Goal: Task Accomplishment & Management: Manage account settings

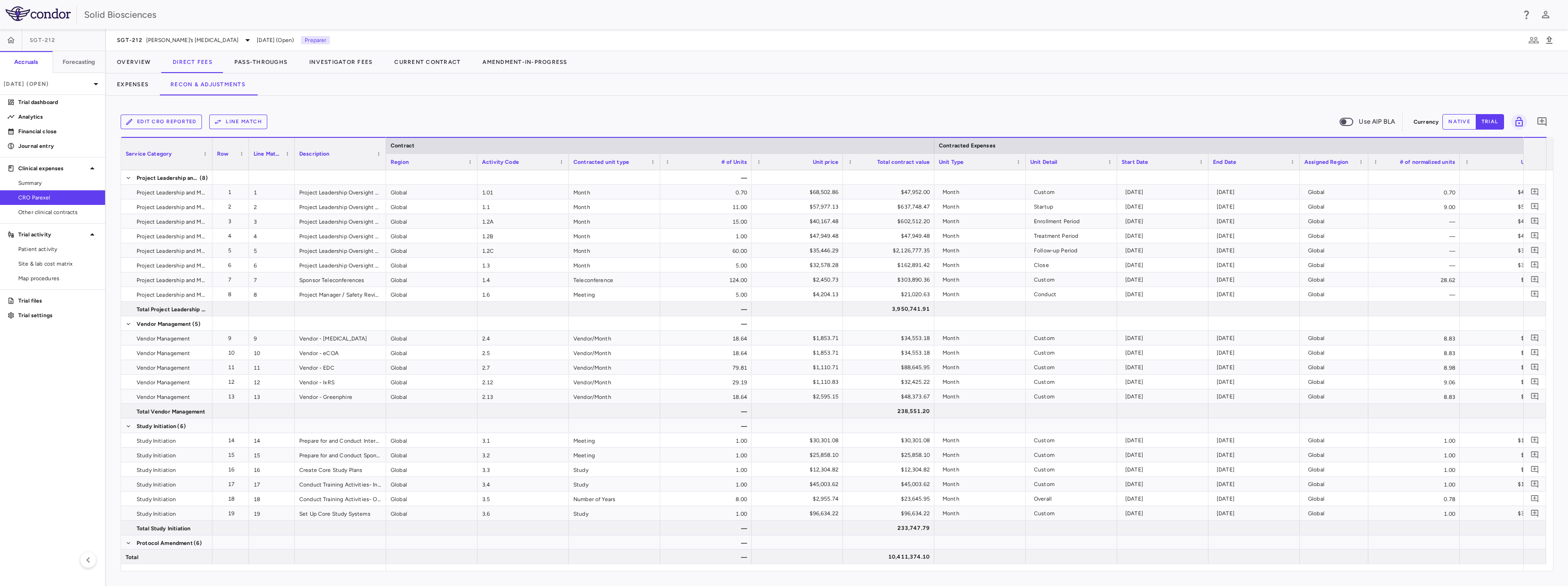
click at [358, 91] on div "Expenses Recon & Adjustments" at bounding box center [837, 84] width 1462 height 22
click at [343, 105] on div "Edit CRO reported Line Match Use AIP BLA Currency native trial 0 Service Catego…" at bounding box center [837, 341] width 1462 height 491
click at [169, 119] on button "Edit CRO reported" at bounding box center [161, 122] width 81 height 15
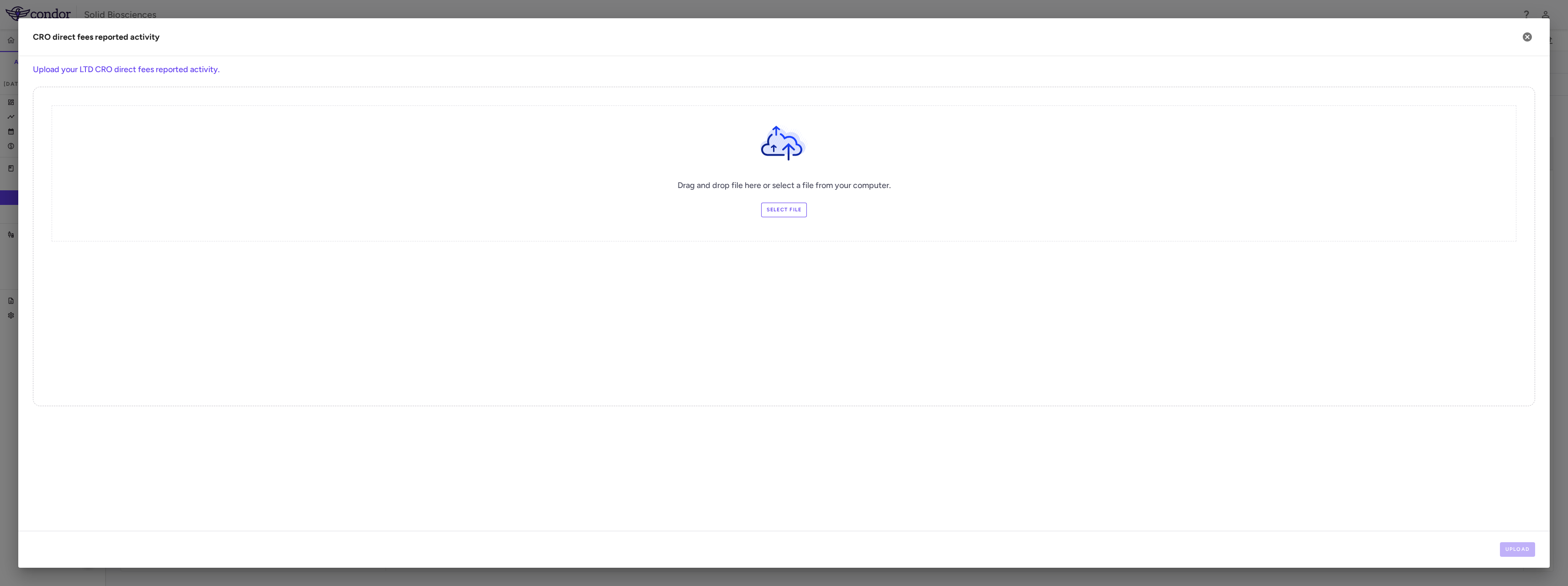
click at [782, 211] on label "Select file" at bounding box center [784, 210] width 46 height 15
click at [0, 0] on input "Select file" at bounding box center [0, 0] width 0 height 0
click at [1523, 550] on button "Upload" at bounding box center [1517, 550] width 36 height 15
click at [1529, 548] on button "Next" at bounding box center [1520, 550] width 29 height 15
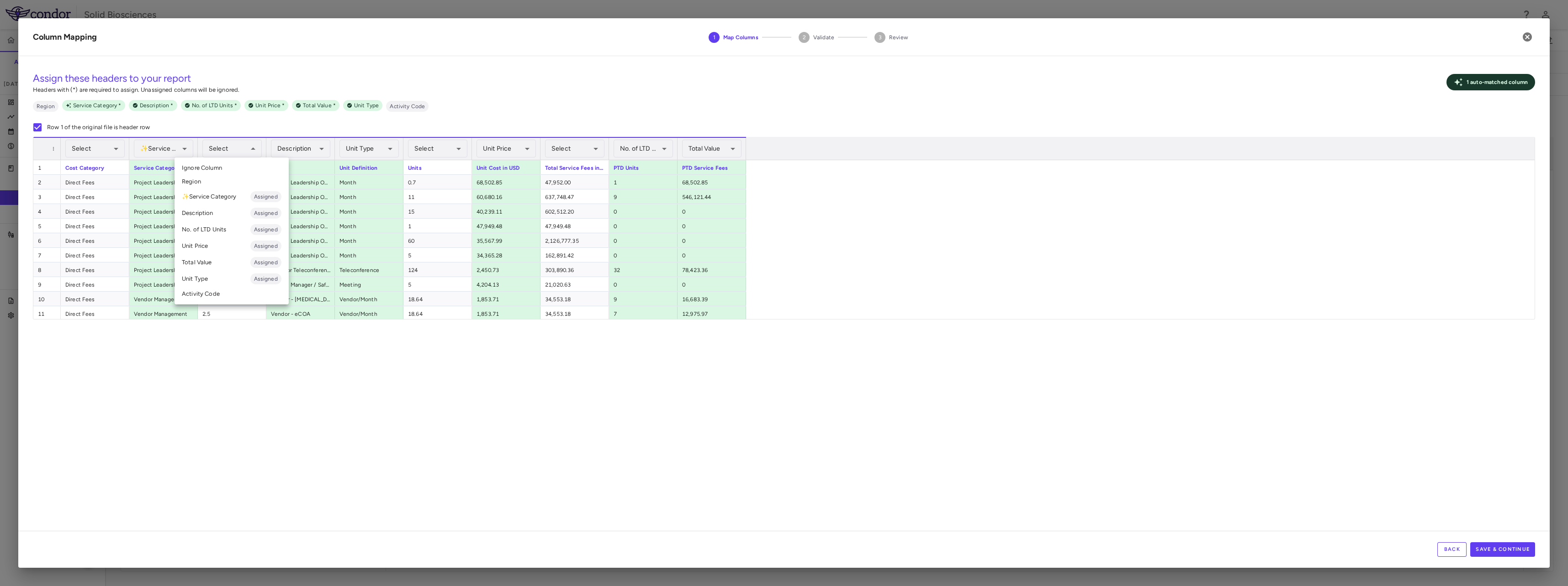
click at [206, 289] on li "Activity Code" at bounding box center [231, 294] width 114 height 14
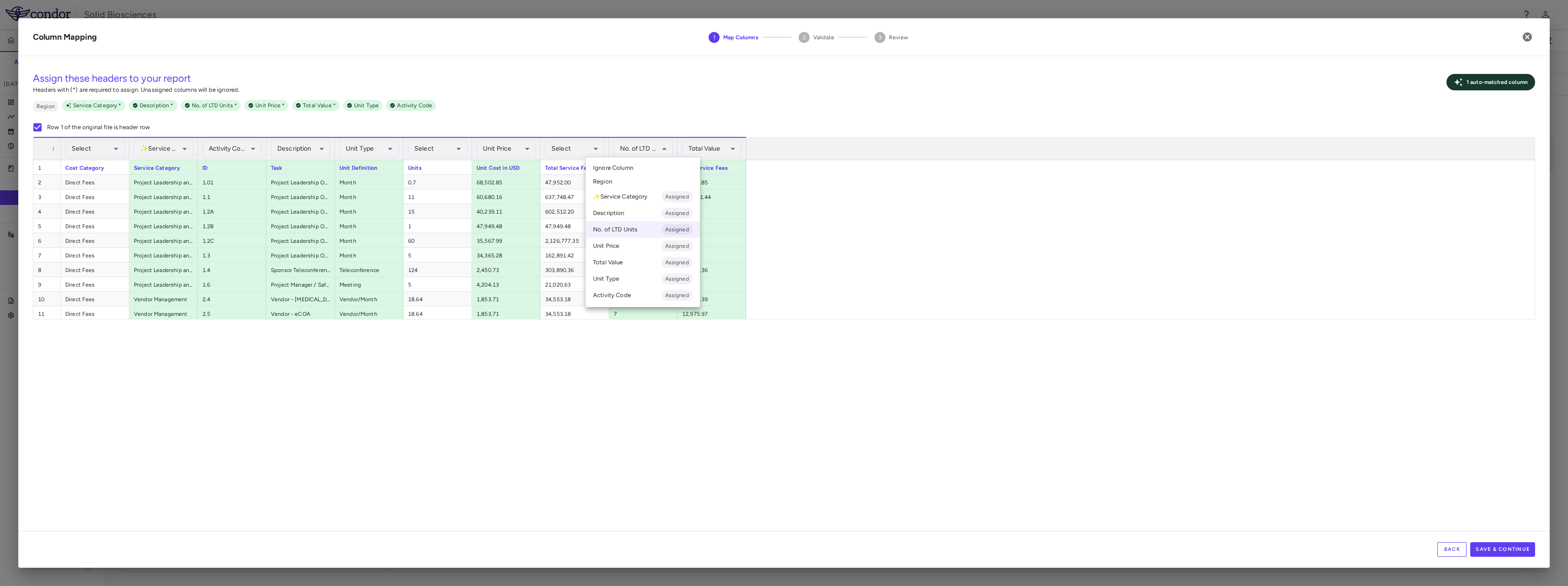
click at [659, 149] on div at bounding box center [784, 293] width 1568 height 586
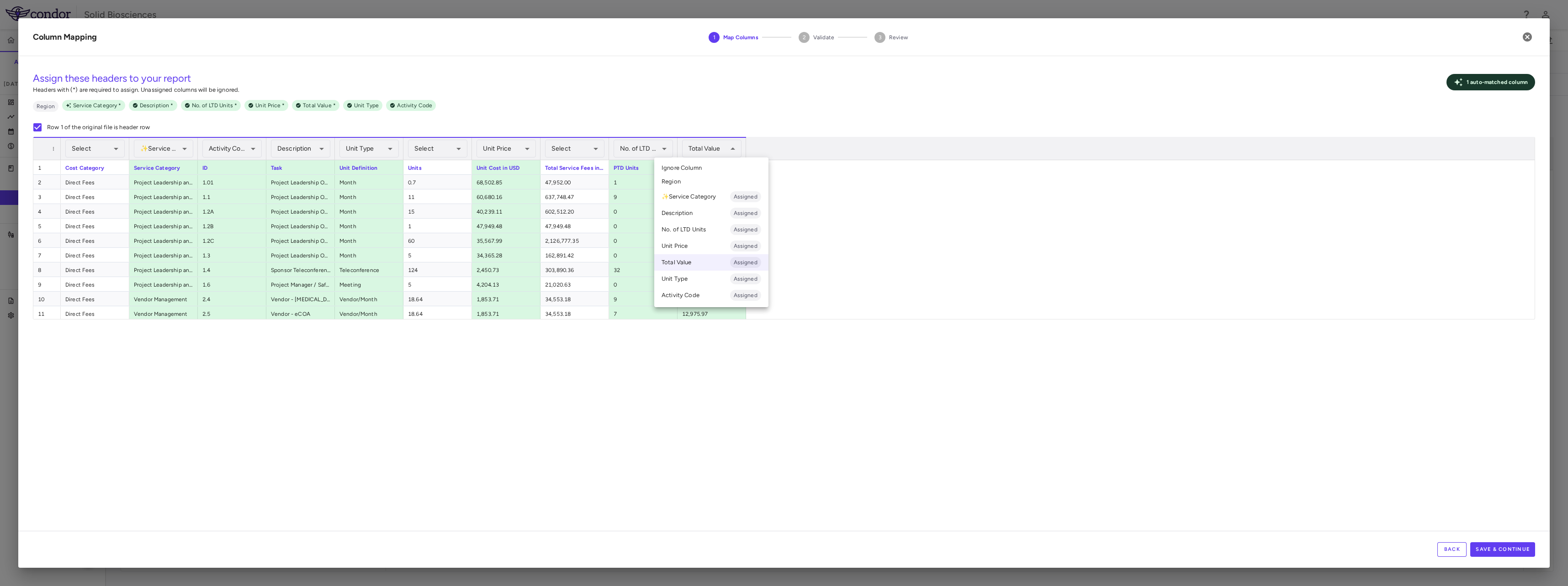
click at [723, 144] on div at bounding box center [784, 293] width 1568 height 586
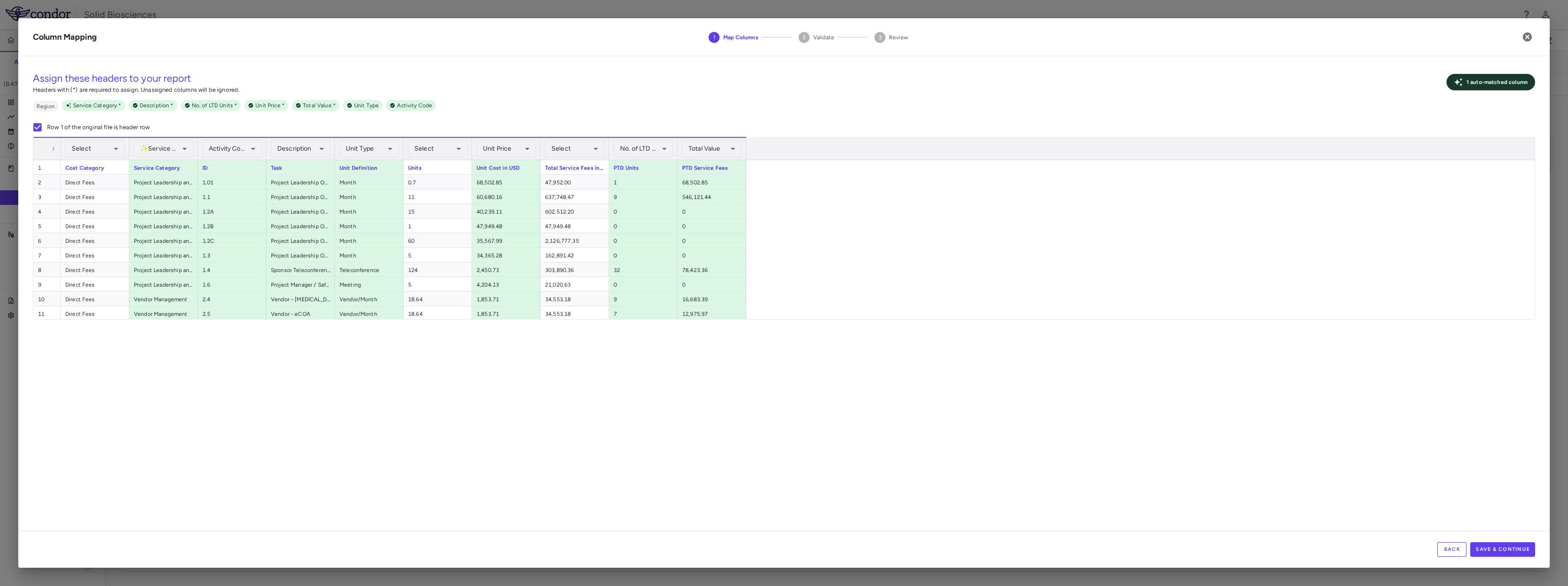
drag, startPoint x: 292, startPoint y: 438, endPoint x: 314, endPoint y: 442, distance: 22.4
click at [296, 435] on div at bounding box center [784, 293] width 1568 height 586
click at [515, 439] on div "**********" at bounding box center [784, 297] width 1531 height 468
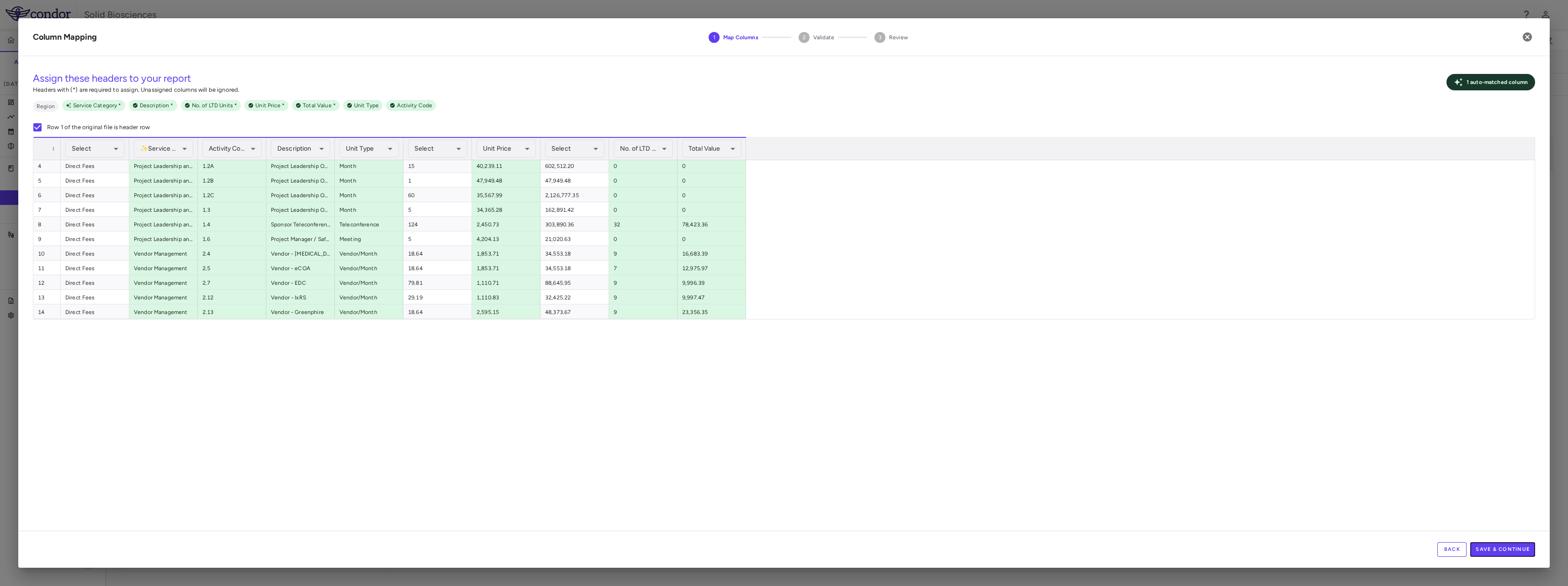
click at [1517, 550] on button "Save & Continue" at bounding box center [1502, 550] width 65 height 15
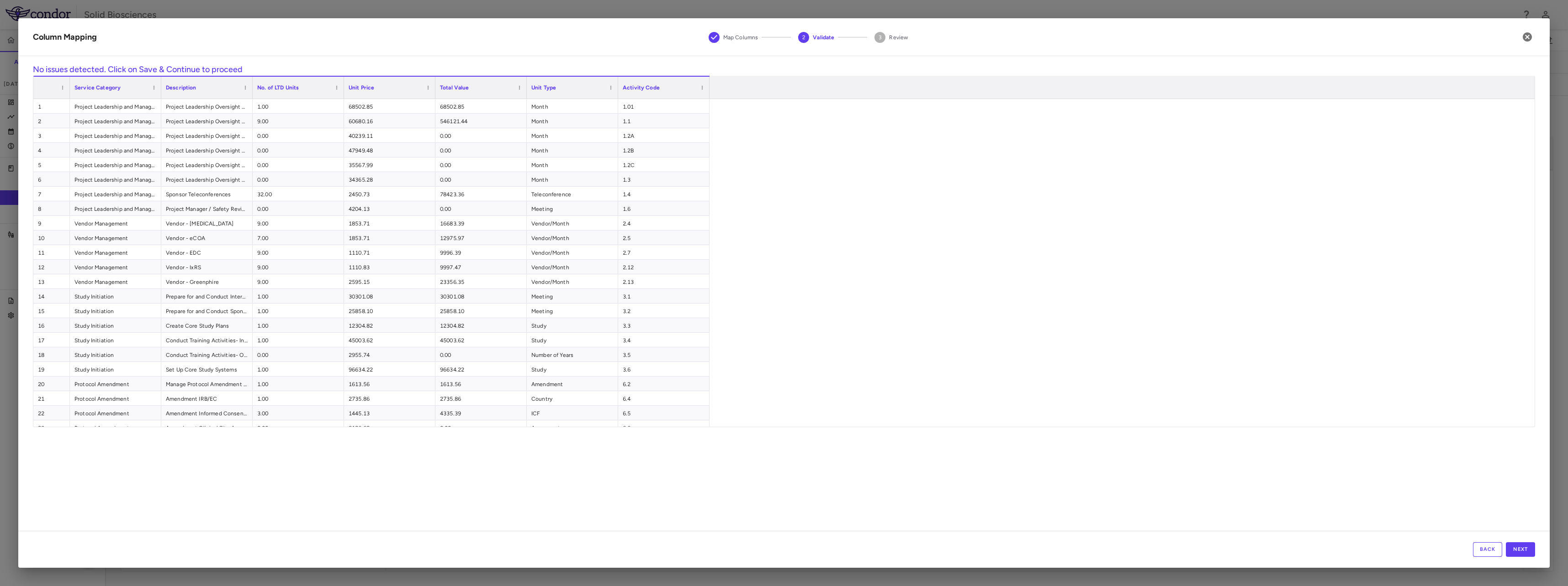
click at [301, 461] on div "No issues detected. Click on Save & Continue to proceed Drag here to set row gr…" at bounding box center [784, 297] width 1531 height 468
click at [1530, 552] on button "Next" at bounding box center [1520, 550] width 29 height 15
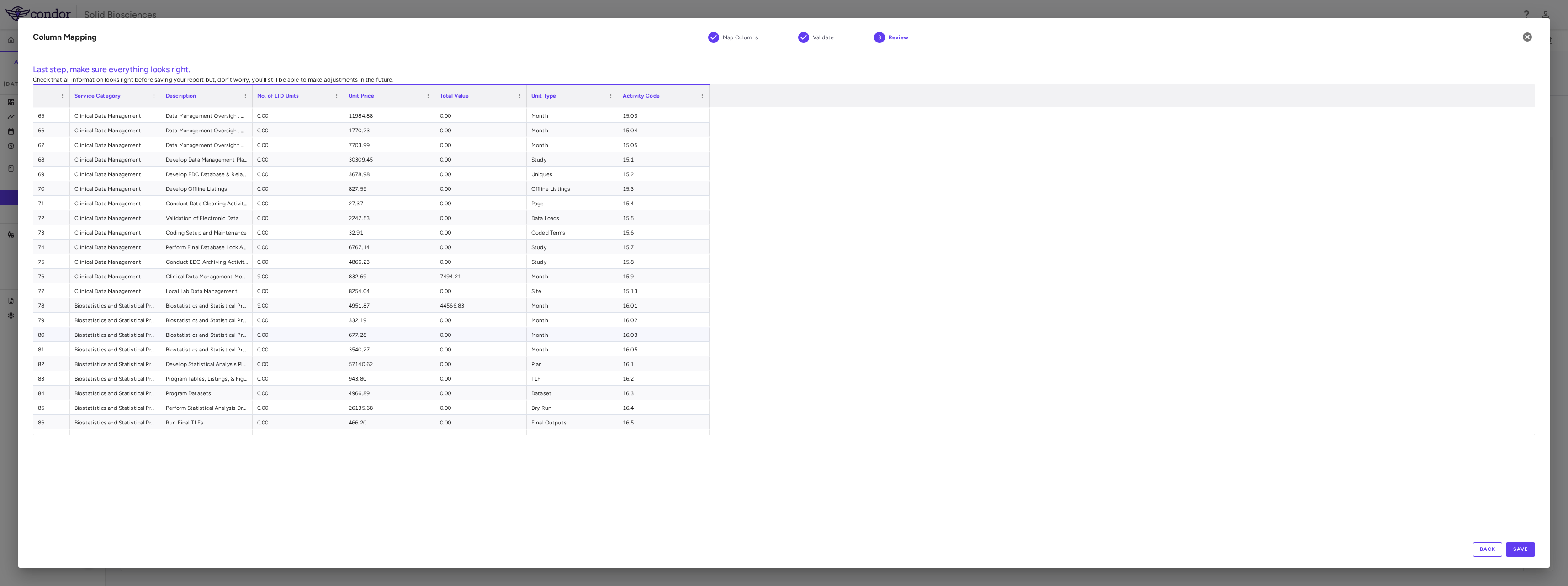
scroll to position [0, 0]
click at [1531, 551] on button "Save" at bounding box center [1520, 550] width 29 height 15
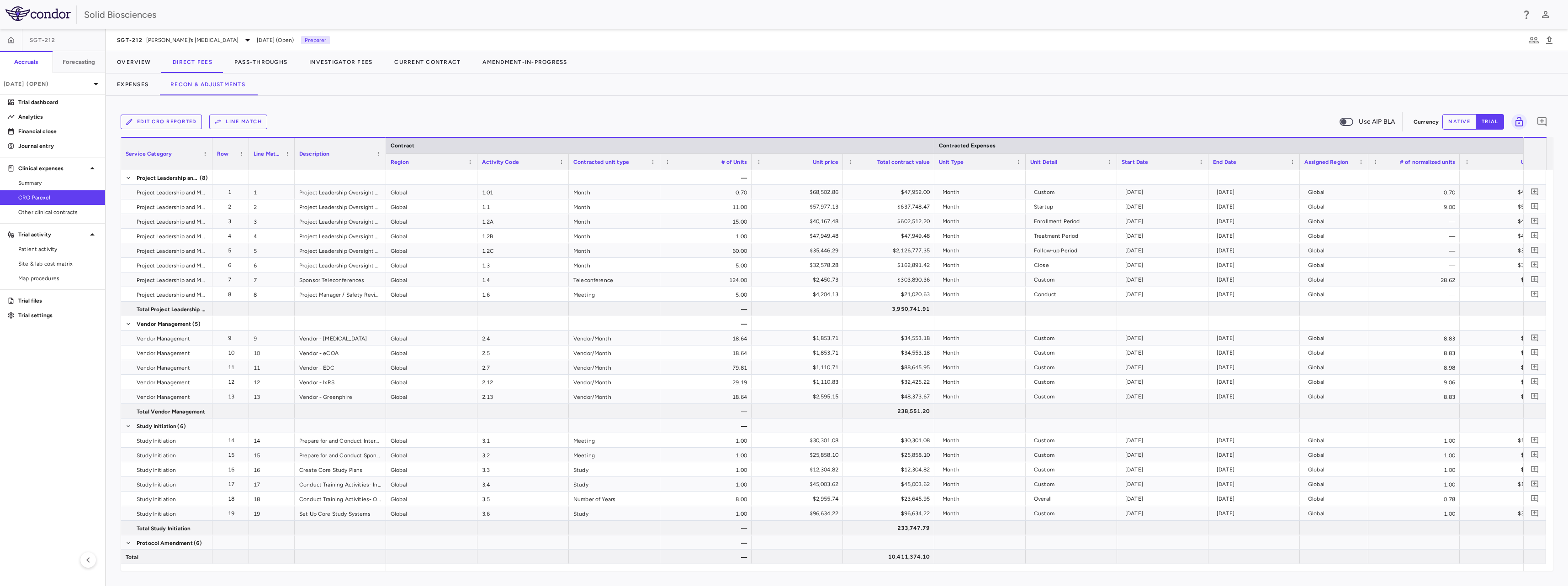
click at [245, 123] on button "Line Match" at bounding box center [238, 122] width 58 height 15
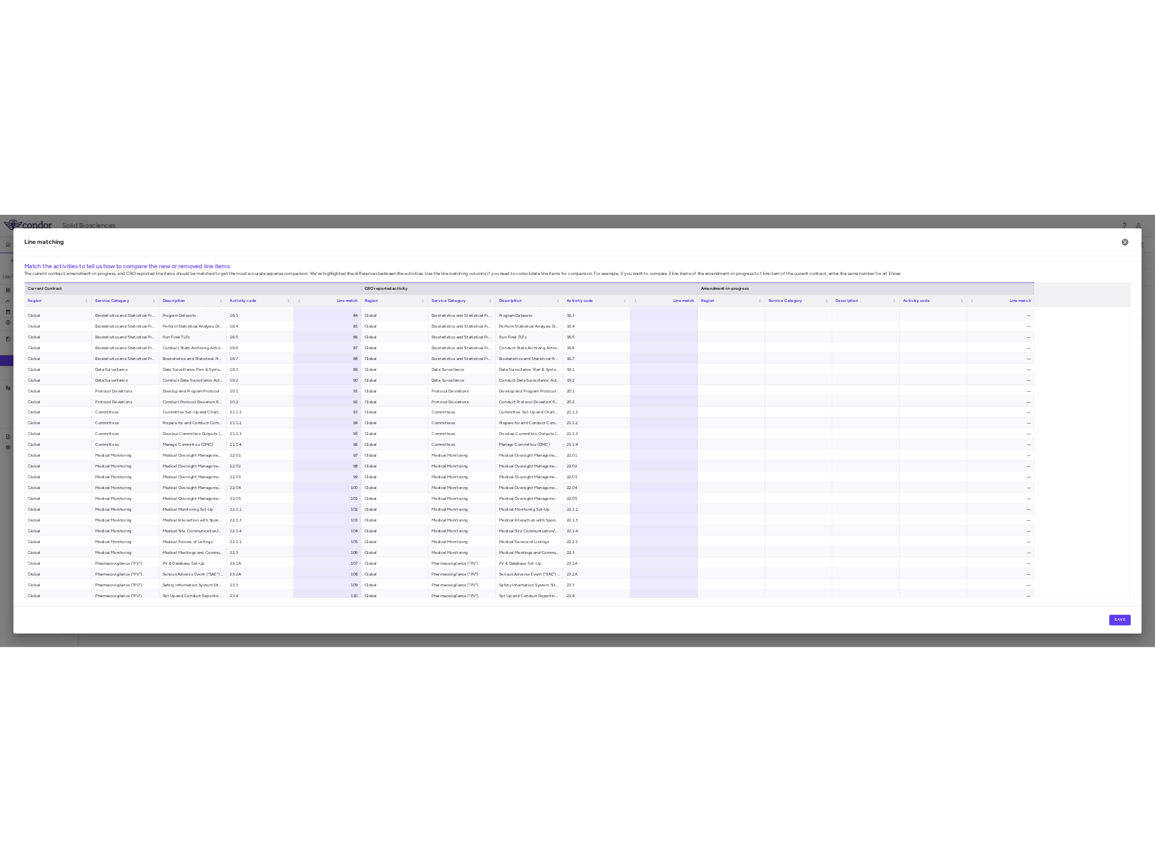
scroll to position [1859, 0]
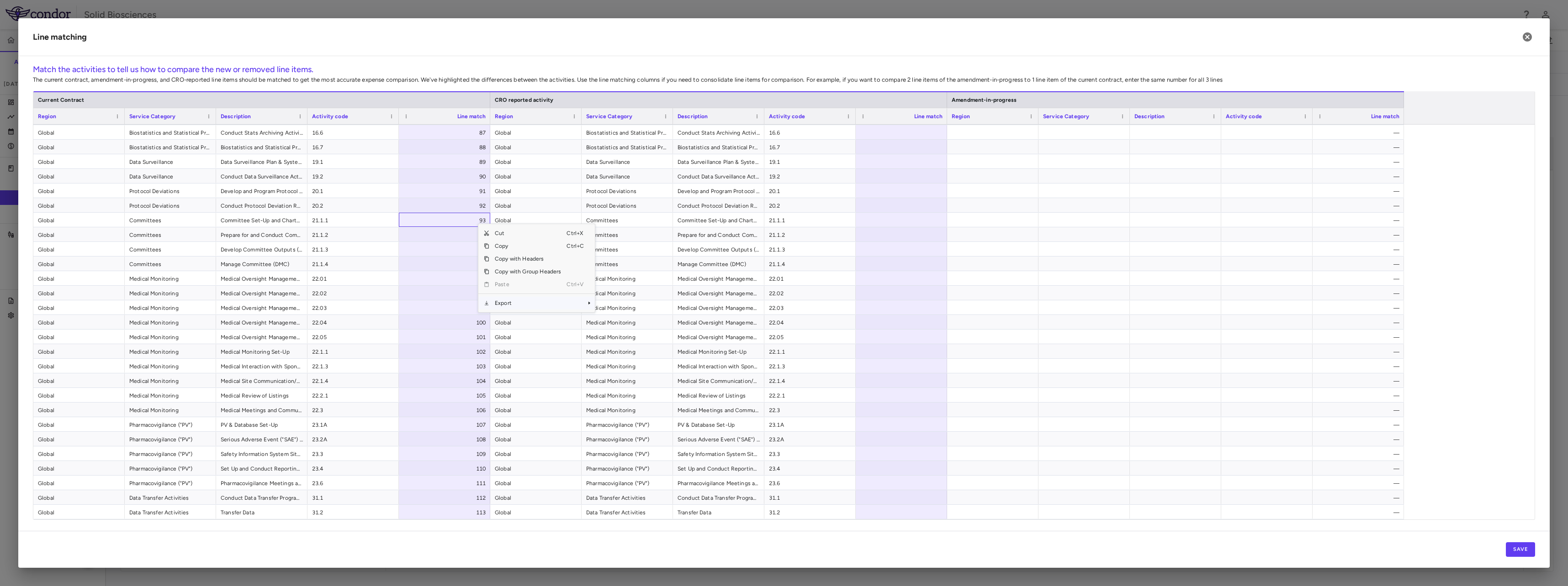
click at [515, 305] on span "Export" at bounding box center [528, 303] width 77 height 13
click at [625, 320] on span "Excel Export" at bounding box center [625, 319] width 43 height 13
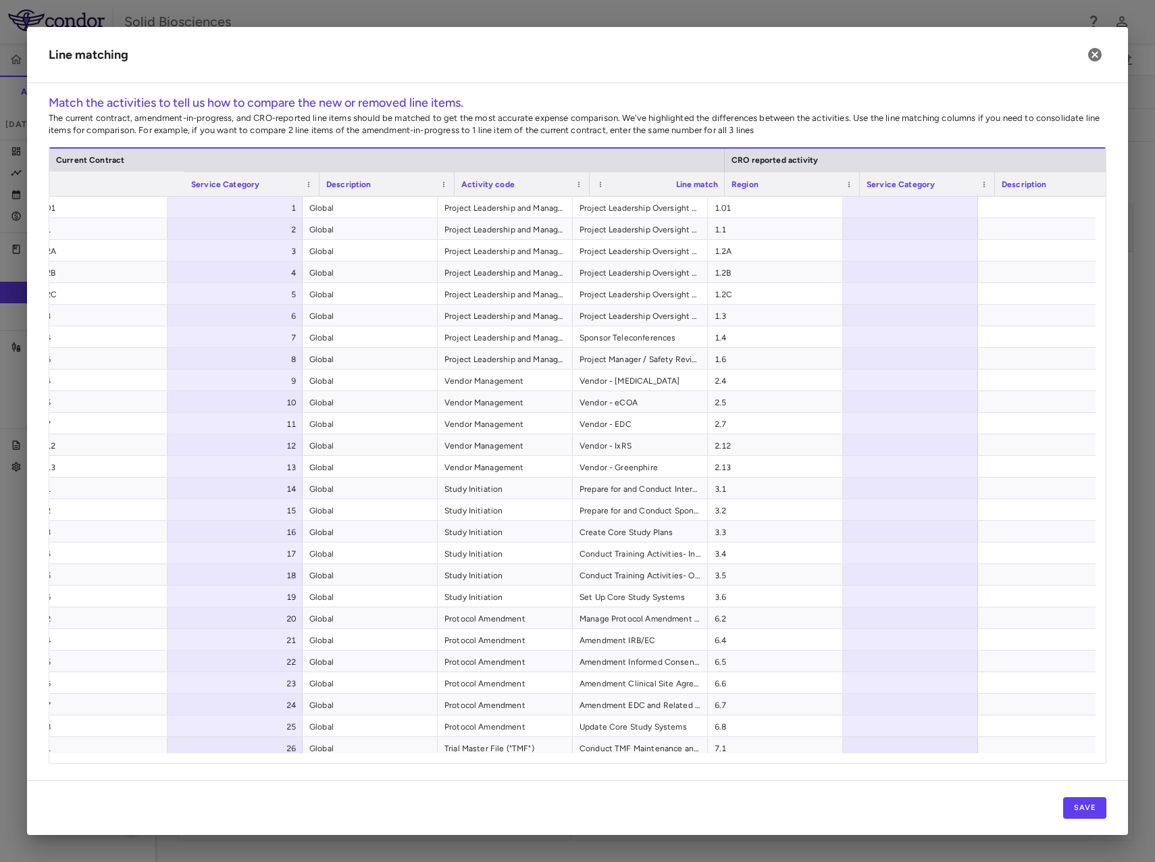
scroll to position [0, 0]
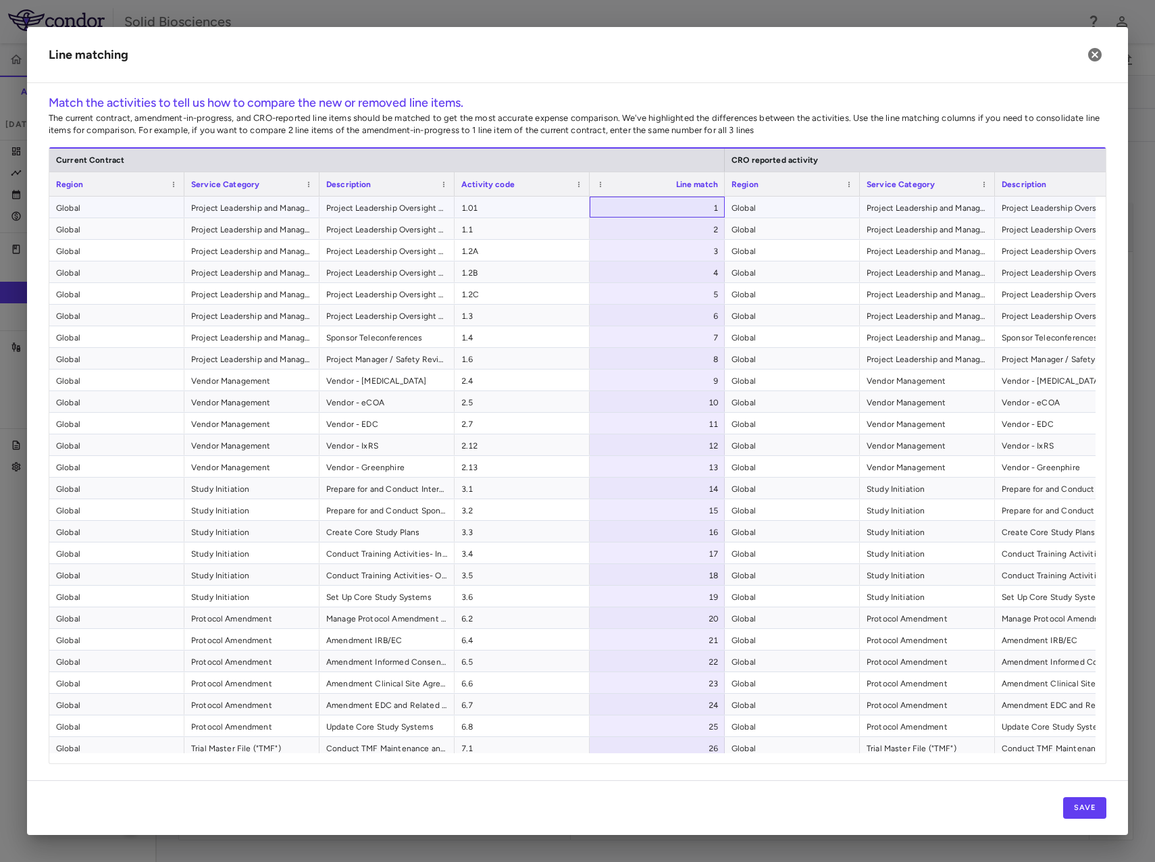
click at [699, 205] on div "1" at bounding box center [660, 208] width 116 height 22
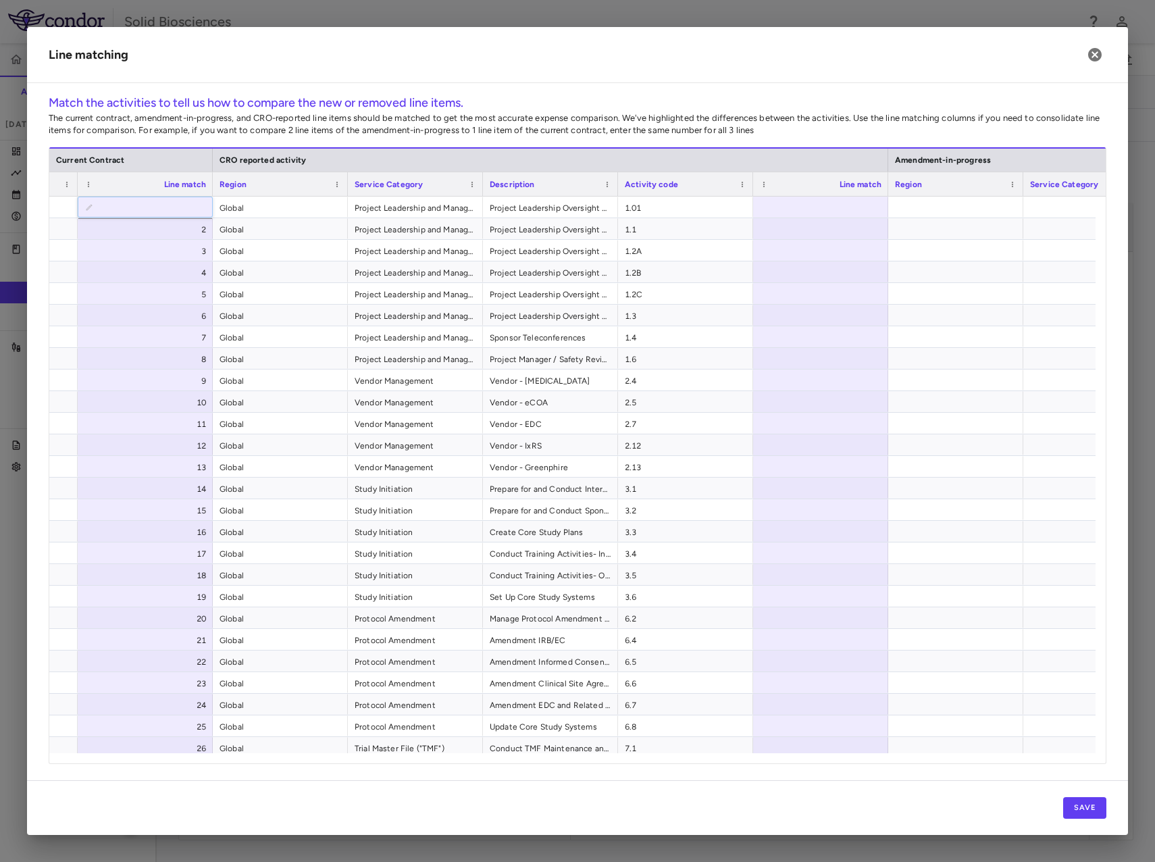
scroll to position [0, 584]
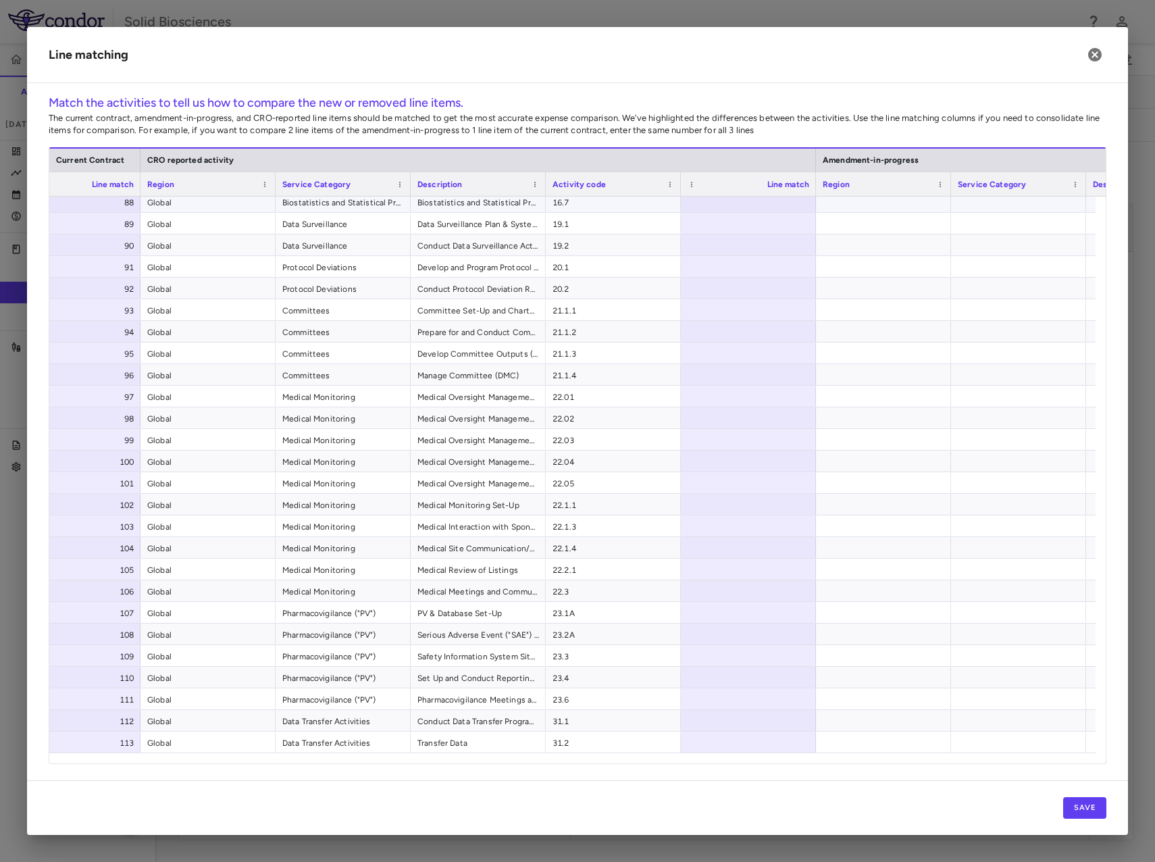
click at [781, 203] on div at bounding box center [748, 201] width 135 height 21
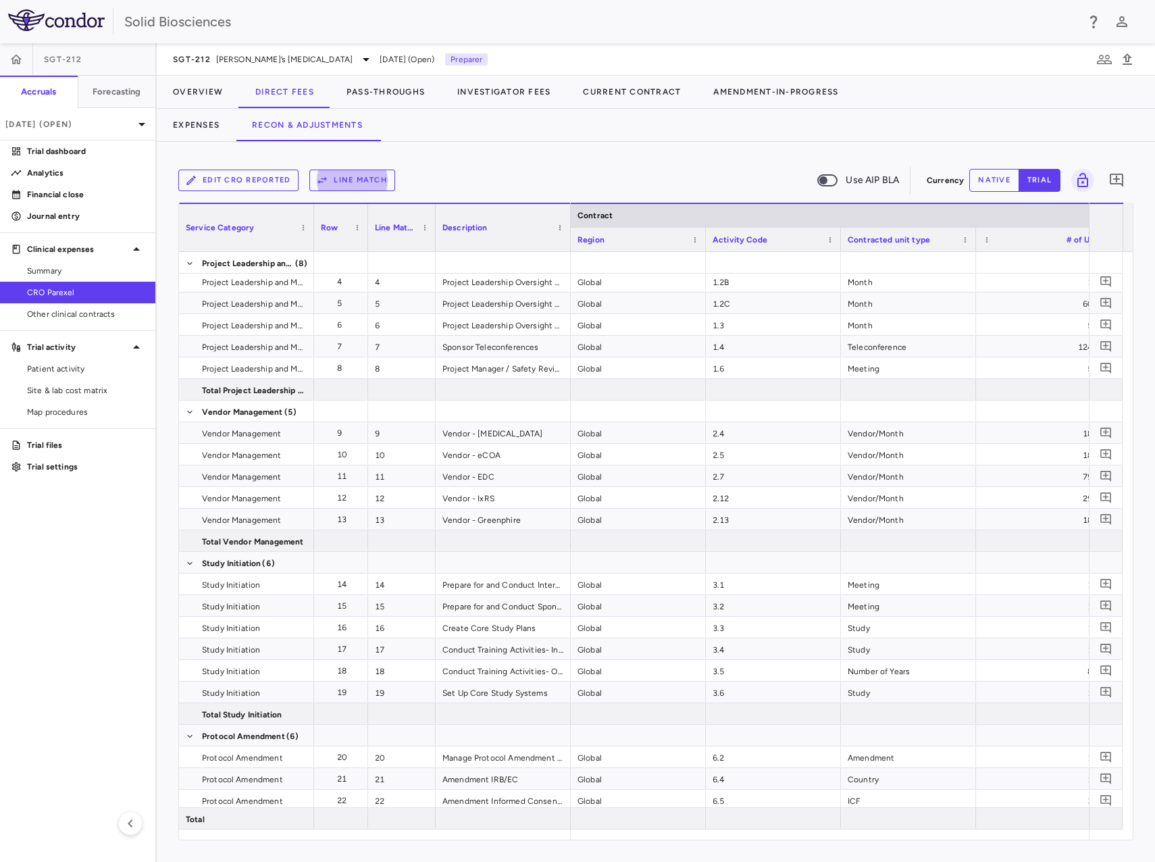
click at [354, 180] on button "Line Match" at bounding box center [352, 181] width 86 height 22
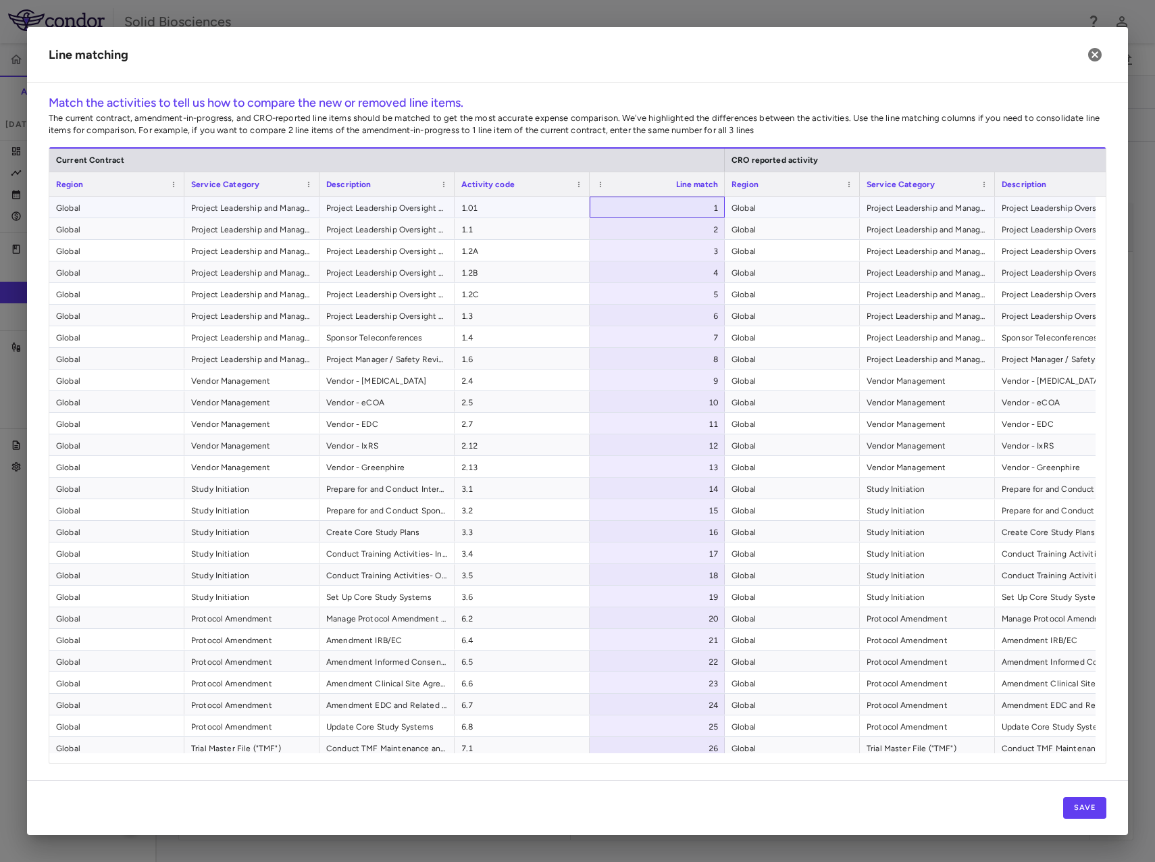
click at [701, 205] on div "1" at bounding box center [660, 208] width 116 height 22
click at [894, 85] on div "Line matching Match the activities to tell us how to compare the new or removed…" at bounding box center [577, 431] width 1101 height 808
click at [691, 205] on div "1" at bounding box center [660, 208] width 116 height 22
click at [666, 205] on div "1" at bounding box center [660, 208] width 116 height 22
click at [701, 207] on div at bounding box center [657, 207] width 135 height 21
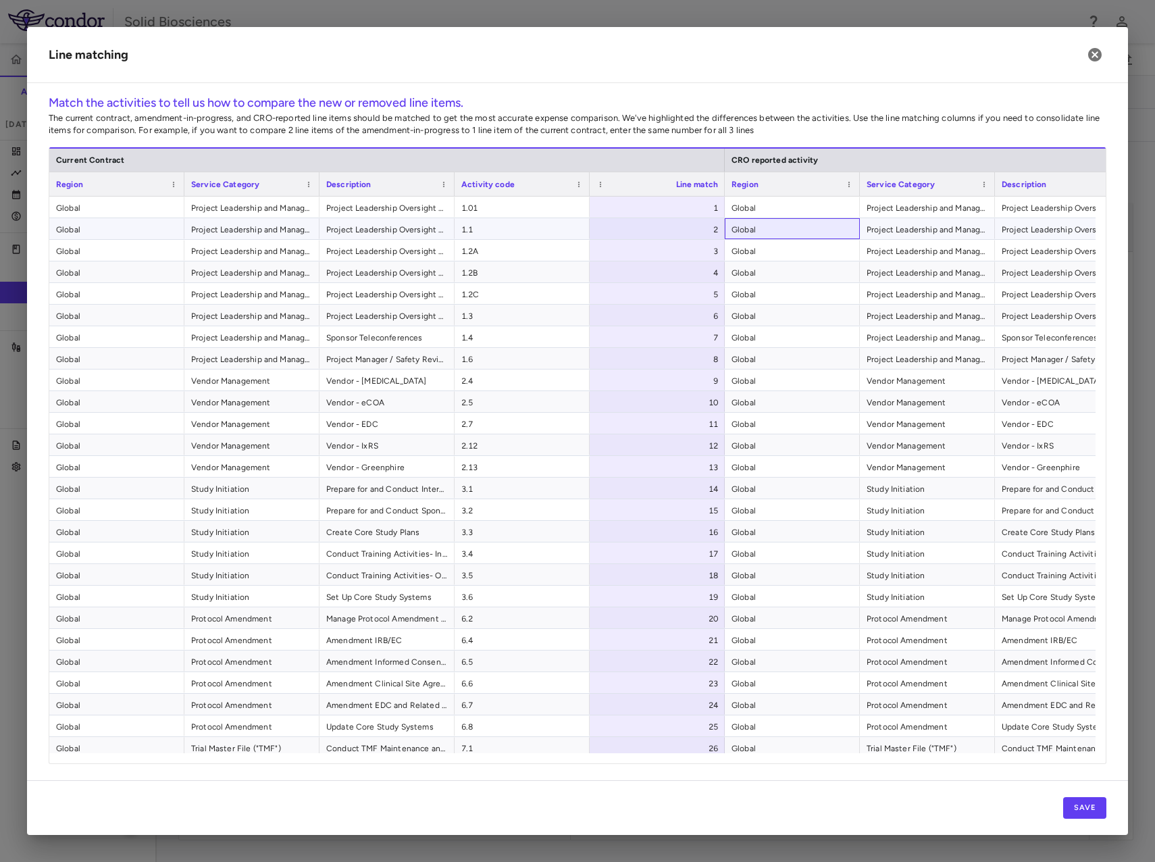
click at [763, 230] on span "Global" at bounding box center [793, 230] width 122 height 22
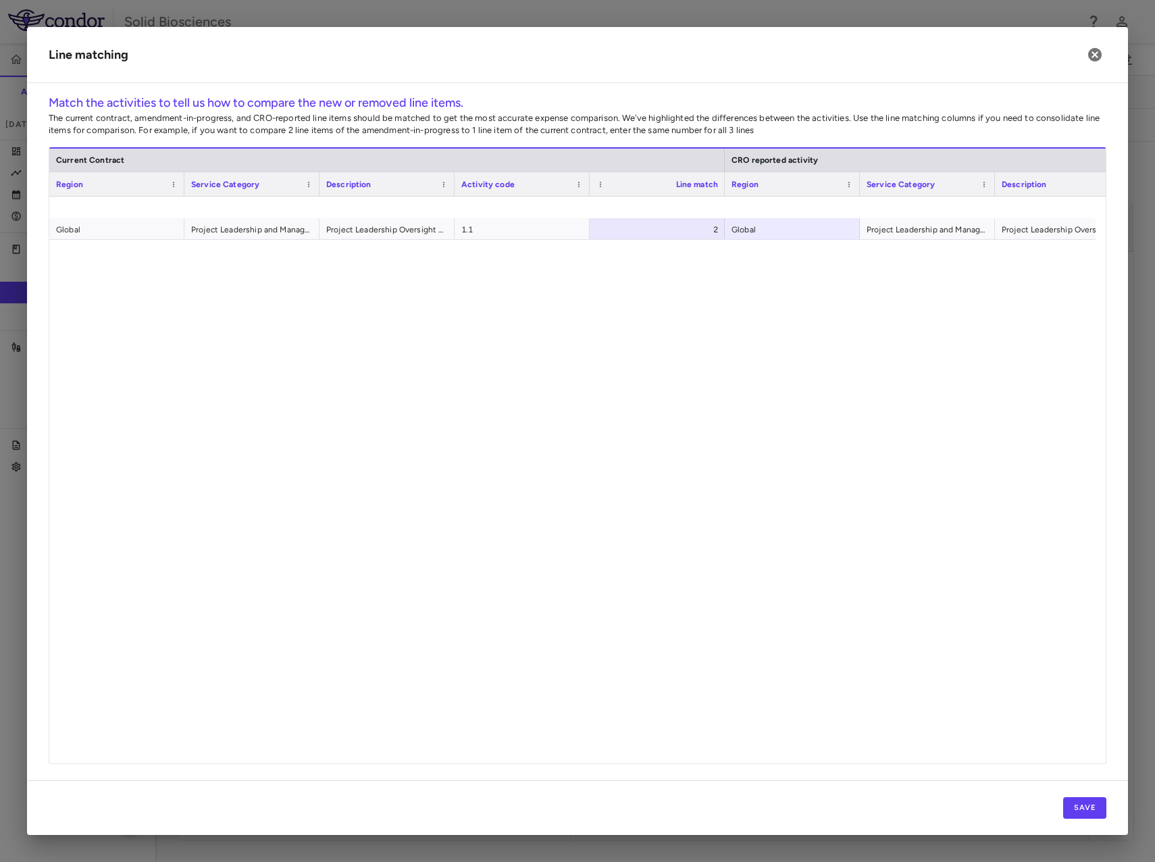
scroll to position [1334, 0]
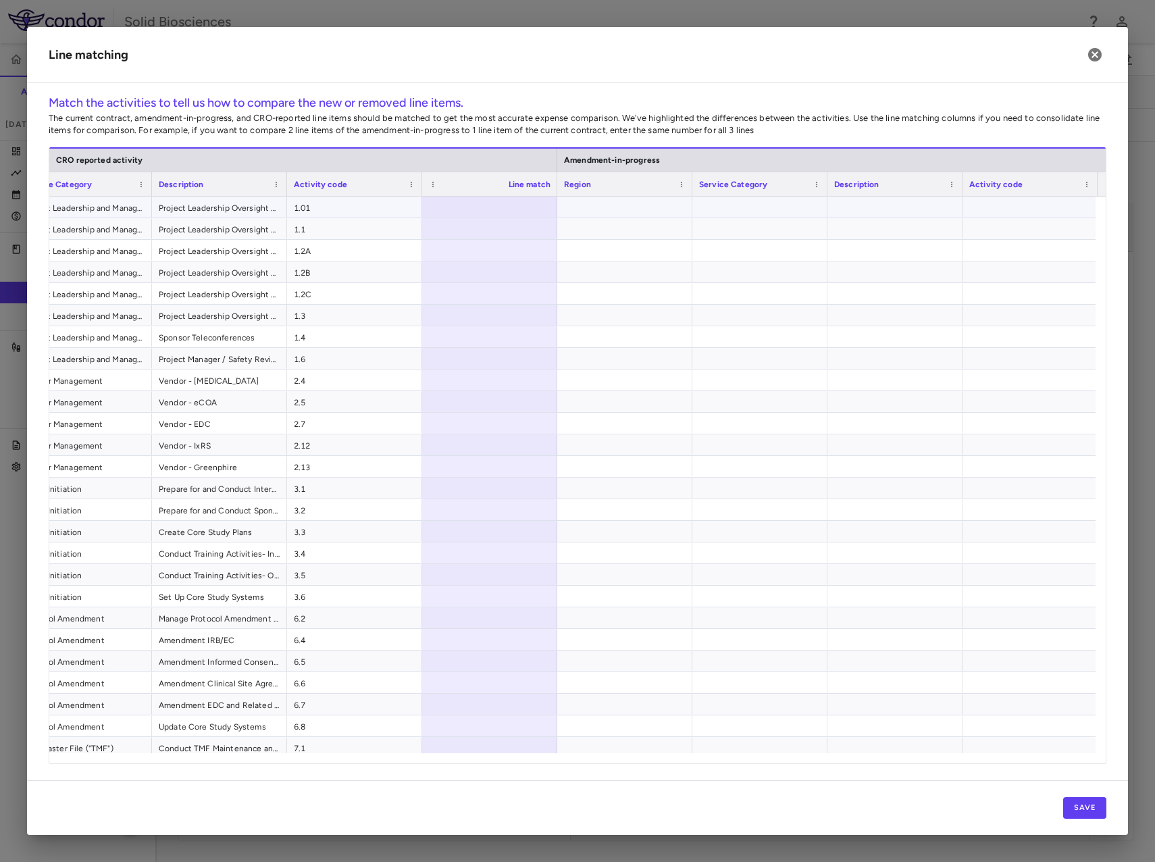
click at [532, 208] on div at bounding box center [489, 207] width 135 height 21
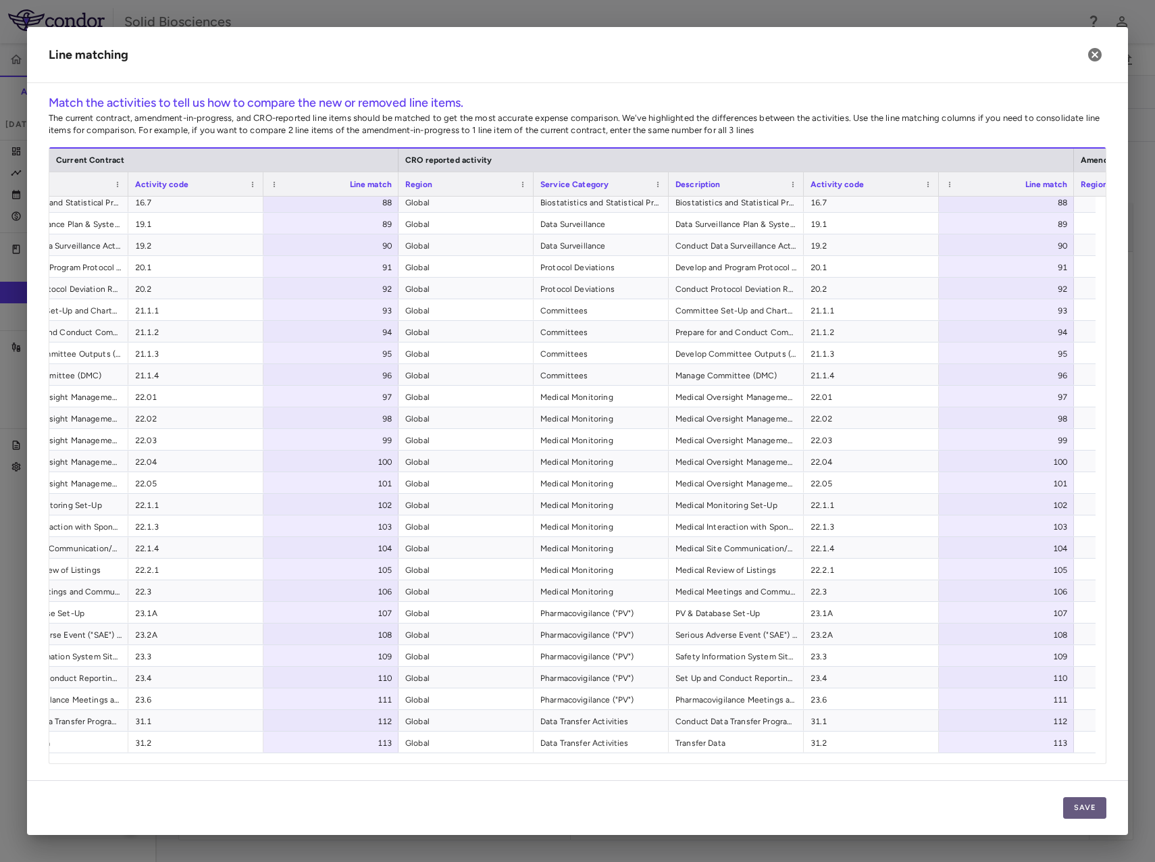
click at [1089, 808] on button "Save" at bounding box center [1084, 808] width 43 height 22
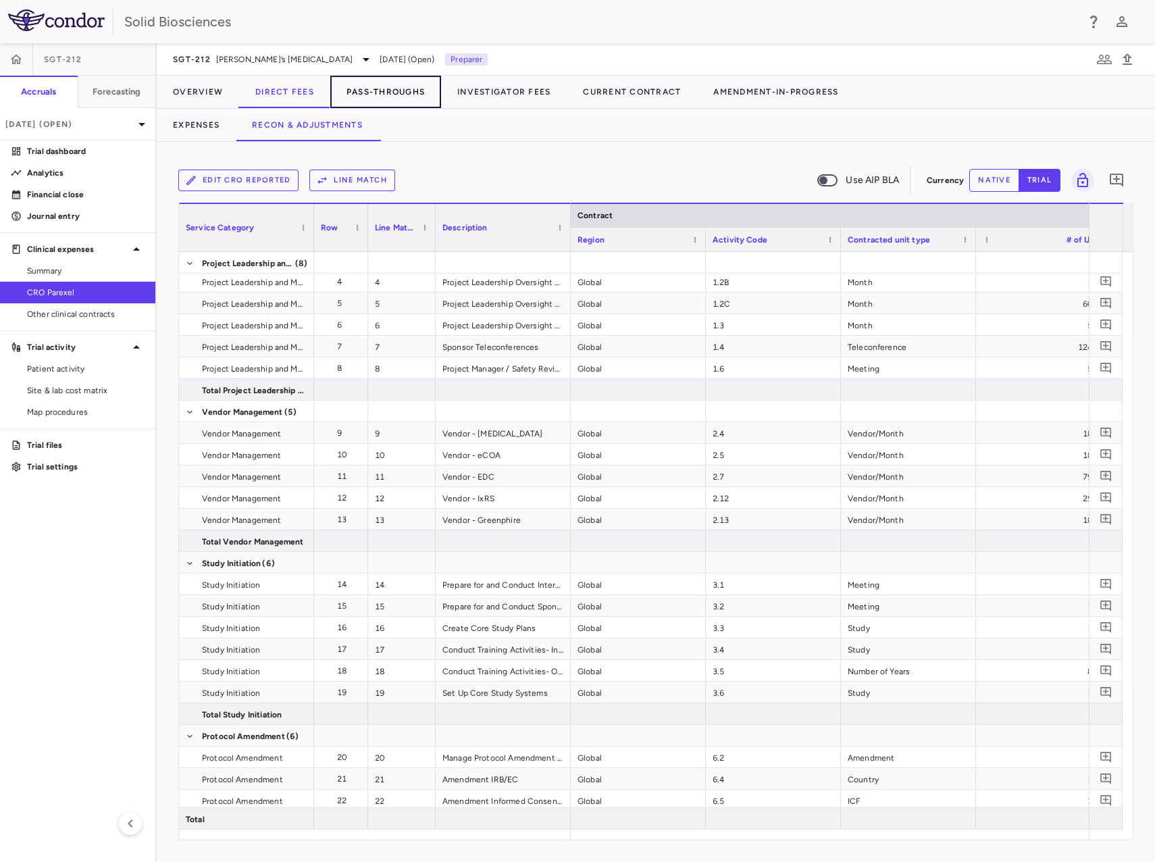
click at [388, 90] on button "Pass-Throughs" at bounding box center [385, 92] width 111 height 32
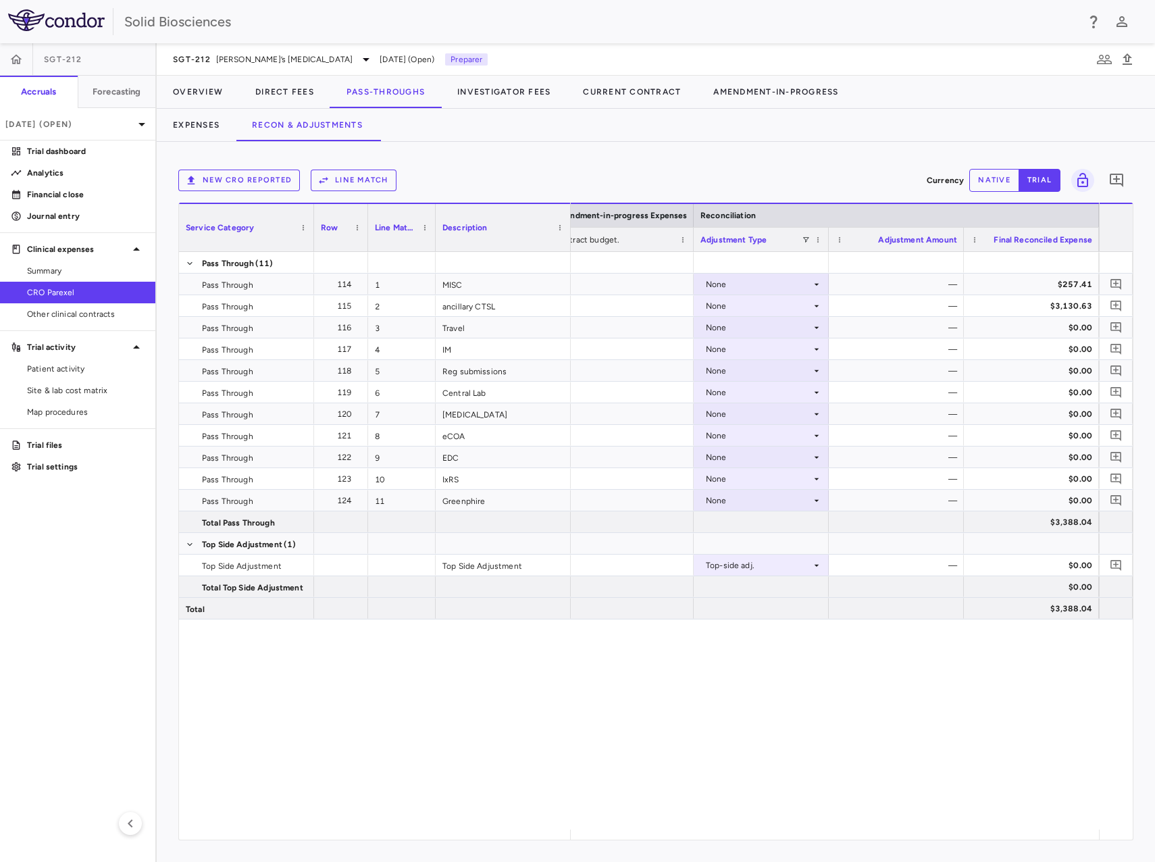
click at [1001, 180] on button "native" at bounding box center [994, 180] width 50 height 23
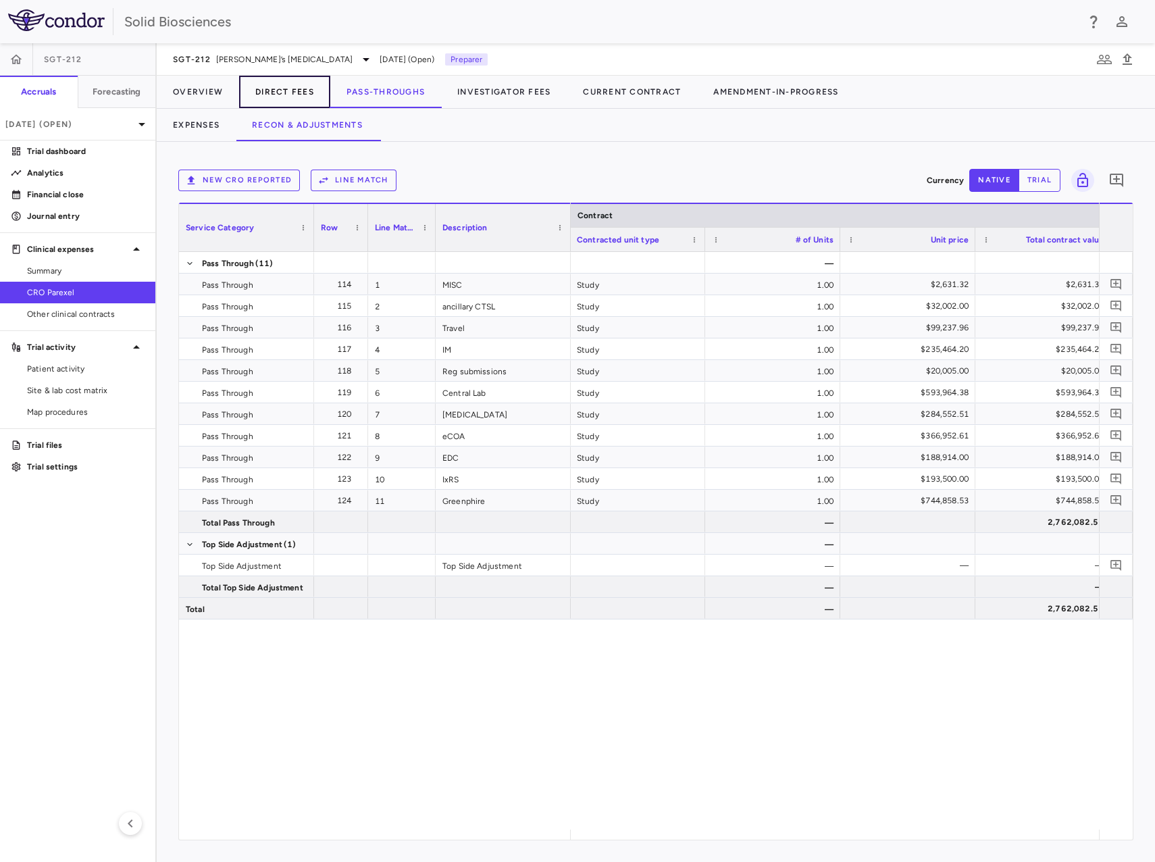
click at [287, 103] on button "Direct Fees" at bounding box center [284, 92] width 91 height 32
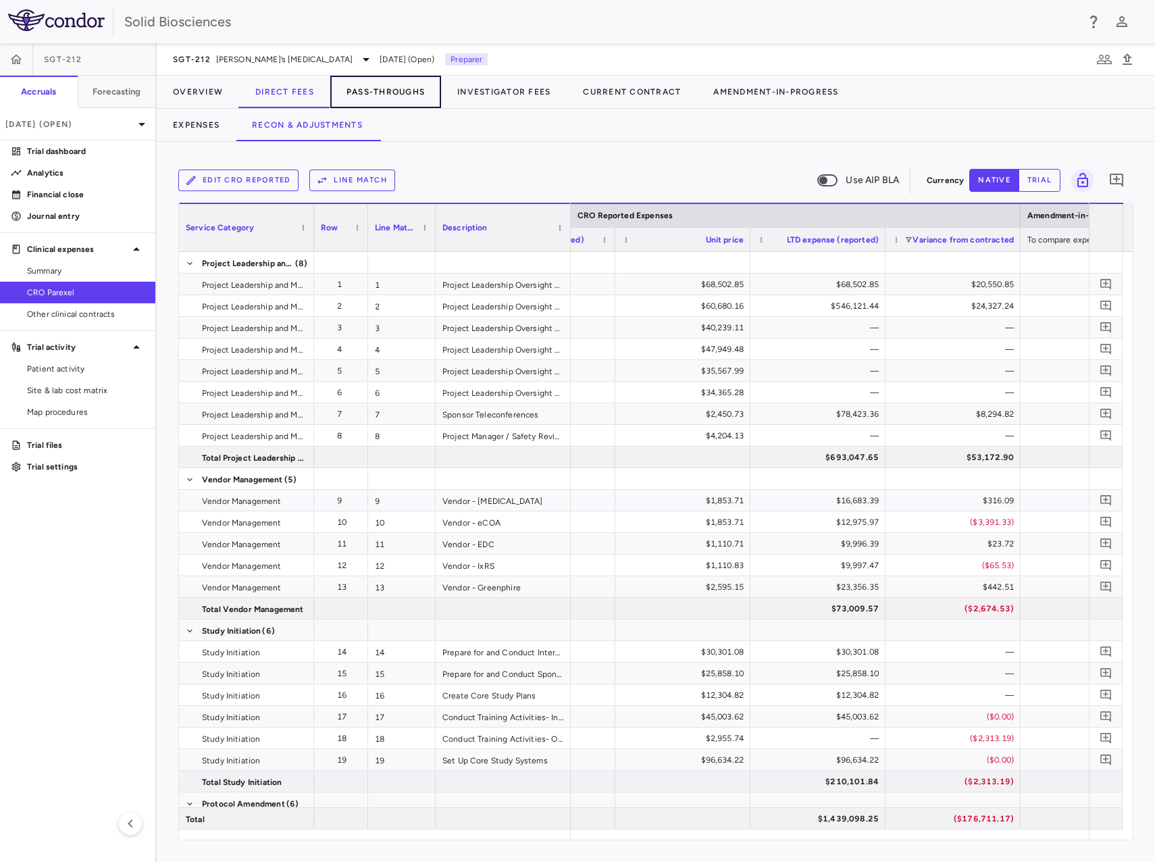
click at [381, 91] on button "Pass-Throughs" at bounding box center [385, 92] width 111 height 32
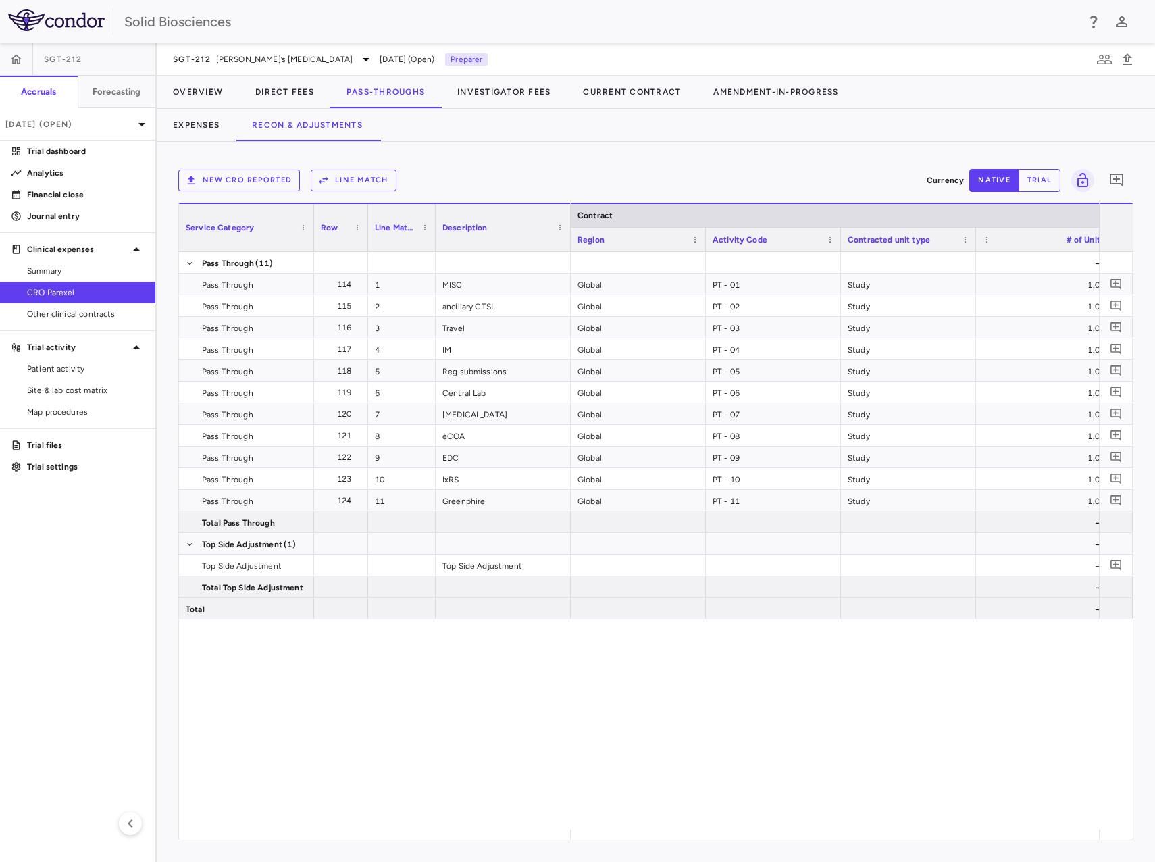
click at [259, 180] on button "New CRO reported" at bounding box center [239, 181] width 122 height 22
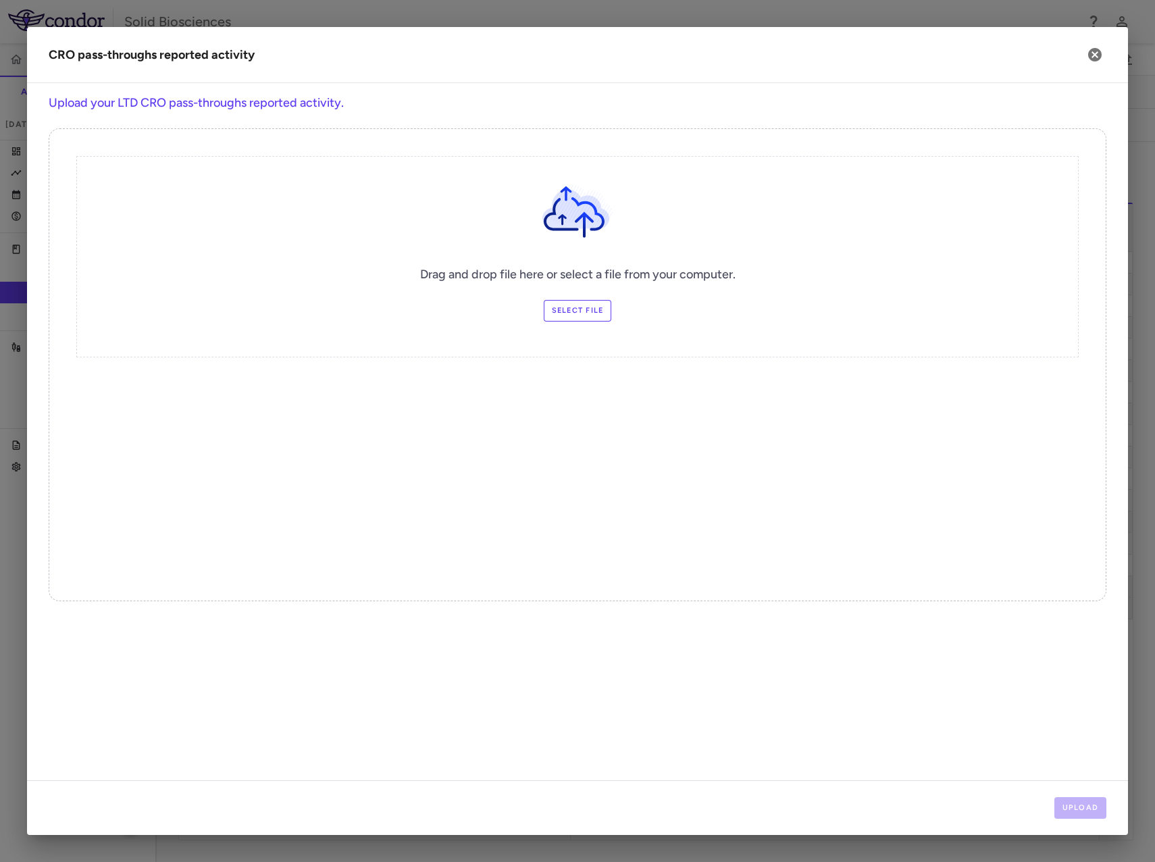
click at [569, 309] on label "Select file" at bounding box center [578, 311] width 68 height 22
click at [0, 0] on input "Select file" at bounding box center [0, 0] width 0 height 0
click at [1096, 56] on icon "button" at bounding box center [1095, 55] width 16 height 16
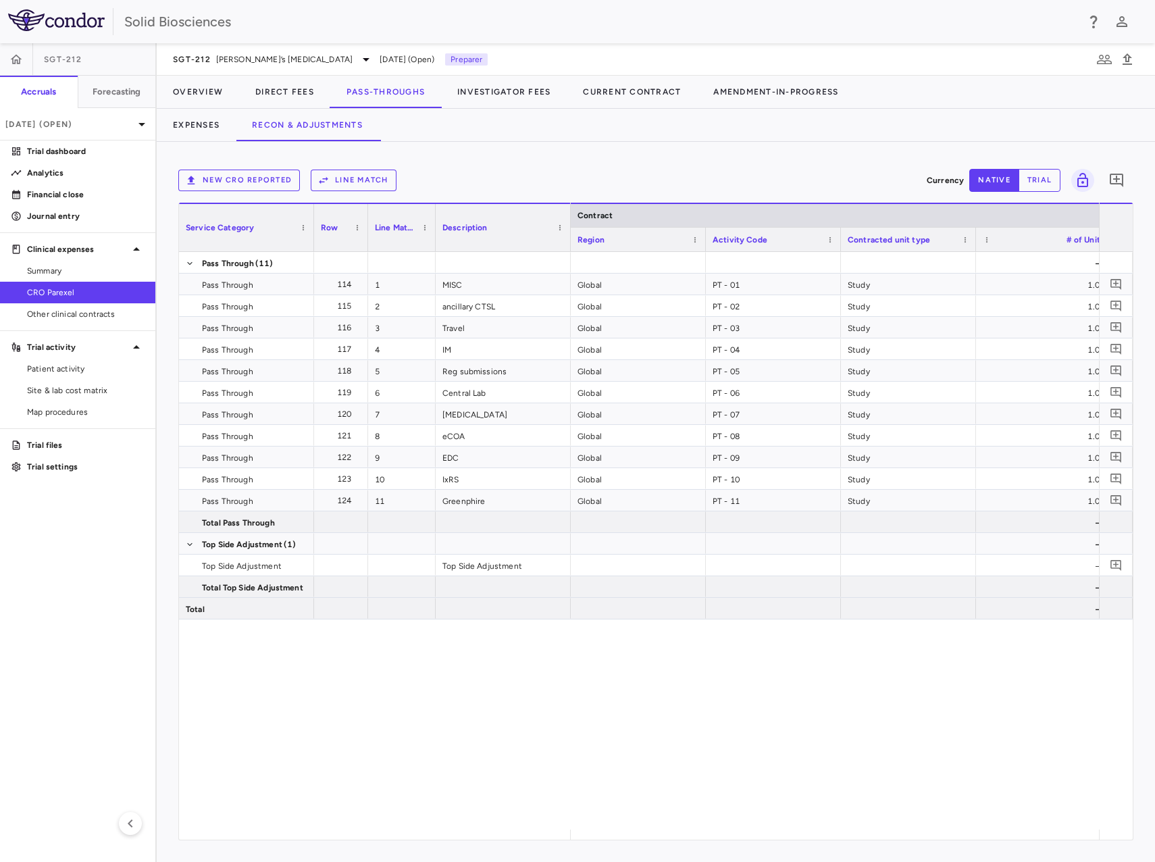
click at [274, 176] on button "New CRO reported" at bounding box center [239, 181] width 122 height 22
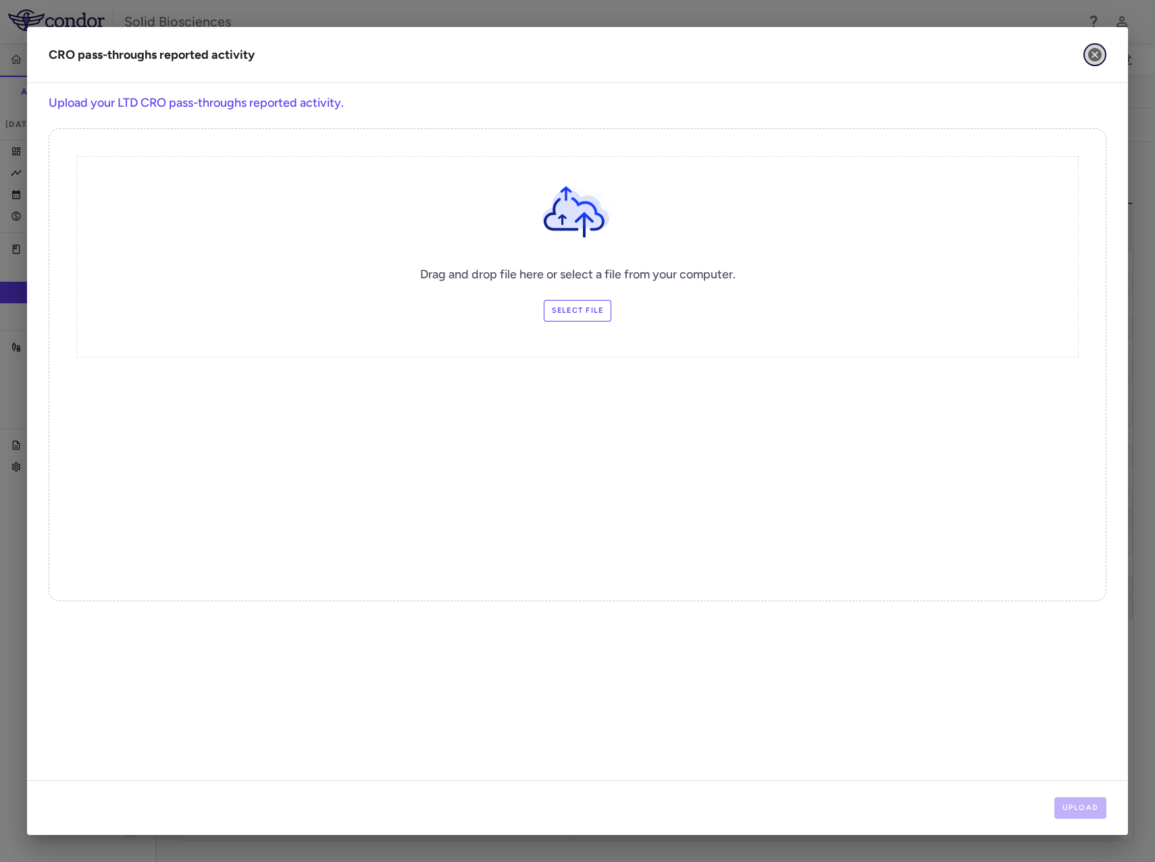
click at [1099, 53] on icon "button" at bounding box center [1095, 55] width 14 height 14
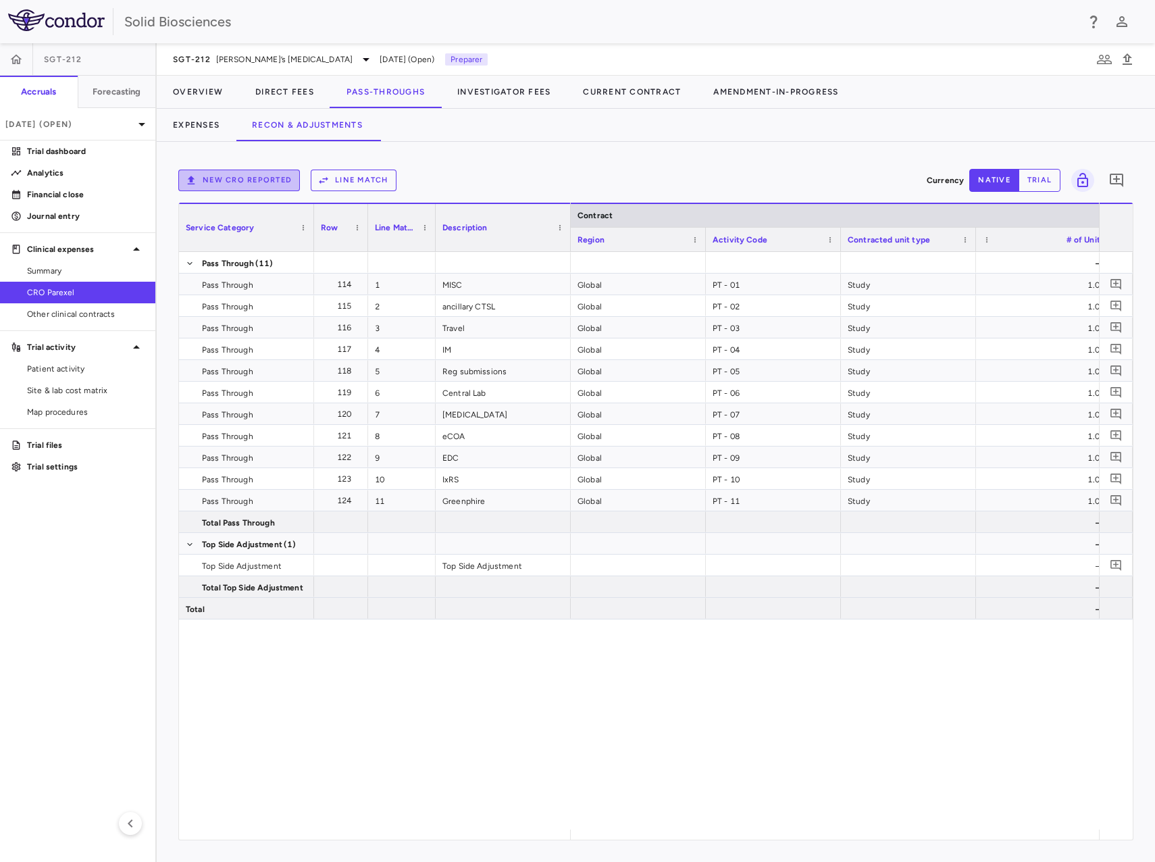
click at [269, 186] on button "New CRO reported" at bounding box center [239, 181] width 122 height 22
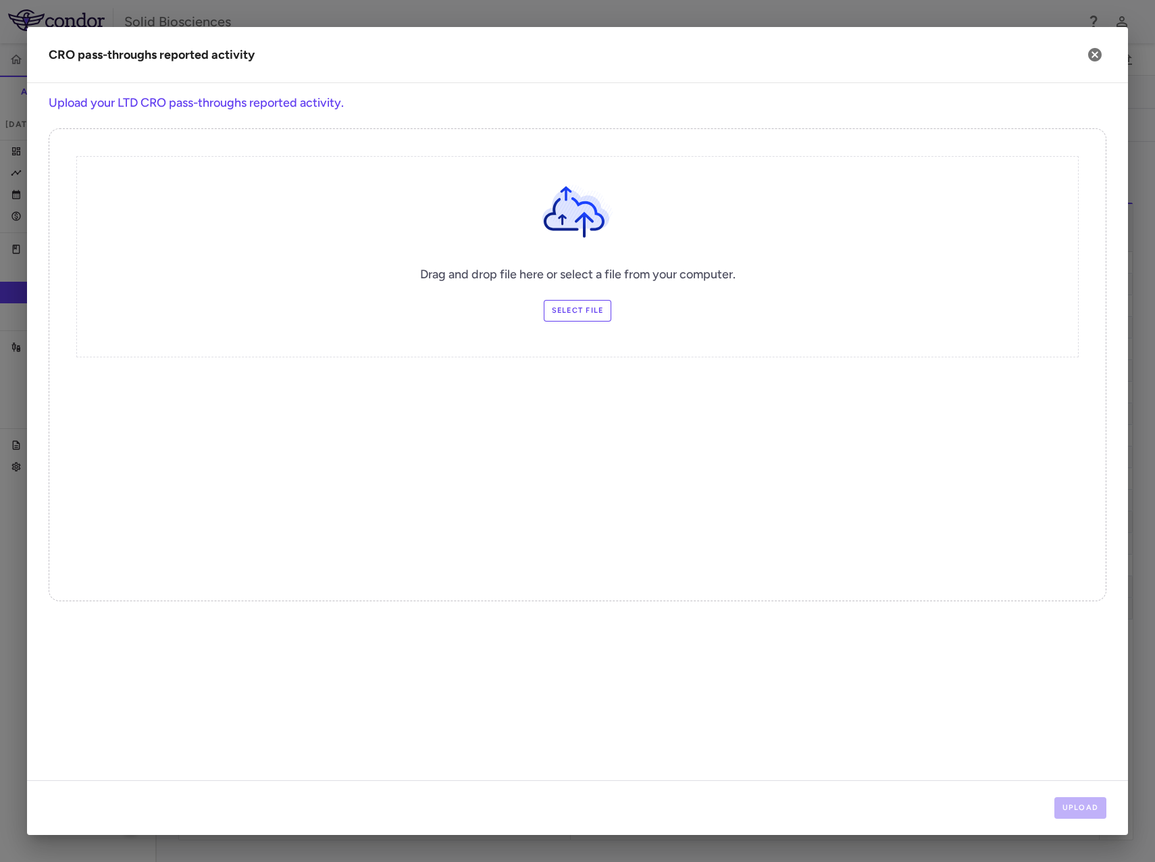
click at [576, 308] on label "Select file" at bounding box center [578, 311] width 68 height 22
click at [0, 0] on input "Select file" at bounding box center [0, 0] width 0 height 0
click at [1088, 809] on button "Upload" at bounding box center [1081, 808] width 53 height 22
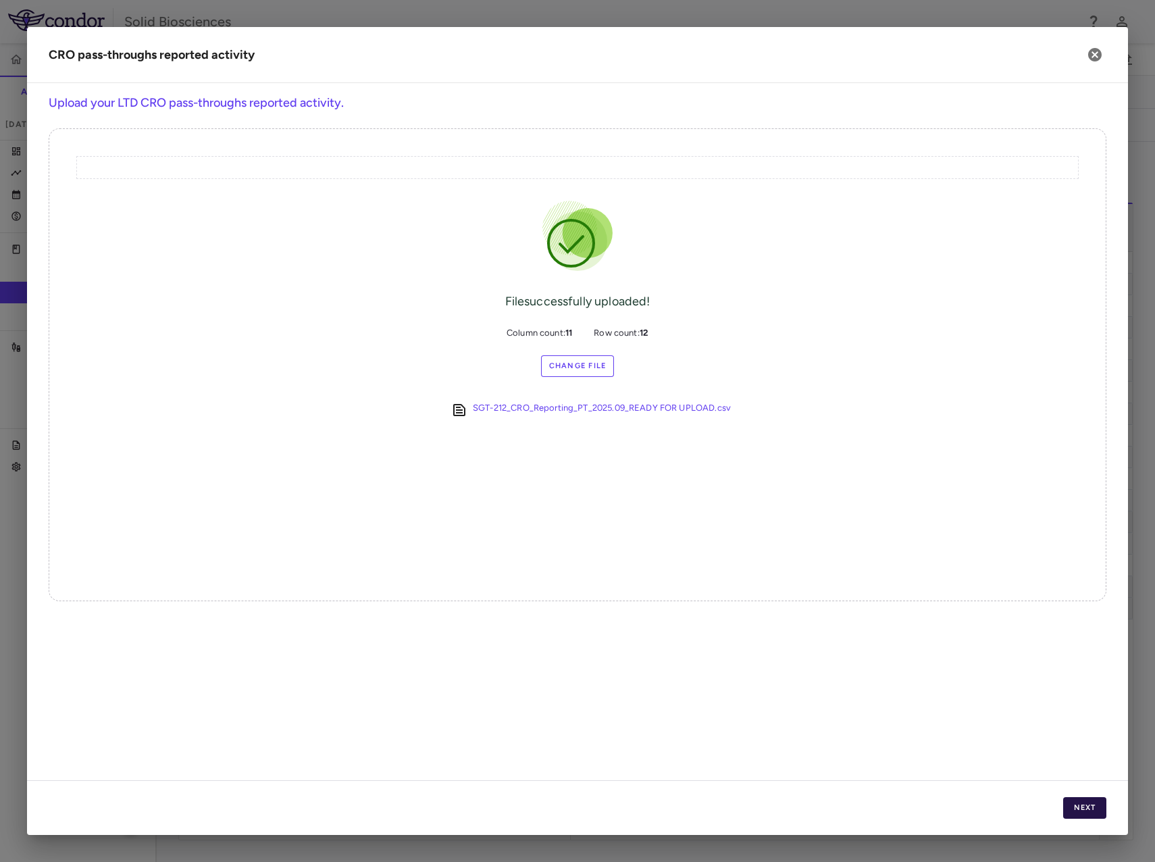
click at [1090, 811] on button "Next" at bounding box center [1084, 808] width 43 height 22
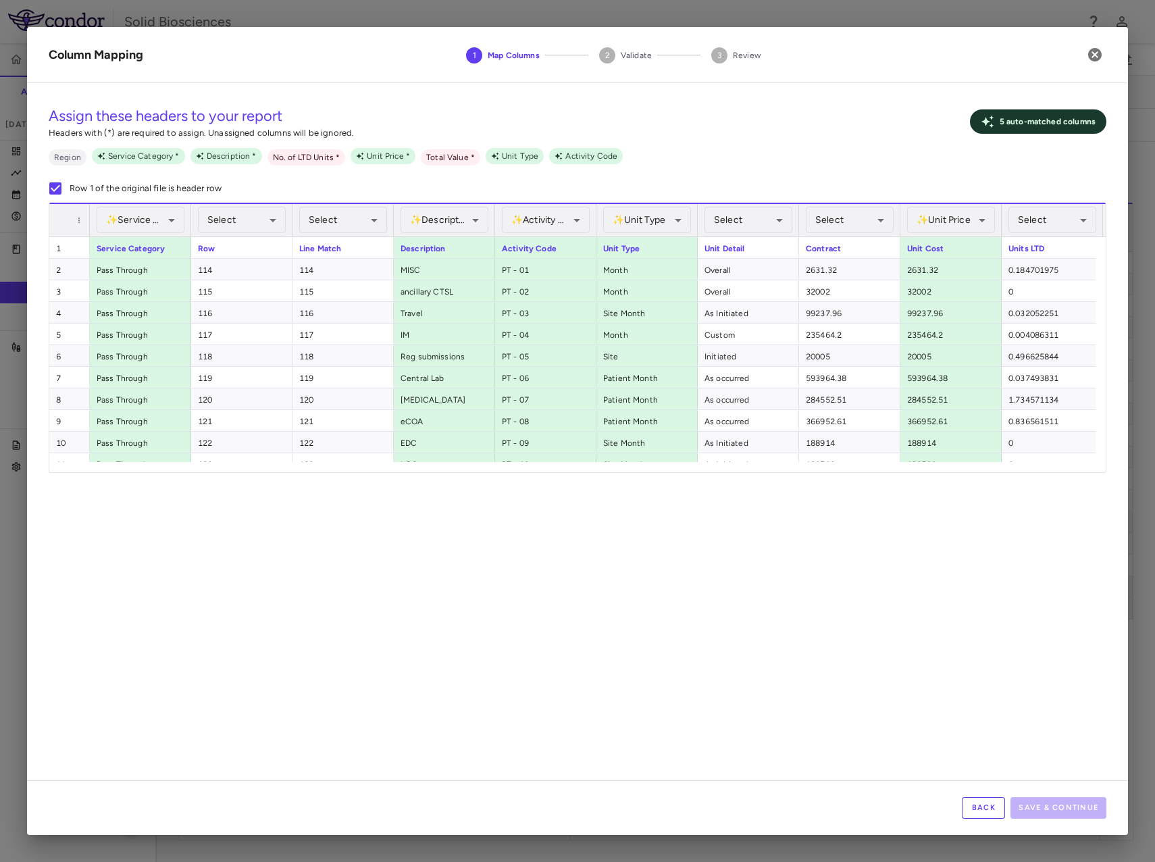
scroll to position [0, 109]
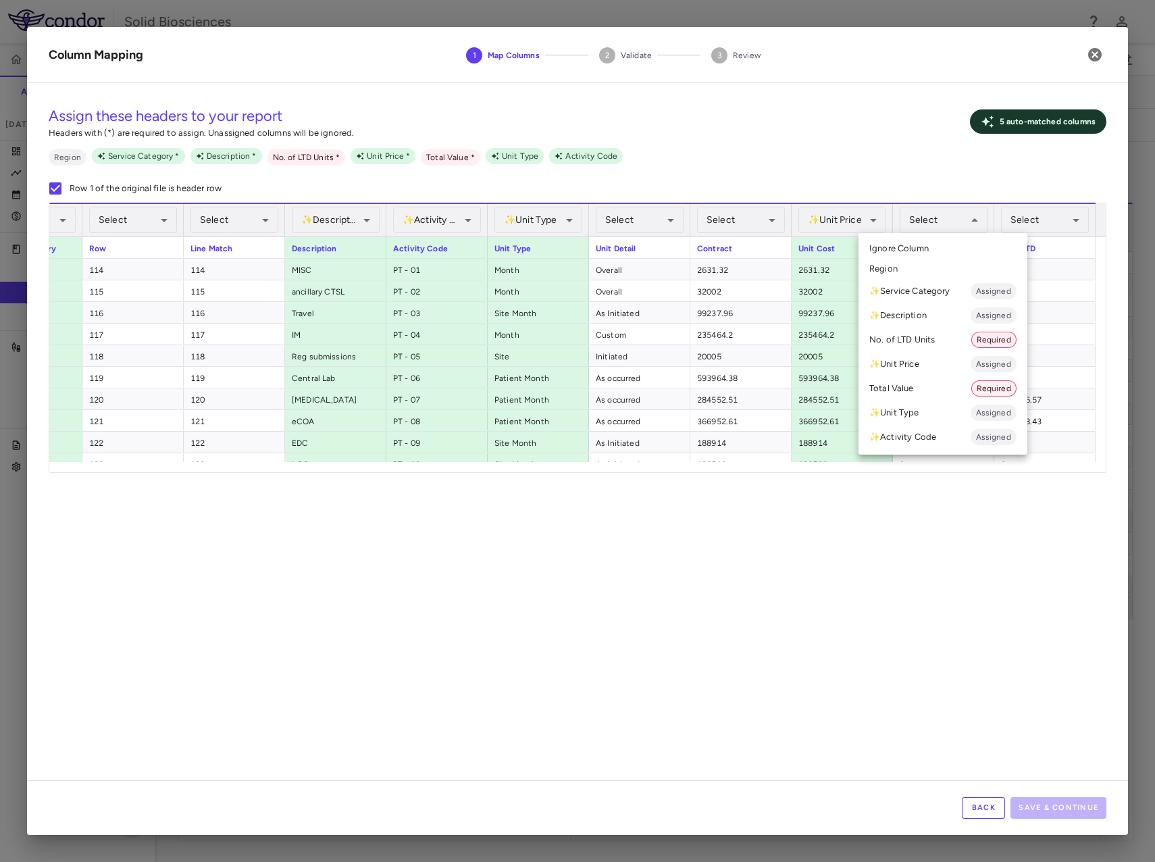
click at [925, 336] on li "No. of LTD Units Required" at bounding box center [943, 340] width 169 height 24
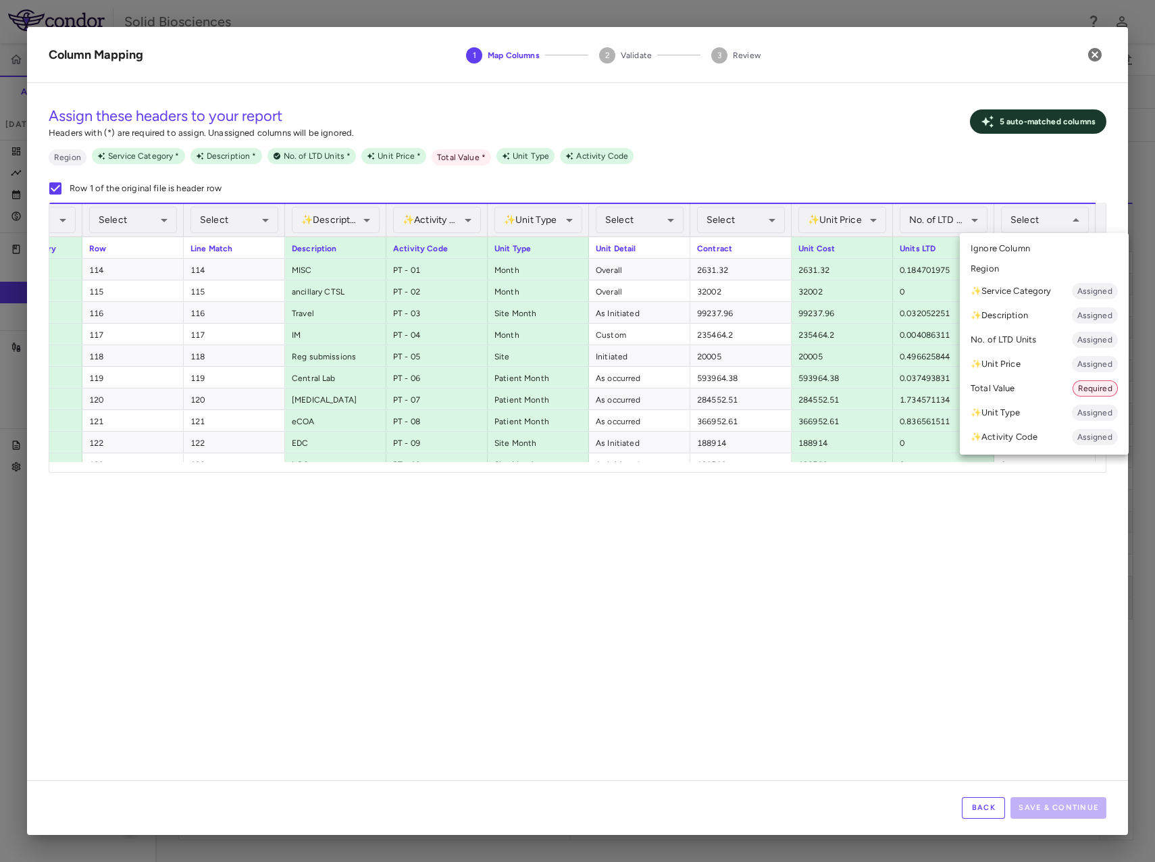
click at [1009, 388] on li "Total Value Required" at bounding box center [1044, 388] width 169 height 24
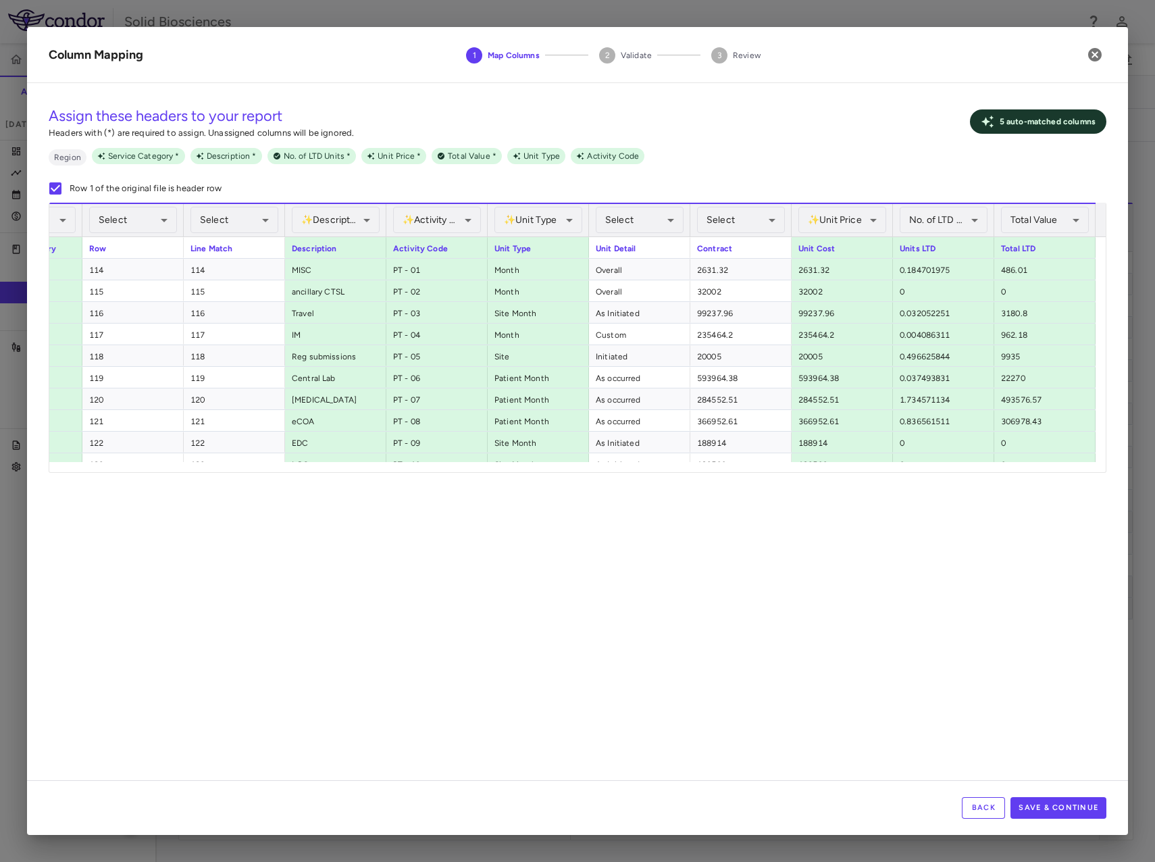
scroll to position [0, 0]
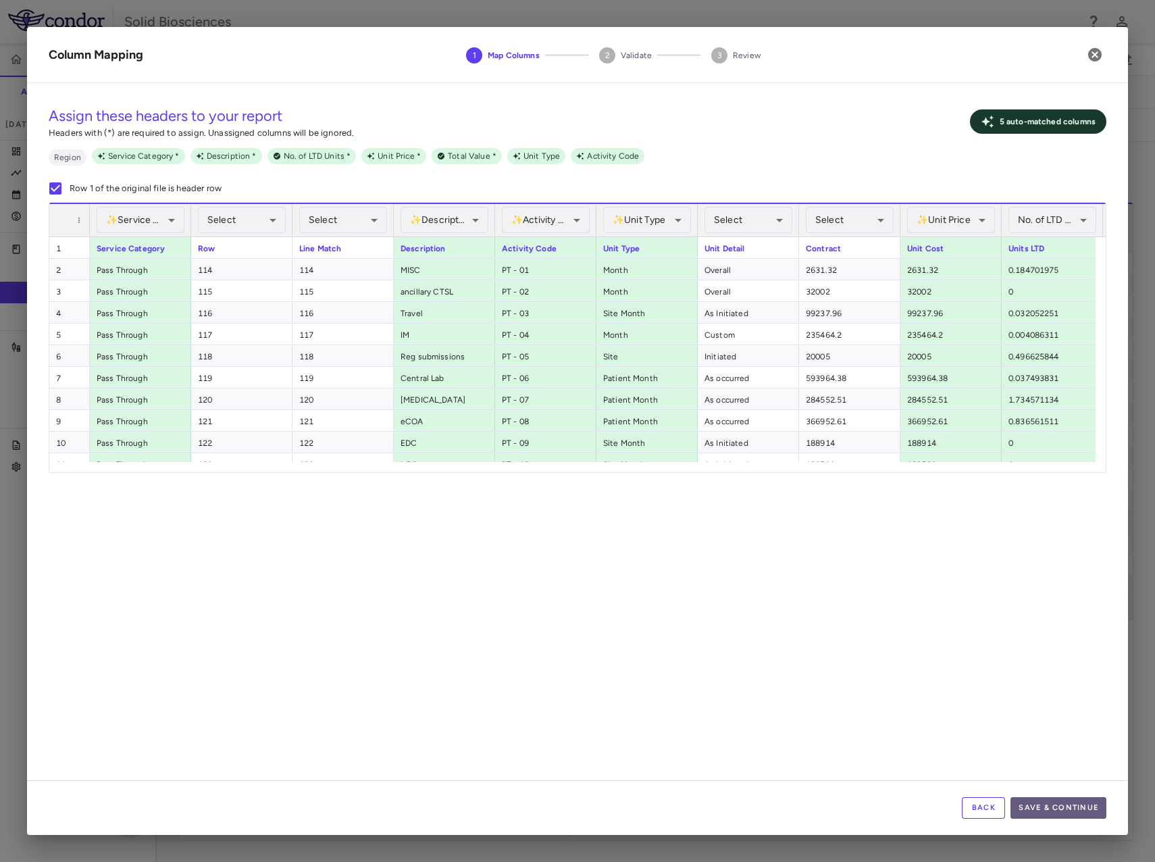
click at [1066, 805] on button "Save & Continue" at bounding box center [1059, 808] width 96 height 22
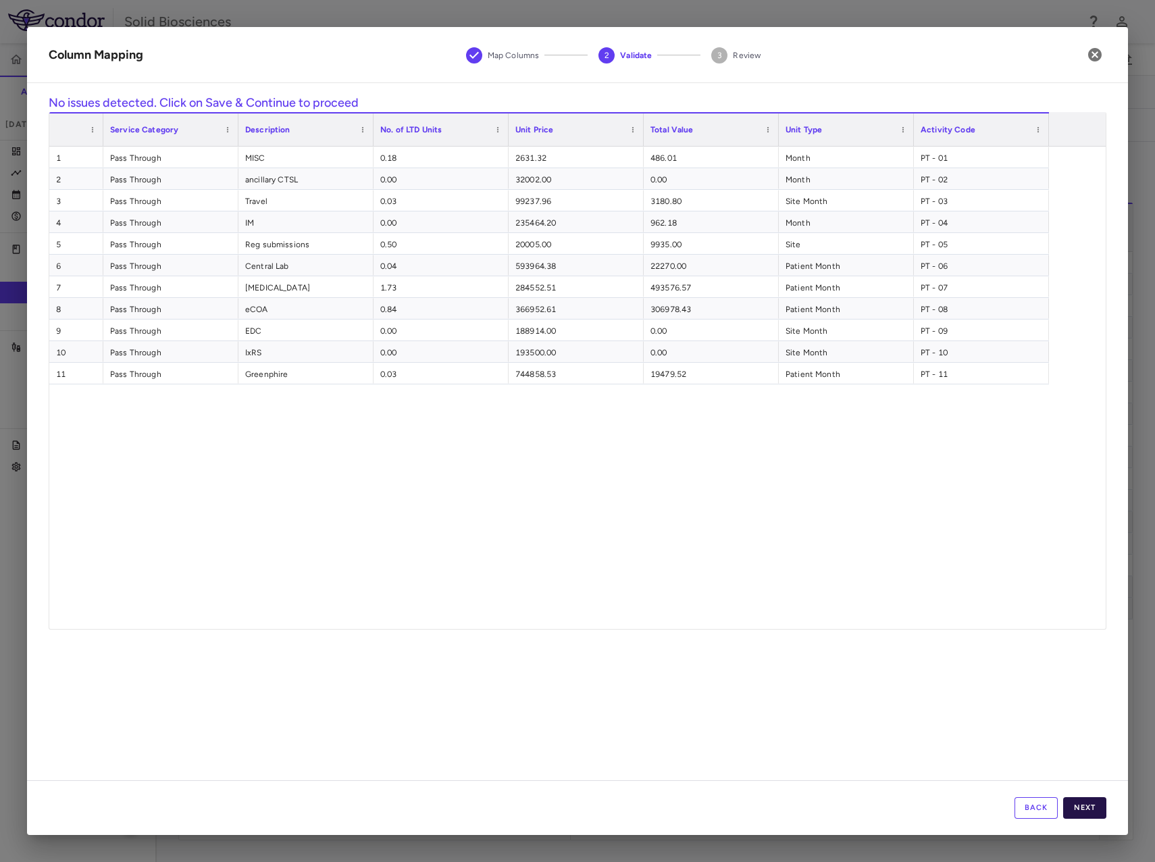
click at [1090, 810] on button "Next" at bounding box center [1084, 808] width 43 height 22
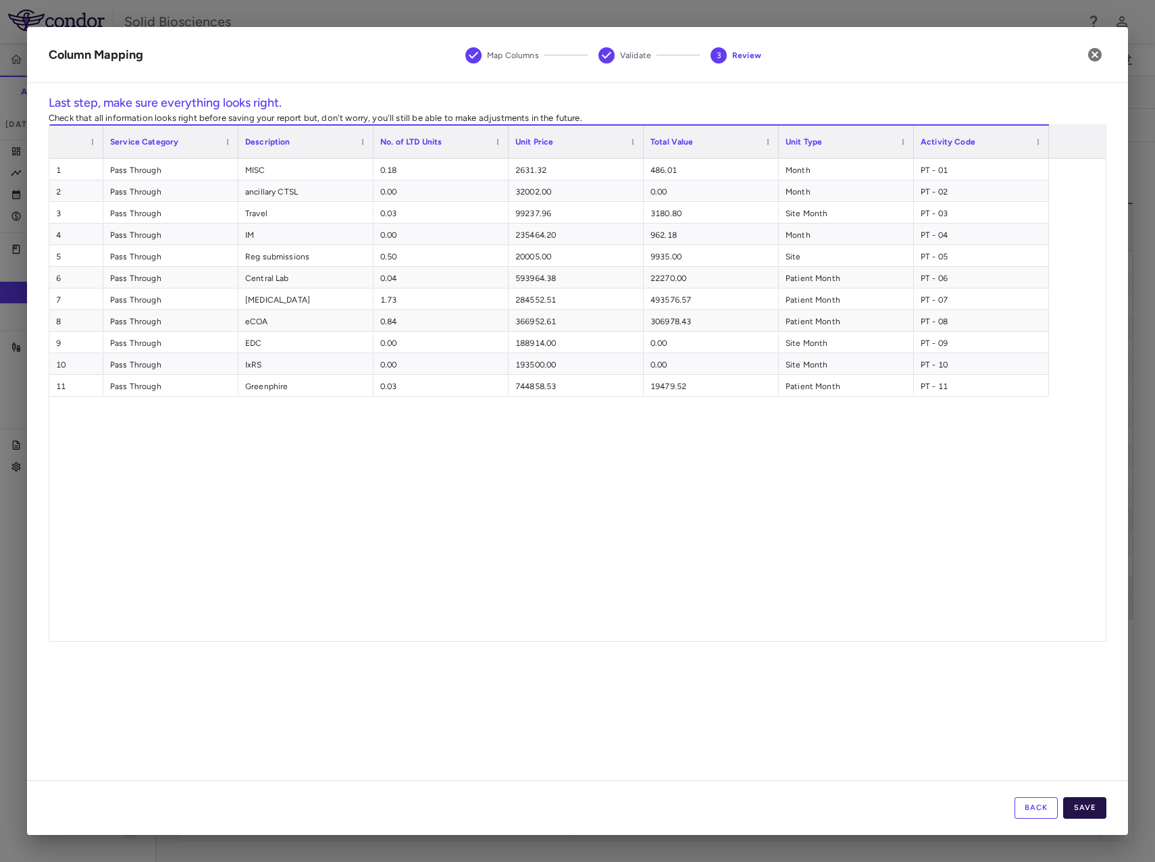
click at [1096, 807] on button "Save" at bounding box center [1084, 808] width 43 height 22
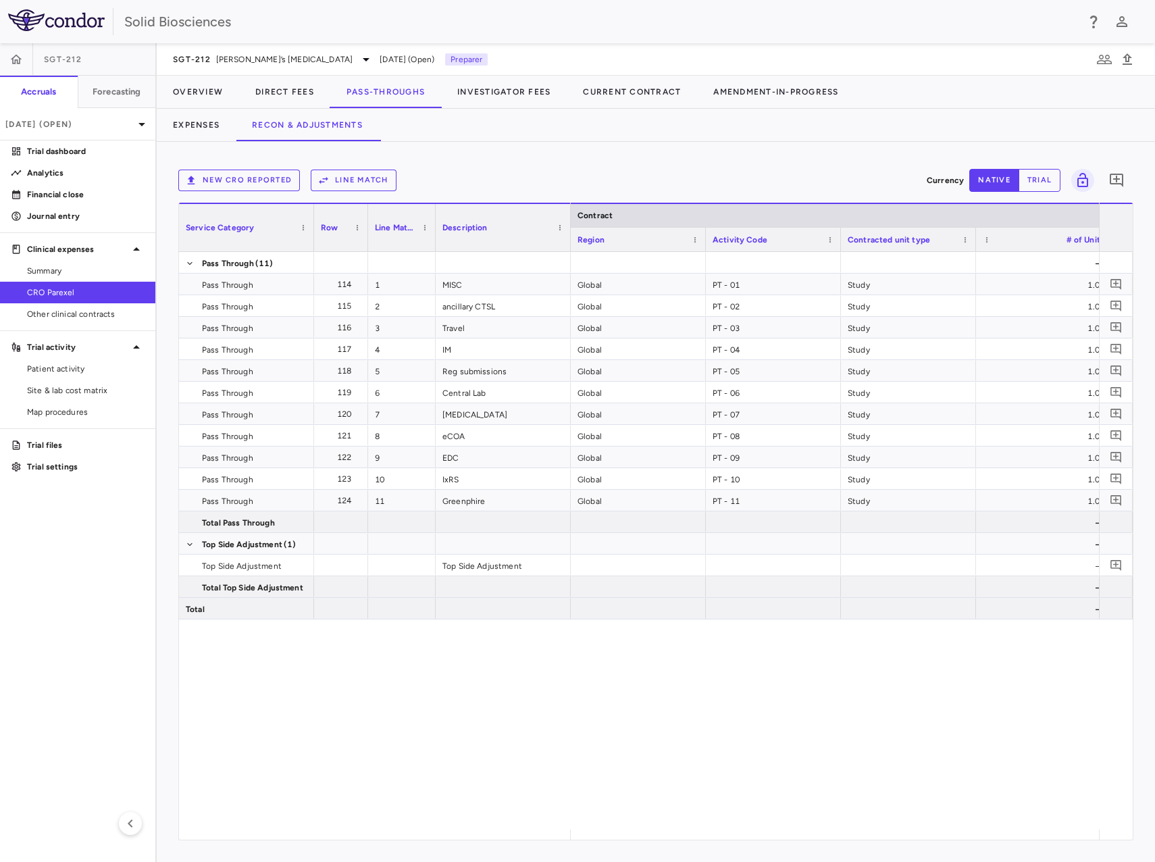
click at [349, 179] on button "Line Match" at bounding box center [354, 181] width 86 height 22
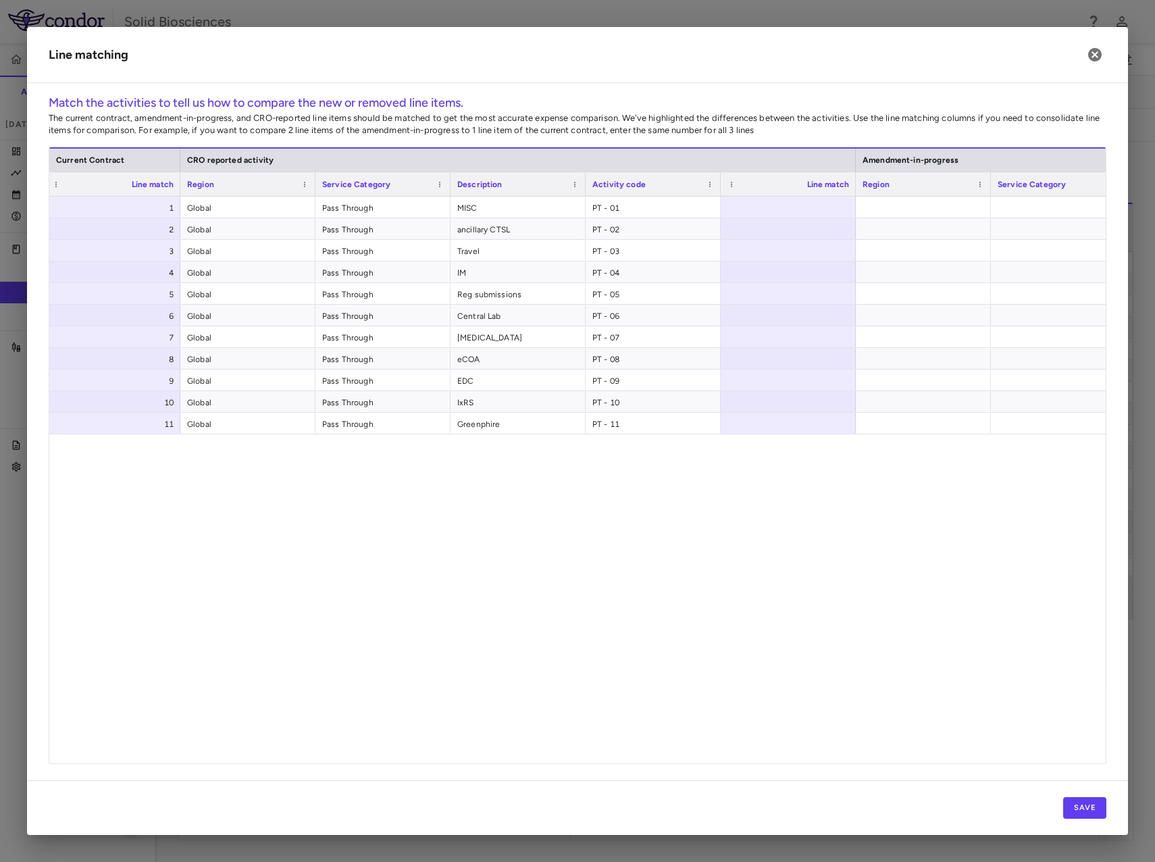
scroll to position [0, 834]
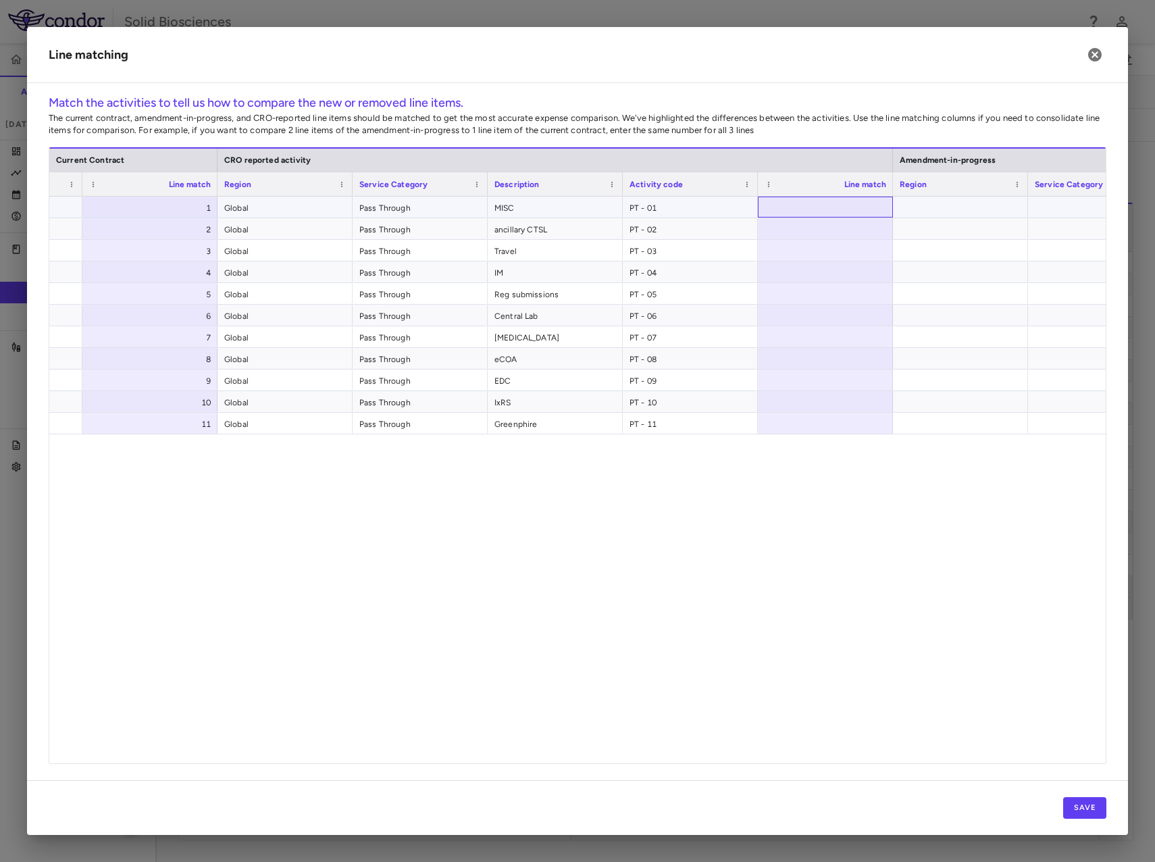
click at [839, 205] on div at bounding box center [825, 207] width 135 height 21
type input "*"
click at [865, 230] on div at bounding box center [825, 228] width 135 height 21
type input "*"
click at [855, 250] on div at bounding box center [825, 250] width 135 height 21
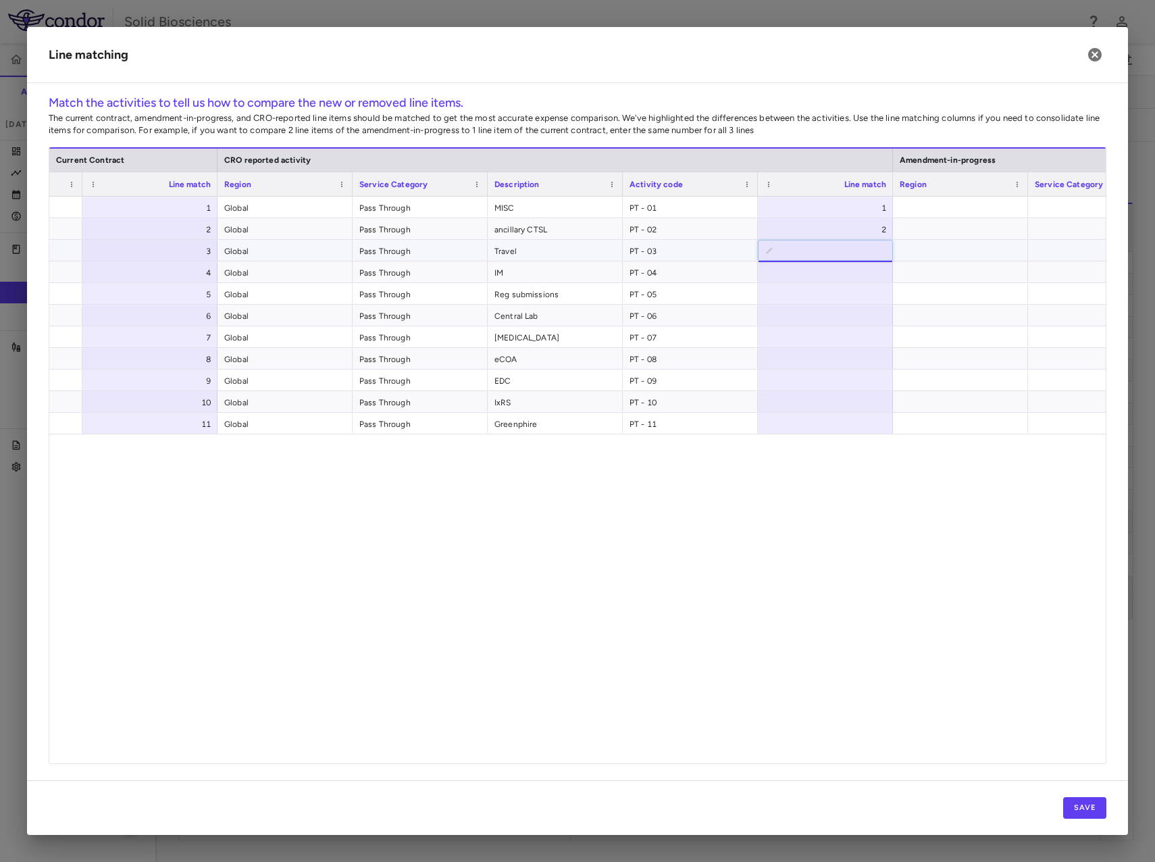
type input "*"
click at [850, 273] on div at bounding box center [825, 271] width 135 height 21
click at [849, 290] on div at bounding box center [825, 293] width 135 height 21
type input "*"
click at [844, 315] on div at bounding box center [825, 315] width 135 height 21
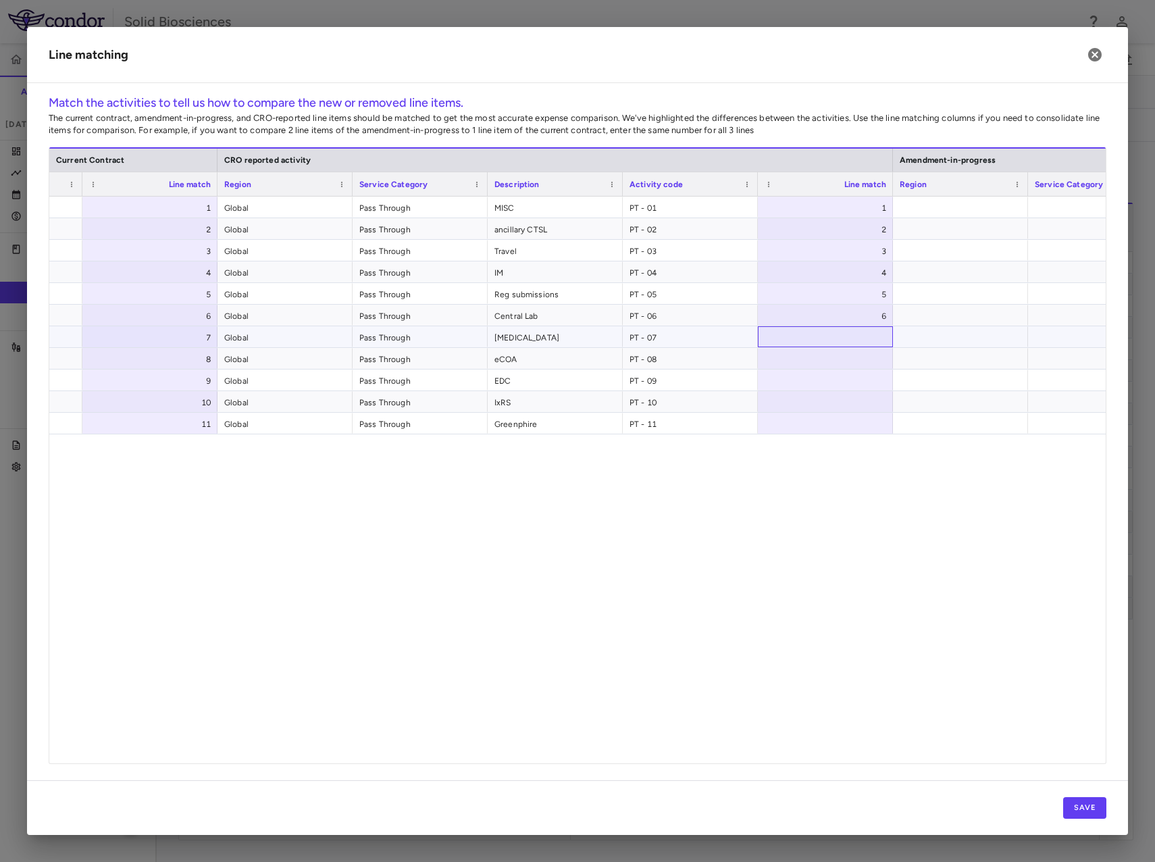
click at [845, 338] on div at bounding box center [825, 336] width 135 height 21
click at [849, 356] on div at bounding box center [825, 358] width 135 height 21
type input "*"
click at [849, 384] on div at bounding box center [825, 380] width 135 height 21
type input "*"
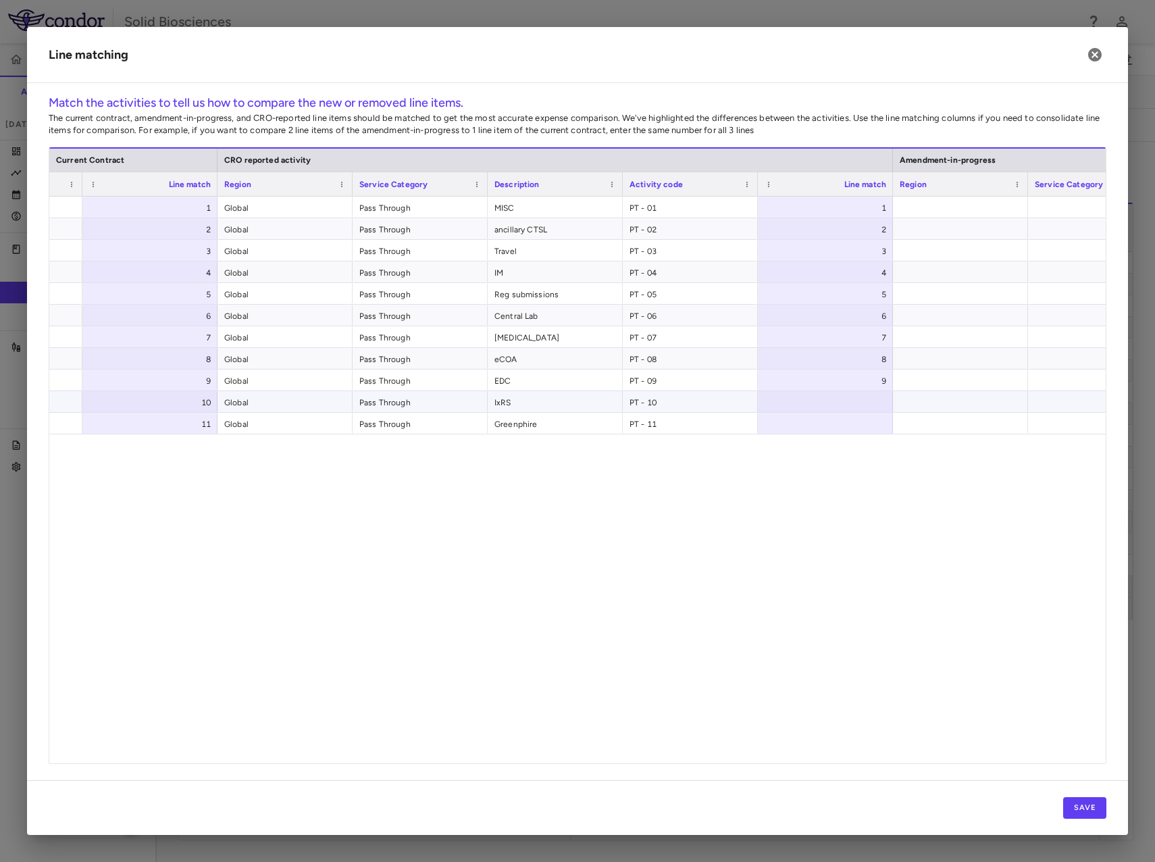
click at [835, 399] on div at bounding box center [825, 401] width 135 height 21
type input "**"
click at [844, 427] on div at bounding box center [825, 423] width 135 height 21
type input "**"
click at [974, 576] on div "MISC PT - 01 1 Global Pass Through MISC PT - 01 1 ancillary CTSL PT - 02 2 Glob…" at bounding box center [577, 475] width 1057 height 557
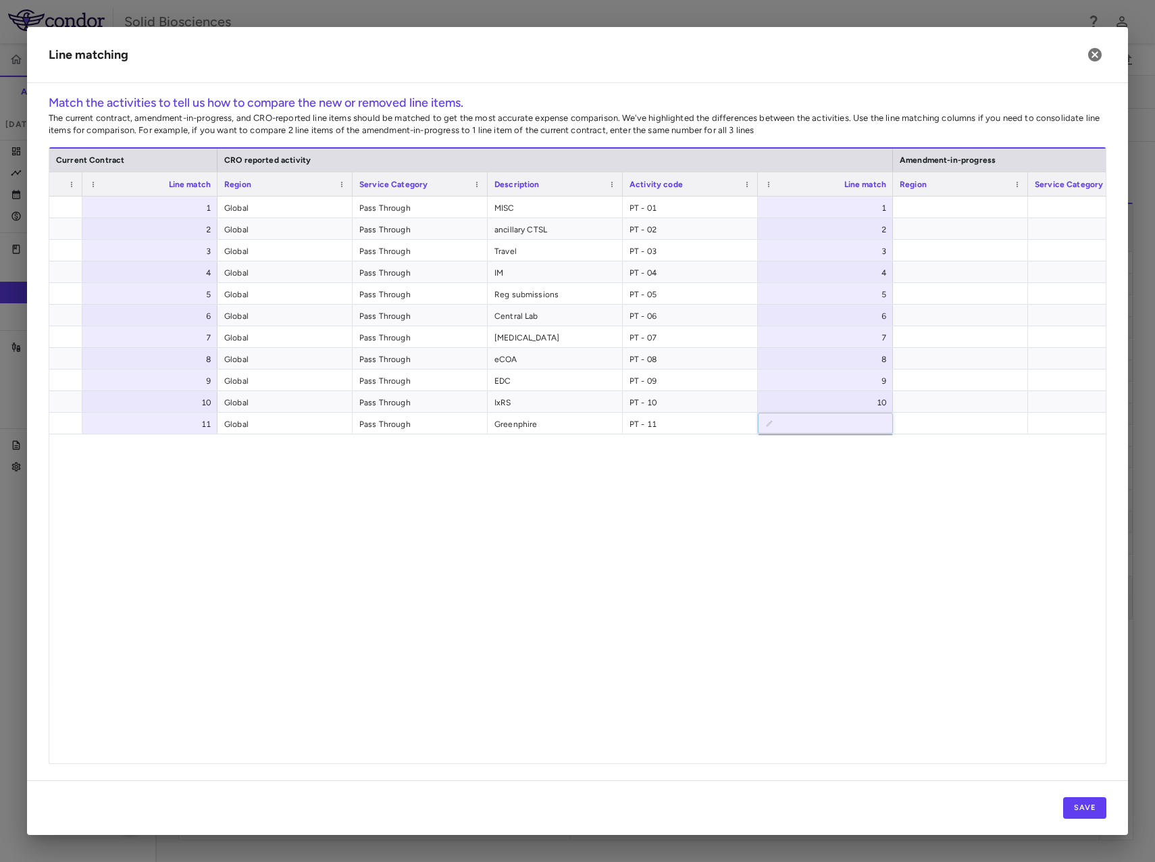
click at [1082, 796] on div "Save" at bounding box center [577, 807] width 1101 height 55
click at [1084, 809] on button "Save" at bounding box center [1084, 808] width 43 height 22
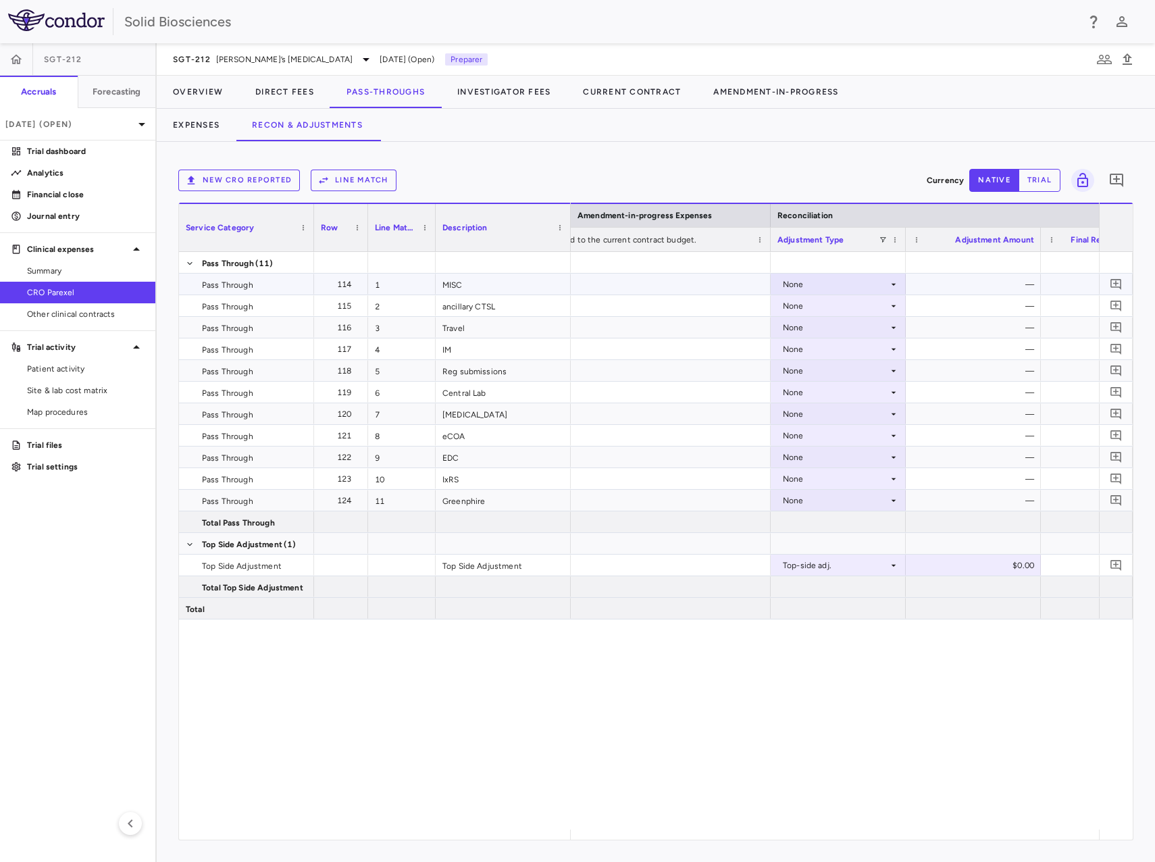
click at [853, 285] on div "None" at bounding box center [835, 285] width 105 height 22
click at [847, 326] on div "CRO Reported" at bounding box center [831, 331] width 64 height 12
click at [831, 307] on div "None" at bounding box center [835, 306] width 105 height 22
click at [830, 350] on div "CRO Reported" at bounding box center [831, 353] width 64 height 12
click at [825, 328] on div "None" at bounding box center [835, 328] width 105 height 22
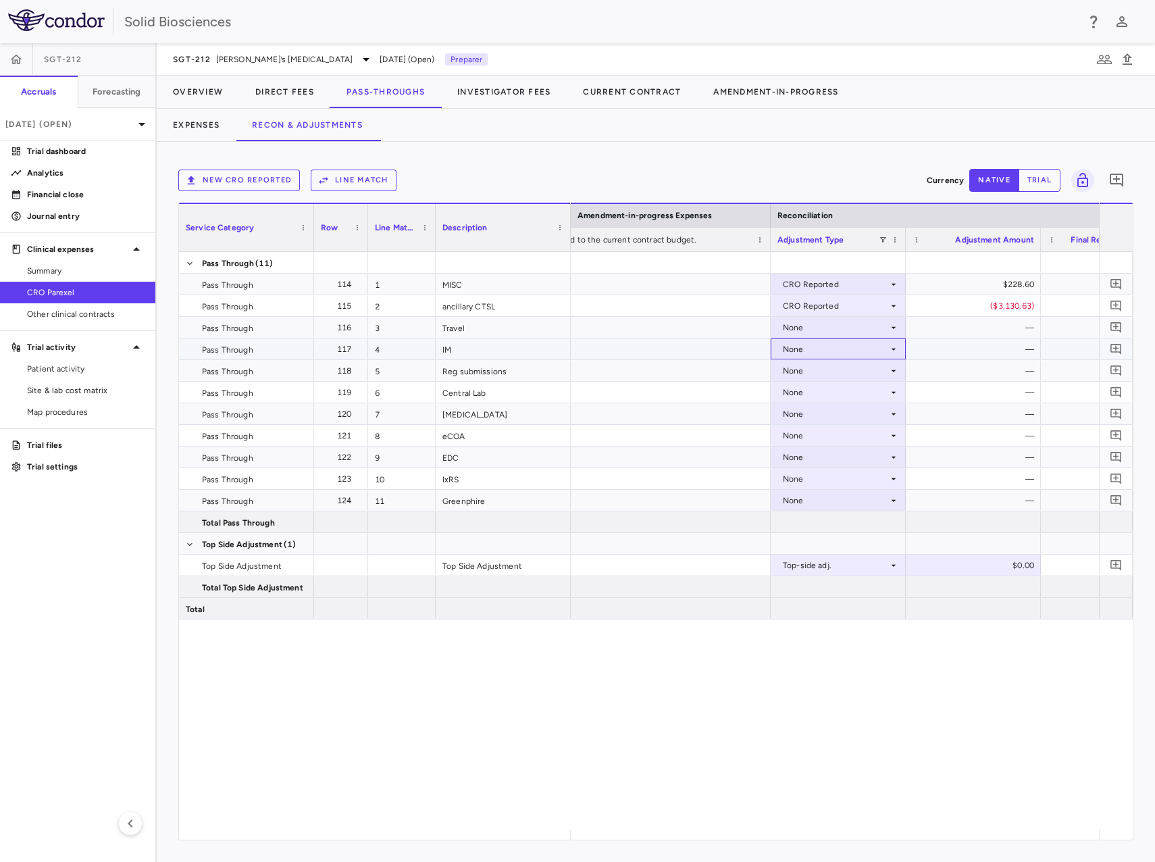
click at [815, 338] on div "None" at bounding box center [838, 348] width 135 height 21
drag, startPoint x: 838, startPoint y: 397, endPoint x: 834, endPoint y: 368, distance: 29.3
click at [836, 395] on div "CRO Reported" at bounding box center [831, 396] width 64 height 12
click at [821, 328] on div "None" at bounding box center [835, 328] width 105 height 22
click at [814, 328] on div at bounding box center [577, 431] width 1155 height 862
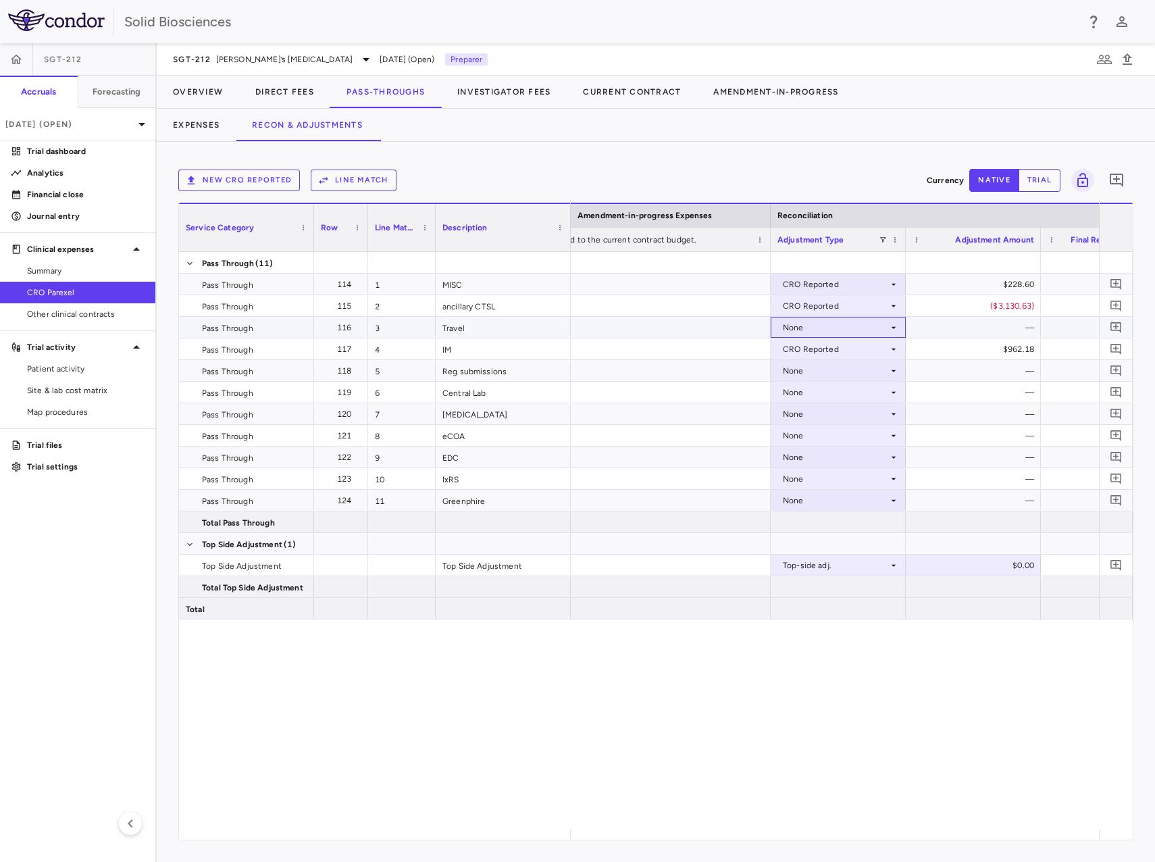
click at [818, 322] on div "None" at bounding box center [835, 328] width 105 height 22
click at [823, 376] on div "CRO Reported" at bounding box center [831, 374] width 64 height 12
click at [813, 374] on div "None" at bounding box center [835, 371] width 105 height 22
click at [819, 412] on div "CRO Reported" at bounding box center [831, 417] width 64 height 12
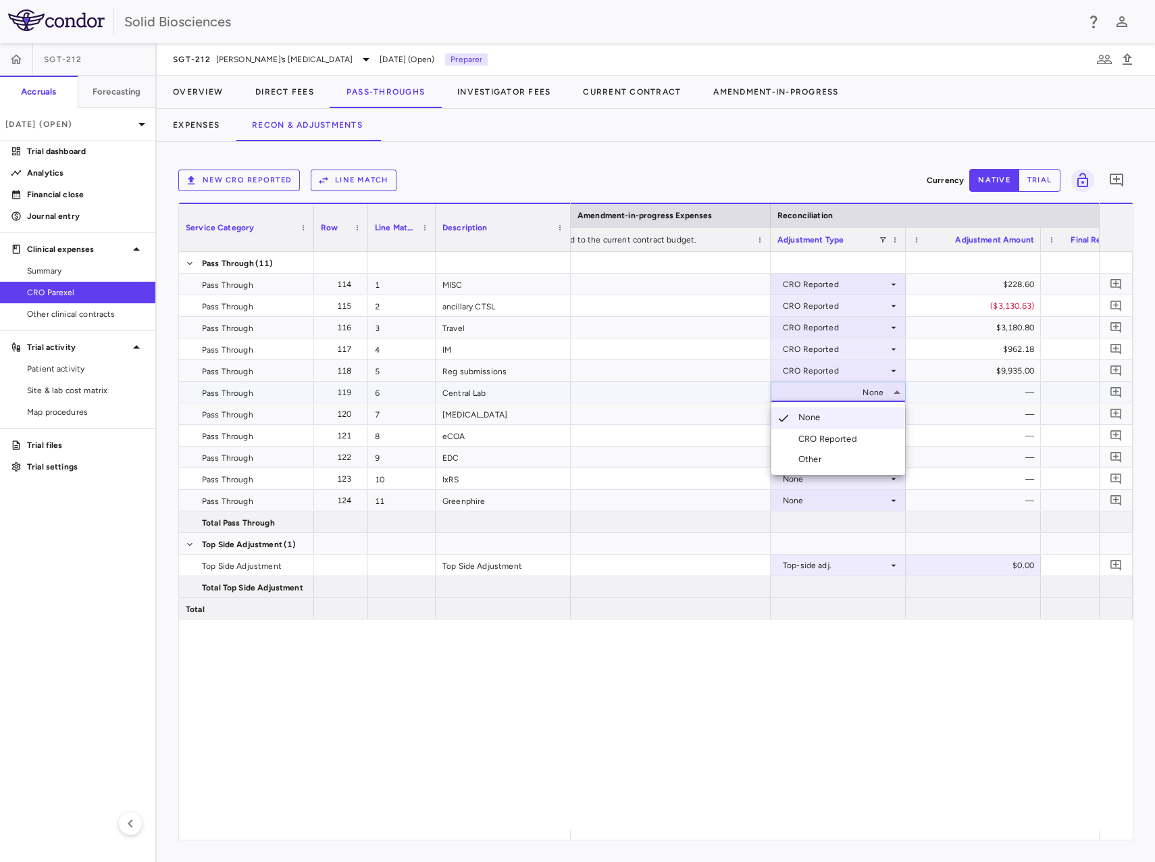
click at [819, 439] on div "CRO Reported" at bounding box center [831, 439] width 64 height 12
click at [818, 414] on div "None" at bounding box center [835, 414] width 105 height 22
click at [832, 457] on div "CRO Reported" at bounding box center [831, 461] width 64 height 12
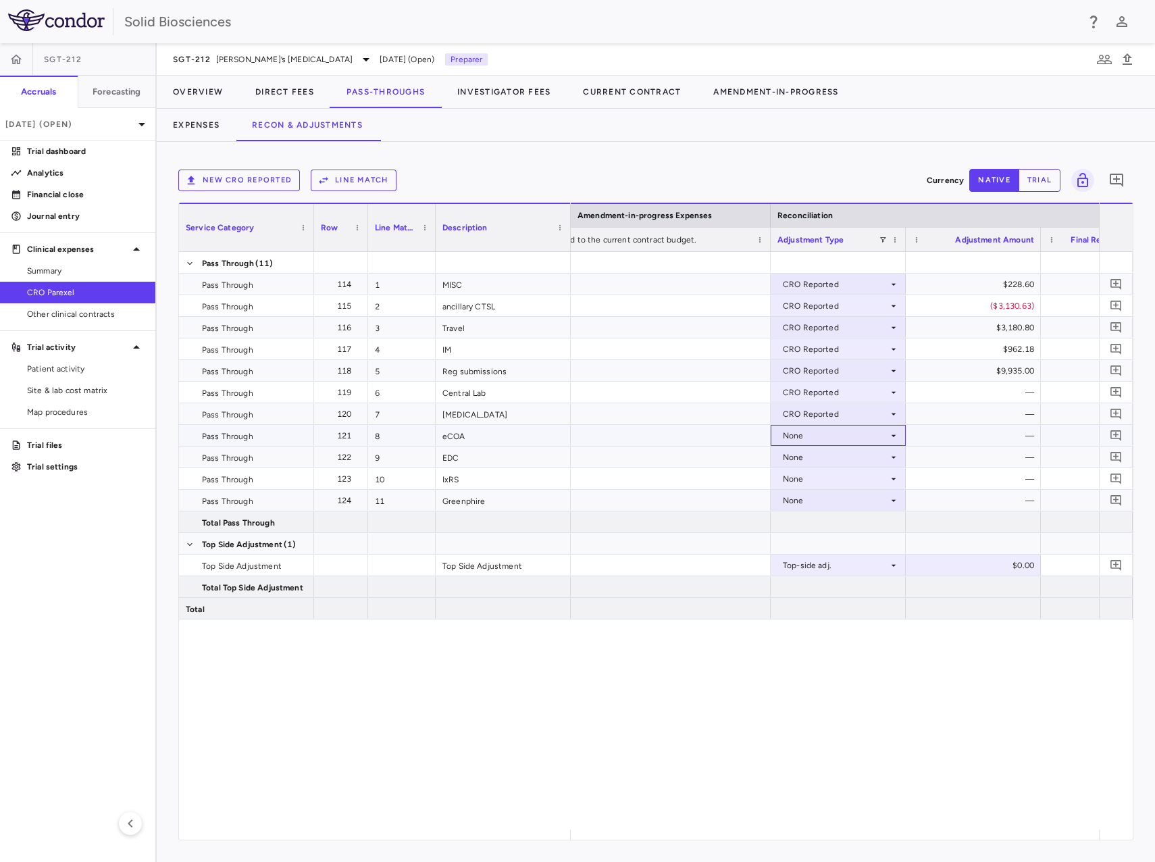
click at [819, 436] on div "None" at bounding box center [835, 436] width 105 height 22
drag, startPoint x: 821, startPoint y: 479, endPoint x: 819, endPoint y: 472, distance: 7.7
click at [819, 479] on div "CRO Reported" at bounding box center [831, 482] width 64 height 12
click at [817, 459] on div "None" at bounding box center [835, 458] width 105 height 22
click at [821, 500] on div "CRO Reported" at bounding box center [831, 504] width 64 height 12
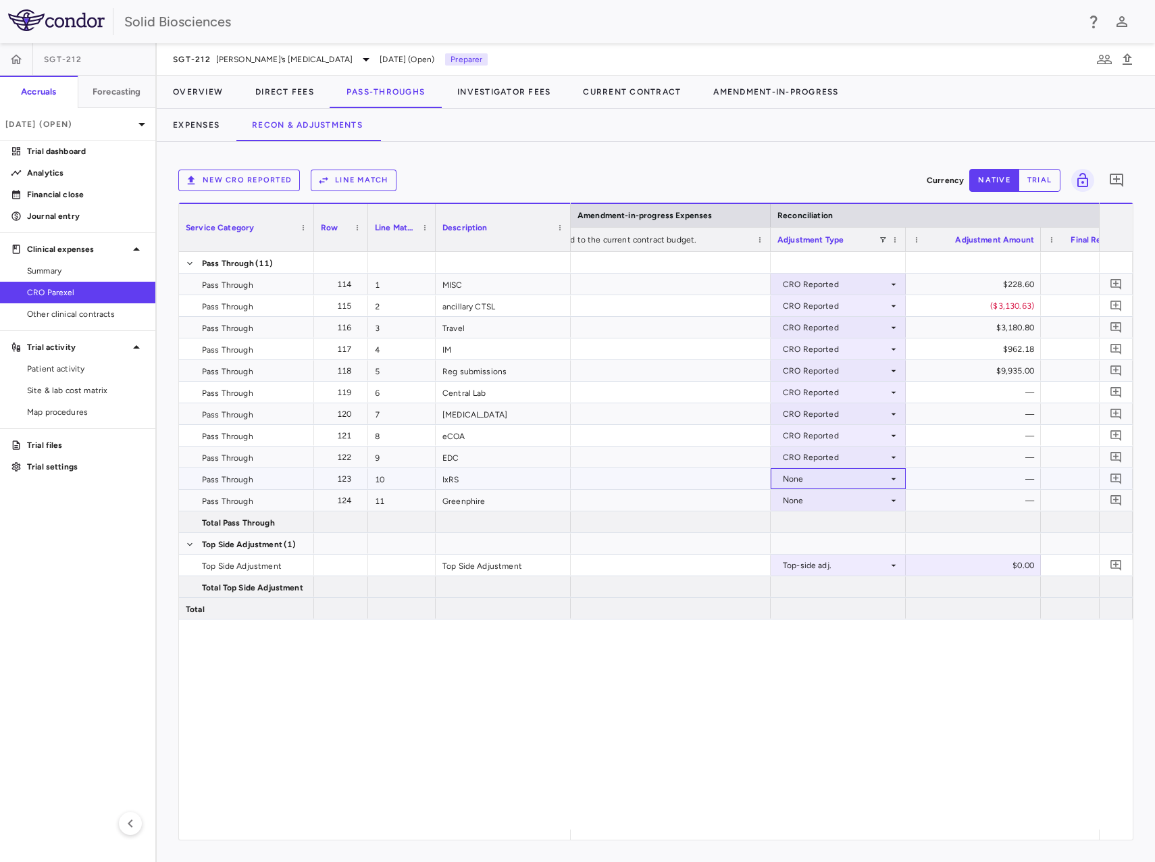
click at [813, 481] on div "None" at bounding box center [835, 479] width 105 height 22
click at [813, 520] on div "CRO Reported" at bounding box center [831, 526] width 64 height 12
click at [815, 499] on div "None" at bounding box center [835, 501] width 105 height 22
click at [842, 674] on div at bounding box center [577, 431] width 1155 height 862
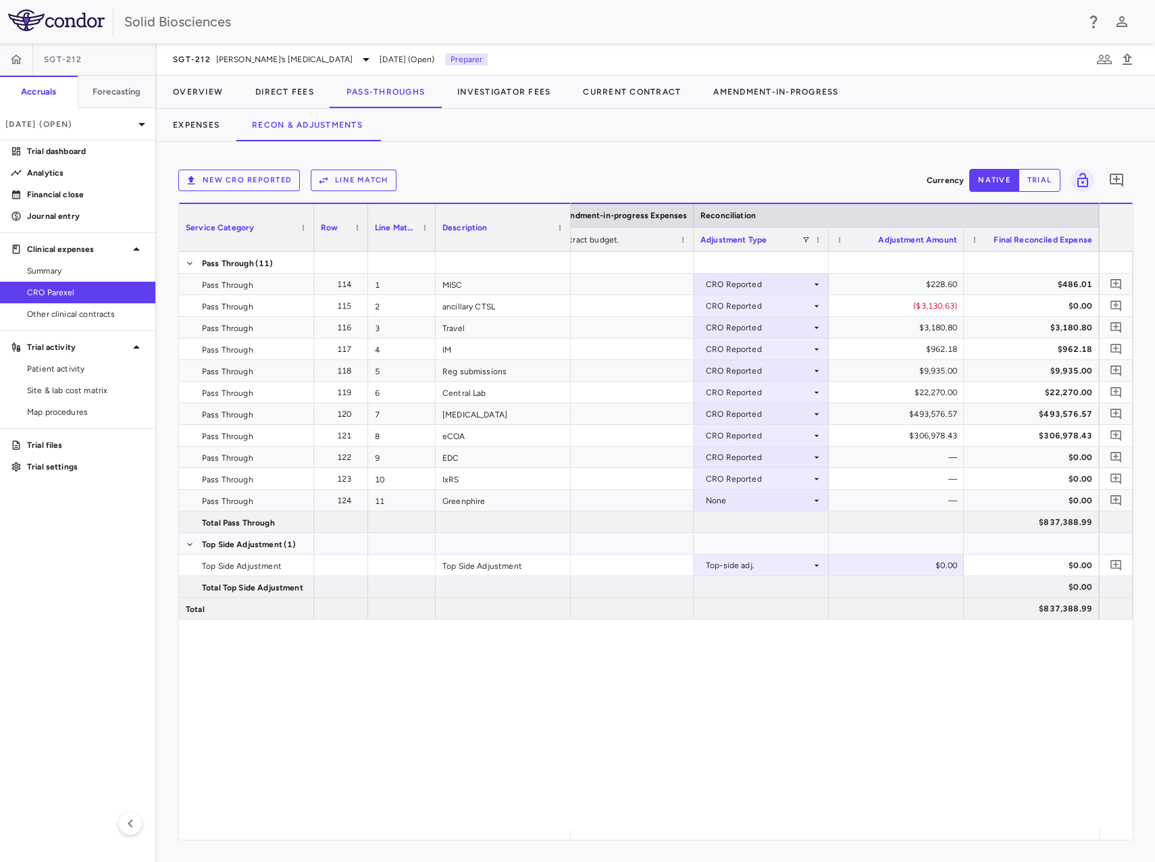
click at [478, 159] on div "New CRO reported Line Match Currency native trial 0 Service Category Drag here …" at bounding box center [656, 502] width 999 height 720
click at [600, 164] on div "New CRO reported Line Match Currency native trial 0" at bounding box center [655, 180] width 955 height 34
click at [281, 89] on button "Direct Fees" at bounding box center [284, 92] width 91 height 32
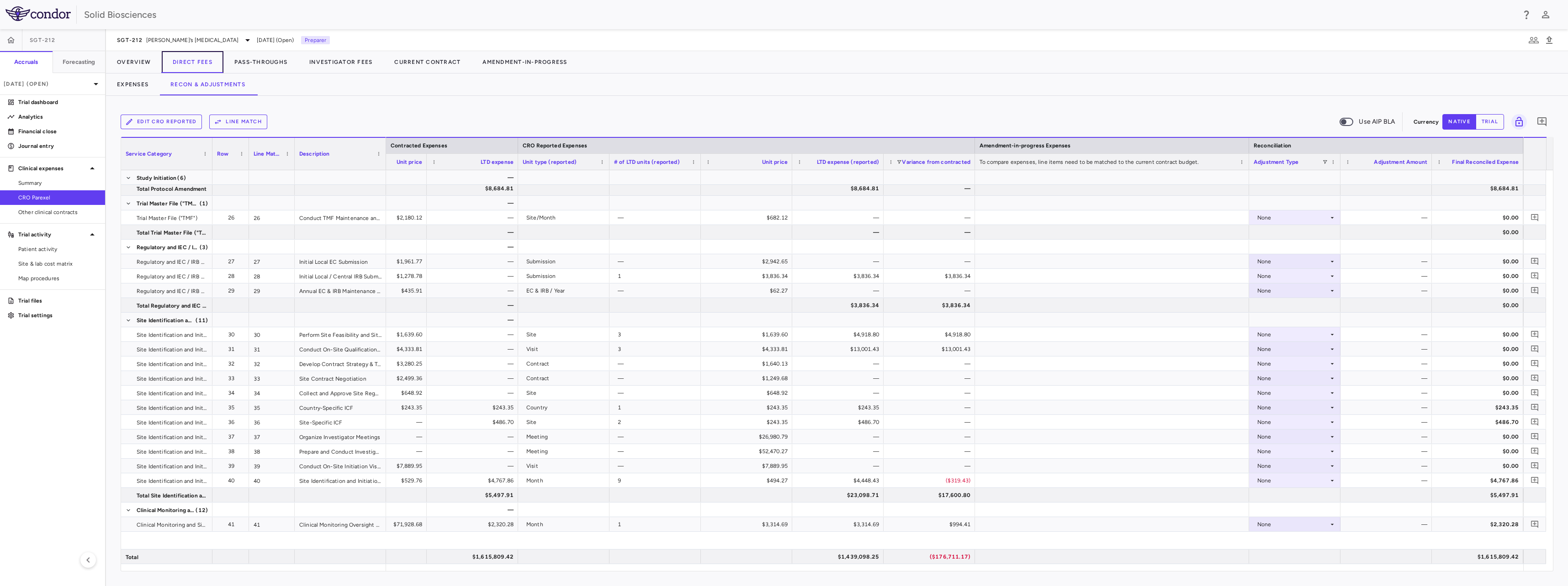
scroll to position [261, 0]
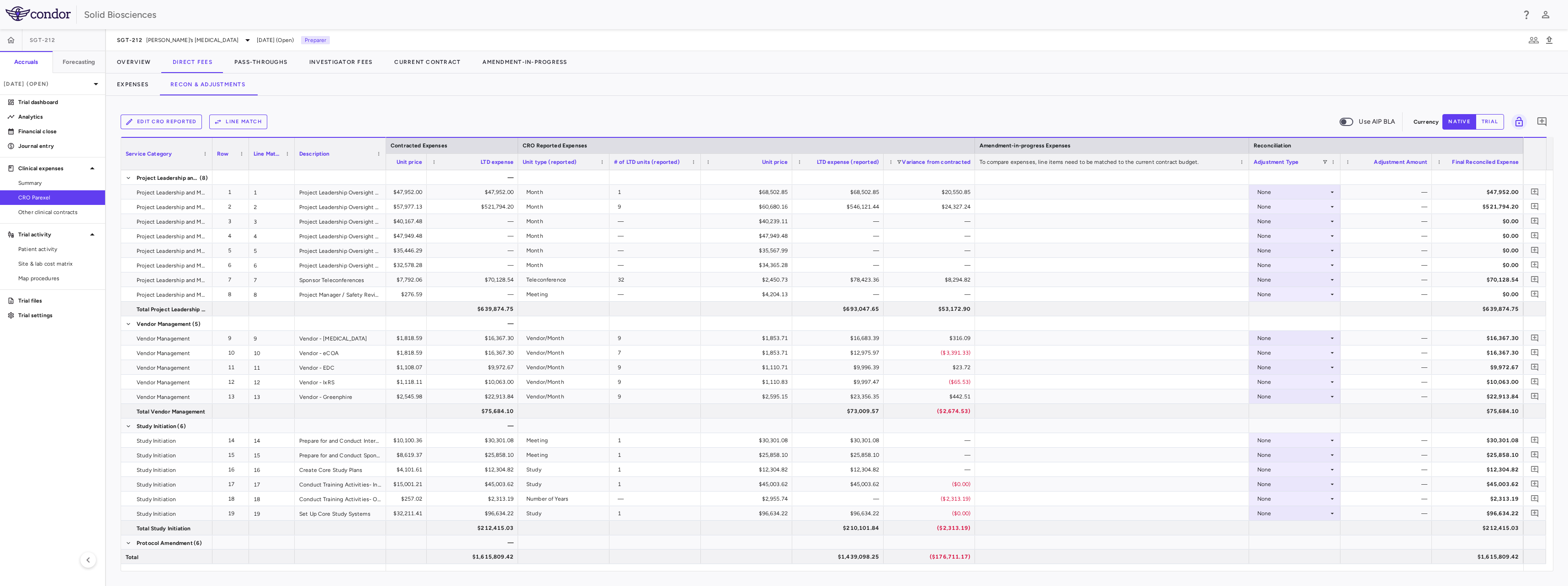
click at [517, 93] on div "Expenses Recon & Adjustments" at bounding box center [837, 84] width 1462 height 22
click at [191, 41] on span "[PERSON_NAME]’s [MEDICAL_DATA]" at bounding box center [192, 40] width 93 height 8
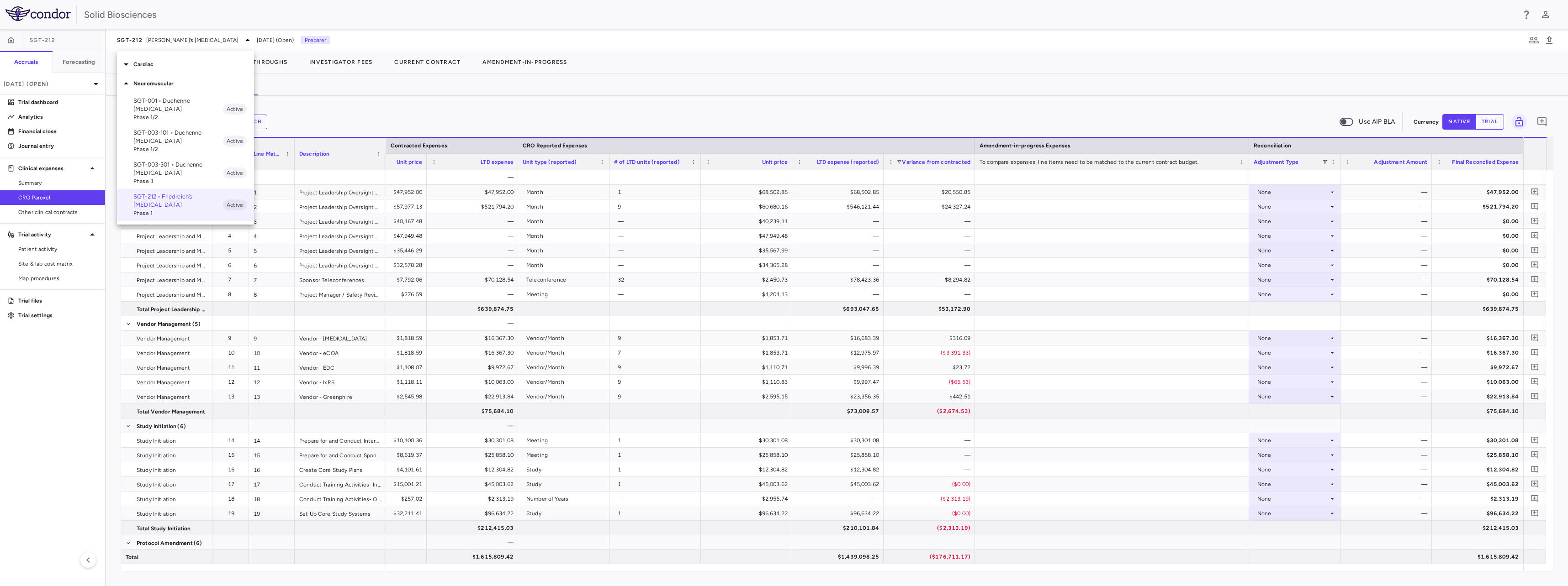
click at [143, 64] on p "Cardiac" at bounding box center [193, 64] width 120 height 8
click at [163, 87] on p "SGT-501-101 • Catecholaminergic Polymorphic [MEDICAL_DATA]" at bounding box center [178, 90] width 89 height 24
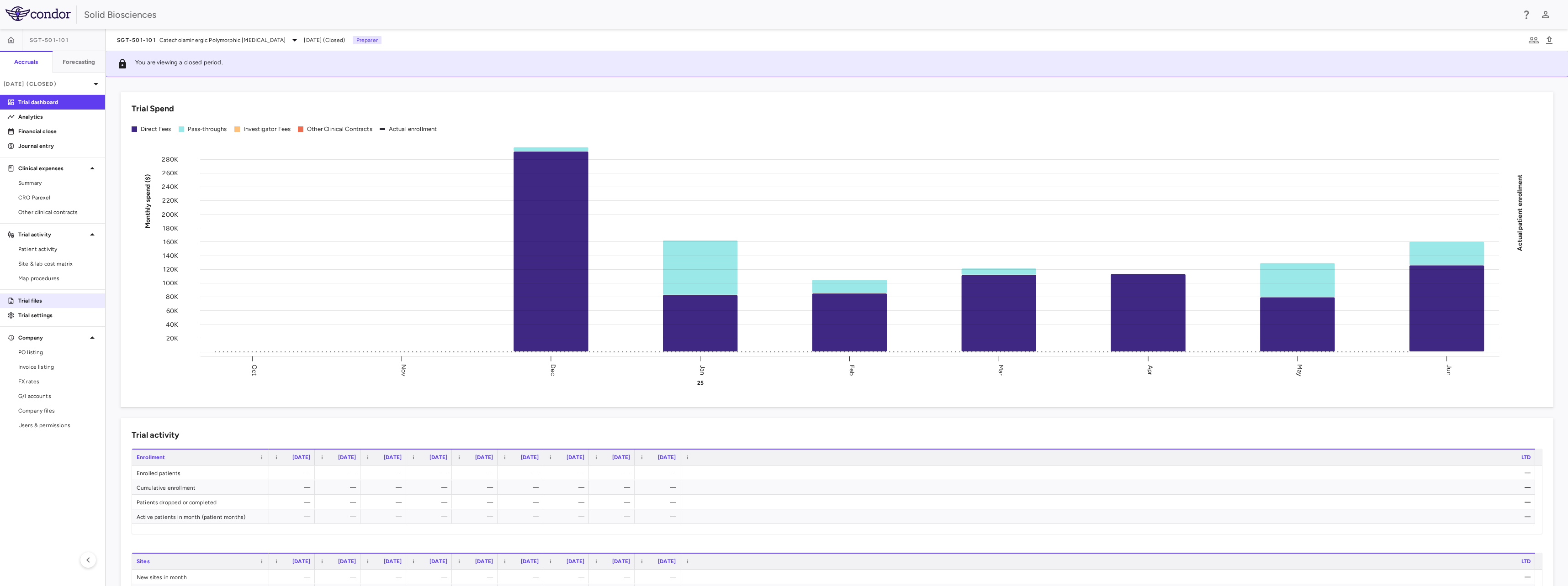
click at [37, 302] on p "Trial files" at bounding box center [58, 301] width 80 height 8
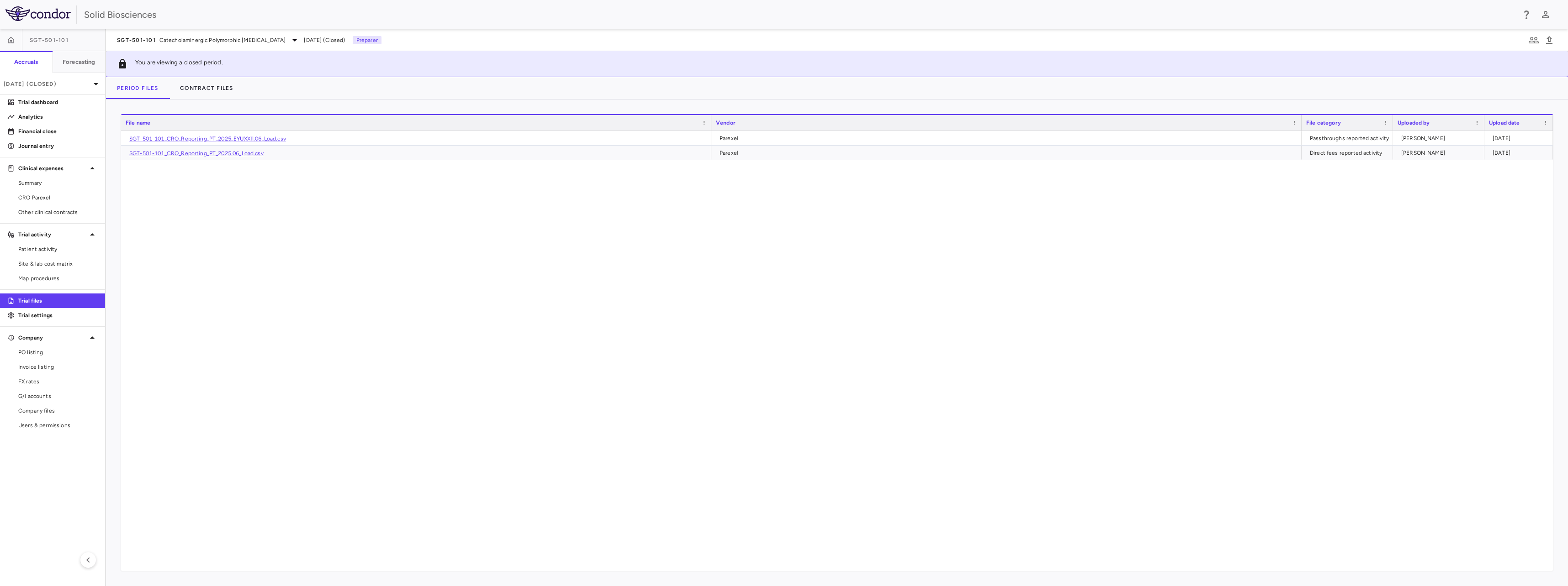
click at [289, 255] on div "SGT-501-101_CRO_Reporting_PT_2025_EYUXXfI.06_Load.csv Parexel Passthroughs repo…" at bounding box center [836, 351] width 1431 height 440
click at [240, 151] on link "SGT-501-101_CRO_Reporting_PT_2025.06_Load.csv" at bounding box center [196, 153] width 135 height 6
click at [264, 143] on div "SGT-501-101_CRO_Reporting_PT_2025_EYUXXfI.06_Load.csv" at bounding box center [416, 138] width 590 height 14
click at [267, 139] on link "SGT-501-101_CRO_Reporting_PT_2025_EYUXXfI.06_Load.csv" at bounding box center [208, 139] width 157 height 6
drag, startPoint x: 352, startPoint y: 245, endPoint x: 262, endPoint y: 220, distance: 93.4
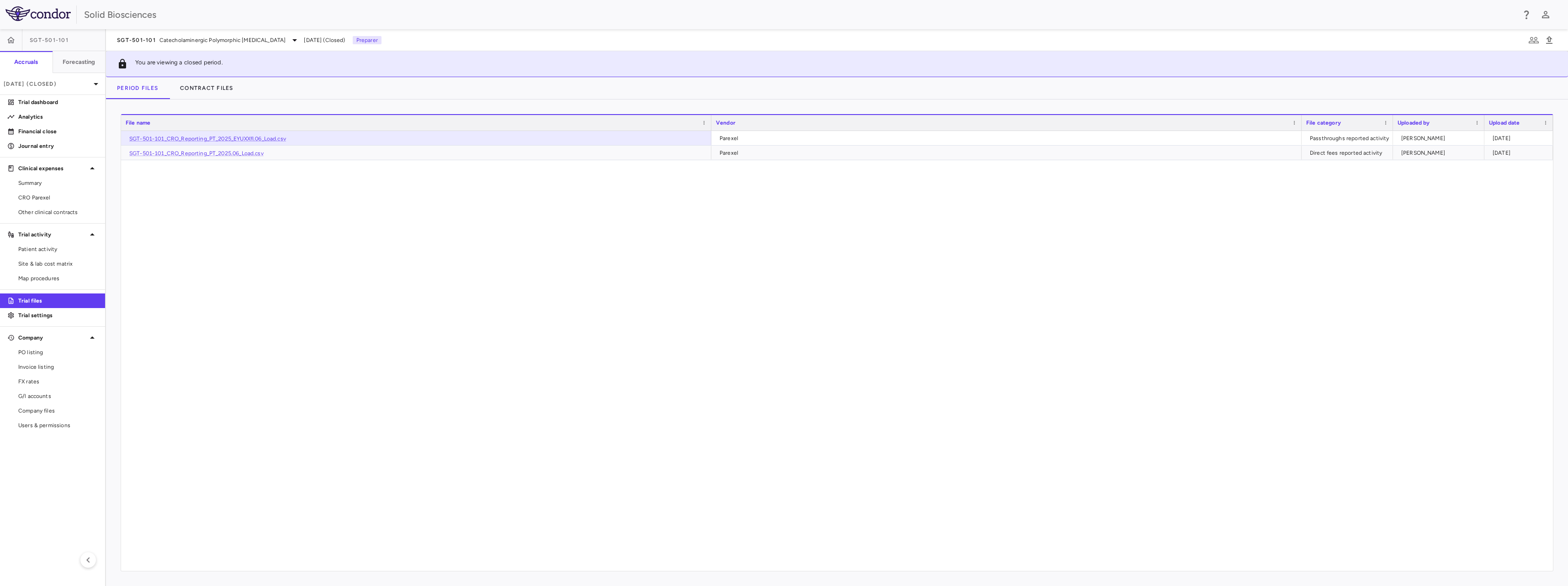
click at [352, 245] on div "SGT-501-101_CRO_Reporting_PT_2025_EYUXXfI.06_Load.csv Parexel Passthroughs repo…" at bounding box center [836, 351] width 1431 height 440
click at [240, 229] on div "SGT-501-101_CRO_Reporting_PT_2025_EYUXXfI.06_Load.csv Parexel Passthroughs repo…" at bounding box center [836, 351] width 1431 height 440
click at [63, 43] on span "SGT-501-101" at bounding box center [49, 40] width 39 height 7
click at [66, 82] on p "Jun 2025 (Closed)" at bounding box center [47, 84] width 87 height 8
click at [41, 132] on div "[DATE]" at bounding box center [24, 128] width 34 height 11
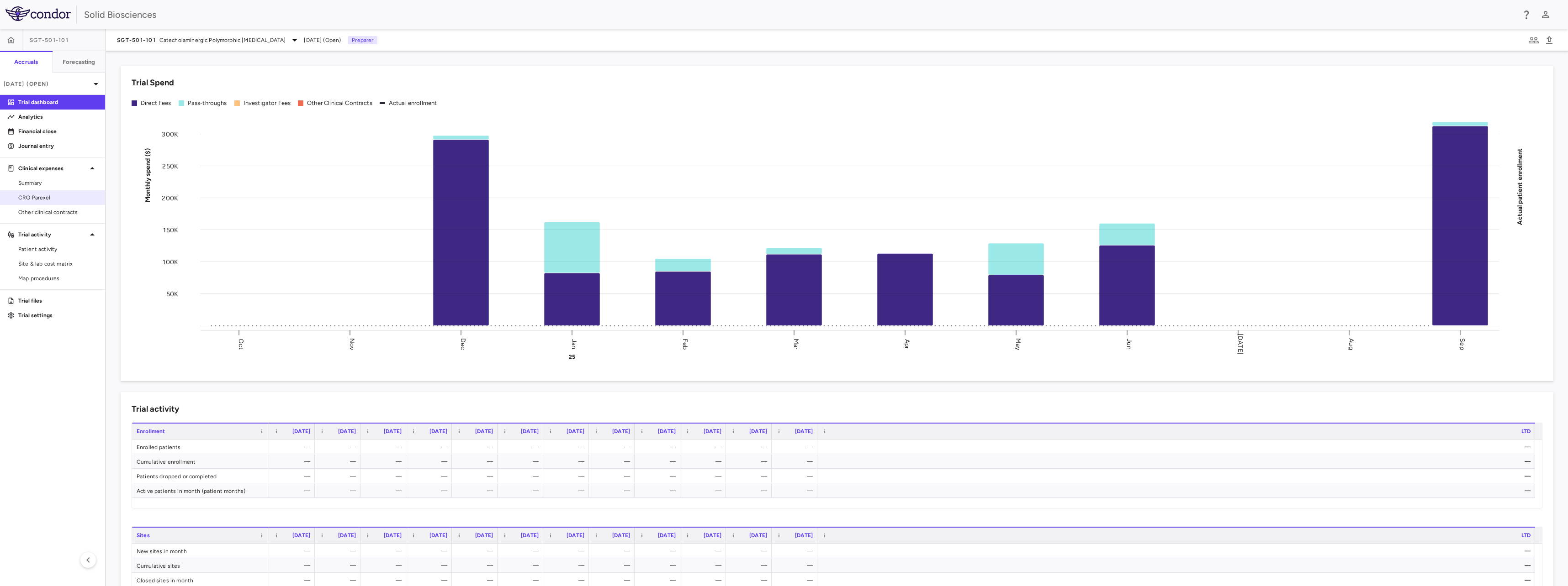
click at [44, 195] on span "CRO Parexel" at bounding box center [58, 197] width 80 height 8
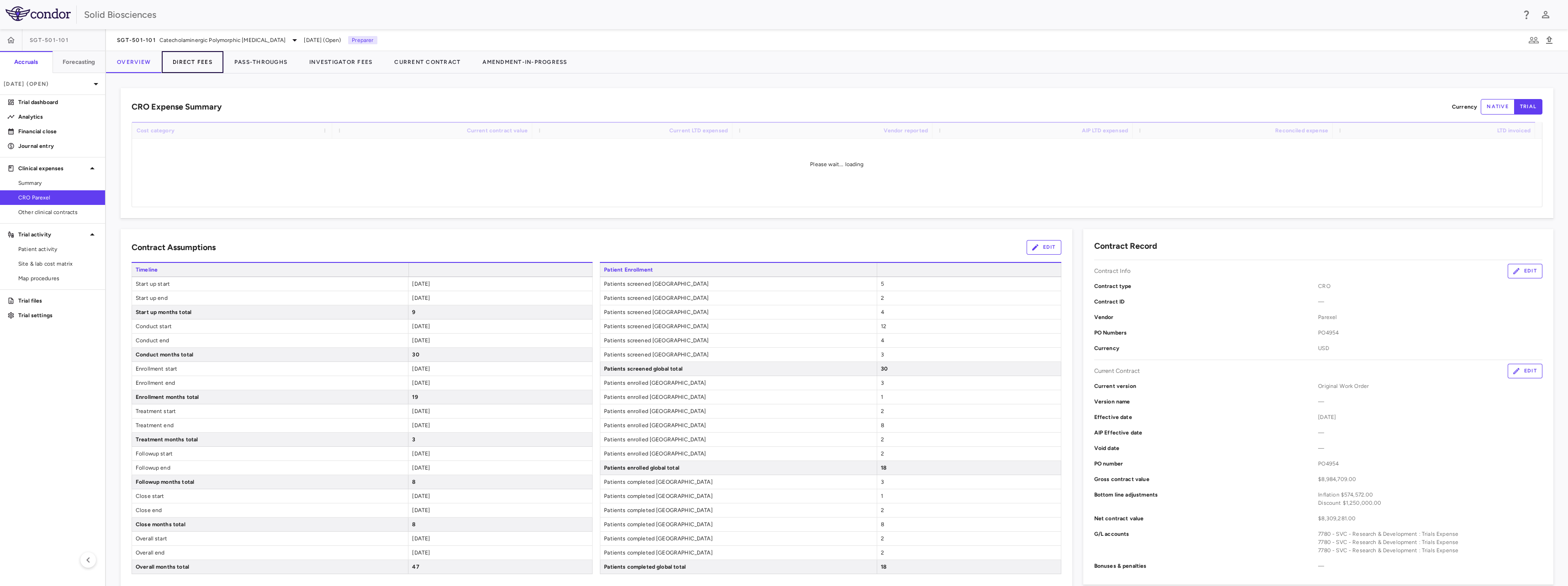
click at [191, 64] on button "Direct Fees" at bounding box center [192, 62] width 62 height 22
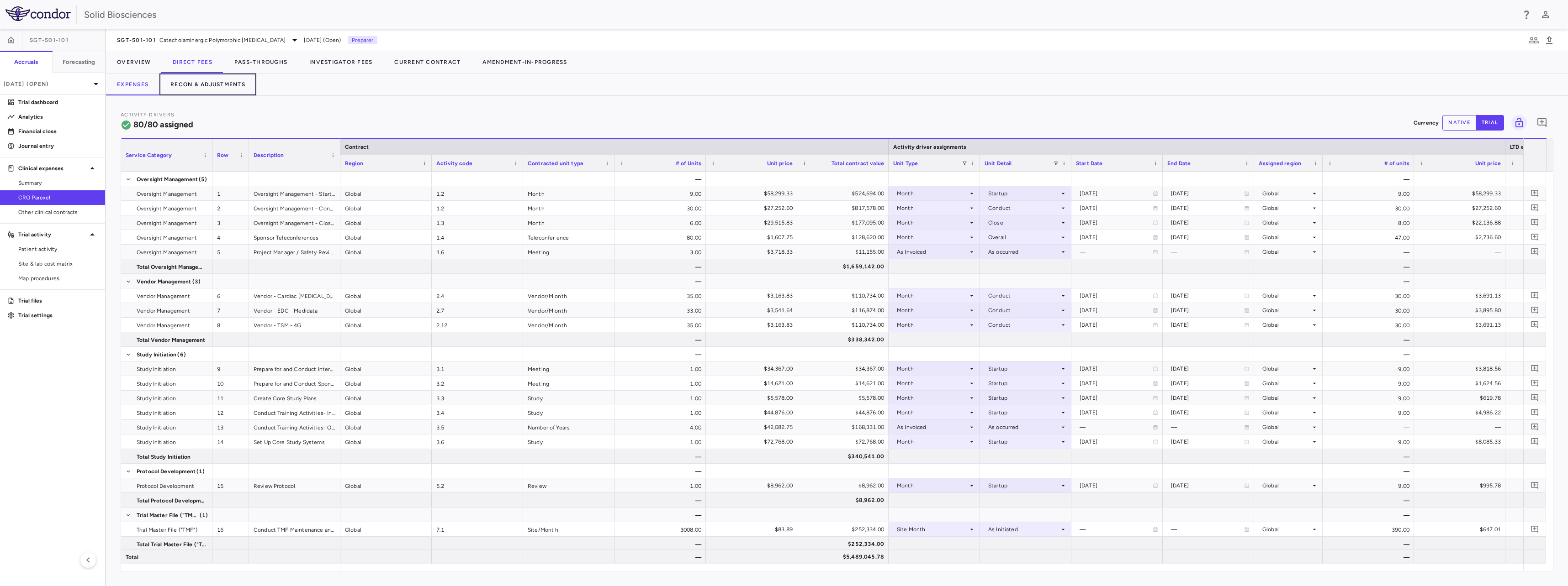
click at [205, 83] on button "Recon & Adjustments" at bounding box center [208, 84] width 97 height 22
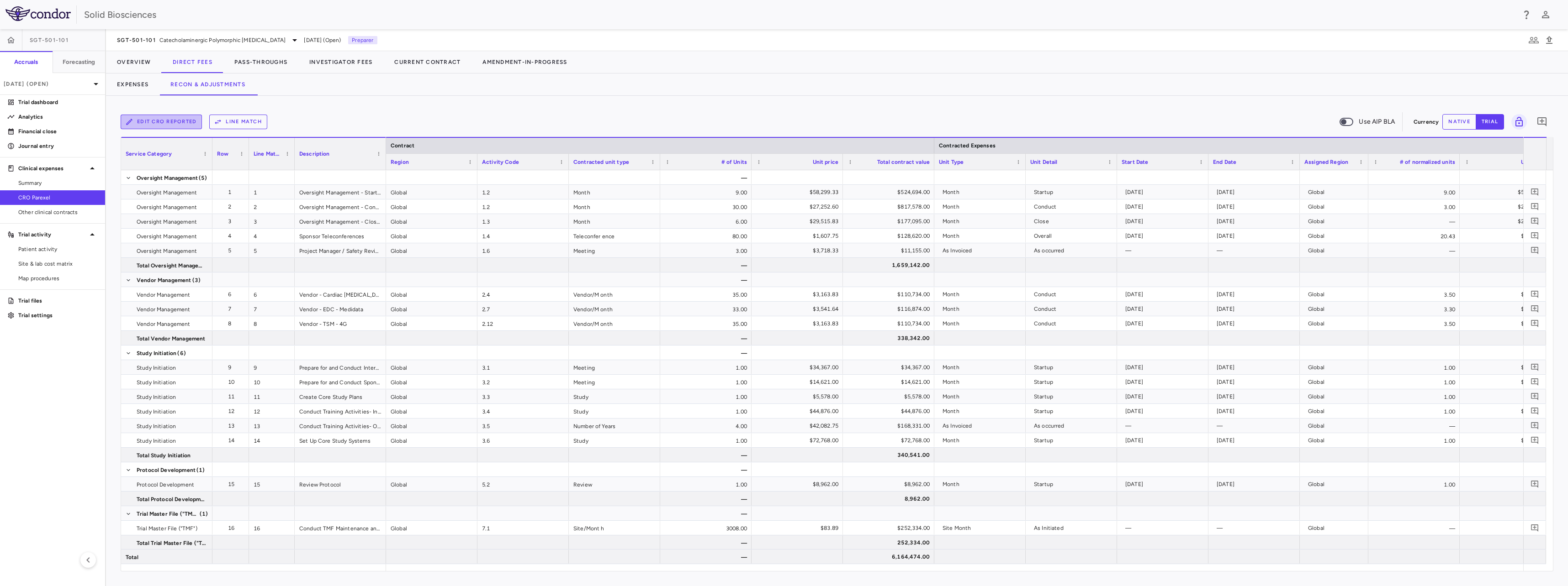
click at [170, 122] on button "Edit CRO reported" at bounding box center [161, 122] width 81 height 15
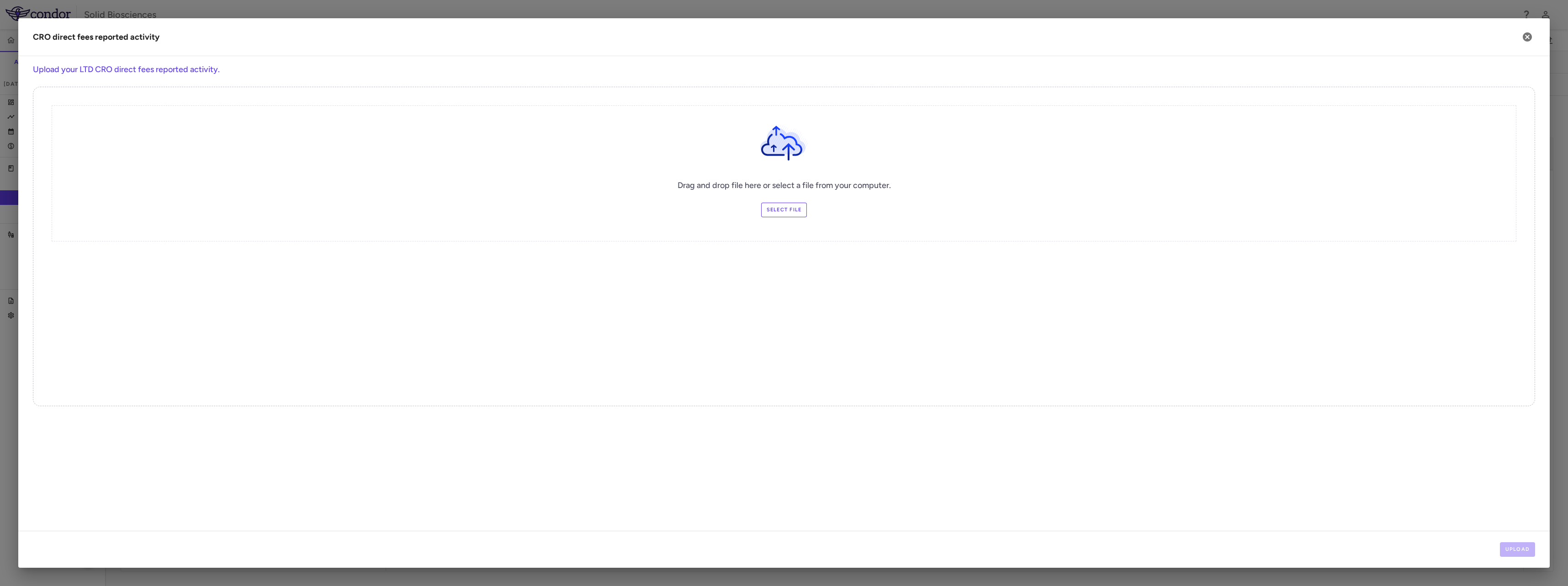
click at [788, 207] on label "Select file" at bounding box center [784, 210] width 46 height 15
click at [0, 0] on input "Select file" at bounding box center [0, 0] width 0 height 0
click at [1524, 551] on button "Upload" at bounding box center [1517, 550] width 36 height 15
click at [1515, 547] on button "Next" at bounding box center [1520, 550] width 29 height 15
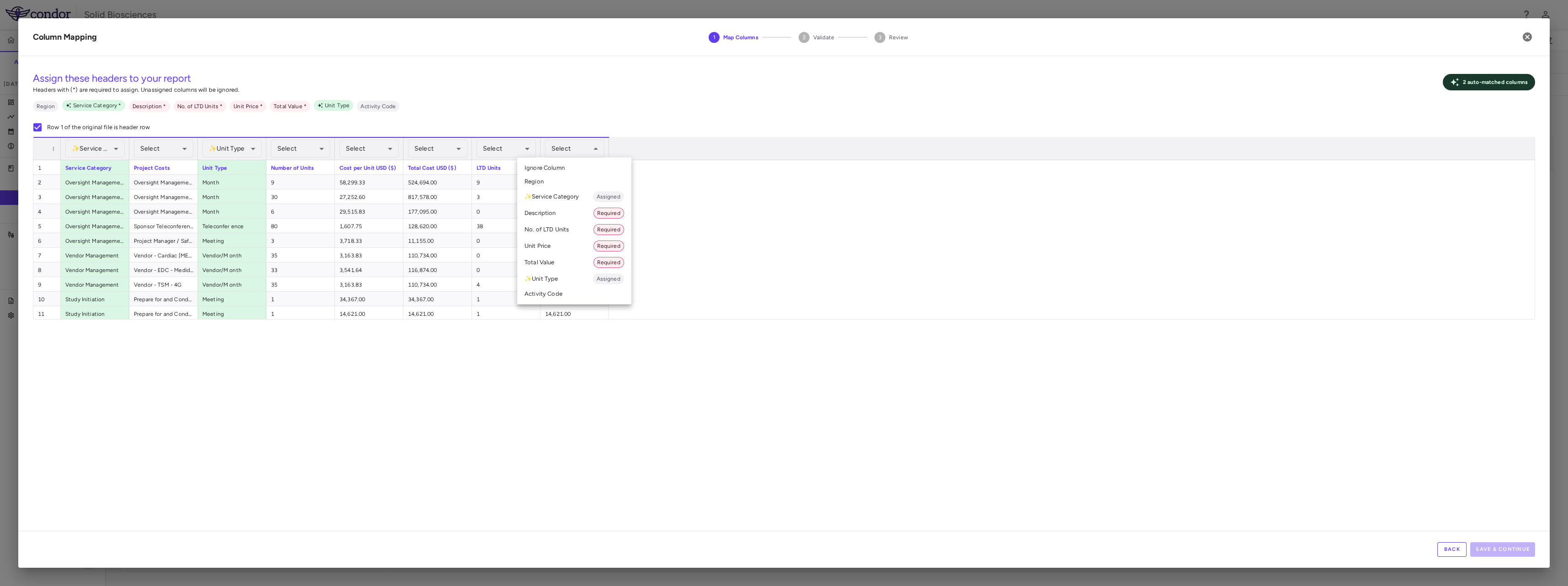
click at [546, 261] on li "Total Value Required" at bounding box center [574, 262] width 114 height 16
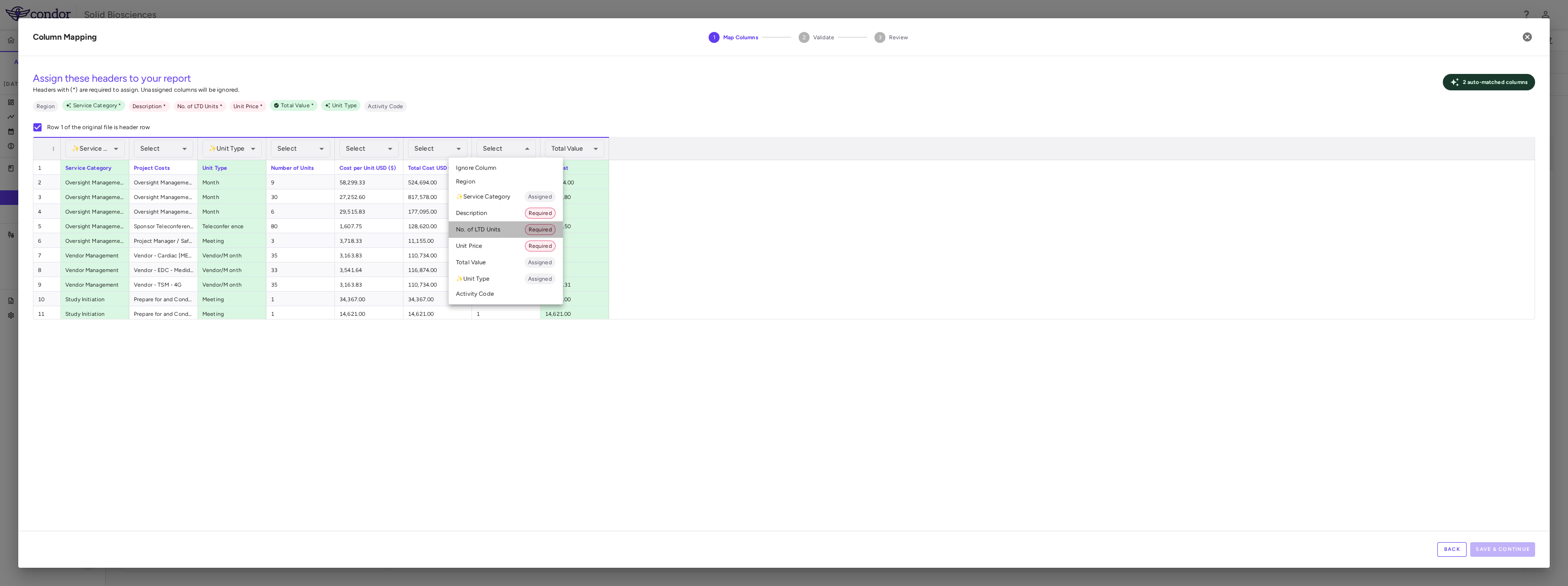
click at [497, 227] on li "No. of LTD Units Required" at bounding box center [505, 230] width 114 height 16
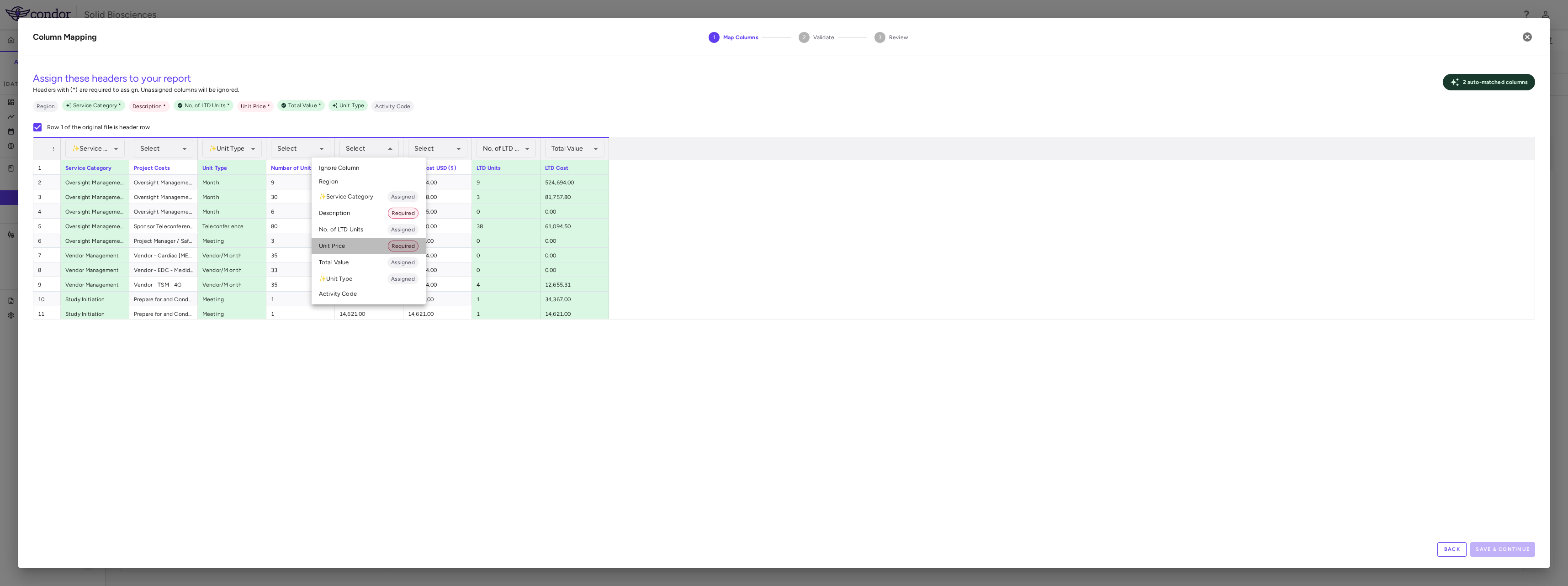
click at [344, 245] on li "Unit Price Required" at bounding box center [369, 246] width 114 height 16
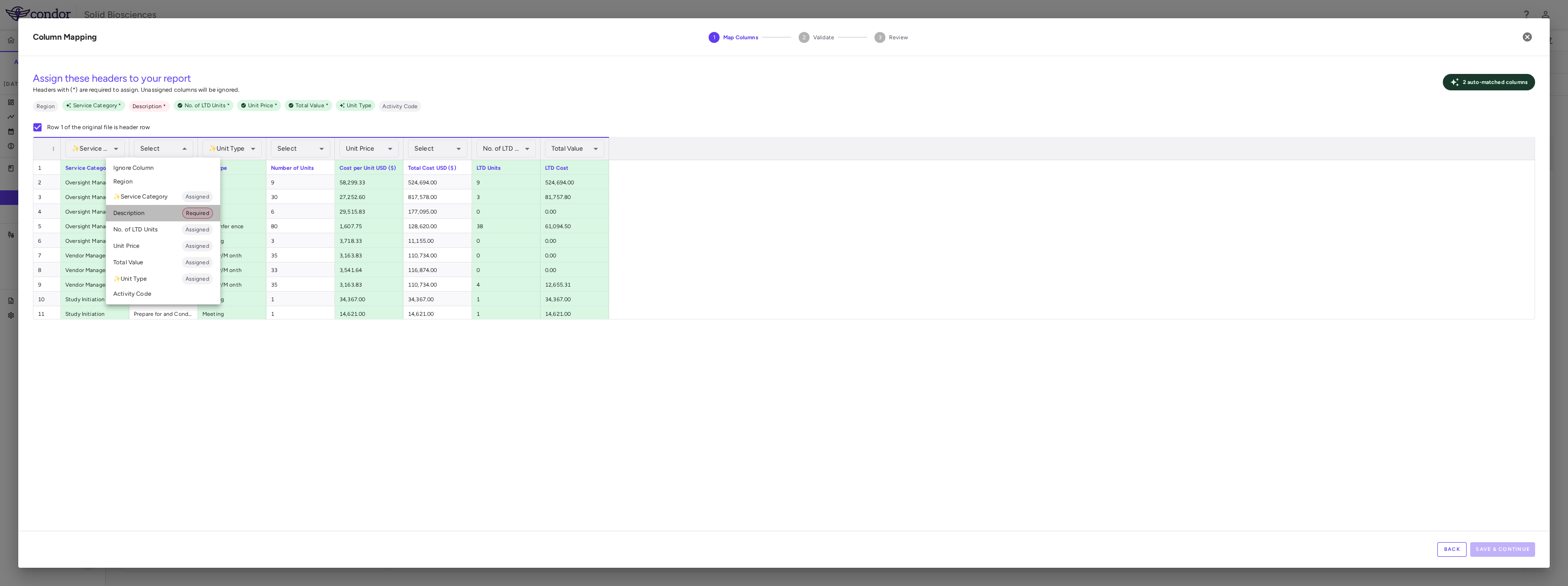
click at [147, 215] on li "Description Required" at bounding box center [163, 213] width 114 height 16
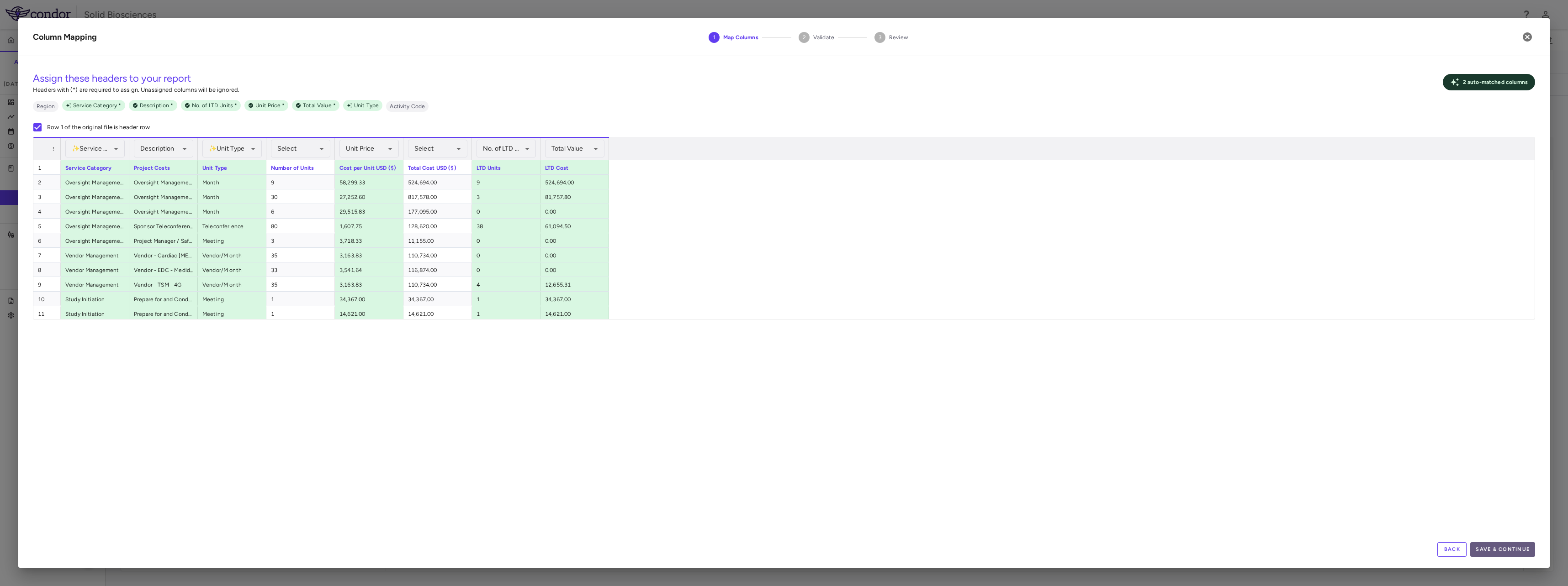
click at [1508, 549] on button "Save & Continue" at bounding box center [1502, 550] width 65 height 15
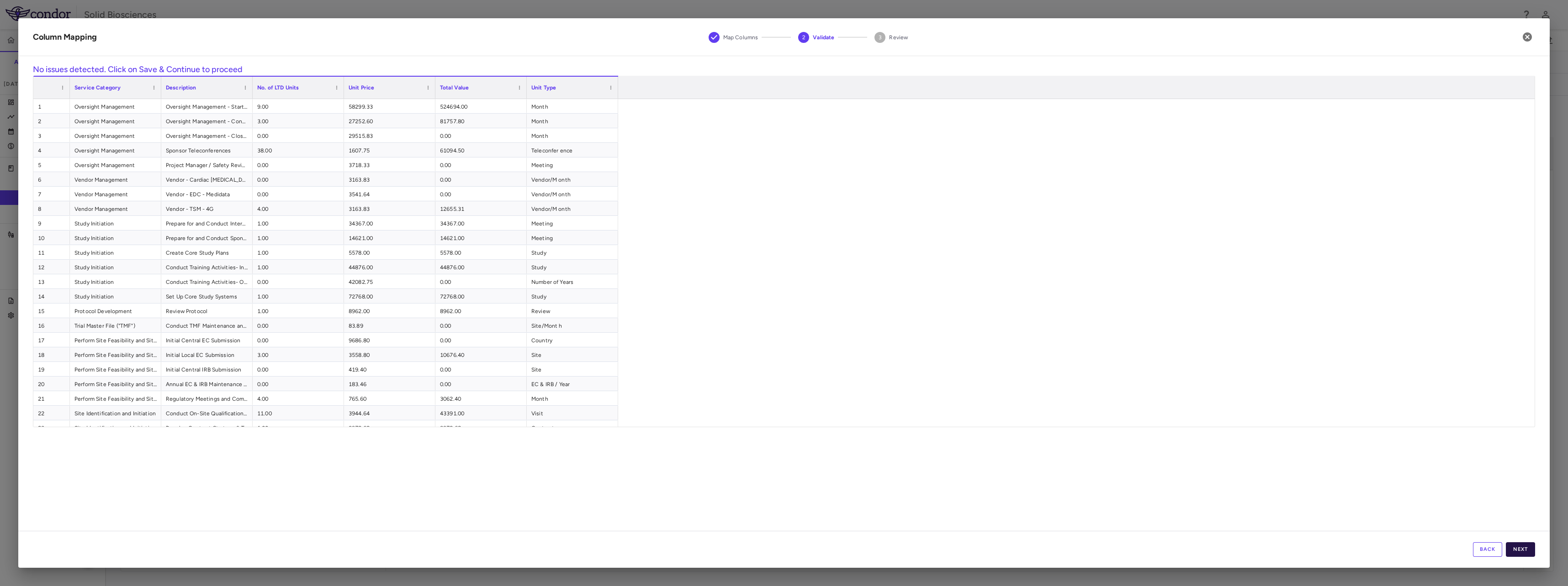
click at [1521, 549] on button "Next" at bounding box center [1520, 550] width 29 height 15
drag, startPoint x: 1529, startPoint y: 550, endPoint x: 671, endPoint y: 251, distance: 908.6
click at [1528, 550] on button "Save" at bounding box center [1520, 550] width 29 height 15
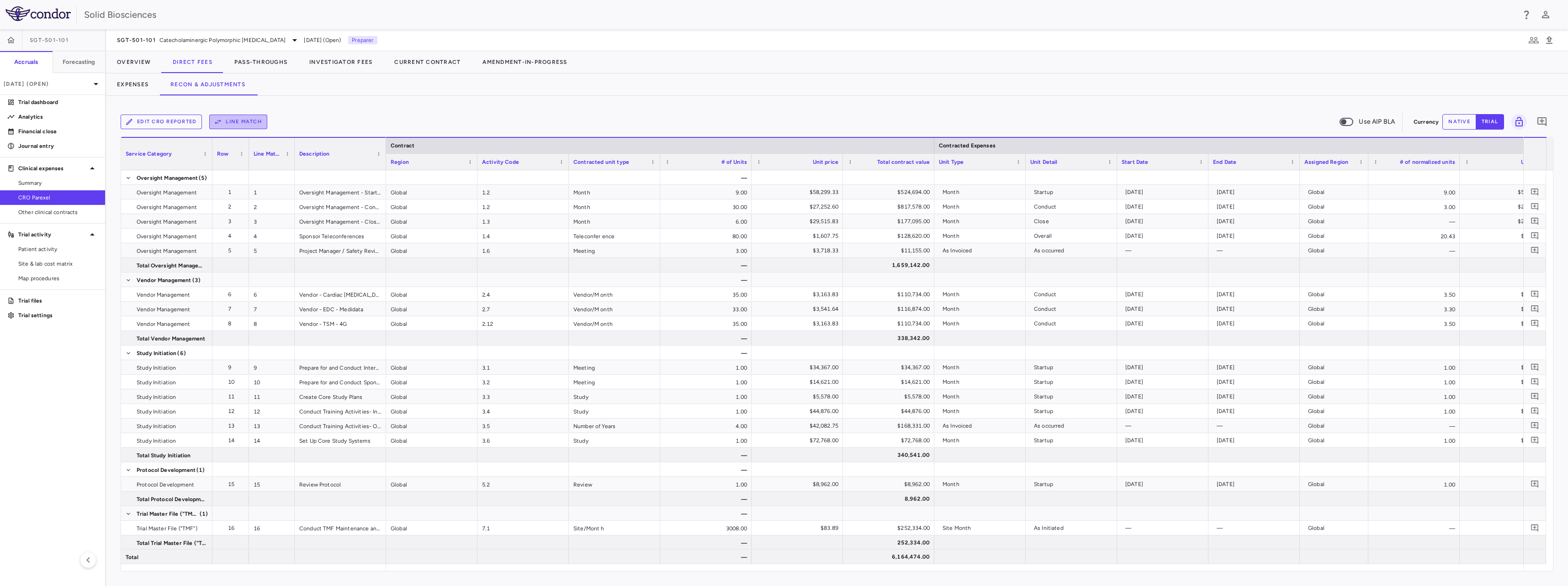
click at [246, 120] on button "Line Match" at bounding box center [238, 122] width 58 height 15
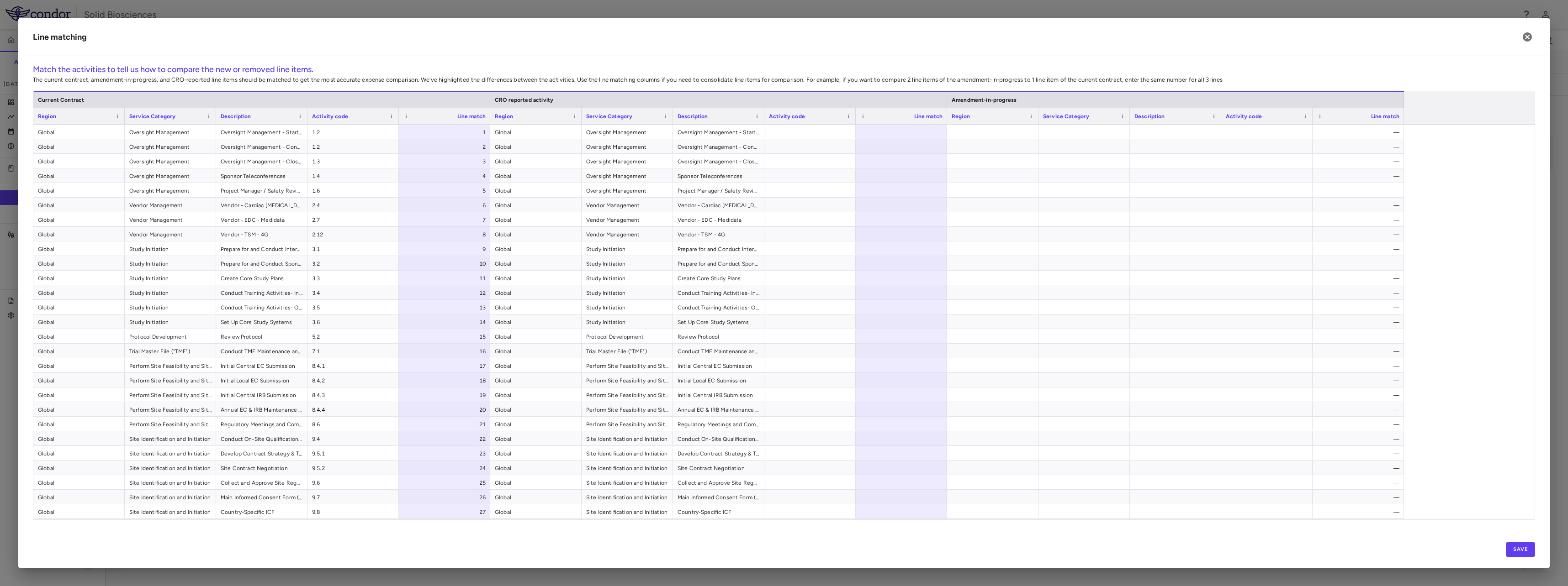
drag, startPoint x: 554, startPoint y: 547, endPoint x: 644, endPoint y: 211, distance: 347.8
click at [554, 547] on div "Save" at bounding box center [784, 550] width 1531 height 37
click at [923, 125] on div at bounding box center [901, 131] width 91 height 14
click at [926, 132] on div at bounding box center [901, 131] width 91 height 14
click at [918, 59] on div "Line matching Match the activities to tell us how to compare the new or removed…" at bounding box center [784, 293] width 1531 height 550
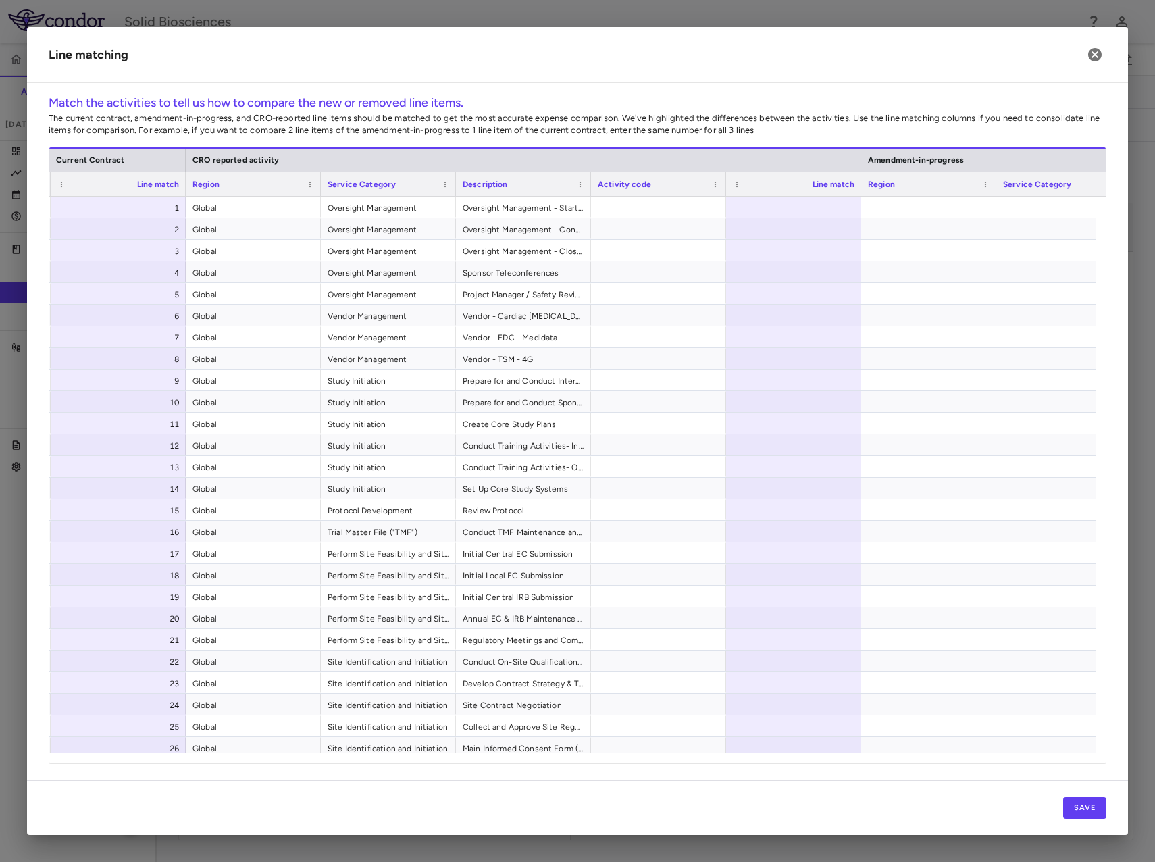
scroll to position [0, 746]
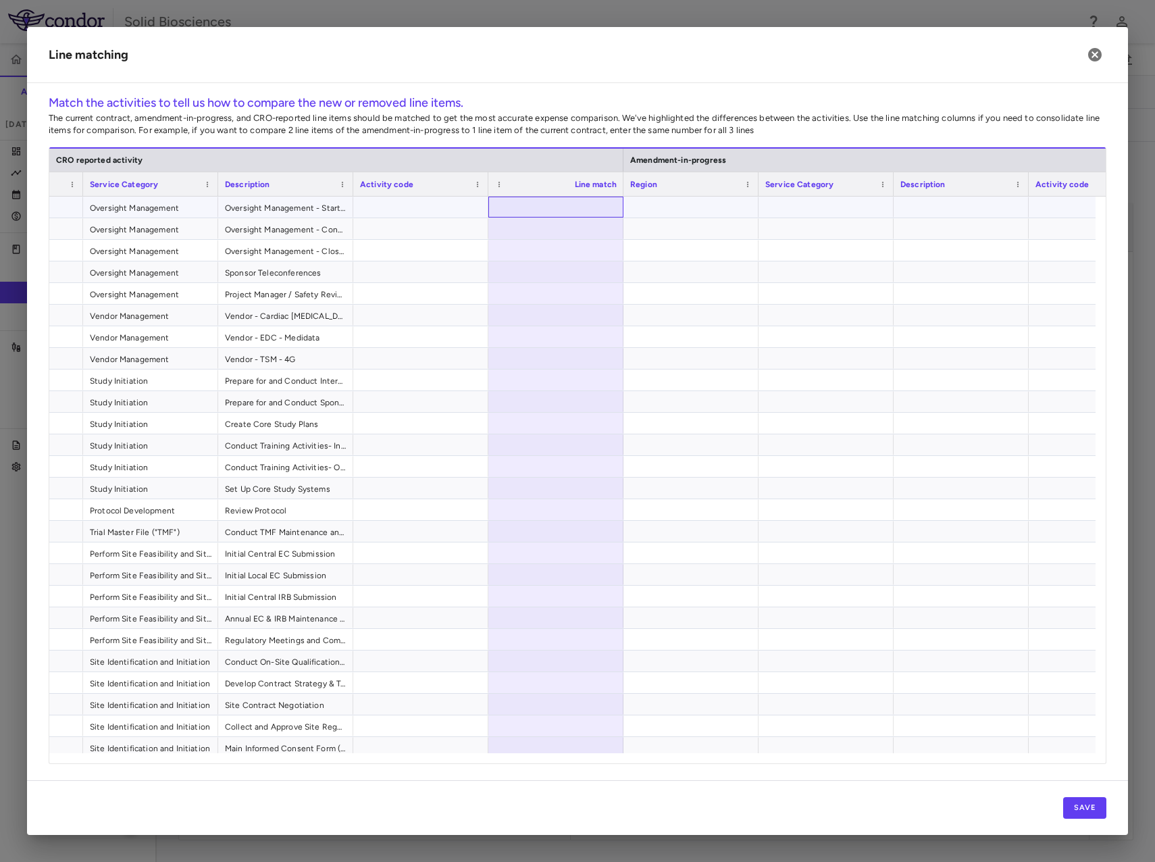
click at [570, 215] on div at bounding box center [555, 207] width 135 height 21
type input "**********"
click at [704, 344] on div at bounding box center [691, 336] width 135 height 21
click at [595, 205] on div "1" at bounding box center [559, 208] width 116 height 22
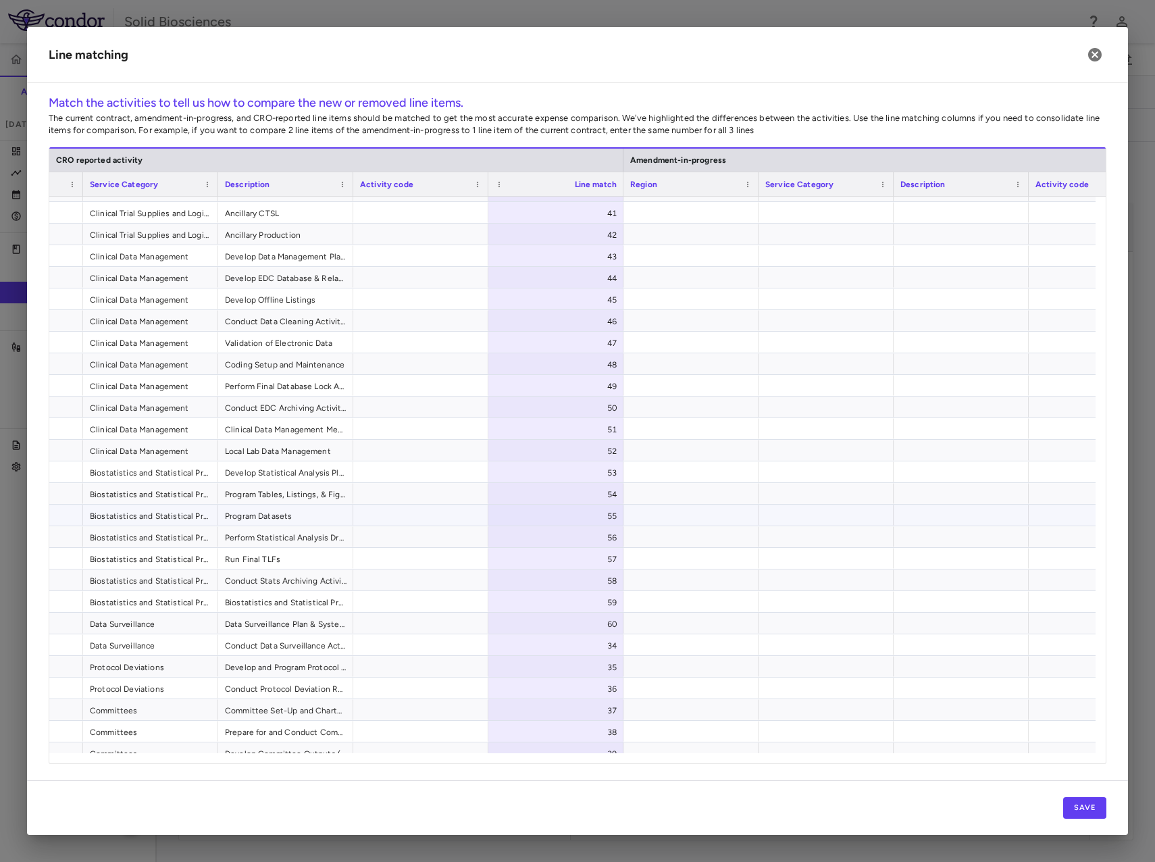
scroll to position [878, 0]
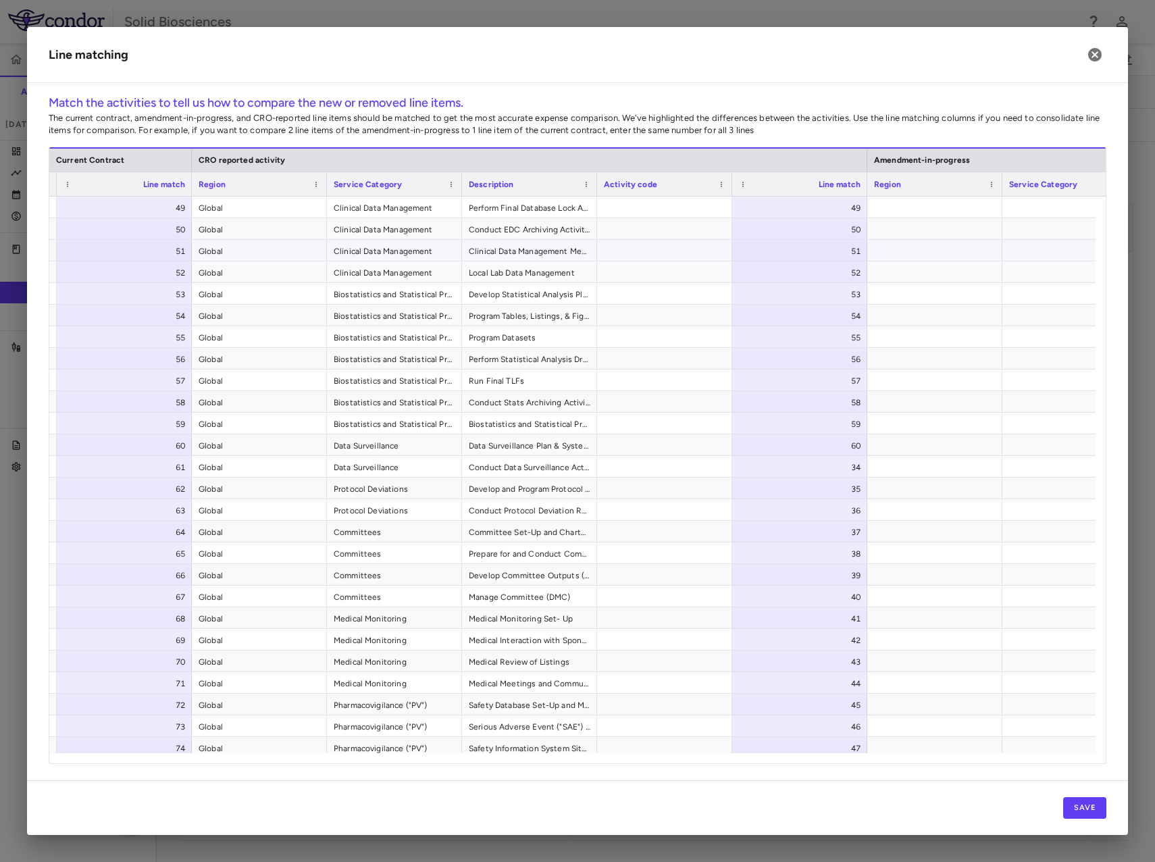
drag, startPoint x: 836, startPoint y: 249, endPoint x: 834, endPoint y: 270, distance: 21.0
click at [836, 249] on div "51" at bounding box center [802, 252] width 116 height 22
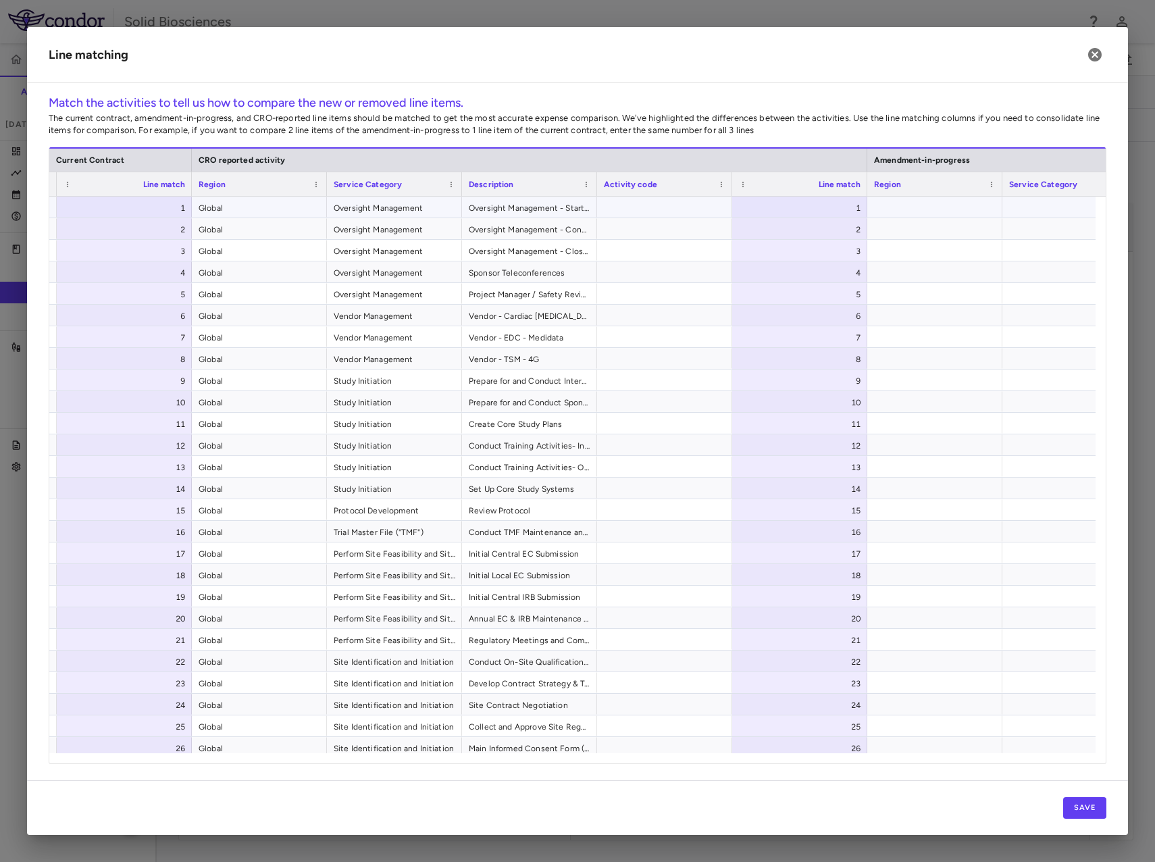
click at [846, 205] on div "1" at bounding box center [802, 208] width 116 height 22
type input "**"
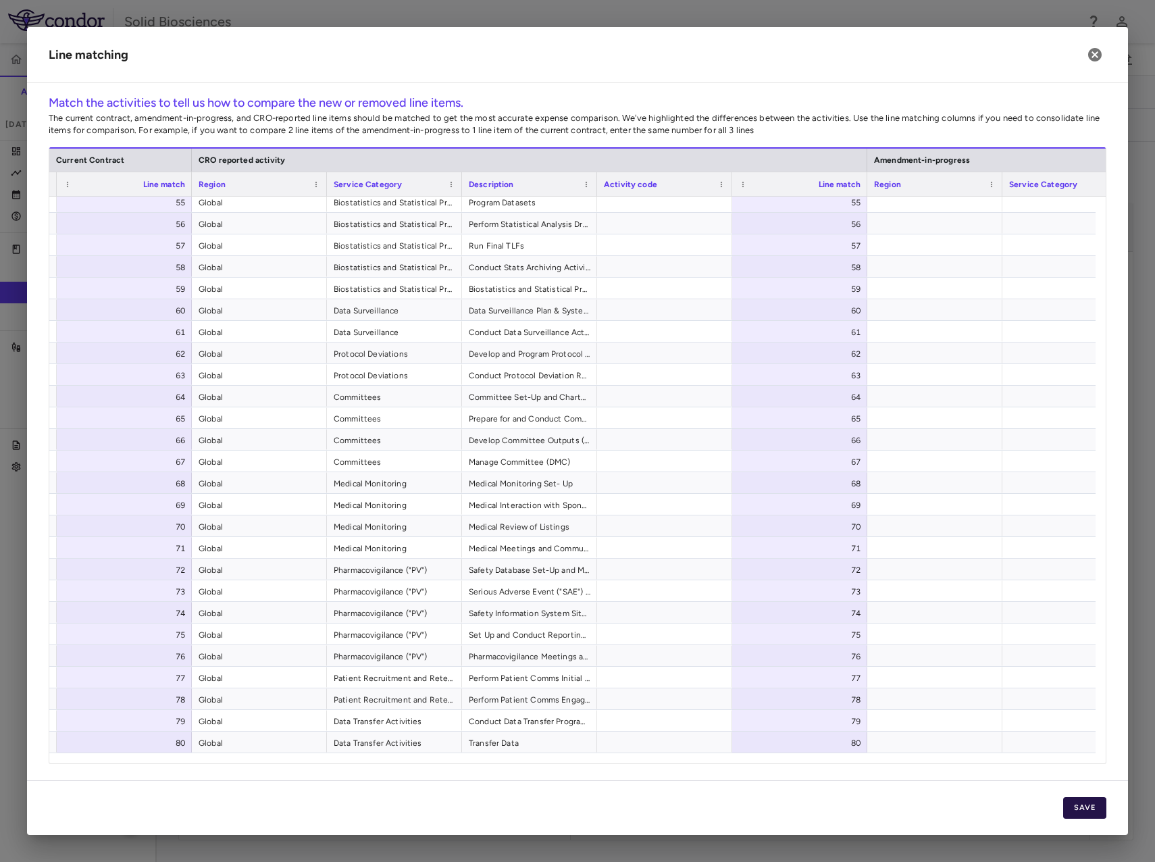
click at [1080, 803] on button "Save" at bounding box center [1084, 808] width 43 height 22
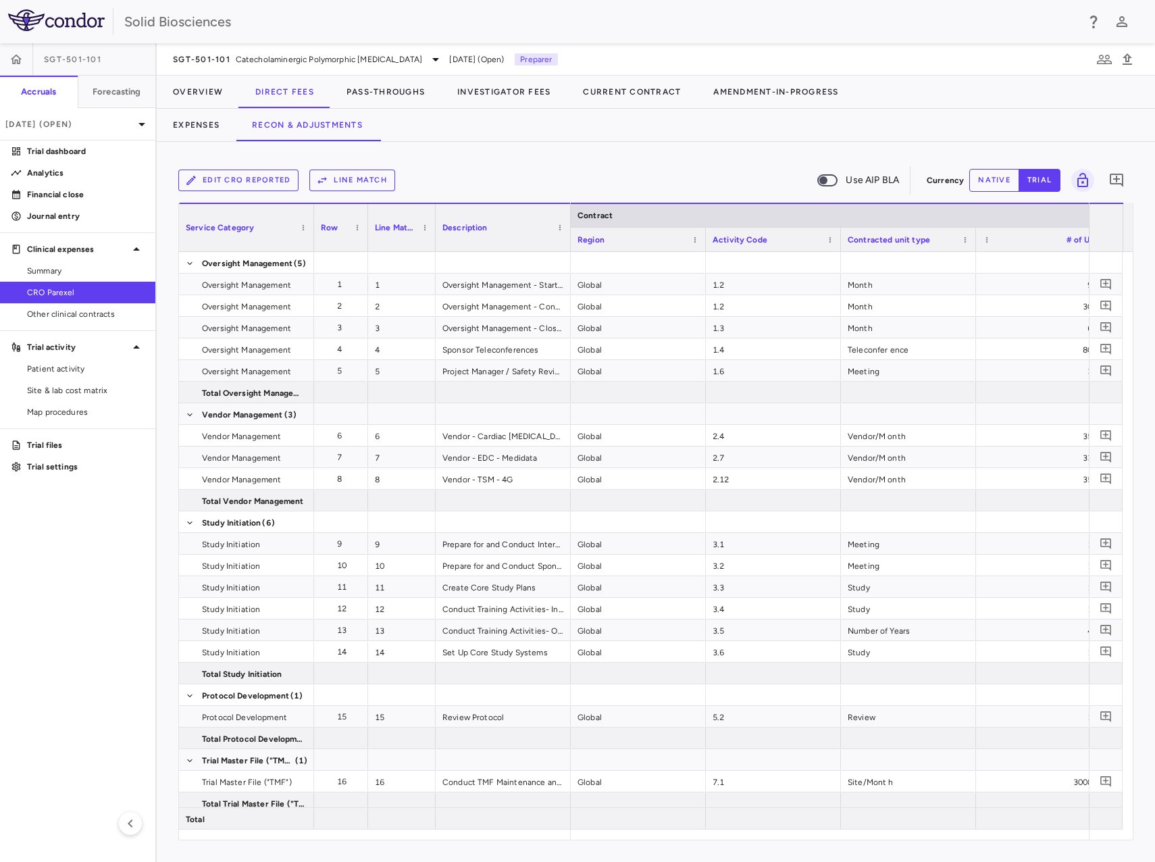
click at [482, 160] on div "Edit CRO reported Line Match Use AIP BLA Currency native trial 0 Service Catego…" at bounding box center [656, 502] width 999 height 720
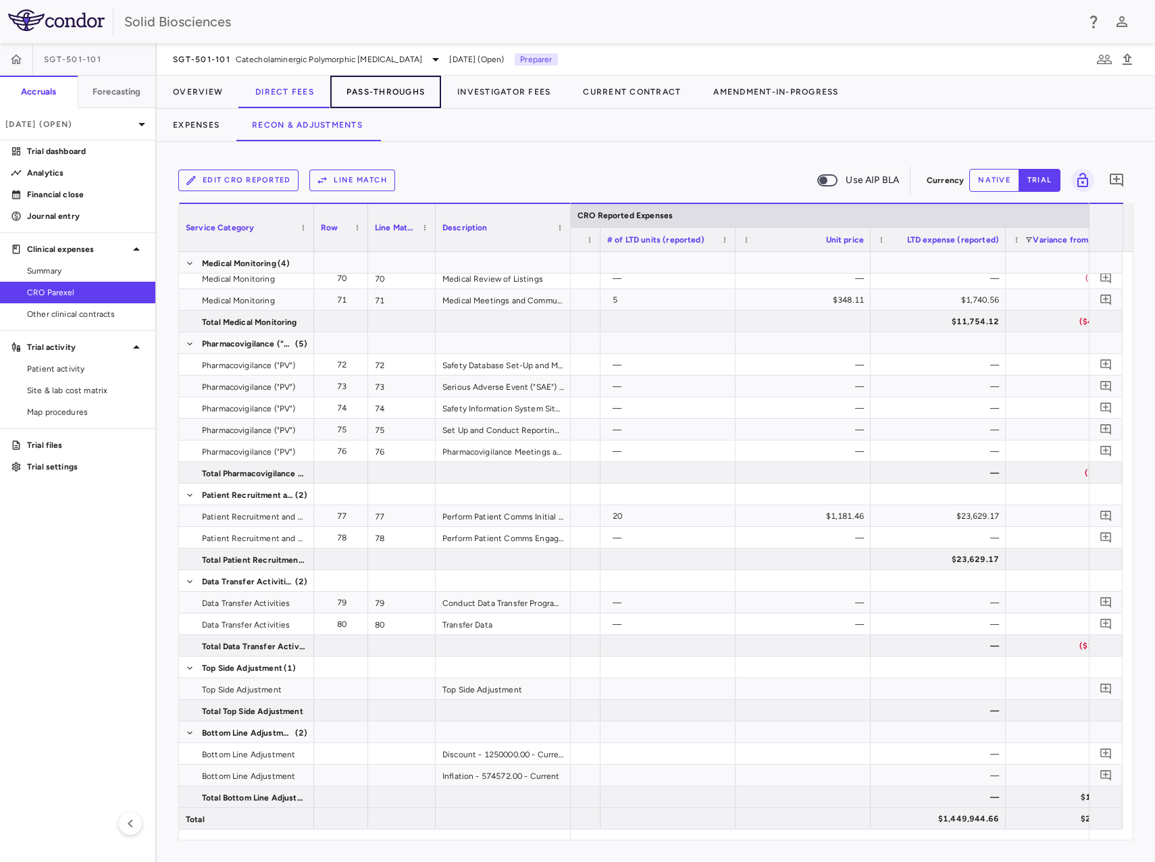
drag, startPoint x: 395, startPoint y: 91, endPoint x: 400, endPoint y: 103, distance: 13.7
click at [395, 91] on button "Pass-Throughs" at bounding box center [385, 92] width 111 height 32
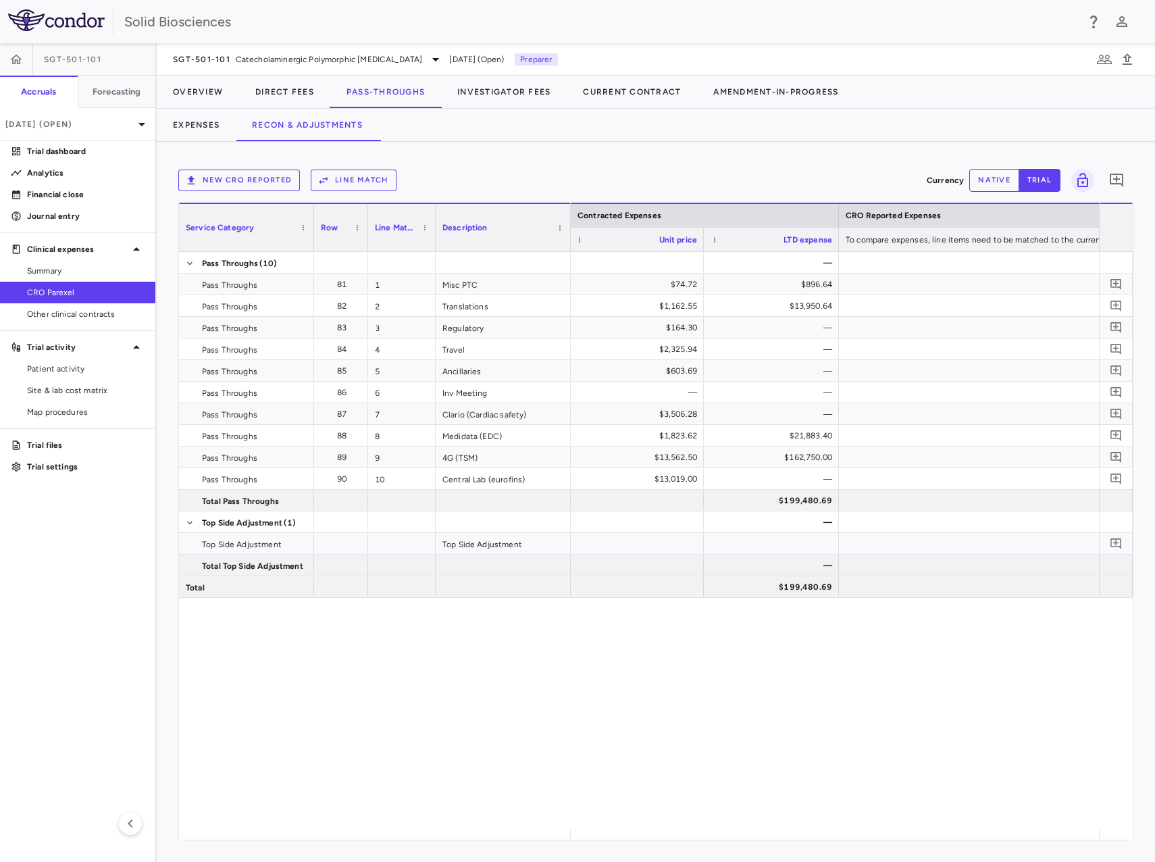
click at [686, 694] on div "— 0.27 $74.72 $896.64 0.26 $1,162.55 $13,950.64 — $164.30 — — $2,325.94 — — $60…" at bounding box center [835, 541] width 528 height 578
drag, startPoint x: 540, startPoint y: 763, endPoint x: 526, endPoint y: 693, distance: 71.0
click at [538, 750] on div "Pass Throughs (10) Pass Throughs 81 1 Misc PTC Pass Throughs 82 2 Translations …" at bounding box center [656, 541] width 954 height 578
click at [549, 163] on div "New CRO reported Line Match Currency native trial 0" at bounding box center [655, 180] width 955 height 34
click at [238, 178] on button "New CRO reported" at bounding box center [239, 181] width 122 height 22
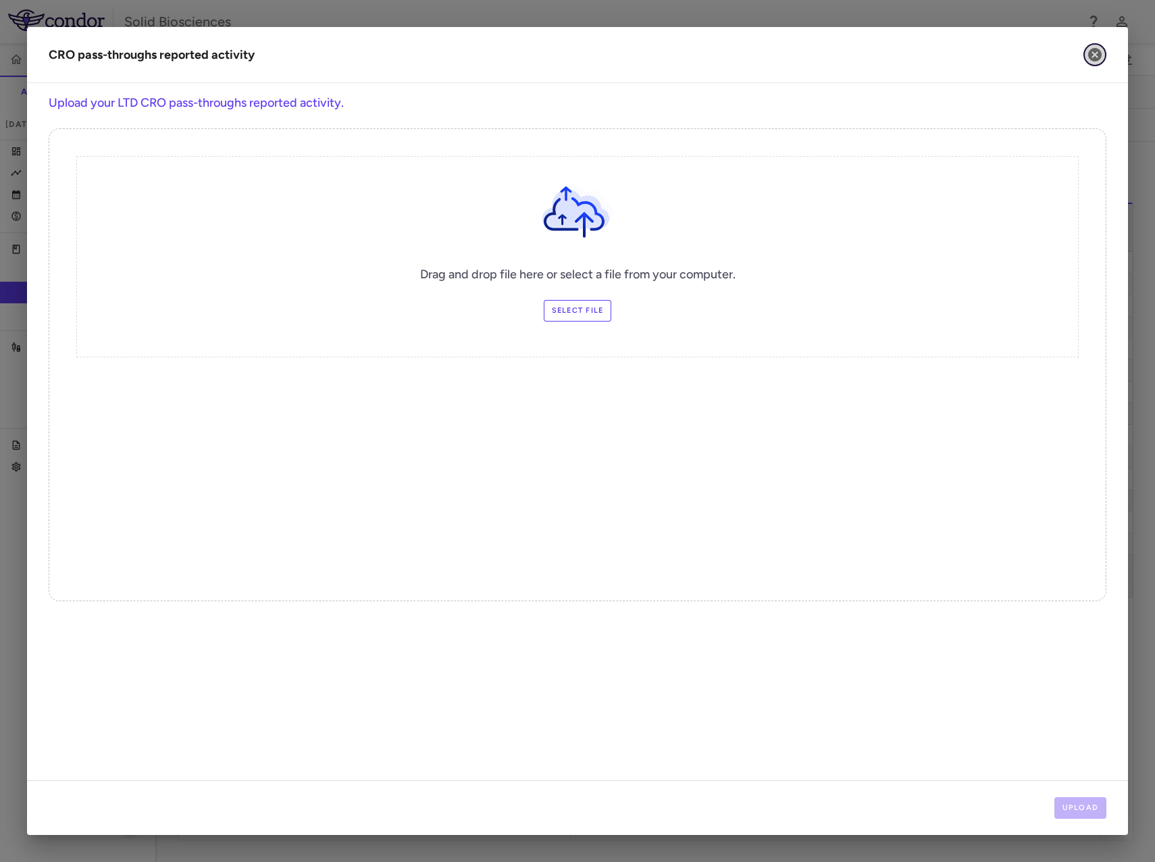
click at [1094, 57] on icon "button" at bounding box center [1095, 55] width 14 height 14
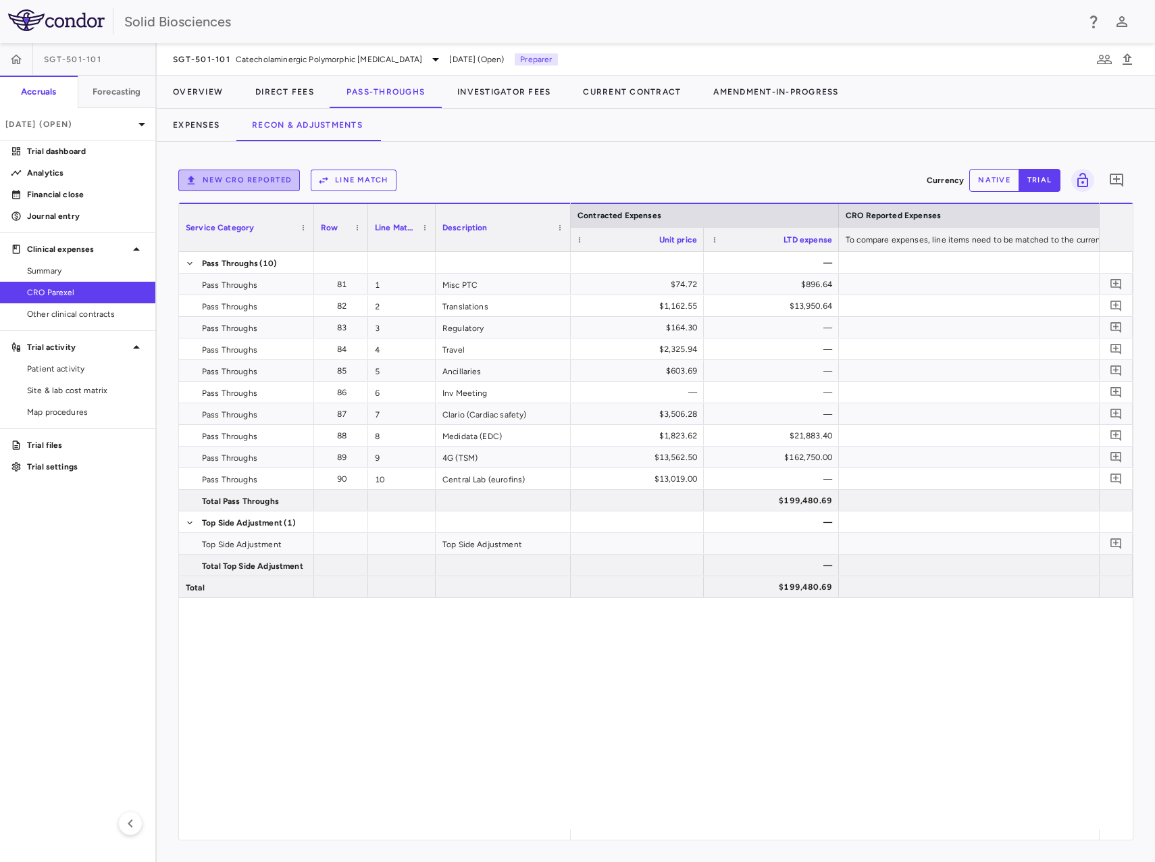
click at [278, 180] on button "New CRO reported" at bounding box center [239, 181] width 122 height 22
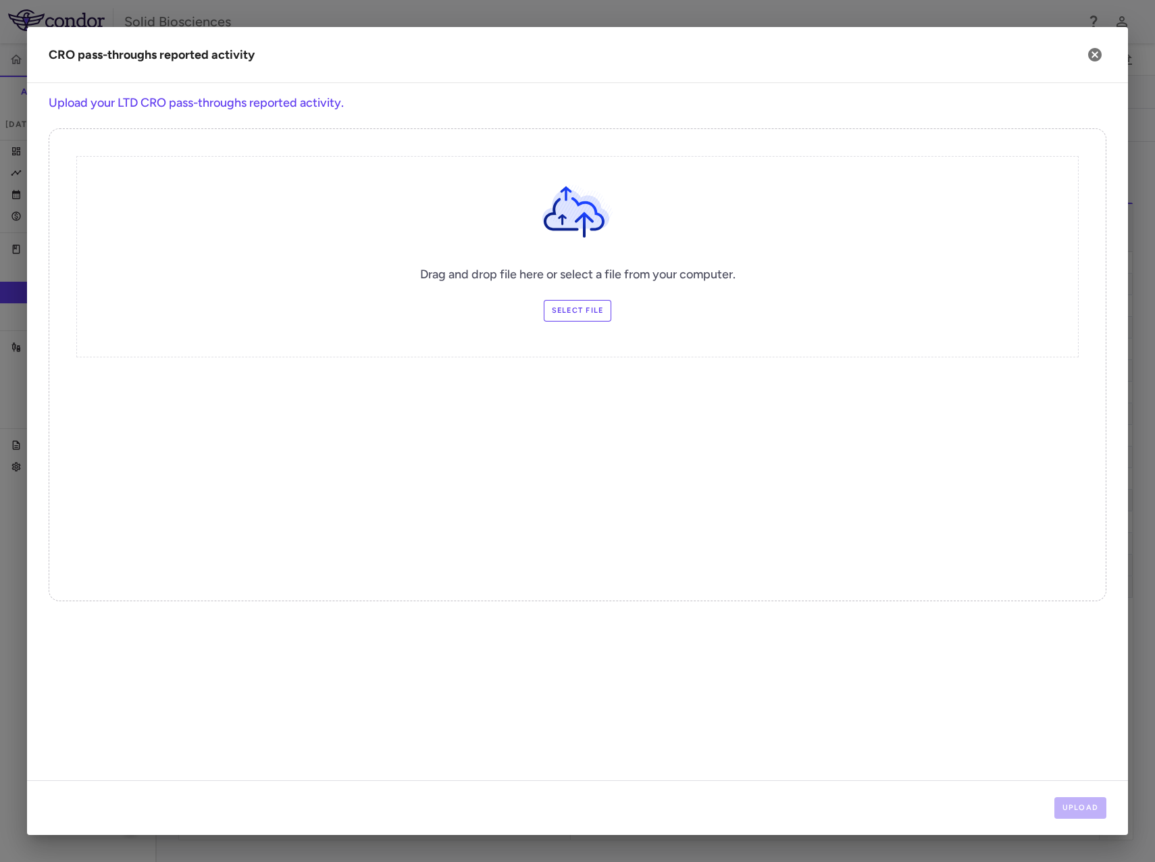
click at [576, 306] on label "Select file" at bounding box center [578, 311] width 68 height 22
click at [0, 0] on input "Select file" at bounding box center [0, 0] width 0 height 0
click at [1088, 807] on button "Upload" at bounding box center [1081, 808] width 53 height 22
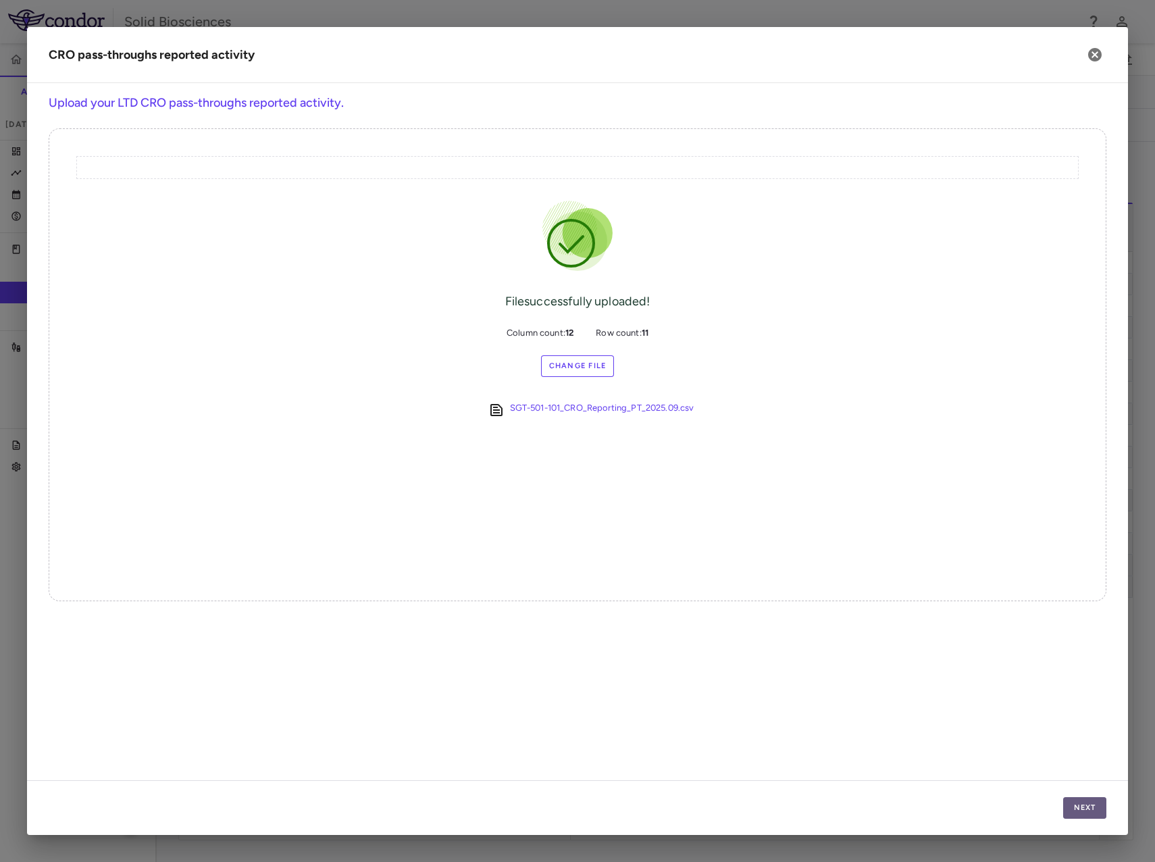
click at [1080, 808] on button "Next" at bounding box center [1084, 808] width 43 height 22
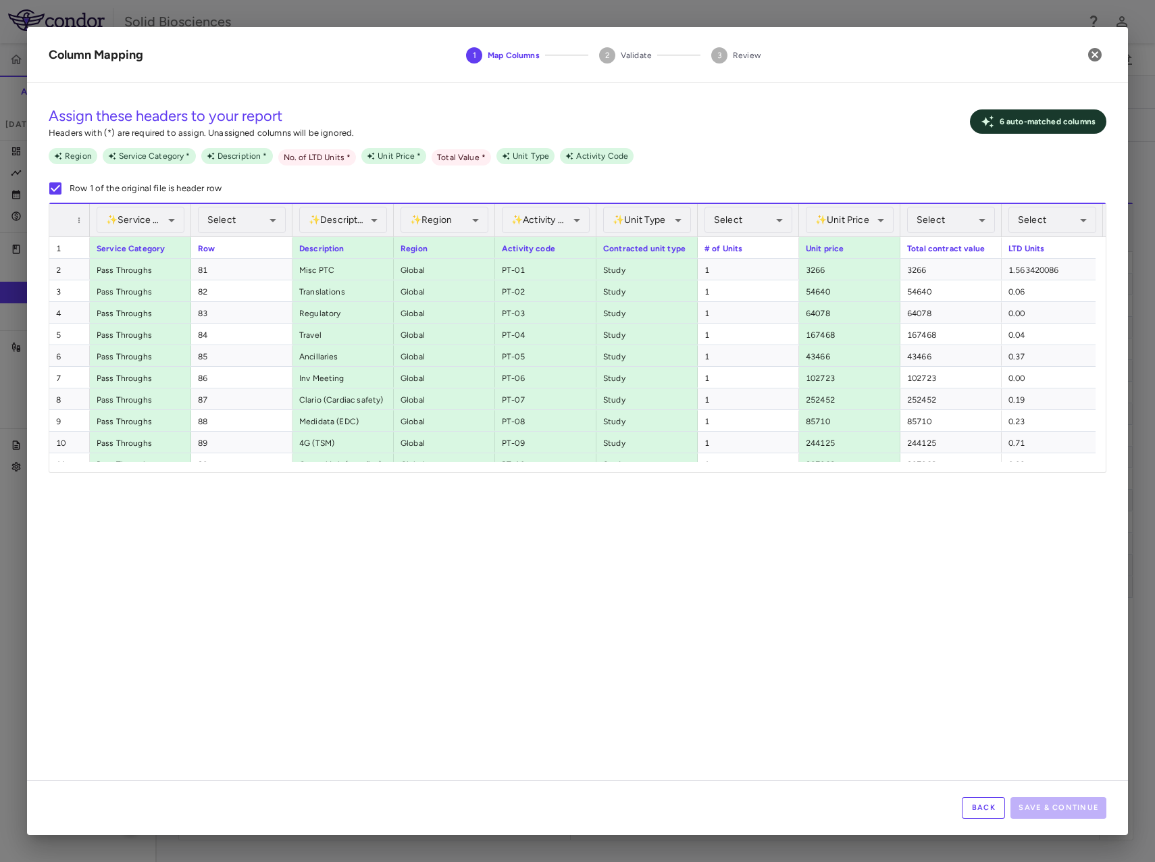
scroll to position [0, 210]
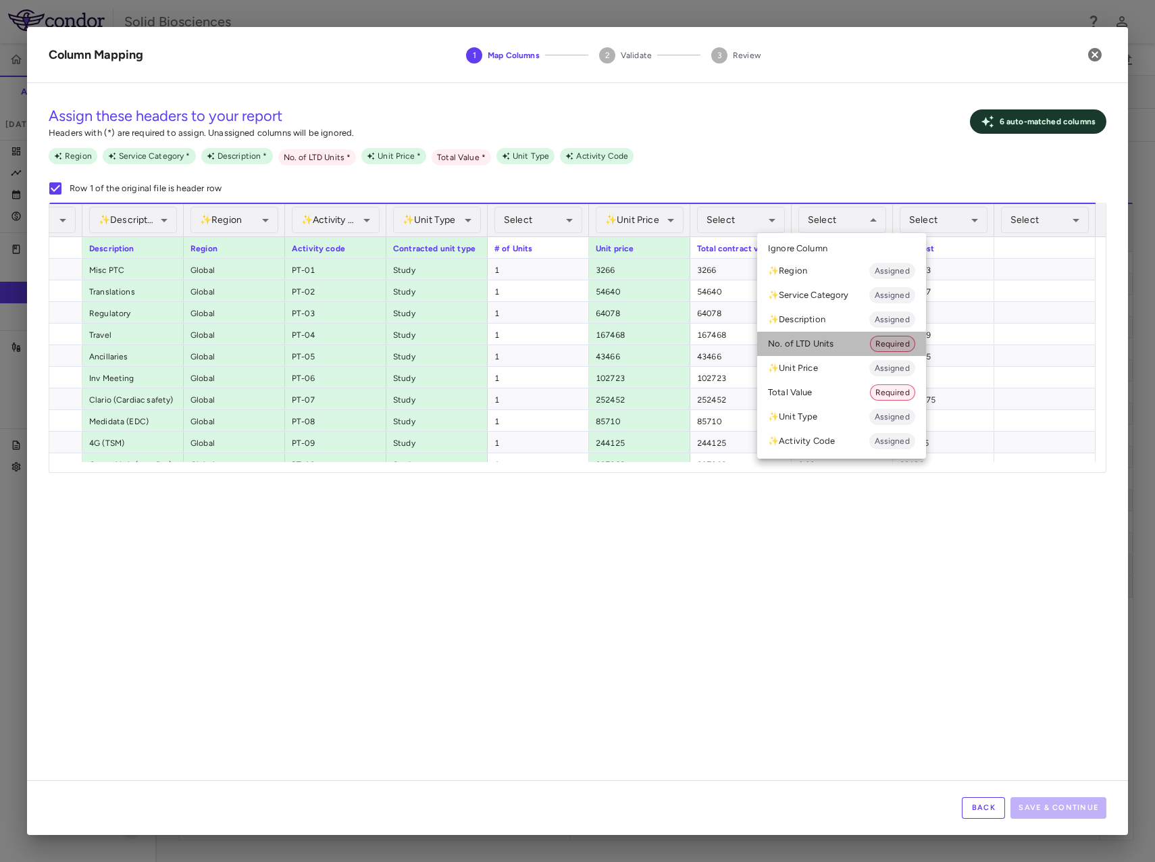
click at [836, 342] on li "No. of LTD Units Required" at bounding box center [841, 344] width 169 height 24
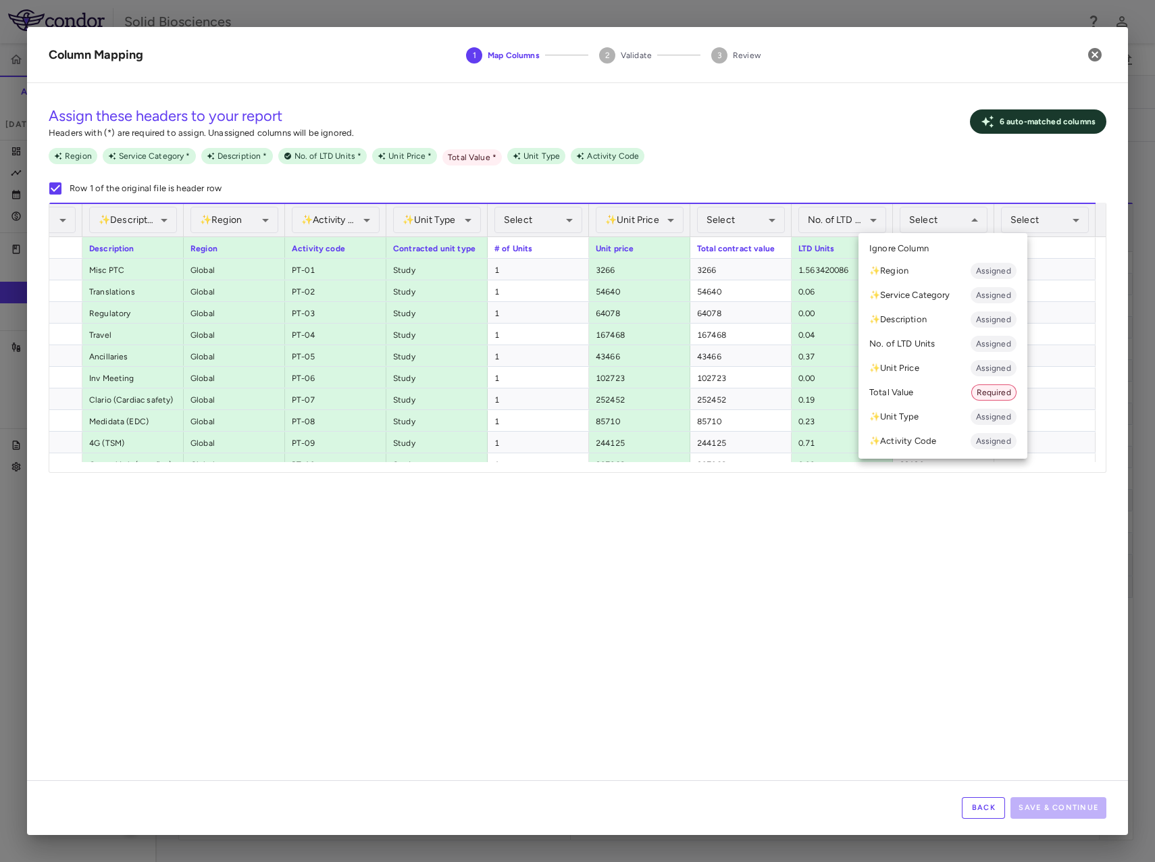
click at [922, 388] on li "Total Value Required" at bounding box center [943, 392] width 169 height 24
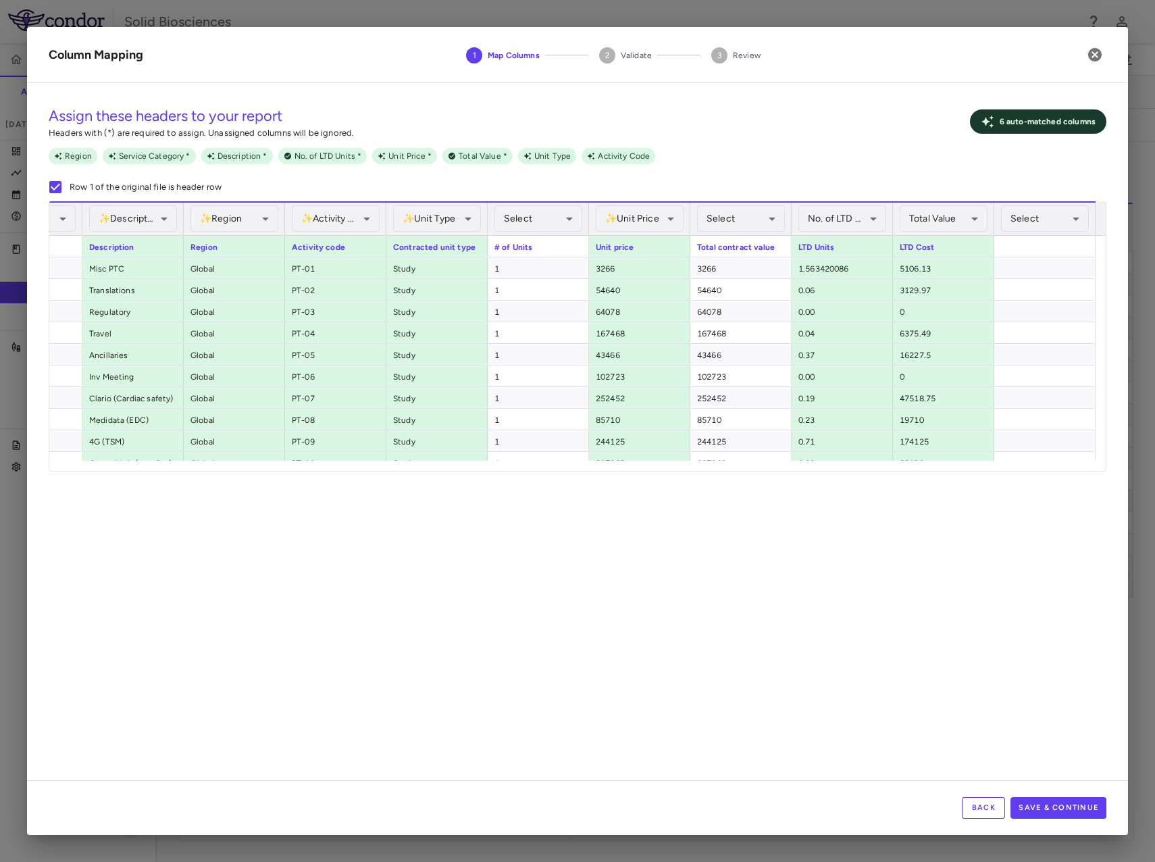
scroll to position [0, 0]
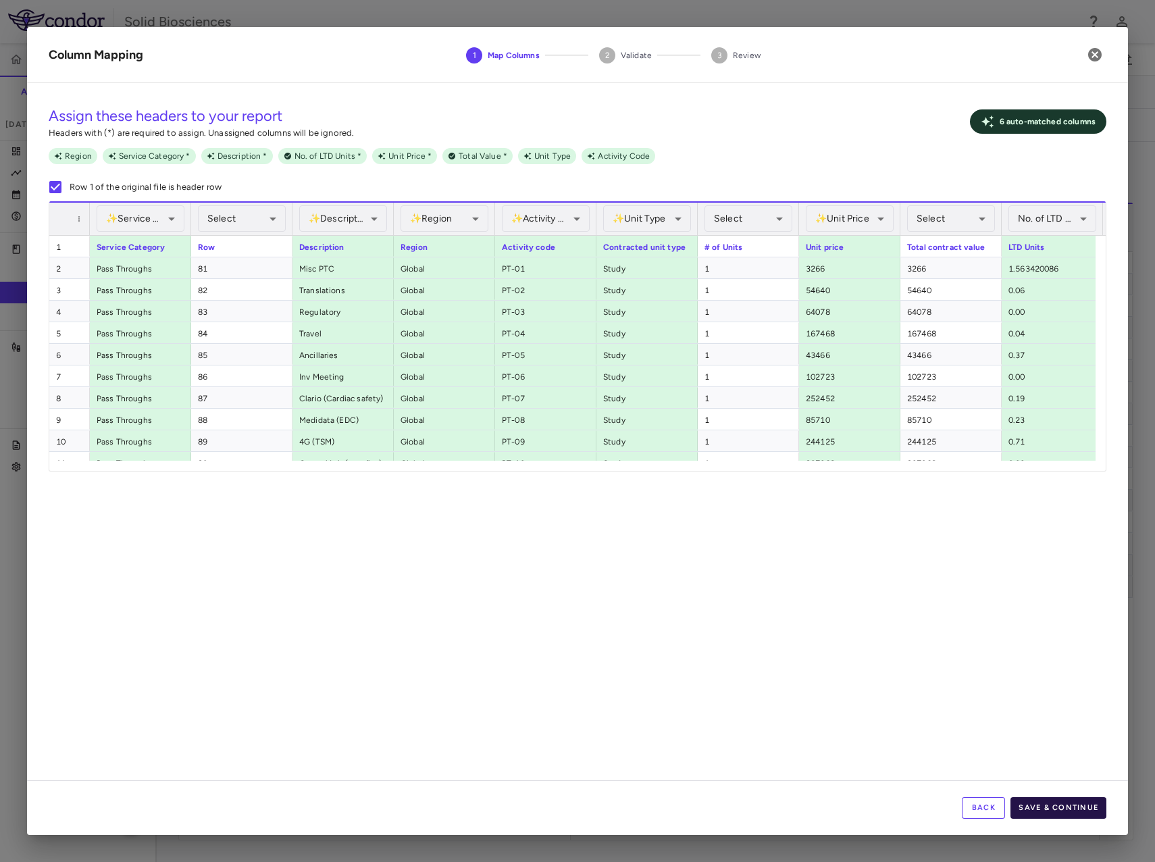
click at [1065, 807] on button "Save & Continue" at bounding box center [1059, 808] width 96 height 22
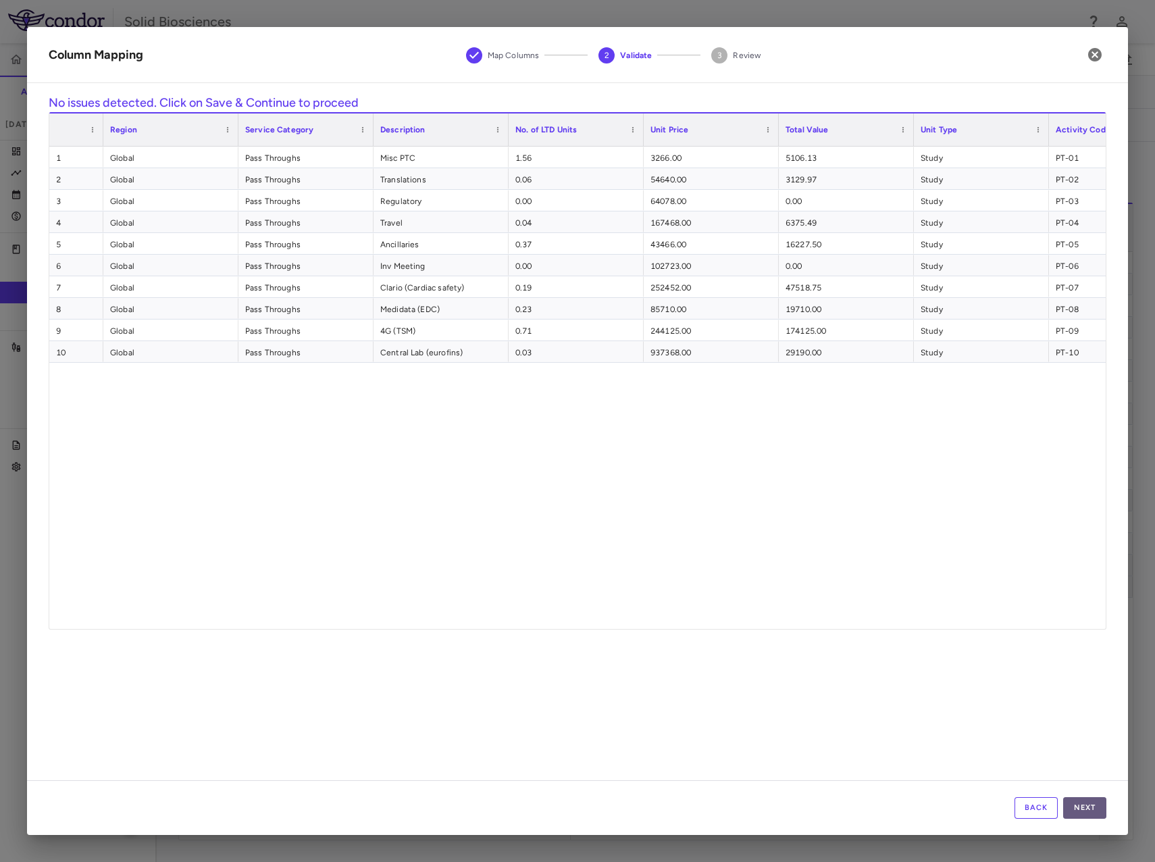
click at [1072, 801] on button "Next" at bounding box center [1084, 808] width 43 height 22
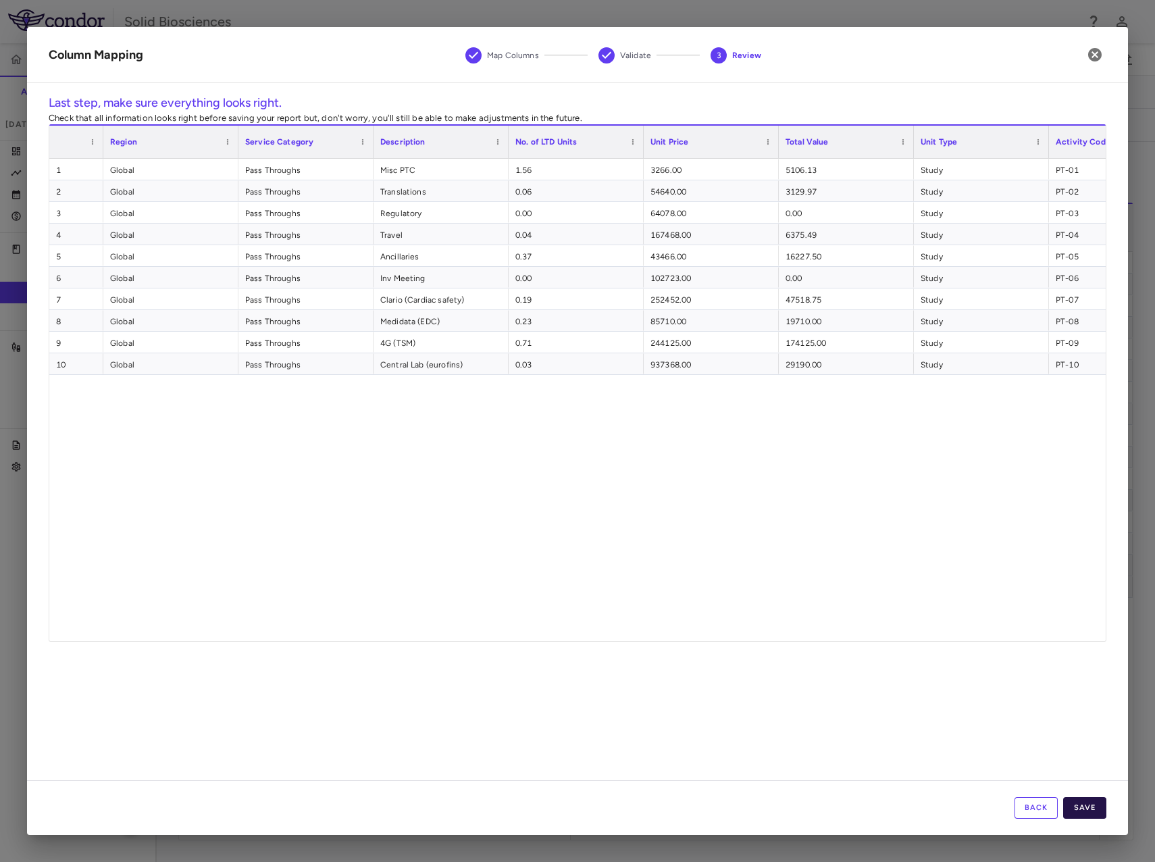
click at [1095, 808] on button "Save" at bounding box center [1084, 808] width 43 height 22
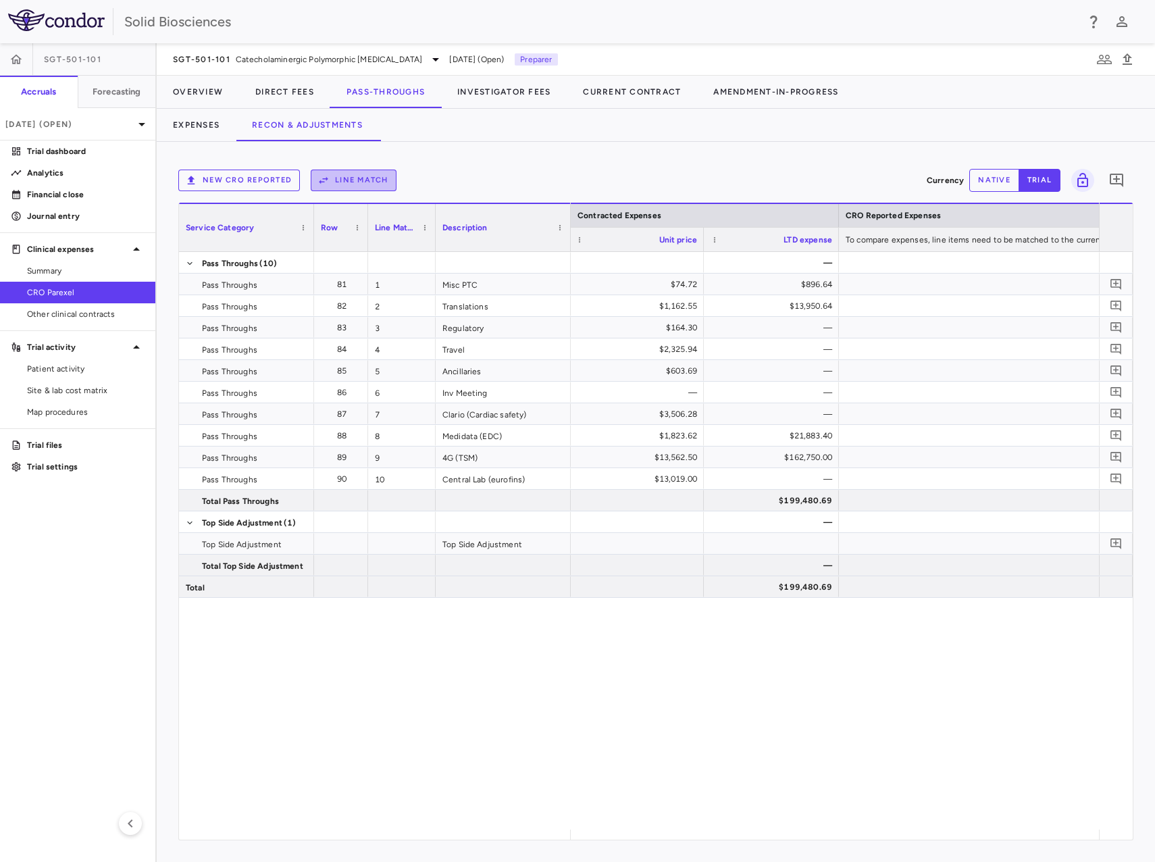
click at [348, 179] on button "Line Match" at bounding box center [354, 181] width 86 height 22
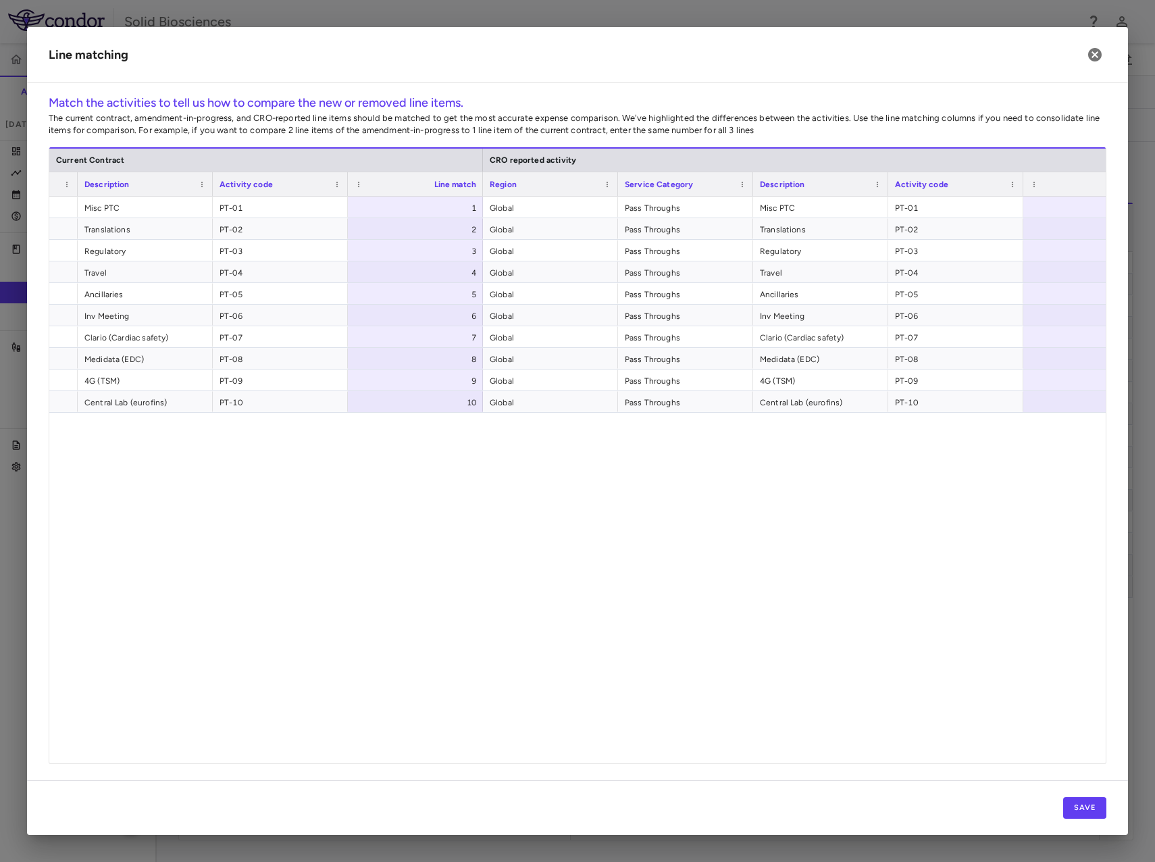
scroll to position [0, 301]
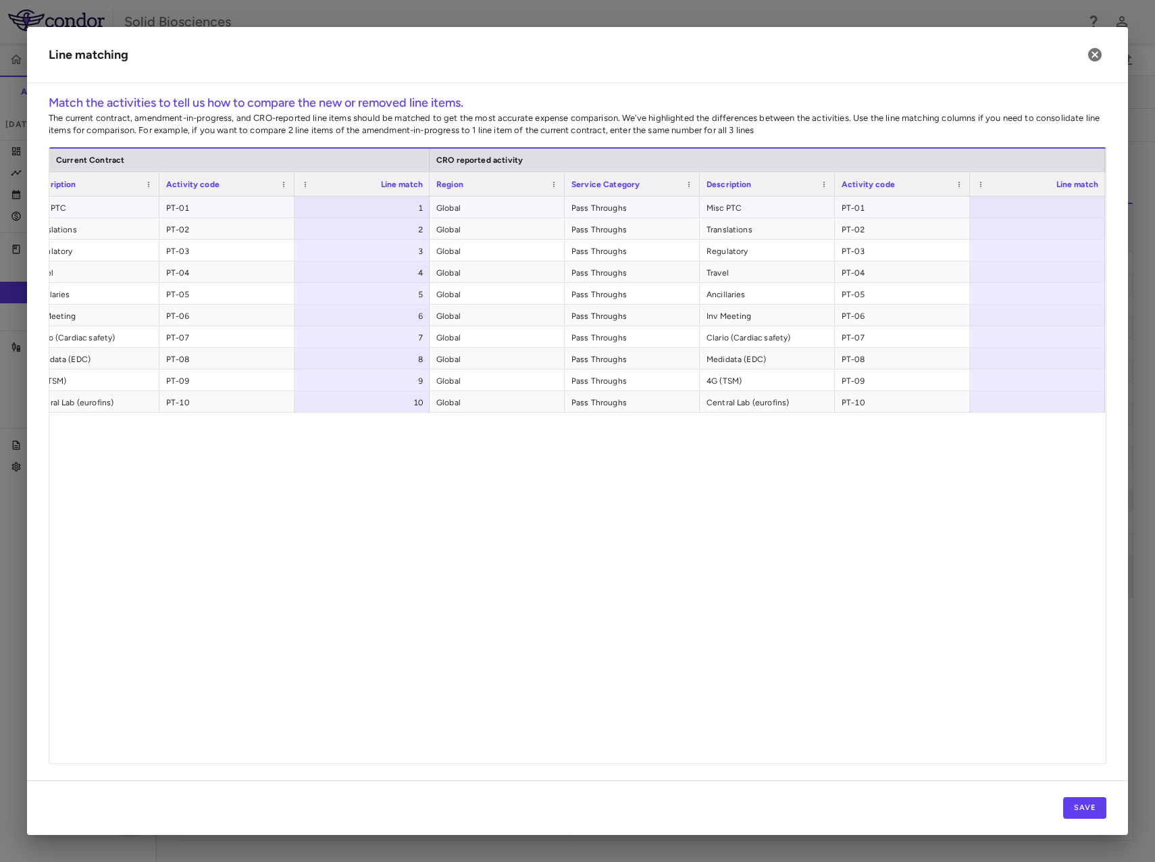
click at [1015, 205] on div at bounding box center [1037, 207] width 135 height 21
type input "*"
click at [1032, 229] on div at bounding box center [1037, 228] width 135 height 21
type input "*"
click at [1031, 251] on div at bounding box center [1037, 250] width 135 height 21
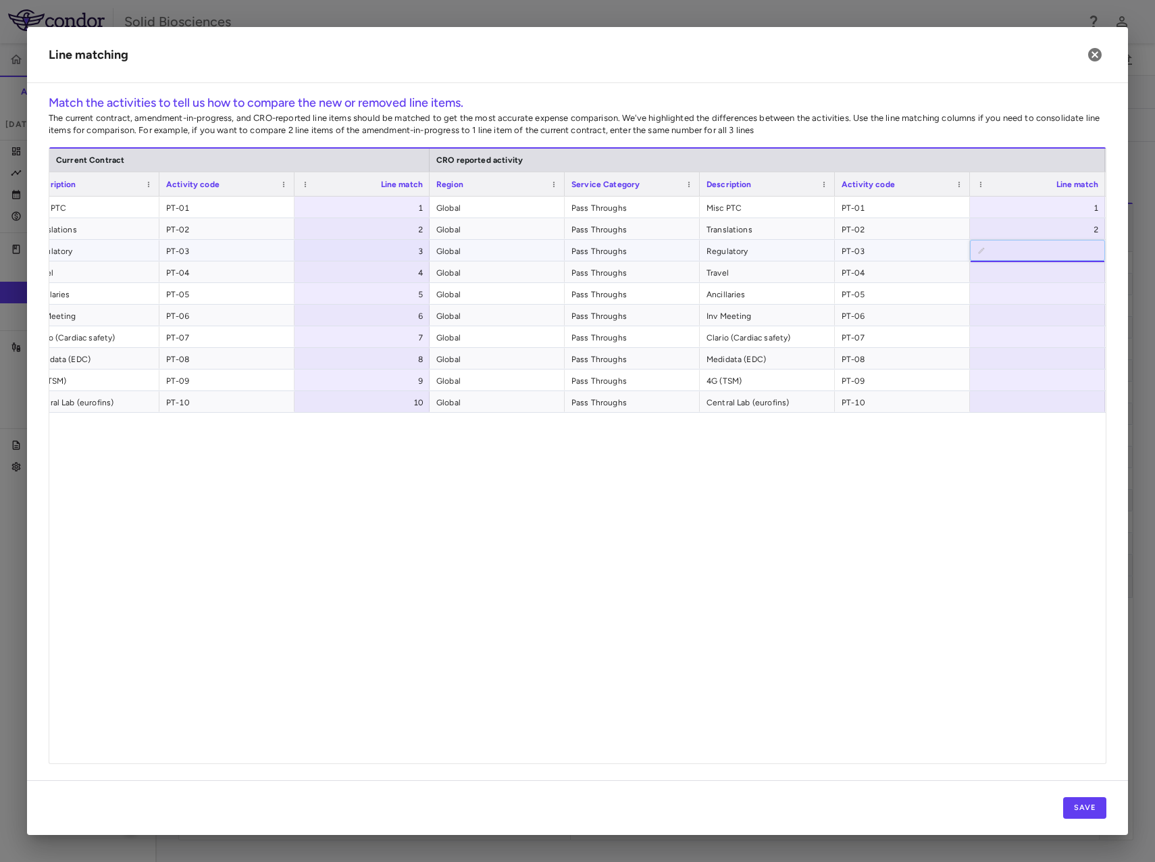
type input "*"
click at [1036, 273] on div at bounding box center [1037, 271] width 135 height 21
click at [1036, 291] on div at bounding box center [1037, 293] width 135 height 21
type input "*"
click at [1039, 316] on div at bounding box center [1037, 315] width 135 height 21
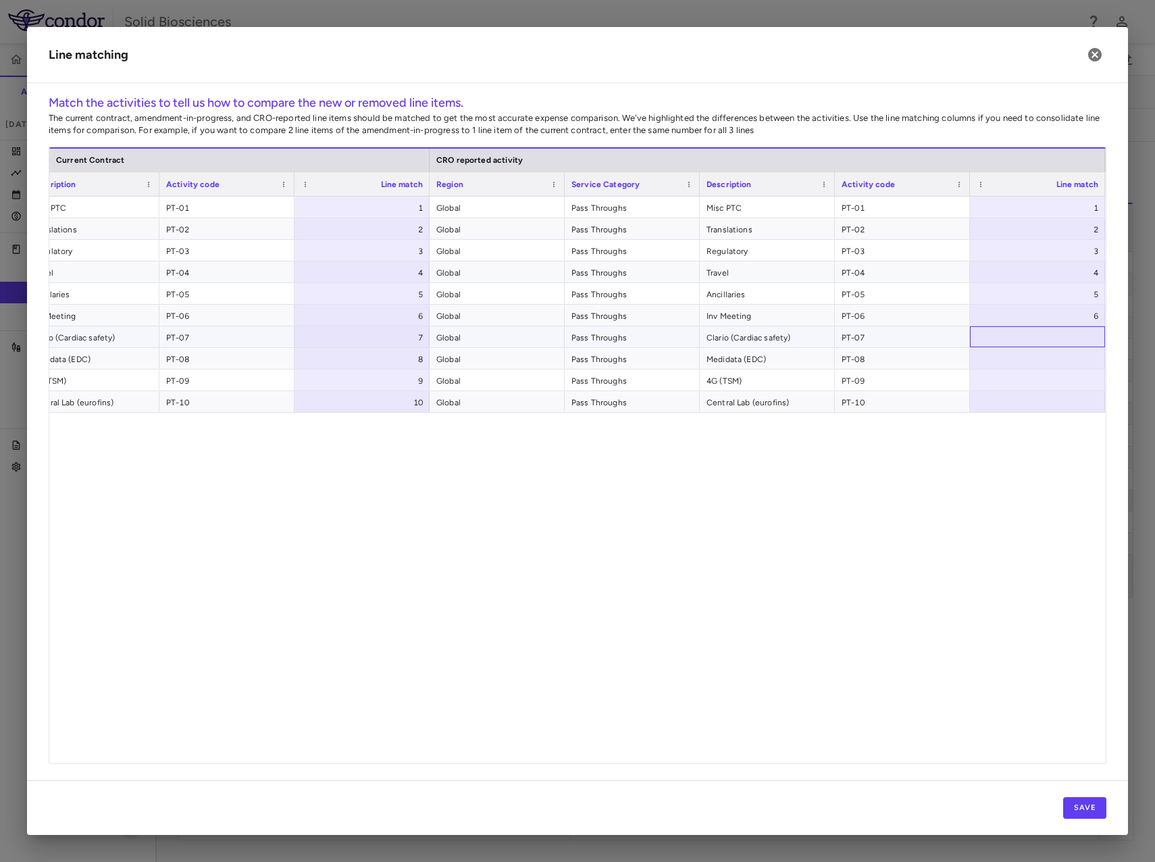
click at [1041, 337] on div at bounding box center [1037, 336] width 135 height 21
click at [1044, 351] on div at bounding box center [1037, 358] width 135 height 21
click at [1040, 379] on div at bounding box center [1037, 380] width 135 height 21
click at [1042, 398] on div at bounding box center [1037, 401] width 135 height 21
type input "**"
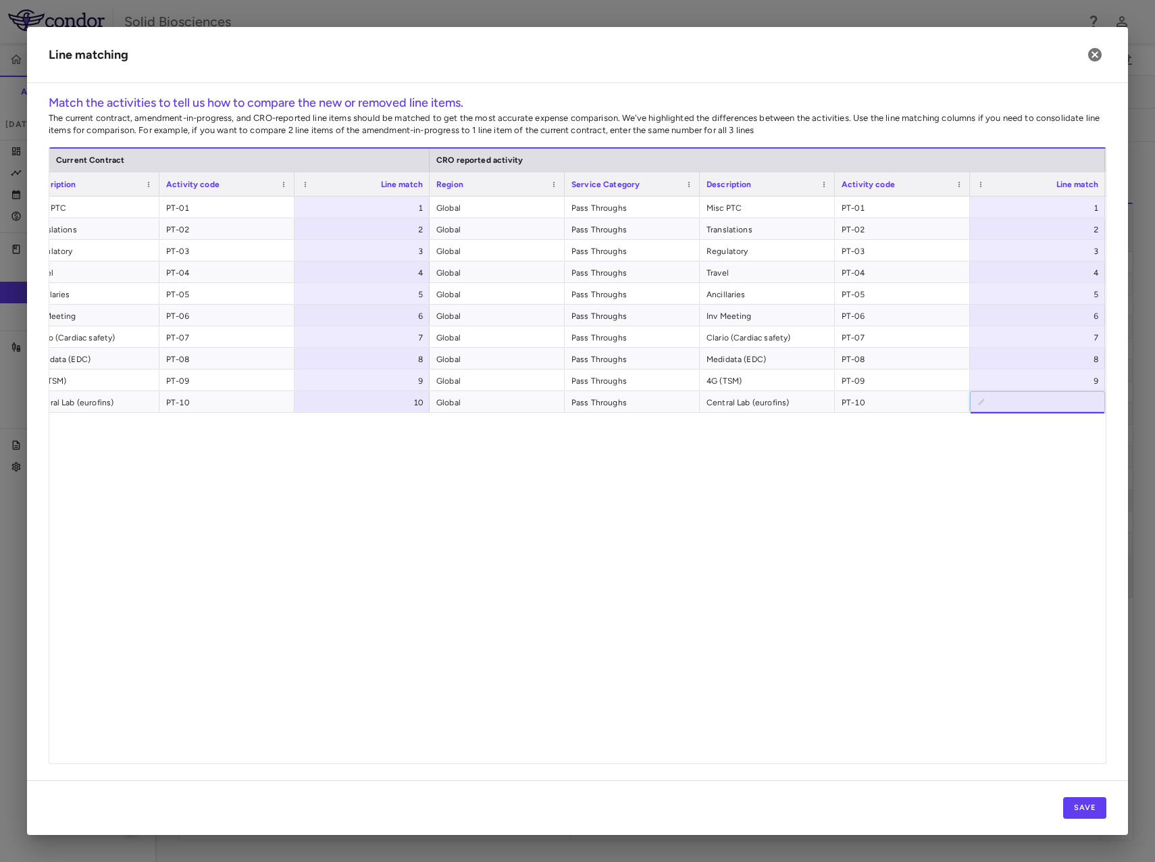
click at [989, 594] on div "Pass Throughs Misc PTC PT-01 1 Global Pass Throughs Misc PTC PT-01 1 Pass Throu…" at bounding box center [577, 475] width 1057 height 557
click at [1101, 801] on button "Save" at bounding box center [1084, 808] width 43 height 22
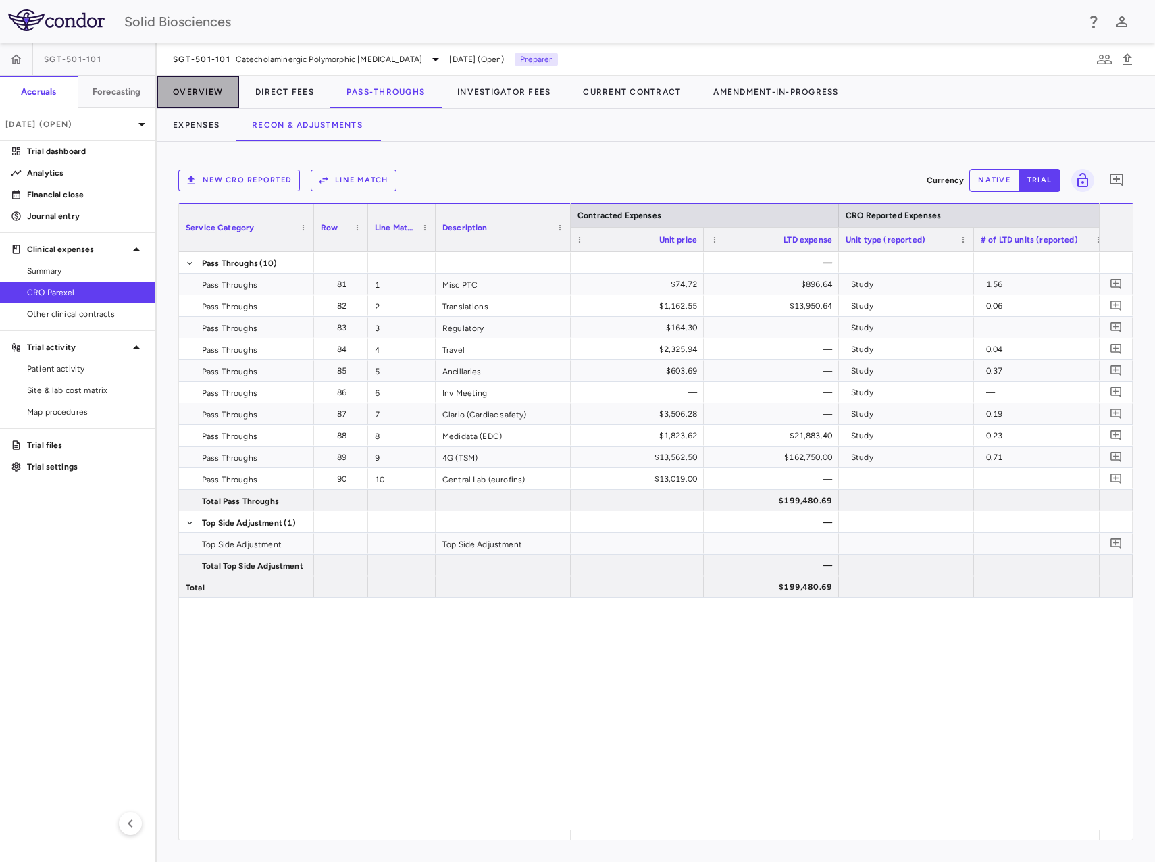
click at [208, 94] on button "Overview" at bounding box center [198, 92] width 82 height 32
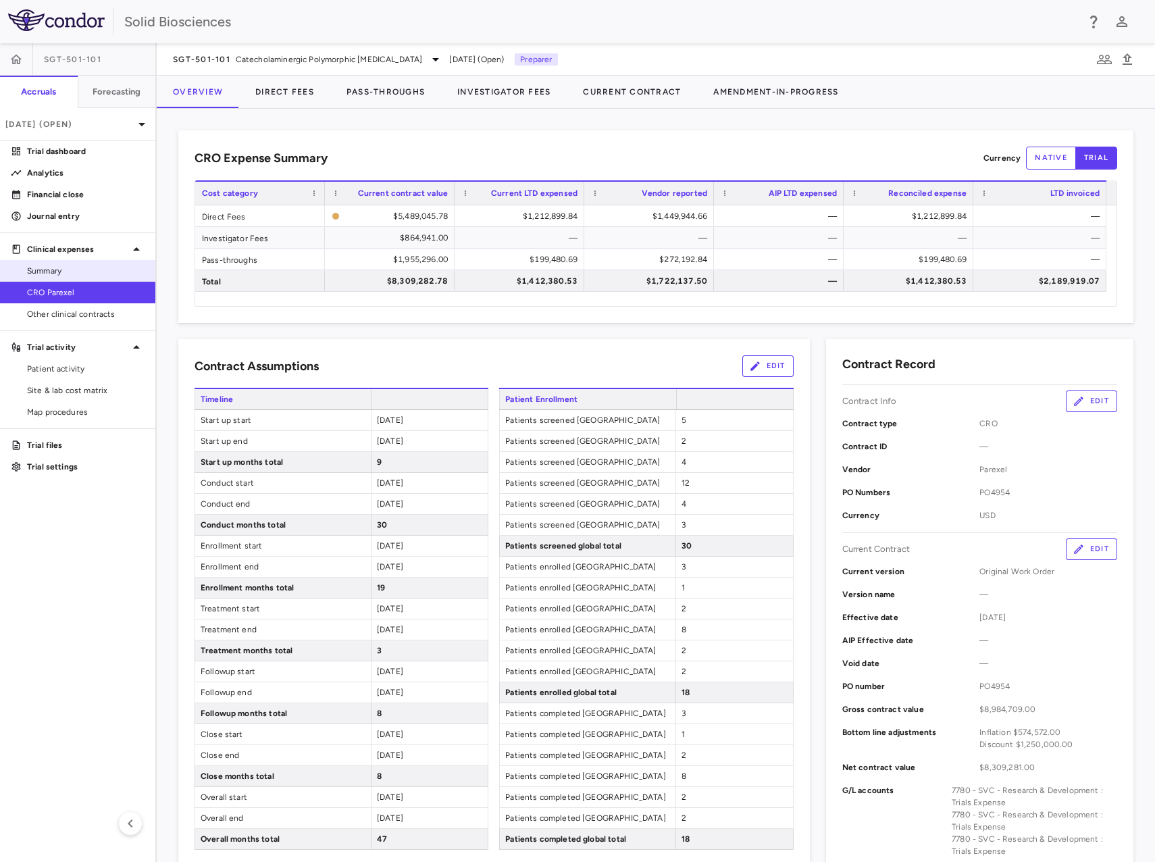
click at [58, 272] on span "Summary" at bounding box center [86, 271] width 118 height 12
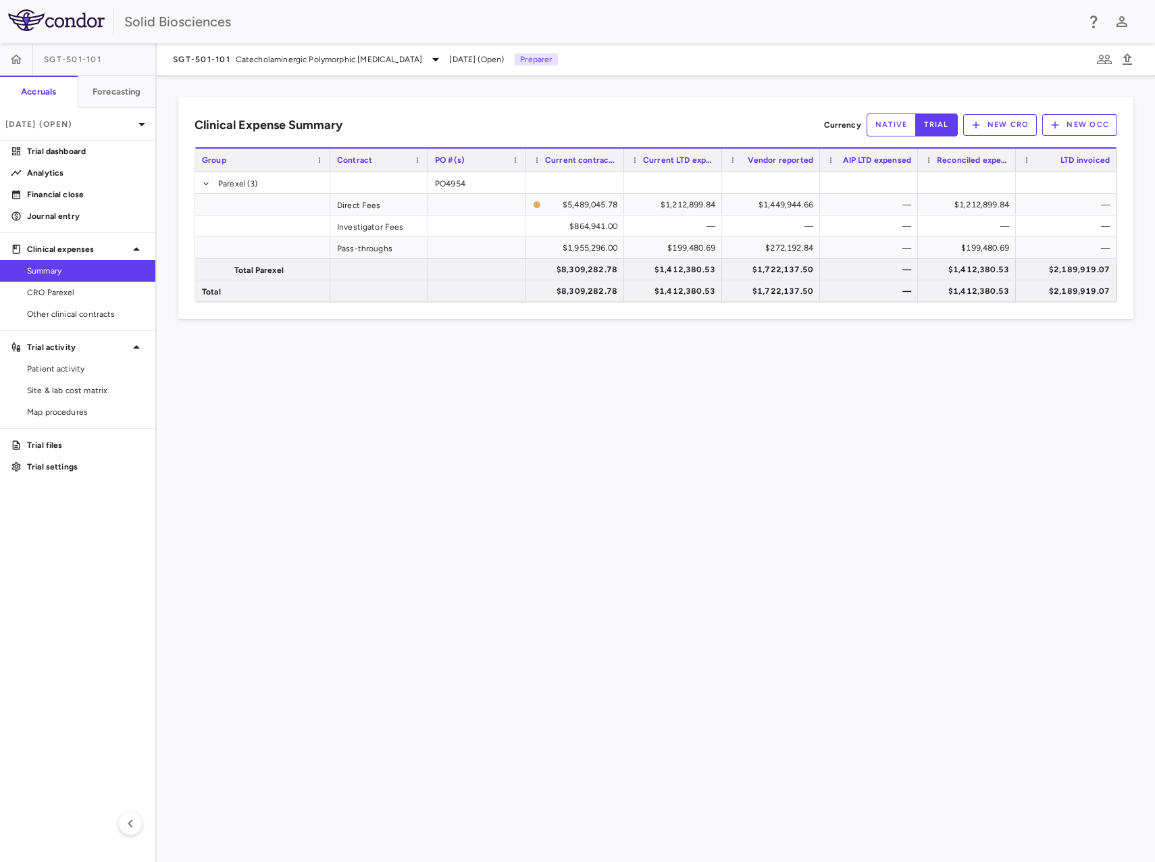
click at [849, 495] on div "Clinical Expense Summary Currency native trial New CRO New OCC Drag here to set…" at bounding box center [656, 469] width 999 height 786
click at [499, 105] on div "Clinical Expense Summary Currency native trial New CRO New OCC Drag here to set…" at bounding box center [655, 208] width 955 height 222
click at [619, 96] on div "Clinical Expense Summary Currency native trial New CRO New OCC Drag here to set…" at bounding box center [656, 469] width 999 height 786
click at [492, 422] on div "Clinical Expense Summary Currency native trial New CRO New OCC Drag here to set…" at bounding box center [656, 469] width 999 height 786
click at [75, 288] on span "CRO Parexel" at bounding box center [86, 292] width 118 height 12
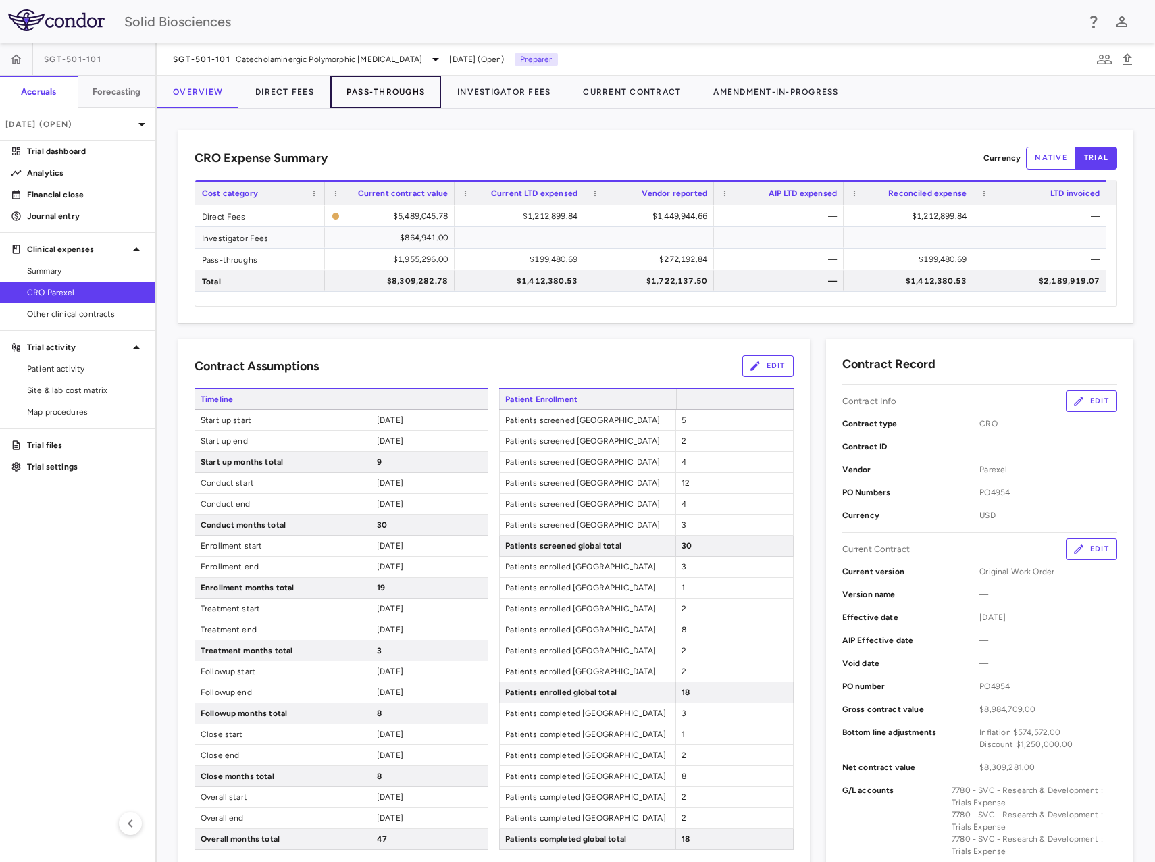
click at [392, 85] on button "Pass-Throughs" at bounding box center [385, 92] width 111 height 32
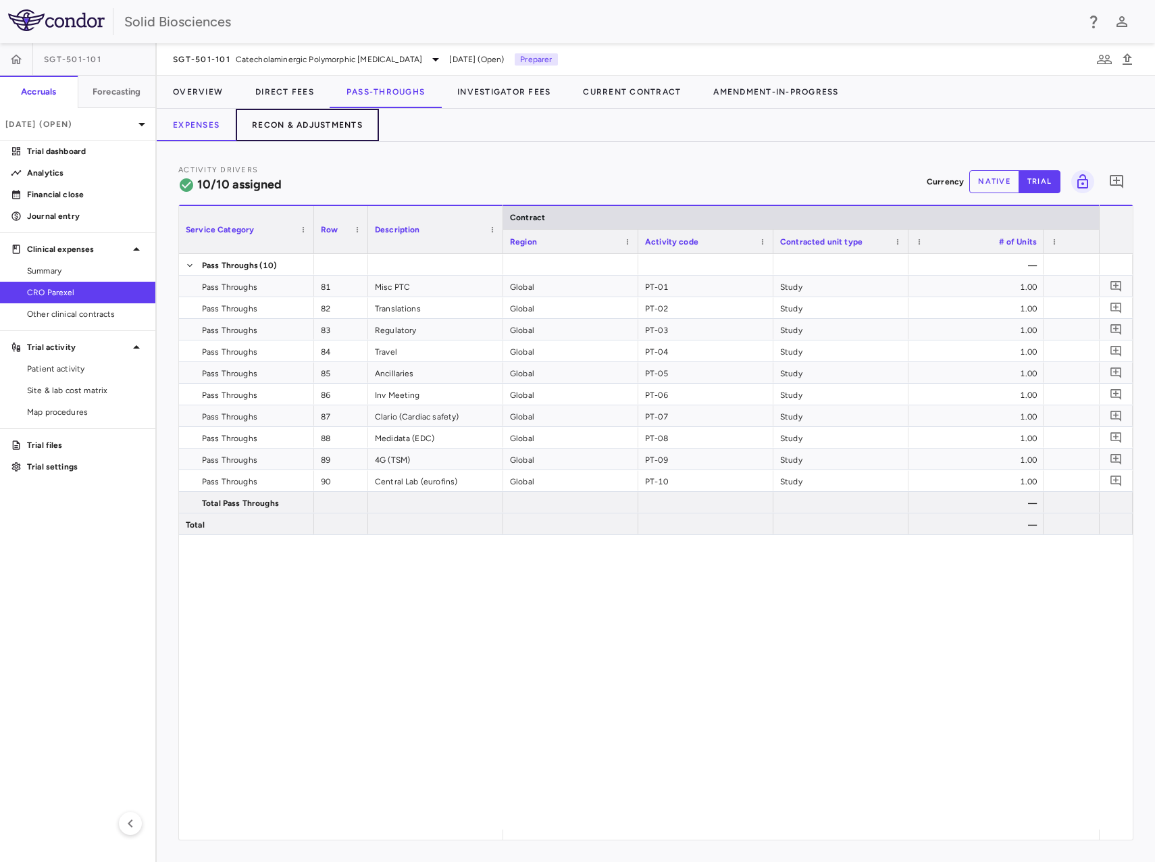
click at [299, 124] on button "Recon & Adjustments" at bounding box center [307, 125] width 143 height 32
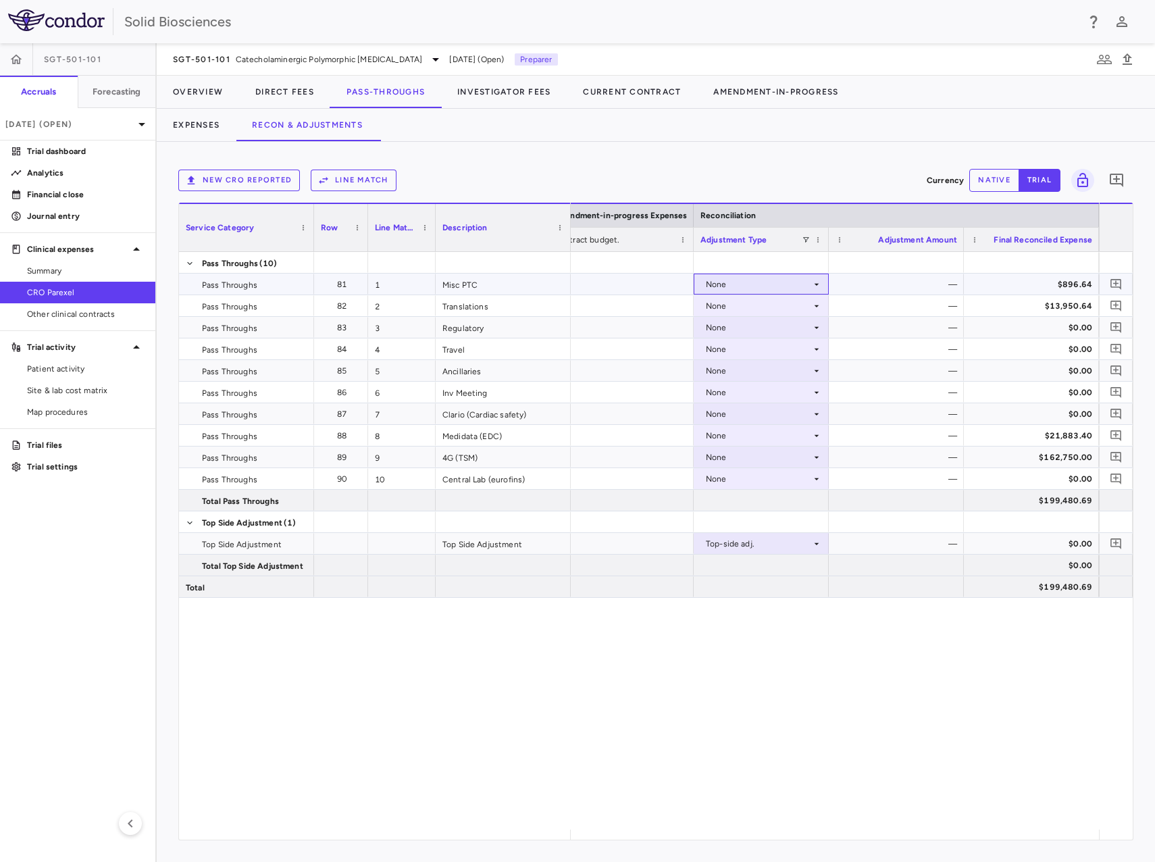
click at [765, 288] on div "None" at bounding box center [758, 285] width 105 height 22
click at [751, 332] on div "CRO Reported" at bounding box center [754, 331] width 64 height 12
click at [752, 306] on div "None" at bounding box center [758, 306] width 105 height 22
click at [740, 308] on div "None" at bounding box center [758, 306] width 105 height 22
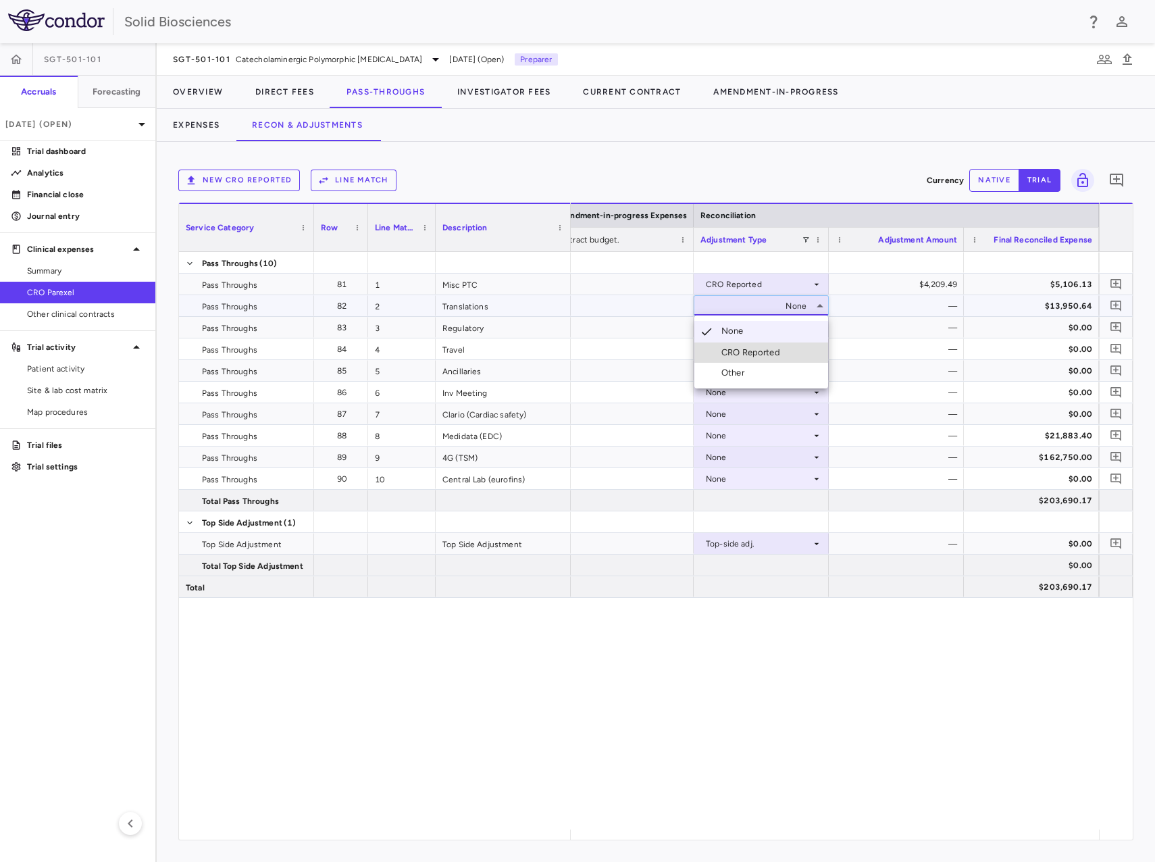
click at [757, 356] on div "CRO Reported" at bounding box center [754, 353] width 64 height 12
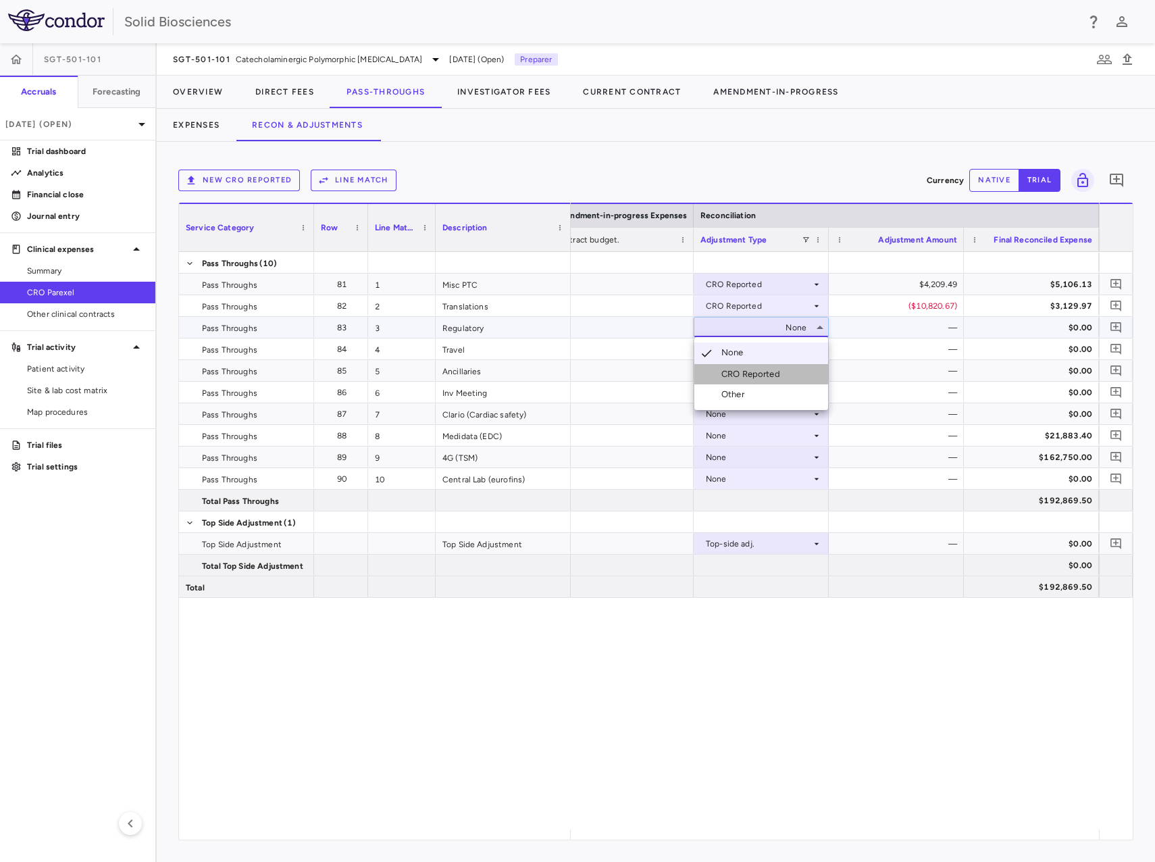
click at [751, 365] on li "CRO Reported" at bounding box center [761, 374] width 134 height 20
click at [732, 345] on div "None" at bounding box center [758, 349] width 105 height 22
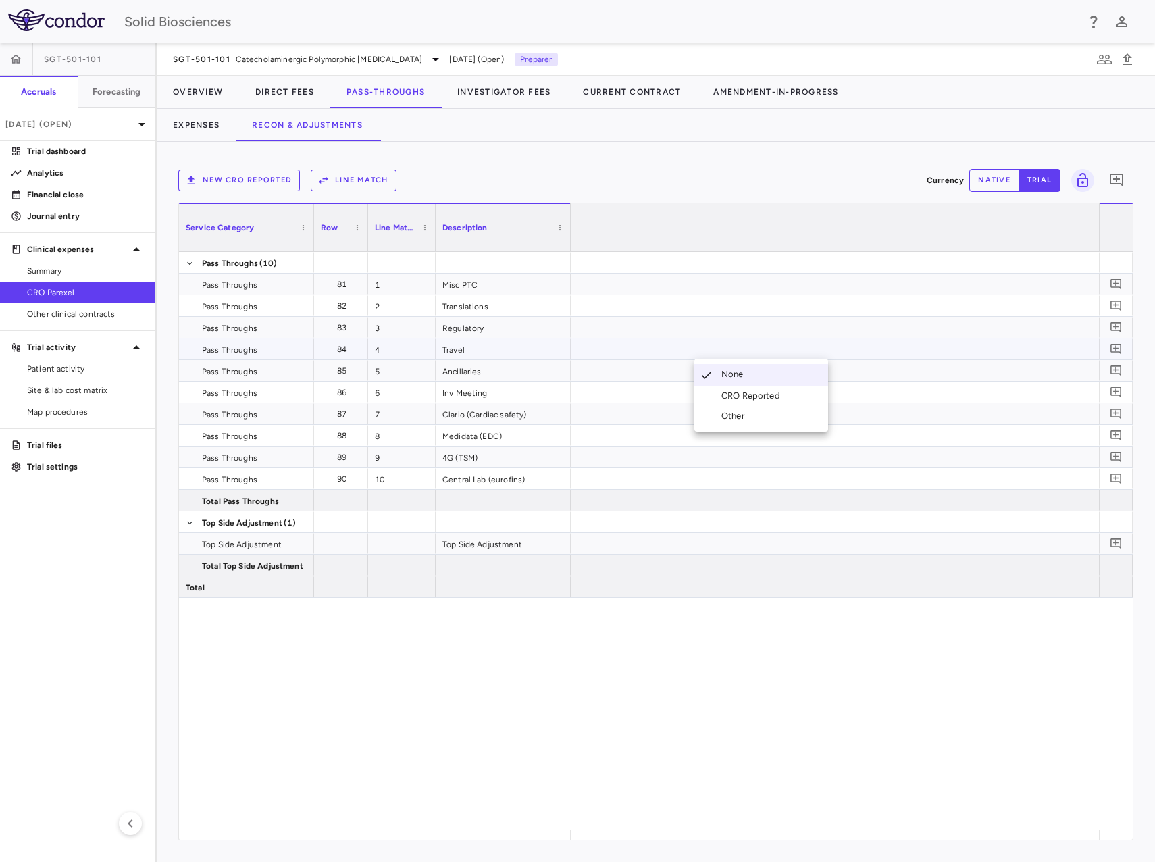
scroll to position [0, 2816]
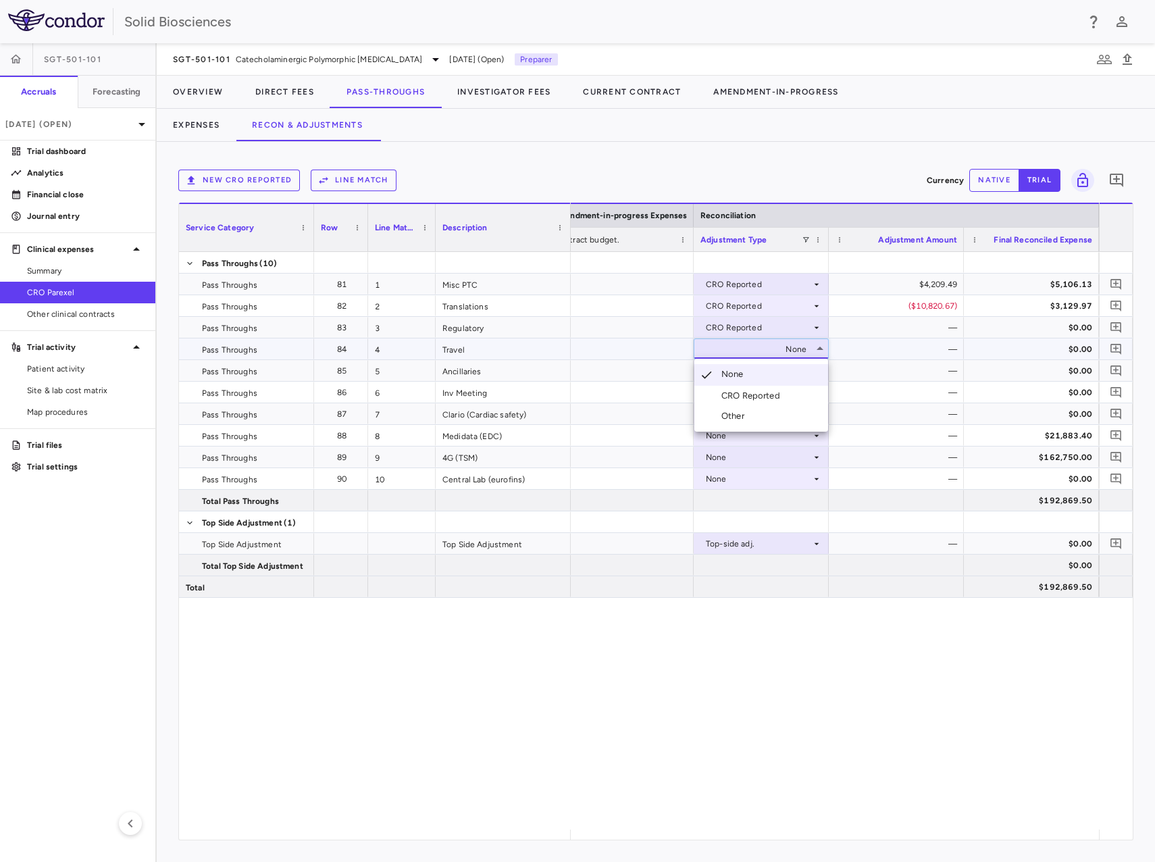
click at [749, 394] on div "CRO Reported" at bounding box center [754, 396] width 64 height 12
click at [732, 368] on div "None" at bounding box center [758, 371] width 105 height 22
click at [755, 418] on div "CRO Reported" at bounding box center [754, 417] width 64 height 12
click at [745, 393] on div "None" at bounding box center [758, 393] width 105 height 22
click at [744, 410] on div "None" at bounding box center [758, 414] width 105 height 22
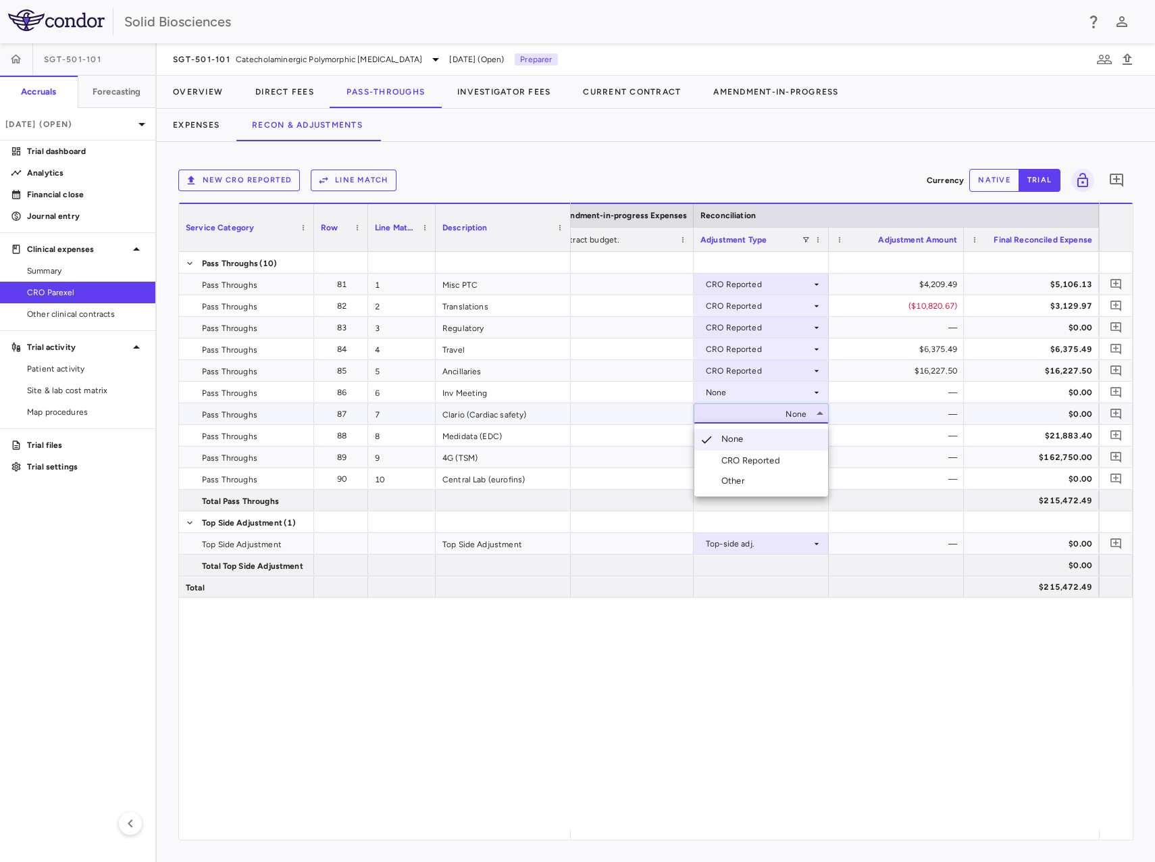
click at [748, 461] on div "CRO Reported" at bounding box center [754, 461] width 64 height 12
click at [733, 434] on div "None" at bounding box center [758, 436] width 105 height 22
click at [754, 486] on div "CRO Reported" at bounding box center [754, 482] width 64 height 12
click at [730, 389] on div "None" at bounding box center [758, 393] width 105 height 22
click at [740, 454] on div "None" at bounding box center [758, 458] width 105 height 22
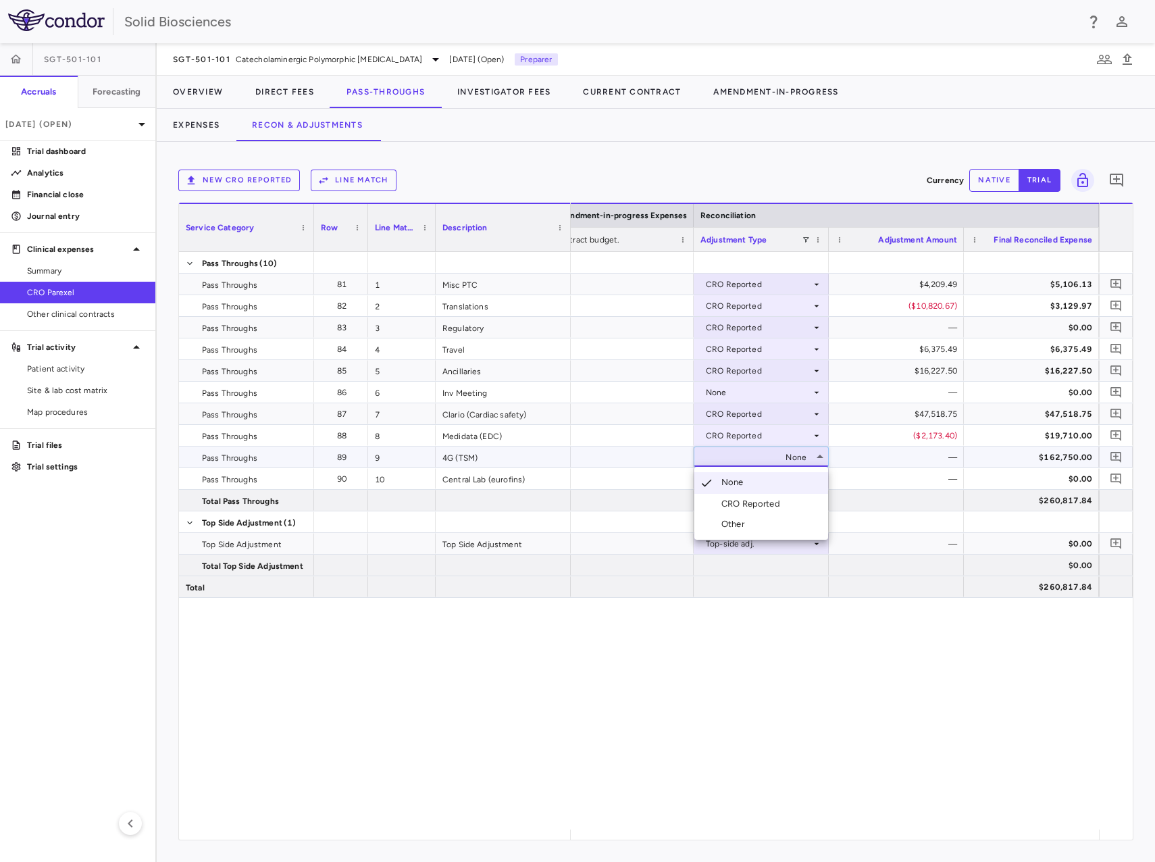
click at [753, 504] on div "CRO Reported" at bounding box center [754, 504] width 64 height 12
click at [753, 476] on div "None" at bounding box center [758, 479] width 105 height 22
drag, startPoint x: 809, startPoint y: 659, endPoint x: 830, endPoint y: 657, distance: 21.0
click at [810, 659] on div "CRO Reported $4,209.49 $5,106.13 CRO Reported ($10,820.67) $3,129.97 CRO Report…" at bounding box center [835, 541] width 528 height 578
click at [874, 688] on div "CRO Reported $4,209.49 $5,106.13 CRO Reported ($10,820.67) $3,129.97 CRO Report…" at bounding box center [835, 541] width 528 height 578
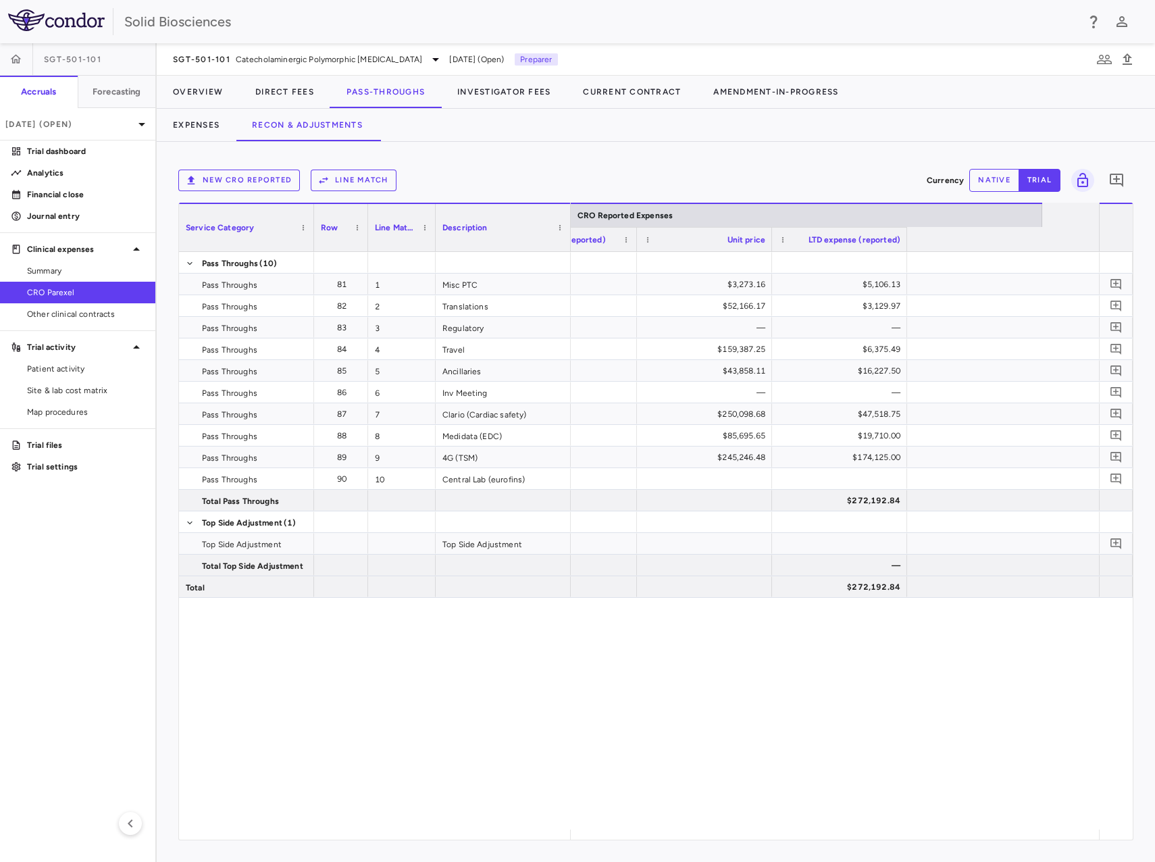
scroll to position [0, 1685]
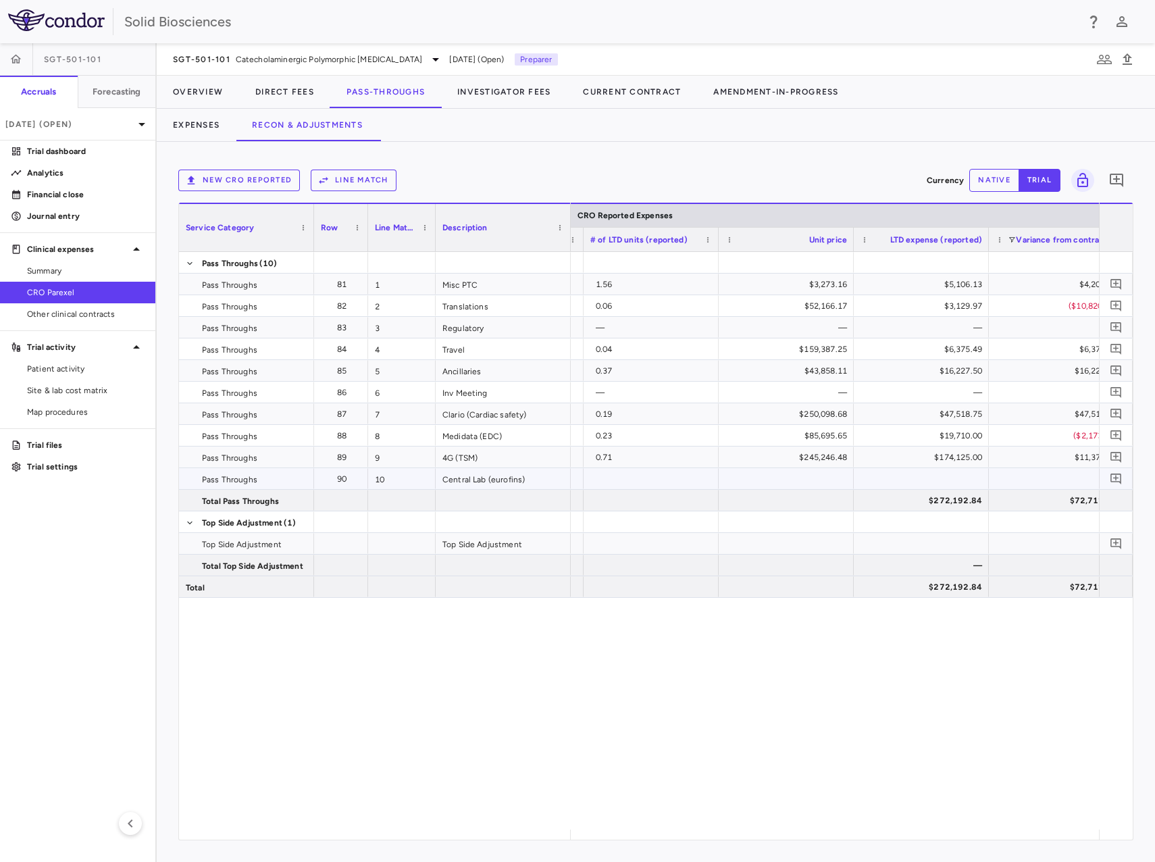
click at [934, 483] on div at bounding box center [921, 478] width 135 height 21
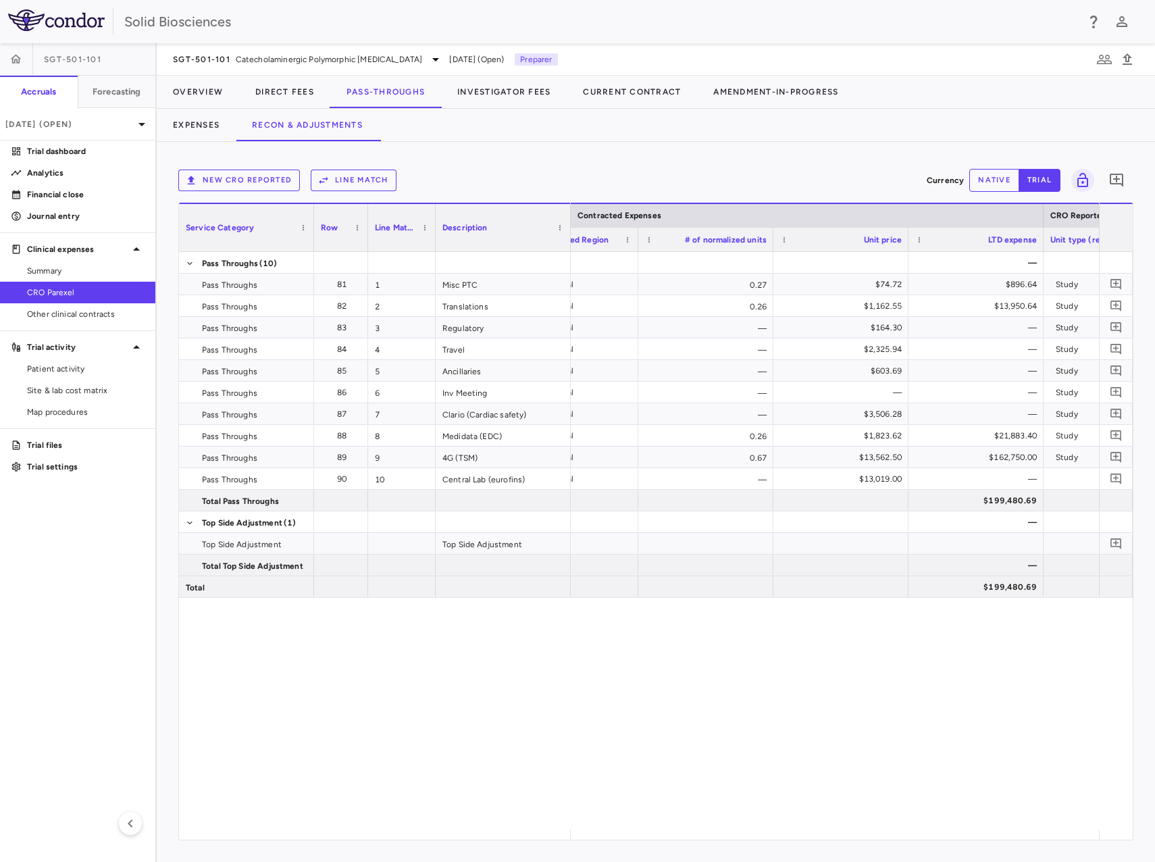
scroll to position [0, 1444]
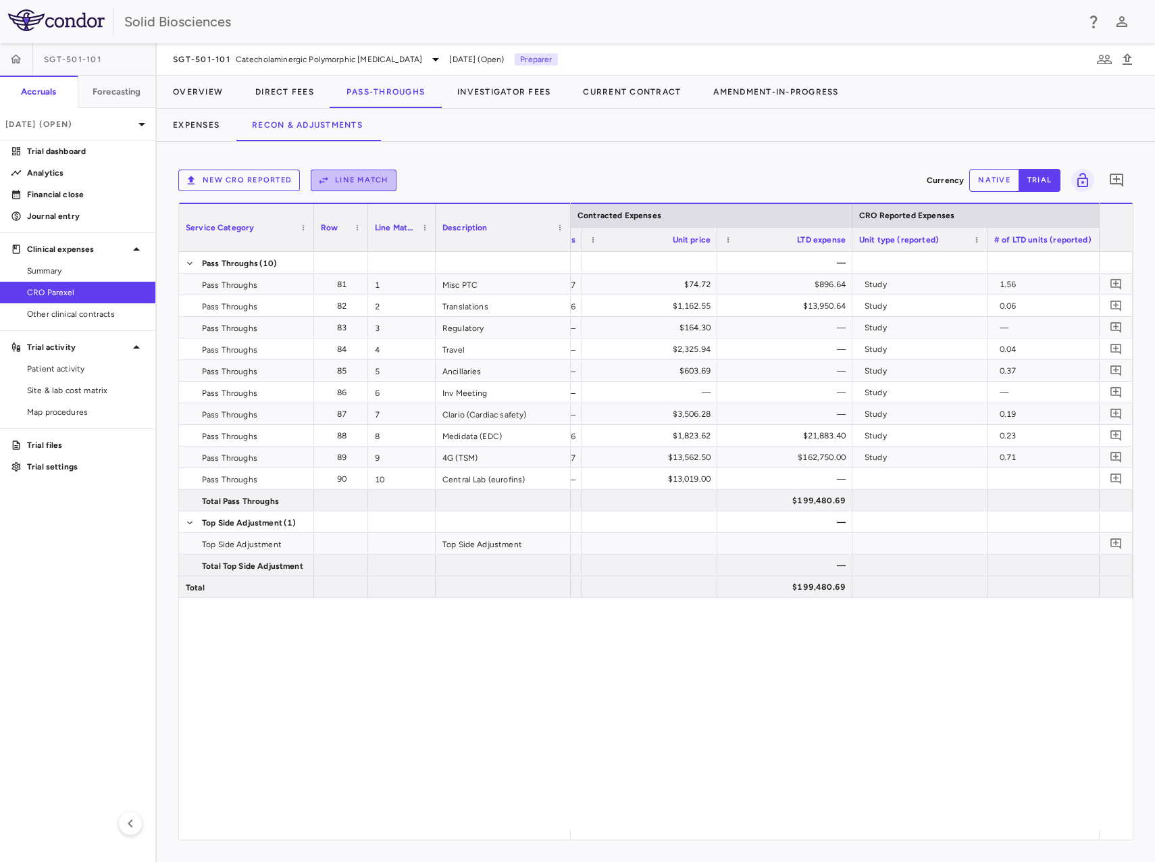
click at [349, 178] on button "Line Match" at bounding box center [354, 181] width 86 height 22
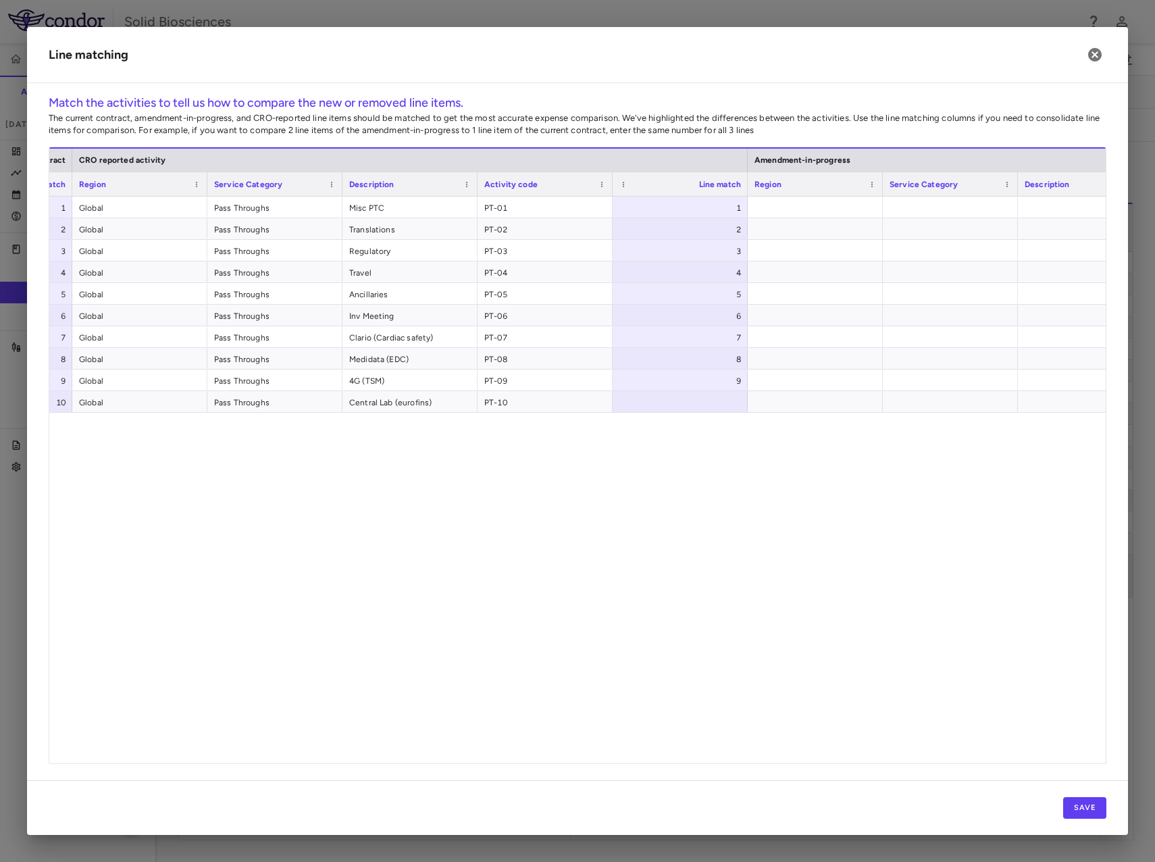
click at [732, 401] on div at bounding box center [680, 401] width 135 height 21
type input "**"
click at [1088, 807] on button "Save" at bounding box center [1084, 808] width 43 height 22
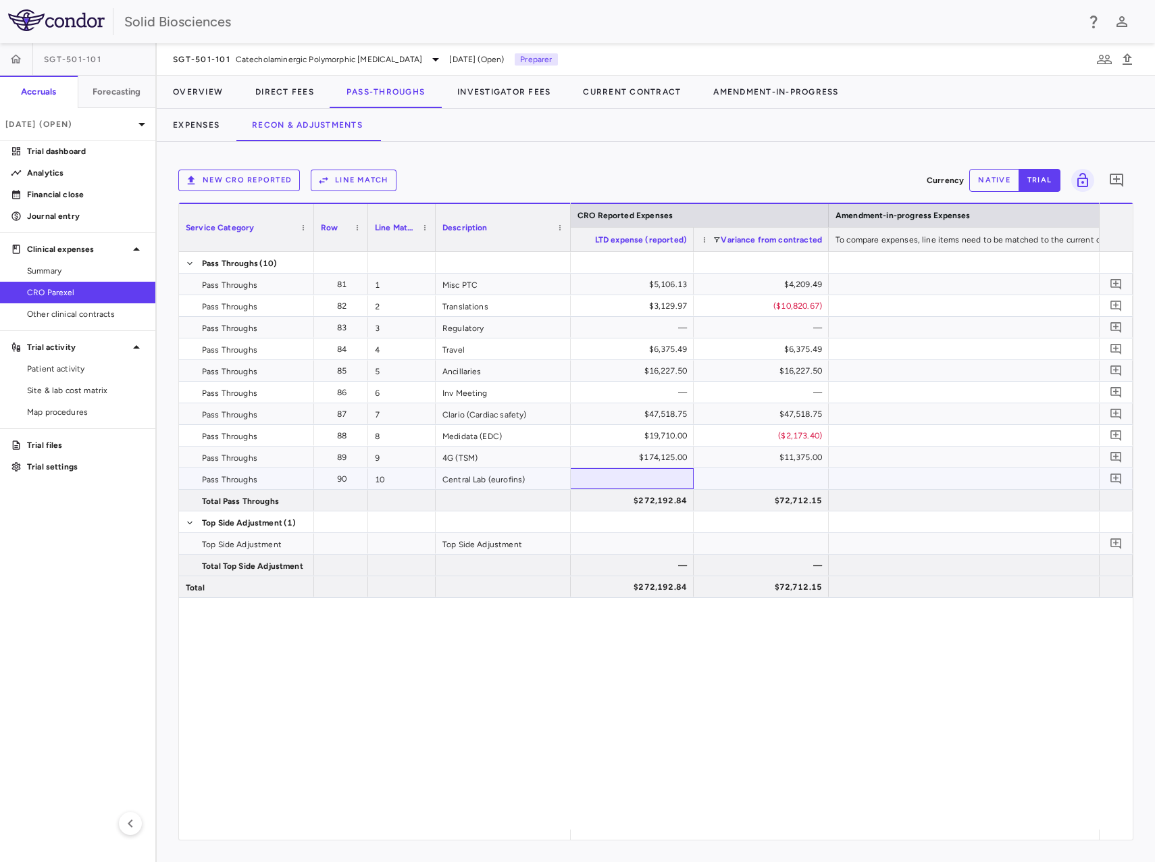
click at [664, 478] on div at bounding box center [626, 478] width 135 height 21
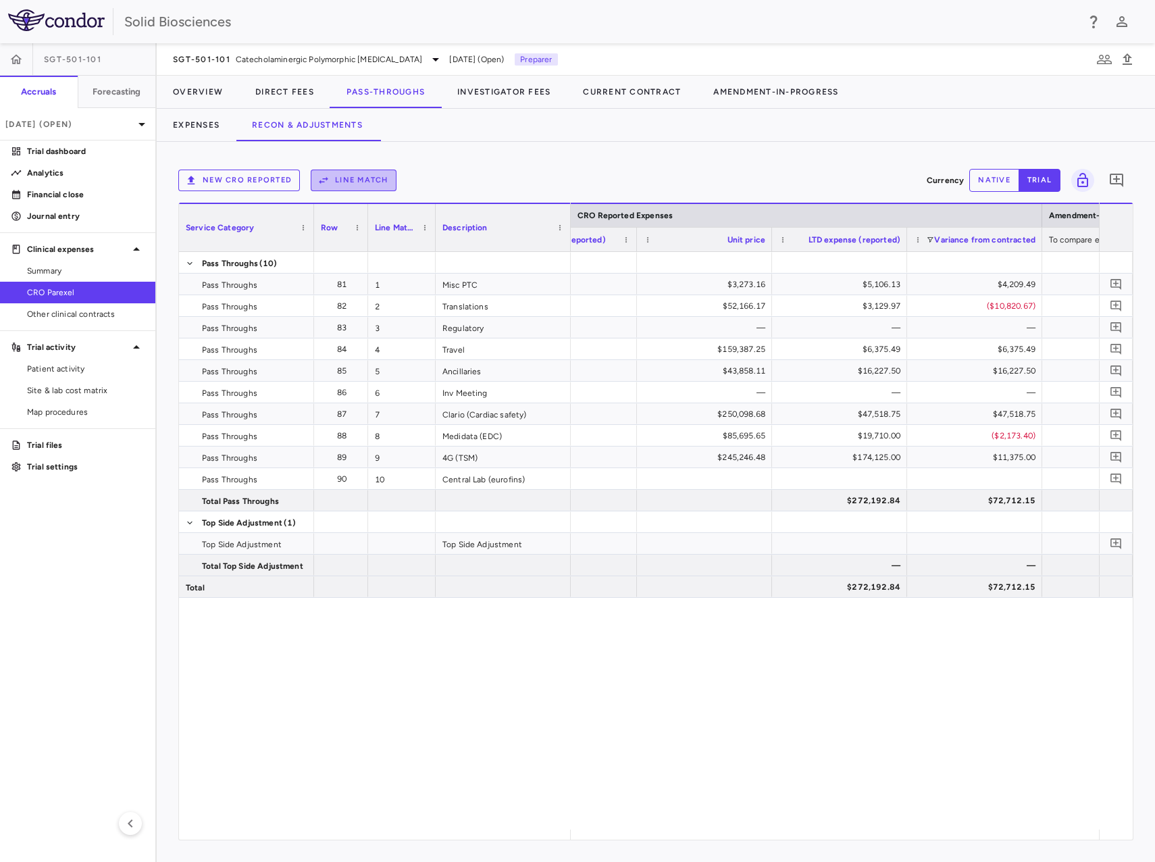
click at [338, 178] on button "Line Match" at bounding box center [354, 181] width 86 height 22
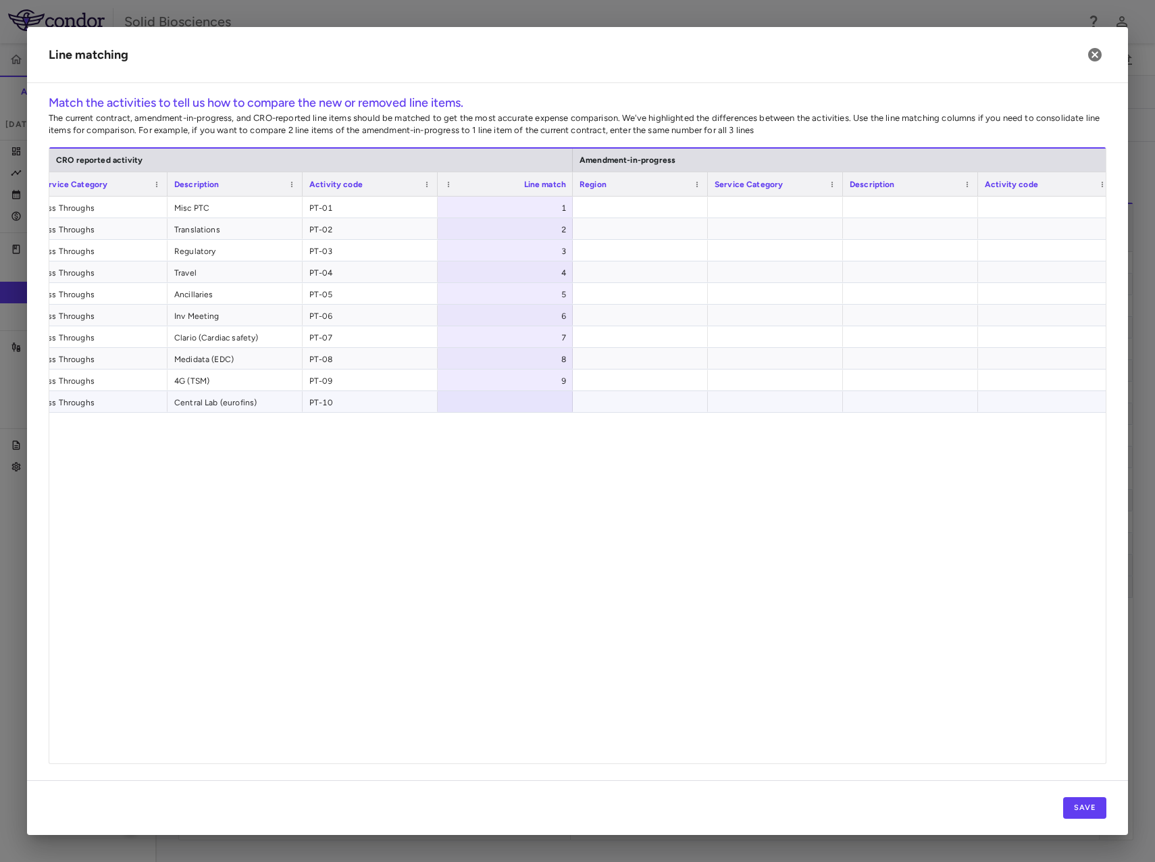
click at [536, 405] on div at bounding box center [505, 401] width 135 height 21
type input "**"
click at [621, 398] on div at bounding box center [640, 401] width 135 height 21
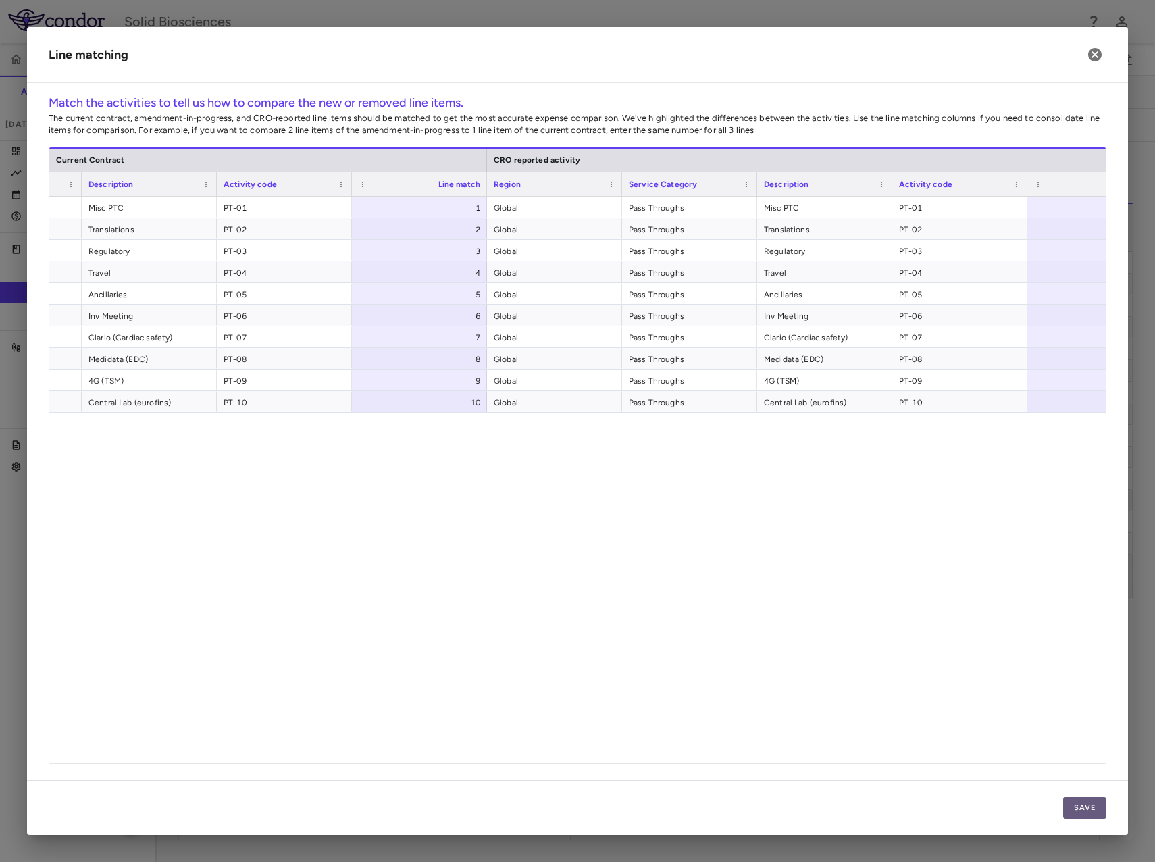
click at [1078, 805] on button "Save" at bounding box center [1084, 808] width 43 height 22
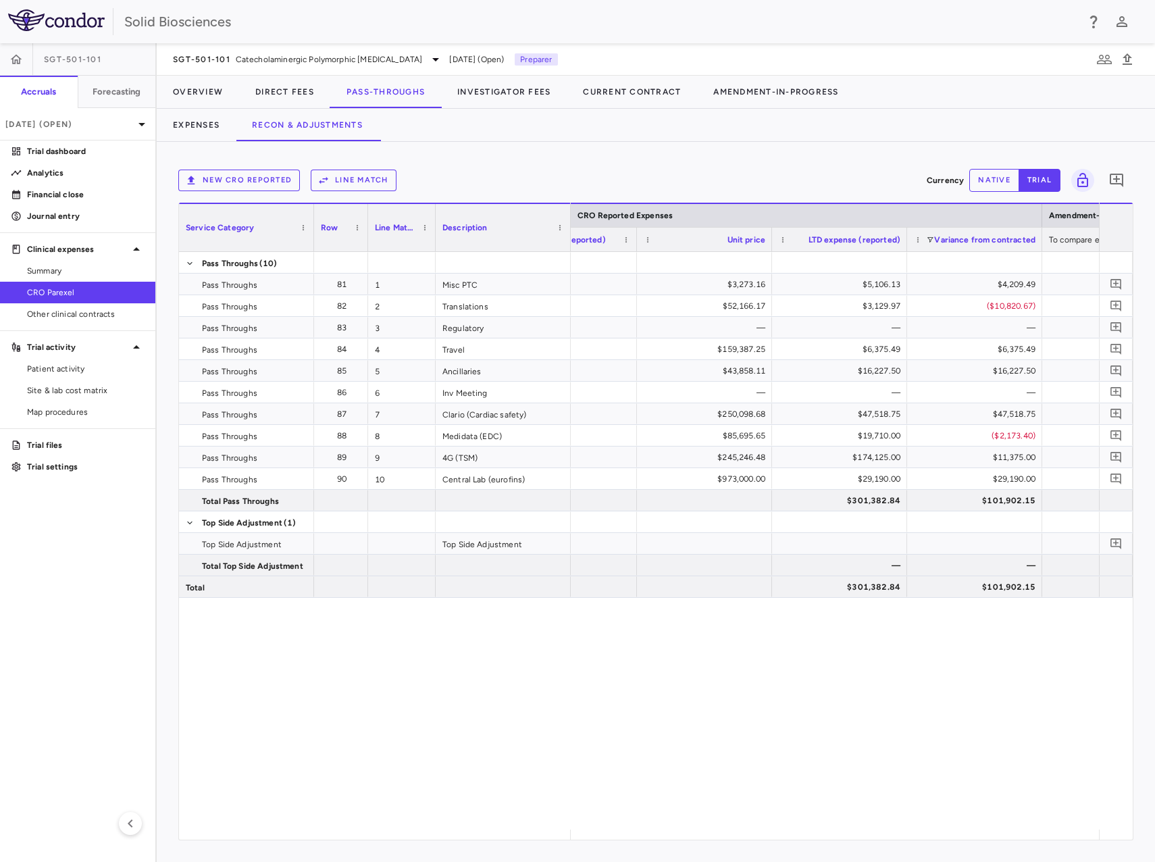
click at [256, 178] on button "New CRO reported" at bounding box center [239, 181] width 122 height 22
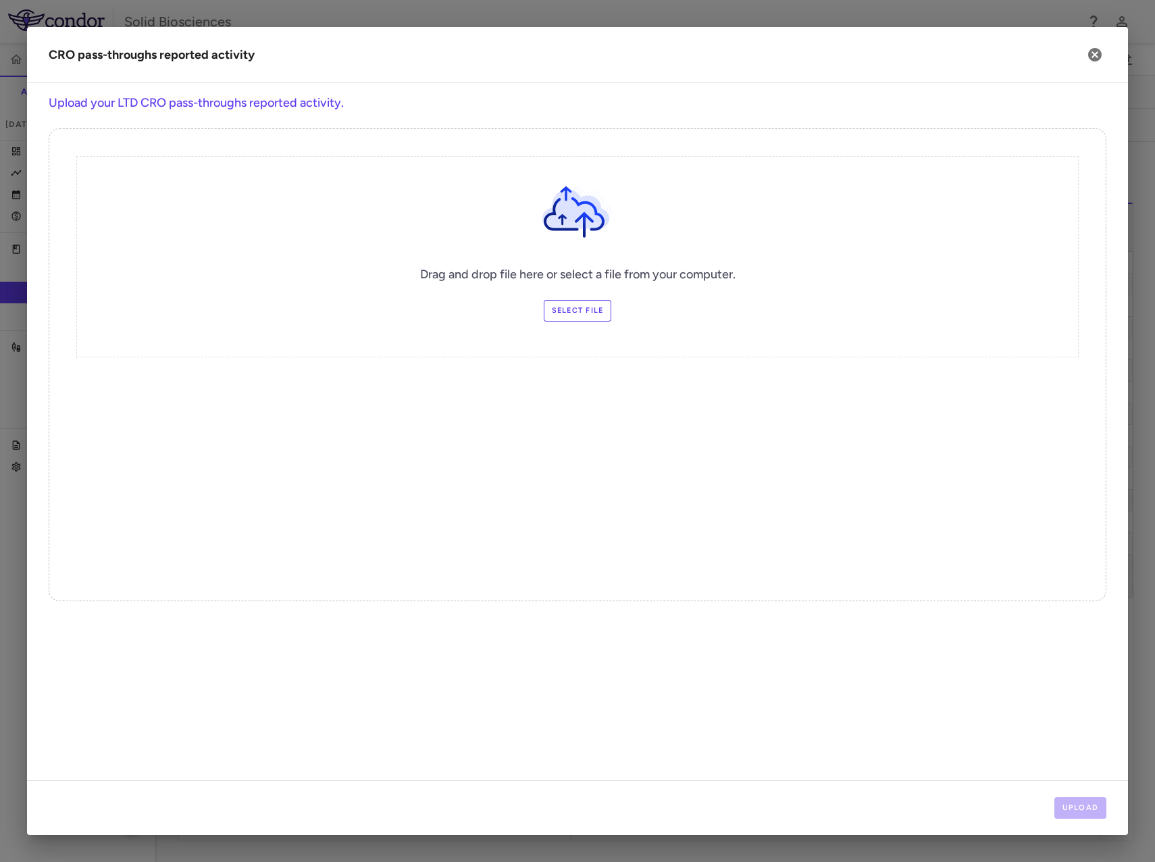
click at [584, 308] on label "Select file" at bounding box center [578, 311] width 68 height 22
click at [0, 0] on input "Select file" at bounding box center [0, 0] width 0 height 0
click at [1078, 807] on button "Upload" at bounding box center [1081, 808] width 53 height 22
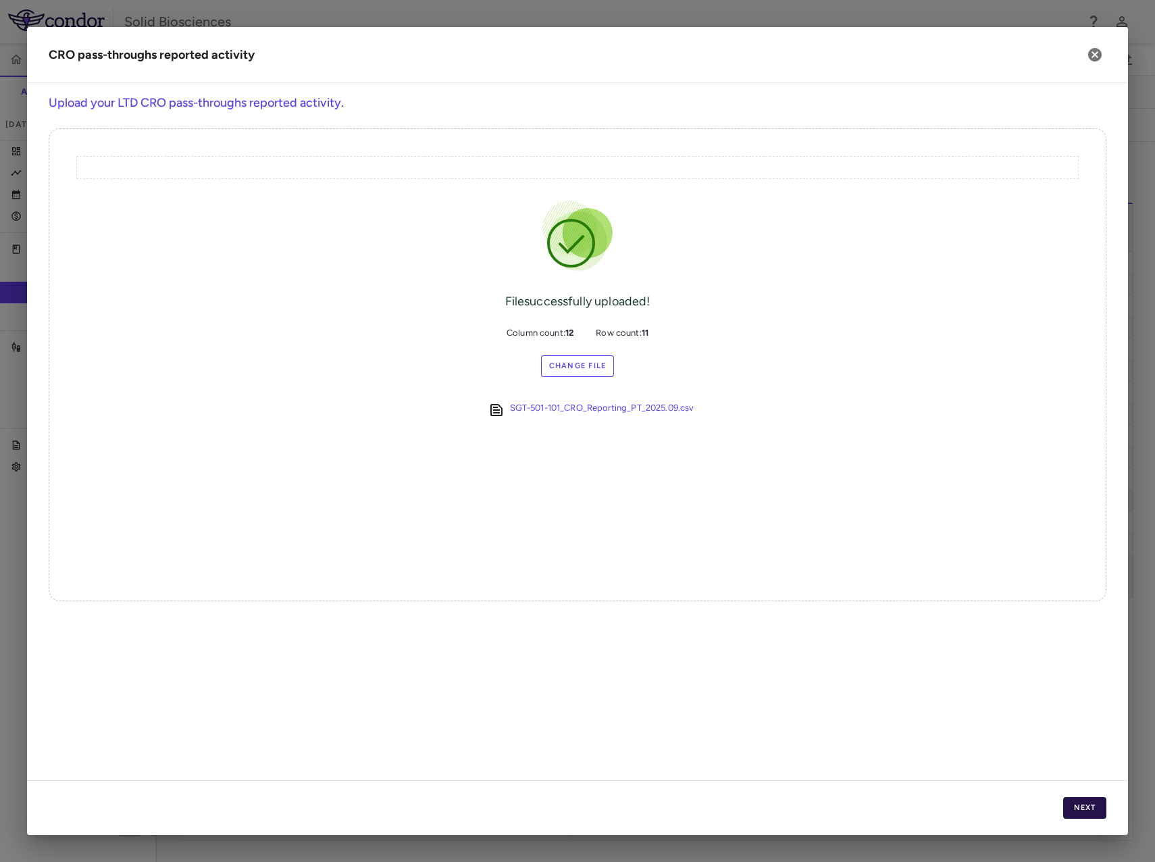
click at [1076, 807] on button "Next" at bounding box center [1084, 808] width 43 height 22
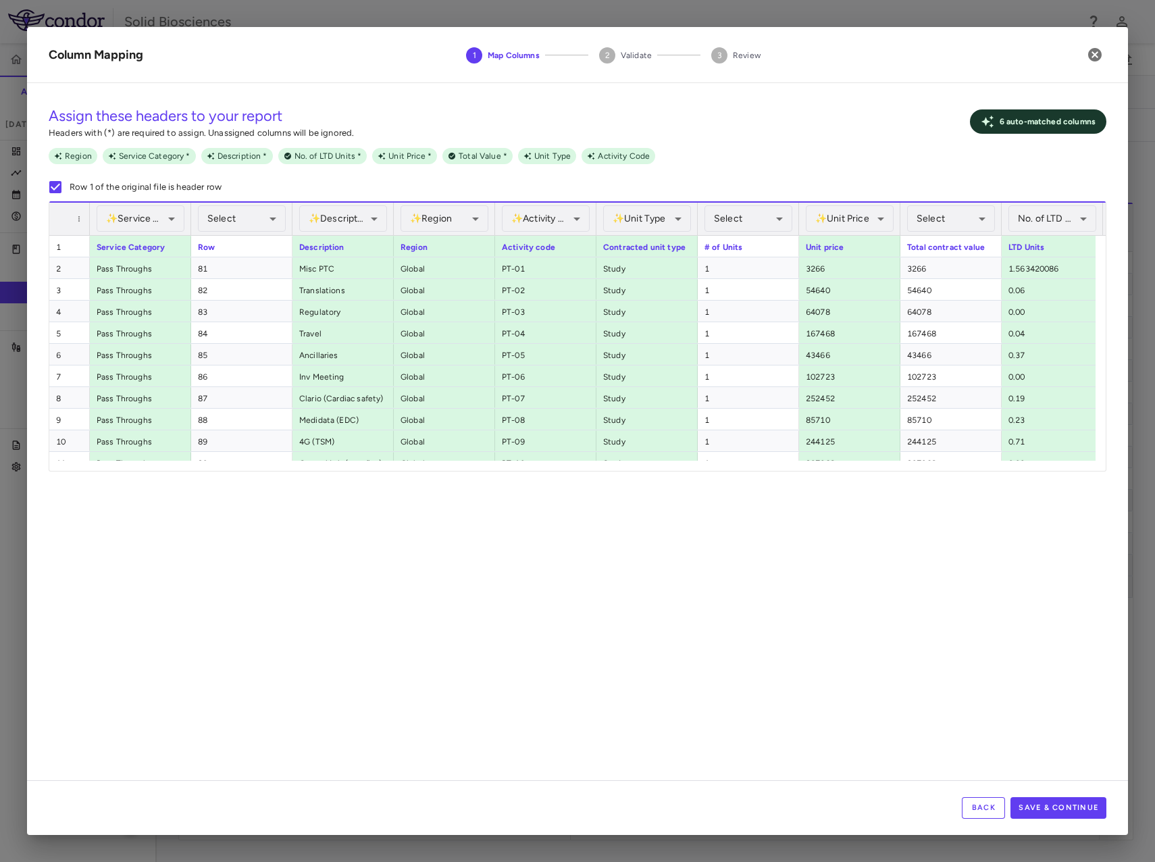
drag, startPoint x: 461, startPoint y: 471, endPoint x: 643, endPoint y: 465, distance: 181.8
click at [643, 465] on div "**********" at bounding box center [578, 336] width 1058 height 270
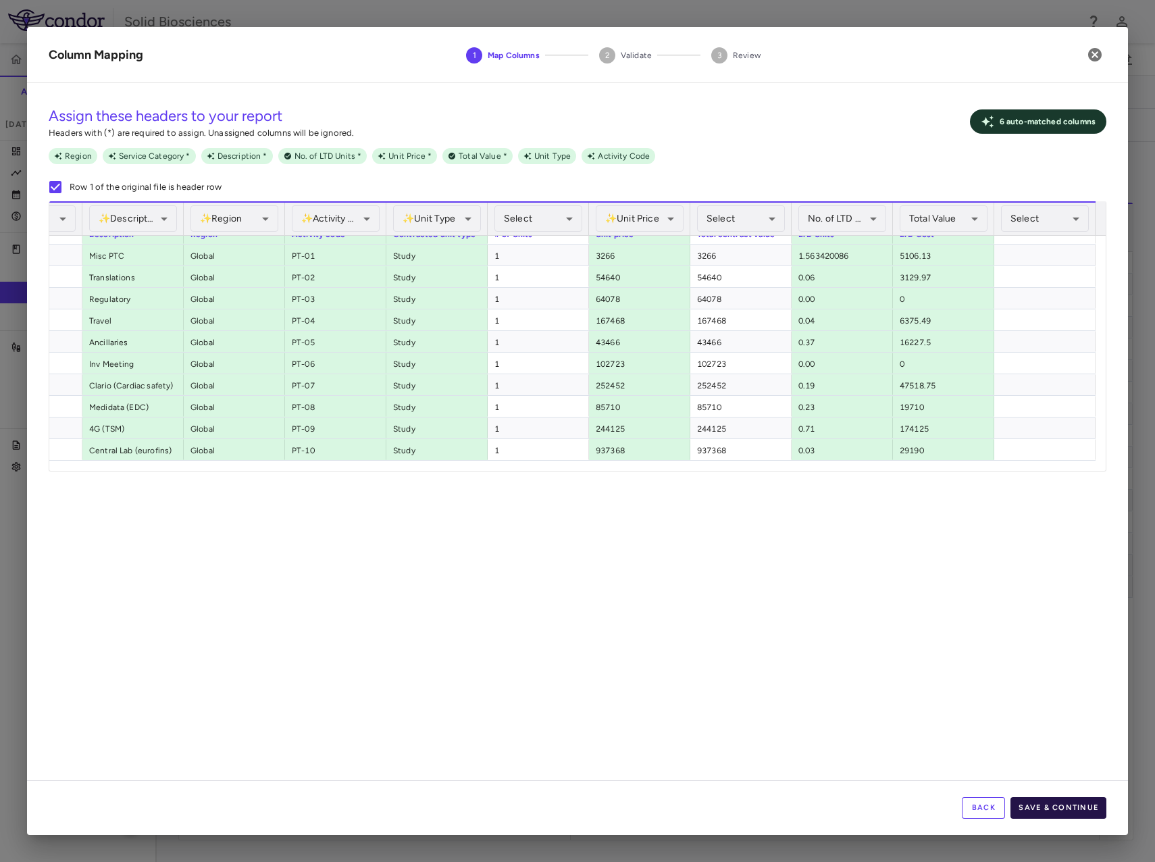
click at [1071, 802] on button "Save & Continue" at bounding box center [1059, 808] width 96 height 22
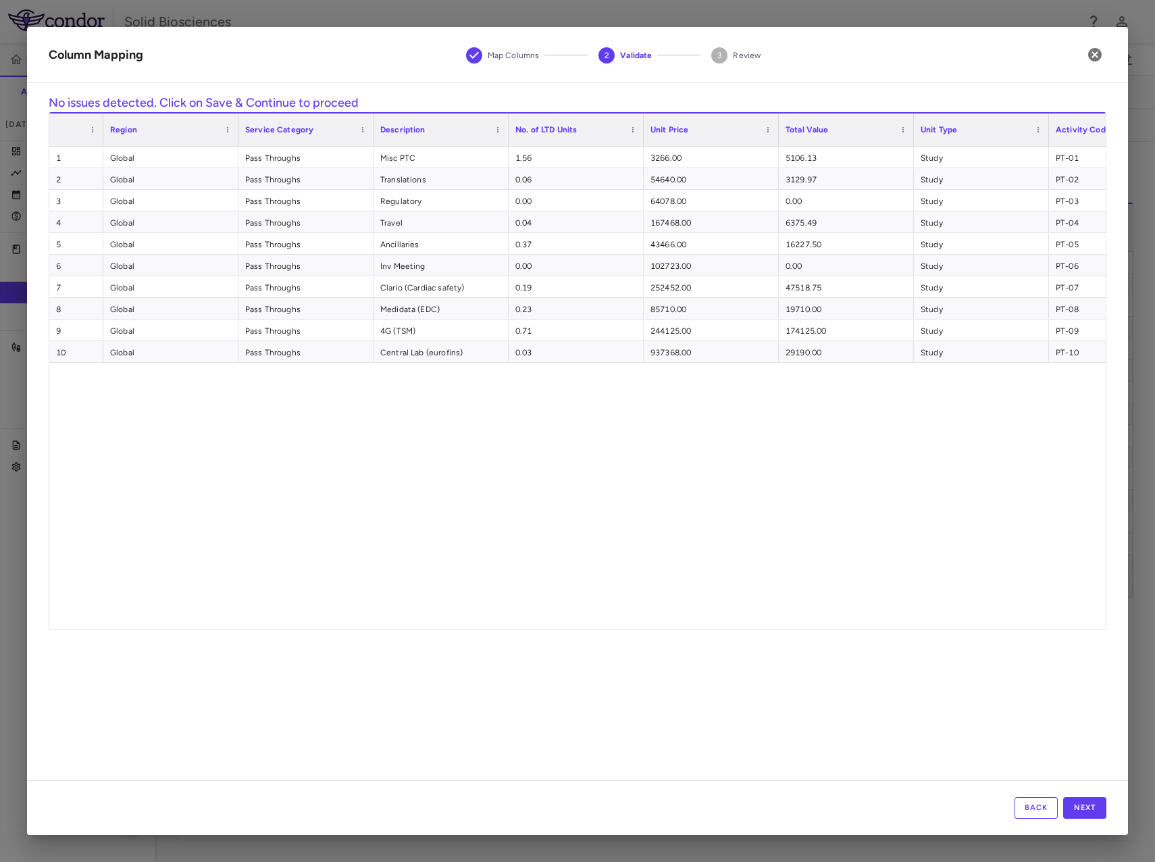
drag, startPoint x: 718, startPoint y: 618, endPoint x: 879, endPoint y: 630, distance: 161.2
click at [879, 630] on div "No issues detected. Click on Save & Continue to proceed Drag here to set row gr…" at bounding box center [577, 437] width 1101 height 686
click at [1094, 801] on button "Next" at bounding box center [1084, 808] width 43 height 22
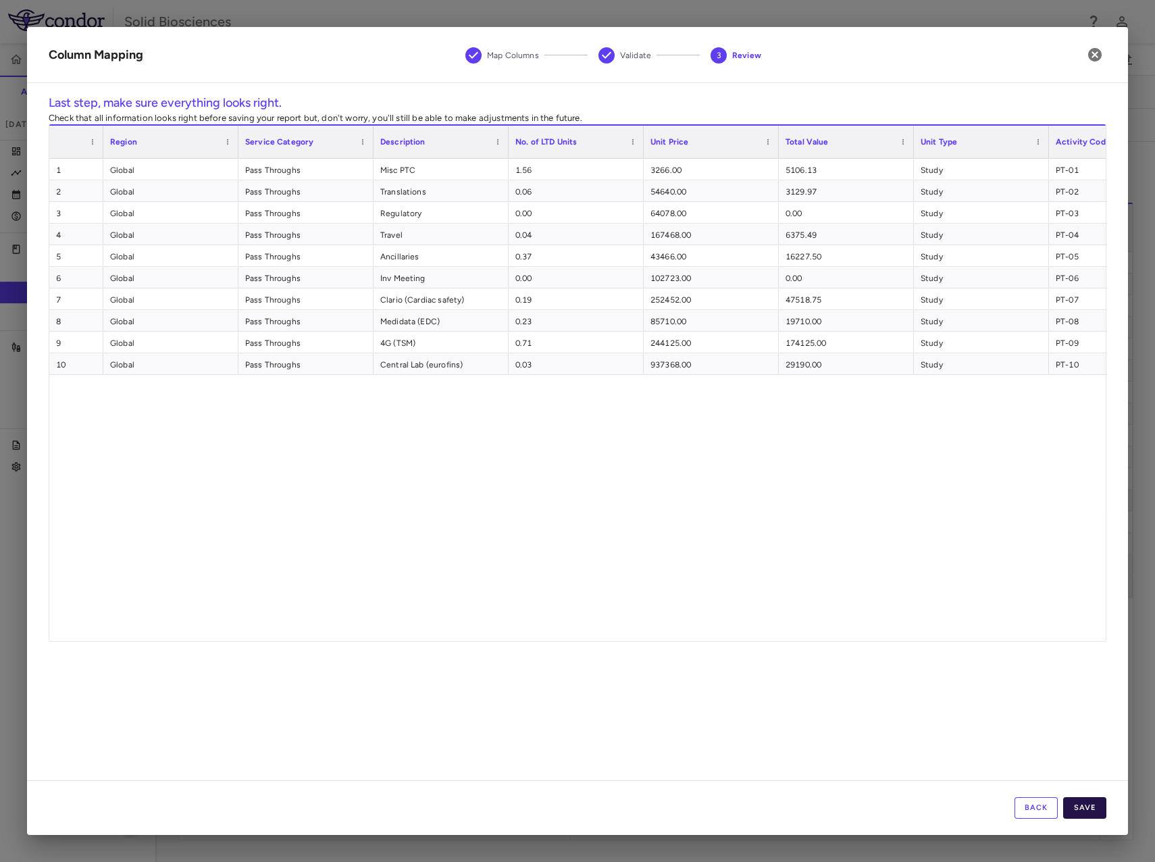
click at [1088, 809] on button "Save" at bounding box center [1084, 808] width 43 height 22
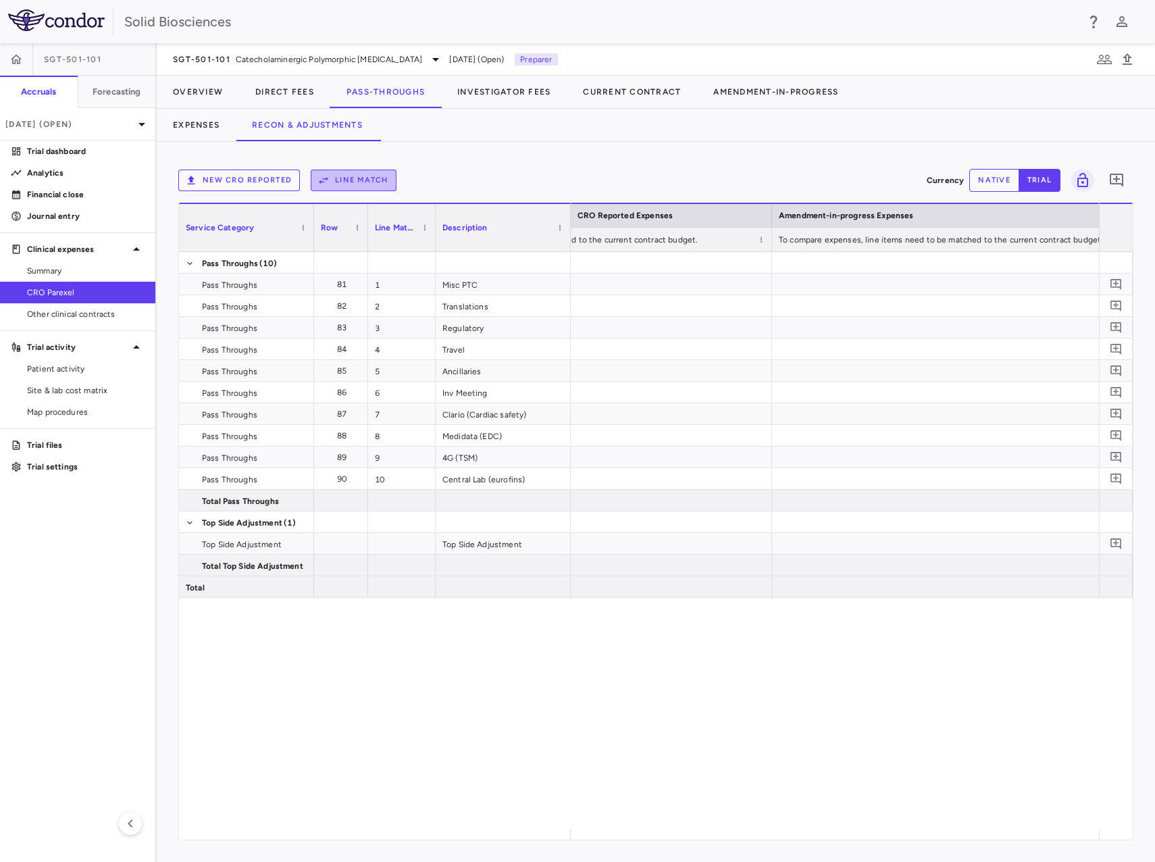
click at [369, 181] on button "Line Match" at bounding box center [354, 181] width 86 height 22
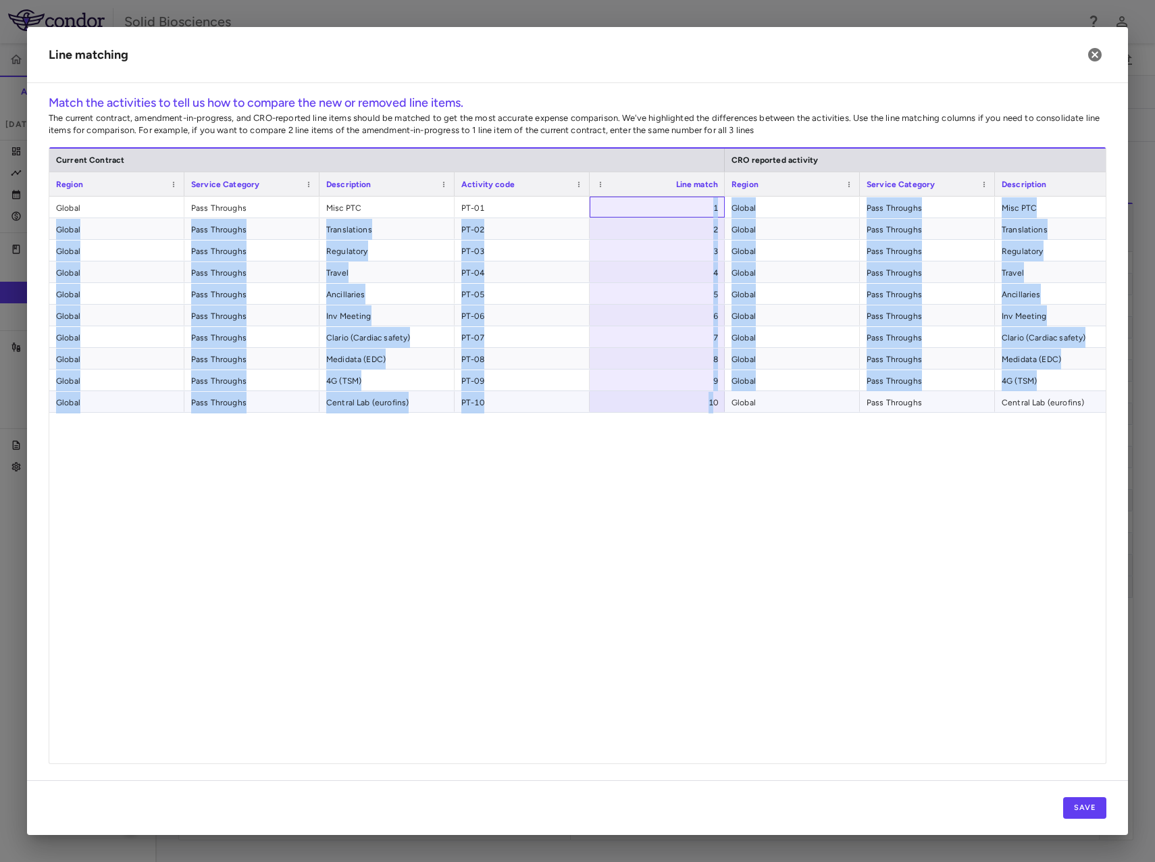
drag, startPoint x: 702, startPoint y: 214, endPoint x: 711, endPoint y: 411, distance: 197.5
click at [711, 411] on div "Global Pass Throughs Misc PTC PT-01 1 Global Pass Throughs Misc PTC PT-01 Globa…" at bounding box center [1062, 305] width 2027 height 216
drag, startPoint x: 711, startPoint y: 411, endPoint x: 676, endPoint y: 336, distance: 82.5
click at [668, 361] on div "8" at bounding box center [660, 360] width 116 height 22
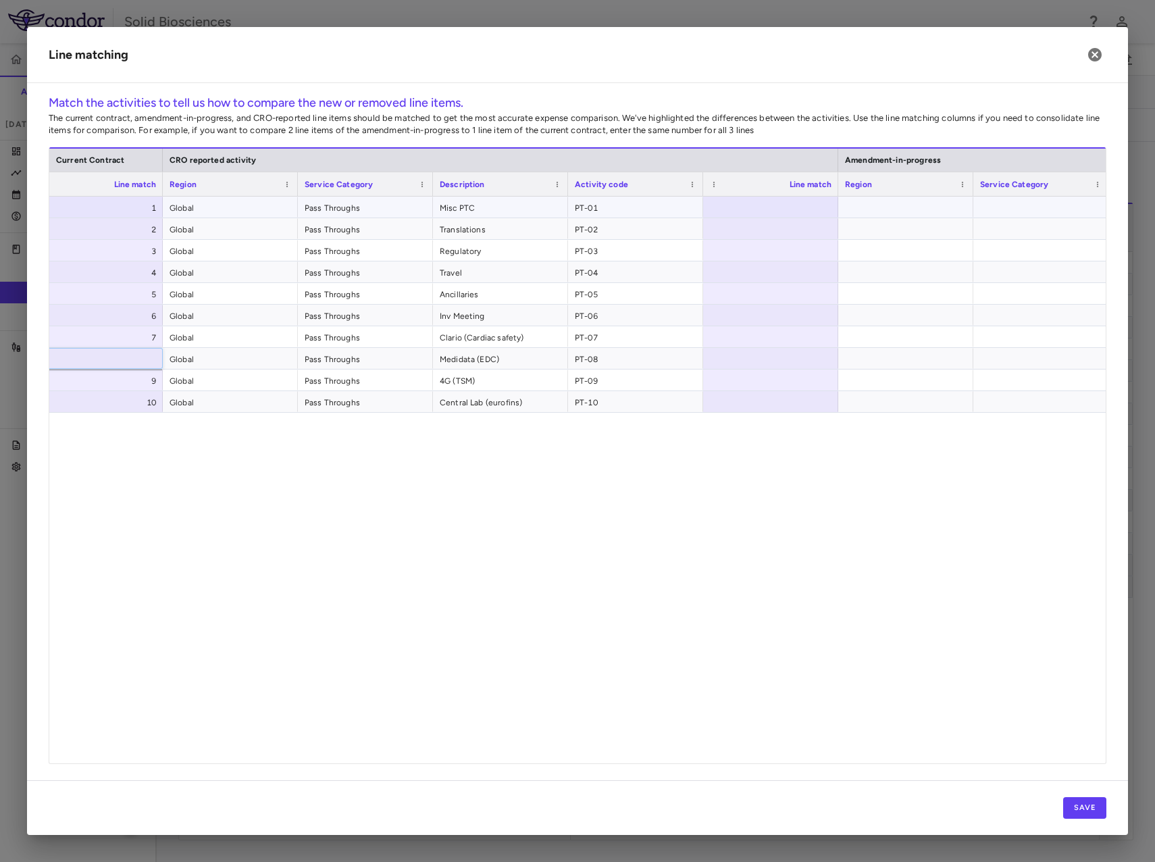
click at [790, 201] on div at bounding box center [770, 207] width 135 height 21
type input "*"
click at [804, 222] on div at bounding box center [770, 228] width 135 height 21
click at [790, 249] on div at bounding box center [770, 250] width 135 height 21
click at [792, 271] on div at bounding box center [770, 271] width 135 height 21
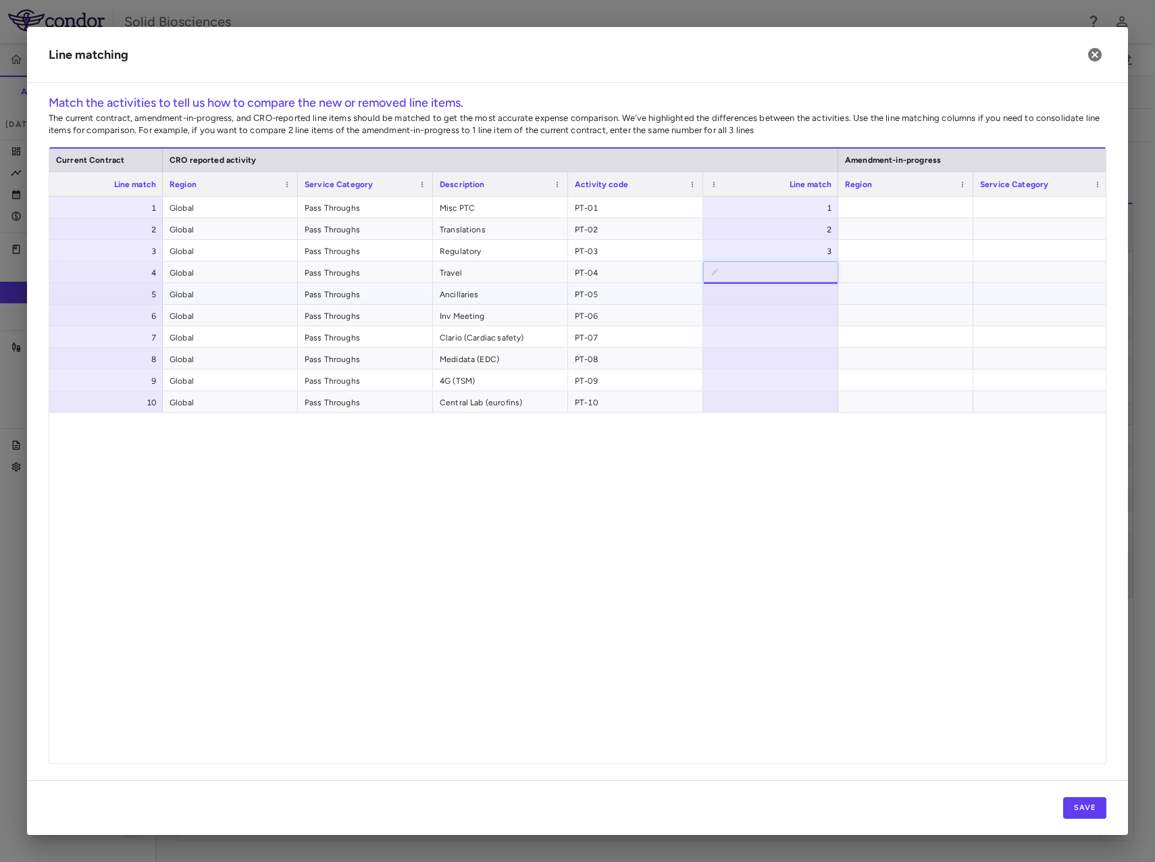
click at [797, 293] on div at bounding box center [770, 293] width 135 height 21
click at [801, 314] on div at bounding box center [770, 315] width 135 height 21
type input "*"
click at [801, 336] on div at bounding box center [770, 336] width 135 height 21
type input "*"
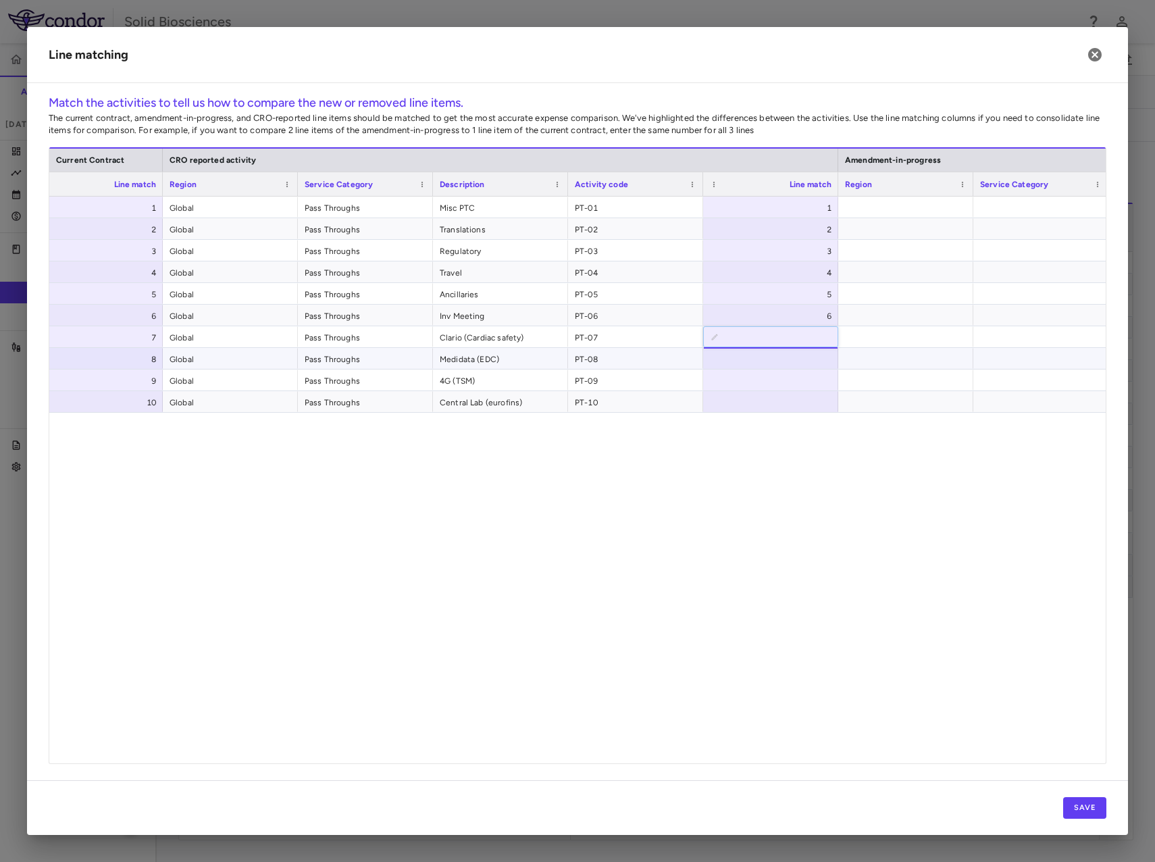
click at [809, 358] on div at bounding box center [770, 358] width 135 height 21
type input "*"
click at [811, 375] on div at bounding box center [770, 380] width 135 height 21
type input "*"
click at [807, 401] on div at bounding box center [770, 401] width 135 height 21
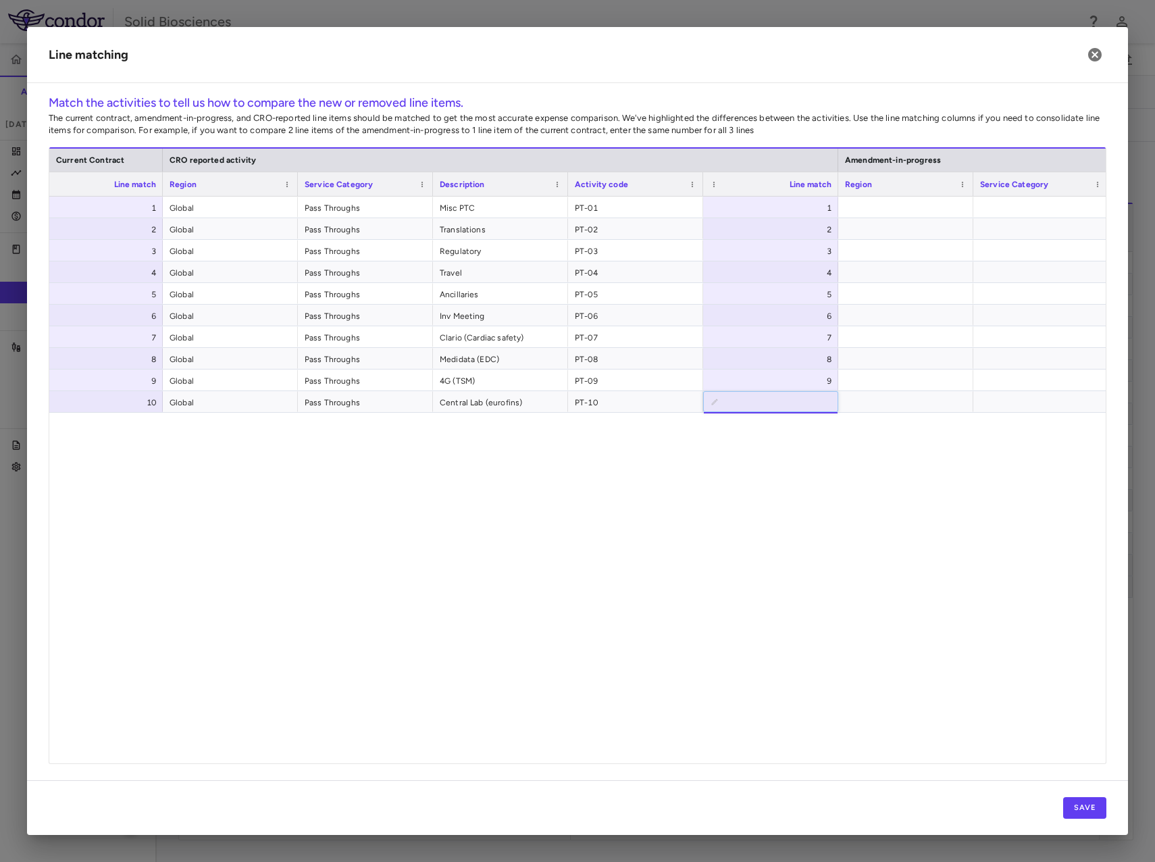
type input "**"
click at [849, 501] on div "PT-01 1 Global Pass Throughs Misc PTC PT-01 1 PT-02 2 Global Pass Throughs Tran…" at bounding box center [577, 475] width 1057 height 557
click at [1085, 806] on button "Save" at bounding box center [1084, 808] width 43 height 22
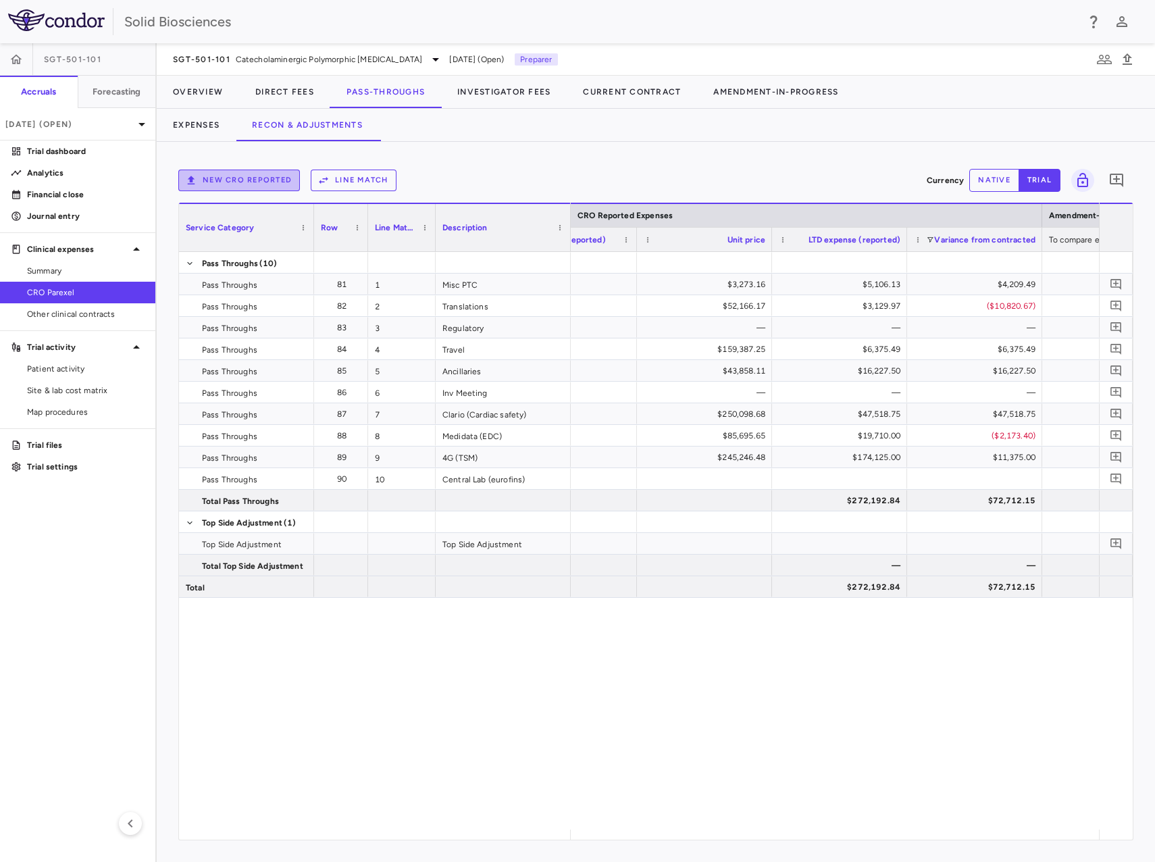
click at [250, 178] on button "New CRO reported" at bounding box center [239, 181] width 122 height 22
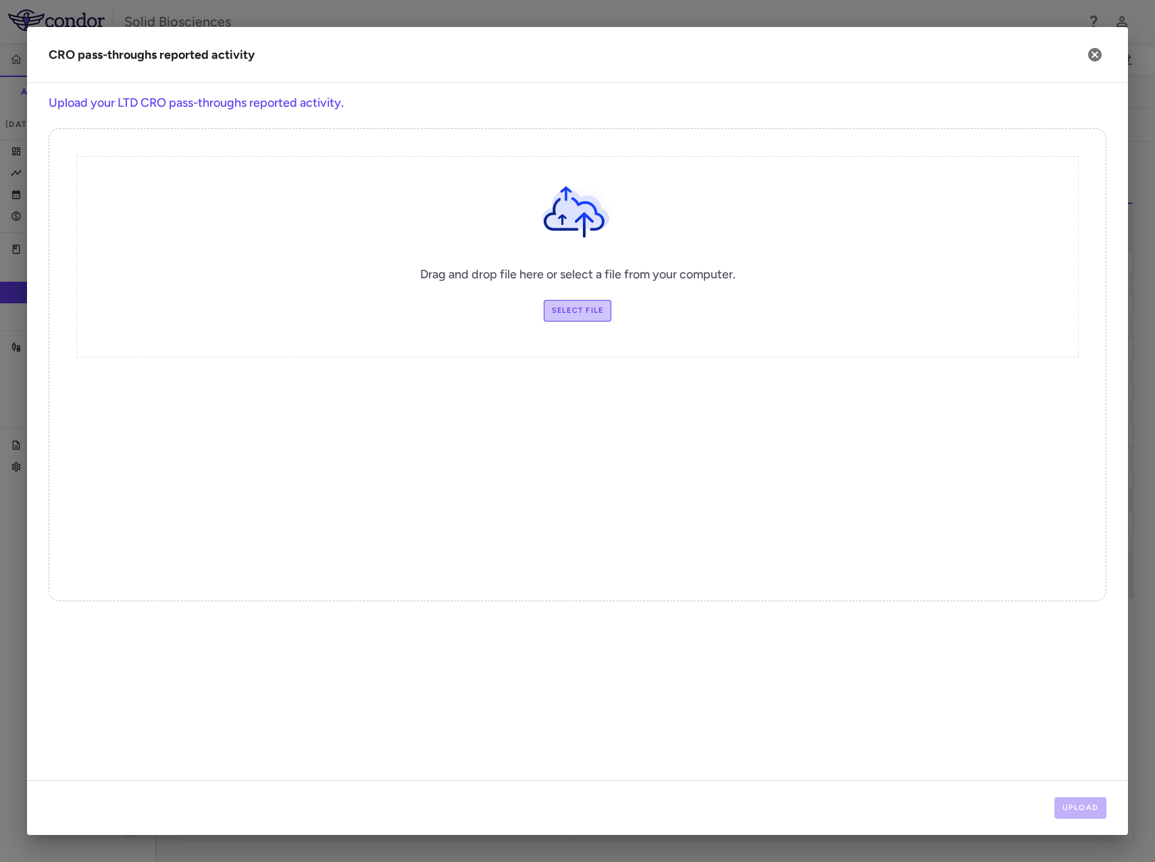
click at [574, 313] on label "Select file" at bounding box center [578, 311] width 68 height 22
click at [0, 0] on input "Select file" at bounding box center [0, 0] width 0 height 0
click at [1076, 805] on button "Upload" at bounding box center [1081, 808] width 53 height 22
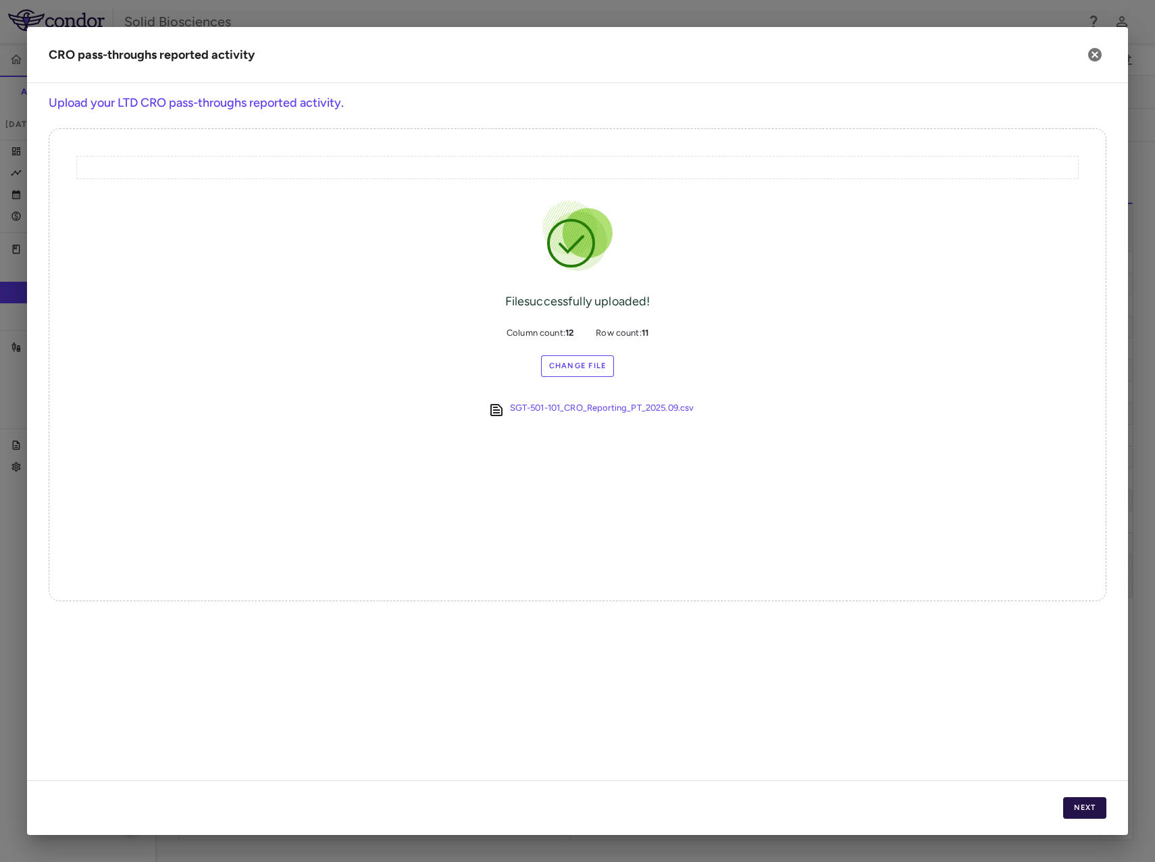
click at [1082, 805] on button "Next" at bounding box center [1084, 808] width 43 height 22
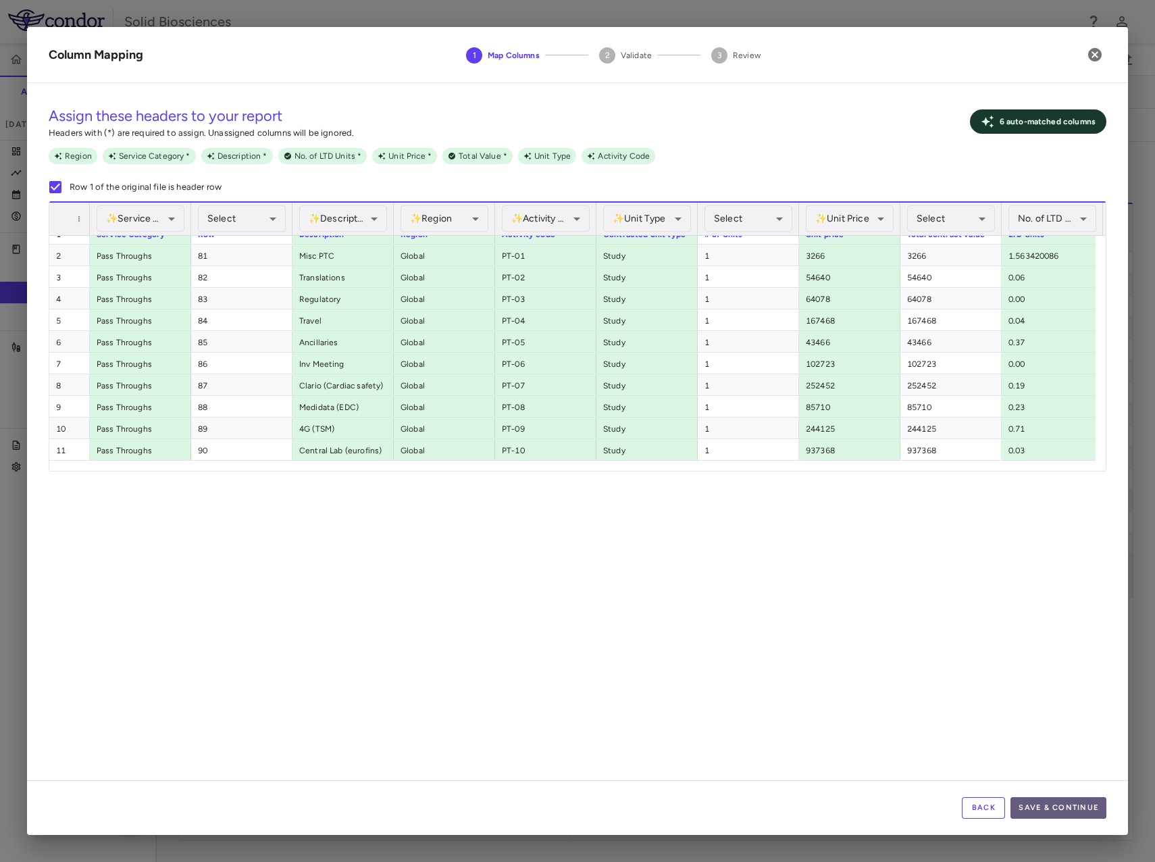
click at [1057, 809] on button "Save & Continue" at bounding box center [1059, 808] width 96 height 22
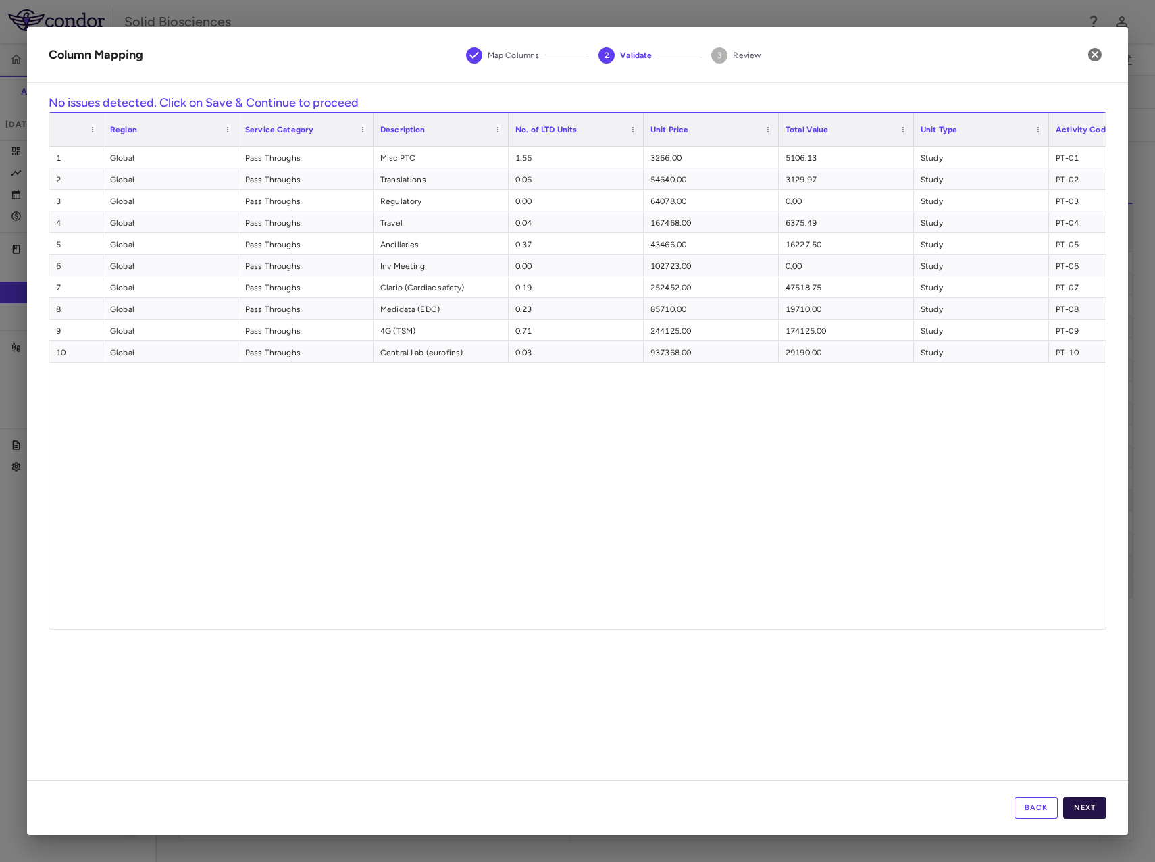
click at [1088, 808] on button "Next" at bounding box center [1084, 808] width 43 height 22
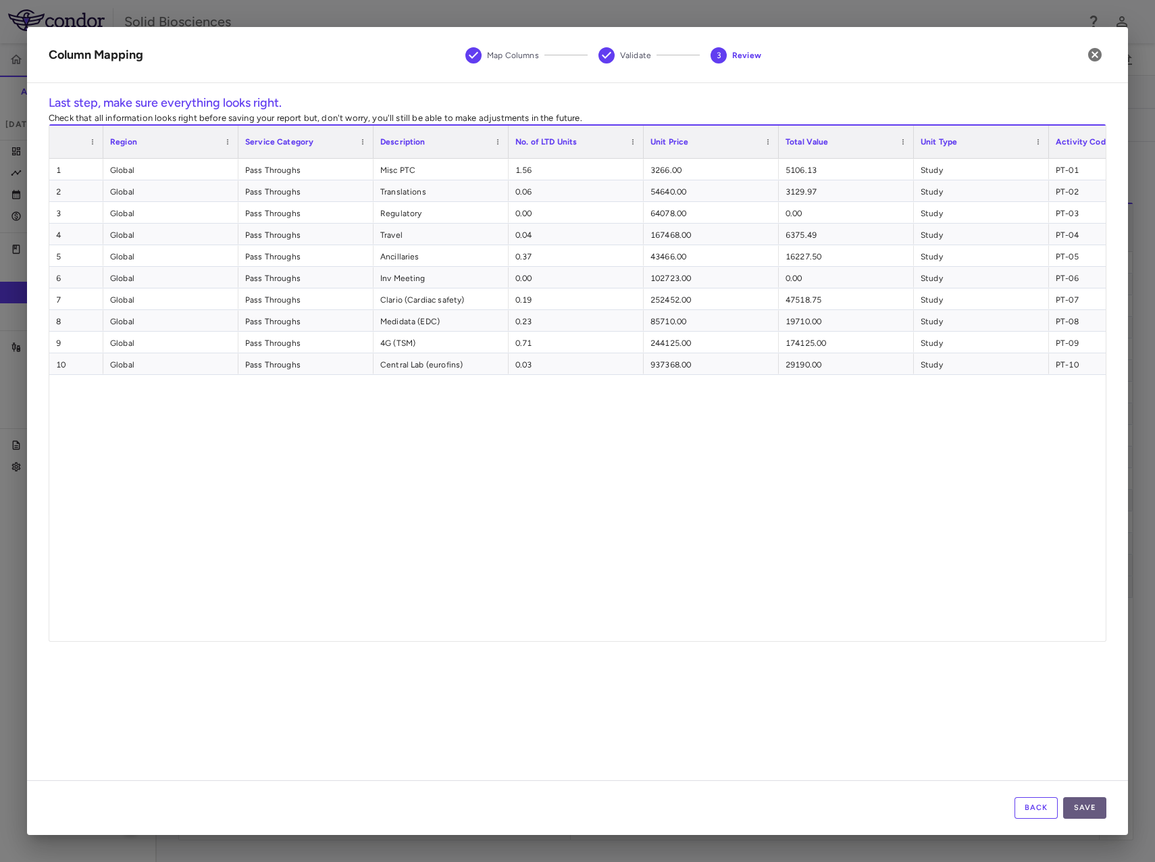
click at [1094, 814] on button "Save" at bounding box center [1084, 808] width 43 height 22
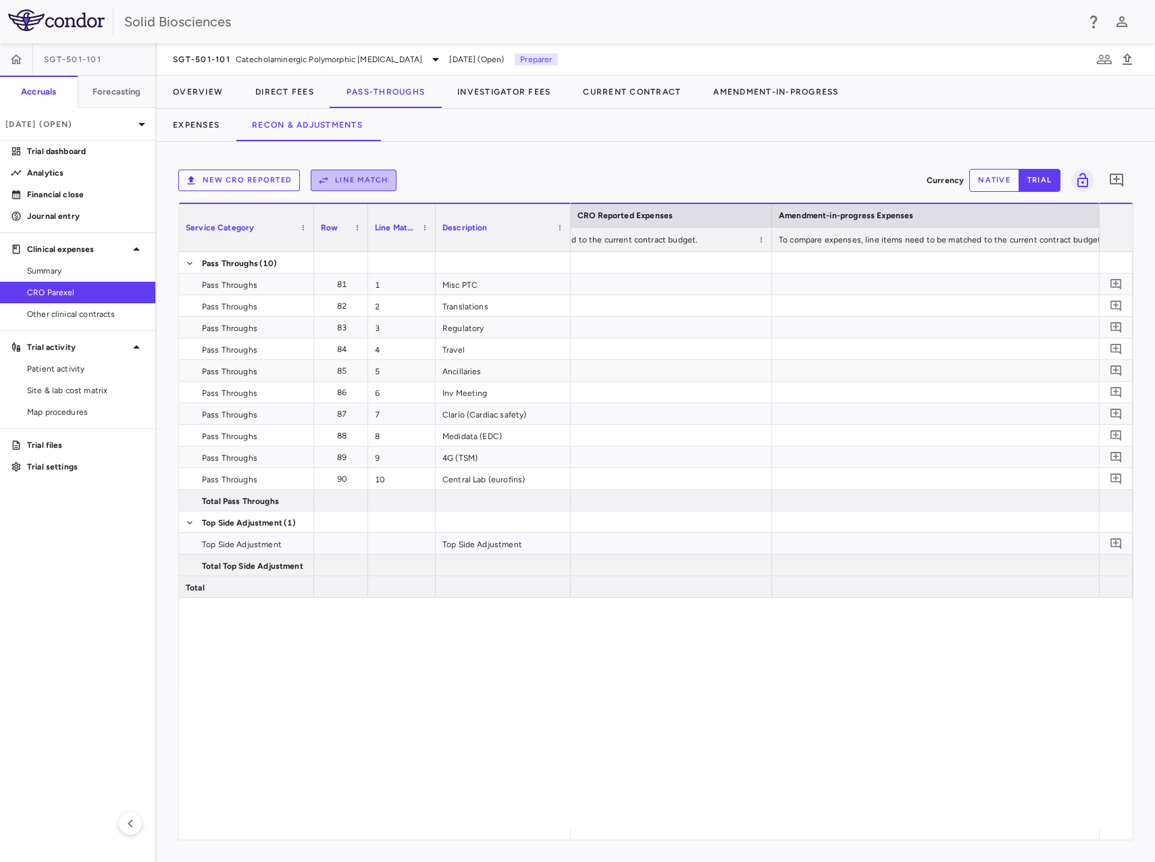
click at [363, 180] on button "Line Match" at bounding box center [354, 181] width 86 height 22
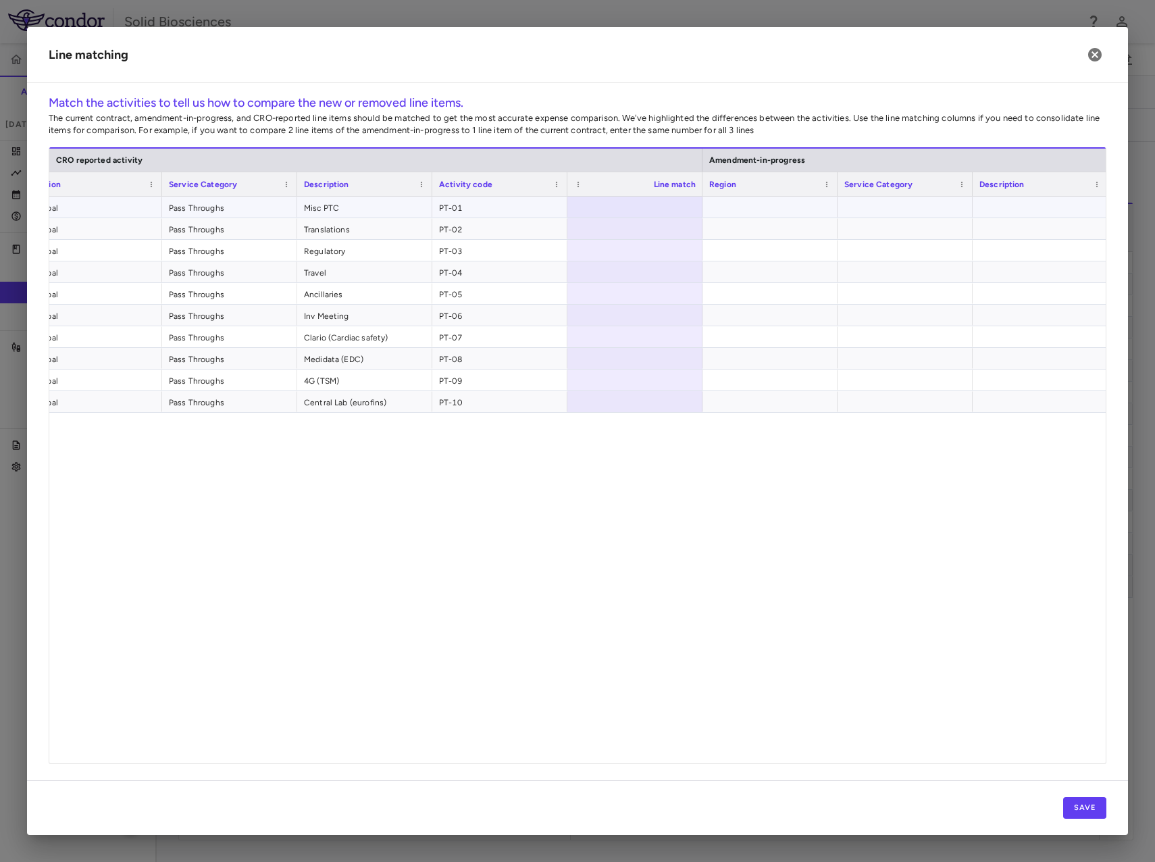
click at [686, 207] on div at bounding box center [634, 207] width 135 height 21
type input "*"
click at [684, 234] on div at bounding box center [634, 228] width 135 height 21
type input "*"
click at [683, 247] on div at bounding box center [634, 250] width 135 height 21
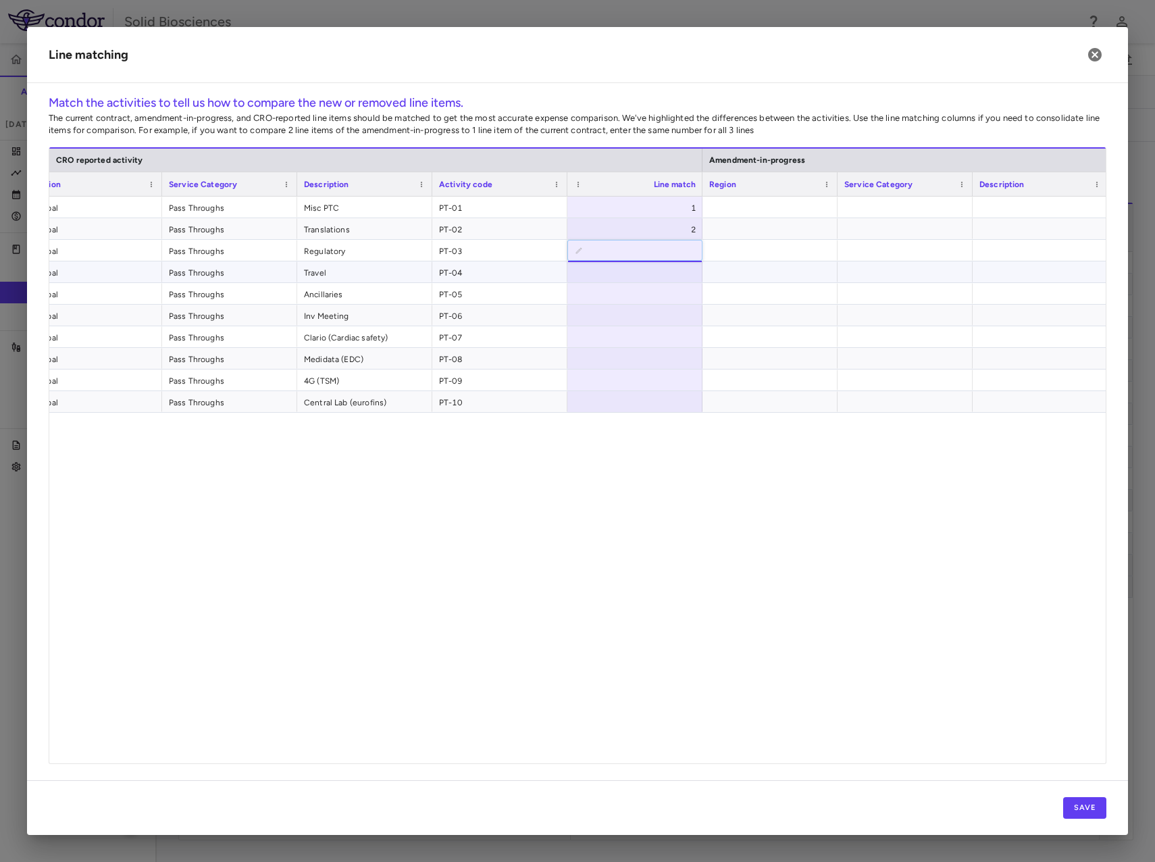
click at [678, 271] on div at bounding box center [634, 271] width 135 height 21
click at [672, 400] on div at bounding box center [634, 401] width 135 height 21
type input "**"
click at [674, 388] on div at bounding box center [634, 380] width 135 height 21
type input "*"
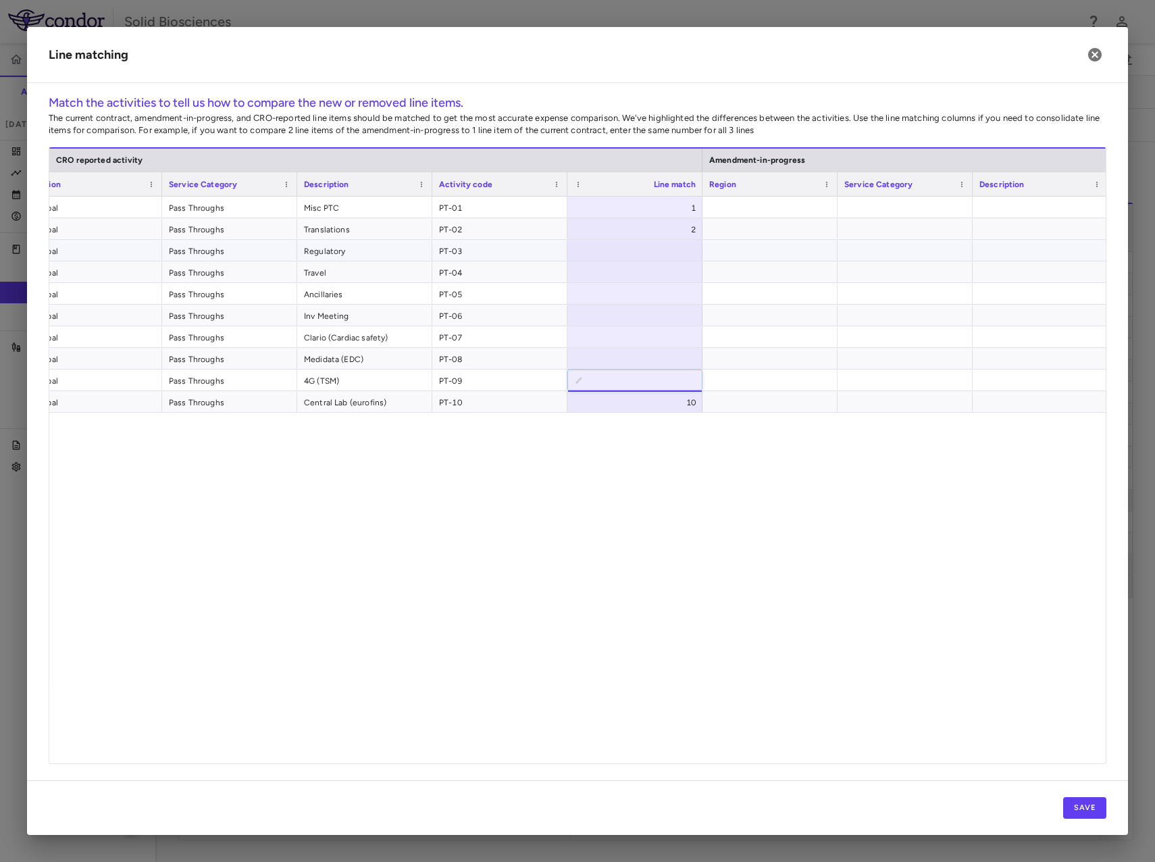
click at [685, 247] on div at bounding box center [634, 250] width 135 height 21
type input "*"
click at [665, 273] on div at bounding box center [634, 271] width 135 height 21
click at [665, 287] on div at bounding box center [634, 293] width 135 height 21
type input "*"
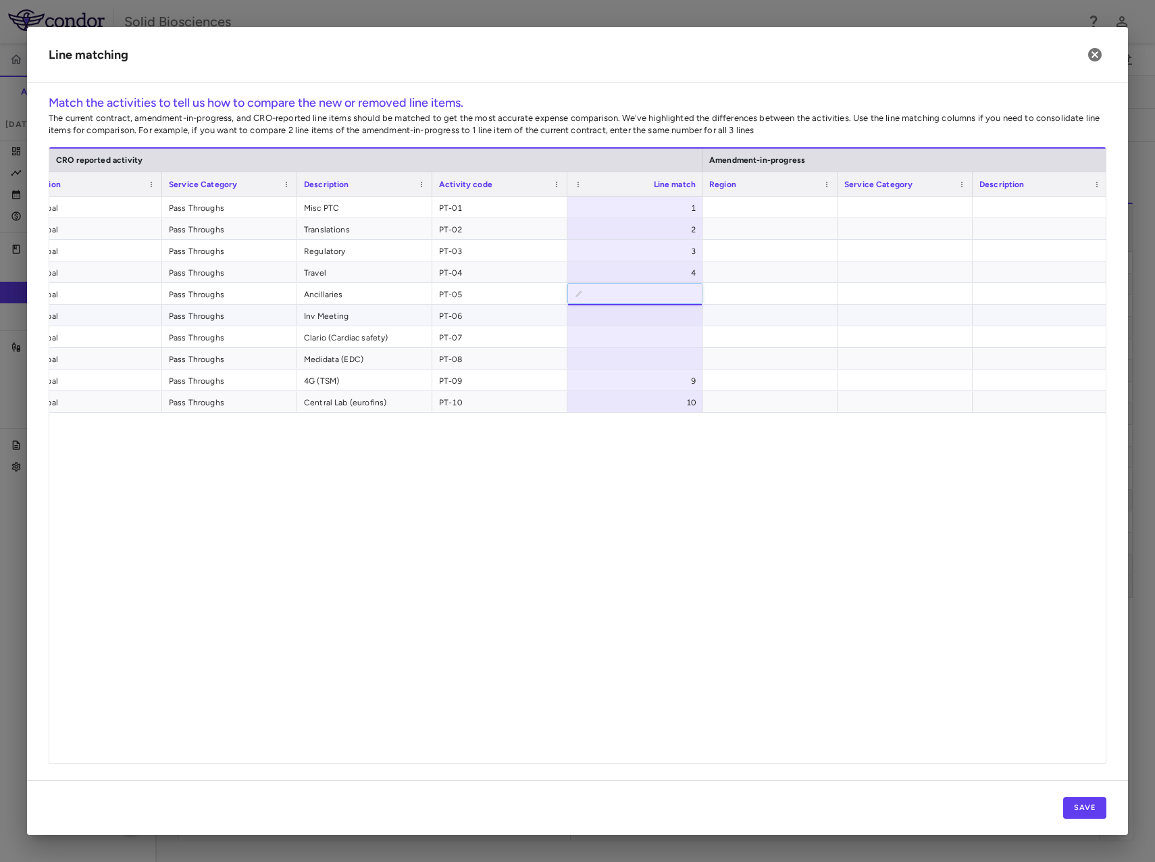
click at [665, 307] on div at bounding box center [634, 315] width 135 height 21
type input "*"
click at [671, 338] on div at bounding box center [634, 336] width 135 height 21
type input "*"
click at [678, 360] on div at bounding box center [634, 358] width 135 height 21
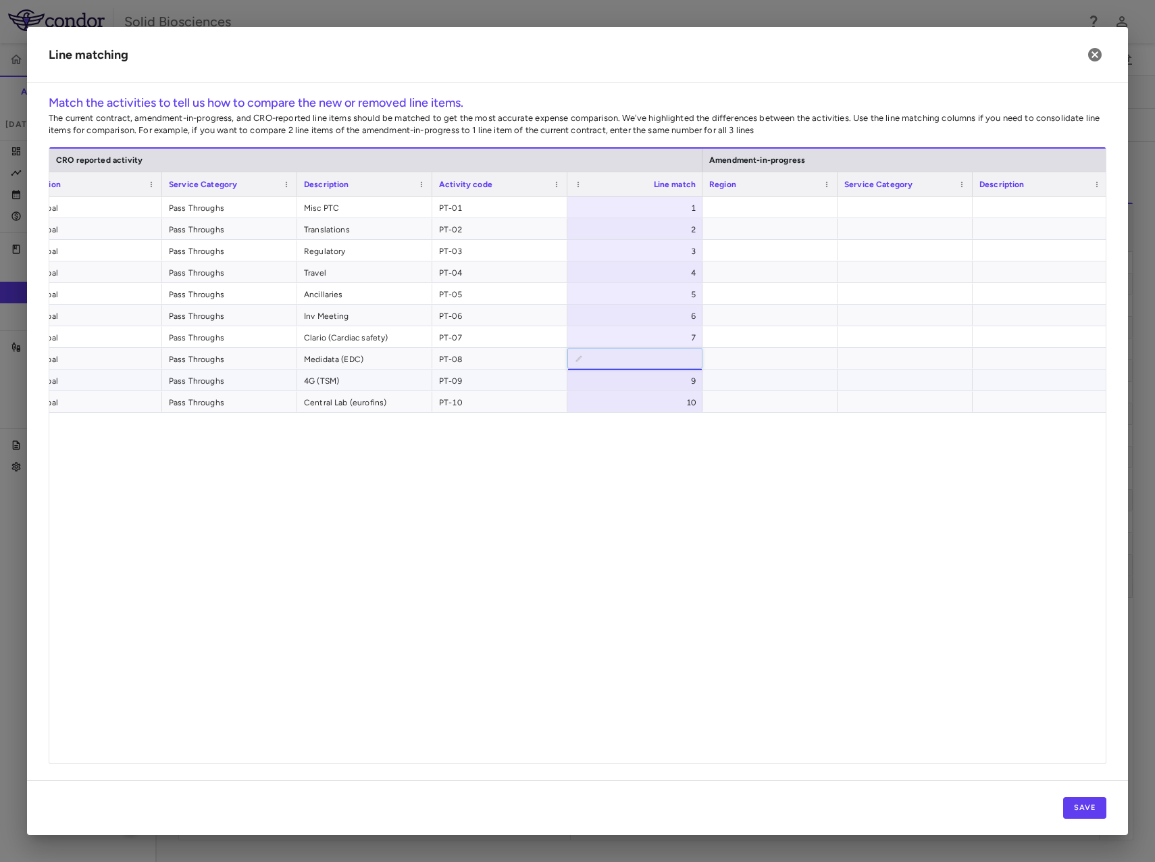
type input "*"
click at [728, 431] on div "1 Global Pass Throughs Misc PTC PT-01 1 2 Global Pass Throughs Translations PT-…" at bounding box center [577, 475] width 1057 height 557
click at [674, 384] on div "9" at bounding box center [638, 381] width 116 height 22
click at [722, 476] on div "1 Global Pass Throughs Misc PTC PT-01 1 2 Global Pass Throughs Translations PT-…" at bounding box center [577, 475] width 1057 height 557
click at [505, 351] on span "PT-08" at bounding box center [500, 360] width 122 height 22
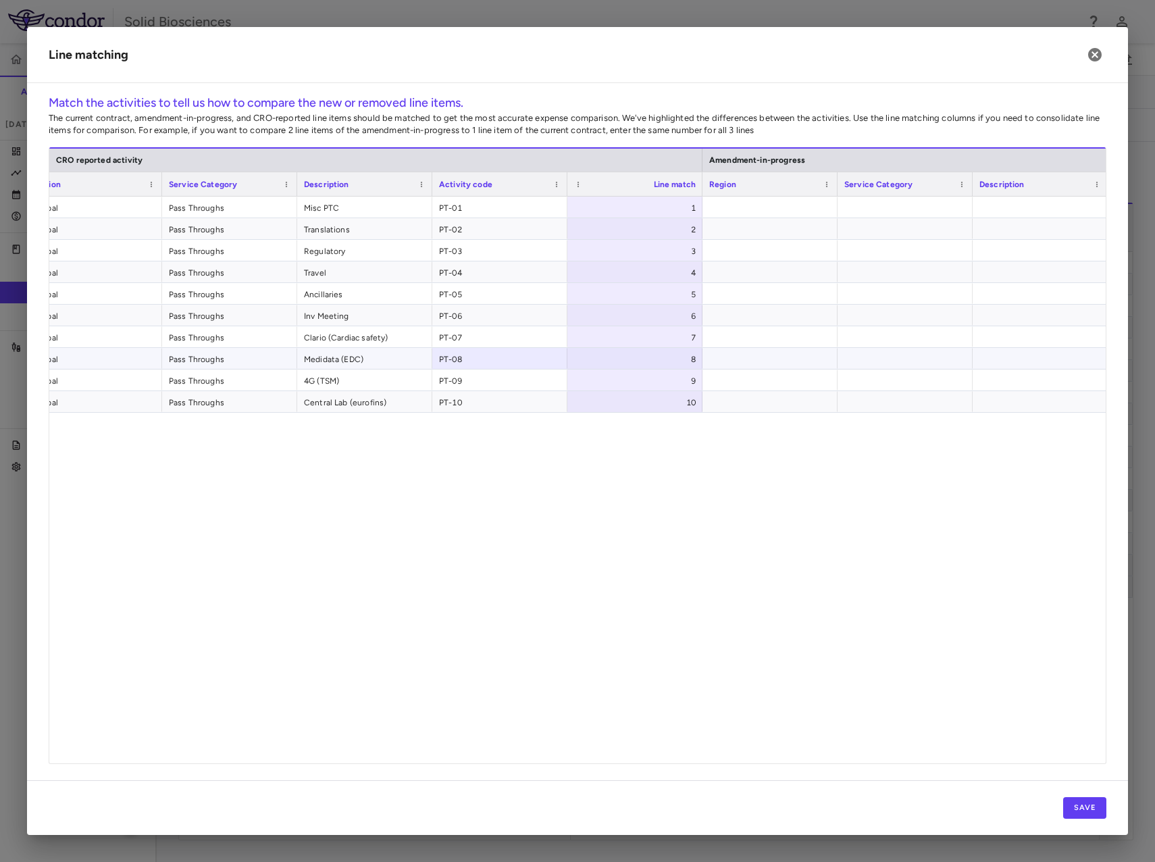
click at [780, 359] on div at bounding box center [770, 358] width 135 height 21
click at [1085, 811] on button "Save" at bounding box center [1084, 808] width 43 height 22
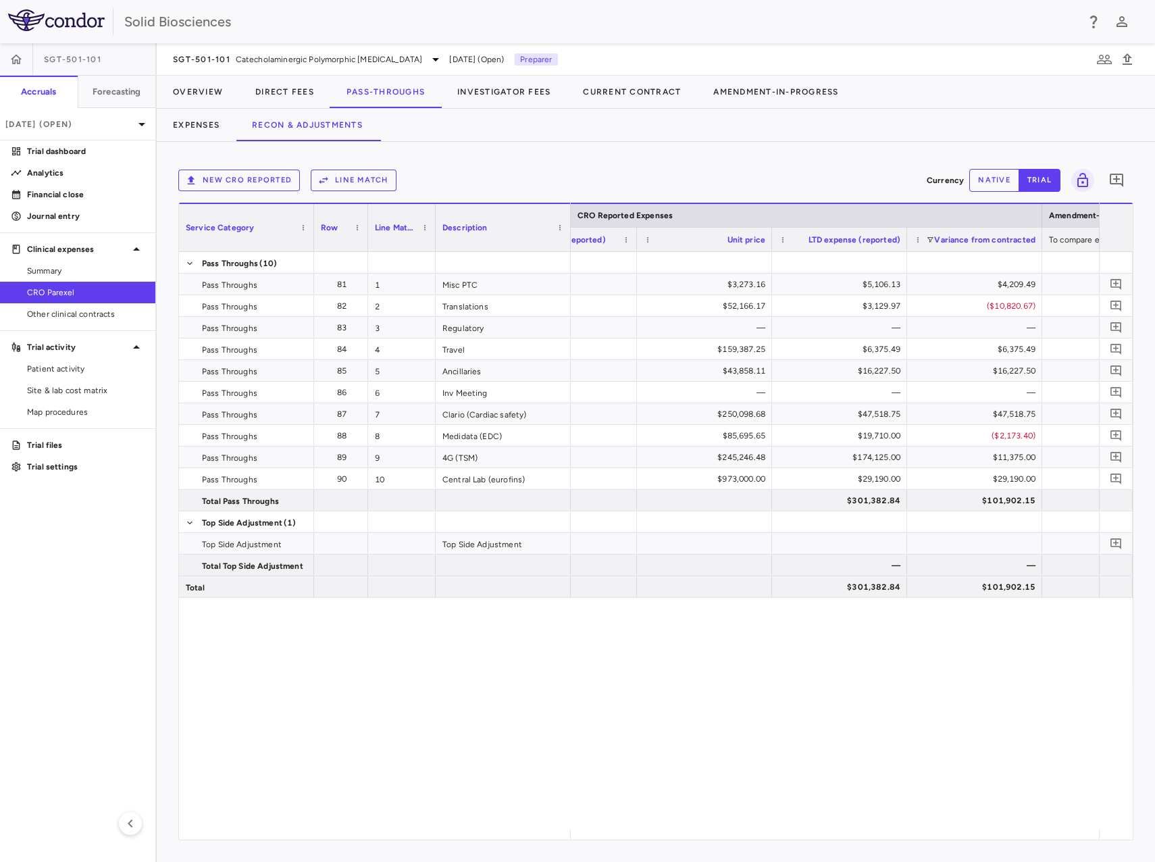
drag, startPoint x: 946, startPoint y: 828, endPoint x: 976, endPoint y: 832, distance: 30.6
click at [978, 831] on div "Service Category Row Line Match" at bounding box center [656, 521] width 954 height 637
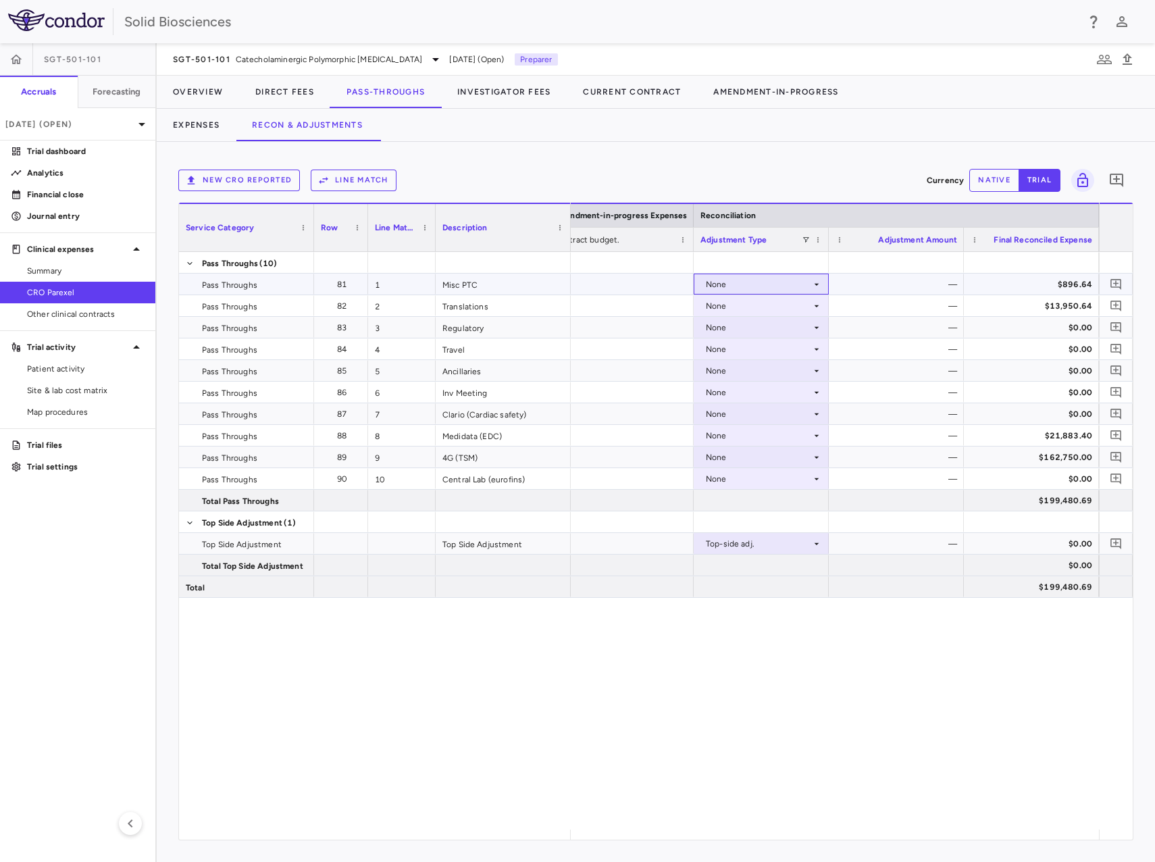
click at [734, 279] on div "None" at bounding box center [758, 285] width 105 height 22
click at [751, 285] on div "None" at bounding box center [758, 285] width 105 height 22
click at [757, 300] on div "None" at bounding box center [758, 306] width 105 height 22
click at [751, 349] on div "CRO Reported" at bounding box center [754, 353] width 64 height 12
click at [725, 326] on div "None" at bounding box center [758, 328] width 105 height 22
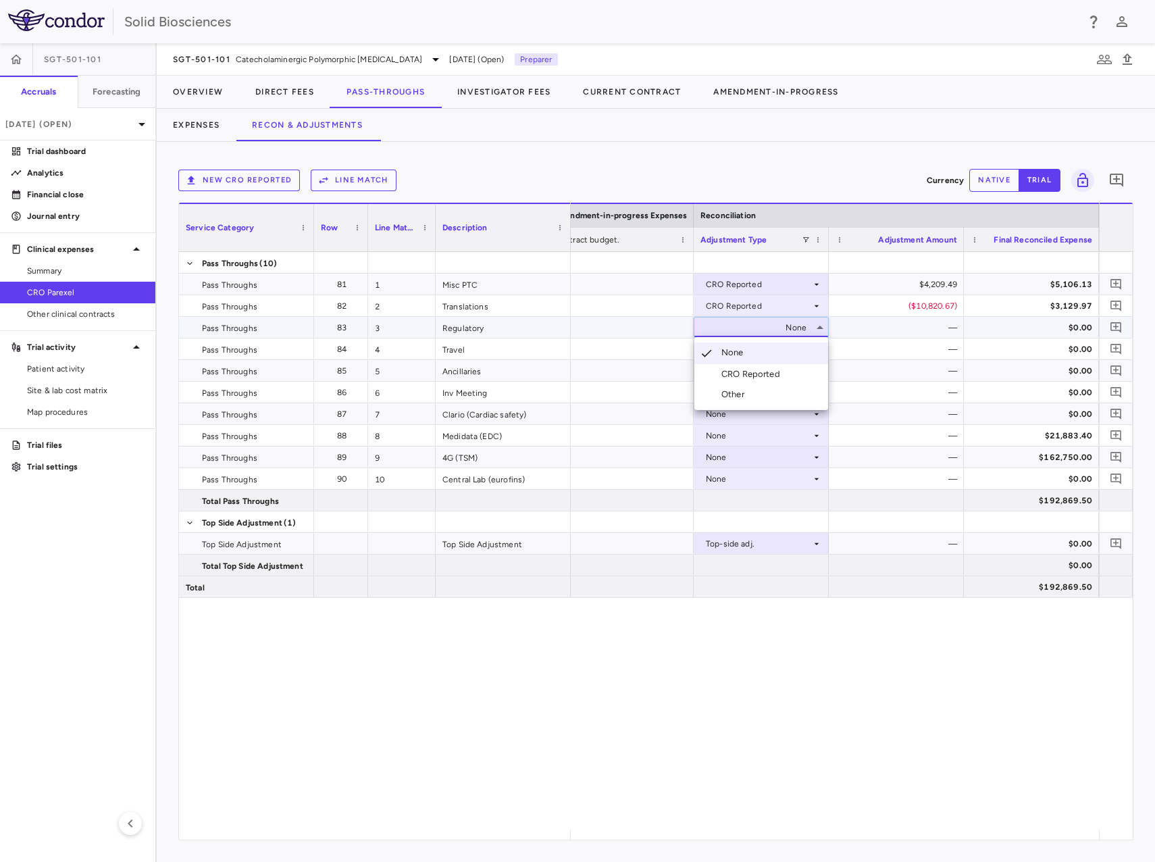
click at [749, 373] on div "CRO Reported" at bounding box center [754, 374] width 64 height 12
click at [745, 353] on div "None" at bounding box center [758, 349] width 105 height 22
click at [758, 396] on div "CRO Reported" at bounding box center [754, 396] width 64 height 12
click at [753, 378] on div "None" at bounding box center [758, 371] width 105 height 22
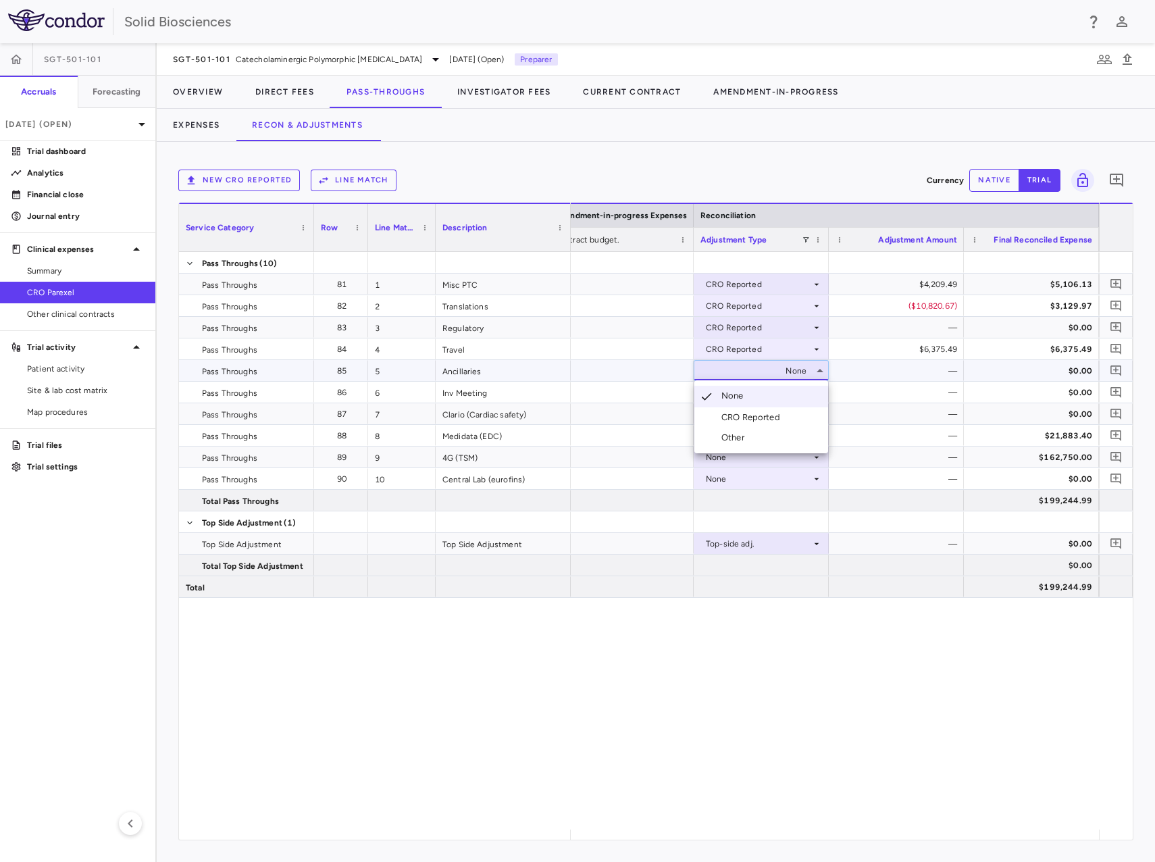
click at [753, 375] on div at bounding box center [577, 431] width 1155 height 862
click at [750, 374] on div "None" at bounding box center [758, 371] width 105 height 22
drag, startPoint x: 761, startPoint y: 418, endPoint x: 759, endPoint y: 397, distance: 21.0
click at [762, 418] on div "CRO Reported" at bounding box center [754, 417] width 64 height 12
click at [749, 390] on div "None" at bounding box center [758, 393] width 105 height 22
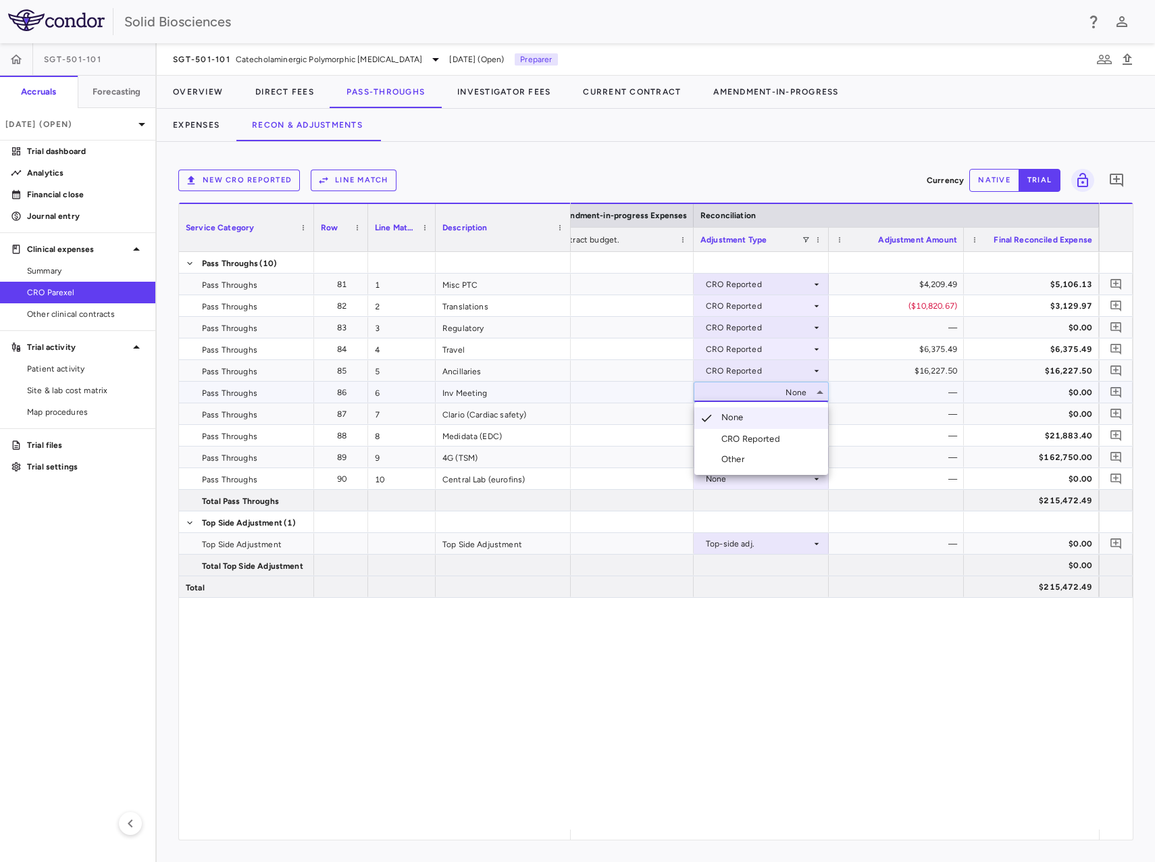
click at [753, 437] on div "CRO Reported" at bounding box center [754, 439] width 64 height 12
click at [750, 414] on div "None" at bounding box center [758, 414] width 105 height 22
click at [744, 417] on div "None" at bounding box center [758, 414] width 105 height 22
click at [748, 461] on div "CRO Reported" at bounding box center [754, 461] width 64 height 12
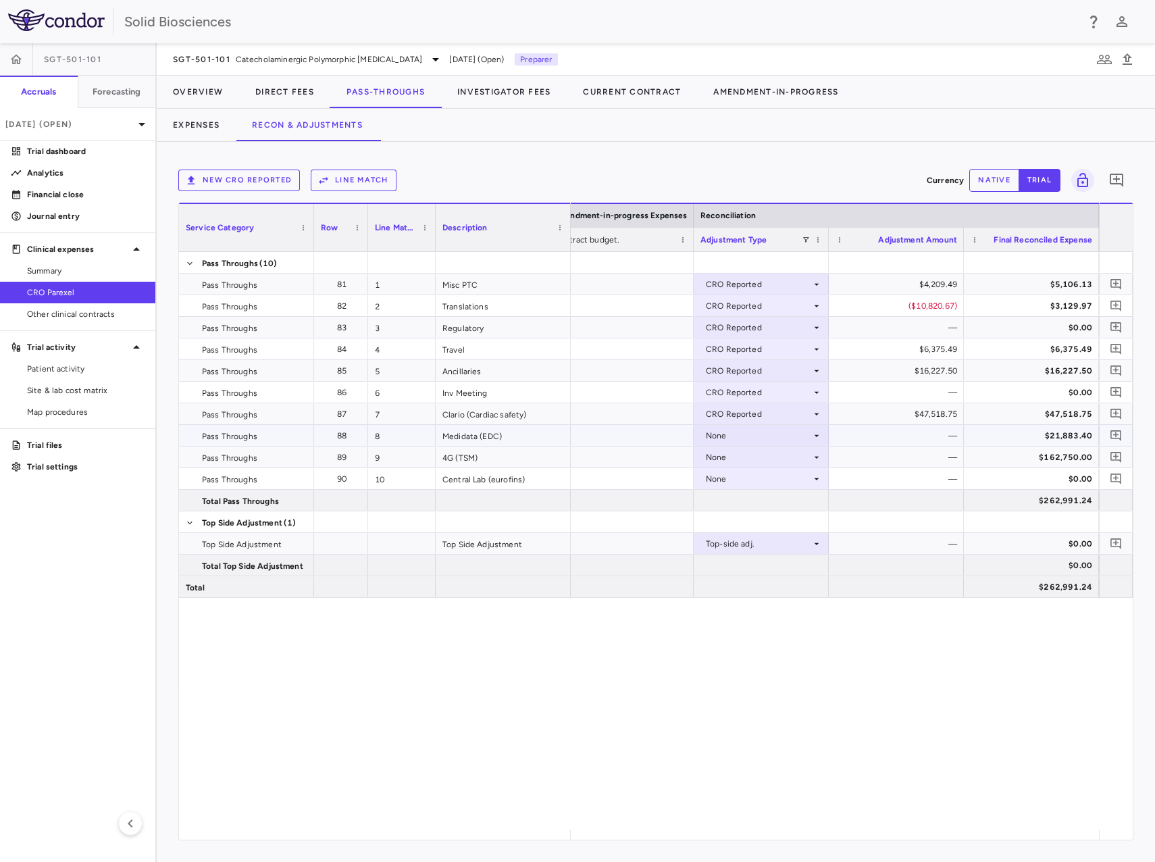
click at [738, 437] on div "None" at bounding box center [758, 436] width 105 height 22
click at [749, 477] on div "CRO Reported" at bounding box center [754, 482] width 64 height 12
click at [751, 457] on div "None" at bounding box center [758, 458] width 105 height 22
click at [746, 460] on div "None" at bounding box center [758, 458] width 105 height 22
click at [750, 505] on div "CRO Reported" at bounding box center [754, 504] width 64 height 12
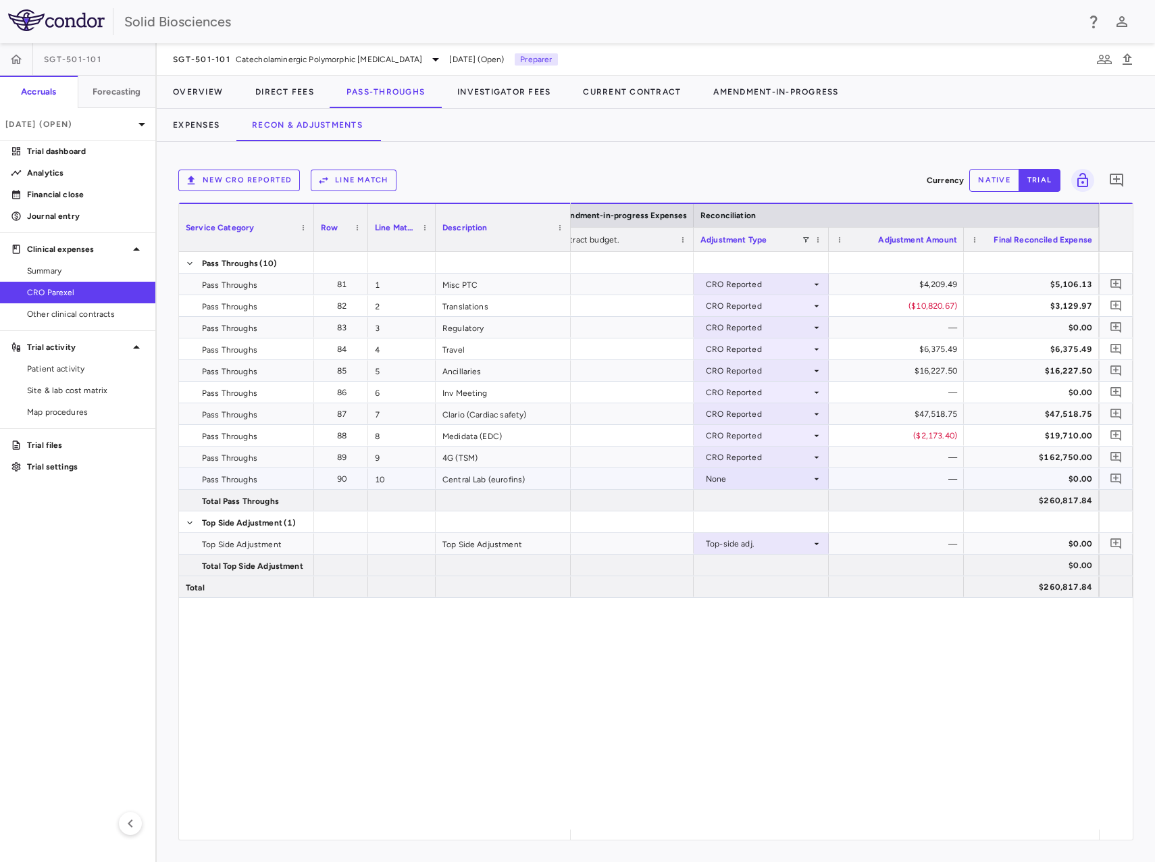
click at [749, 473] on div "None" at bounding box center [758, 479] width 105 height 22
click at [747, 478] on div "None" at bounding box center [758, 479] width 105 height 22
click at [749, 524] on div "CRO Reported" at bounding box center [754, 526] width 64 height 12
click at [890, 617] on div "CRO Reported $4,209.49 $5,106.13 CRO Reported ($10,820.67) $3,129.97 CRO Report…" at bounding box center [835, 541] width 528 height 578
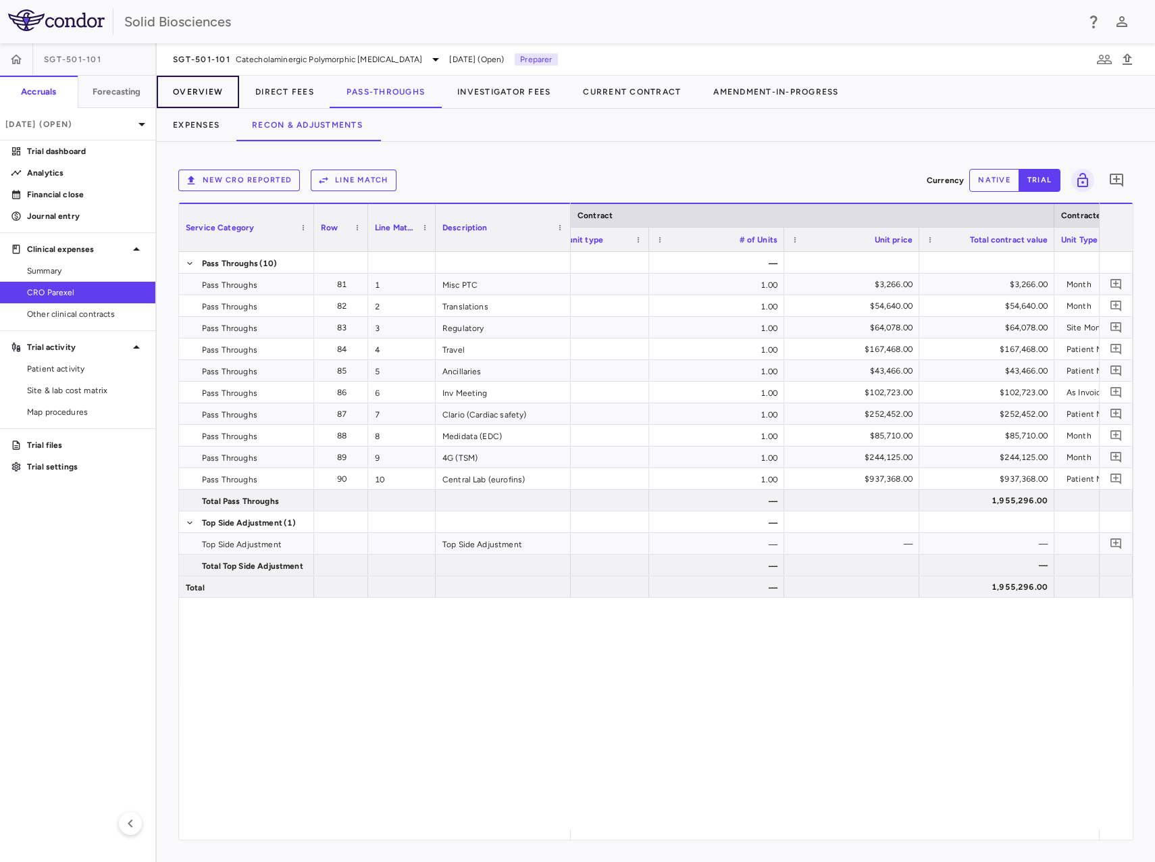
click at [200, 93] on button "Overview" at bounding box center [198, 92] width 82 height 32
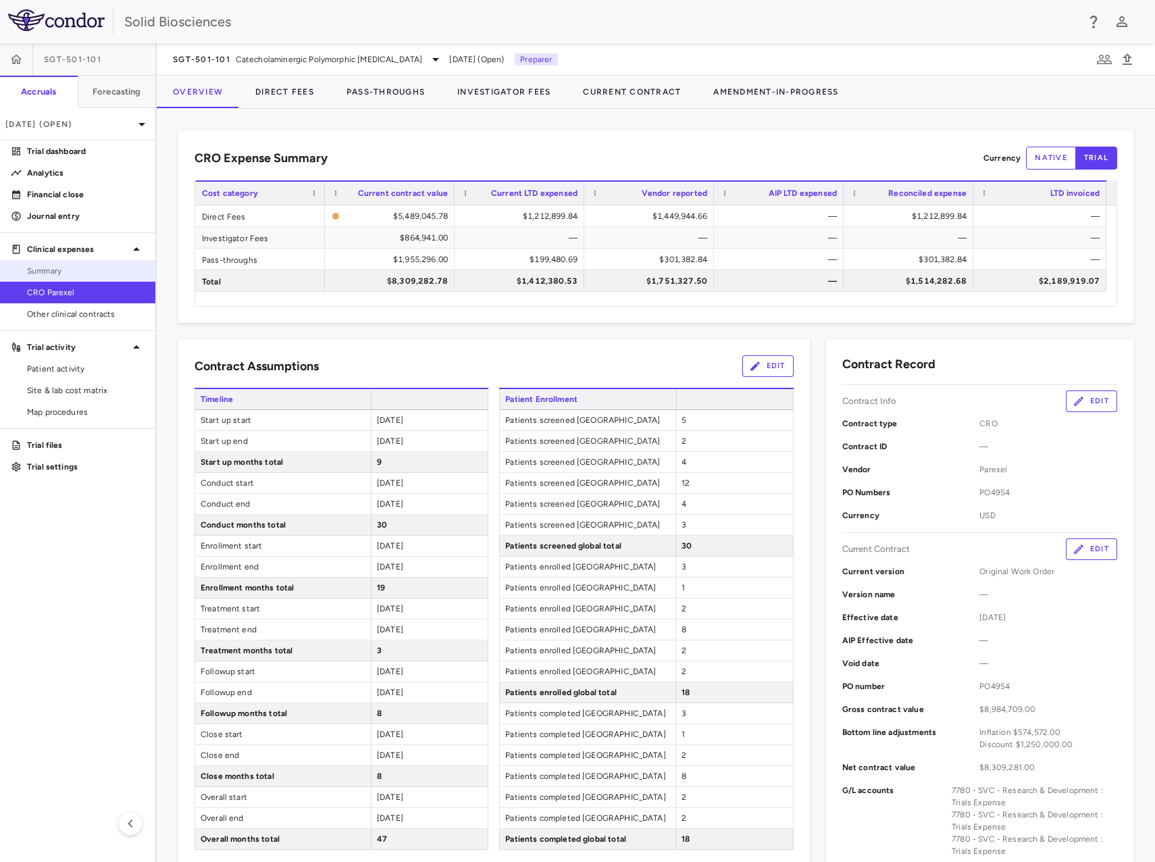
click at [63, 269] on span "Summary" at bounding box center [86, 271] width 118 height 12
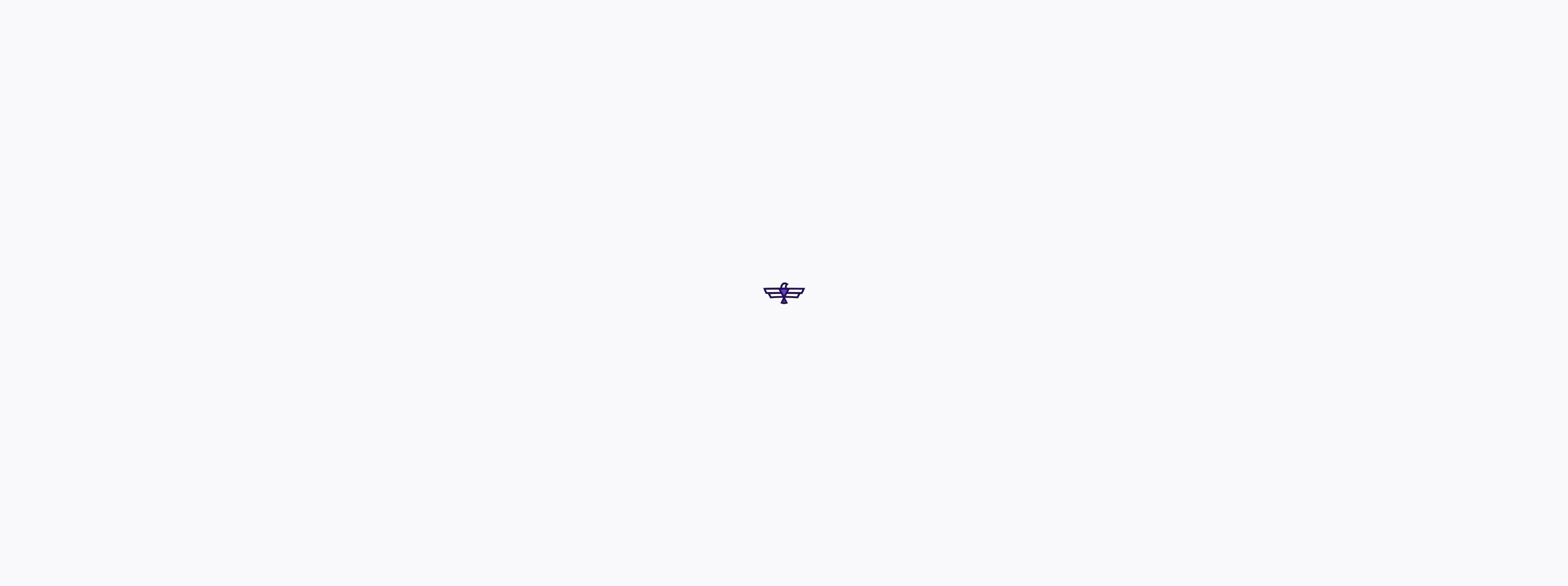
click at [511, 300] on div at bounding box center [784, 293] width 1568 height 586
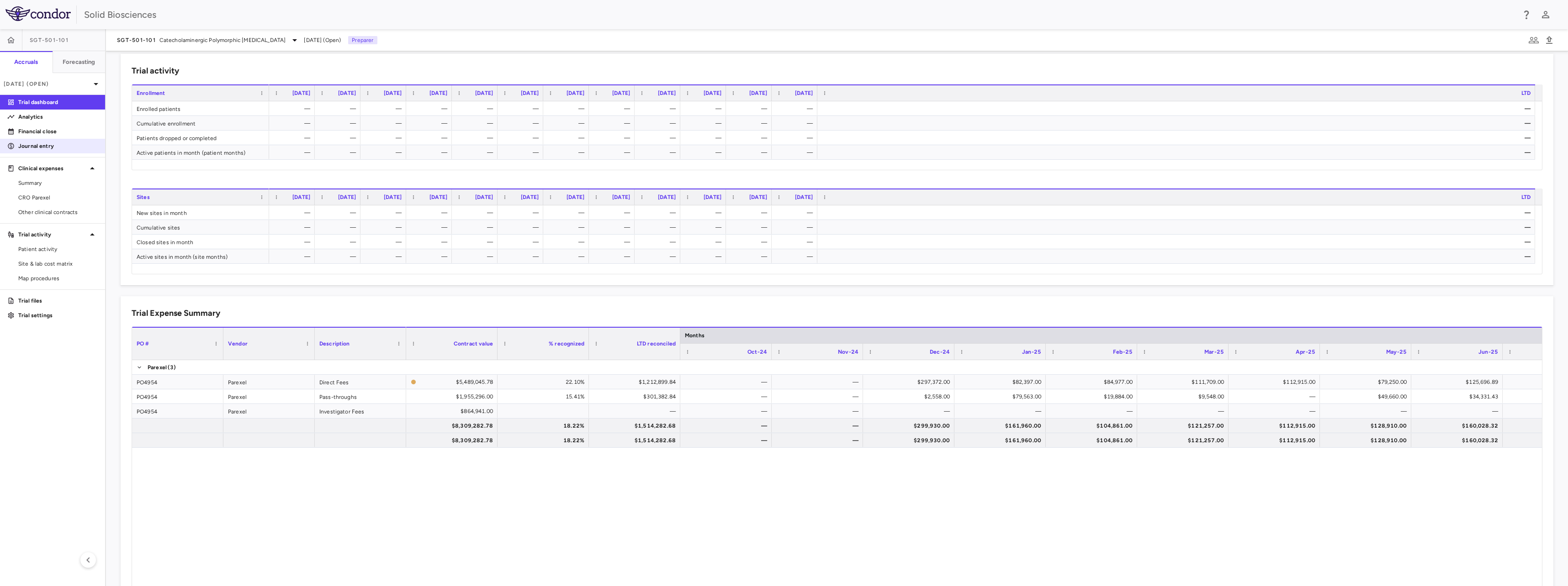
scroll to position [379, 0]
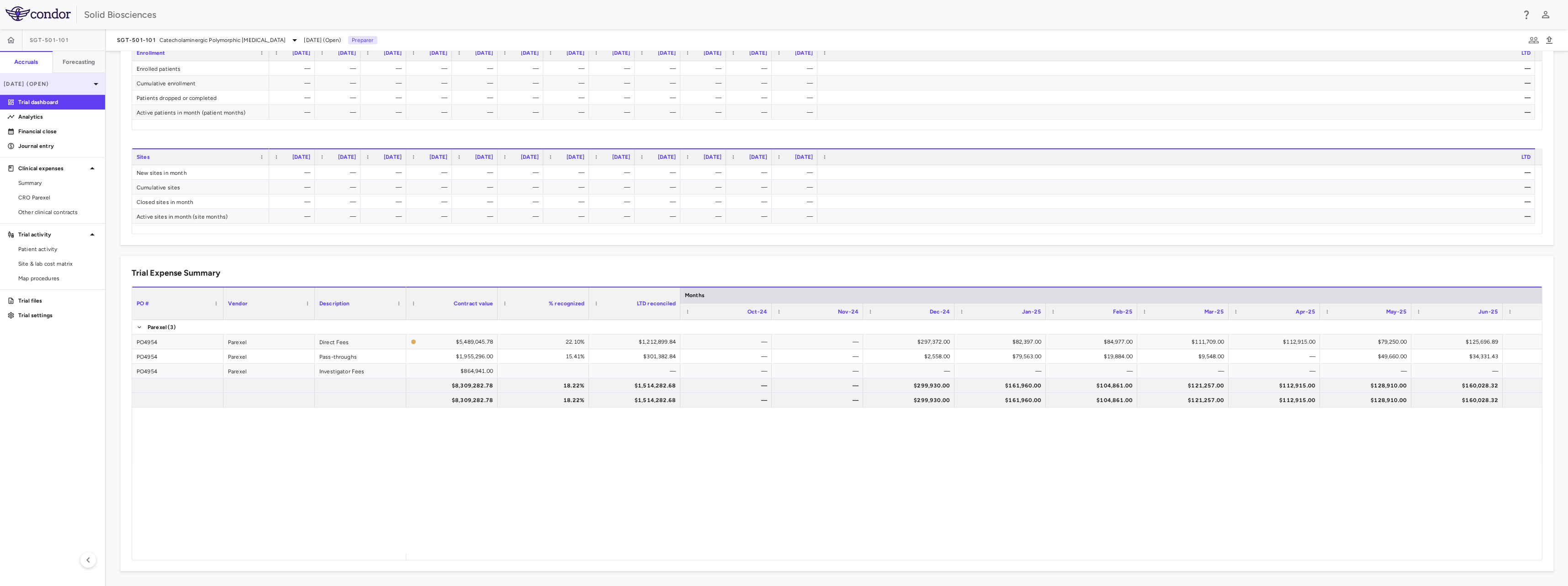
click at [92, 84] on icon at bounding box center [96, 84] width 11 height 11
click at [58, 147] on div "[DATE] Closed" at bounding box center [53, 150] width 104 height 22
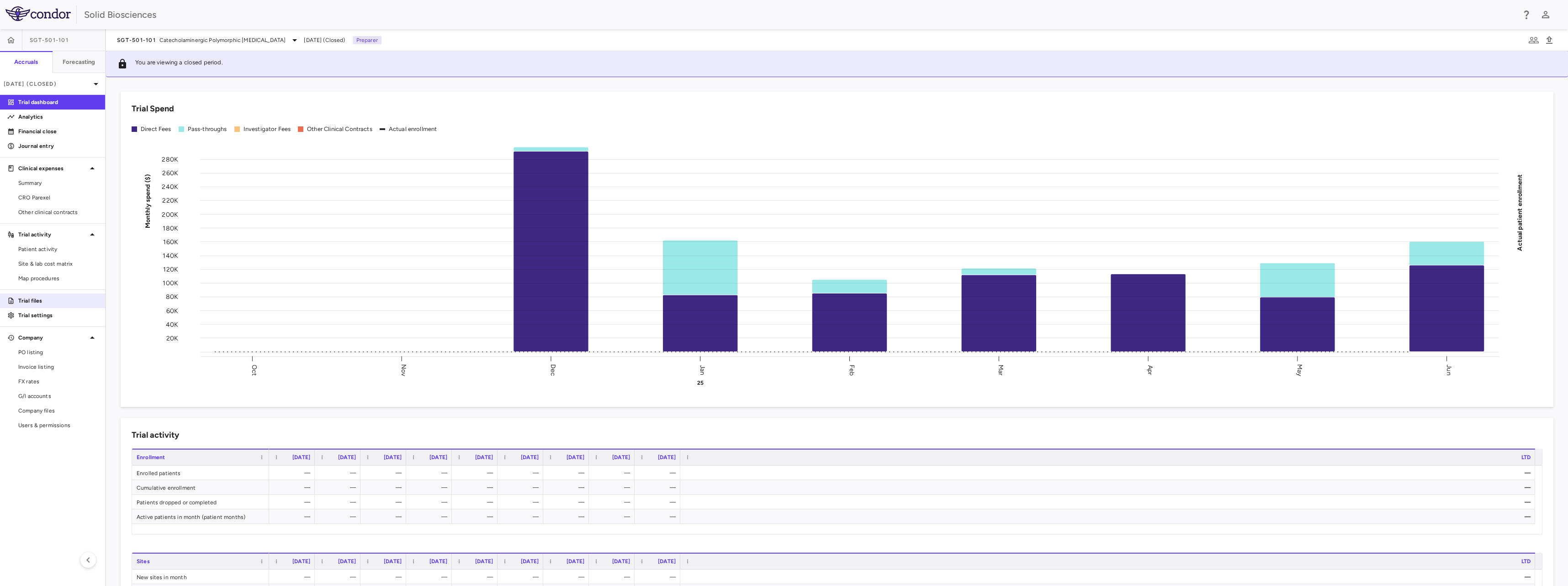
click at [45, 301] on p "Trial files" at bounding box center [58, 301] width 80 height 8
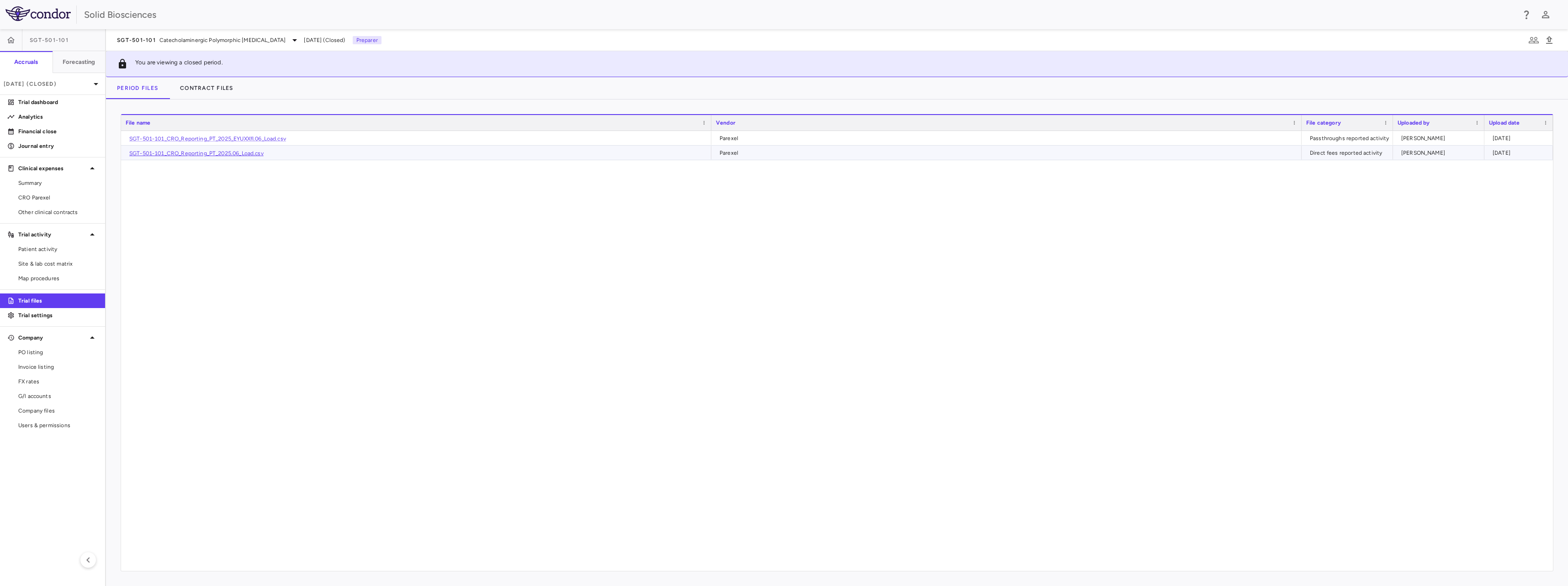
click at [243, 155] on link "SGT-501-101_CRO_Reporting_PT_2025.06_Load.csv" at bounding box center [196, 153] width 135 height 6
click at [218, 139] on link "SGT-501-101_CRO_Reporting_PT_2025_EYUXXfI.06_Load.csv" at bounding box center [208, 139] width 157 height 6
click at [66, 41] on span "SGT-501-101" at bounding box center [49, 40] width 39 height 7
click at [285, 37] on span "Catecholaminergic Polymorphic [MEDICAL_DATA]" at bounding box center [222, 40] width 126 height 8
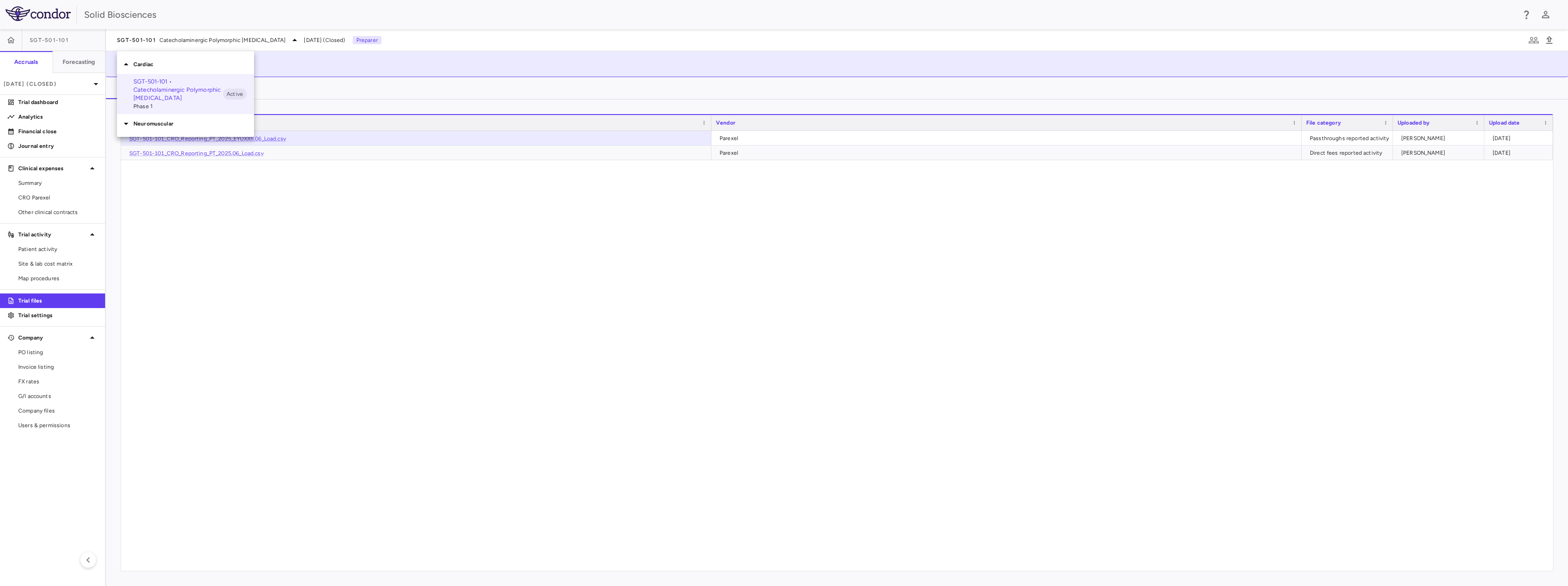
click at [164, 124] on p "Neuromuscular" at bounding box center [193, 124] width 120 height 8
click at [181, 206] on p "SGT-003-301 • Duchenne [MEDICAL_DATA]" at bounding box center [178, 209] width 89 height 16
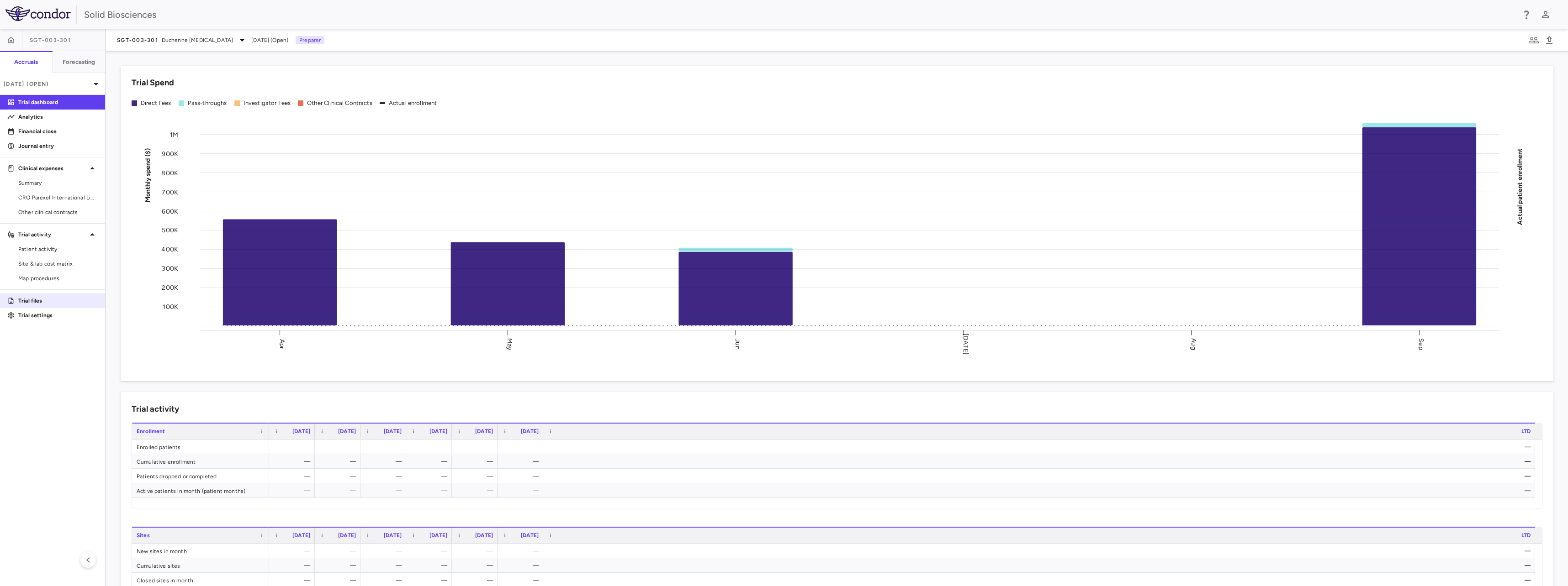
click at [40, 299] on p "Trial files" at bounding box center [58, 301] width 80 height 8
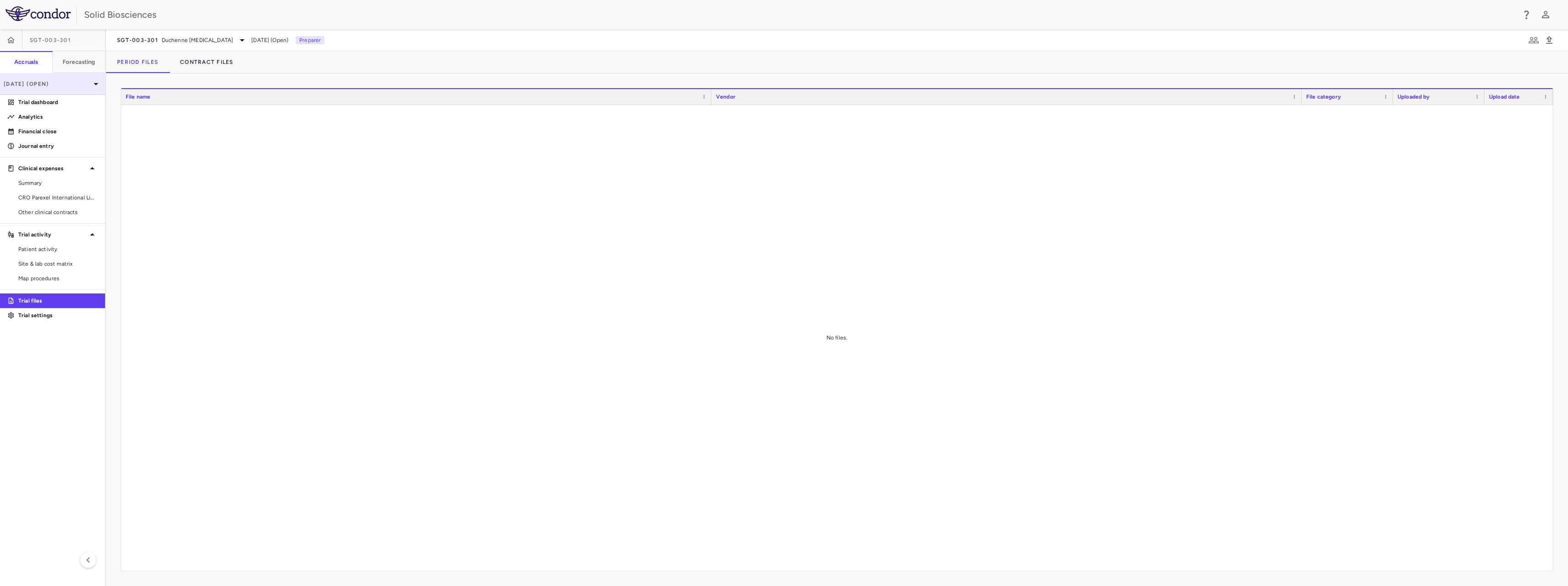
click at [48, 89] on div "[DATE] (Open)" at bounding box center [52, 84] width 105 height 22
click at [41, 145] on div "[DATE]" at bounding box center [24, 150] width 34 height 11
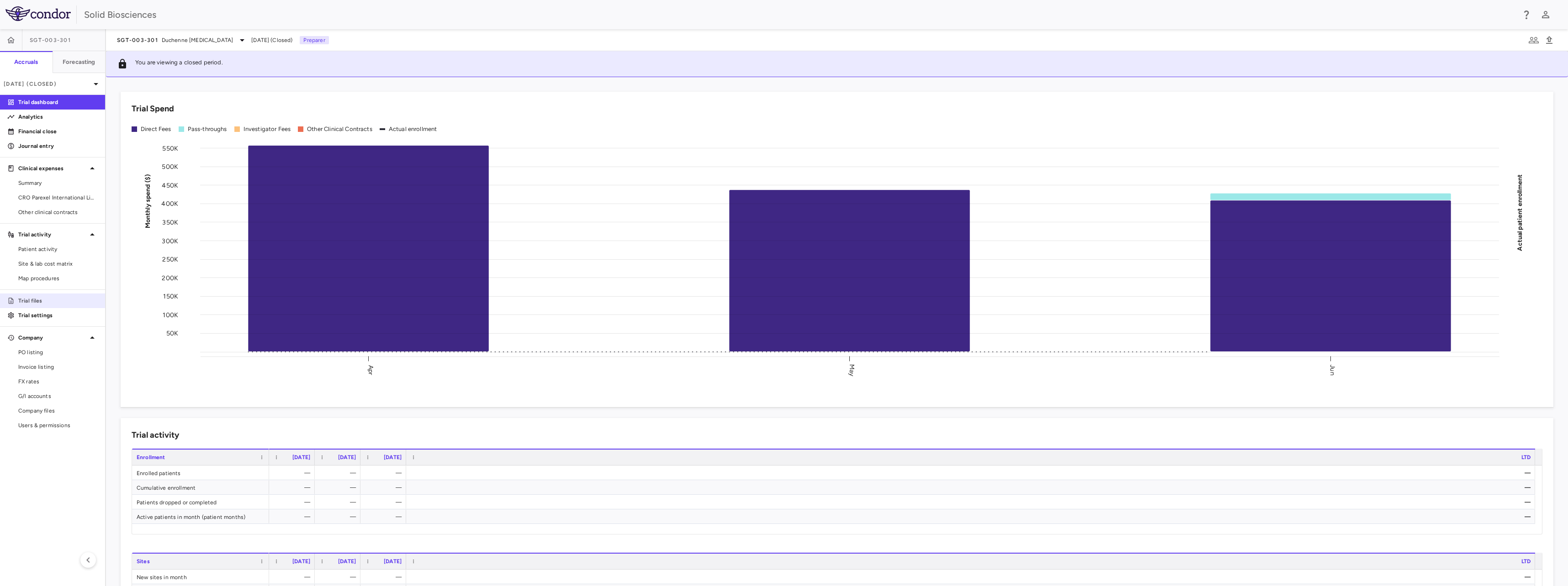
click at [40, 303] on p "Trial files" at bounding box center [58, 301] width 80 height 8
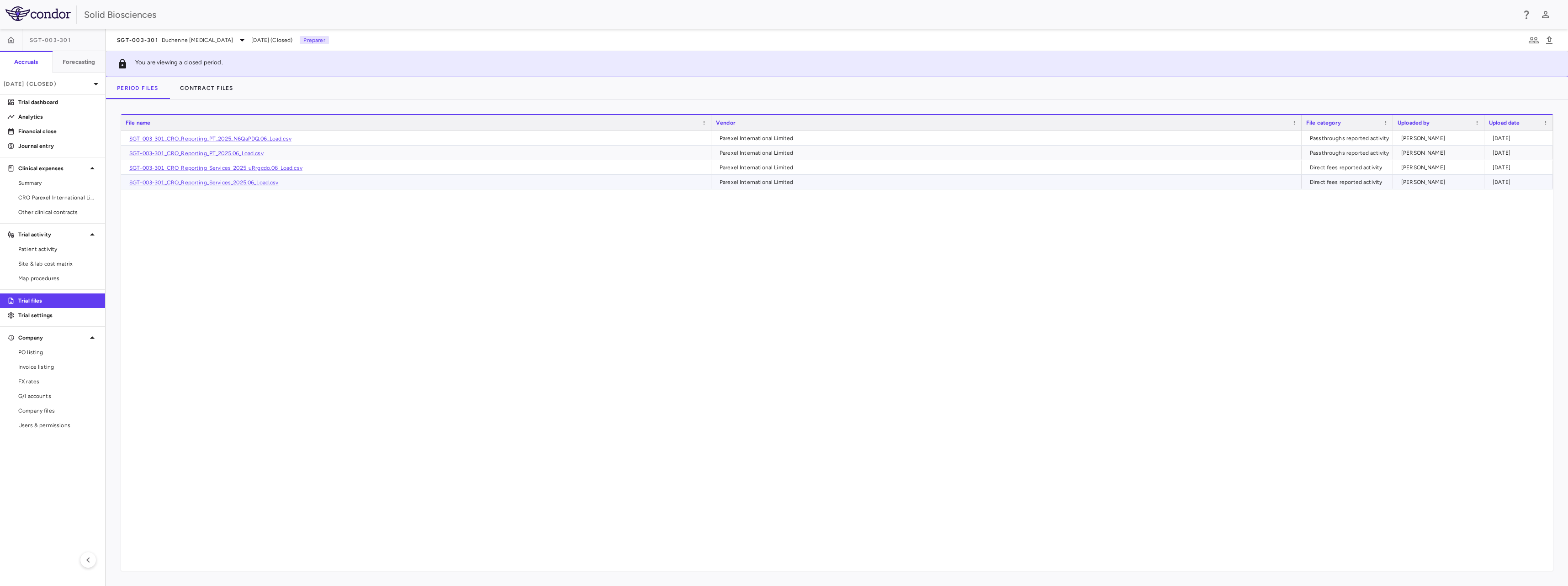
click at [268, 182] on link "SGT-003-301_CRO_Reporting_Services_2025.06_Load.csv" at bounding box center [204, 182] width 149 height 6
click at [212, 152] on link "SGT-003-301_CRO_Reporting_PT_2025.06_Load.csv" at bounding box center [196, 153] width 135 height 6
drag, startPoint x: 465, startPoint y: 323, endPoint x: 452, endPoint y: 316, distance: 14.8
click at [465, 323] on div "SGT-003-301_CRO_Reporting_PT_2025_N6QaPDQ.06_Load.csv Parexel International Lim…" at bounding box center [836, 351] width 1431 height 440
drag, startPoint x: 270, startPoint y: 297, endPoint x: 243, endPoint y: 225, distance: 76.9
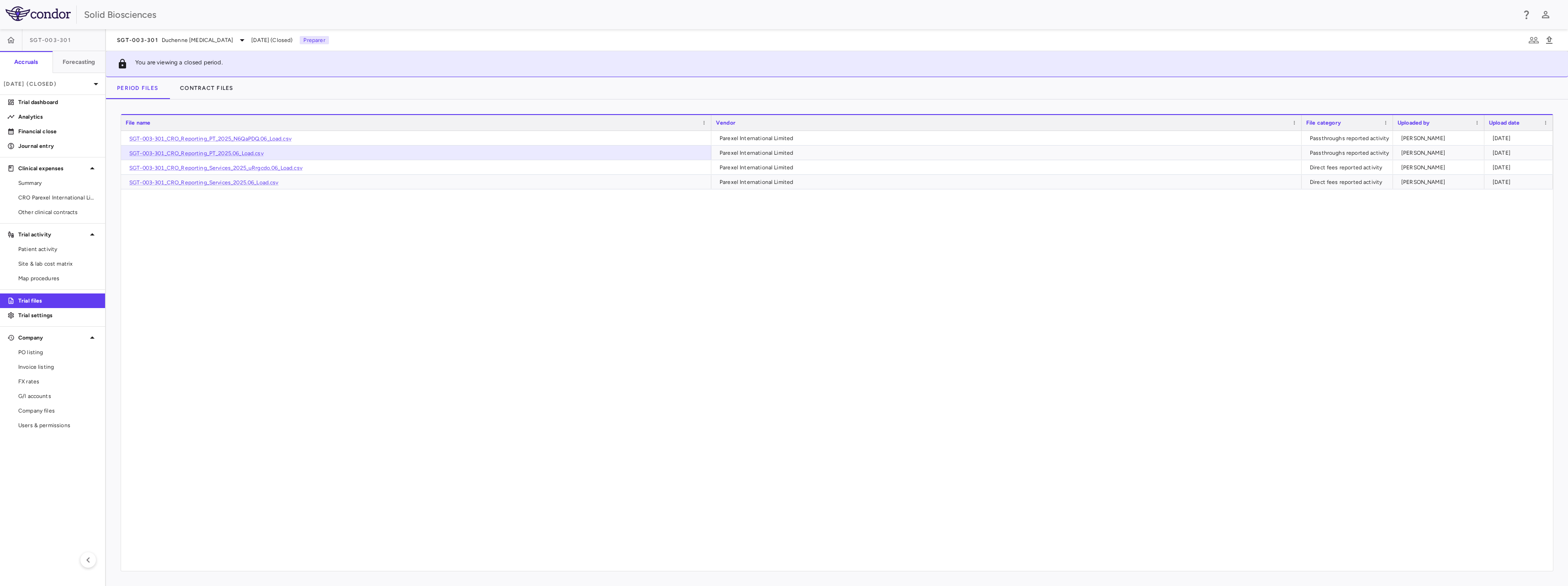
click at [270, 297] on div "SGT-003-301_CRO_Reporting_PT_2025_N6QaPDQ.06_Load.csv Parexel International Lim…" at bounding box center [836, 351] width 1431 height 440
click at [312, 302] on div "SGT-003-301_CRO_Reporting_PT_2025_N6QaPDQ.06_Load.csv Parexel International Lim…" at bounding box center [836, 351] width 1431 height 440
click at [41, 195] on span "CRO Parexel International Limited" at bounding box center [58, 197] width 80 height 8
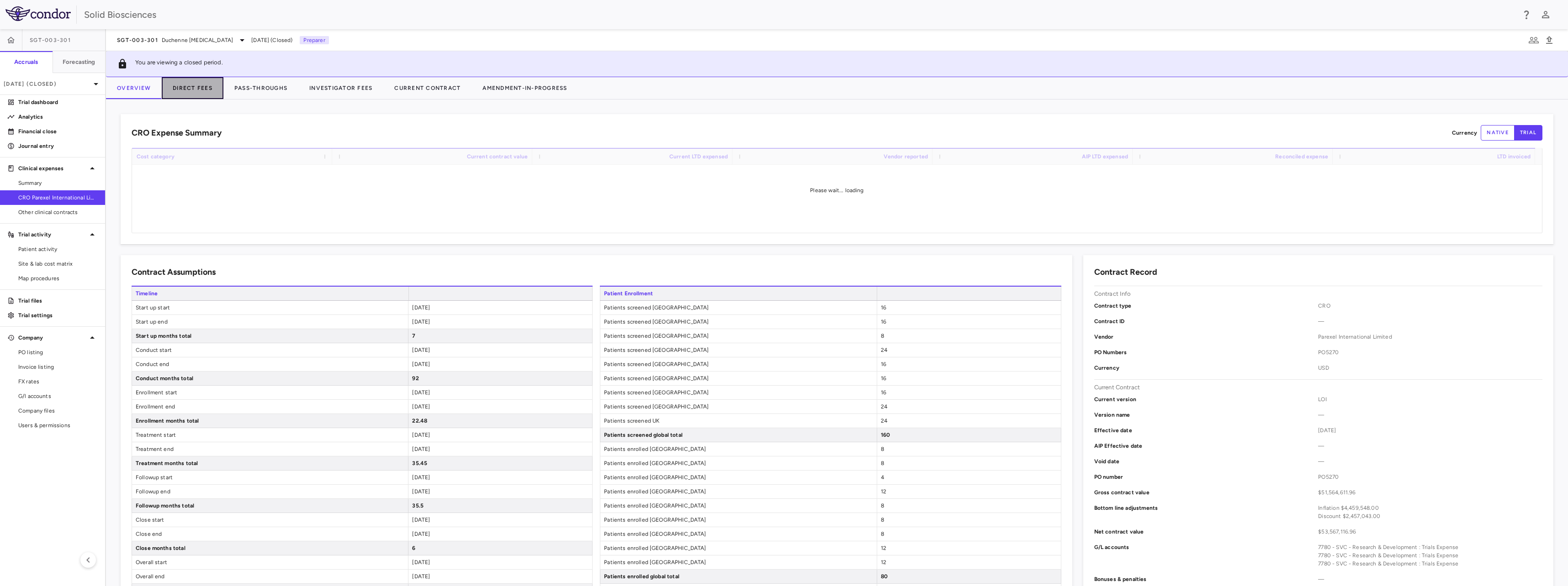
click at [201, 89] on button "Direct Fees" at bounding box center [192, 88] width 62 height 22
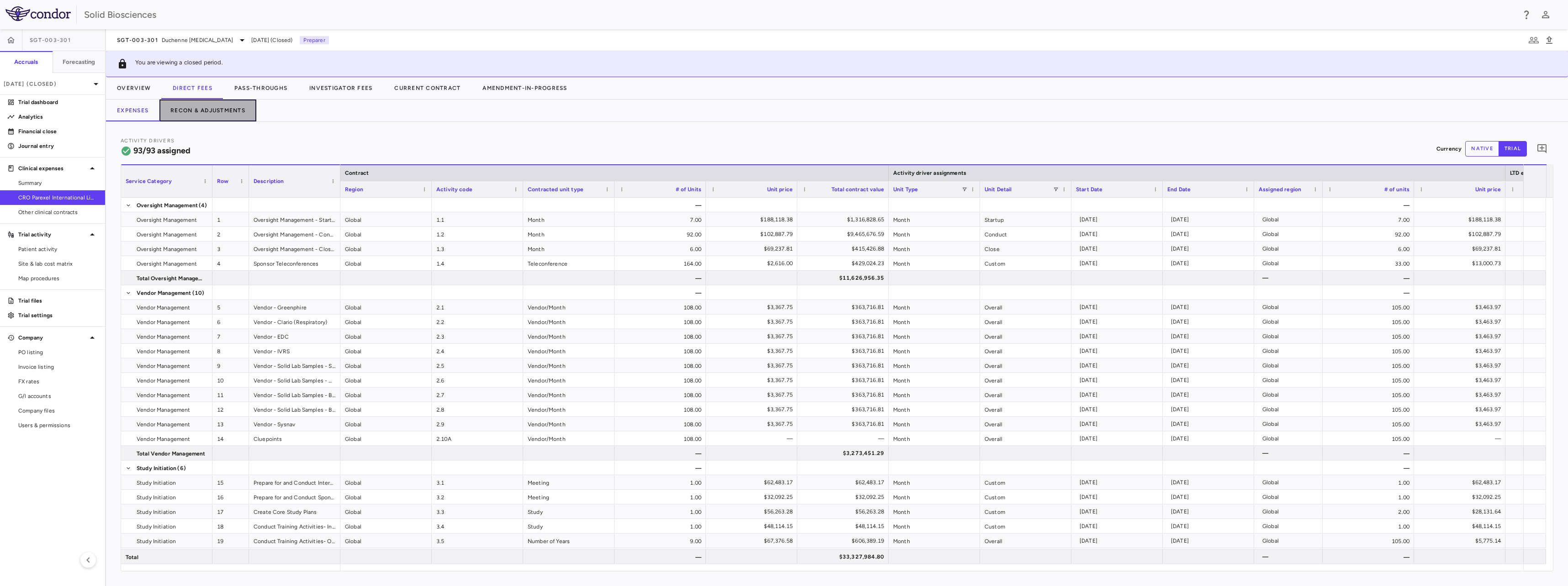
click at [199, 109] on button "Recon & Adjustments" at bounding box center [208, 110] width 97 height 22
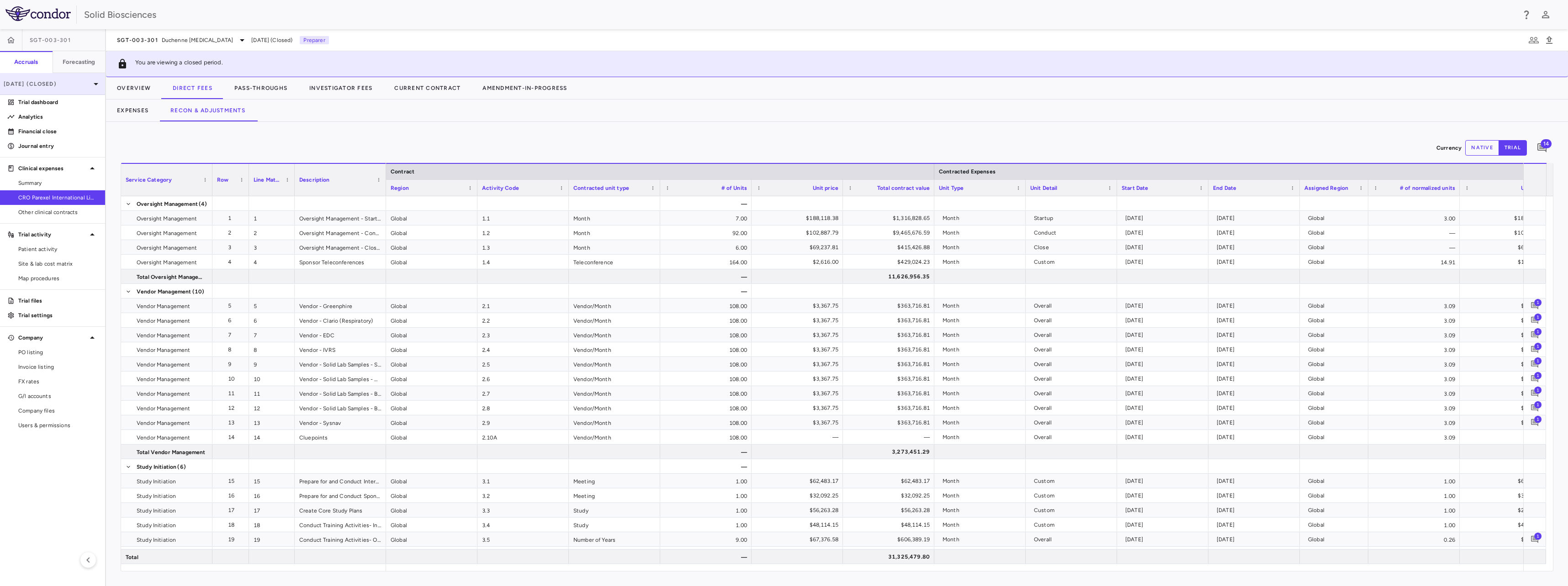
click at [63, 81] on p "[DATE] (Closed)" at bounding box center [47, 84] width 87 height 8
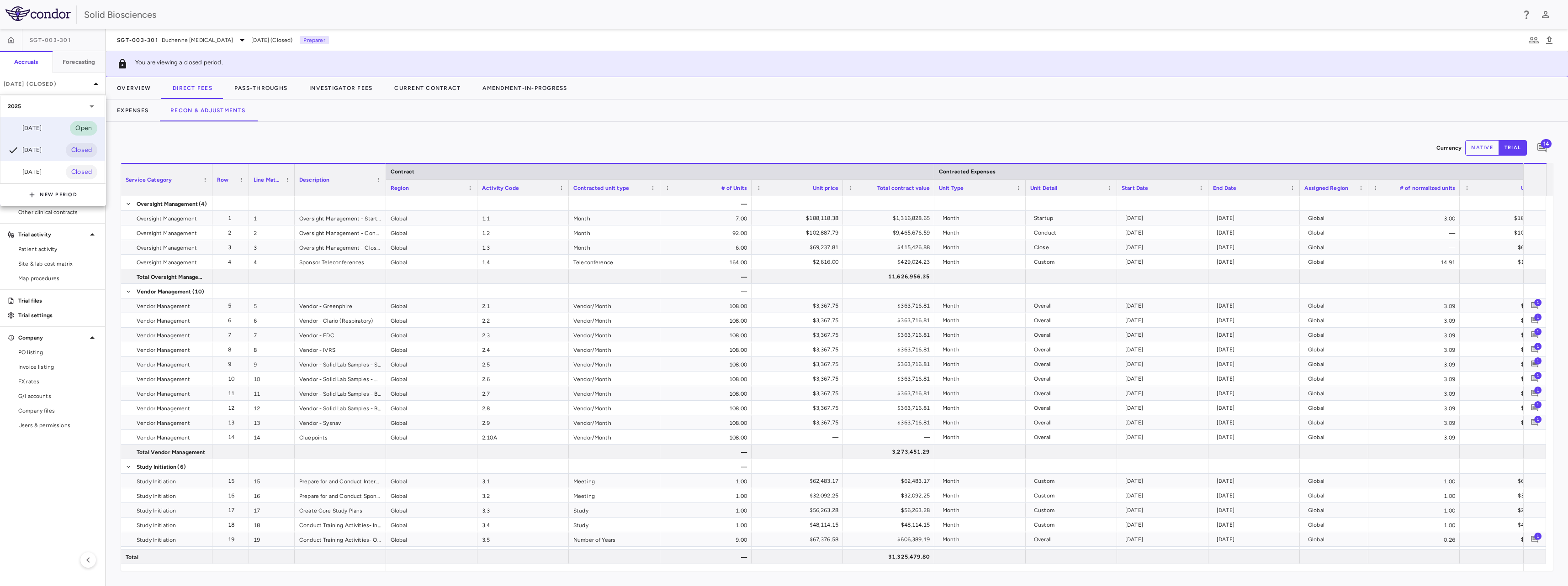
click at [41, 129] on div "[DATE]" at bounding box center [24, 128] width 34 height 11
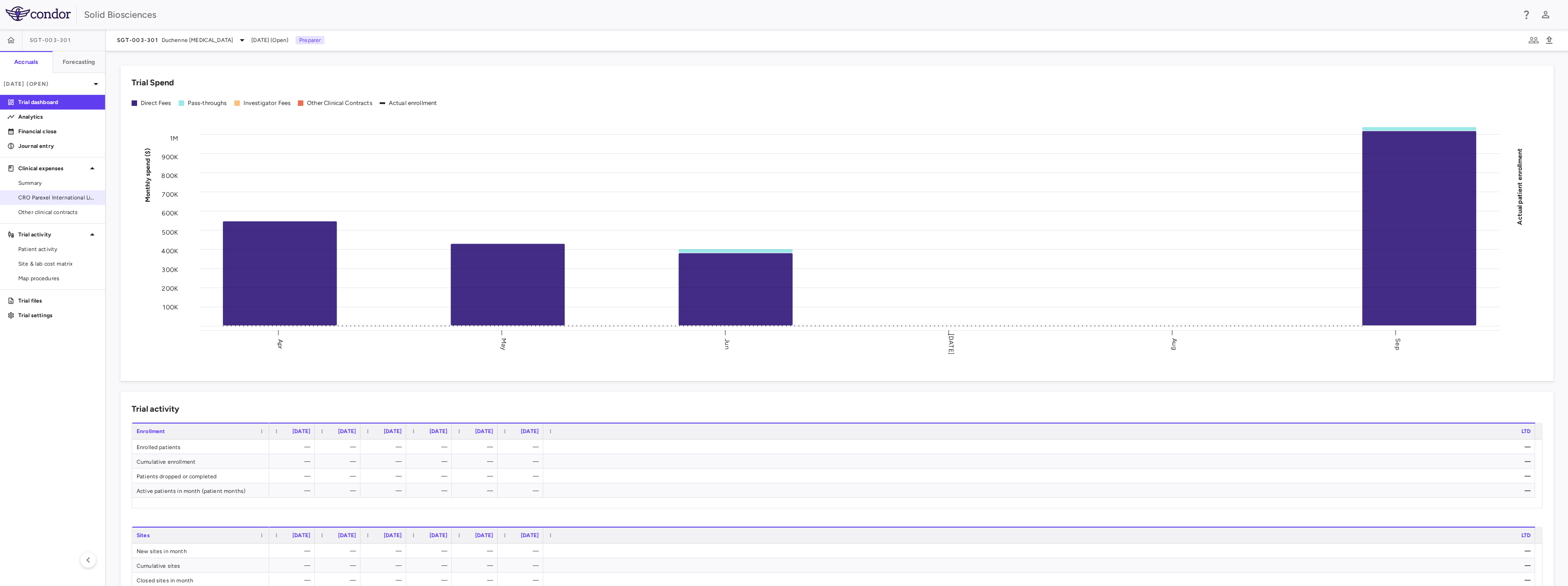
click at [60, 200] on span "CRO Parexel International Limited" at bounding box center [58, 197] width 80 height 8
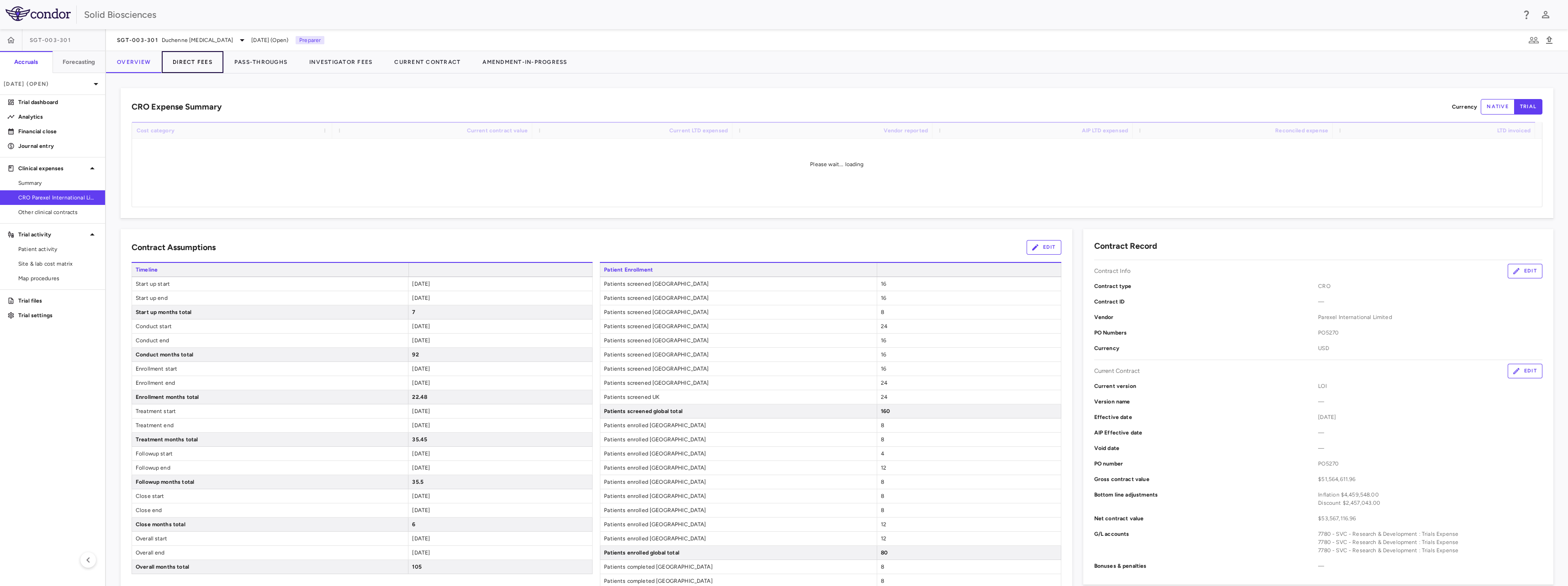
click at [176, 66] on button "Direct Fees" at bounding box center [192, 62] width 62 height 22
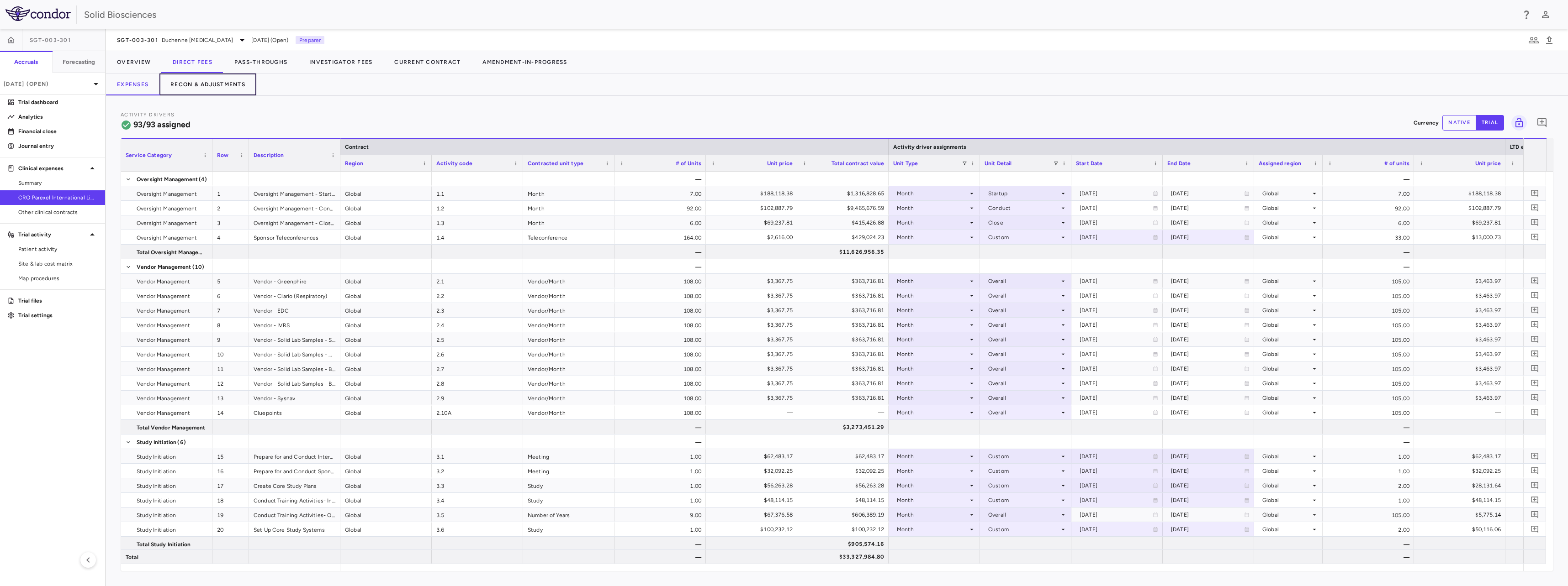
click at [190, 86] on button "Recon & Adjustments" at bounding box center [208, 84] width 97 height 22
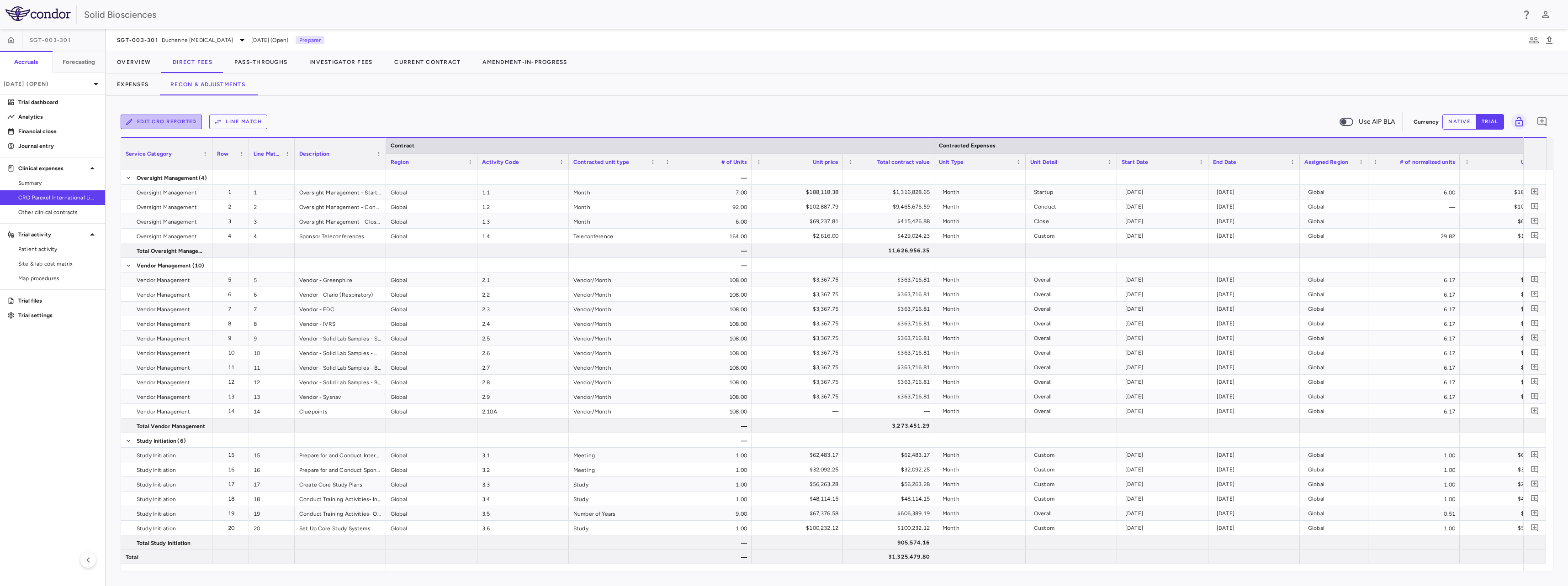
click at [161, 127] on button "Edit CRO reported" at bounding box center [161, 122] width 81 height 15
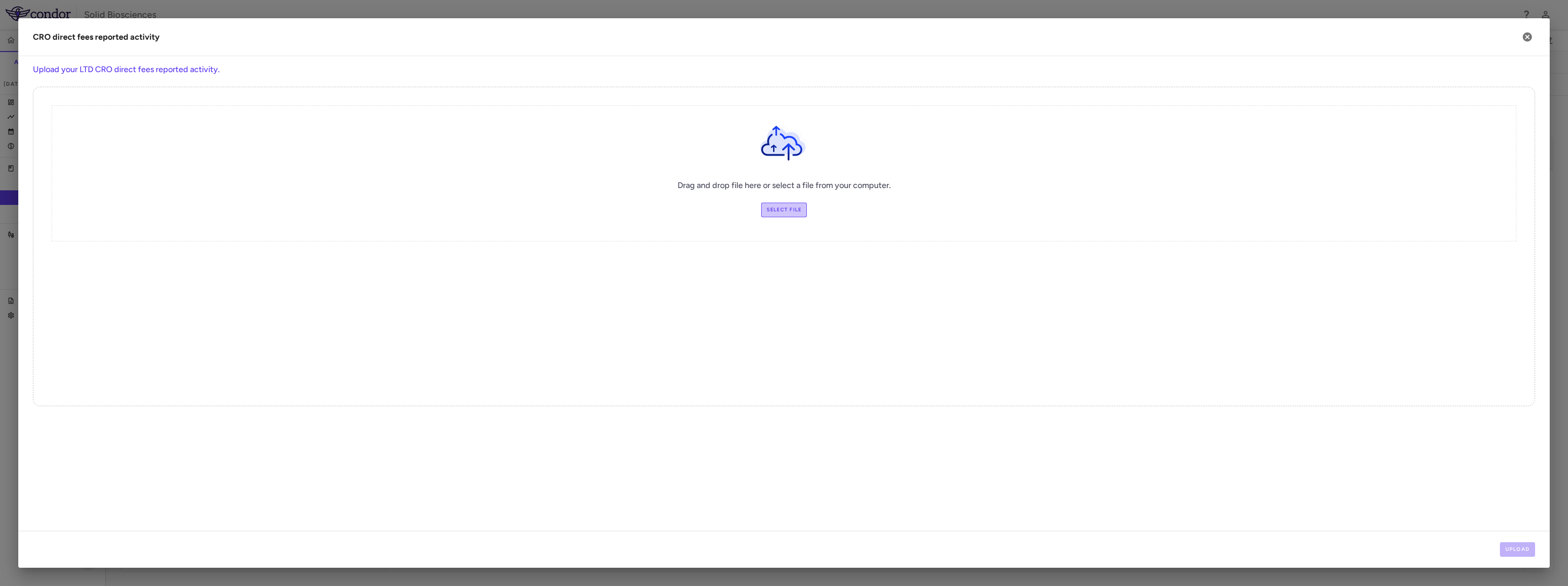
click at [777, 213] on label "Select file" at bounding box center [784, 210] width 46 height 15
click at [0, 0] on input "Select file" at bounding box center [0, 0] width 0 height 0
click at [1513, 548] on button "Upload" at bounding box center [1517, 550] width 36 height 15
click at [1513, 544] on button "Next" at bounding box center [1520, 550] width 29 height 15
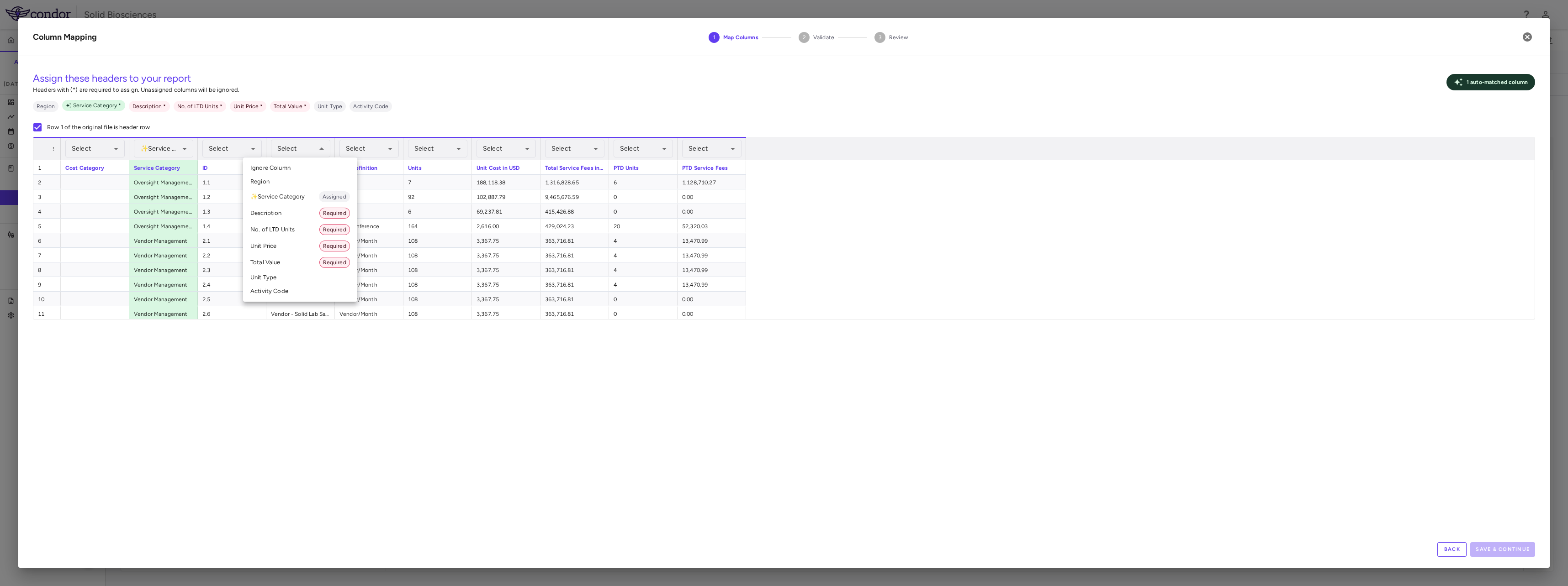
click at [271, 213] on li "Description Required" at bounding box center [300, 213] width 114 height 16
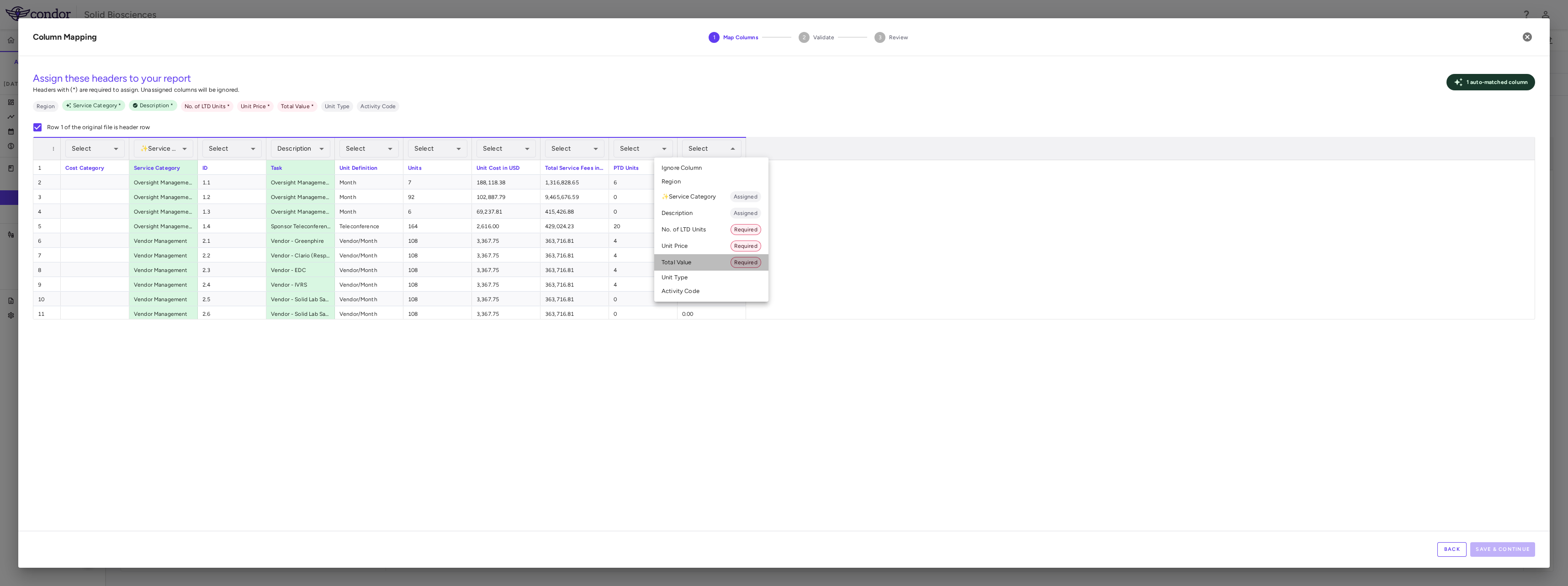
click at [692, 263] on li "Total Value Required" at bounding box center [711, 262] width 114 height 16
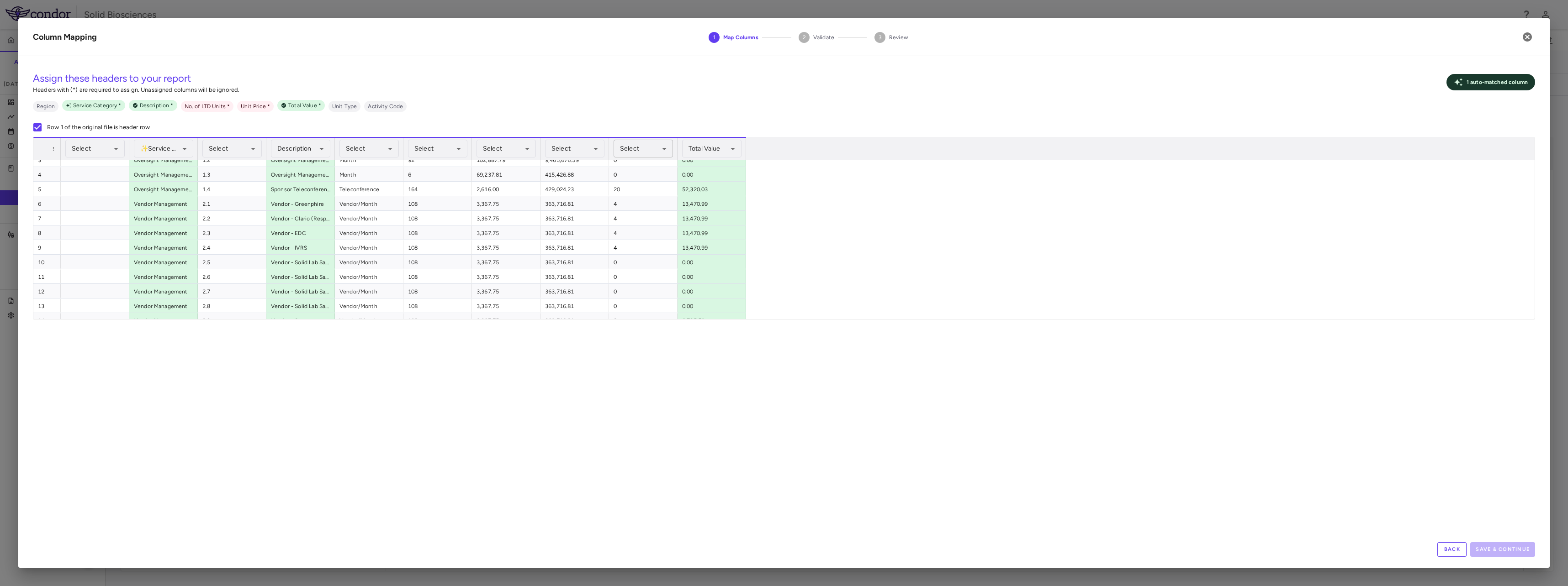
scroll to position [46, 0]
click at [627, 228] on li "No. of LTD Units Required" at bounding box center [642, 230] width 114 height 16
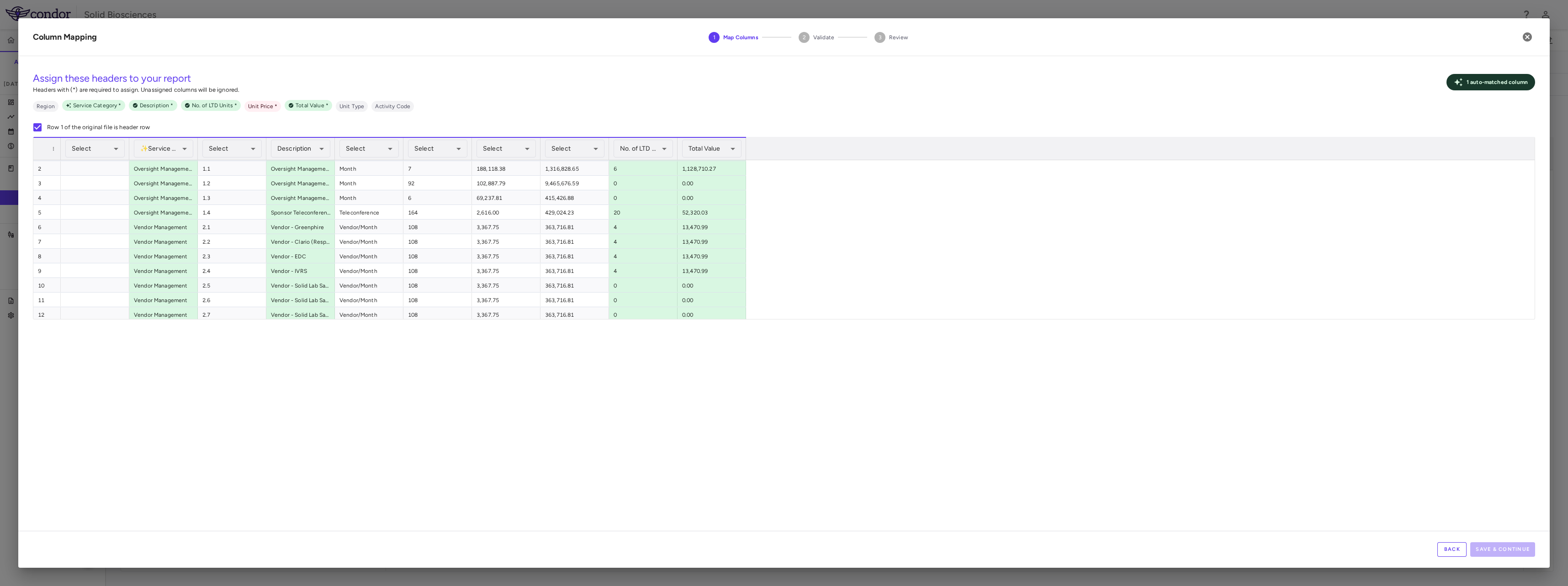
scroll to position [0, 0]
click at [485, 247] on li "Unit Price Required" at bounding box center [505, 246] width 114 height 16
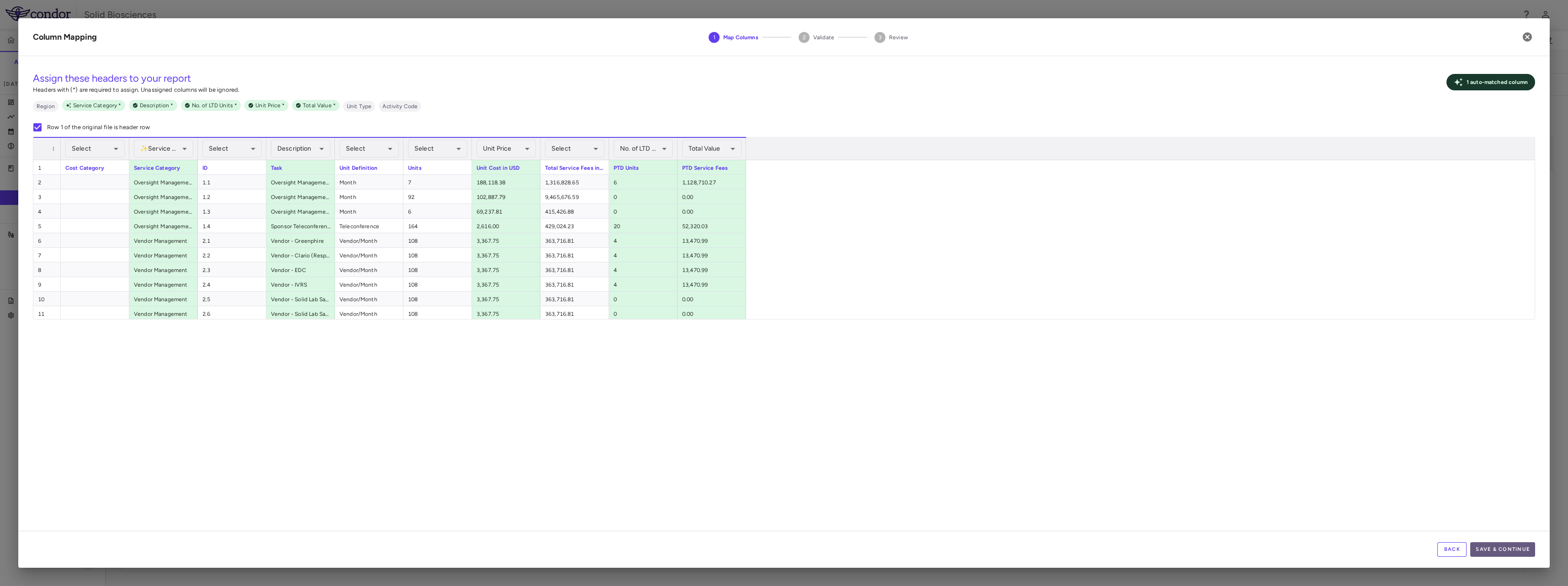
click at [1512, 546] on button "Save & Continue" at bounding box center [1502, 550] width 65 height 15
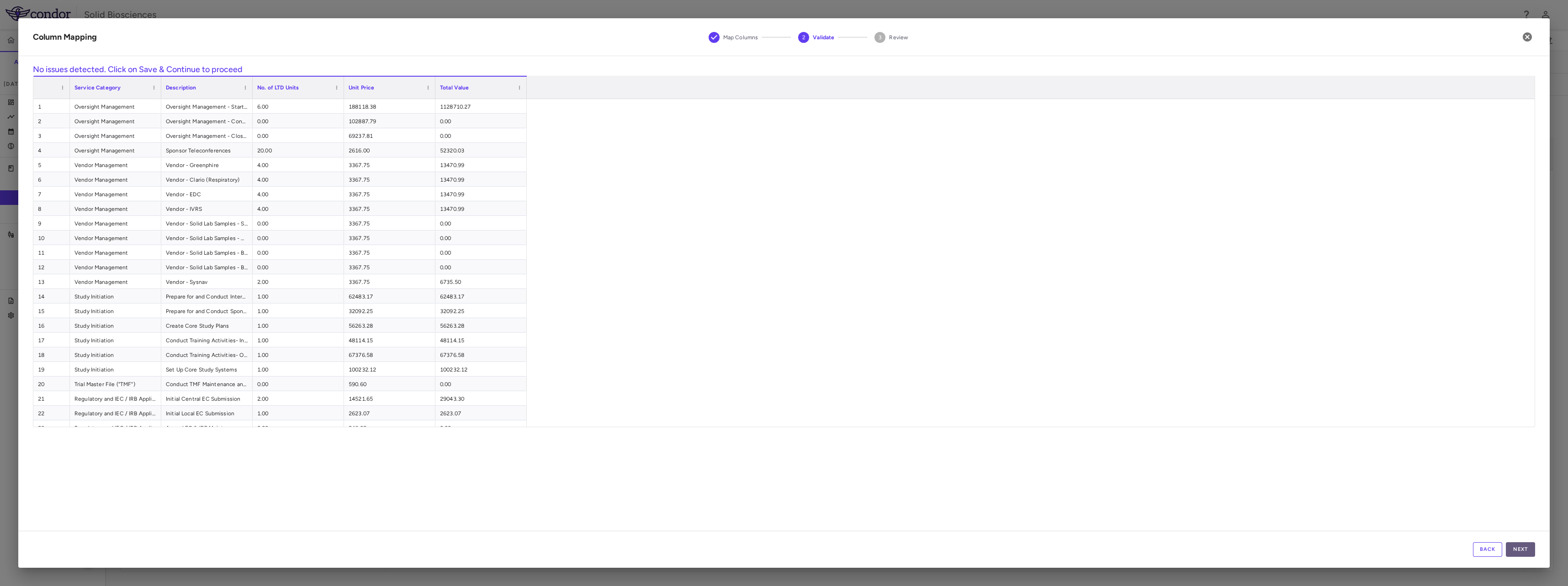
click at [1512, 547] on button "Next" at bounding box center [1520, 550] width 29 height 15
click at [1523, 552] on button "Save" at bounding box center [1520, 550] width 29 height 15
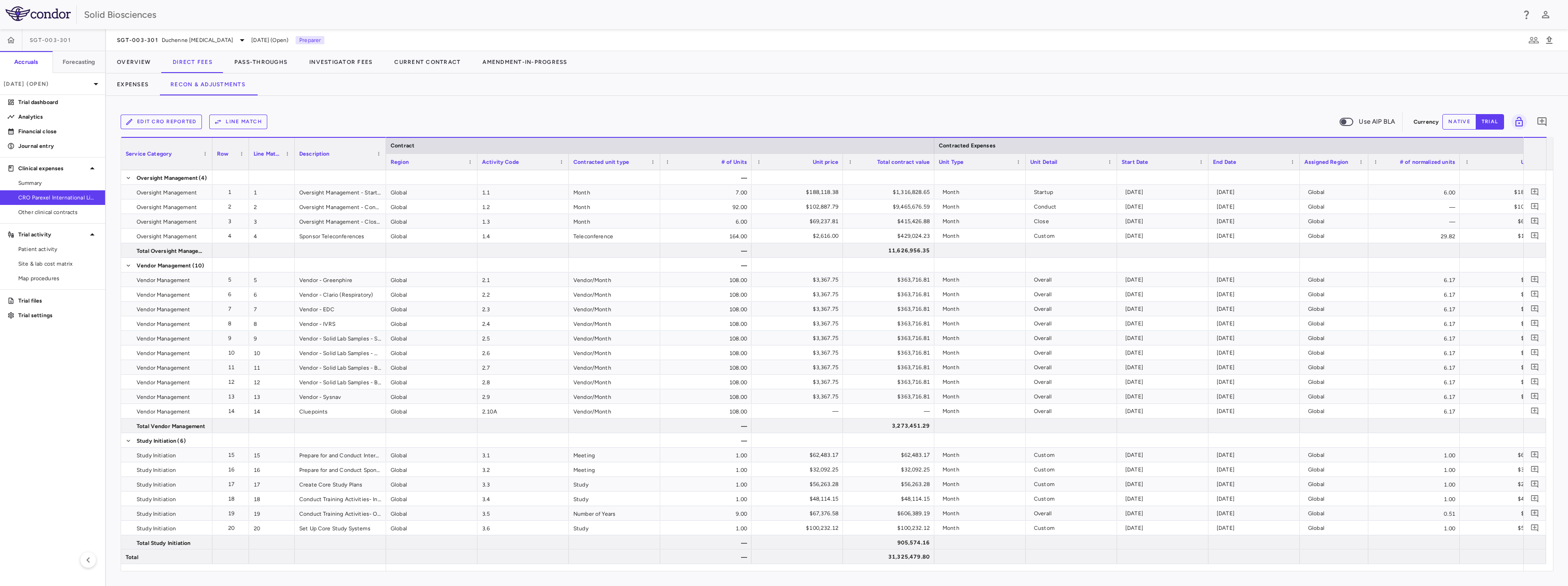
click at [235, 116] on button "Line Match" at bounding box center [238, 122] width 58 height 15
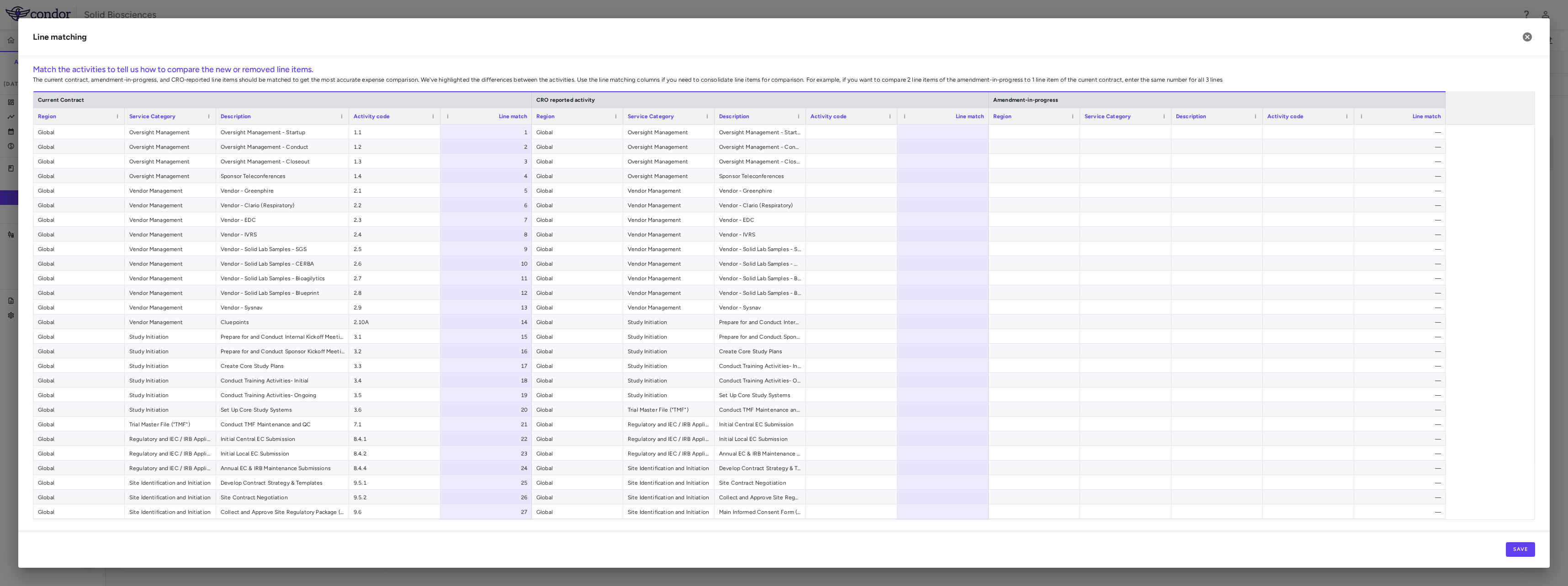
drag, startPoint x: 307, startPoint y: 116, endPoint x: 358, endPoint y: 150, distance: 61.3
click at [351, 135] on div "Current Contract CRO reported activity Amendment-in-progress Region Service Cat…" at bounding box center [784, 306] width 1501 height 429
click at [233, 211] on span "Export" at bounding box center [249, 209] width 77 height 13
click at [337, 224] on span "Excel Export" at bounding box center [347, 225] width 43 height 13
click at [577, 130] on span "Global" at bounding box center [580, 132] width 82 height 15
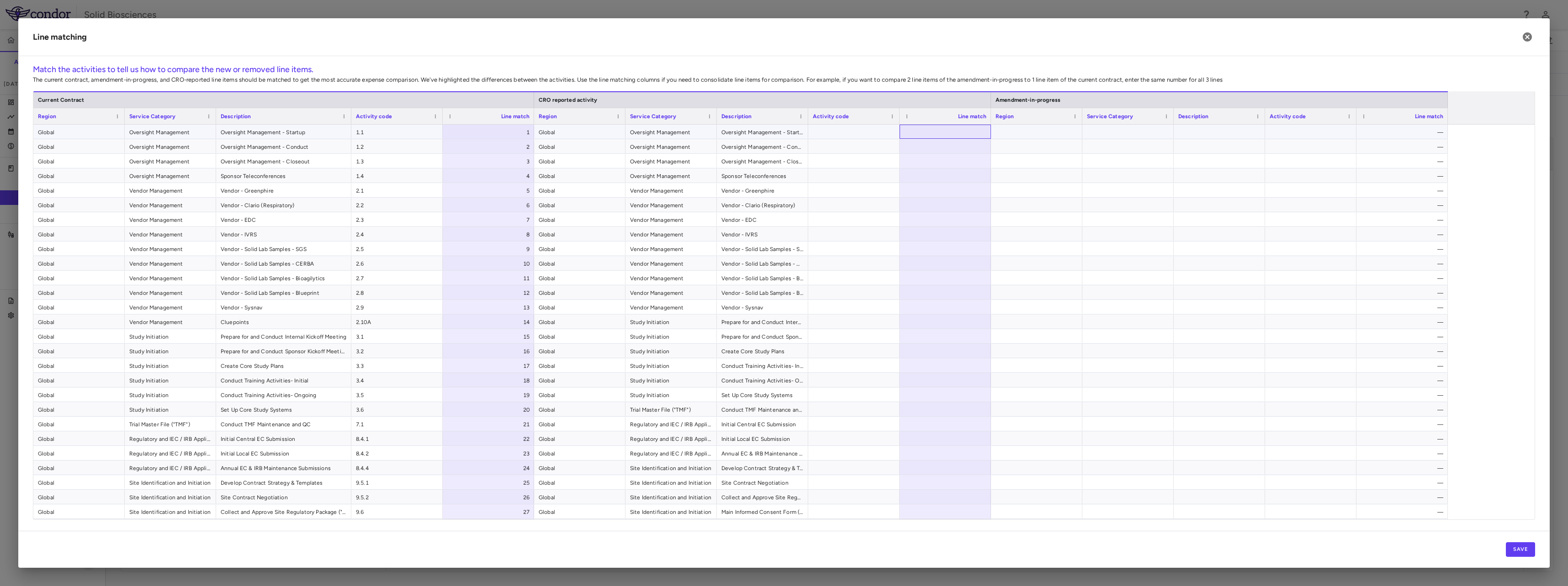
click at [948, 127] on div at bounding box center [945, 131] width 91 height 14
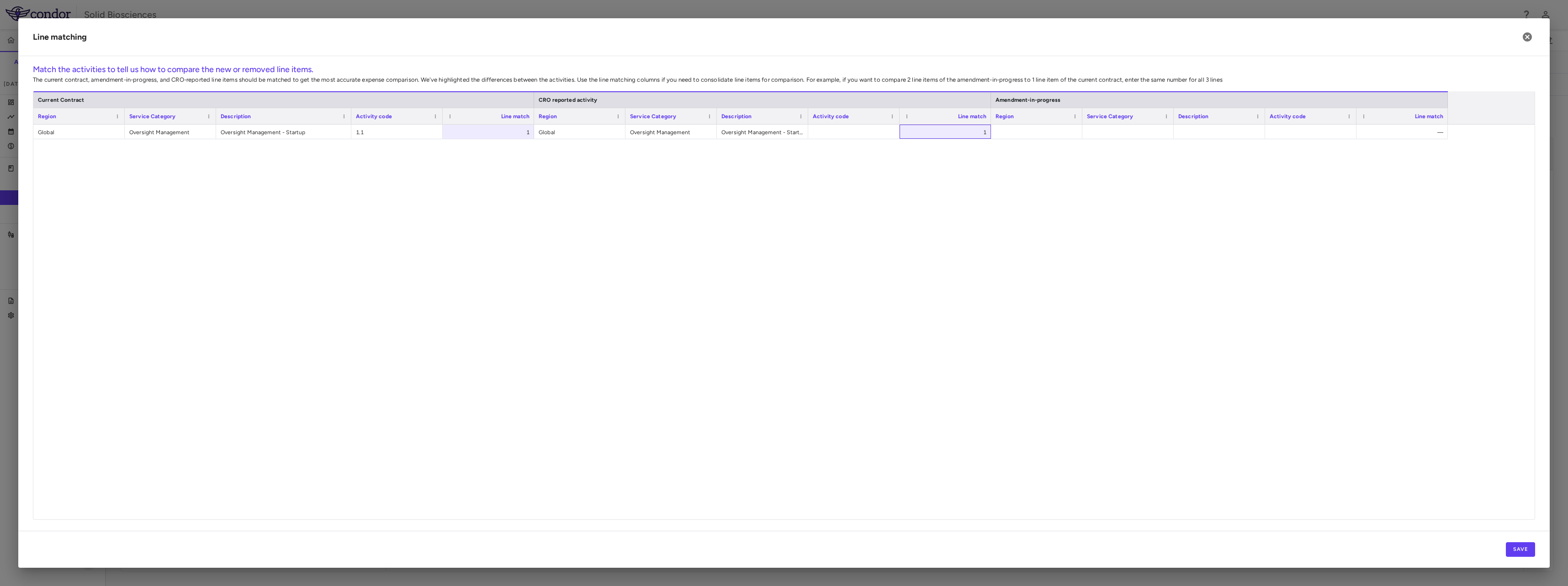
scroll to position [964, 0]
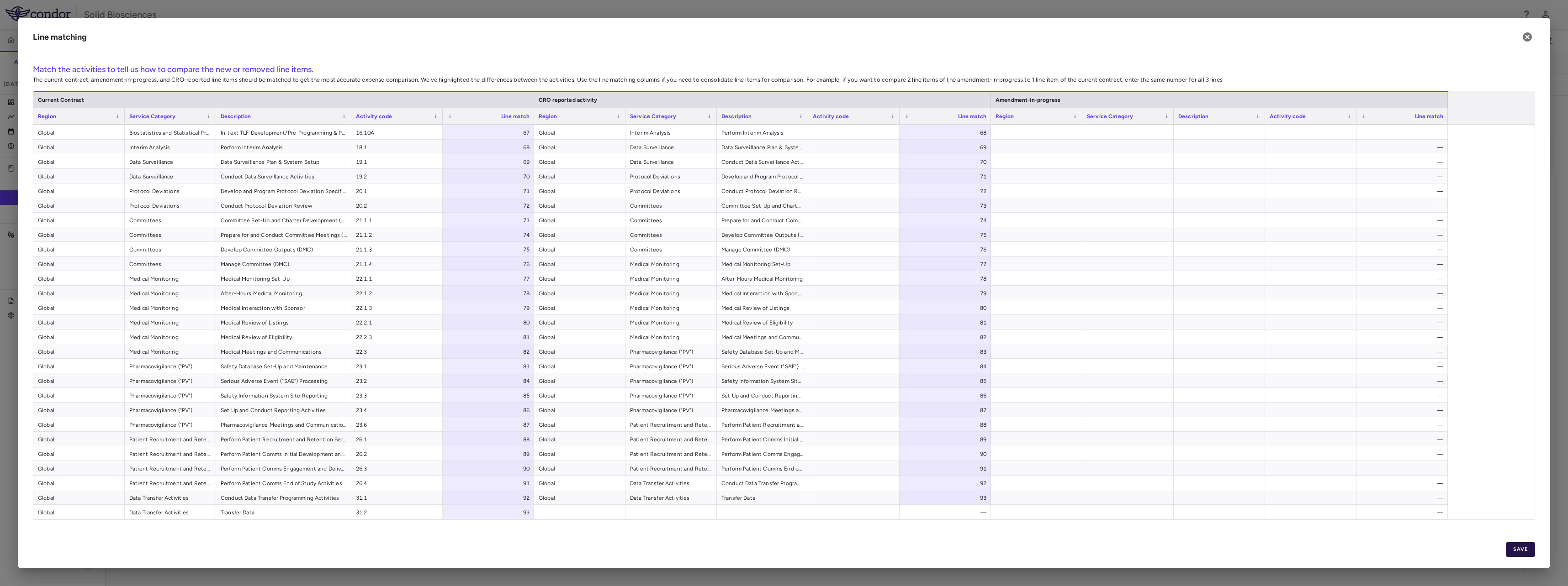
click at [1523, 548] on button "Save" at bounding box center [1520, 550] width 29 height 15
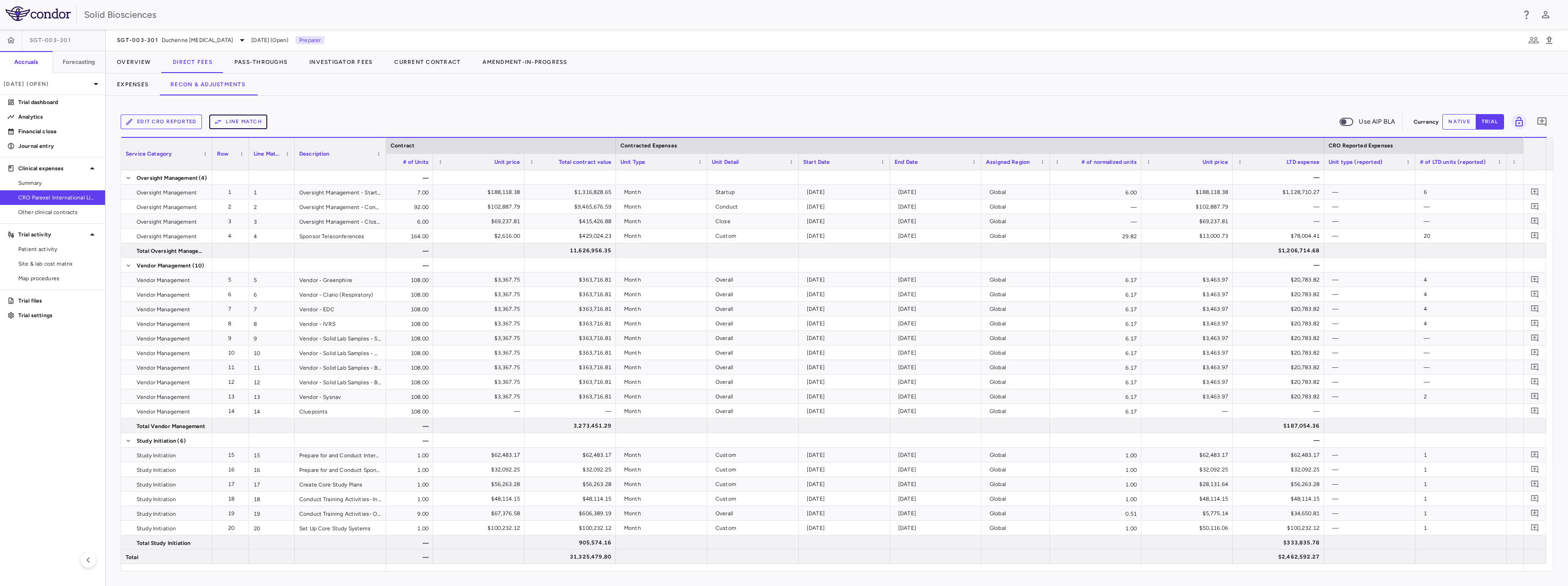
scroll to position [0, 0]
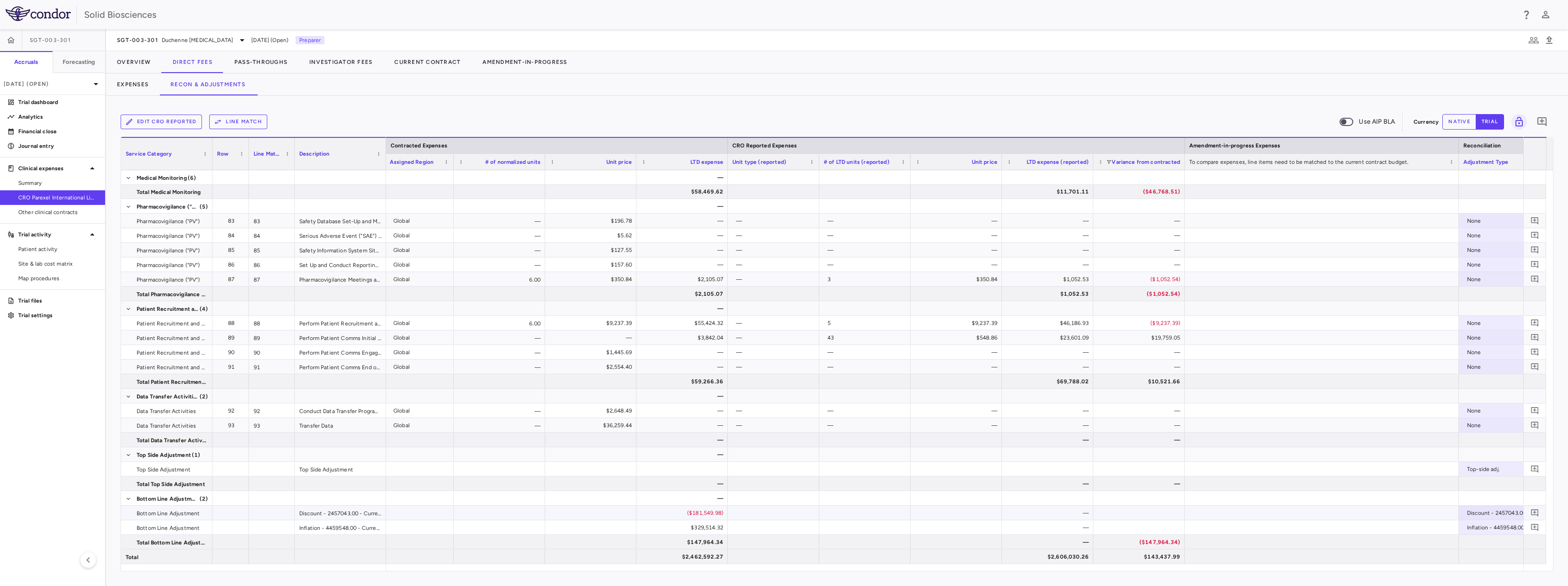
click at [1075, 510] on div "—" at bounding box center [1049, 514] width 78 height 15
click at [1076, 511] on div "—" at bounding box center [1049, 514] width 78 height 15
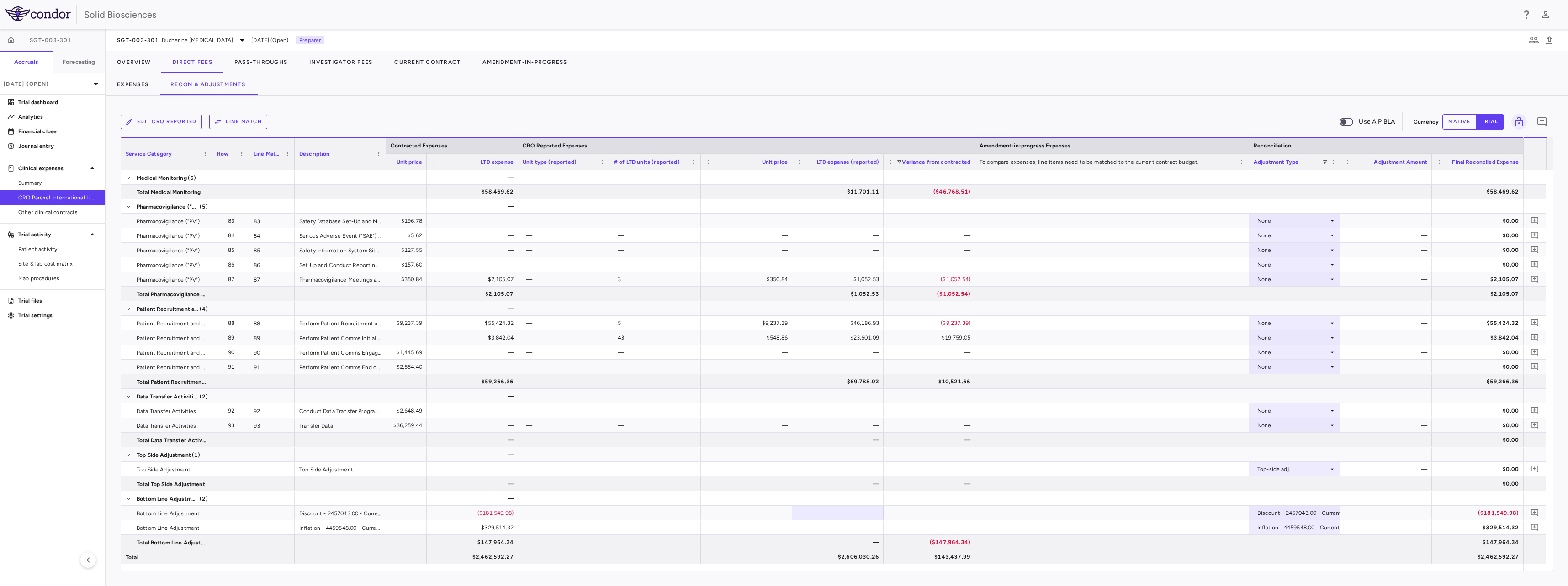
click at [1027, 574] on div "Edit CRO reported Line Match Use AIP BLA Currency native trial 0 Service Catego…" at bounding box center [837, 341] width 1462 height 491
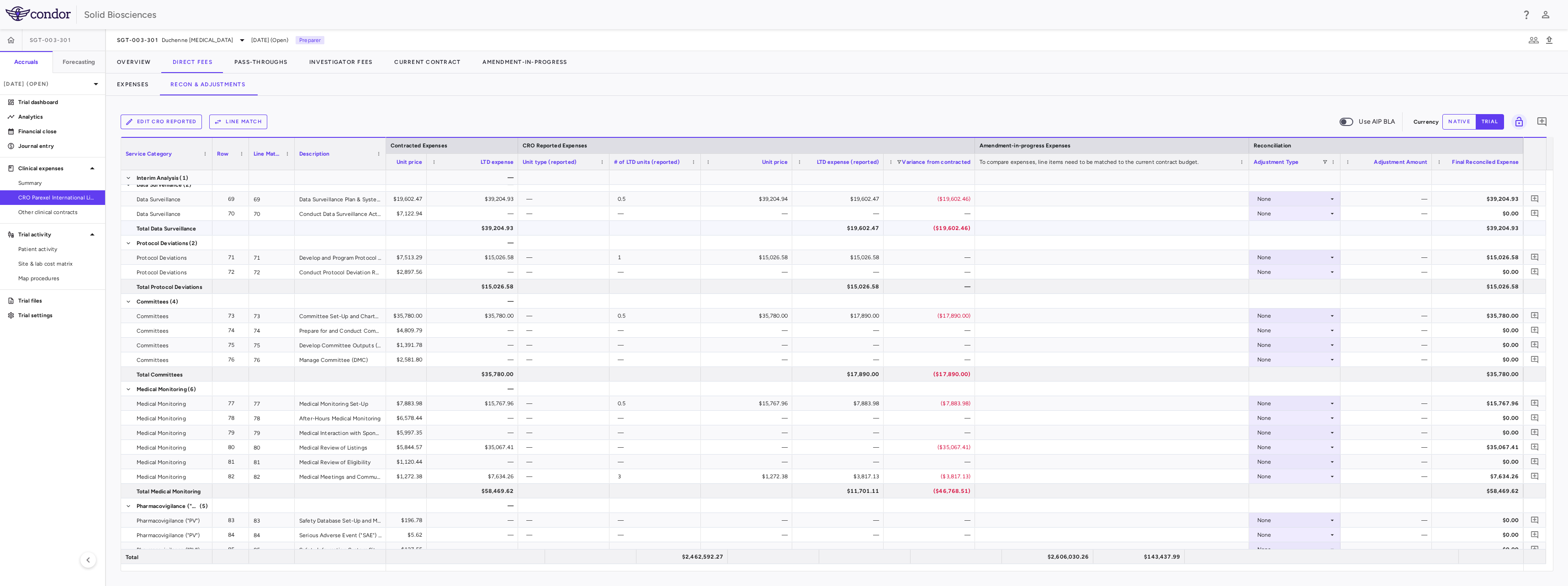
scroll to position [1376, 0]
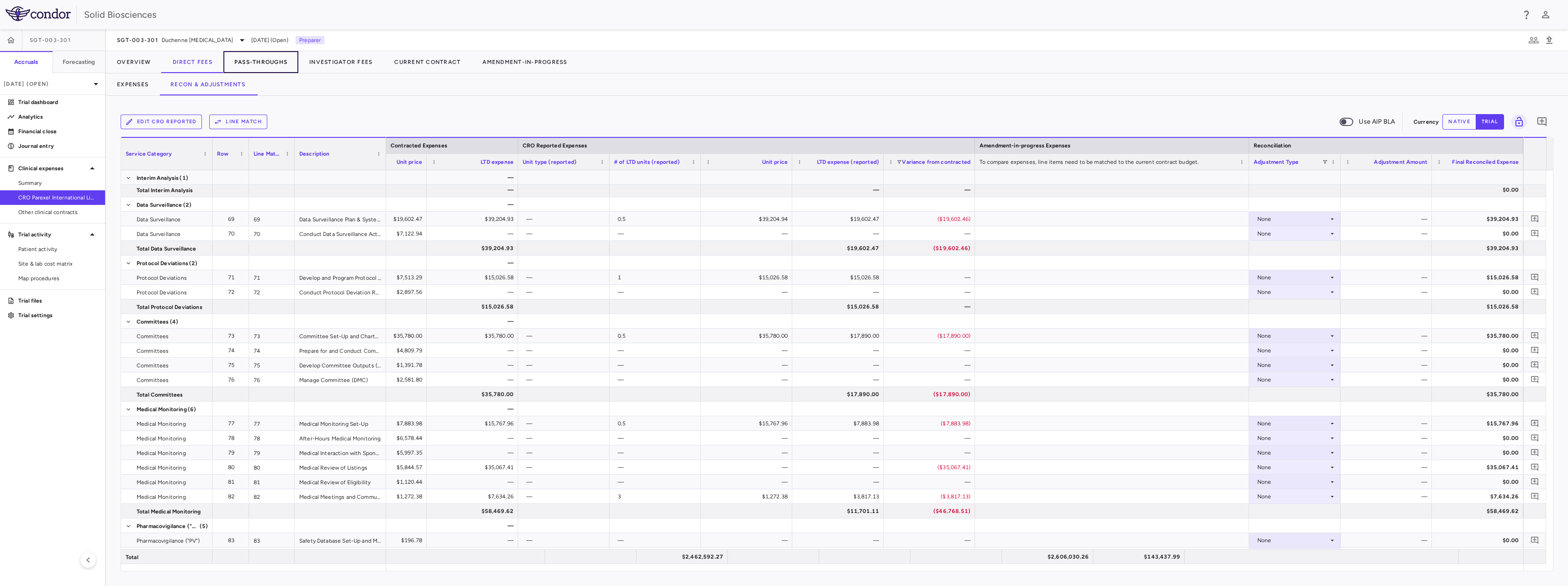
click at [260, 62] on button "Pass-Throughs" at bounding box center [260, 62] width 75 height 22
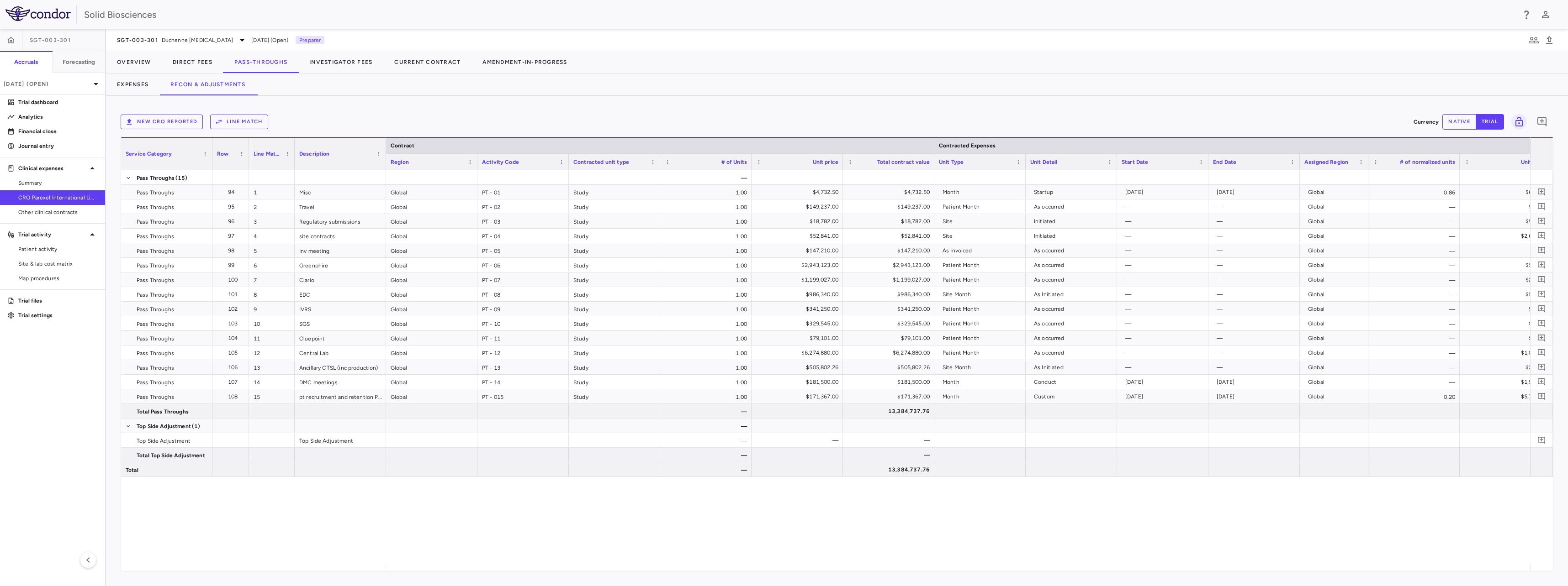
click at [659, 534] on div "— — Global PT - 01 Study 1.00 $4,732.50 $4,732.50 Month Startup 2025-04-01 2025…" at bounding box center [958, 367] width 1144 height 394
drag, startPoint x: 341, startPoint y: 105, endPoint x: 235, endPoint y: 72, distance: 111.0
click at [341, 105] on div "New CRO reported Line Match Currency native trial 0 Service Category Drag here …" at bounding box center [837, 341] width 1462 height 491
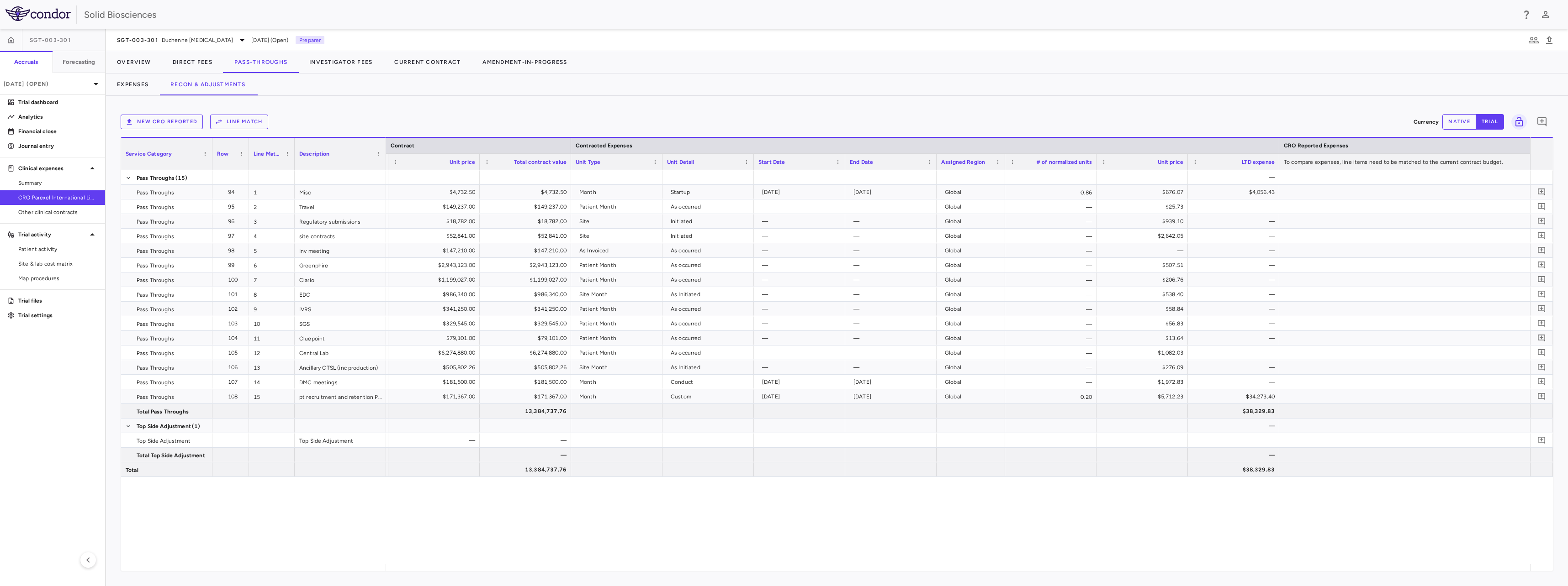
scroll to position [0, 404]
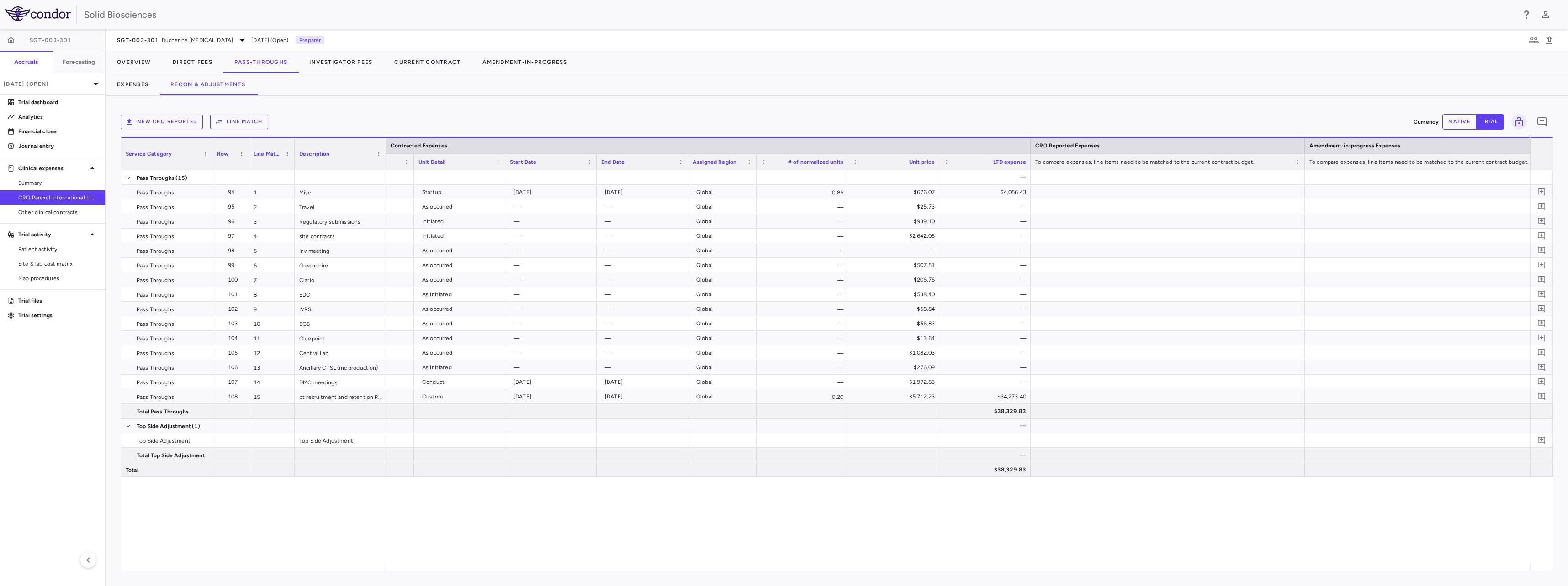
drag, startPoint x: 475, startPoint y: 523, endPoint x: 479, endPoint y: 521, distance: 4.5
click at [475, 523] on div "— $4,732.50 Month Startup 2025-04-01 2025-10-31 Global 0.86 $676.07 $4,056.43 N…" at bounding box center [958, 367] width 1144 height 394
click at [45, 301] on p "Trial files" at bounding box center [58, 301] width 80 height 8
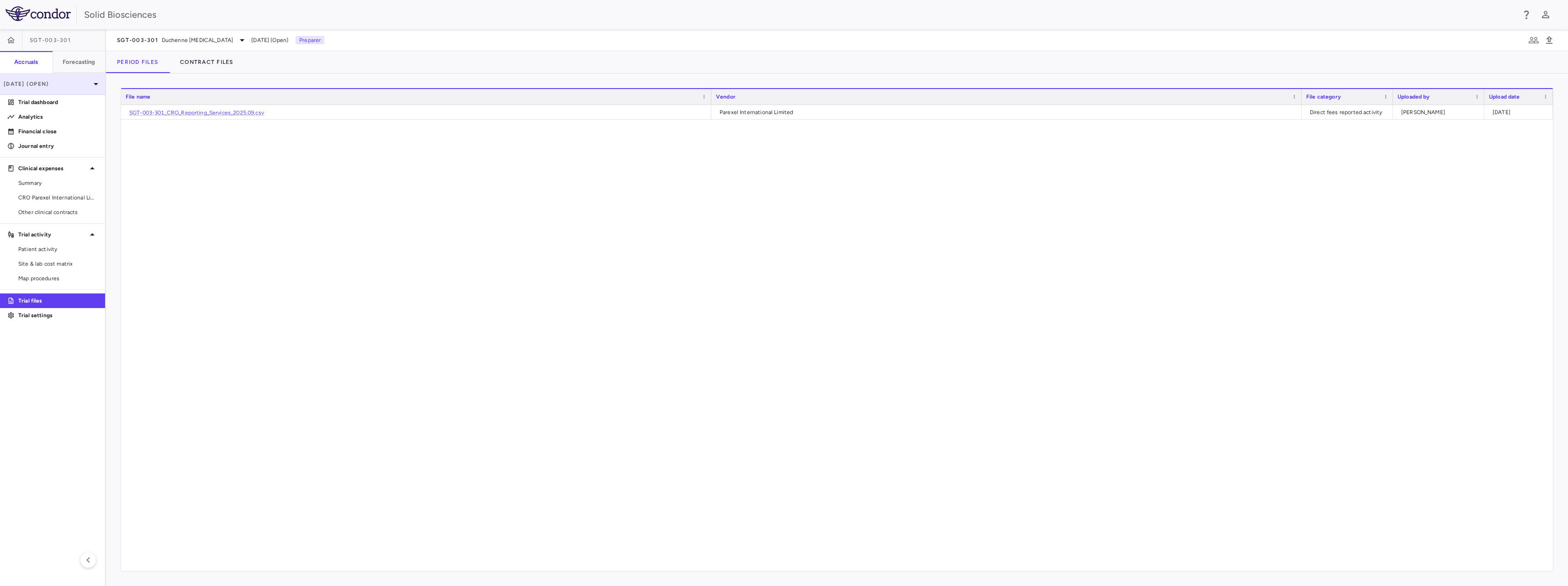
click at [51, 85] on p "[DATE] (Open)" at bounding box center [47, 84] width 87 height 8
click at [49, 149] on div "Jun 2025 Closed" at bounding box center [53, 150] width 104 height 22
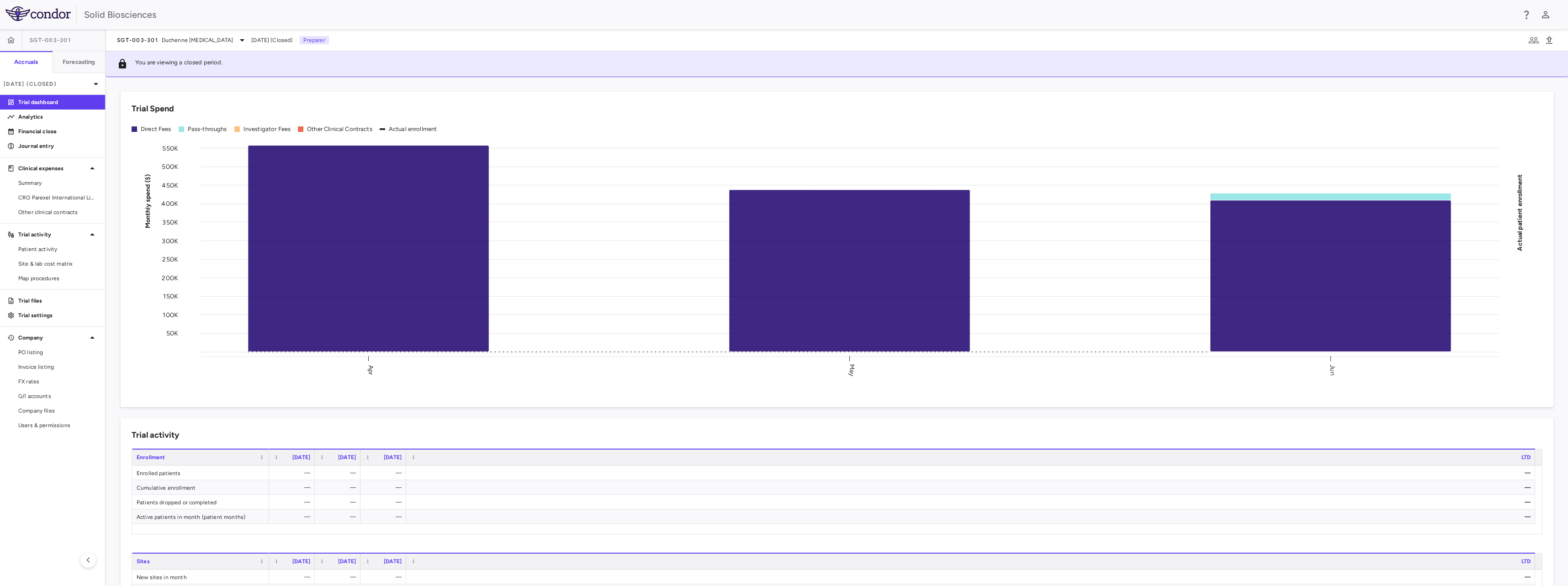
click at [239, 84] on div "Trial Spend Direct Fees Pass-throughs Investigator Fees Other Clinical Contract…" at bounding box center [831, 244] width 1444 height 326
click at [37, 296] on link "Trial files" at bounding box center [52, 301] width 105 height 14
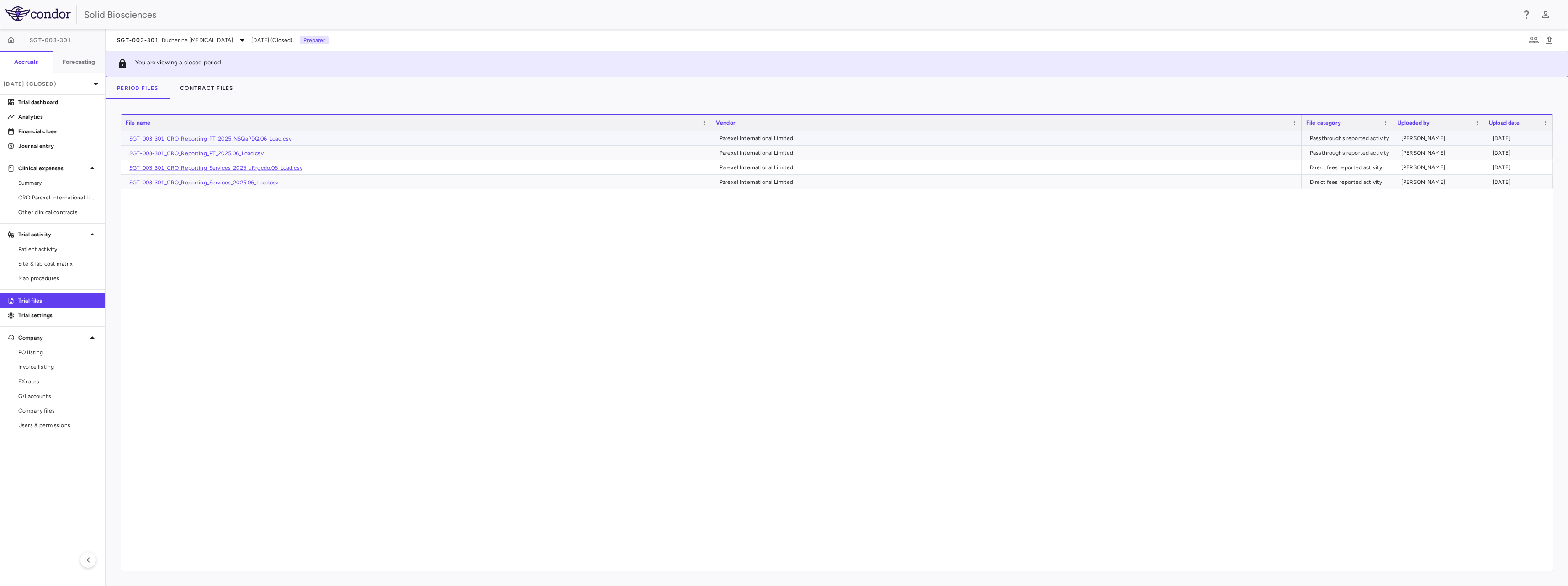
click at [256, 139] on link "SGT-003-301_CRO_Reporting_PT_2025_N6QaPDQ.06_Load.csv" at bounding box center [210, 139] width 162 height 6
click at [58, 89] on div "Jun 2025 (Closed)" at bounding box center [52, 84] width 105 height 22
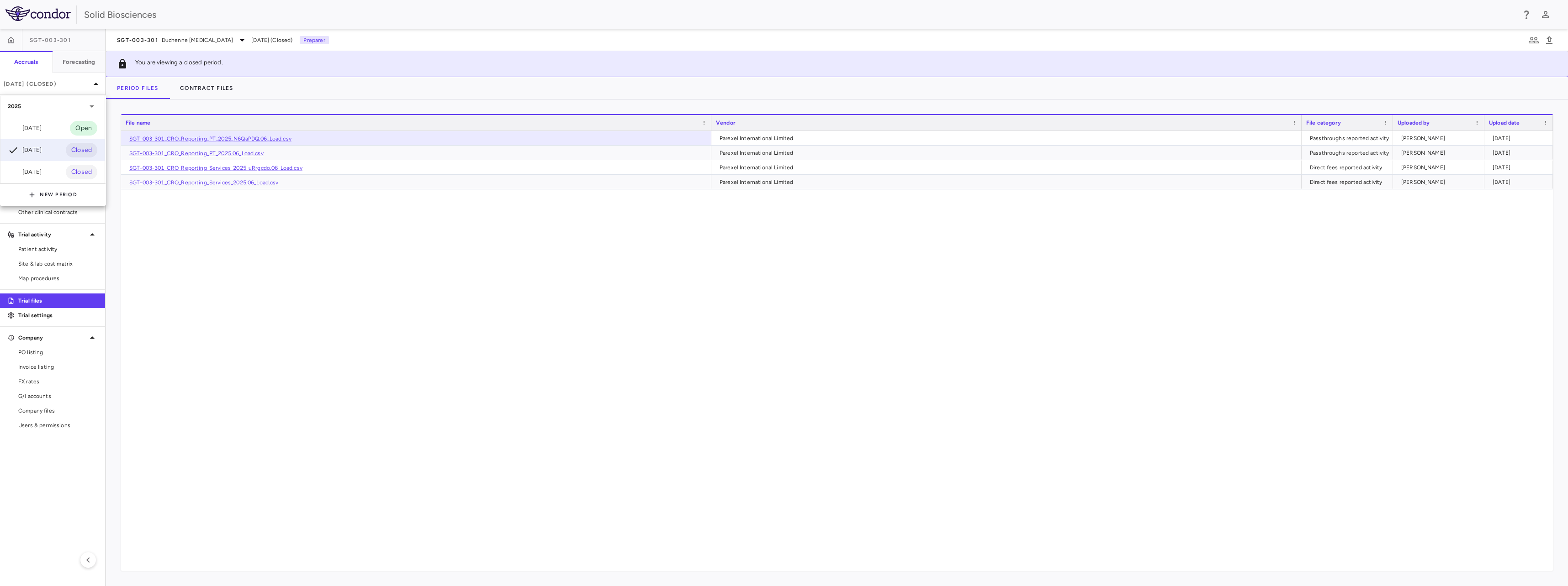
drag, startPoint x: 394, startPoint y: 305, endPoint x: 204, endPoint y: 82, distance: 293.0
click at [385, 287] on div at bounding box center [784, 293] width 1568 height 586
click at [35, 182] on span "Summary" at bounding box center [58, 183] width 80 height 8
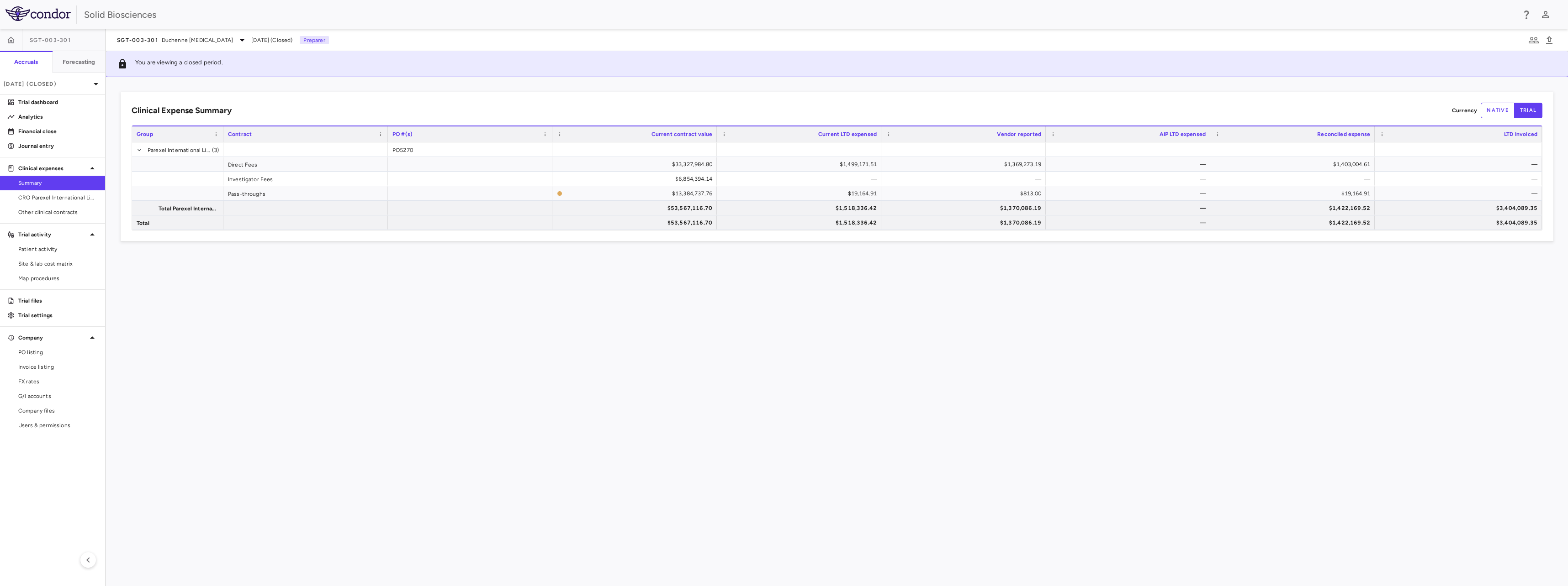
click at [378, 368] on div "Clinical Expense Summary Currency native trial Drag here to set column labels G…" at bounding box center [837, 331] width 1462 height 509
click at [280, 301] on div "Clinical Expense Summary Currency native trial Drag here to set column labels G…" at bounding box center [837, 331] width 1462 height 509
click at [45, 81] on p "Jun 2025 (Closed)" at bounding box center [47, 84] width 87 height 8
click at [41, 135] on div "Sep 2025 Open" at bounding box center [53, 128] width 104 height 22
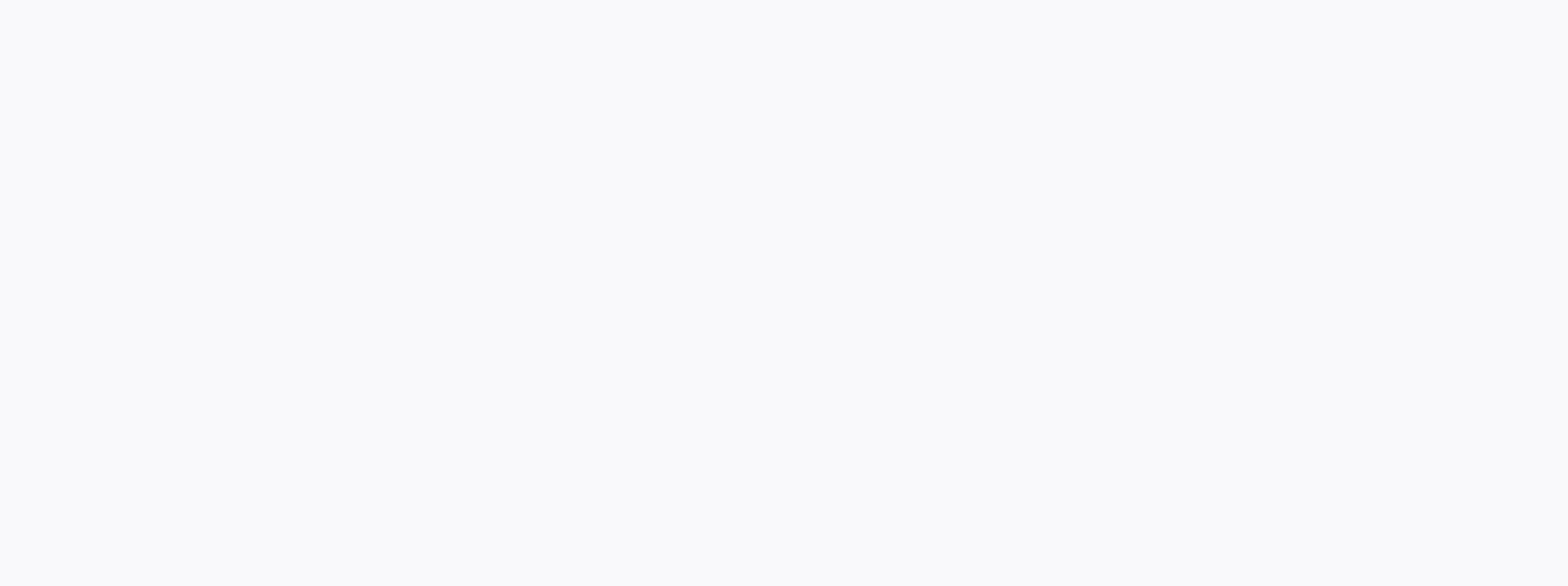
drag, startPoint x: 275, startPoint y: 346, endPoint x: 292, endPoint y: 341, distance: 17.7
click at [276, 345] on div at bounding box center [784, 293] width 1568 height 586
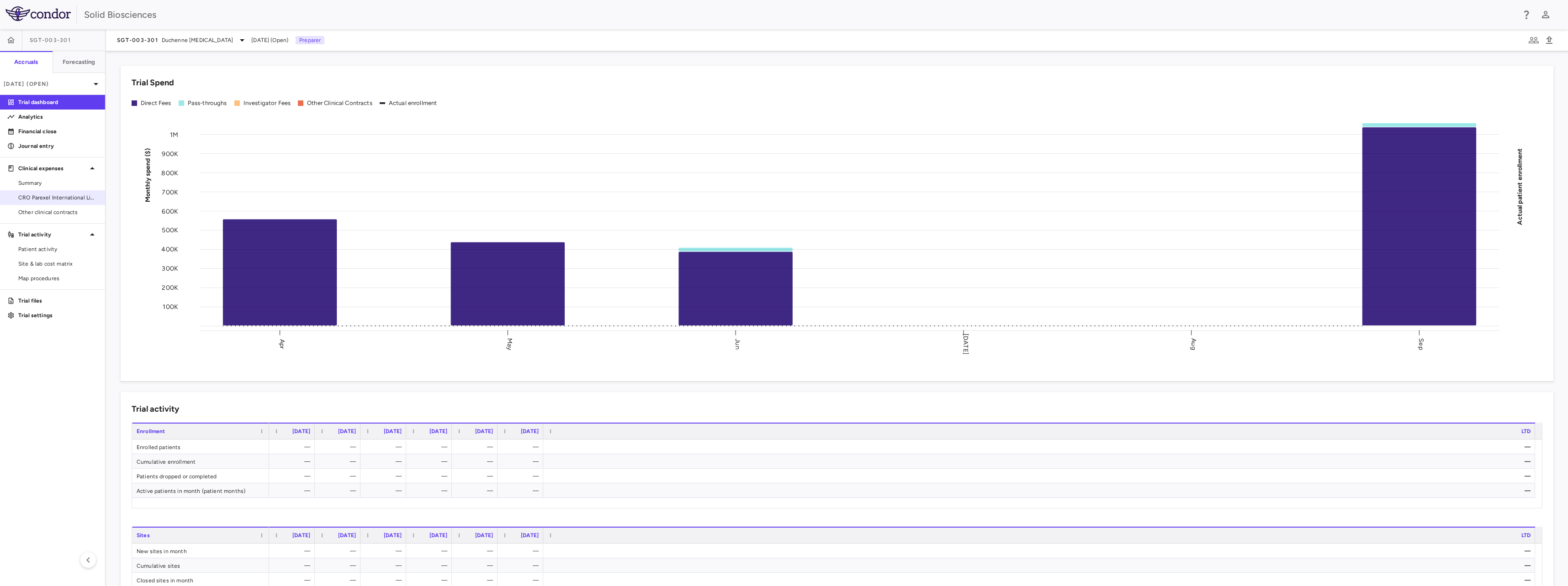
click at [58, 198] on span "CRO Parexel International Limited" at bounding box center [58, 197] width 80 height 8
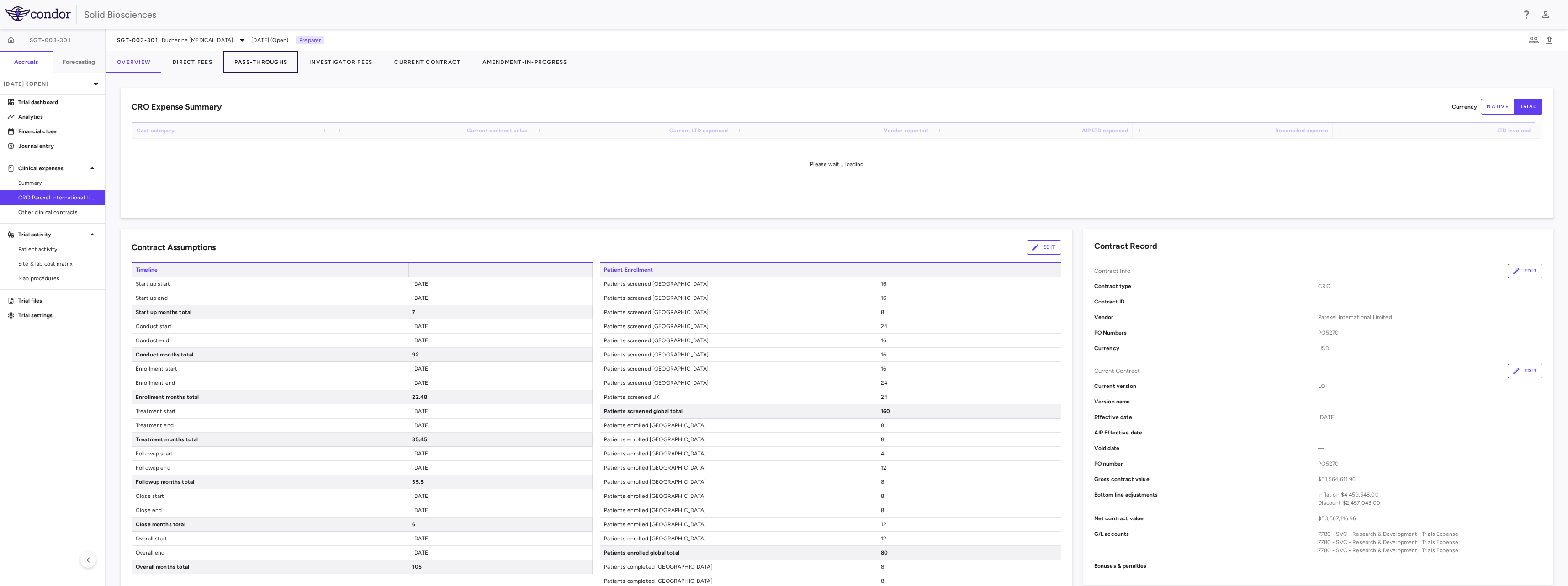
click at [260, 64] on button "Pass-Throughs" at bounding box center [260, 62] width 75 height 22
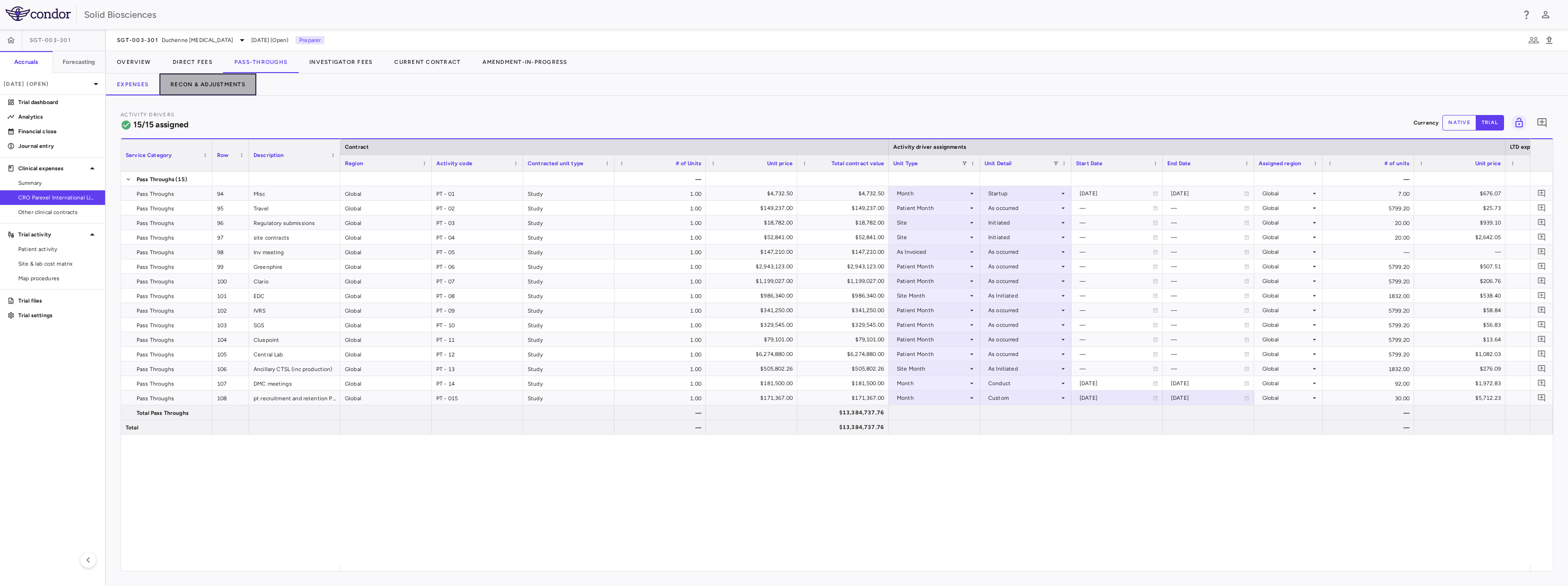
click at [195, 84] on button "Recon & Adjustments" at bounding box center [208, 84] width 97 height 22
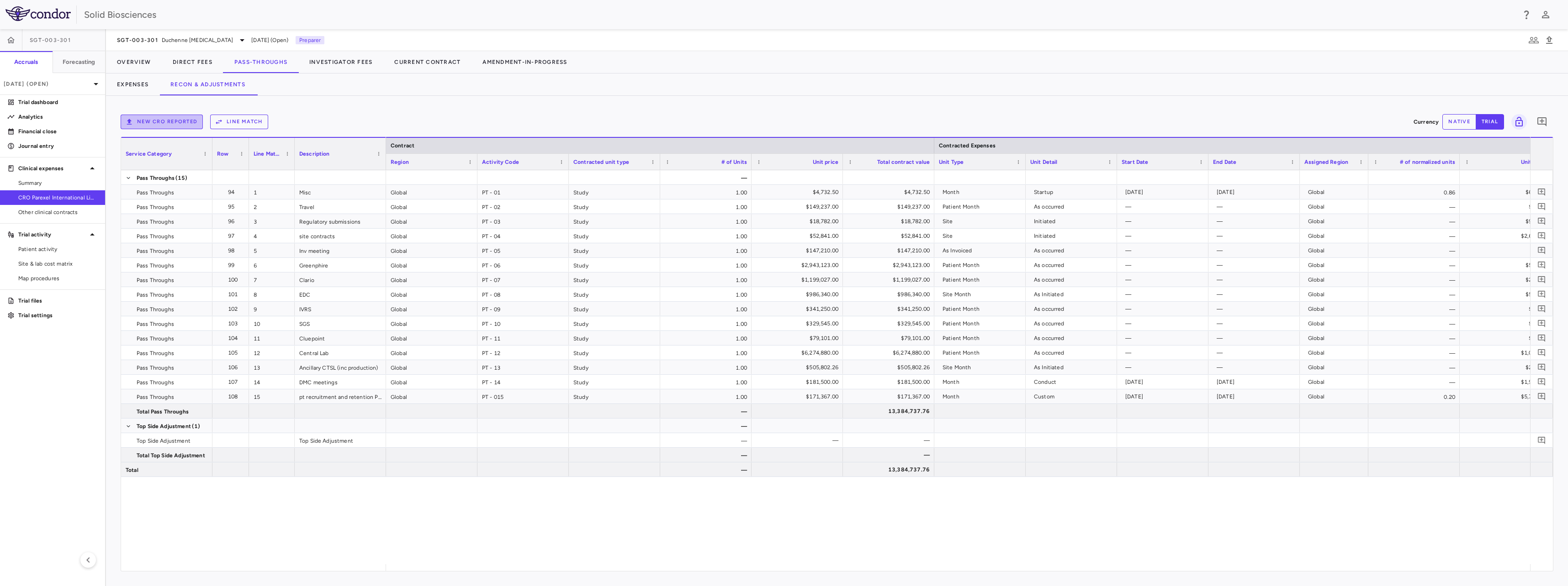
click at [178, 120] on button "New CRO reported" at bounding box center [162, 122] width 82 height 15
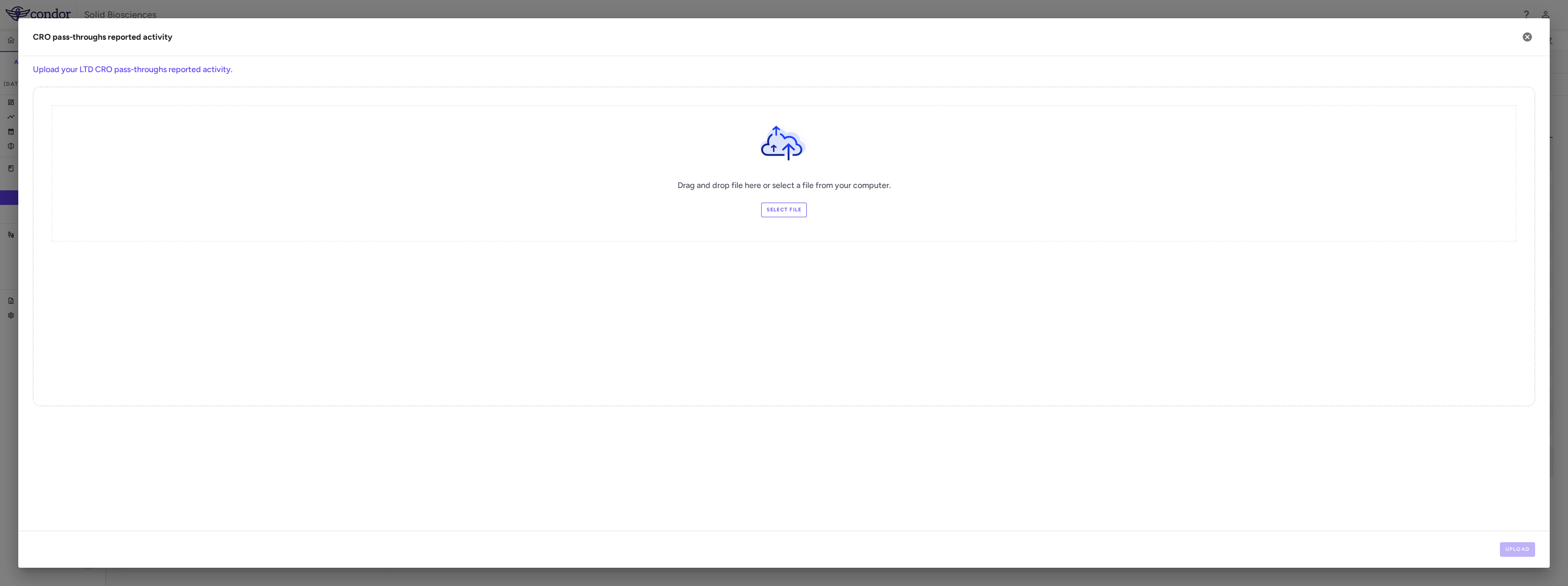
click at [782, 217] on div "Drag and drop file here or select a file from your computer. Select file" at bounding box center [784, 173] width 1465 height 136
click at [784, 211] on label "Select file" at bounding box center [784, 210] width 46 height 15
click at [0, 0] on input "Select file" at bounding box center [0, 0] width 0 height 0
click at [1520, 551] on button "Upload" at bounding box center [1517, 550] width 36 height 15
click at [1513, 546] on button "Next" at bounding box center [1520, 550] width 29 height 15
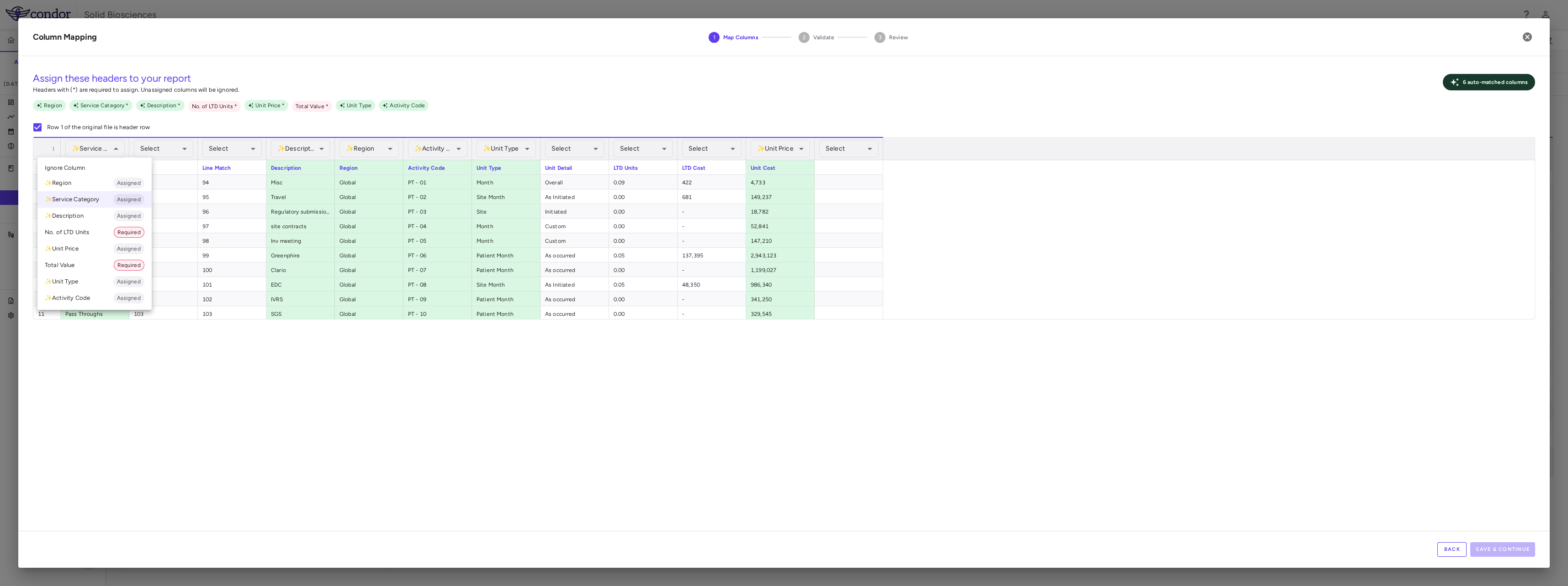
click at [108, 149] on div at bounding box center [784, 293] width 1568 height 586
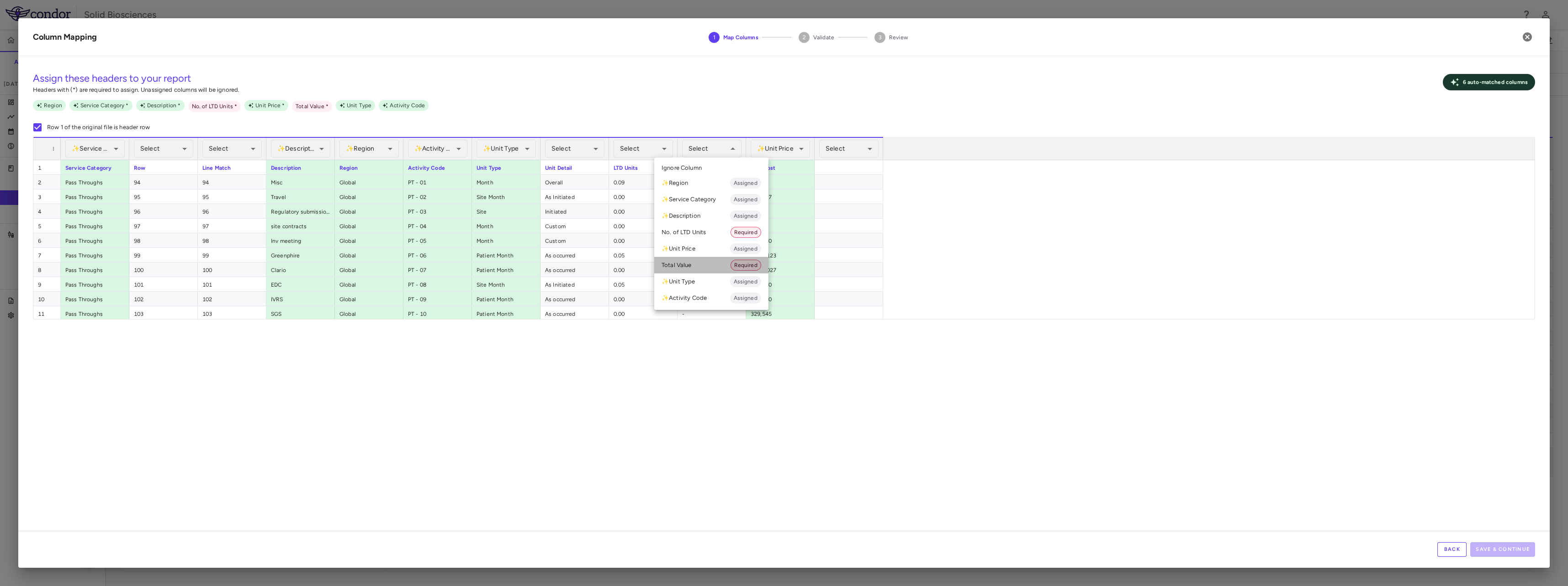
click at [700, 262] on li "Total Value Required" at bounding box center [711, 265] width 114 height 16
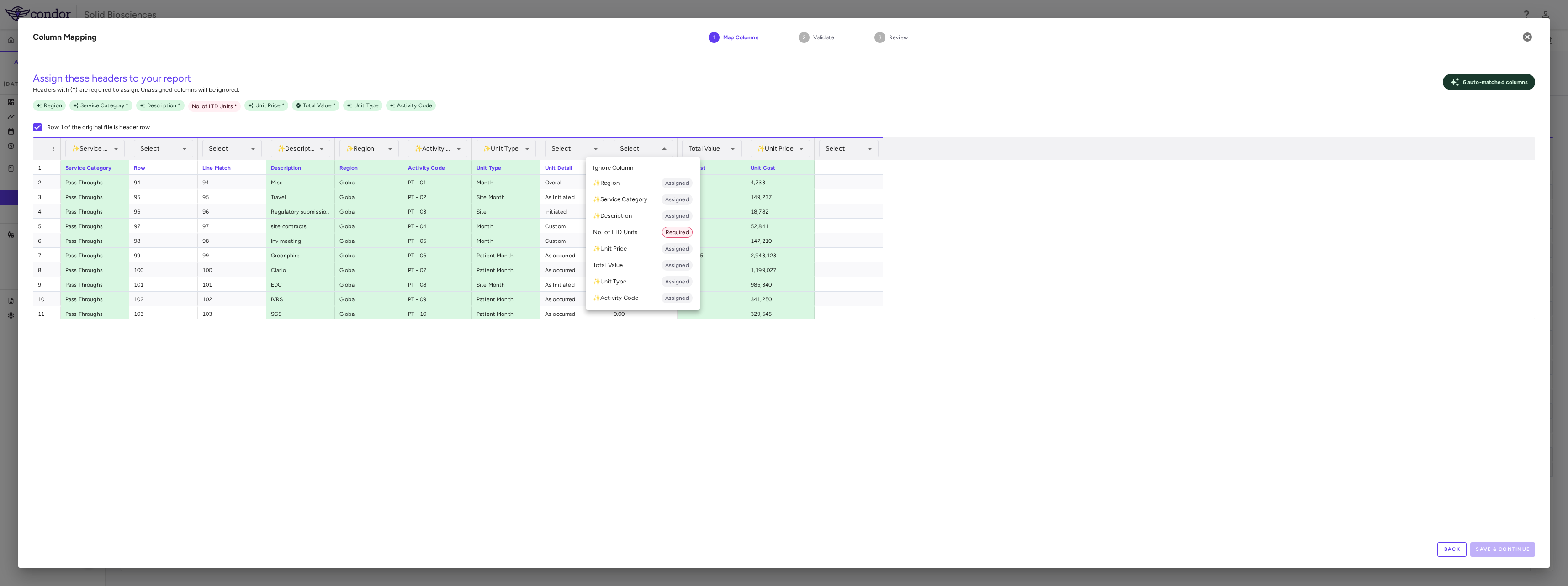
click at [639, 237] on li "No. of LTD Units Required" at bounding box center [642, 233] width 114 height 16
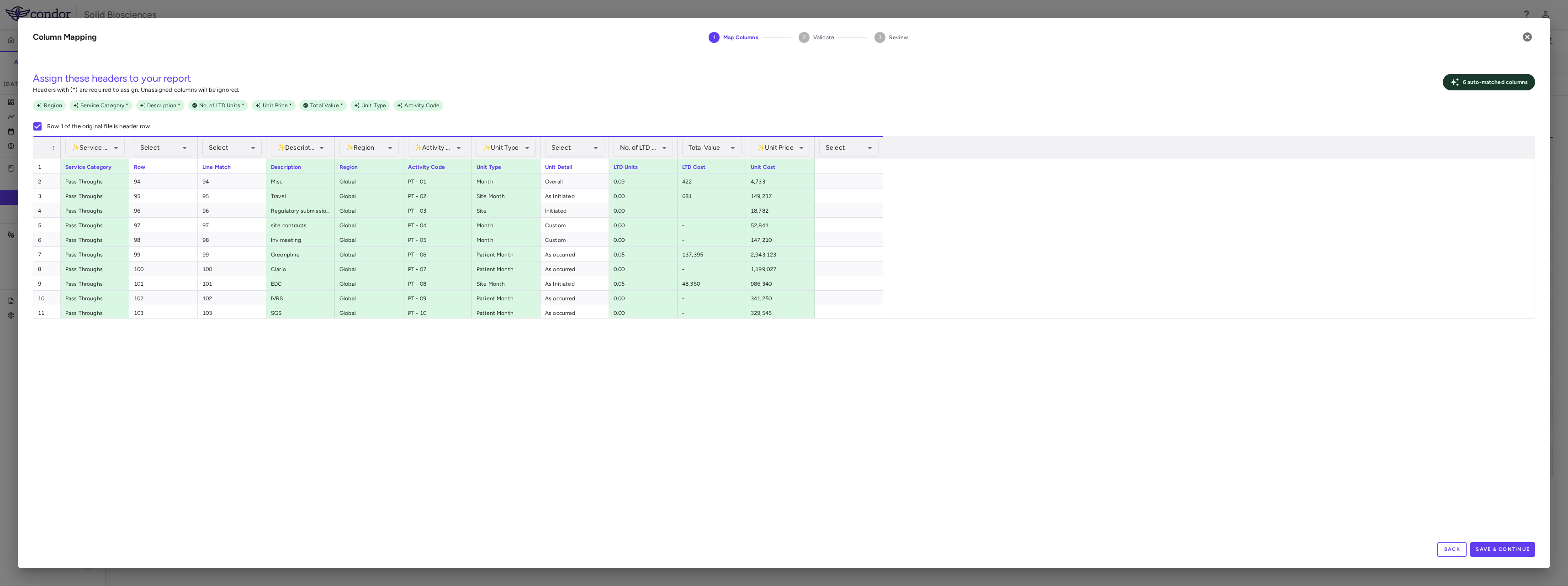
click at [675, 361] on div "**********" at bounding box center [784, 297] width 1531 height 468
click at [1498, 551] on button "Save & Continue" at bounding box center [1502, 550] width 65 height 15
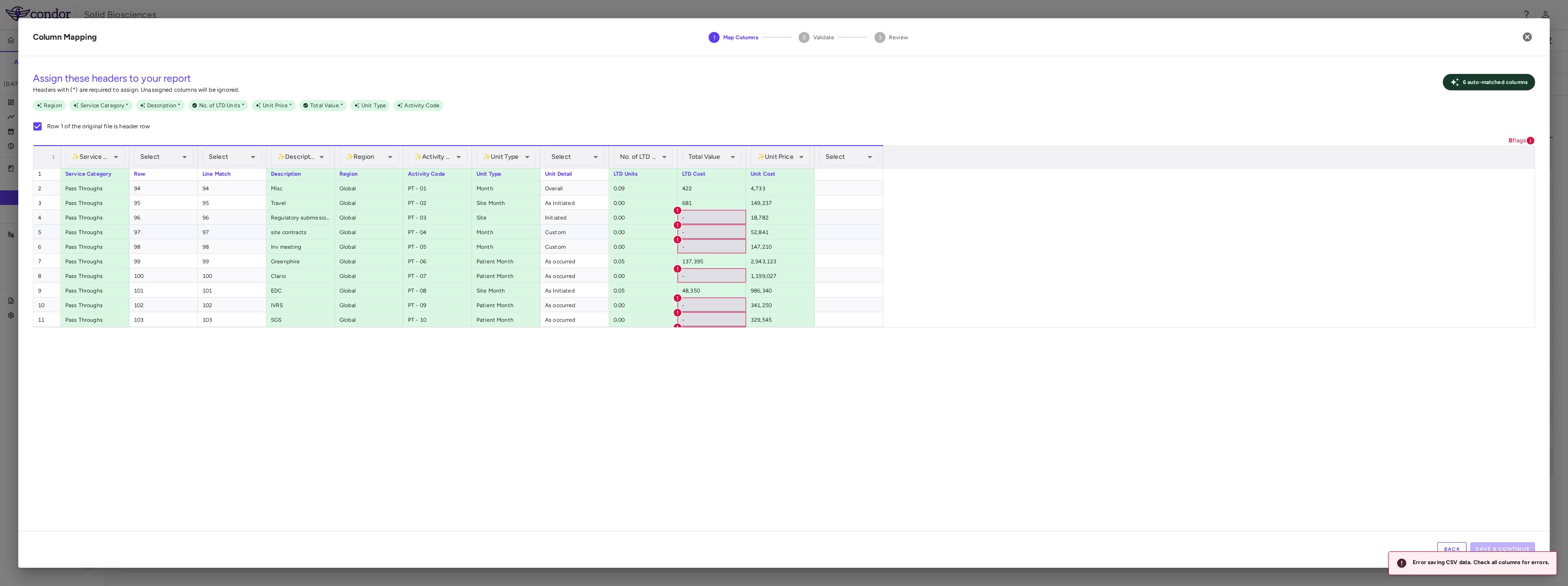
scroll to position [0, 0]
click at [690, 215] on div "-" at bounding box center [711, 219] width 68 height 14
click at [673, 214] on icon at bounding box center [678, 213] width 9 height 9
click at [694, 218] on div "-" at bounding box center [711, 219] width 68 height 14
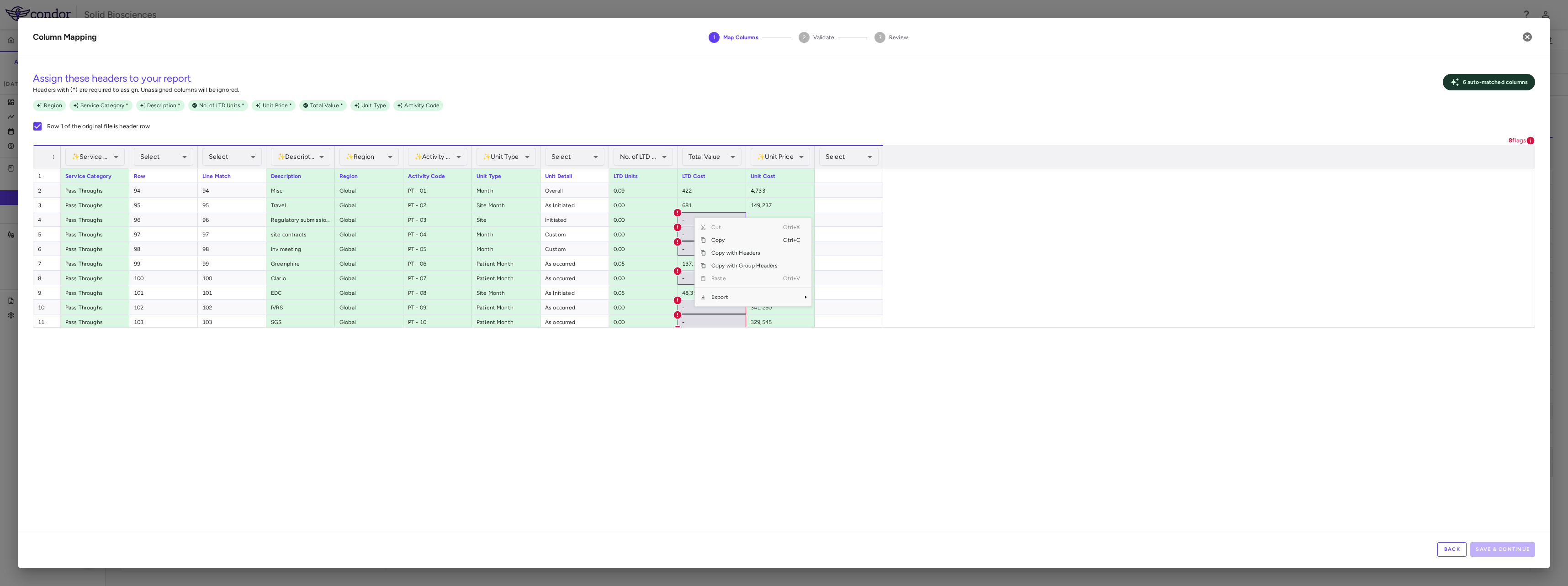
drag, startPoint x: 750, startPoint y: 381, endPoint x: 738, endPoint y: 339, distance: 43.7
click at [749, 377] on div "**********" at bounding box center [784, 297] width 1531 height 468
click at [695, 218] on div "-" at bounding box center [711, 219] width 68 height 14
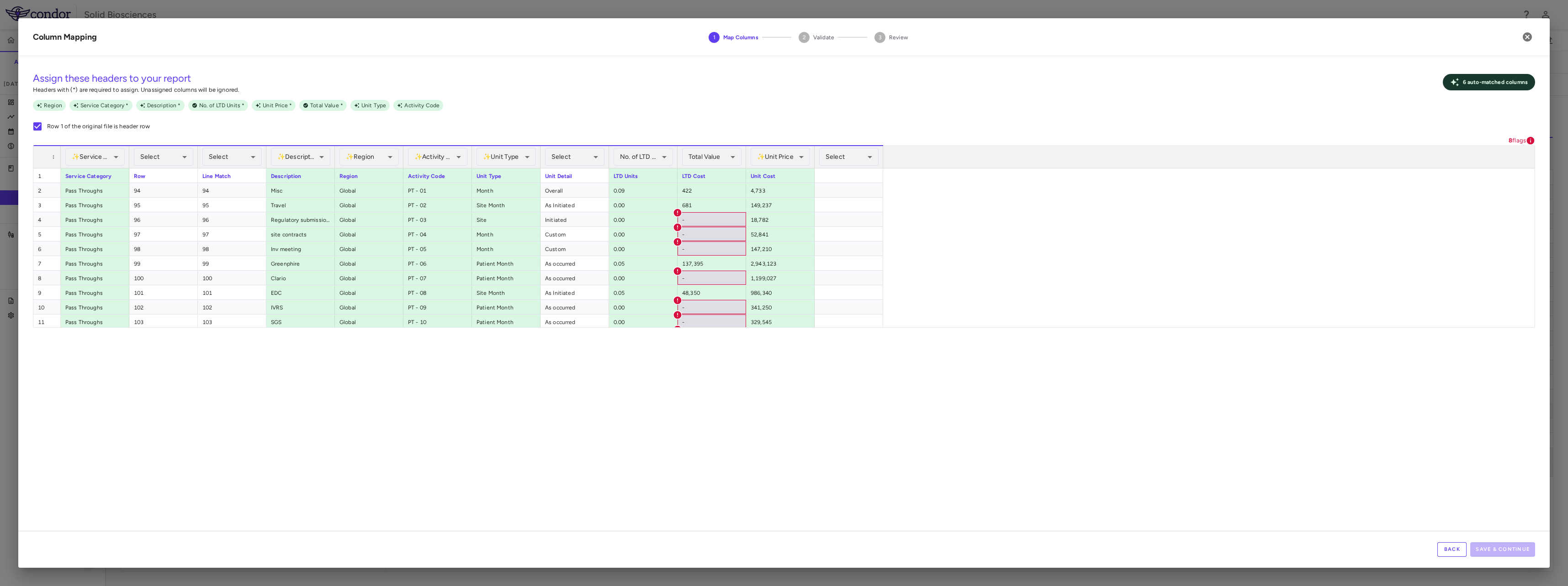
click at [769, 338] on div "**********" at bounding box center [784, 297] width 1531 height 468
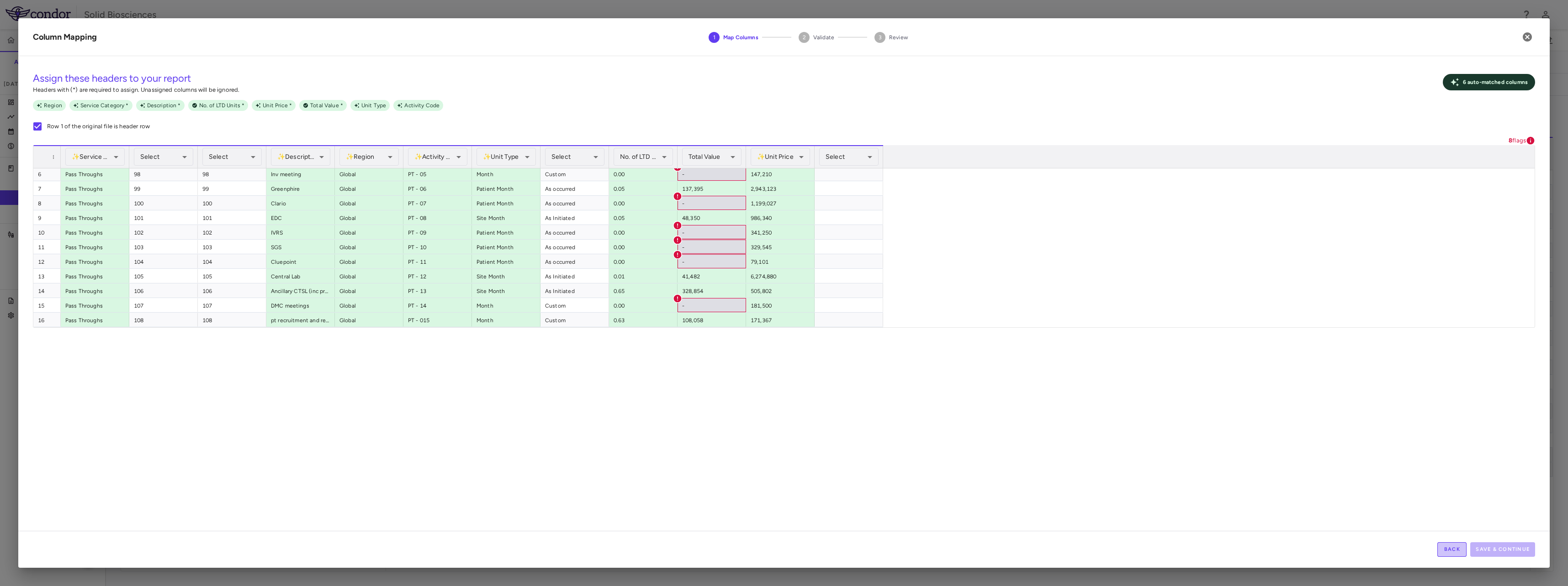
click at [1460, 546] on button "Back" at bounding box center [1451, 550] width 29 height 15
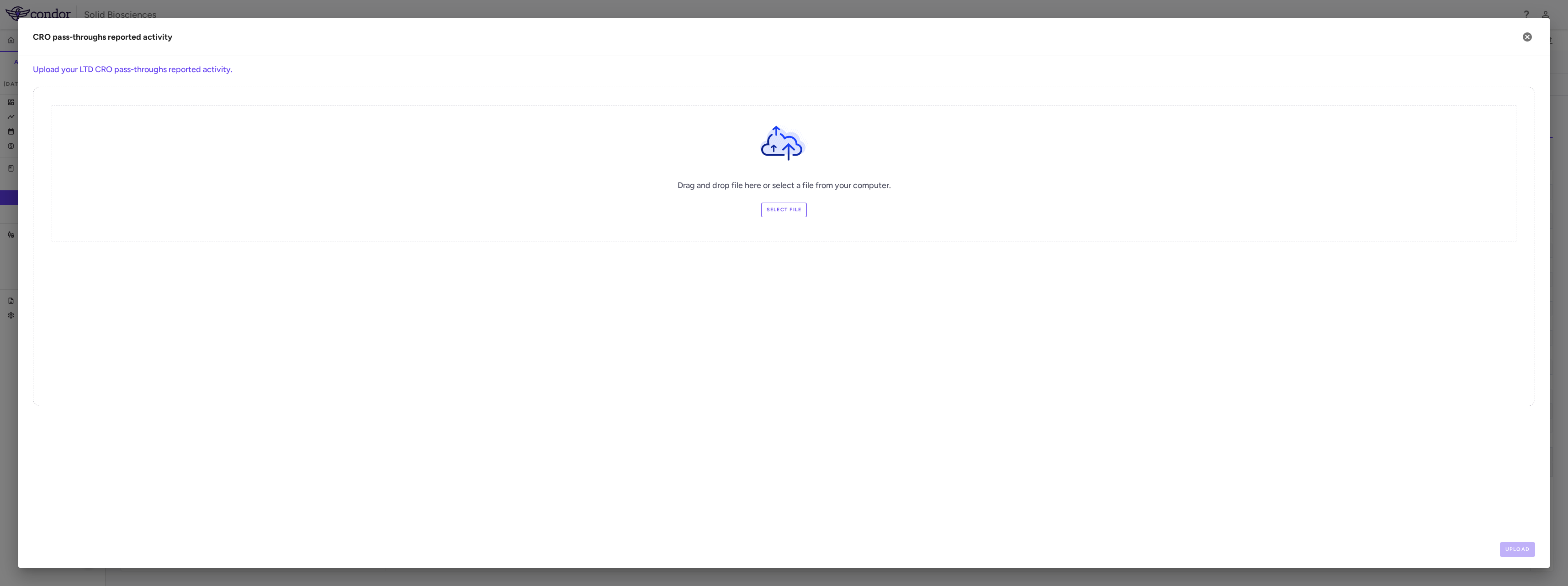
click at [453, 264] on div "Drag and drop file here or select a file from your computer. Select file" at bounding box center [784, 246] width 1502 height 320
click at [782, 213] on label "Select file" at bounding box center [784, 210] width 46 height 15
click at [0, 0] on input "Select file" at bounding box center [0, 0] width 0 height 0
click at [1515, 549] on button "Upload" at bounding box center [1517, 550] width 36 height 15
click at [1519, 547] on button "Next" at bounding box center [1520, 550] width 29 height 15
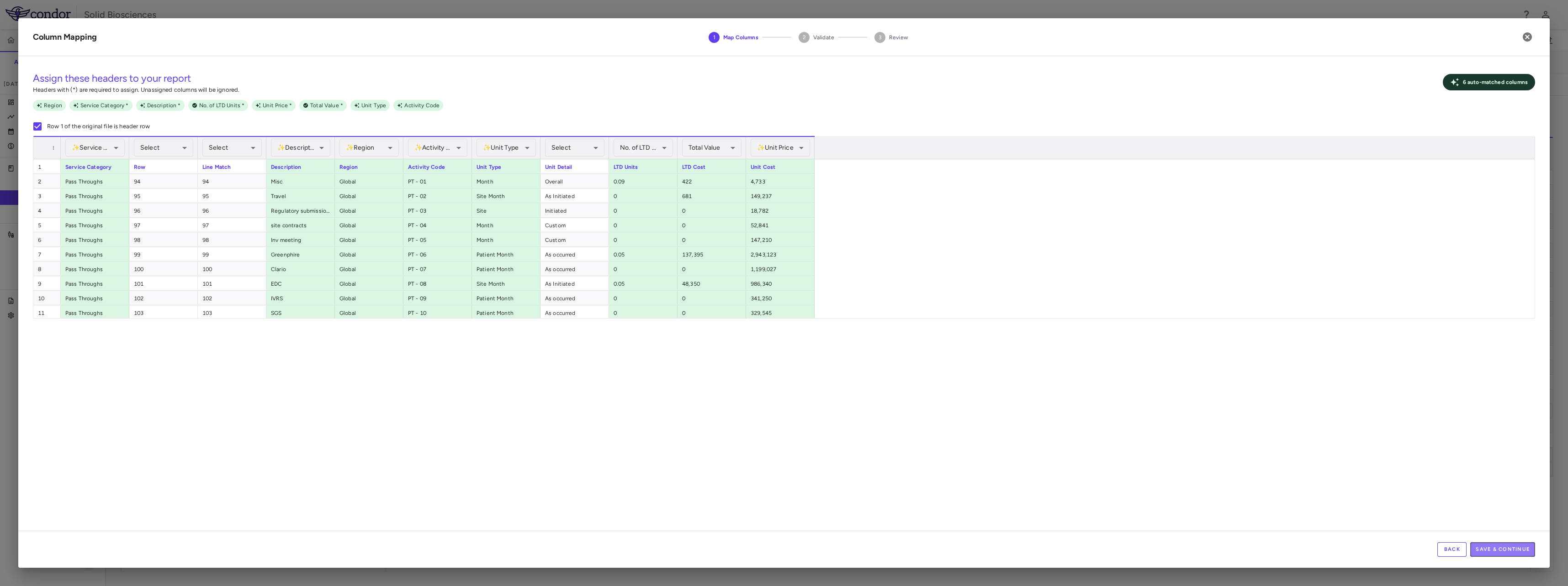
drag, startPoint x: 1504, startPoint y: 545, endPoint x: 909, endPoint y: 271, distance: 655.1
click at [1503, 545] on button "Save & Continue" at bounding box center [1502, 550] width 65 height 15
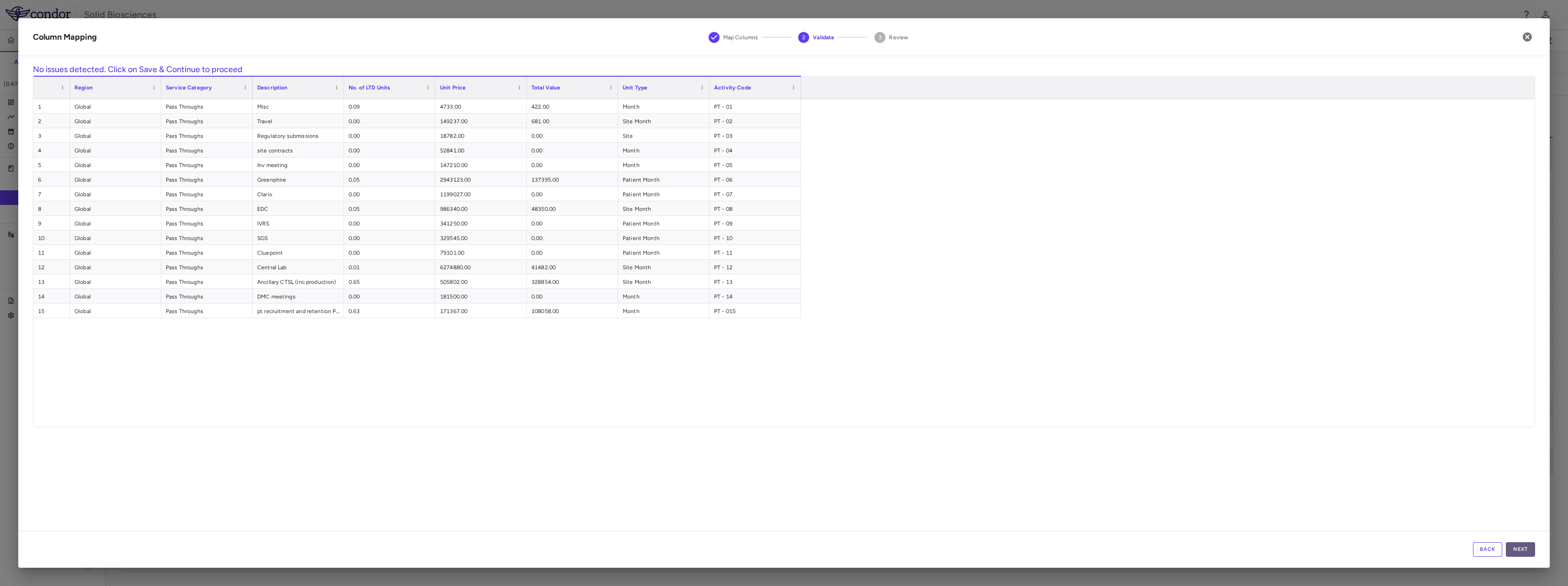
click at [1526, 551] on button "Next" at bounding box center [1520, 550] width 29 height 15
click at [1519, 551] on button "Save" at bounding box center [1520, 550] width 29 height 15
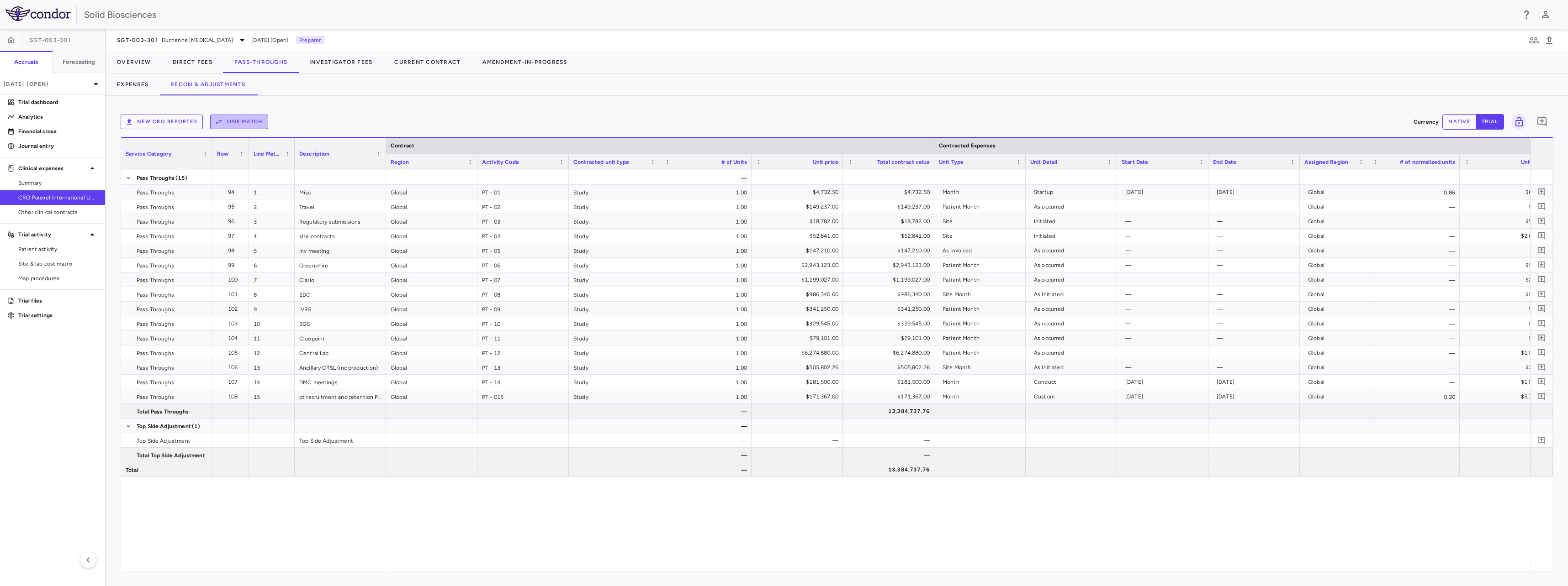
click at [237, 124] on button "Line Match" at bounding box center [239, 122] width 58 height 15
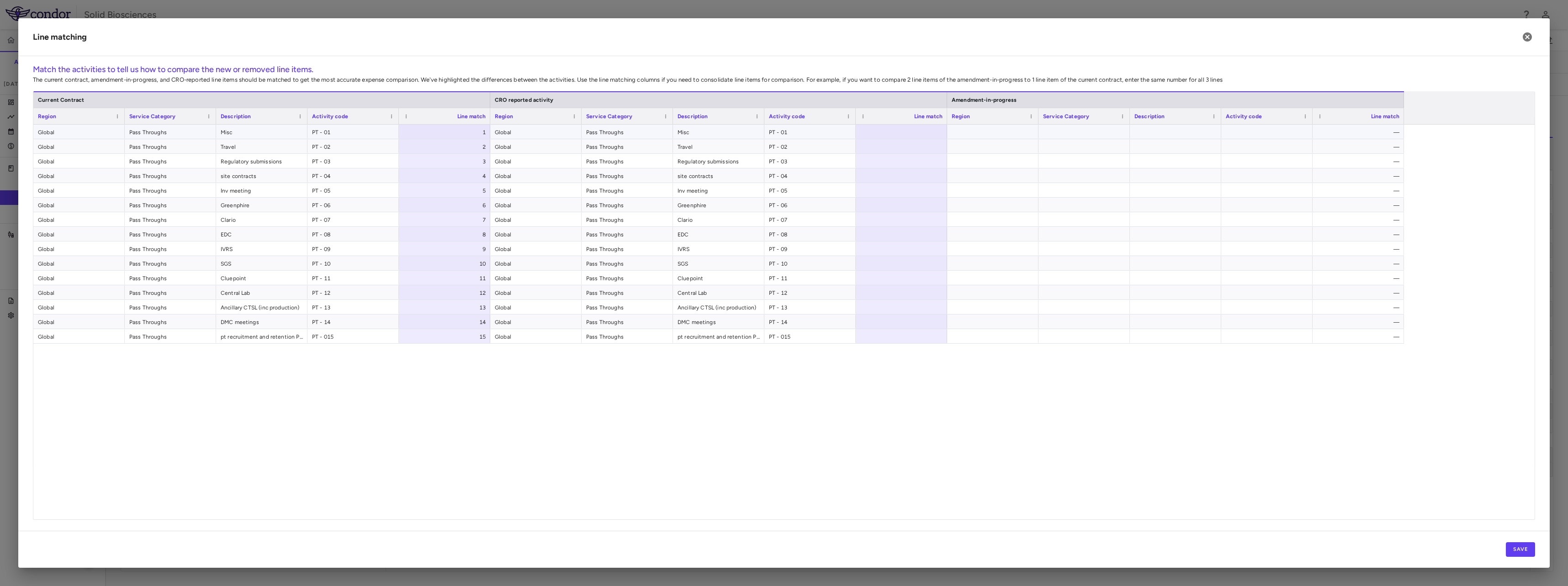
click at [887, 132] on div at bounding box center [901, 131] width 91 height 14
type input "*"
click at [892, 145] on div at bounding box center [901, 146] width 91 height 14
type input "*"
click at [889, 157] on div at bounding box center [901, 161] width 91 height 14
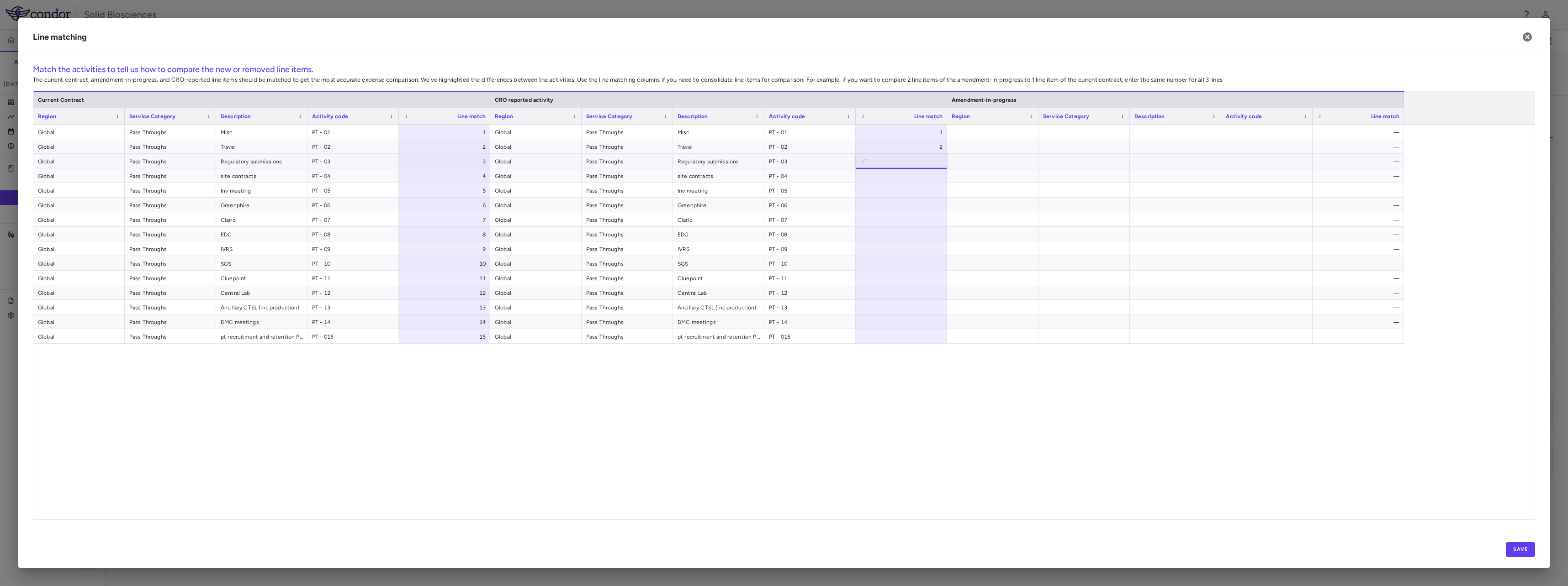
type input "*"
click at [887, 172] on div at bounding box center [901, 175] width 91 height 14
click at [890, 192] on div at bounding box center [901, 190] width 91 height 14
drag, startPoint x: 918, startPoint y: 189, endPoint x: 949, endPoint y: 189, distance: 31.0
click at [949, 189] on div "Global Pass Throughs Inv meeting PT - 05 5 Global Pass Throughs Inv meeting PT …" at bounding box center [718, 191] width 1371 height 15
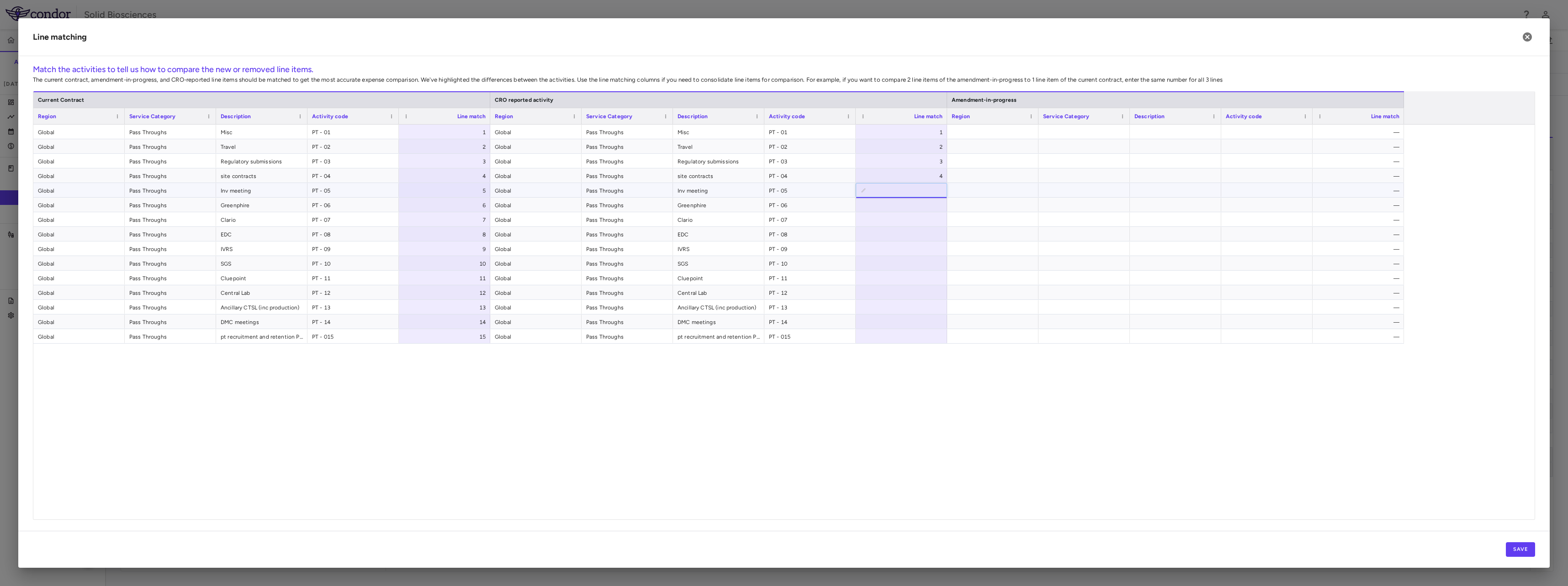
type input "*"
click at [922, 203] on div at bounding box center [901, 205] width 91 height 14
type input "*"
click at [925, 225] on div at bounding box center [901, 219] width 91 height 14
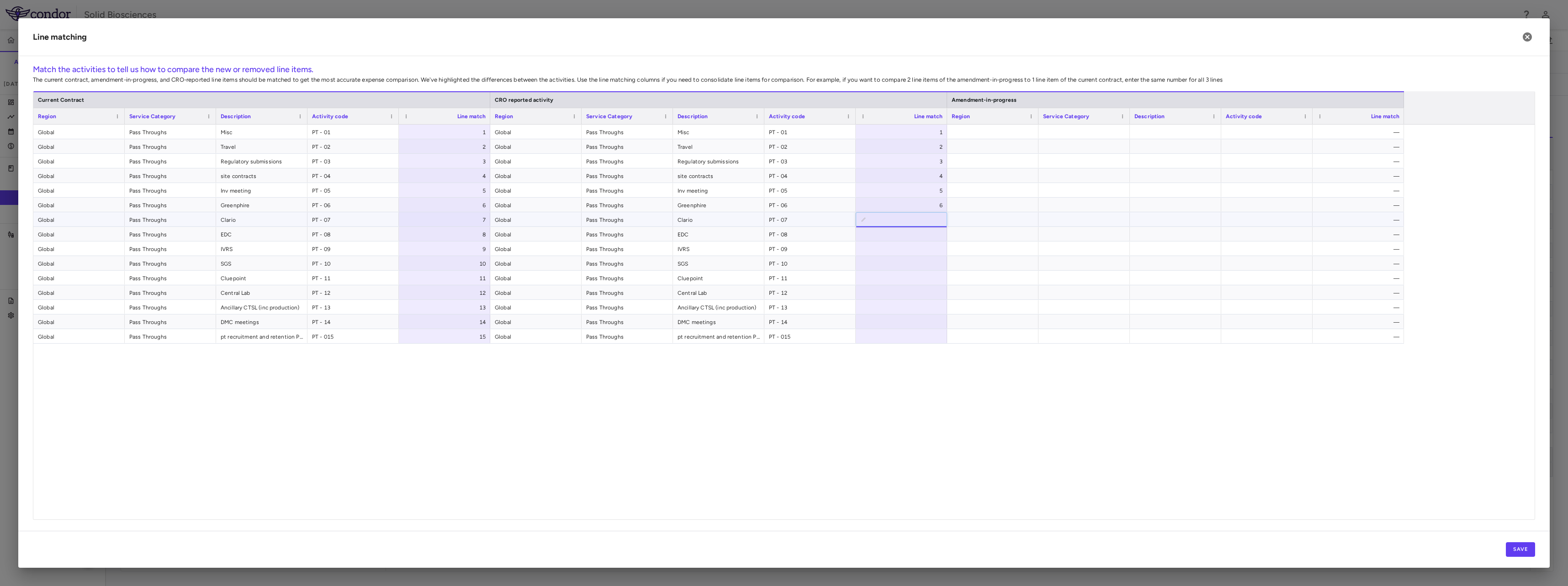
type input "*"
click at [913, 232] on div at bounding box center [901, 234] width 91 height 14
click at [916, 247] on div at bounding box center [901, 248] width 91 height 14
click at [915, 266] on div at bounding box center [901, 263] width 91 height 14
type input "**"
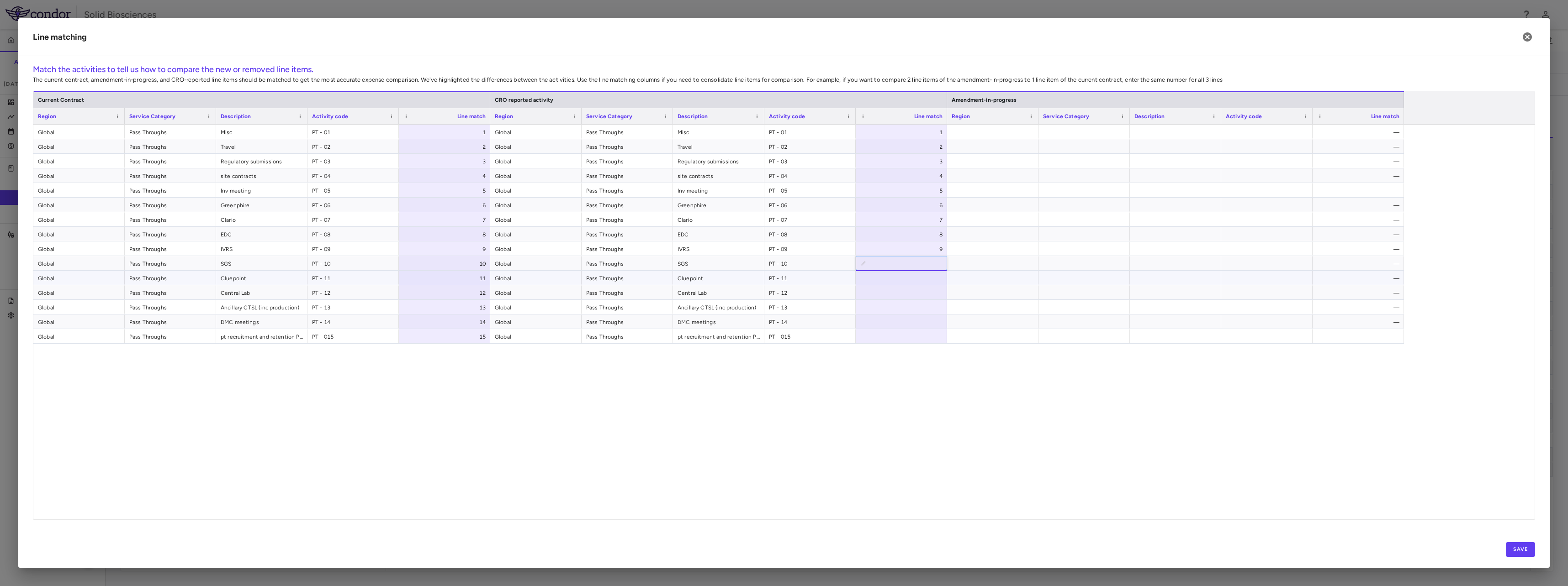
click at [913, 283] on div at bounding box center [901, 278] width 91 height 14
type input "**"
click at [923, 294] on div at bounding box center [901, 292] width 91 height 14
type input "**"
click at [923, 306] on div at bounding box center [901, 307] width 91 height 14
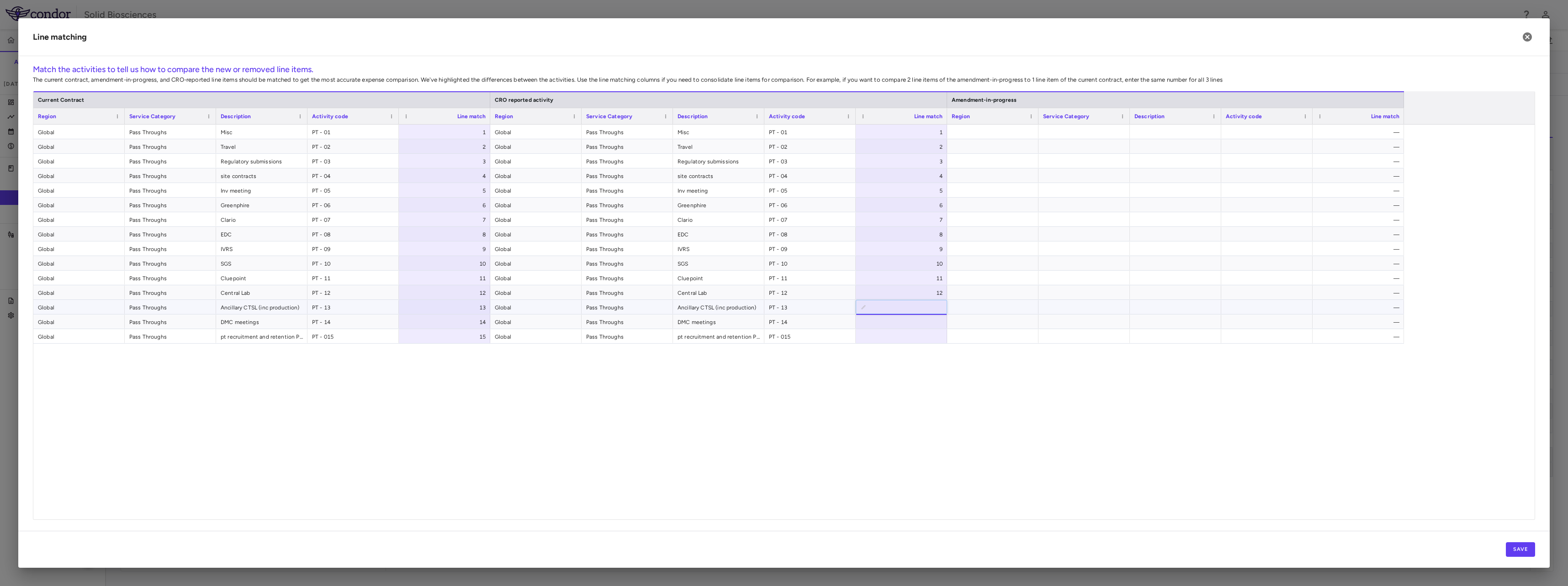
type input "**"
click at [920, 320] on div at bounding box center [901, 321] width 91 height 14
type input "**"
click at [920, 337] on div at bounding box center [901, 336] width 91 height 14
type input "**"
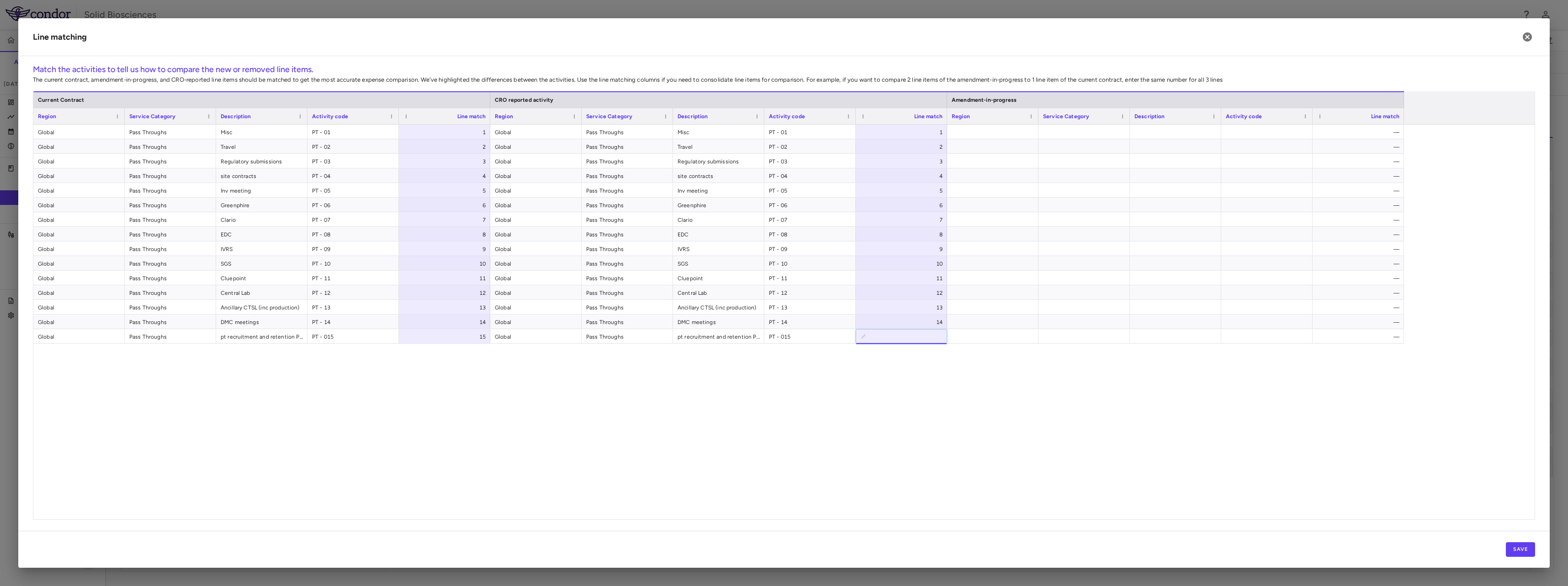
click at [934, 364] on div "Global Pass Throughs Misc PT - 01 1 Global Pass Throughs Misc PT - 01 1 — Globa…" at bounding box center [784, 322] width 1501 height 395
click at [910, 306] on div "13" at bounding box center [903, 308] width 78 height 15
click at [938, 393] on div "Global Pass Throughs Misc PT - 01 1 Global Pass Throughs Misc PT - 01 1 — Globa…" at bounding box center [784, 322] width 1501 height 395
click at [929, 402] on div "Global Pass Throughs Misc PT - 01 1 Global Pass Throughs Misc PT - 01 1 — Globa…" at bounding box center [784, 322] width 1501 height 395
click at [932, 292] on div "12" at bounding box center [903, 293] width 78 height 15
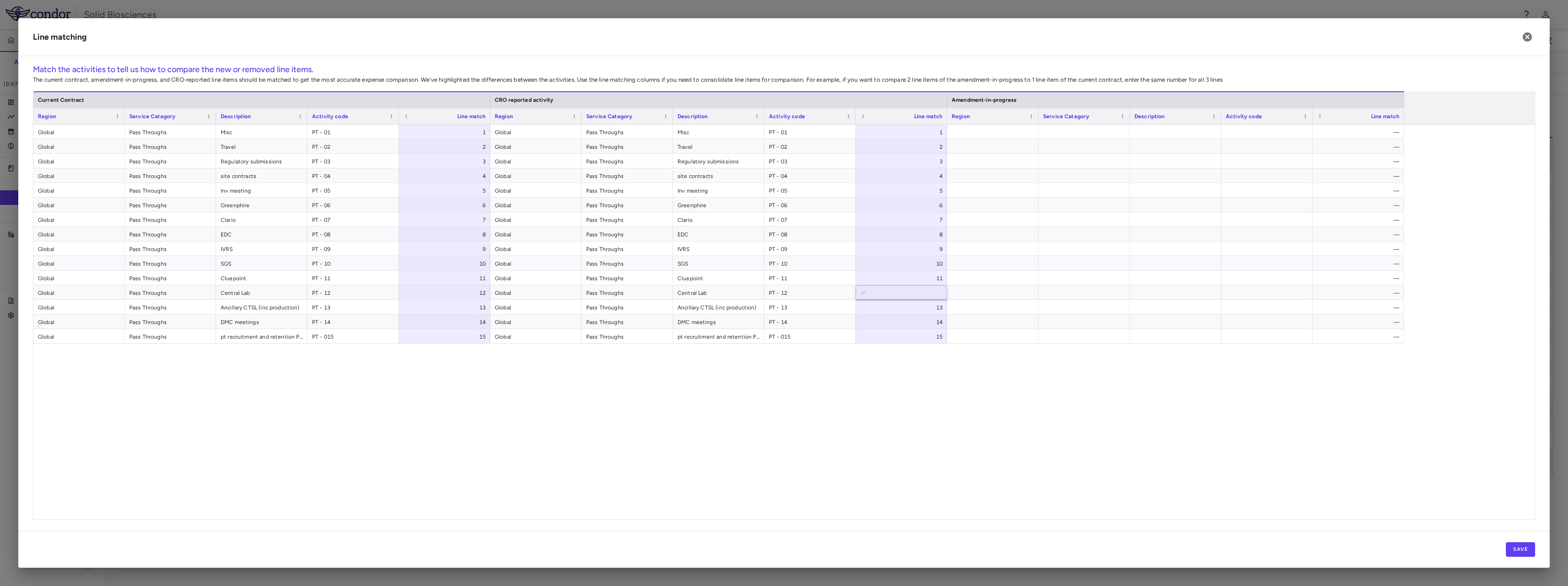
click at [943, 369] on div "Global Pass Throughs Misc PT - 01 1 Global Pass Throughs Misc PT - 01 1 — Globa…" at bounding box center [784, 322] width 1501 height 395
drag, startPoint x: 678, startPoint y: 414, endPoint x: 684, endPoint y: 414, distance: 6.0
click at [681, 414] on div "Global Pass Throughs Misc PT - 01 1 Global Pass Throughs Misc PT - 01 1 — Globa…" at bounding box center [784, 322] width 1501 height 395
click at [927, 272] on div "11" at bounding box center [903, 278] width 78 height 15
click at [932, 414] on div "Global Pass Throughs Misc PT - 01 1 Global Pass Throughs Misc PT - 01 1 — Globa…" at bounding box center [784, 322] width 1501 height 395
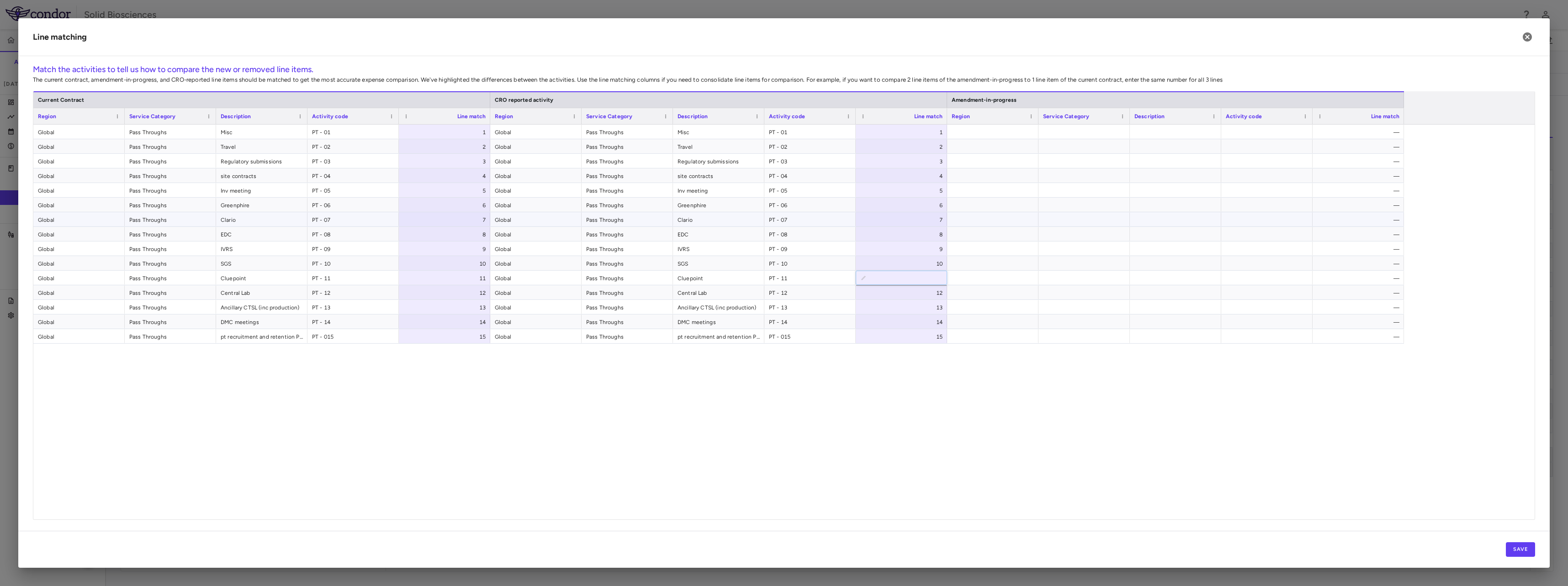
click at [521, 215] on span "Global" at bounding box center [536, 220] width 82 height 15
click at [1516, 551] on button "Save" at bounding box center [1520, 550] width 29 height 15
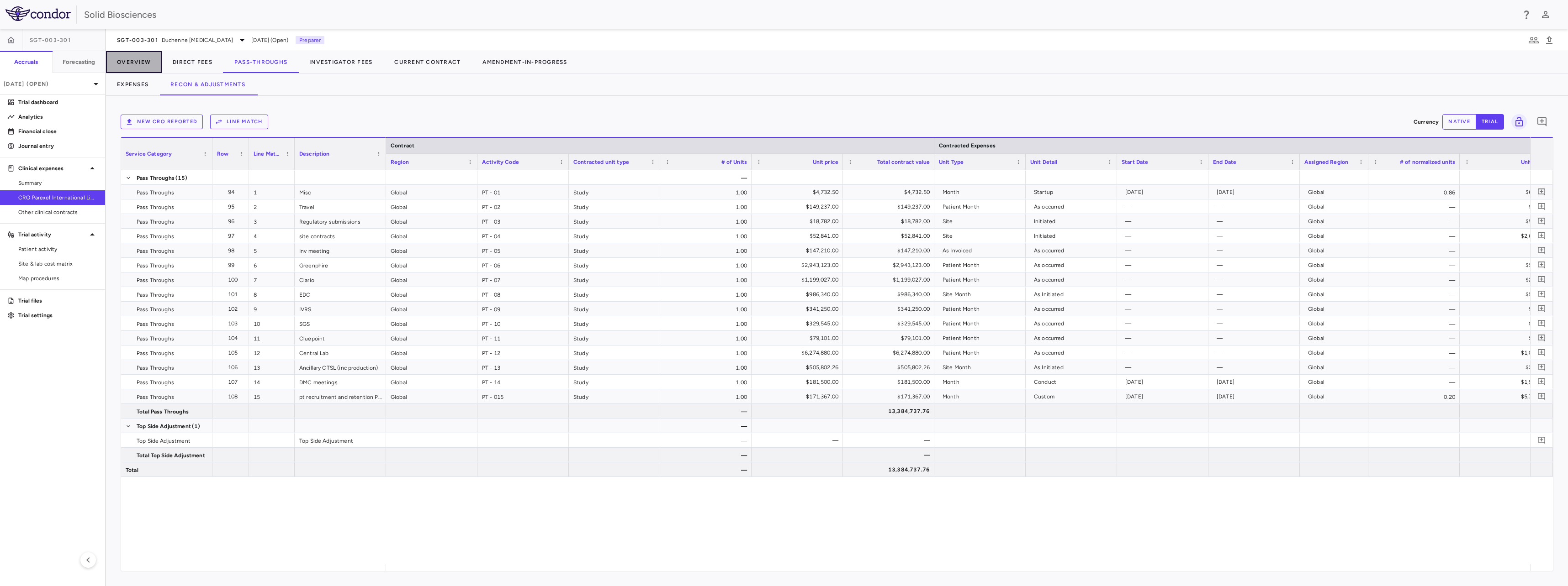
drag, startPoint x: 146, startPoint y: 61, endPoint x: 153, endPoint y: 63, distance: 7.3
click at [147, 61] on button "Overview" at bounding box center [134, 62] width 55 height 22
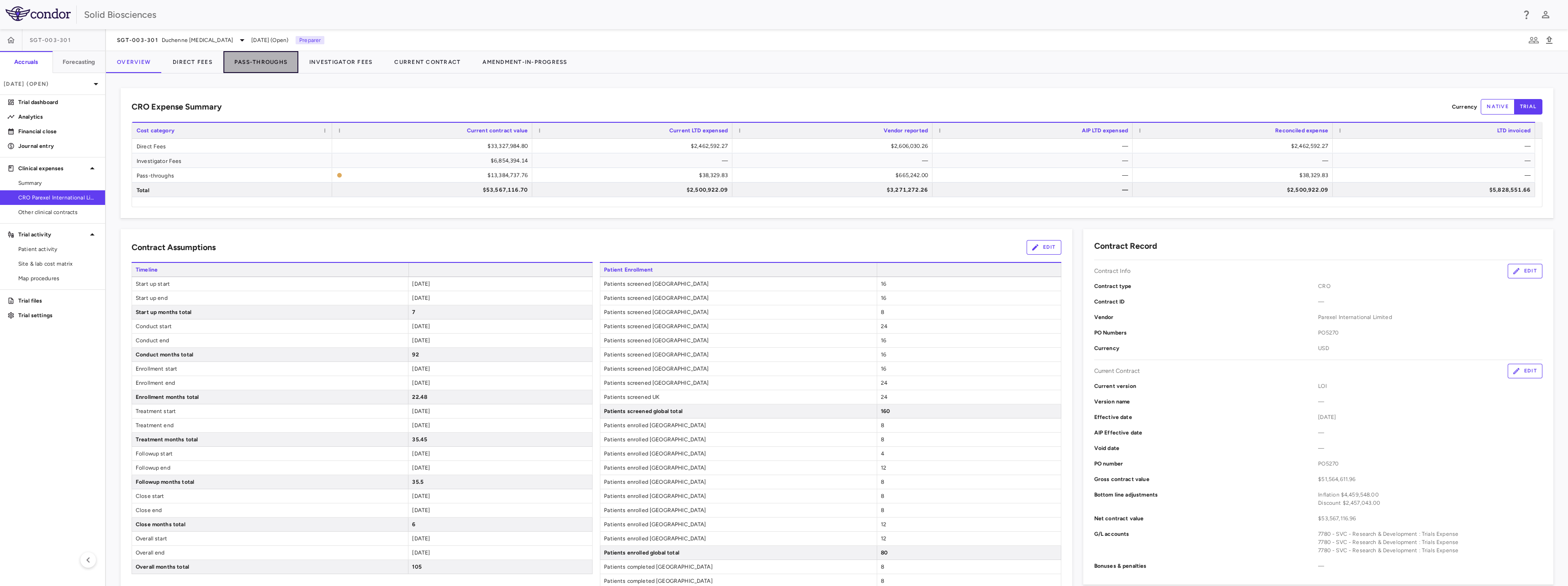
click at [248, 63] on button "Pass-Throughs" at bounding box center [260, 62] width 75 height 22
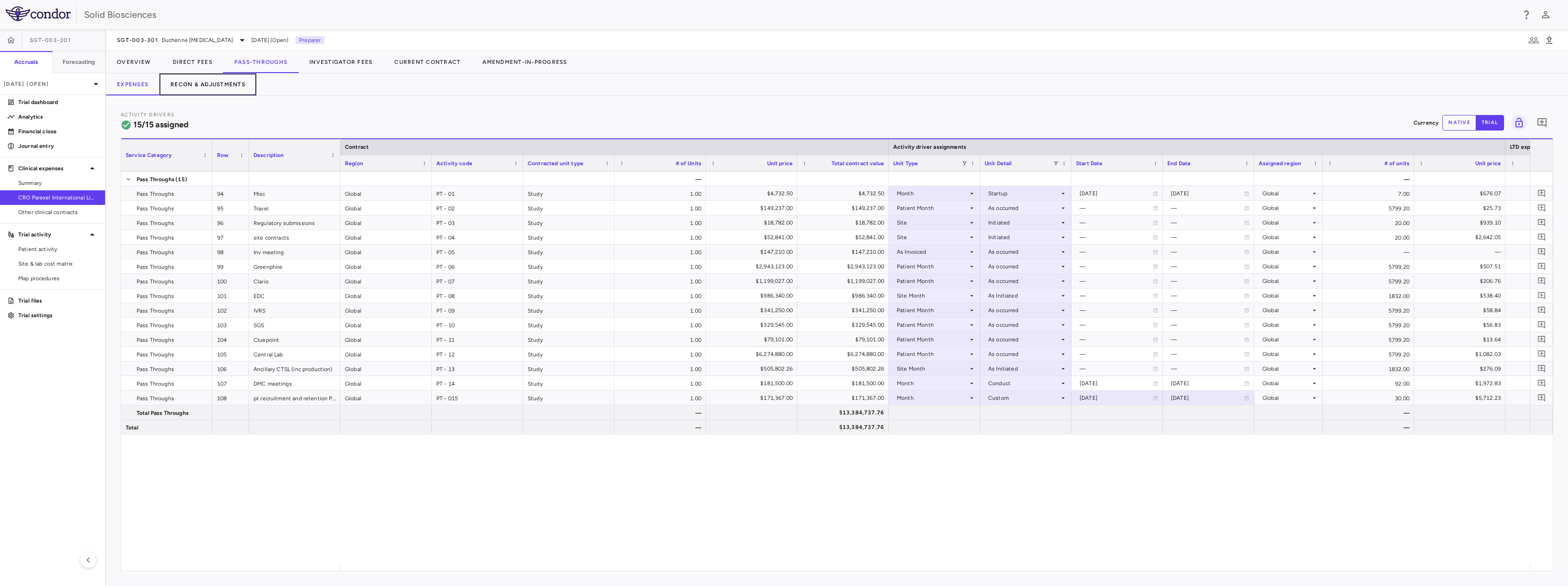
click at [216, 87] on button "Recon & Adjustments" at bounding box center [208, 84] width 97 height 22
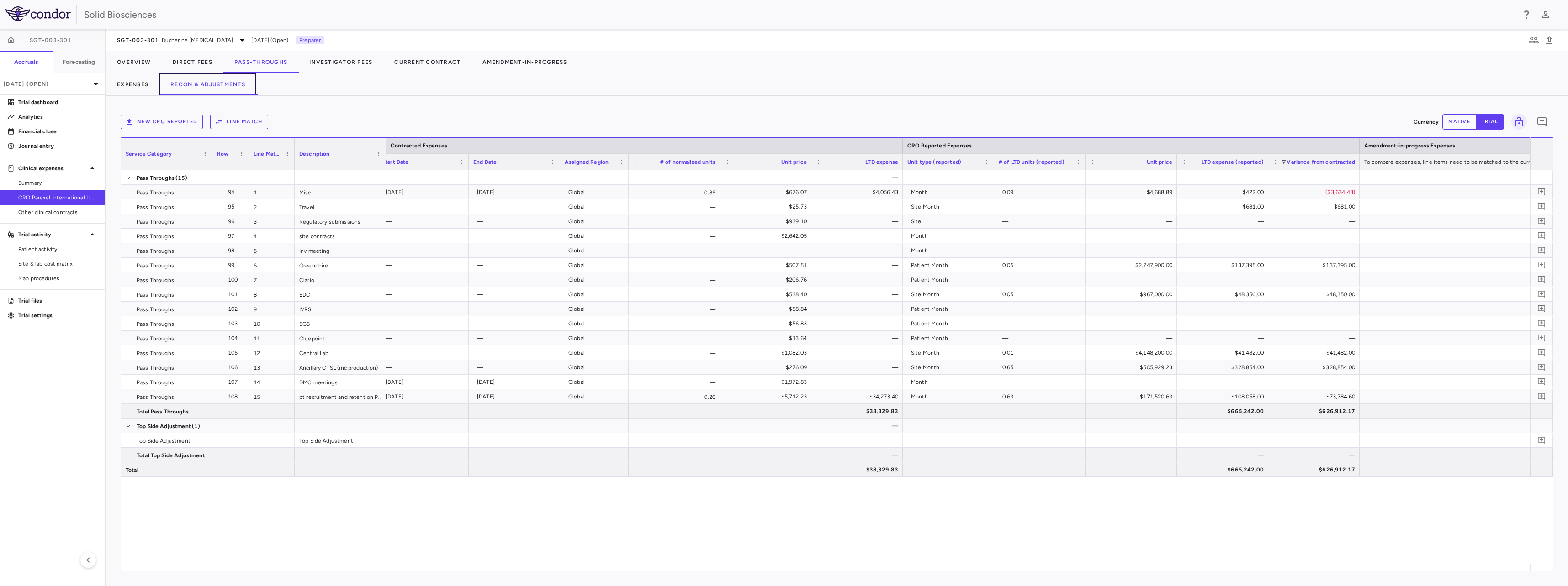
scroll to position [0, 966]
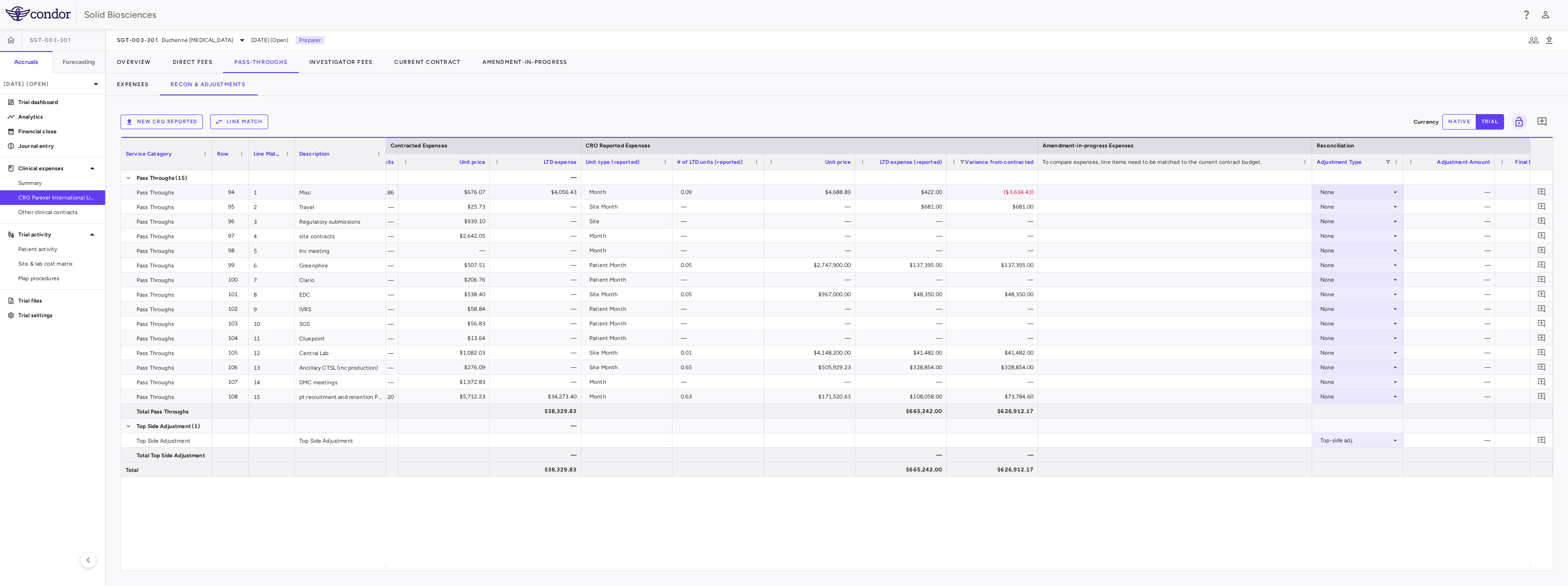
click at [1337, 192] on div "None" at bounding box center [1355, 193] width 71 height 15
click at [1339, 220] on div "CRO Reported" at bounding box center [1352, 224] width 43 height 8
click at [1351, 206] on div "None" at bounding box center [1355, 207] width 71 height 15
click at [1341, 203] on div "None" at bounding box center [1355, 207] width 71 height 15
click at [1345, 237] on div "CRO Reported" at bounding box center [1352, 239] width 43 height 8
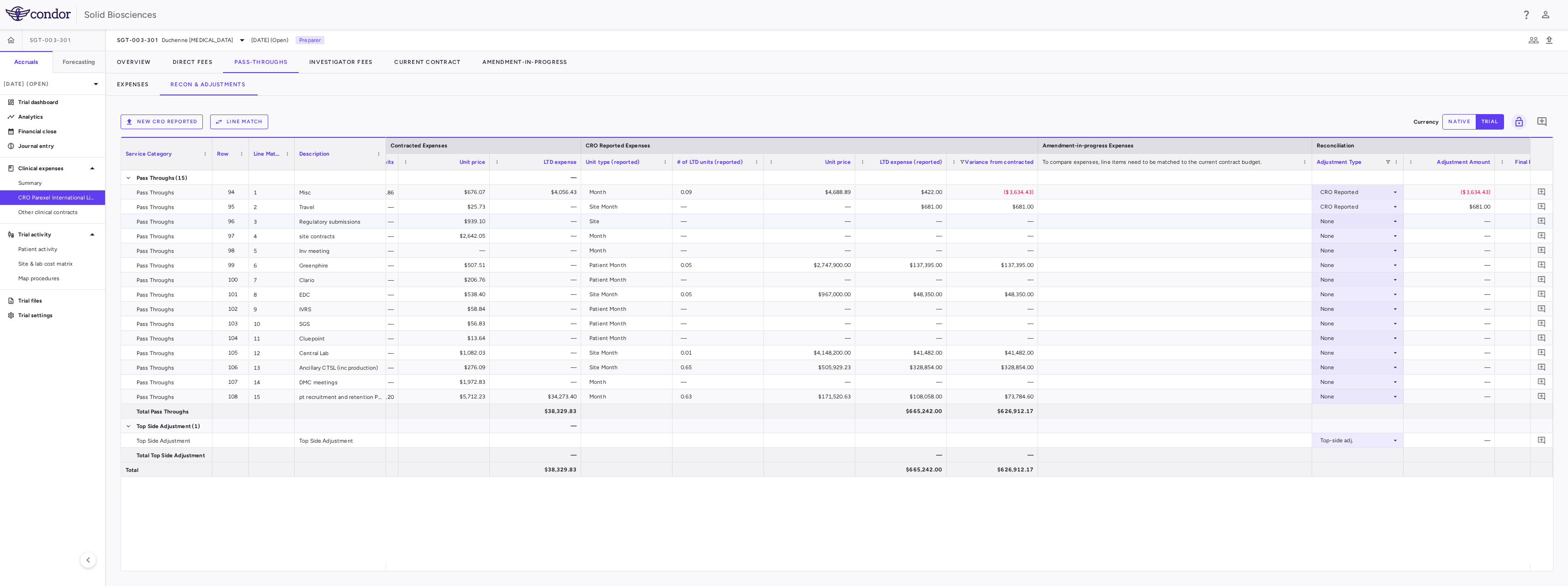
click at [1337, 218] on div "None" at bounding box center [1355, 222] width 71 height 15
click at [1346, 249] on div "CRO Reported" at bounding box center [1352, 253] width 43 height 8
click at [1337, 235] on div "None" at bounding box center [1355, 236] width 71 height 15
click at [1347, 267] on div "CRO Reported" at bounding box center [1352, 268] width 43 height 8
click at [1337, 251] on div "None" at bounding box center [1355, 251] width 71 height 15
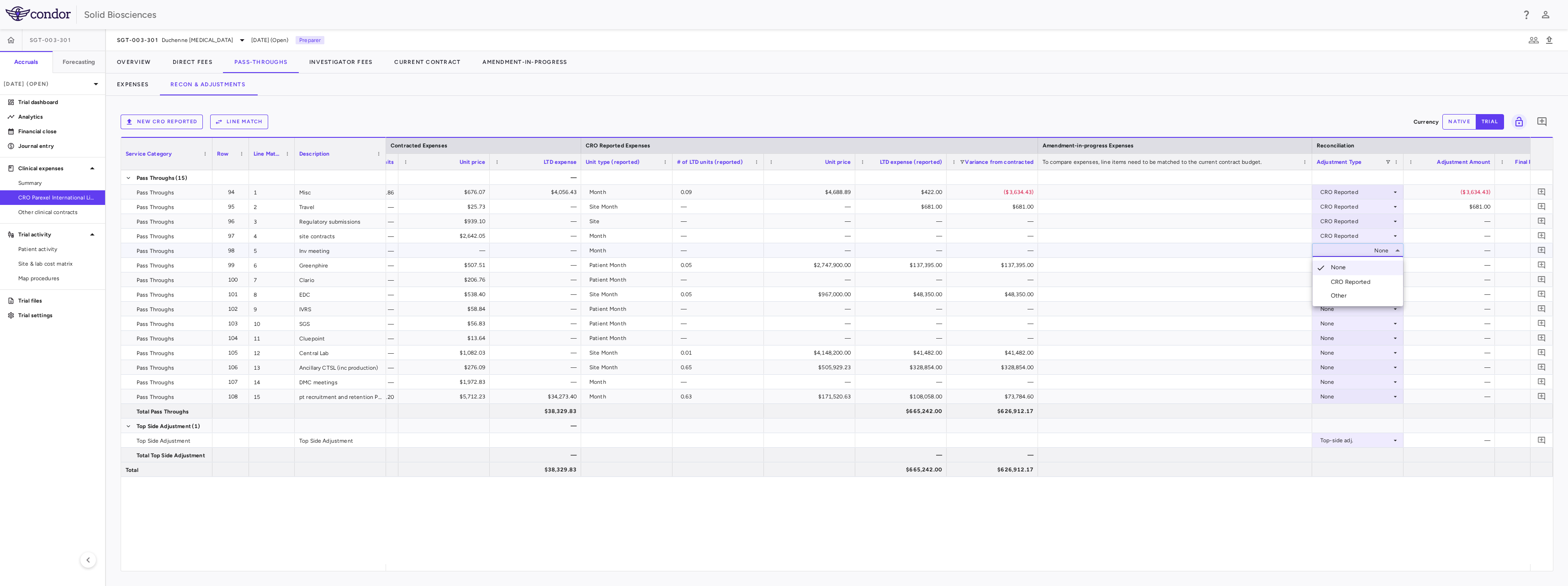
click at [1344, 281] on div "CRO Reported" at bounding box center [1352, 282] width 43 height 8
click at [1335, 266] on div "None" at bounding box center [1355, 266] width 71 height 15
click at [1349, 295] on div "CRO Reported" at bounding box center [1352, 297] width 43 height 8
click at [1339, 282] on div "None" at bounding box center [1355, 280] width 71 height 15
click at [1333, 280] on div "None" at bounding box center [1355, 280] width 71 height 15
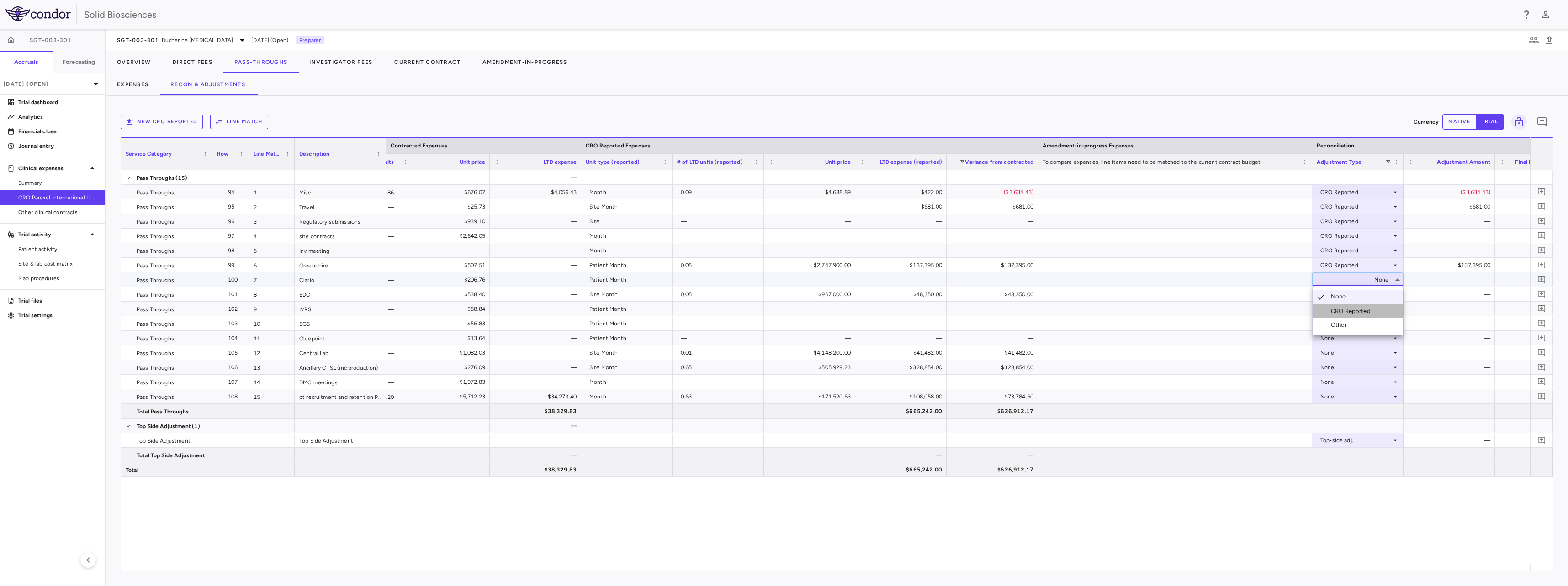
click at [1350, 308] on div "CRO Reported" at bounding box center [1352, 312] width 43 height 8
click at [1337, 289] on div "None" at bounding box center [1355, 295] width 71 height 15
click at [1337, 293] on div "None" at bounding box center [1355, 295] width 71 height 15
click at [1348, 325] on div "CRO Reported" at bounding box center [1352, 326] width 43 height 8
click at [1332, 310] on div "None" at bounding box center [1355, 310] width 71 height 15
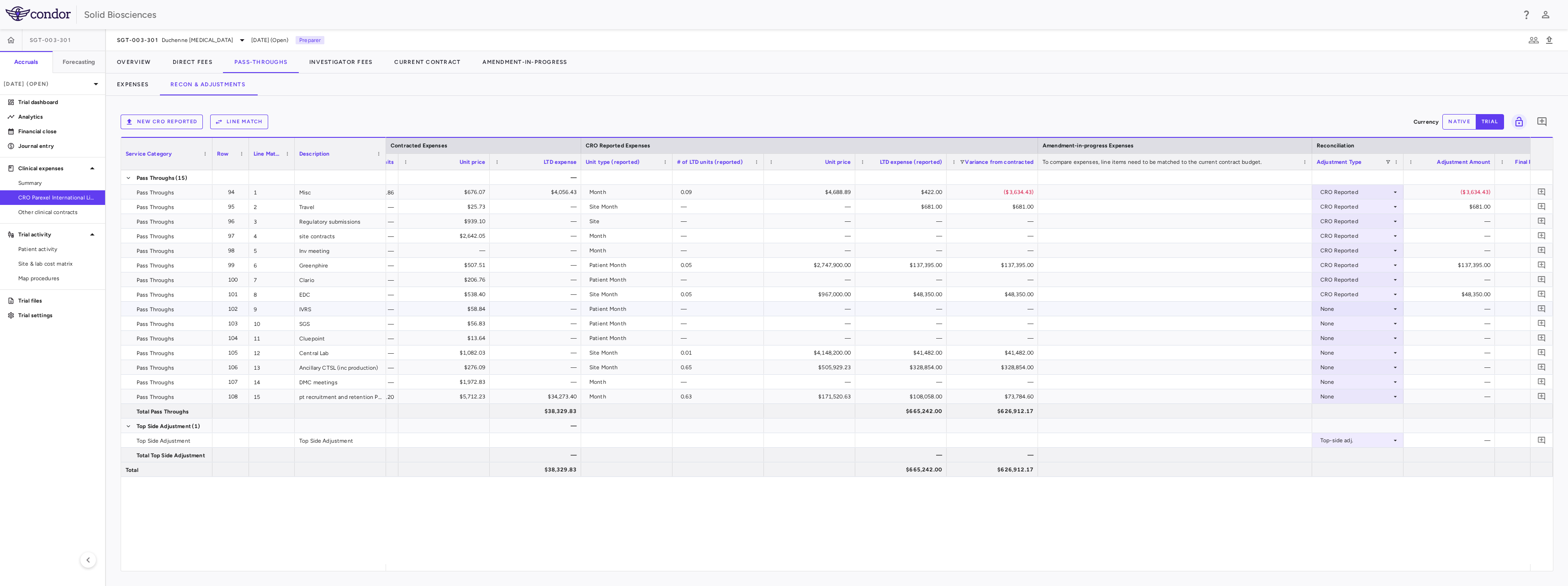
click at [1333, 310] on div "None" at bounding box center [1355, 310] width 71 height 15
click at [1354, 342] on div "CRO Reported" at bounding box center [1352, 341] width 43 height 8
click at [1338, 324] on div "None" at bounding box center [1355, 324] width 71 height 15
click at [1341, 324] on div "None" at bounding box center [1355, 324] width 71 height 15
click at [1364, 356] on div "CRO Reported" at bounding box center [1352, 356] width 43 height 8
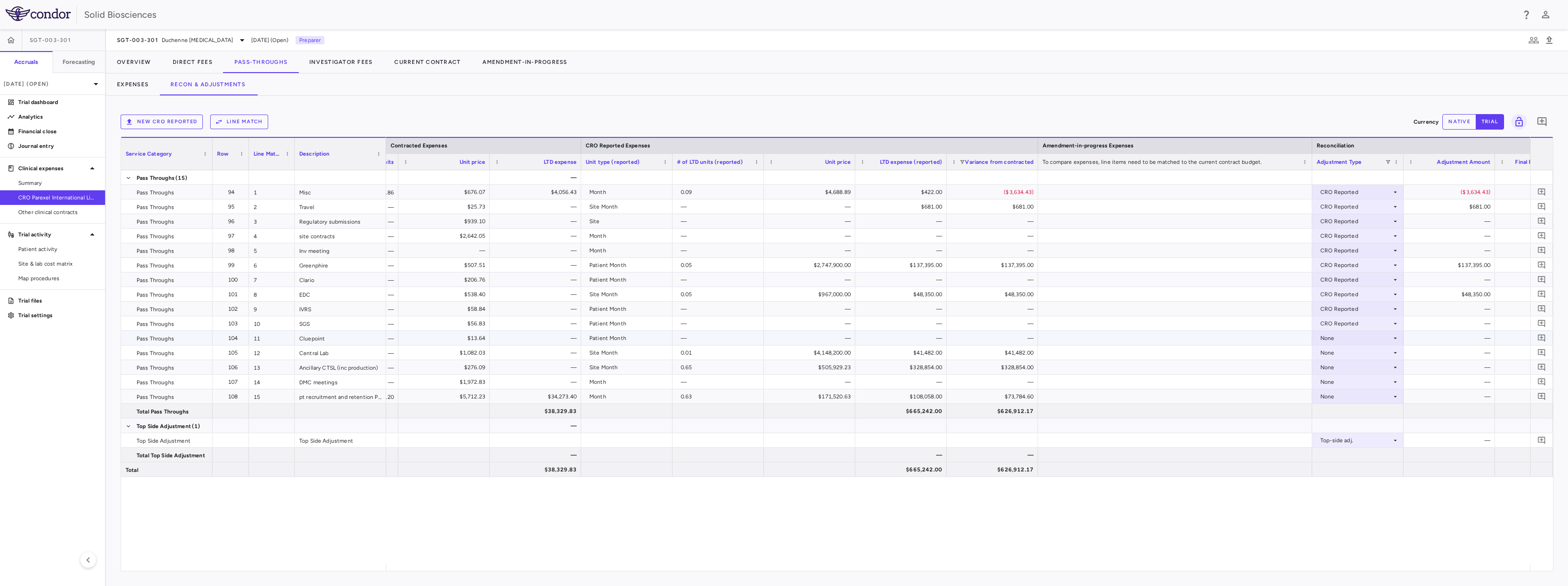
click at [1341, 339] on div "None" at bounding box center [1355, 339] width 71 height 15
click at [1336, 345] on div "Global — $13.64 — Patient Month — — — — None — $0.00" at bounding box center [455, 339] width 2261 height 15
click at [1337, 341] on div "None" at bounding box center [1355, 339] width 71 height 15
click at [1361, 366] on div "CRO Reported" at bounding box center [1352, 370] width 43 height 8
click at [1335, 354] on div "None" at bounding box center [1355, 353] width 71 height 15
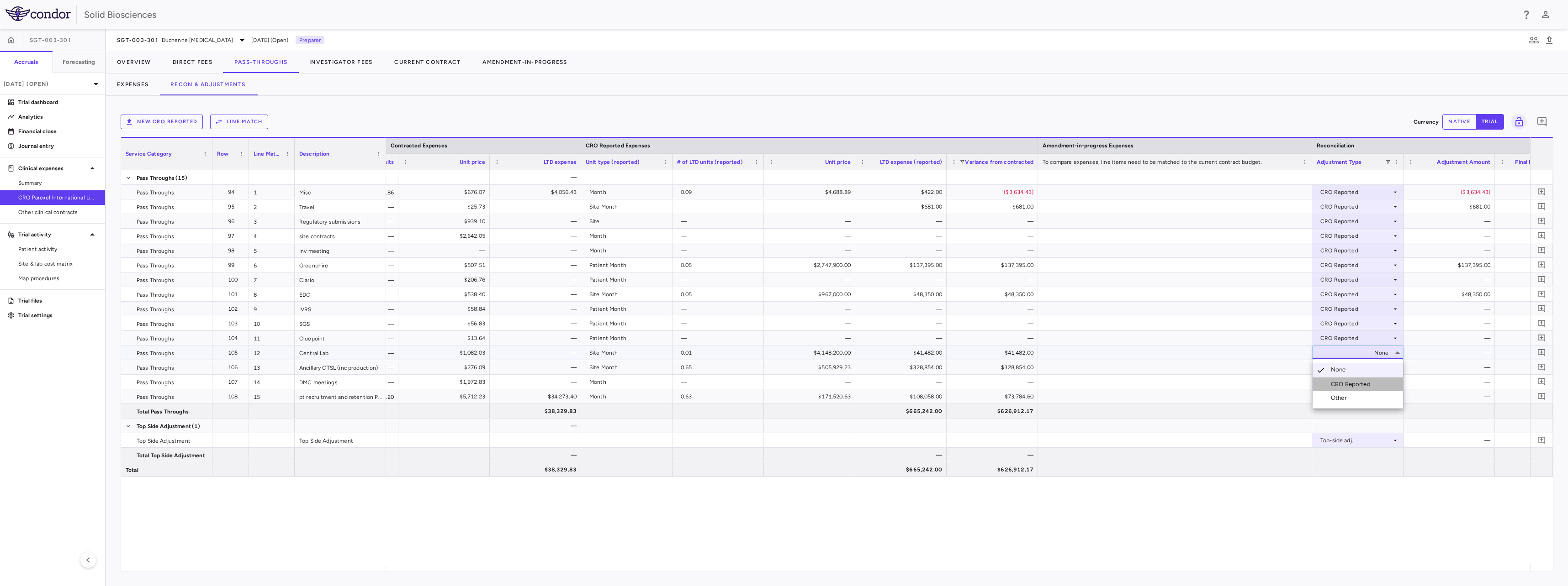
click at [1354, 382] on div "CRO Reported" at bounding box center [1352, 385] width 43 height 8
click at [1337, 368] on div "None" at bounding box center [1355, 368] width 71 height 15
click at [1333, 379] on div "None" at bounding box center [1355, 383] width 71 height 15
click at [1347, 409] on li "CRO Reported" at bounding box center [1358, 414] width 91 height 14
click at [1341, 369] on div "None" at bounding box center [1355, 368] width 71 height 15
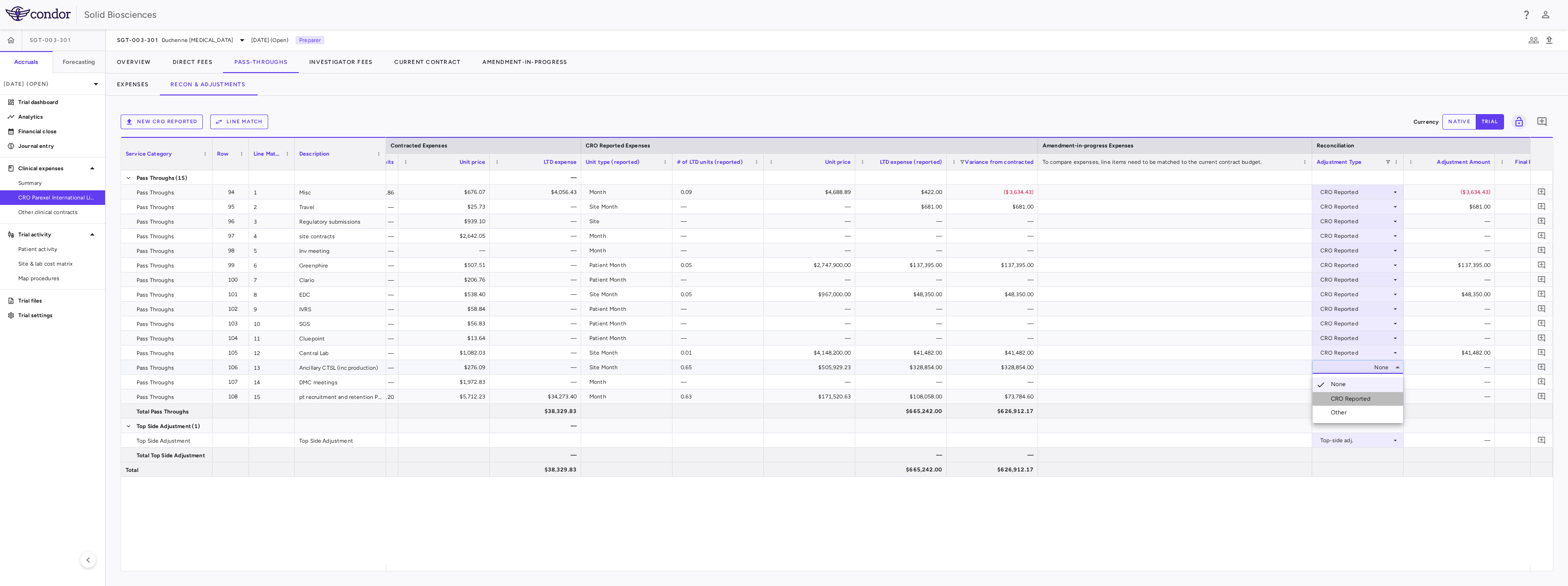
click at [1355, 397] on div "CRO Reported" at bounding box center [1352, 399] width 43 height 8
click at [1336, 397] on div "None" at bounding box center [1355, 397] width 71 height 15
click at [1342, 397] on div "None" at bounding box center [1355, 397] width 71 height 15
click at [1360, 426] on div "CRO Reported" at bounding box center [1352, 429] width 43 height 8
click at [1310, 508] on div "— Global 0.86 $676.07 $4,056.43 Month 0.09 $4,688.89 $422.00 ($3,634.43) CRO Re…" at bounding box center [958, 367] width 1144 height 394
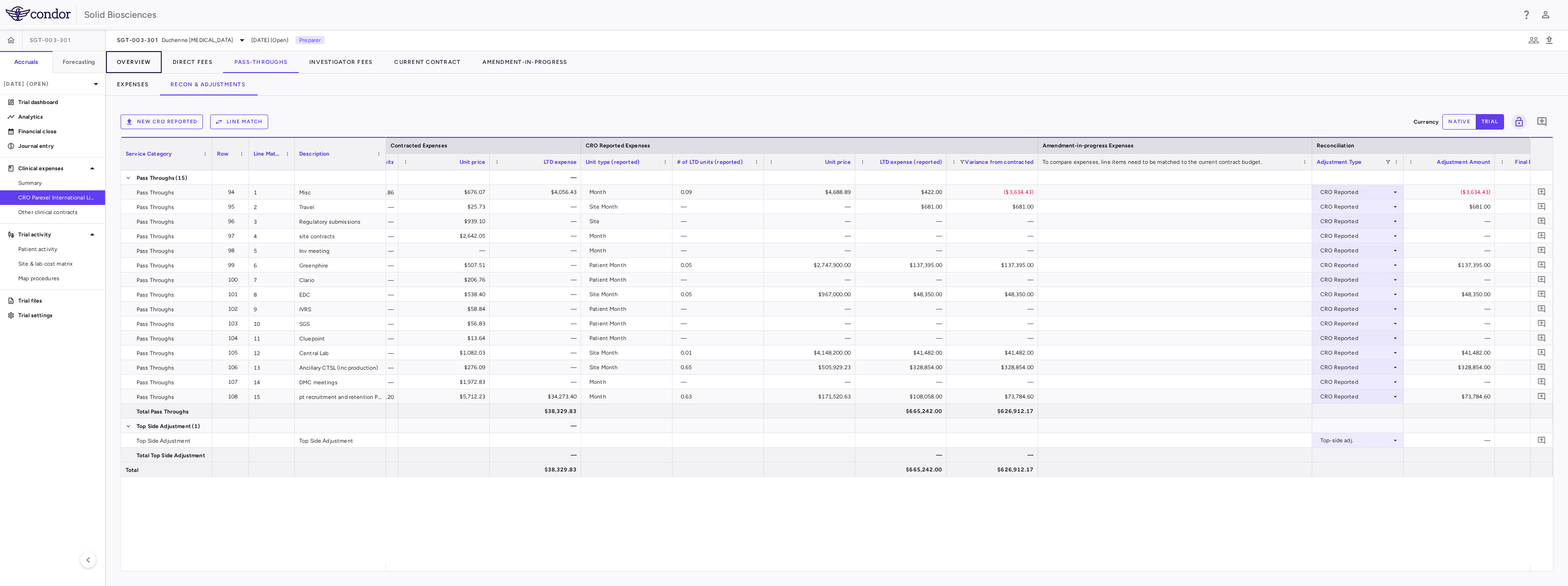
click at [150, 62] on button "Overview" at bounding box center [134, 62] width 55 height 22
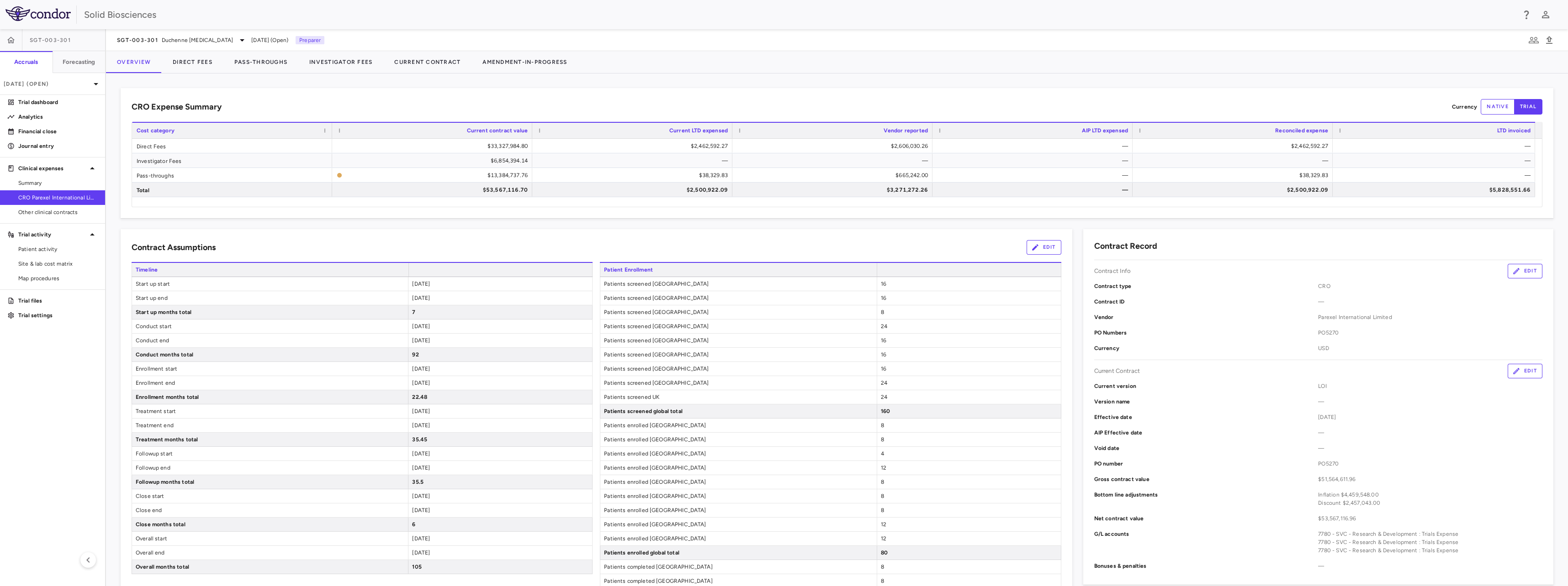
click at [672, 99] on div "CRO Expense Summary Currency native trial Drag here to set row groups Drag here…" at bounding box center [836, 153] width 1433 height 130
click at [339, 175] on icon "The contract record and uploaded budget values do not match. Please review the …" at bounding box center [339, 175] width 5 height 5
click at [458, 102] on div "CRO Expense Summary Currency native trial" at bounding box center [837, 107] width 1410 height 16
click at [913, 91] on div "CRO Expense Summary Currency native trial Drag here to set row groups Drag here…" at bounding box center [836, 153] width 1433 height 130
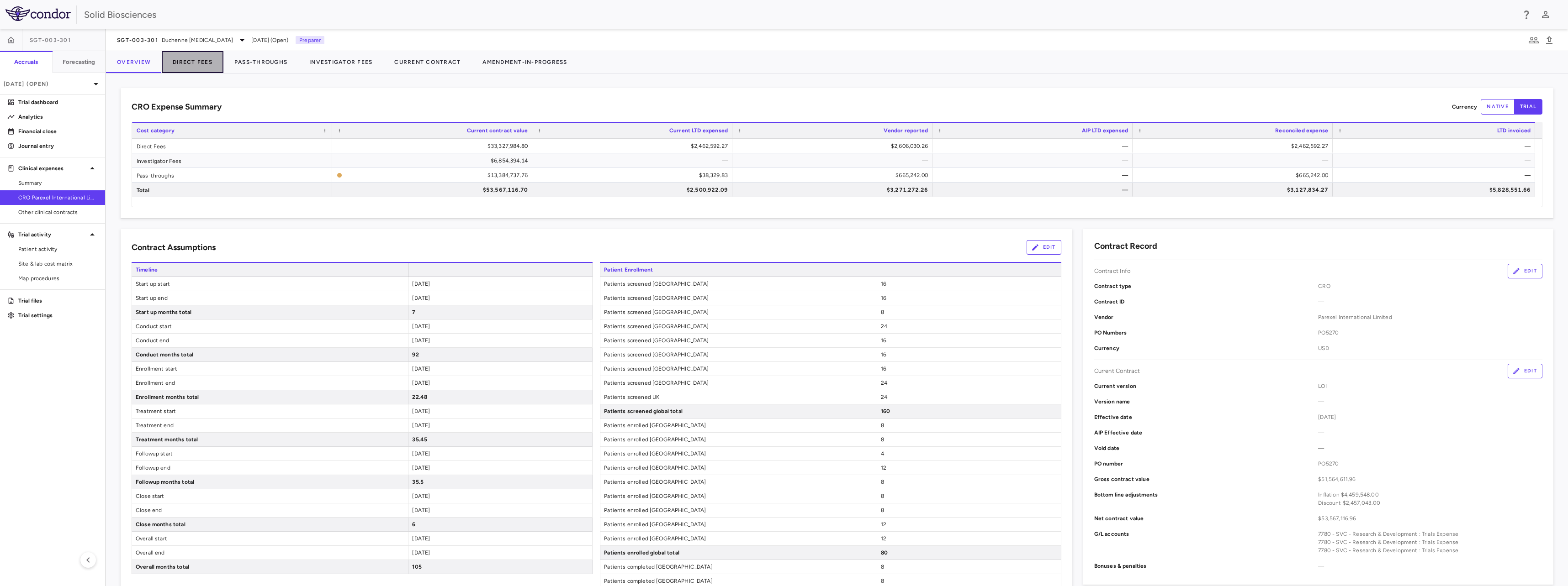
click at [195, 62] on button "Direct Fees" at bounding box center [192, 62] width 62 height 22
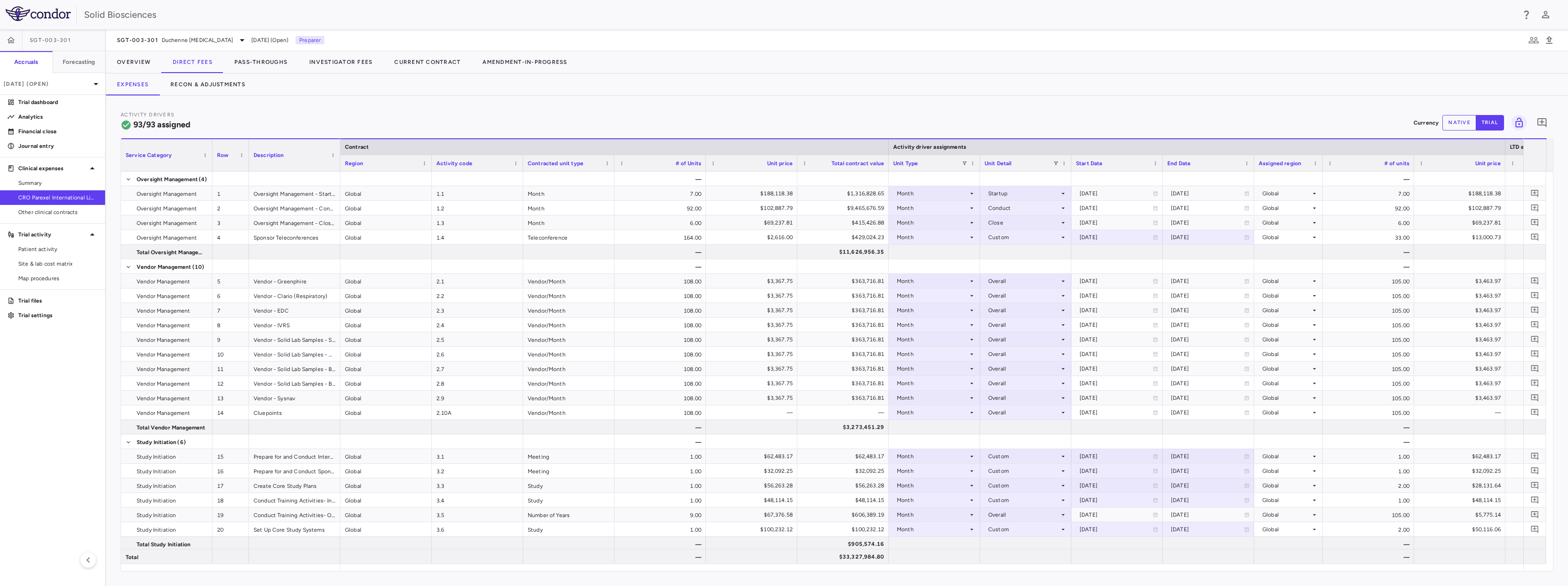
click at [358, 86] on div "Expenses Recon & Adjustments" at bounding box center [837, 84] width 1462 height 22
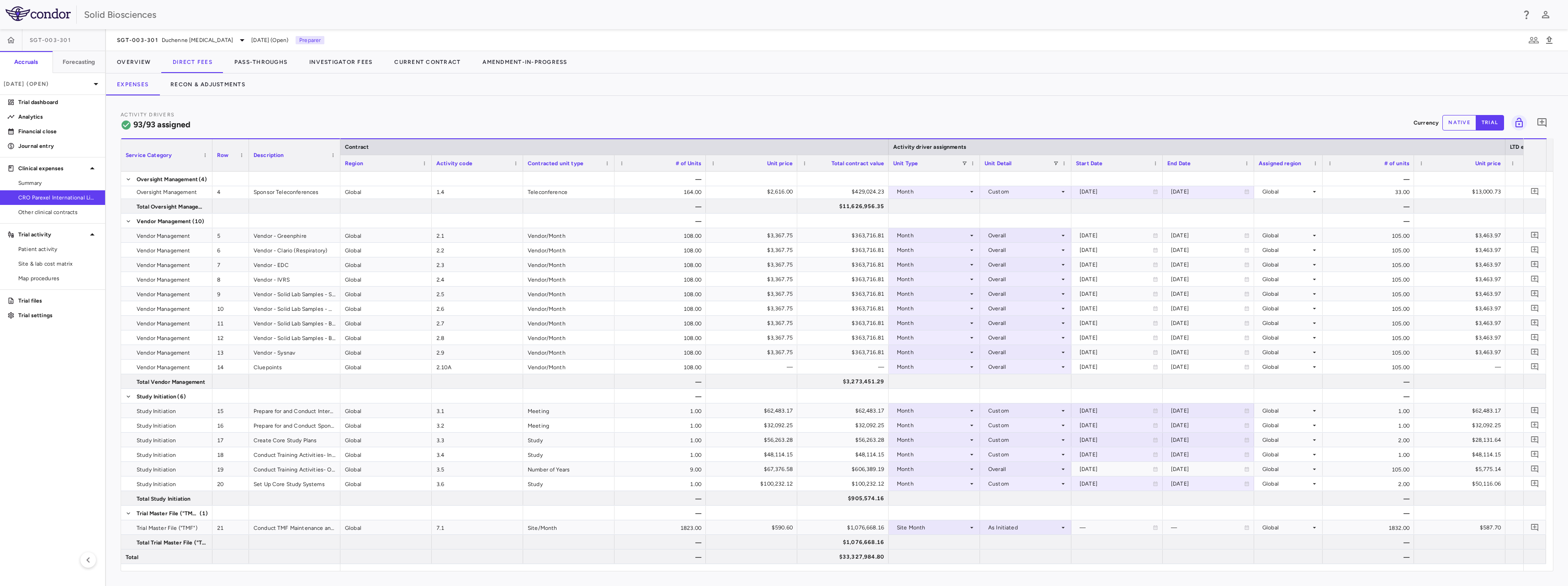
click at [352, 106] on div "Activity Drivers 93/93 assigned Currency native trial 0 Service Category Drag h…" at bounding box center [837, 341] width 1462 height 491
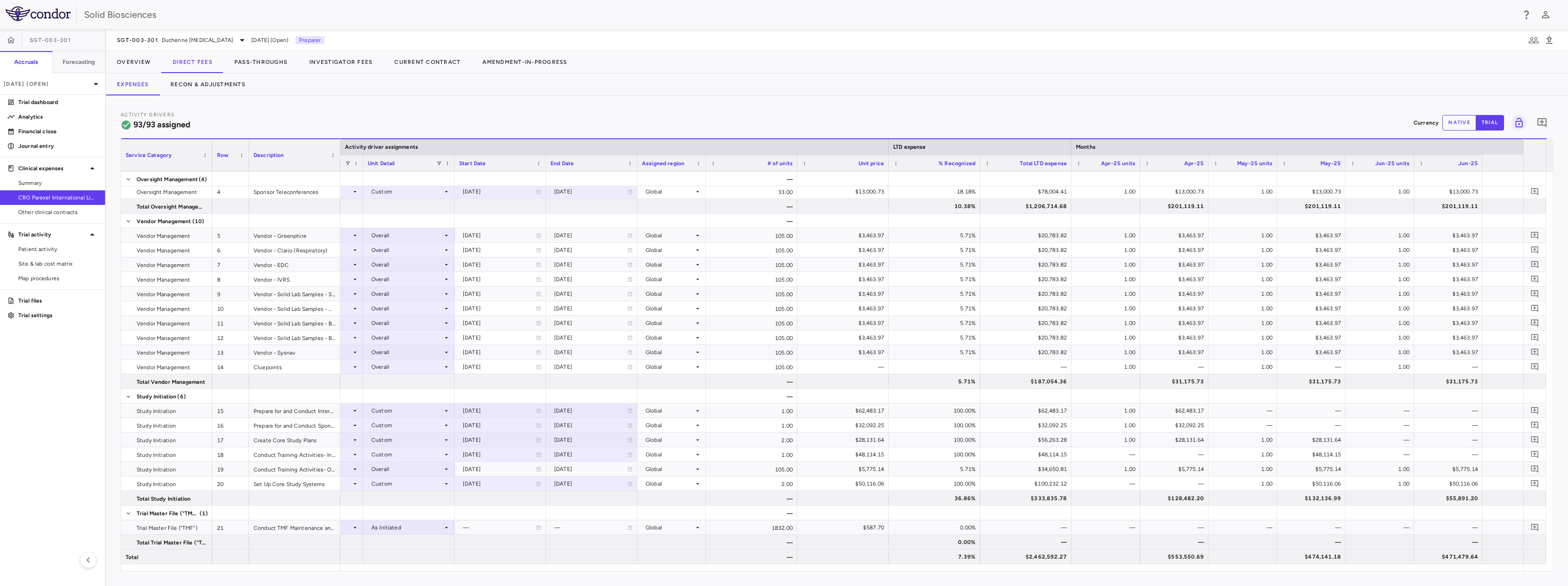
scroll to position [0, 0]
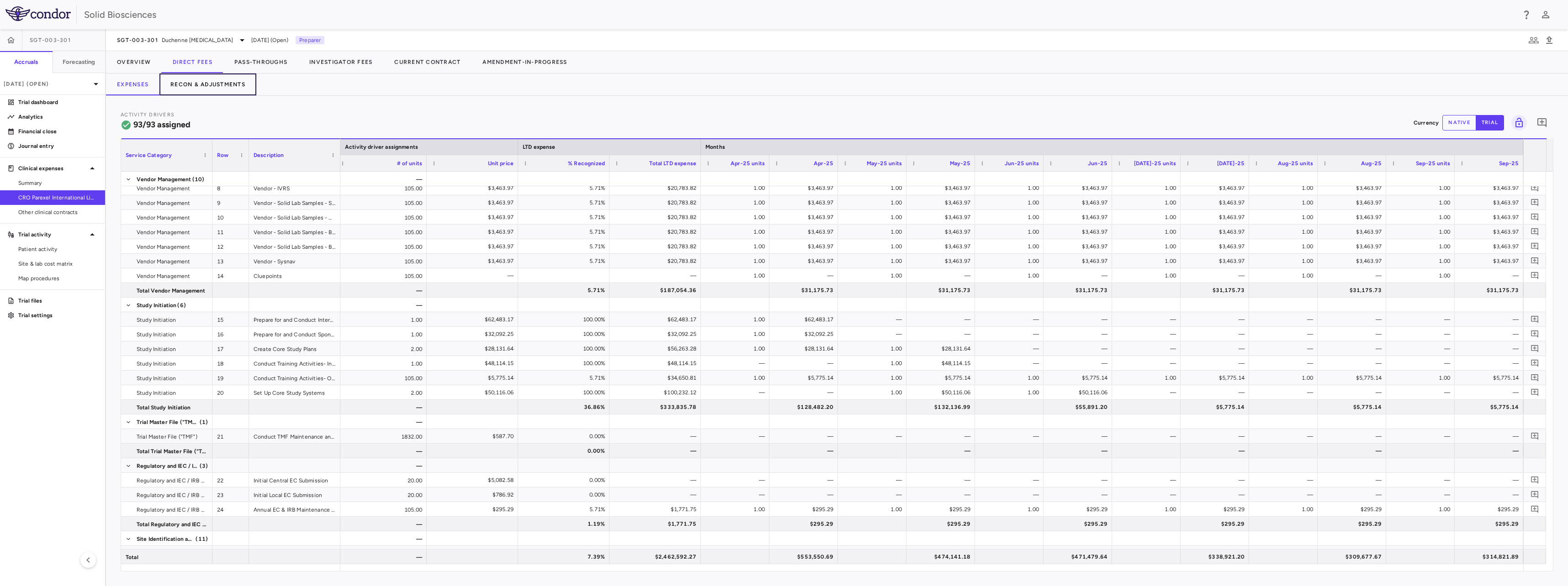
click at [240, 83] on button "Recon & Adjustments" at bounding box center [208, 84] width 97 height 22
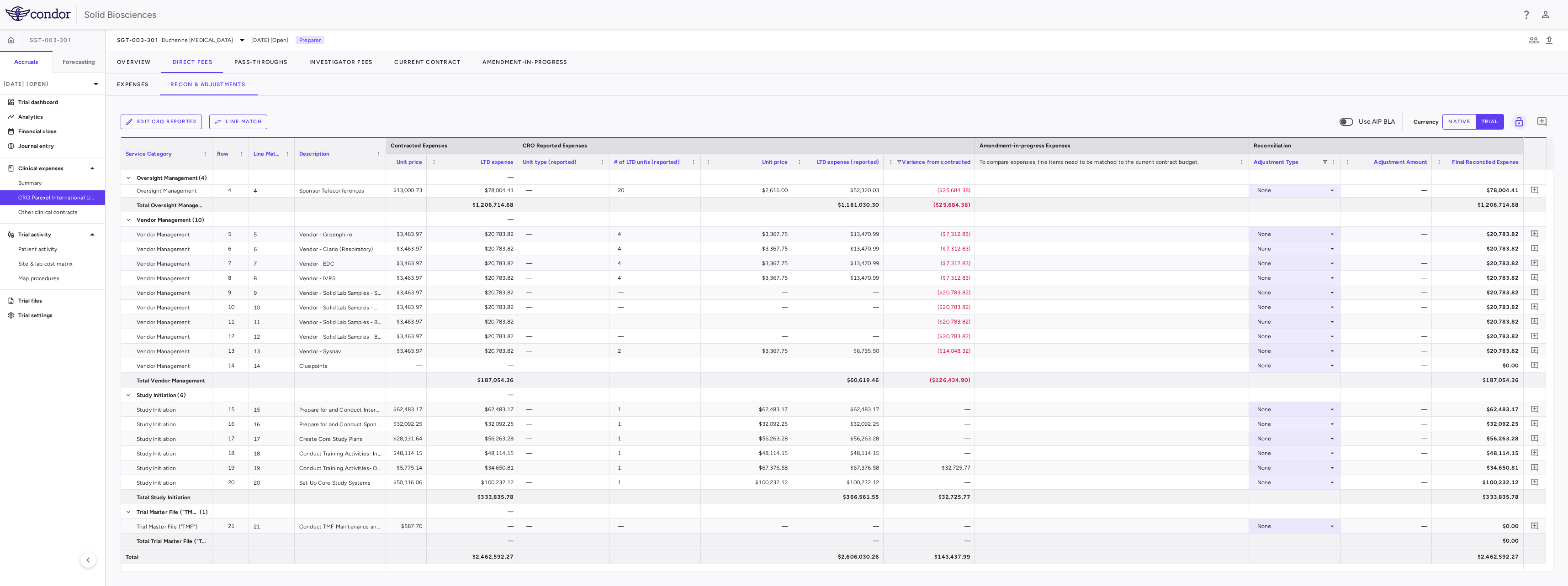
click at [414, 106] on div "Edit CRO reported Line Match Use AIP BLA Currency native trial 0 Service Catego…" at bounding box center [837, 341] width 1462 height 491
click at [350, 107] on div "Edit CRO reported Line Match Use AIP BLA Currency native trial 0 Service Catego…" at bounding box center [837, 341] width 1462 height 491
click at [385, 118] on div "Edit CRO reported Line Match Use AIP BLA" at bounding box center [765, 122] width 1289 height 19
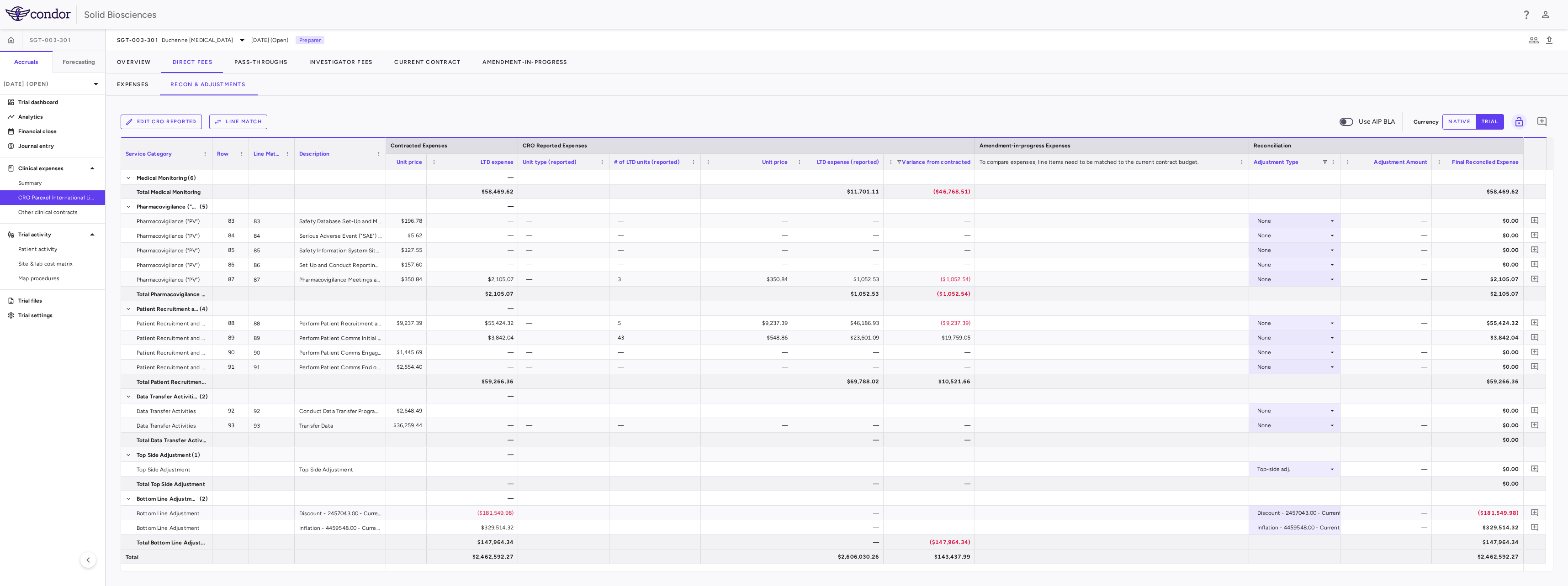
click at [407, 116] on div "Edit CRO reported Line Match Use AIP BLA" at bounding box center [765, 122] width 1289 height 19
click at [405, 120] on div "Edit CRO reported Line Match Use AIP BLA" at bounding box center [765, 122] width 1289 height 19
click at [356, 120] on div "Edit CRO reported Line Match Use AIP BLA" at bounding box center [765, 122] width 1289 height 19
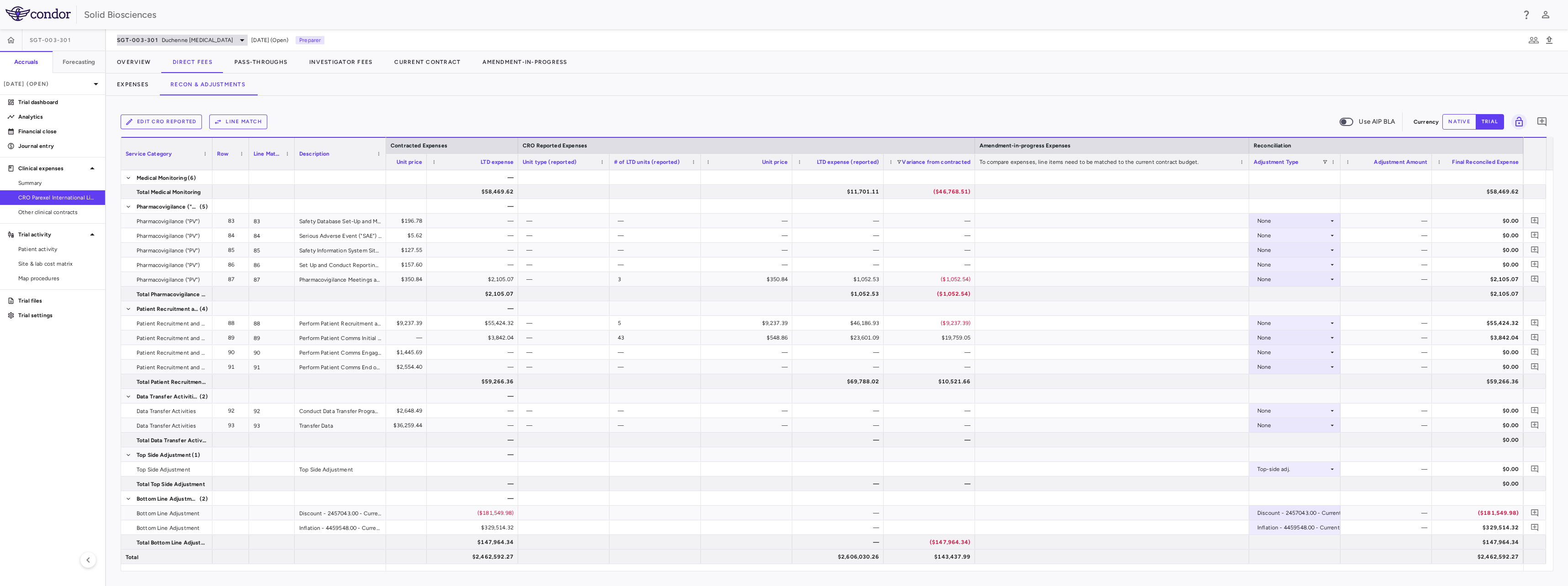
click at [223, 40] on span "Duchenne [MEDICAL_DATA]" at bounding box center [197, 40] width 71 height 8
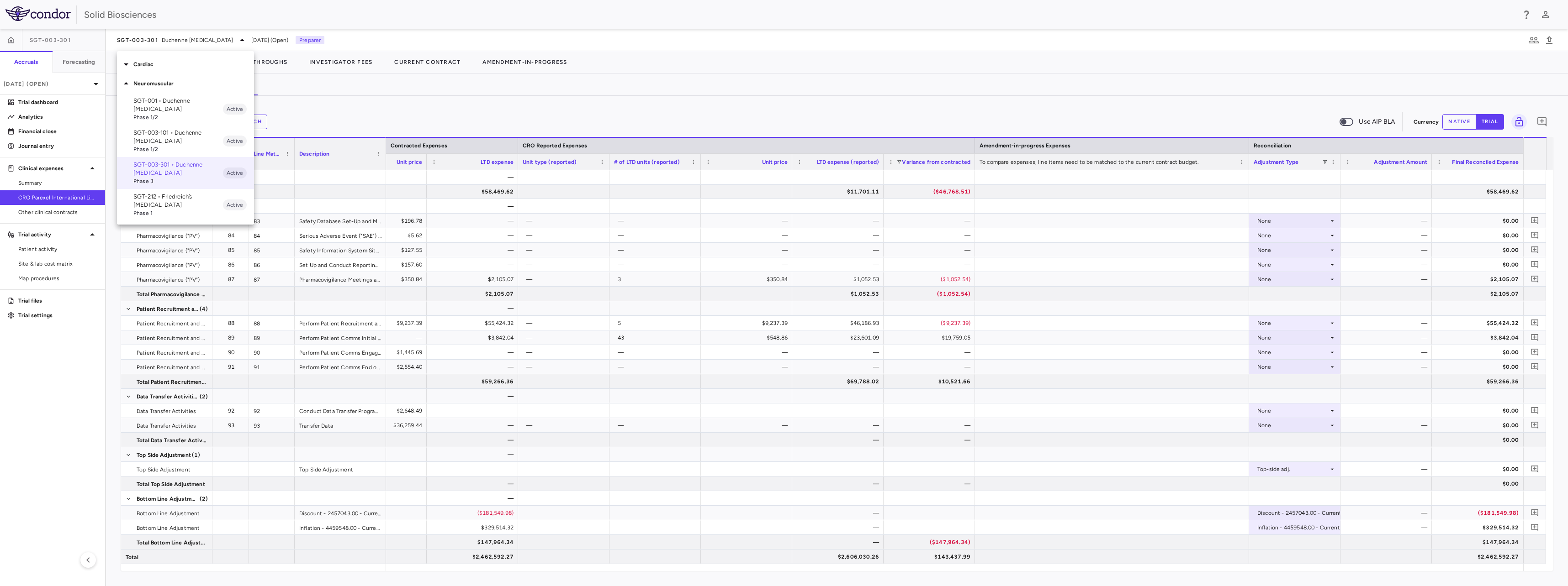
click at [170, 135] on p "SGT-003-101 • Duchenne [MEDICAL_DATA]" at bounding box center [178, 137] width 89 height 16
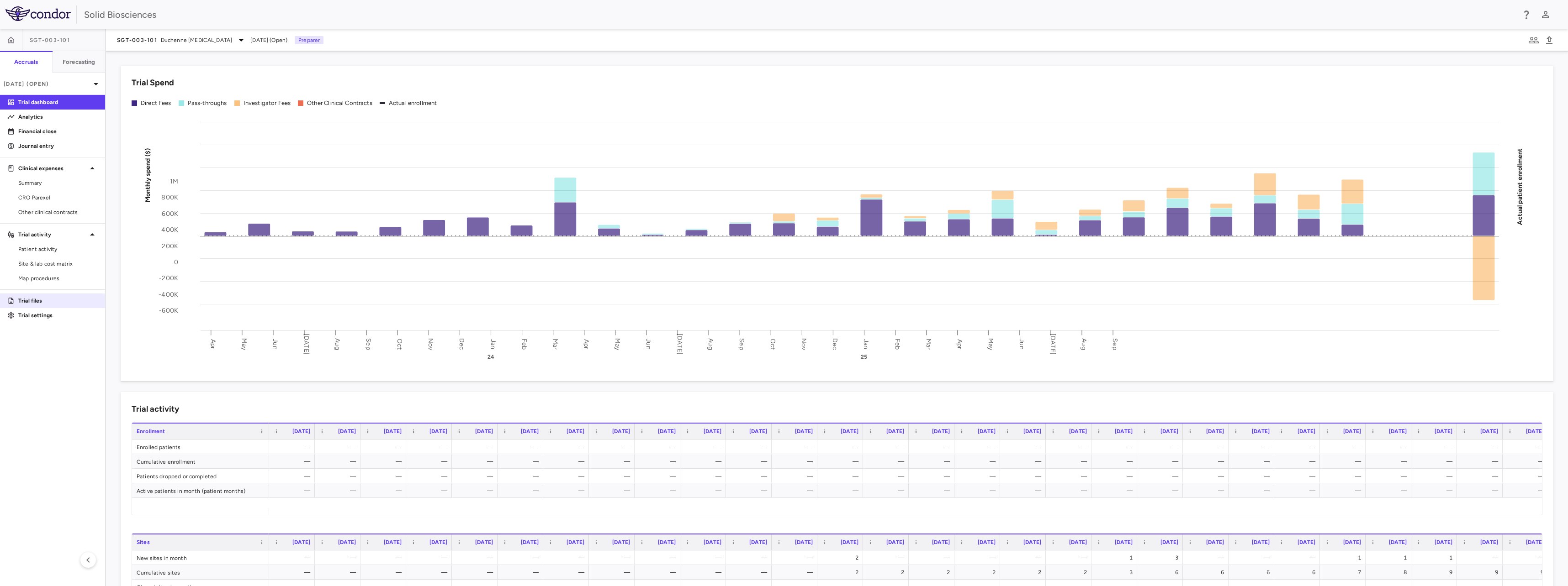
click at [24, 299] on p "Trial files" at bounding box center [58, 301] width 80 height 8
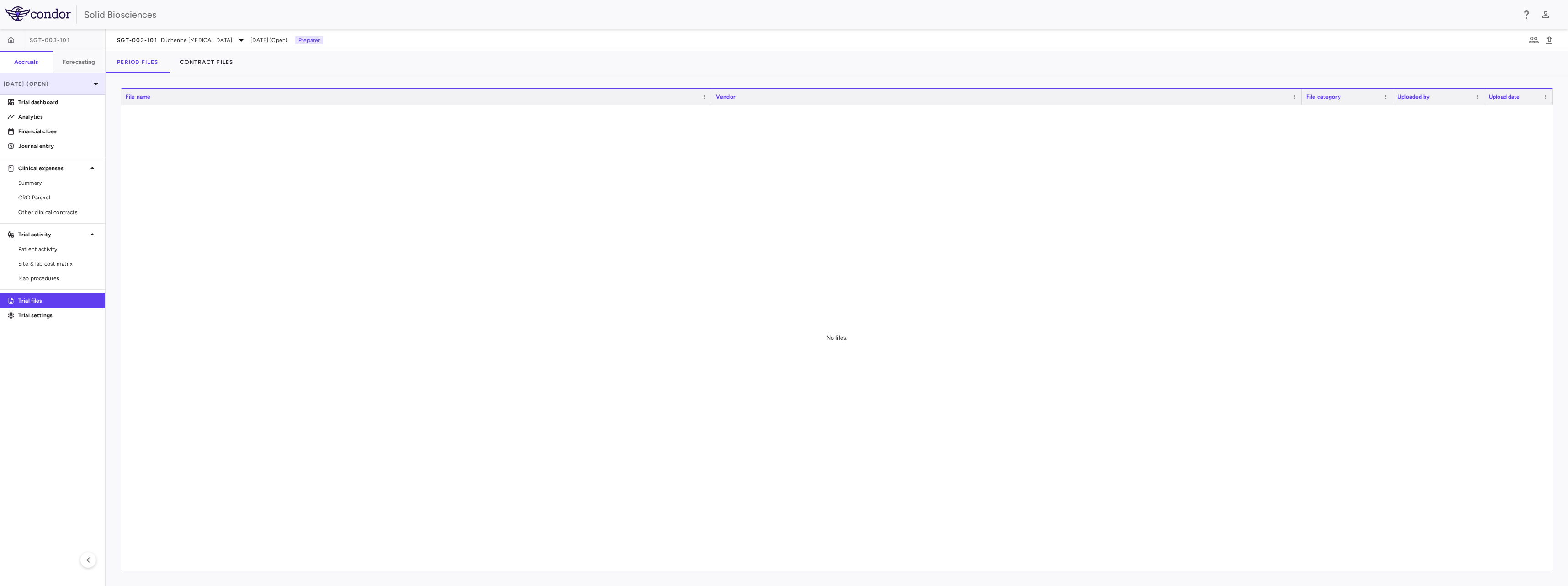
click at [62, 84] on p "[DATE] (Open)" at bounding box center [47, 84] width 87 height 8
click at [41, 146] on div "[DATE]" at bounding box center [24, 150] width 34 height 11
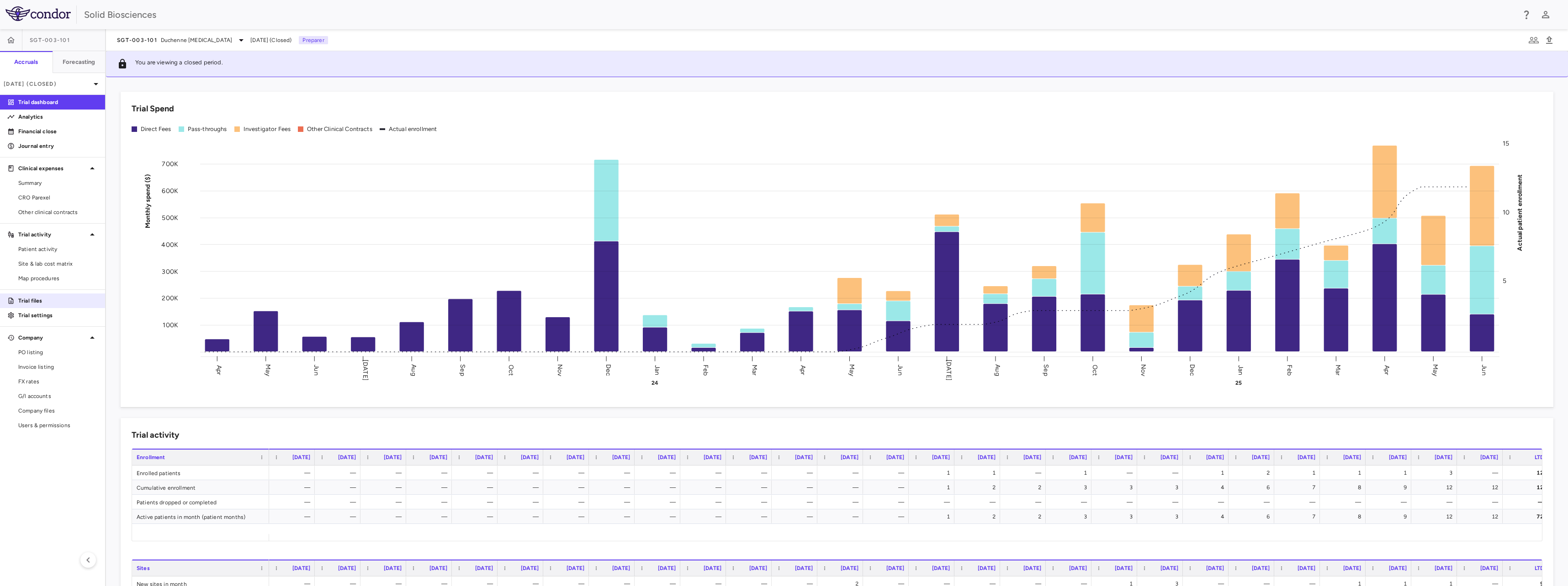
click at [34, 299] on p "Trial files" at bounding box center [58, 301] width 80 height 8
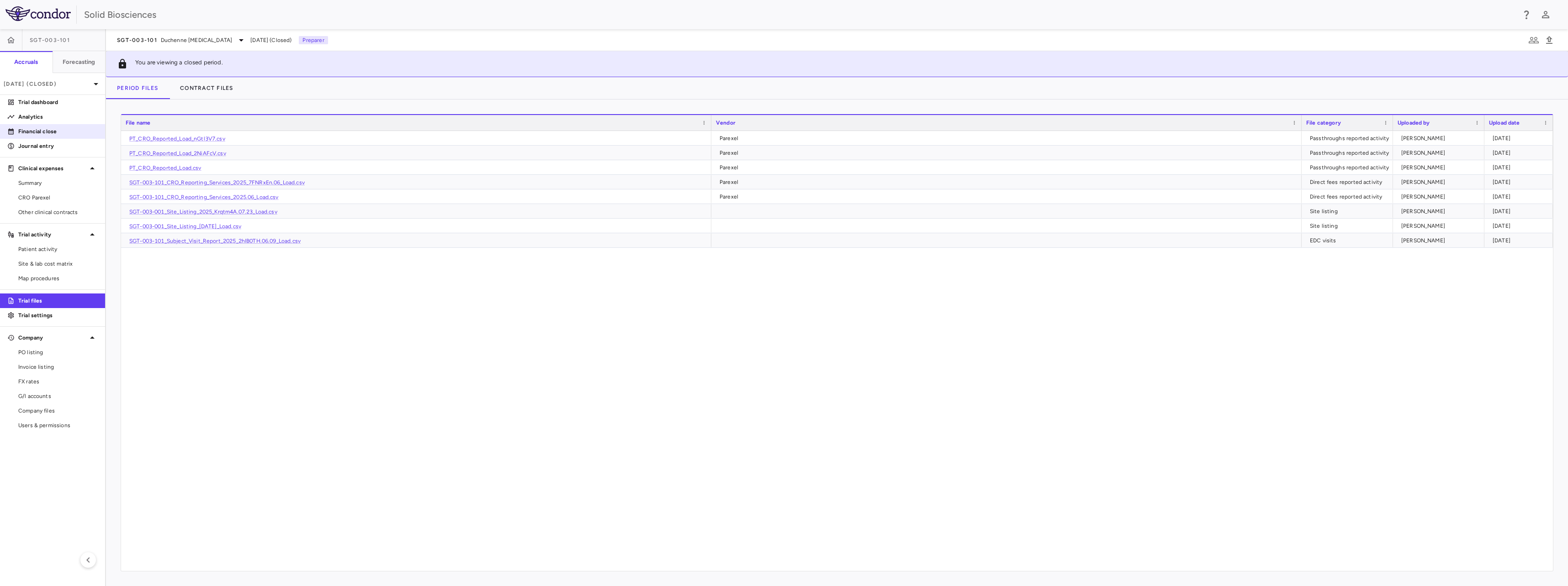
click at [36, 133] on p "Financial close" at bounding box center [58, 131] width 80 height 8
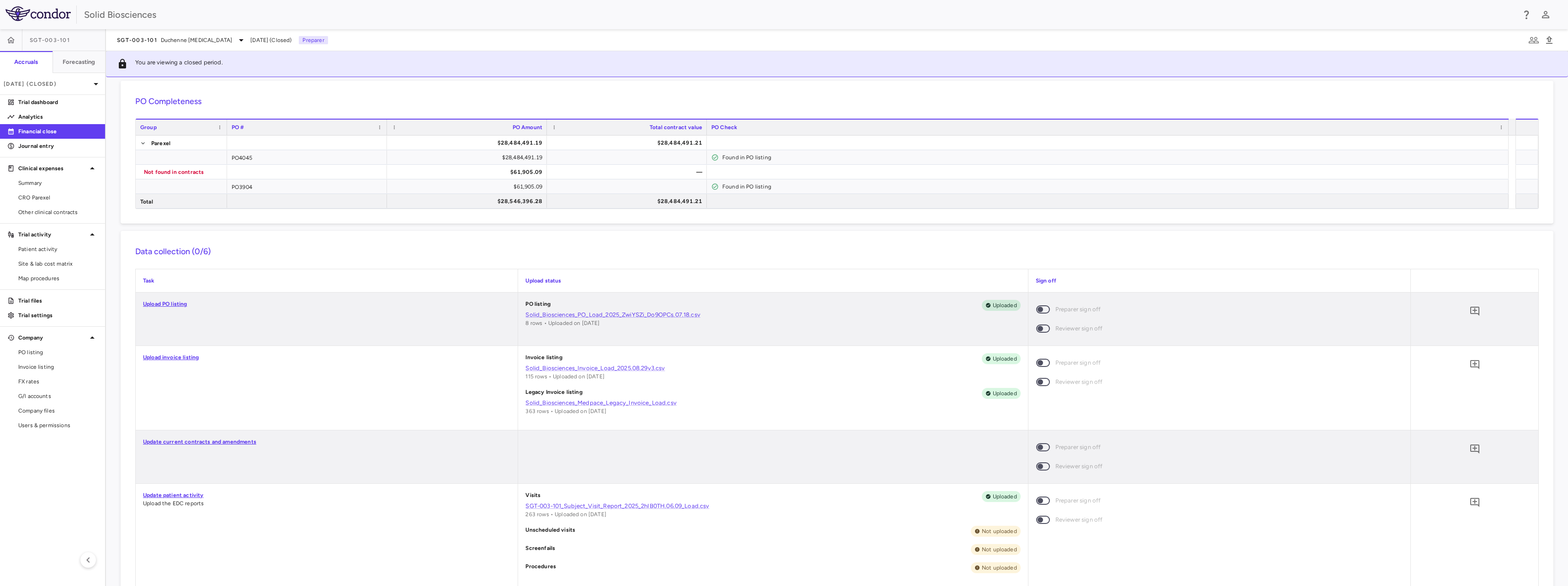
scroll to position [46, 0]
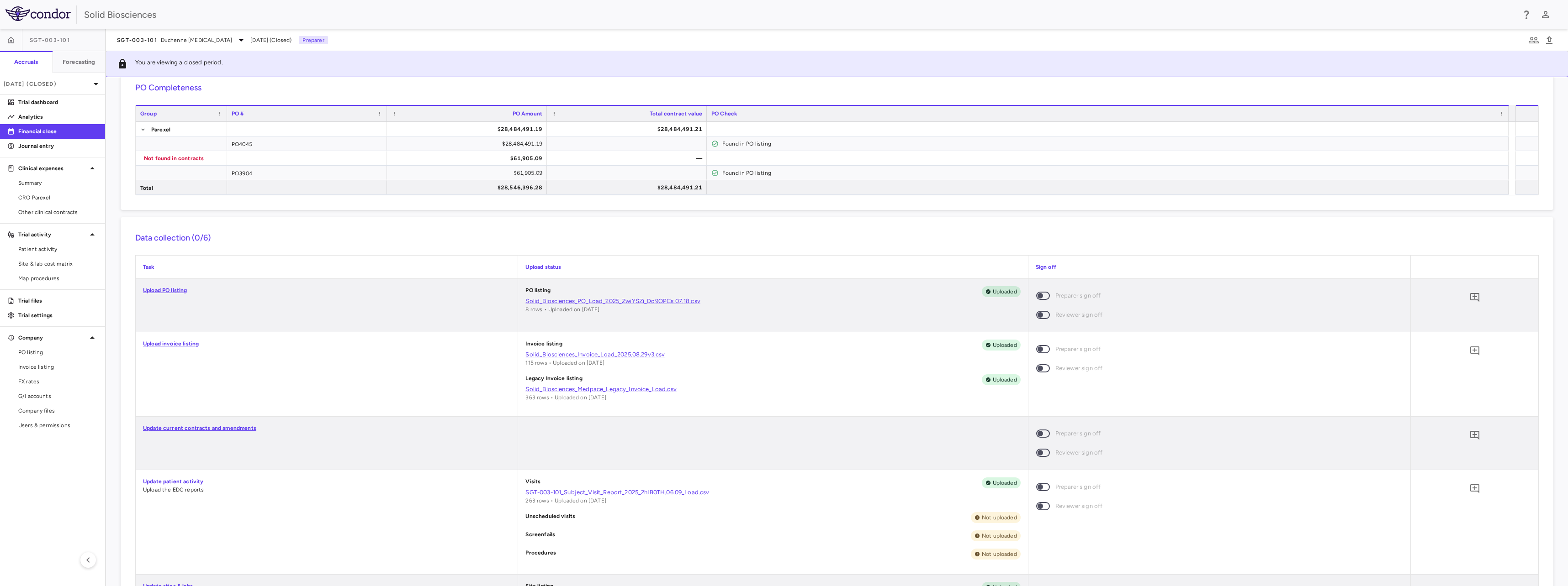
click at [1038, 295] on span at bounding box center [1043, 296] width 14 height 8
click at [44, 82] on p "Jun 2025 (Closed)" at bounding box center [47, 84] width 87 height 8
click at [39, 124] on div "[DATE]" at bounding box center [24, 128] width 34 height 11
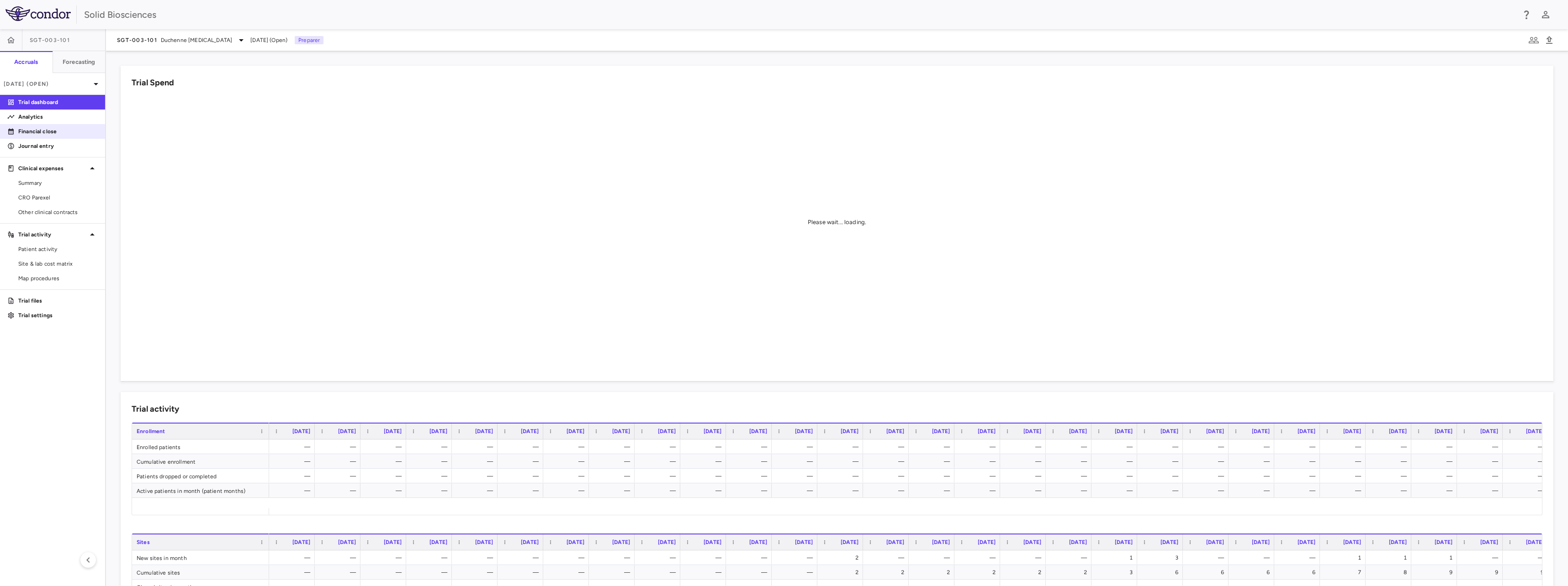
click at [45, 127] on p "Financial close" at bounding box center [58, 131] width 80 height 8
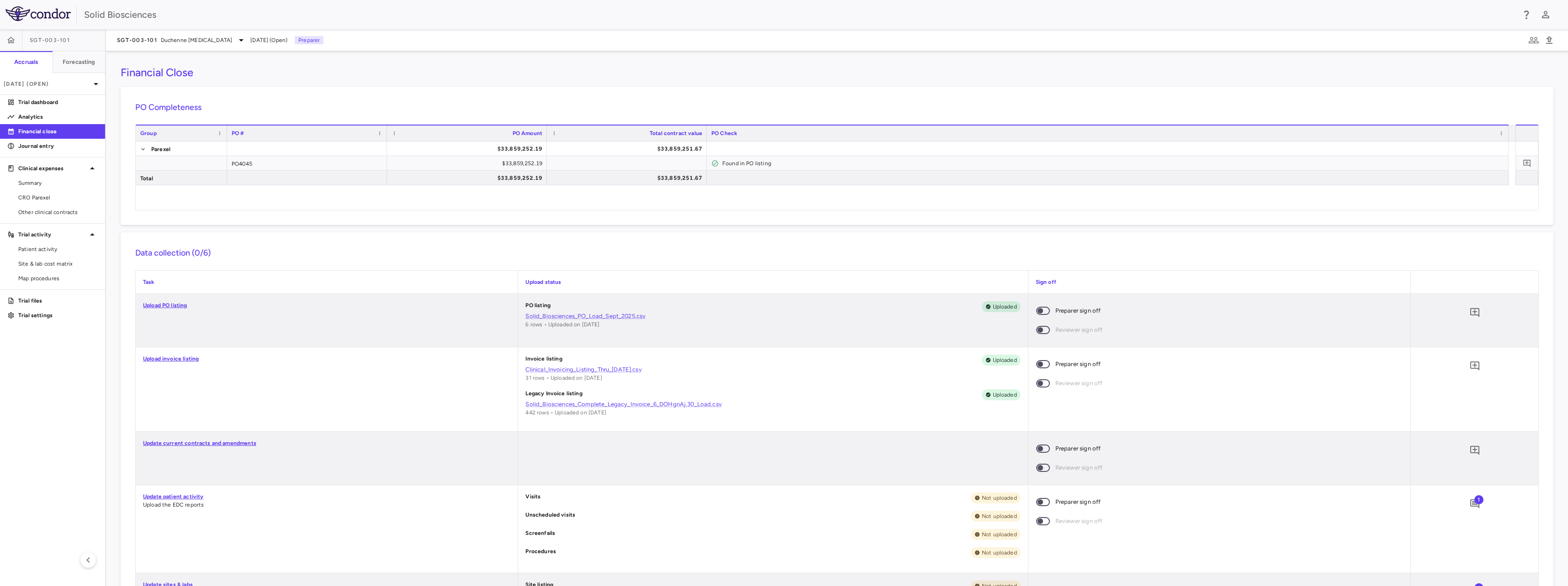
scroll to position [46, 0]
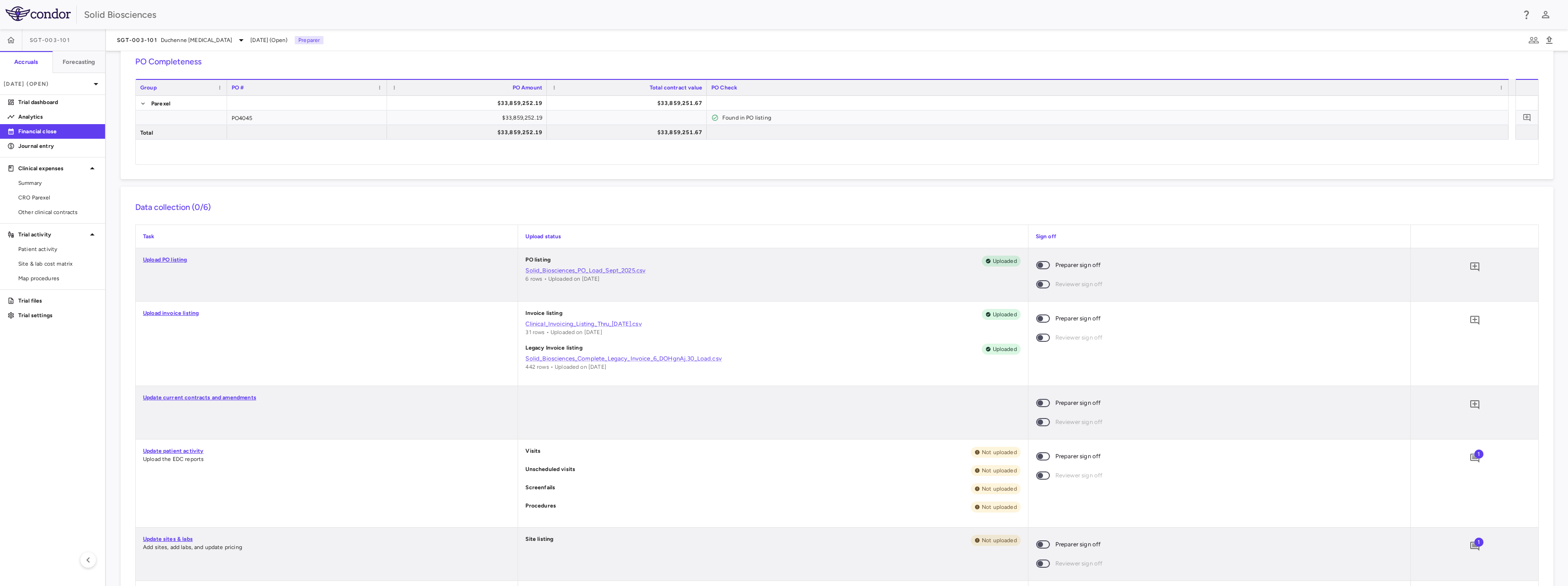
drag, startPoint x: 331, startPoint y: 422, endPoint x: 352, endPoint y: 422, distance: 21.0
click at [333, 422] on div "Update current contracts and amendments" at bounding box center [327, 413] width 382 height 53
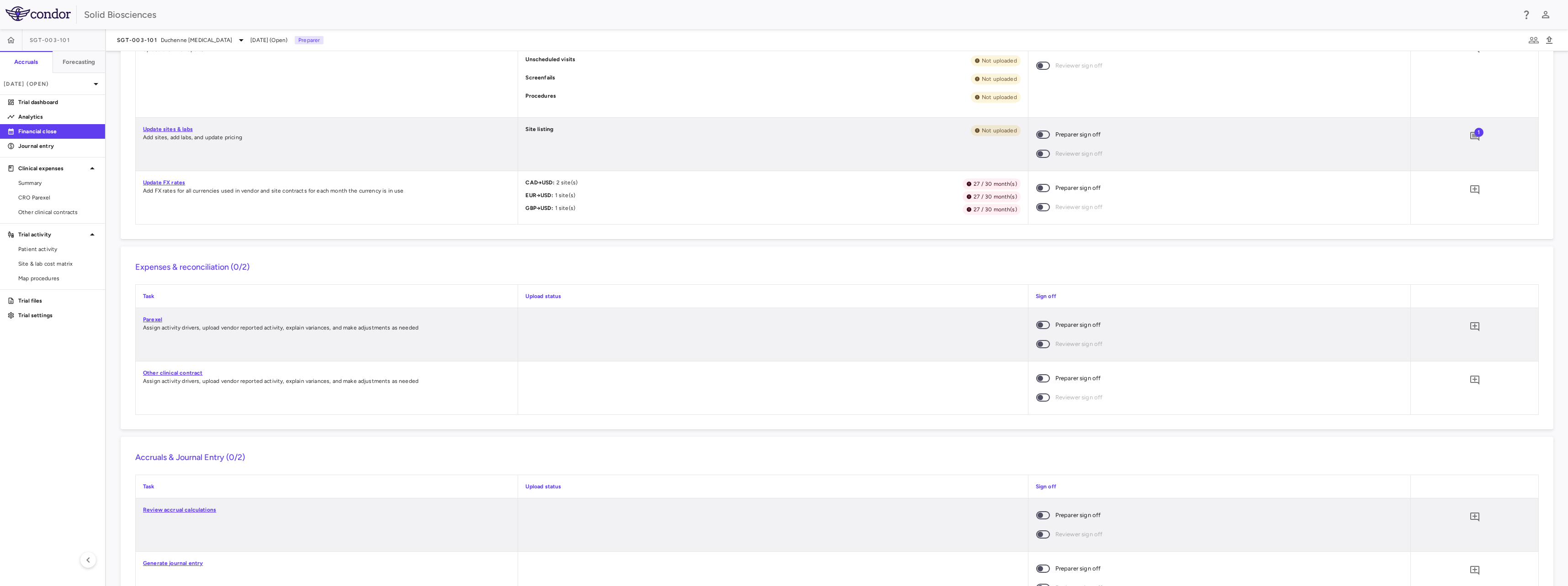
scroll to position [457, 0]
click at [1469, 378] on icon "Add comment" at bounding box center [1475, 379] width 11 height 11
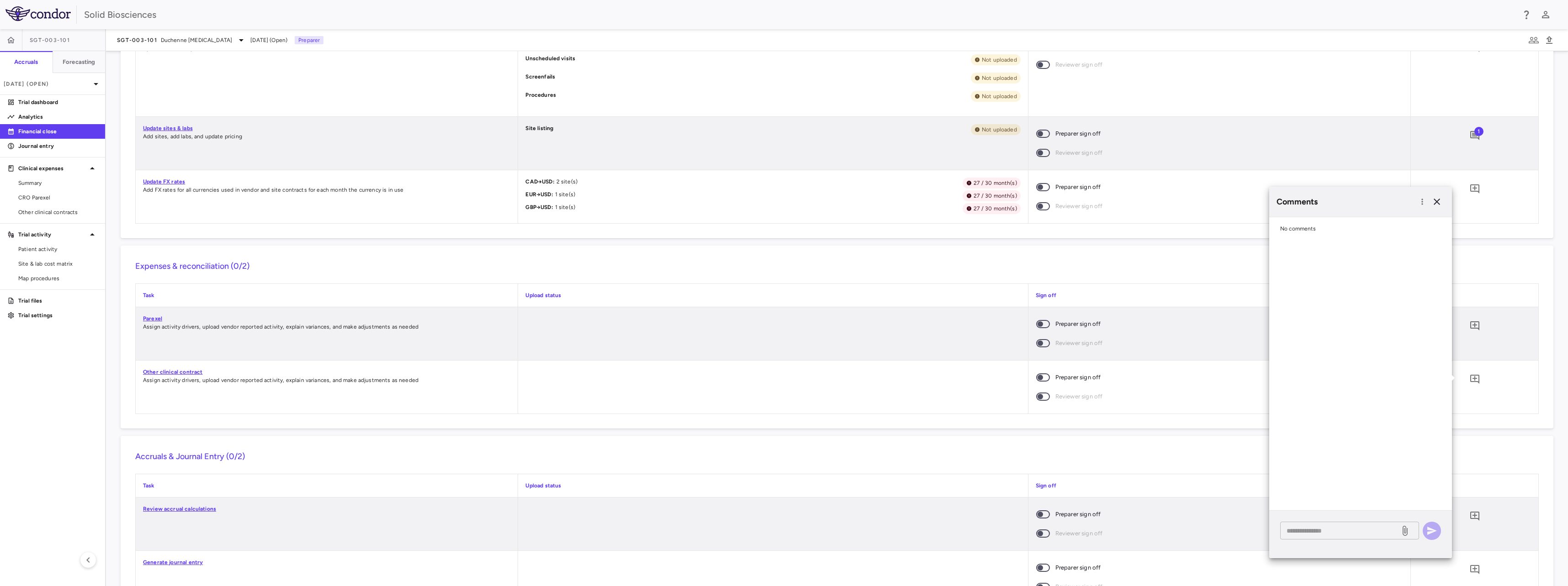
click at [1331, 533] on textarea at bounding box center [1339, 531] width 107 height 10
click at [1331, 533] on textarea "**********" at bounding box center [1339, 531] width 107 height 10
type textarea "**********"
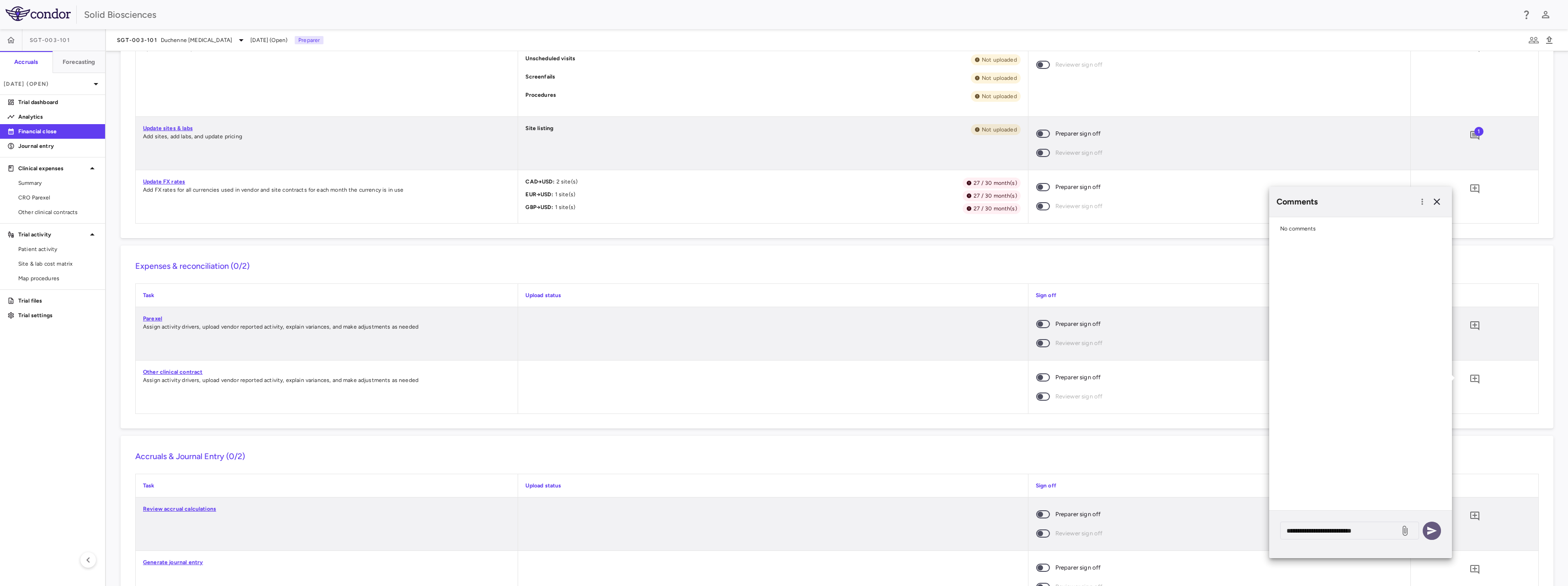
click at [1436, 531] on icon "button" at bounding box center [1431, 531] width 11 height 11
drag, startPoint x: 932, startPoint y: 391, endPoint x: 1024, endPoint y: 389, distance: 92.0
click at [934, 391] on div at bounding box center [772, 387] width 509 height 53
click at [589, 402] on div at bounding box center [772, 387] width 509 height 53
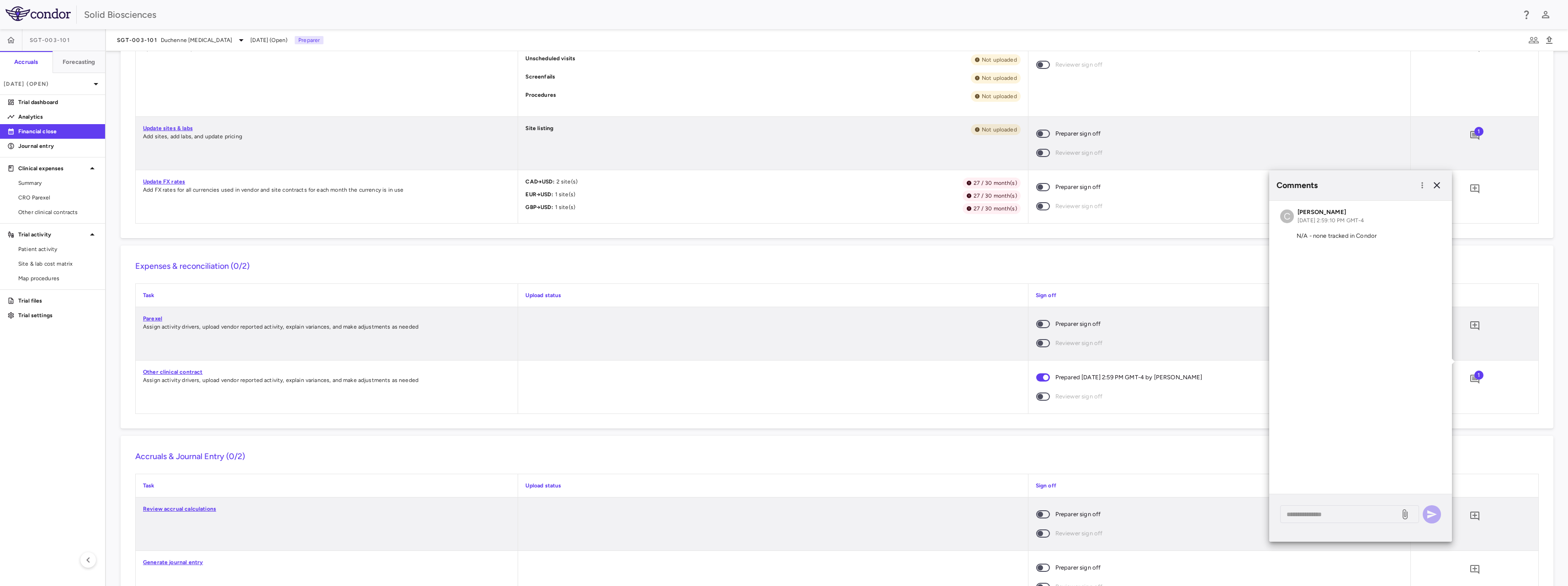
scroll to position [502, 0]
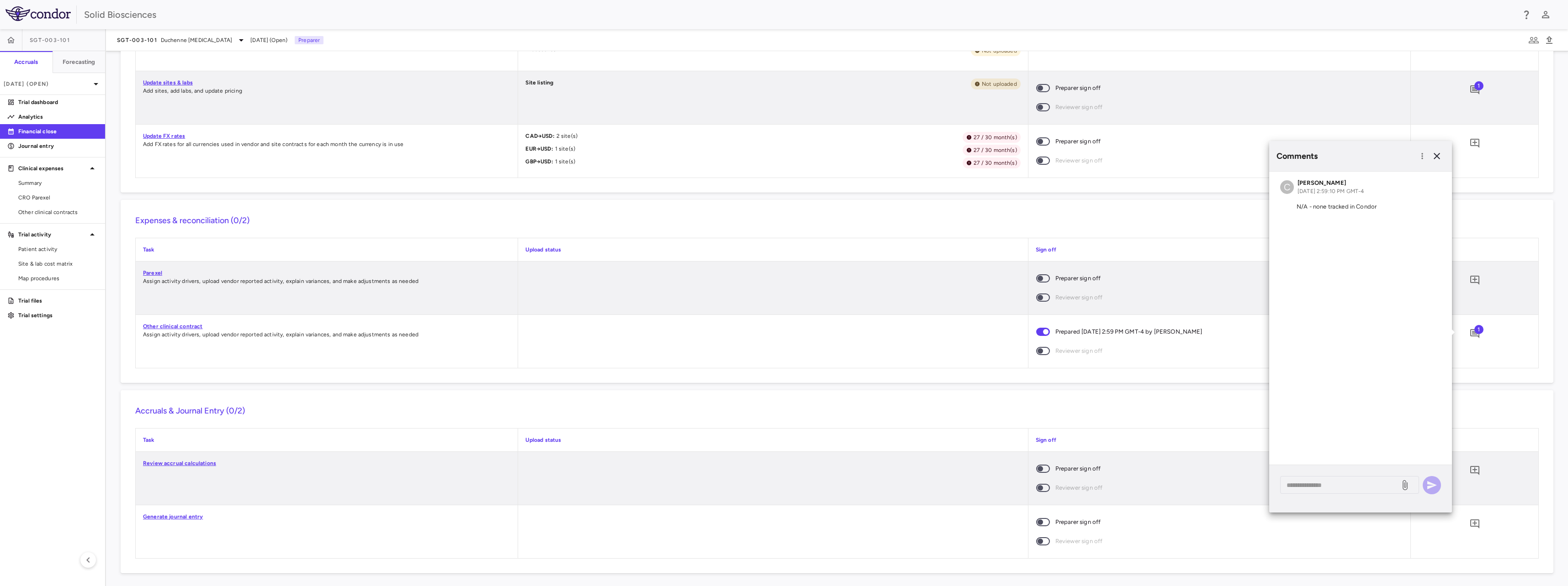
click at [177, 33] on div "SGT-003-101 Duchenne muscular dystrophy Sep 2025 (Open) Preparer" at bounding box center [837, 40] width 1462 height 22
click at [170, 40] on span "Duchenne [MEDICAL_DATA]" at bounding box center [196, 40] width 71 height 8
drag, startPoint x: 147, startPoint y: 65, endPoint x: 153, endPoint y: 74, distance: 10.8
click at [147, 64] on p "Cardiac" at bounding box center [193, 64] width 120 height 8
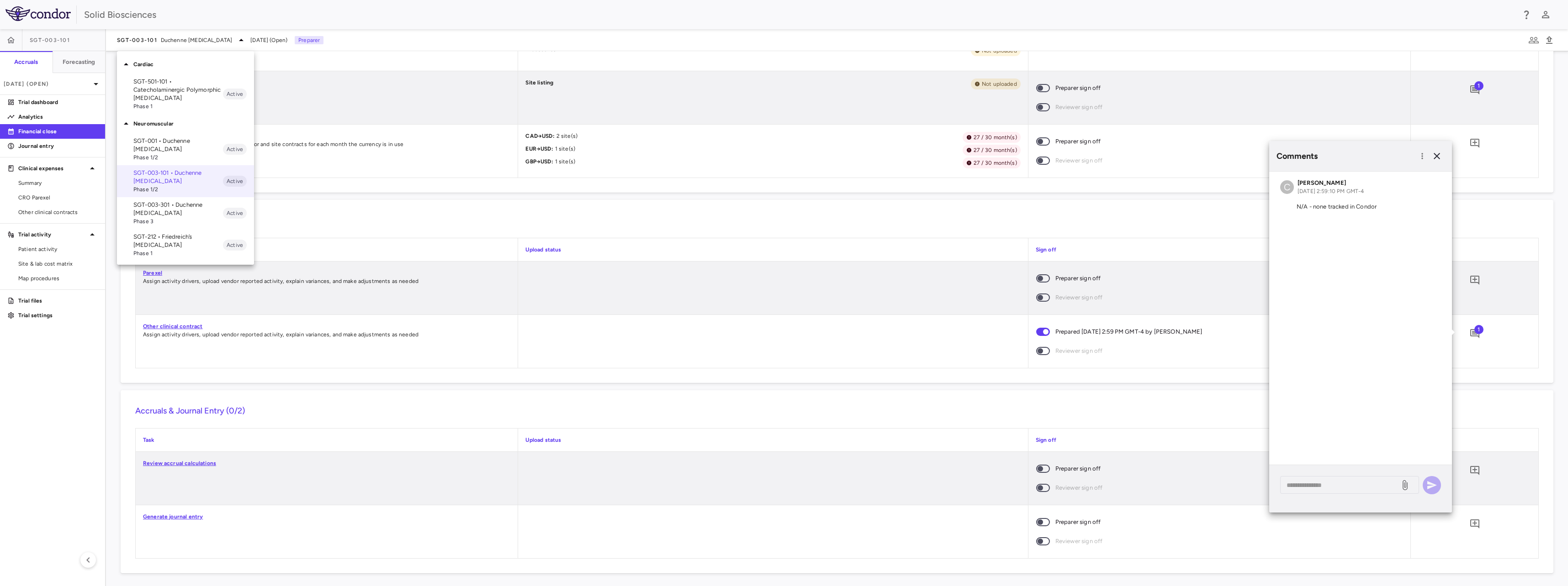
click at [154, 83] on p "SGT-501-101 • Catecholaminergic Polymorphic [MEDICAL_DATA]" at bounding box center [178, 90] width 89 height 24
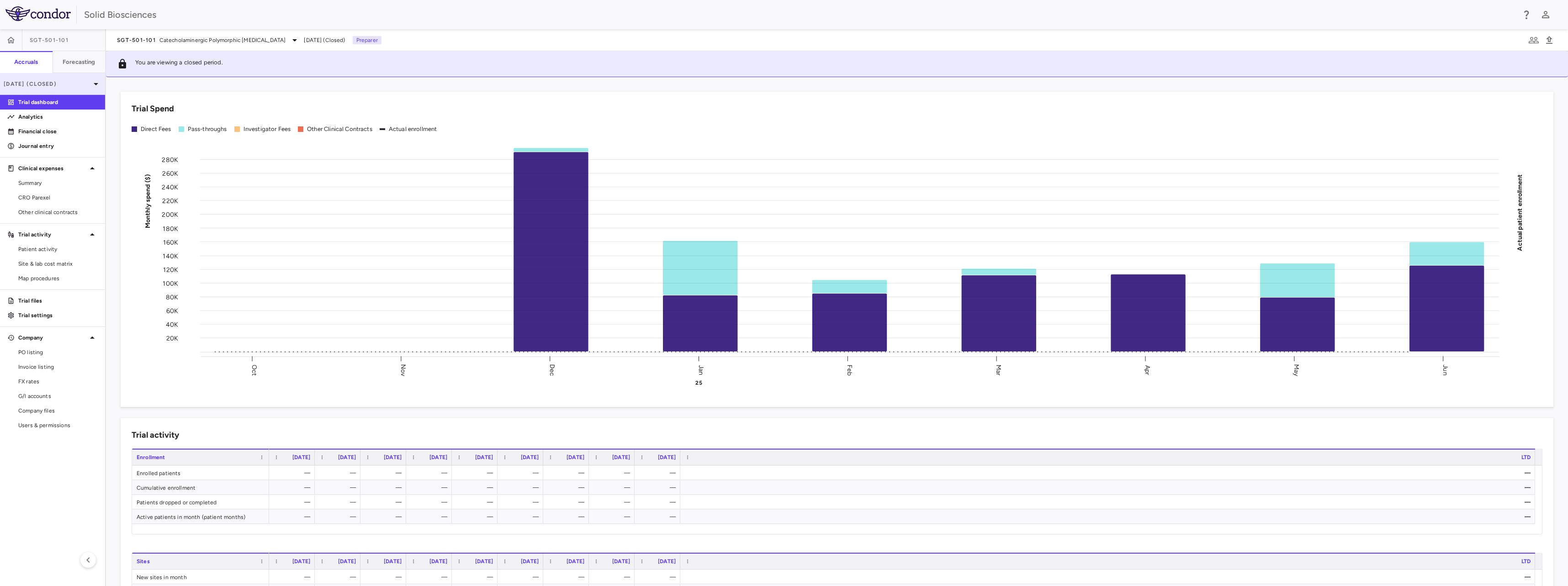
click at [41, 87] on p "Jun 2025 (Closed)" at bounding box center [47, 84] width 87 height 8
click at [38, 126] on div "[DATE]" at bounding box center [24, 128] width 34 height 11
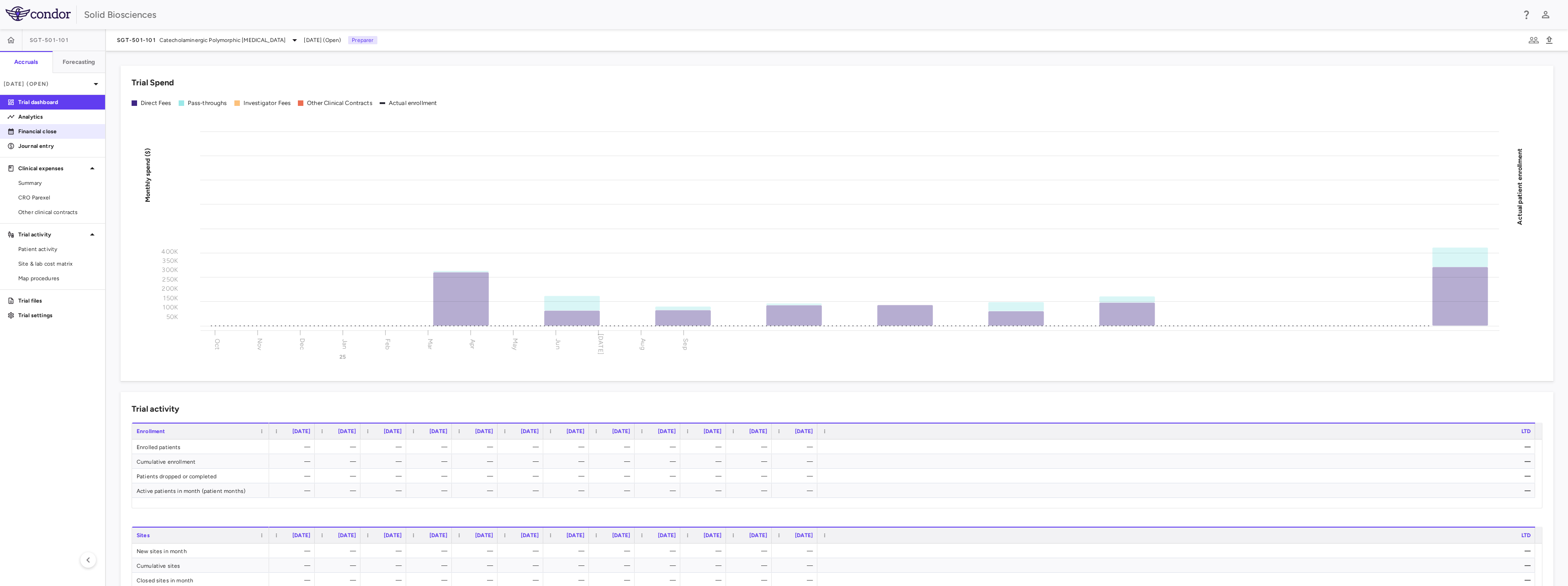
click at [40, 130] on p "Financial close" at bounding box center [58, 131] width 80 height 8
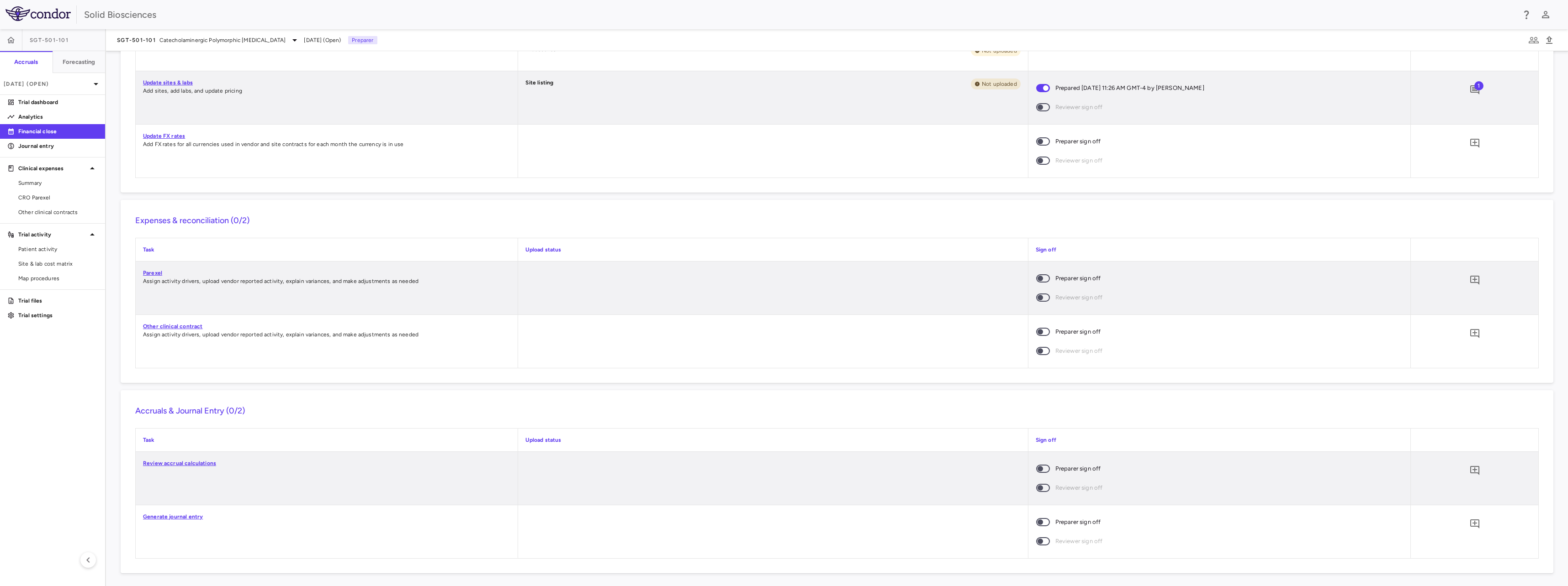
scroll to position [504, 0]
click at [1470, 335] on icon "Add comment" at bounding box center [1475, 332] width 9 height 9
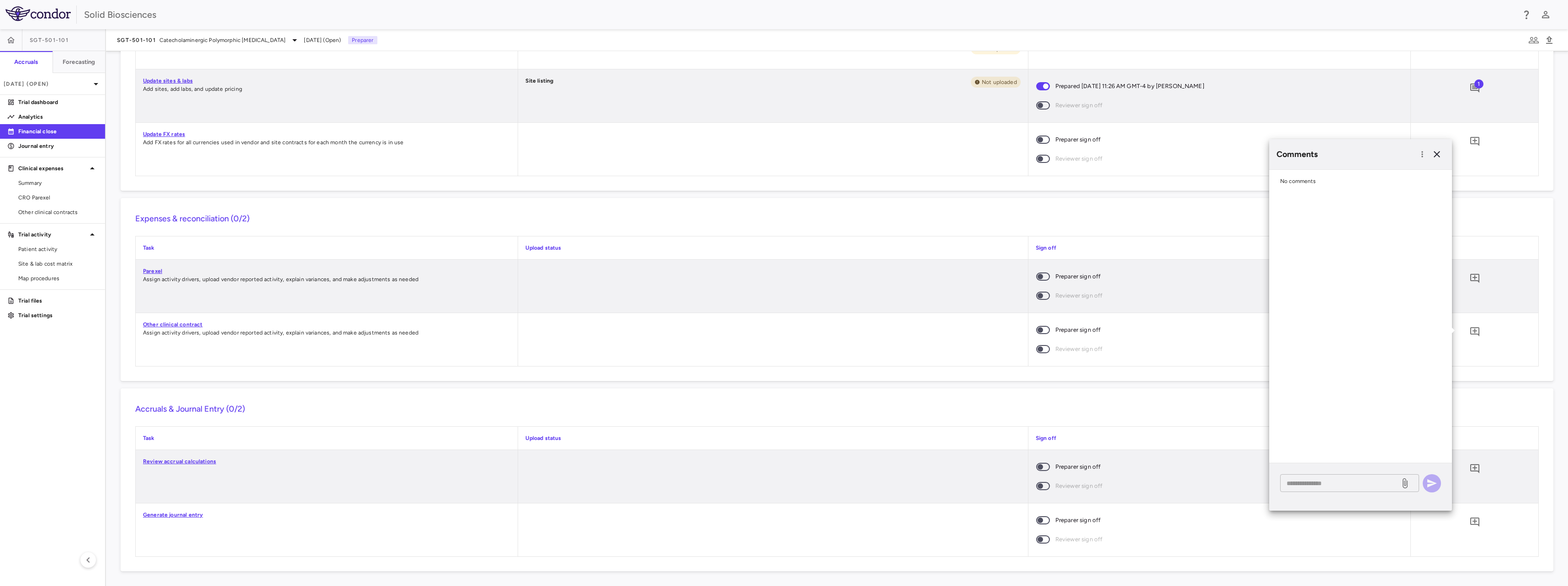
click at [1320, 477] on div "* ​" at bounding box center [1349, 483] width 139 height 18
paste textarea "**********"
type textarea "**********"
click at [1435, 489] on button "button" at bounding box center [1431, 483] width 18 height 18
click at [125, 331] on div "Expenses & reconciliation (0/2) Task Upload status Sign off Parexel Assign acti…" at bounding box center [836, 289] width 1433 height 183
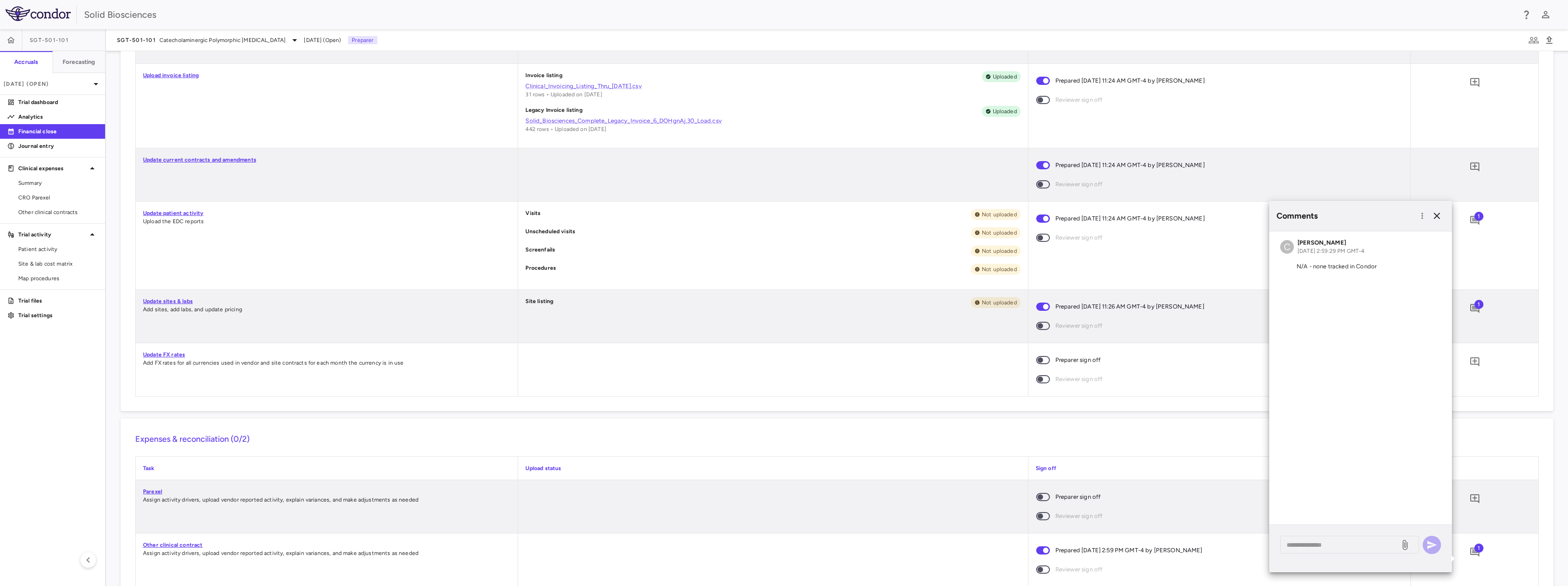
scroll to position [276, 0]
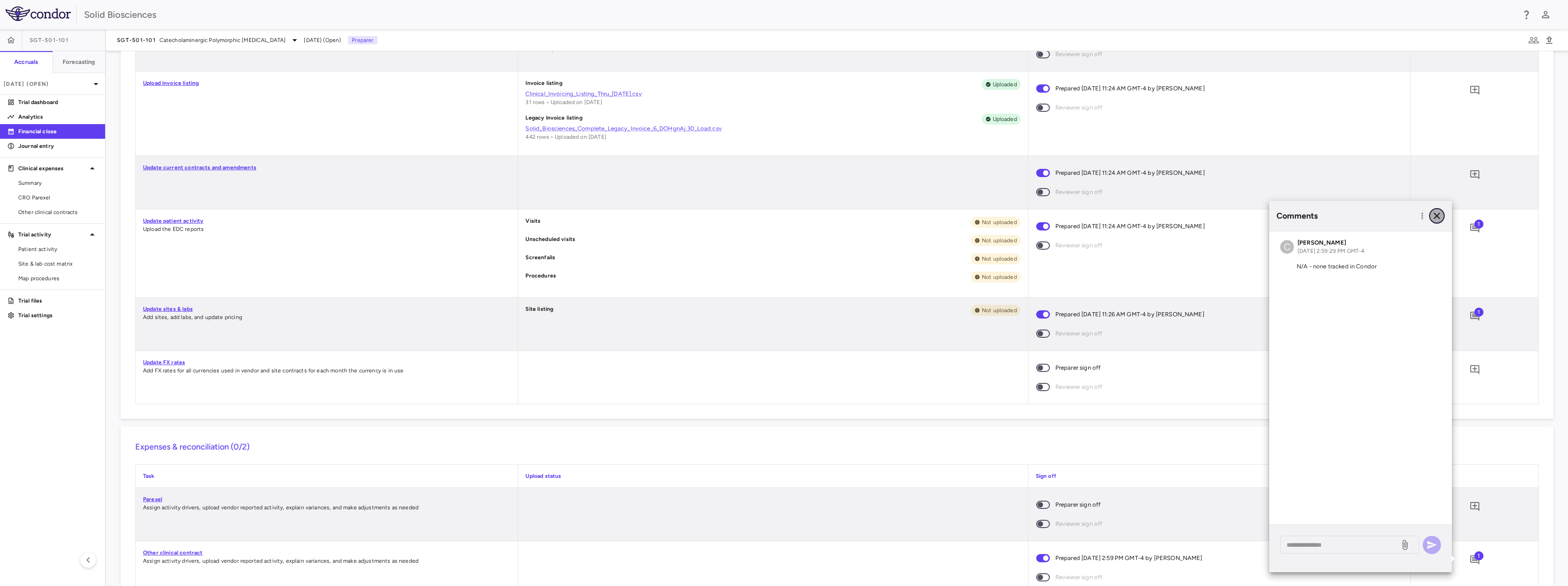
click at [1441, 216] on icon "button" at bounding box center [1437, 216] width 11 height 11
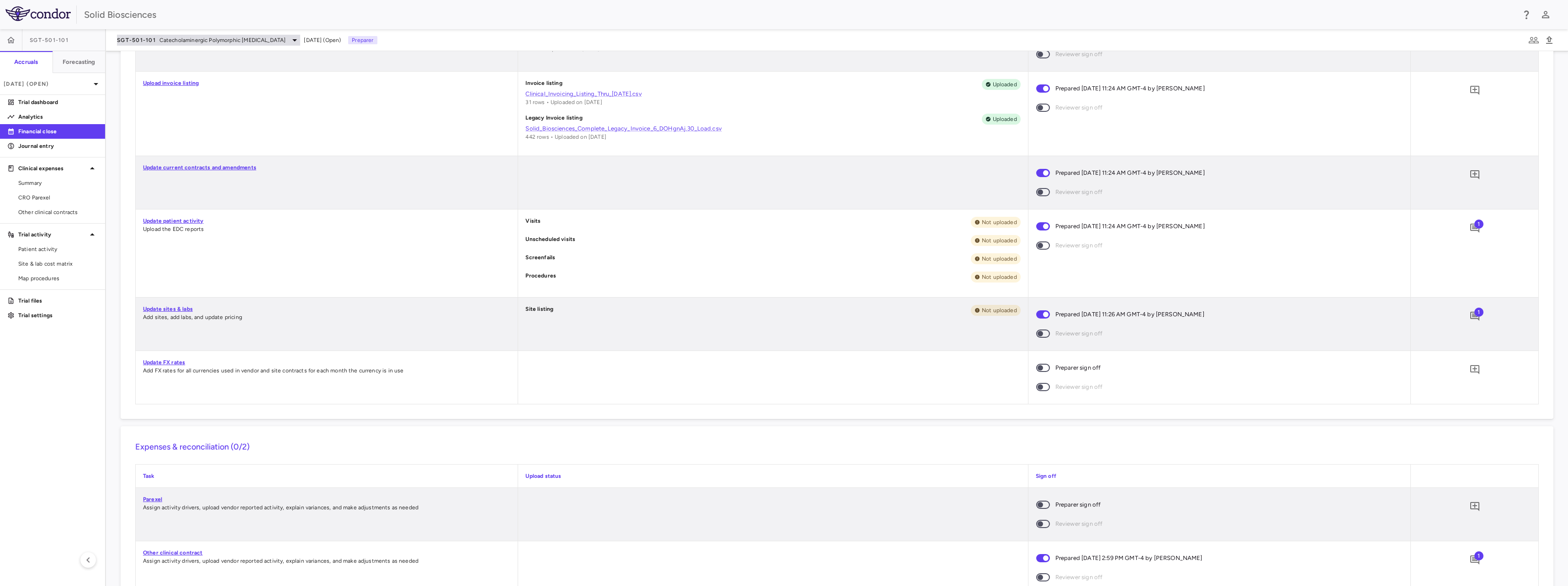
click at [163, 40] on span "Catecholaminergic Polymorphic [MEDICAL_DATA]" at bounding box center [222, 40] width 126 height 8
click at [157, 116] on div "Neuromuscular" at bounding box center [185, 124] width 137 height 19
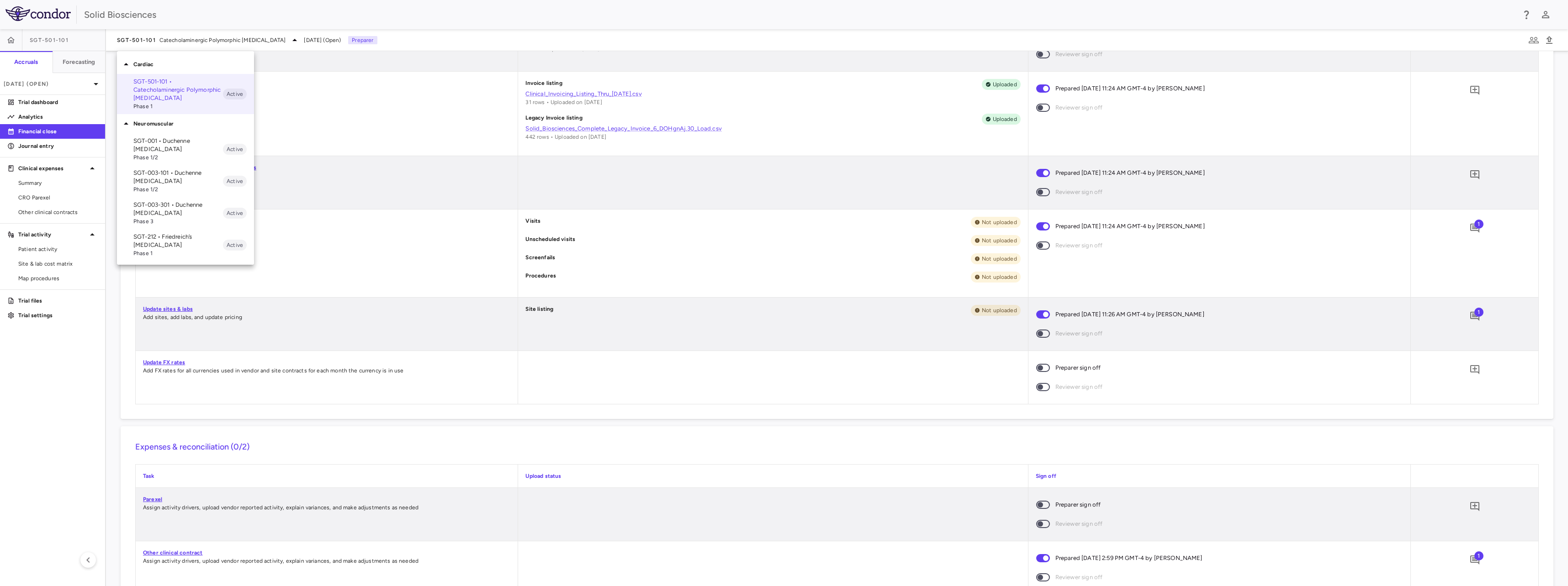
drag, startPoint x: 151, startPoint y: 143, endPoint x: 241, endPoint y: 187, distance: 100.2
click at [151, 144] on p "SGT-001 • Duchenne [MEDICAL_DATA]" at bounding box center [178, 145] width 89 height 16
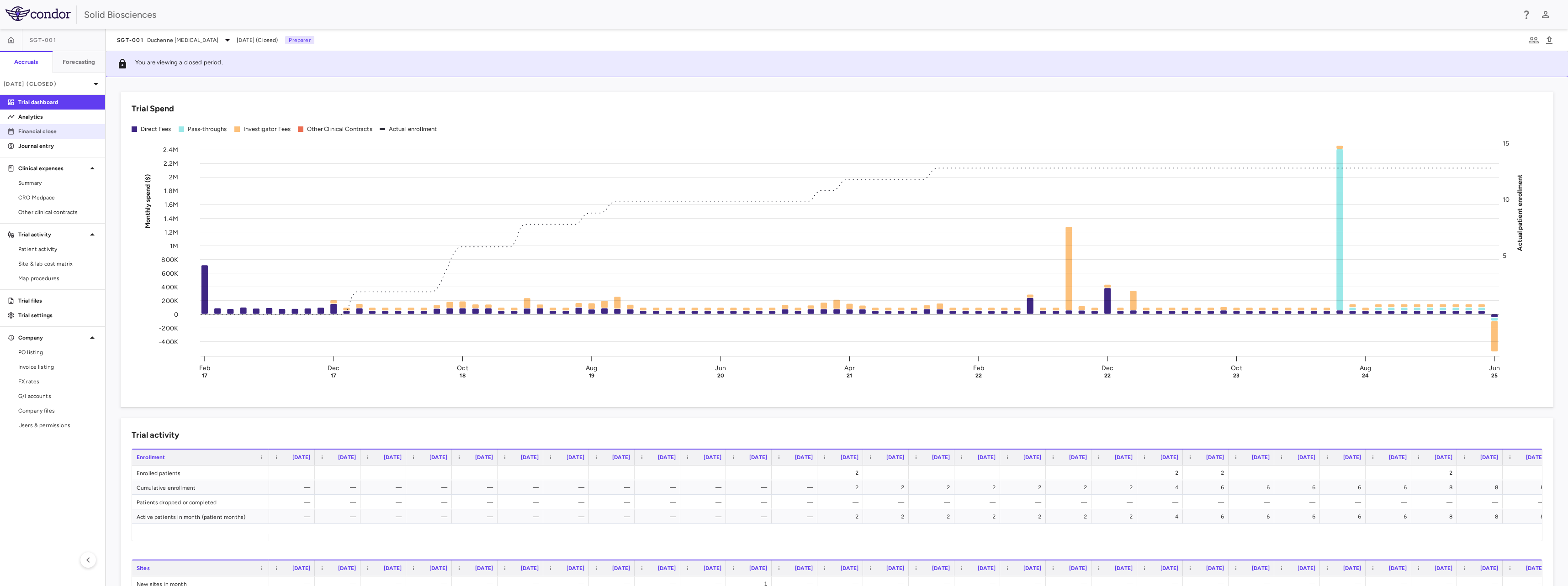
click at [43, 134] on p "Financial close" at bounding box center [58, 131] width 80 height 8
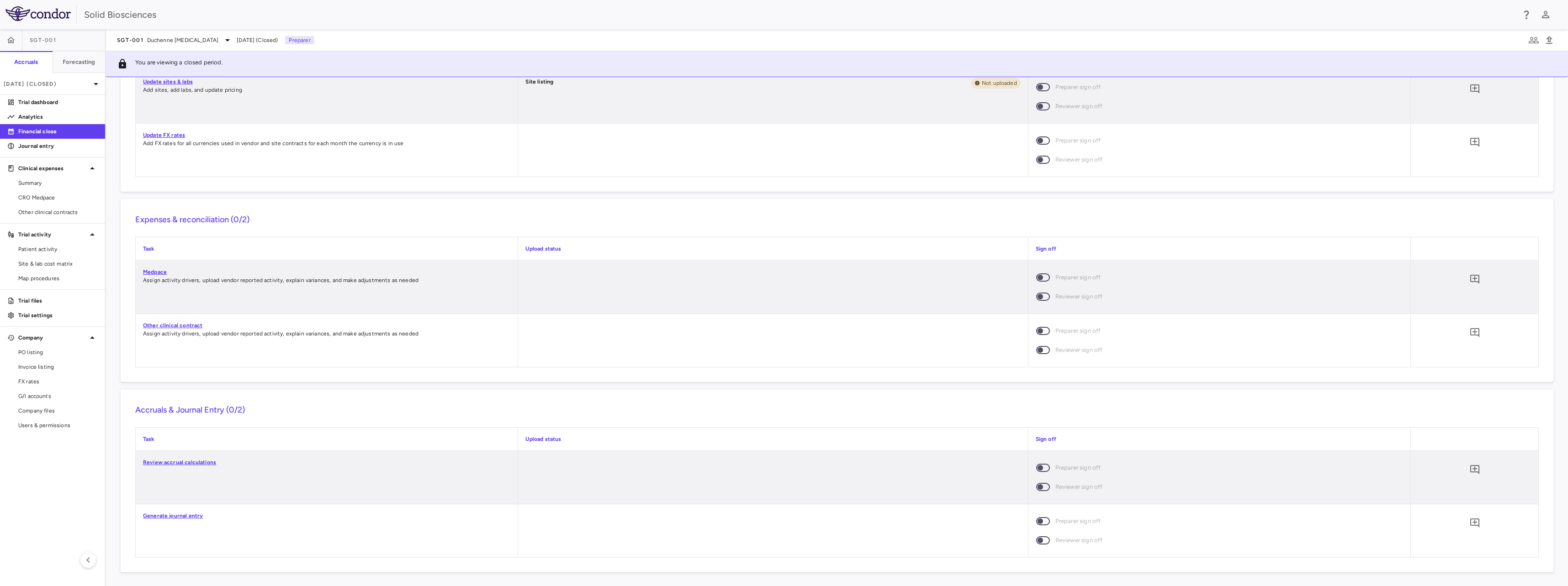
scroll to position [579, 0]
click at [1470, 331] on icon "Add comment" at bounding box center [1475, 332] width 9 height 9
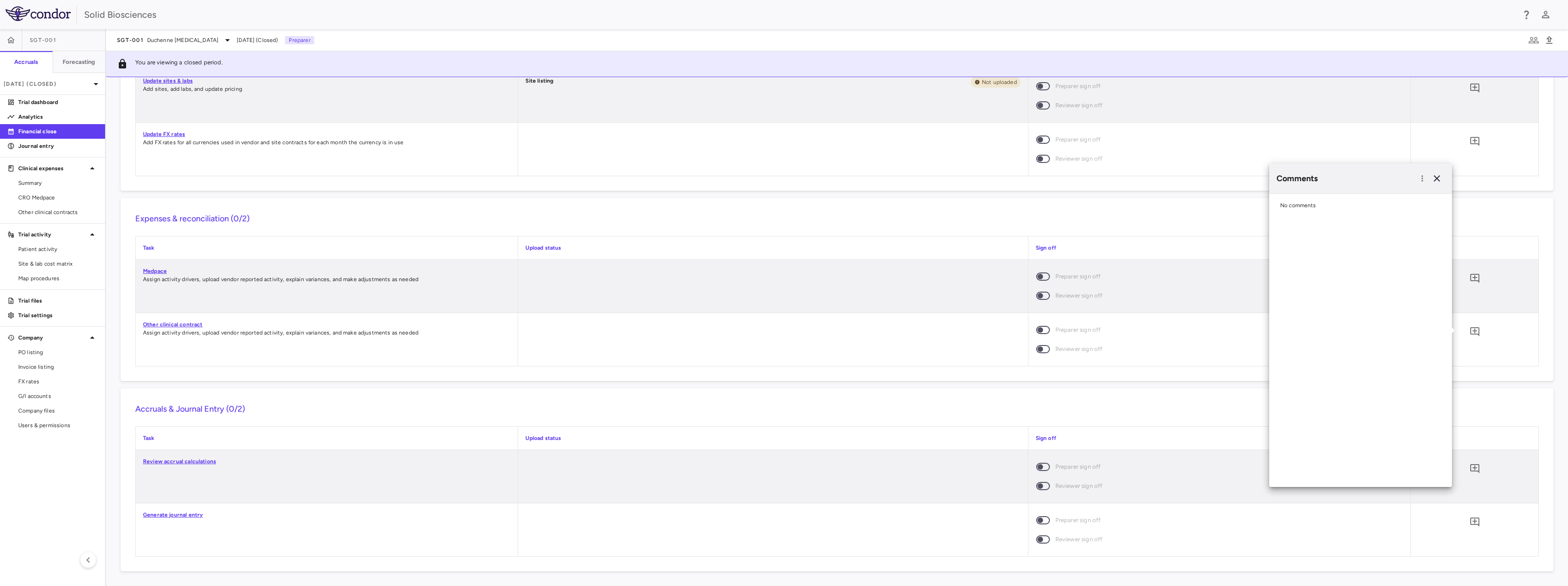
drag, startPoint x: 1309, startPoint y: 205, endPoint x: 1310, endPoint y: 201, distance: 4.1
click at [1310, 201] on div "No comments" at bounding box center [1360, 205] width 183 height 23
drag, startPoint x: 1310, startPoint y: 201, endPoint x: 1298, endPoint y: 150, distance: 52.4
click at [1440, 180] on icon "button" at bounding box center [1437, 178] width 11 height 11
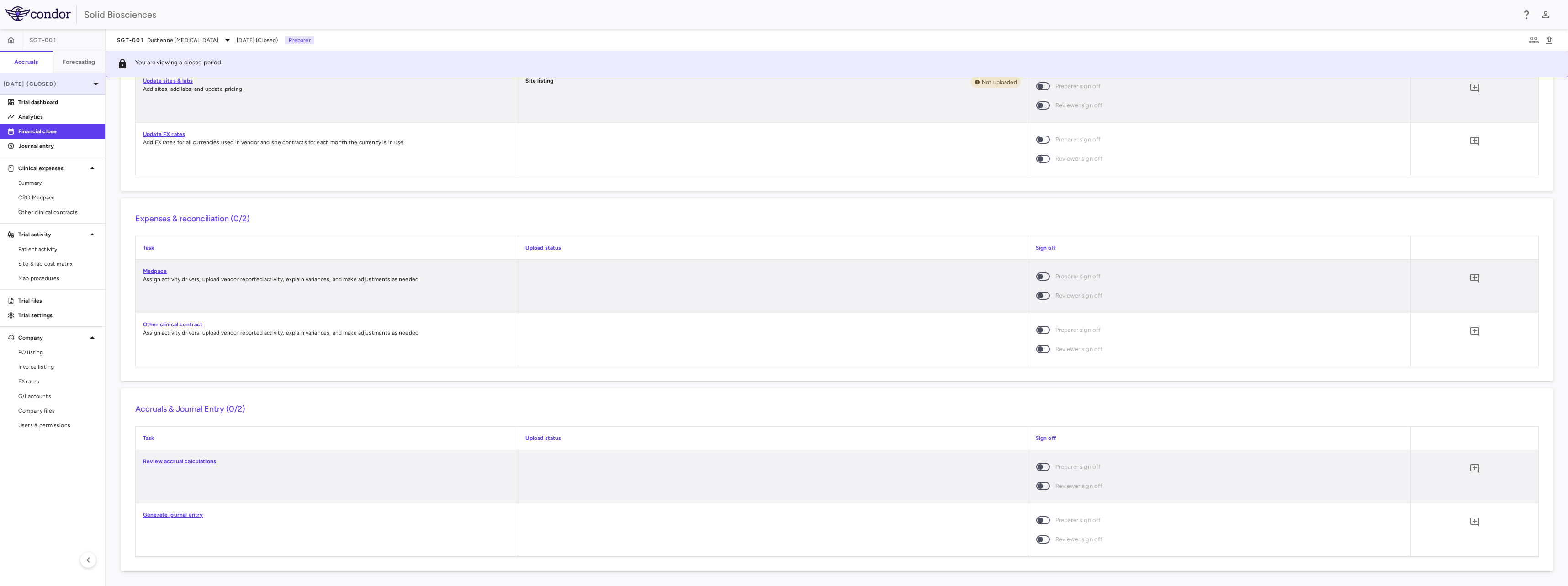
click at [75, 80] on p "Jun 2025 (Closed)" at bounding box center [47, 84] width 87 height 8
click at [41, 120] on div "Sep 2025 Open" at bounding box center [53, 128] width 104 height 22
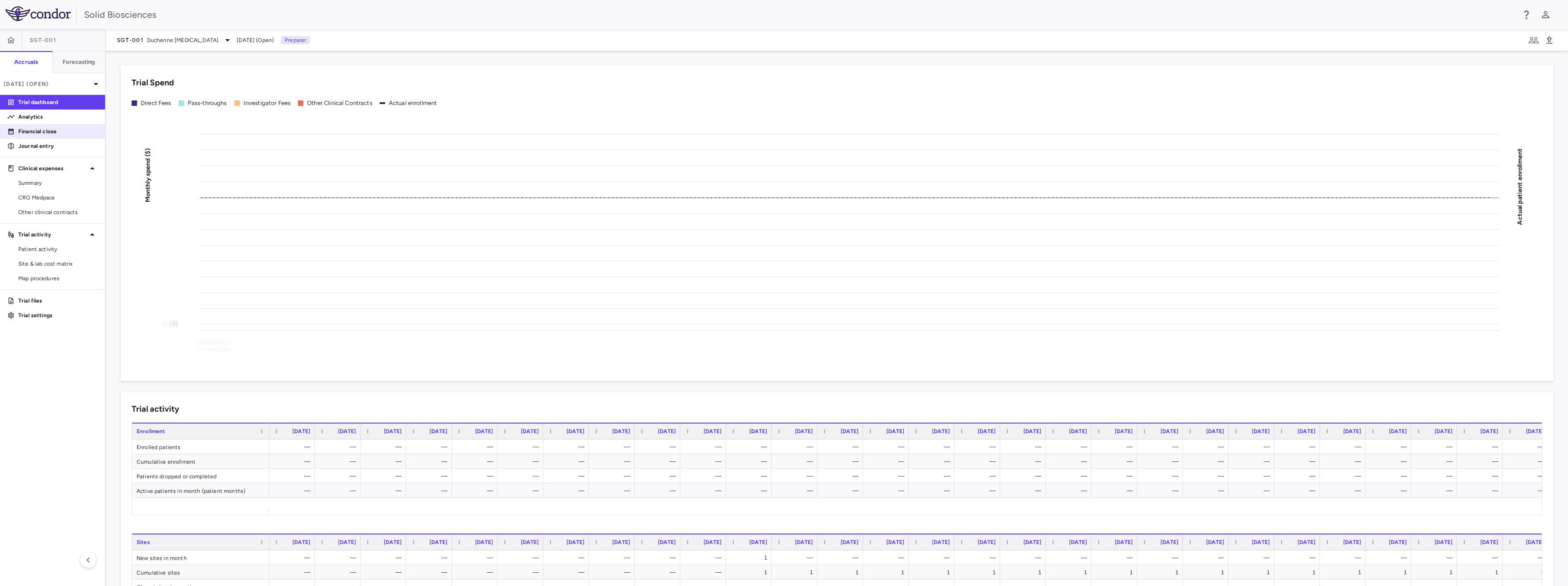
click at [49, 130] on p "Financial close" at bounding box center [58, 131] width 80 height 8
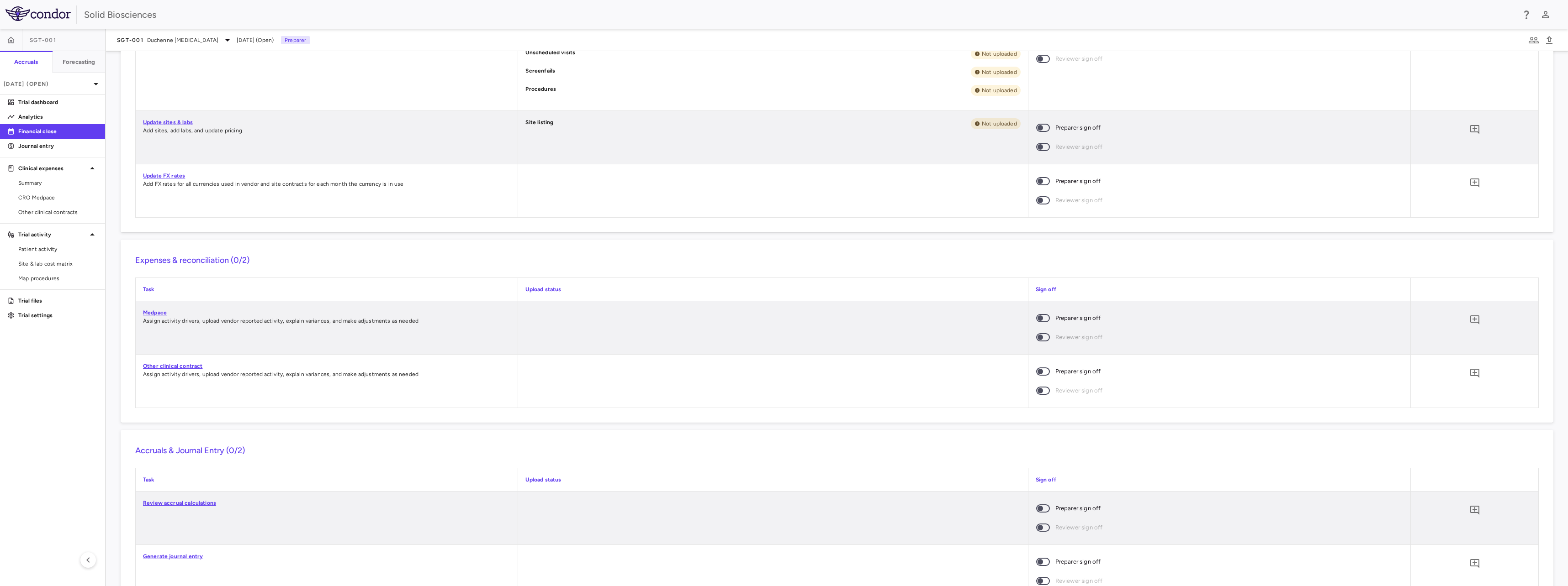
scroll to position [504, 0]
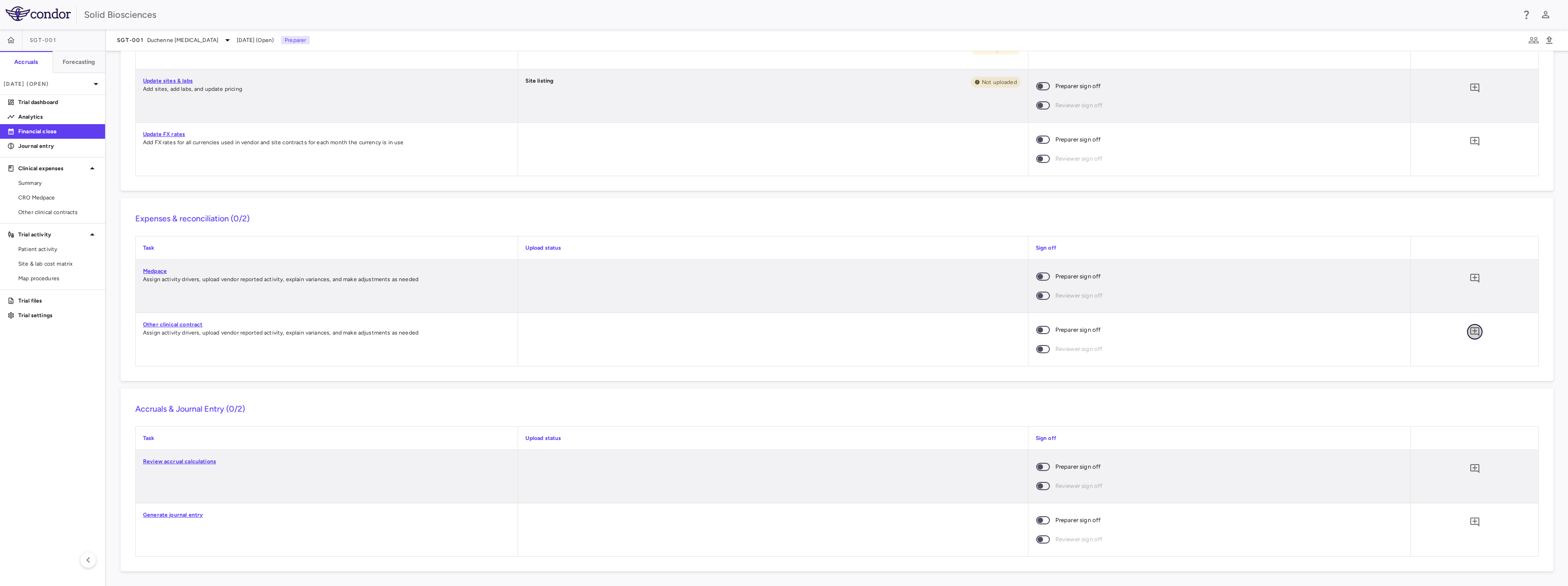
click at [1470, 331] on icon "Add comment" at bounding box center [1475, 332] width 9 height 9
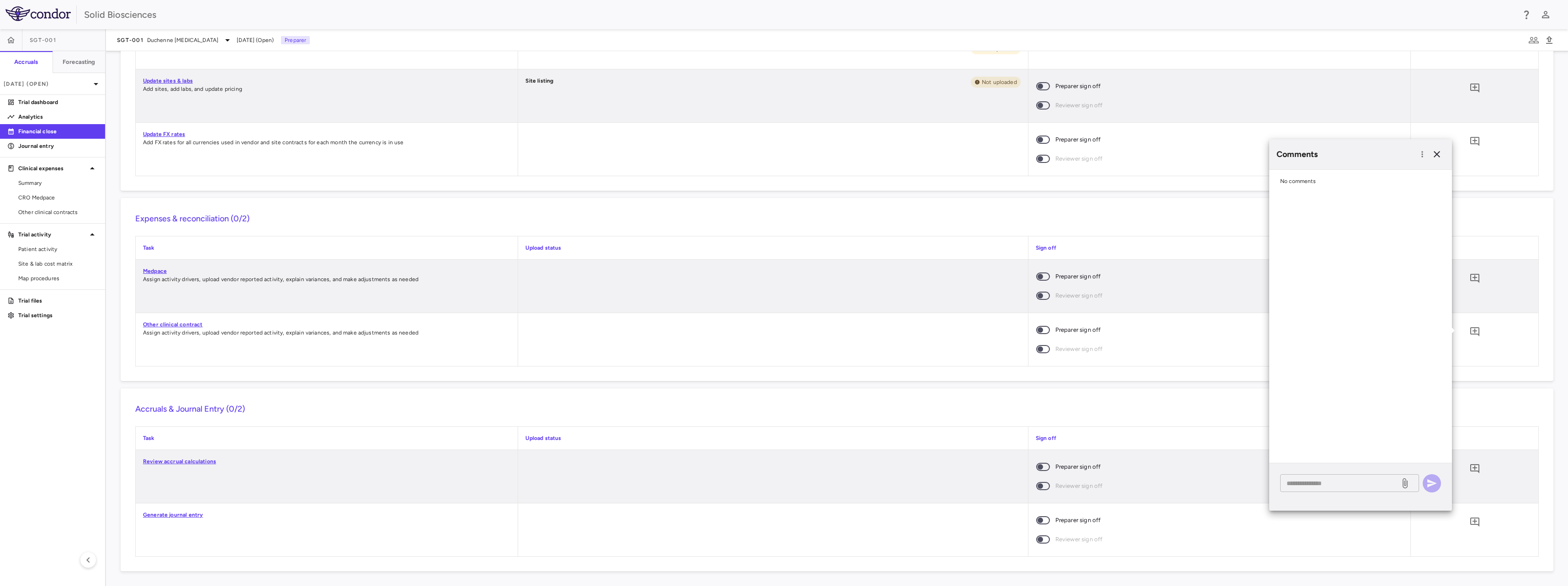
click at [1316, 477] on div "* ​" at bounding box center [1349, 483] width 139 height 18
paste textarea "**********"
type textarea "**********"
click at [1435, 486] on icon "button" at bounding box center [1431, 483] width 11 height 11
click at [101, 404] on aside "SGT-001 Accruals Forecasting Sep 2025 (Open) Trial dashboard Analytics Financia…" at bounding box center [53, 308] width 106 height 557
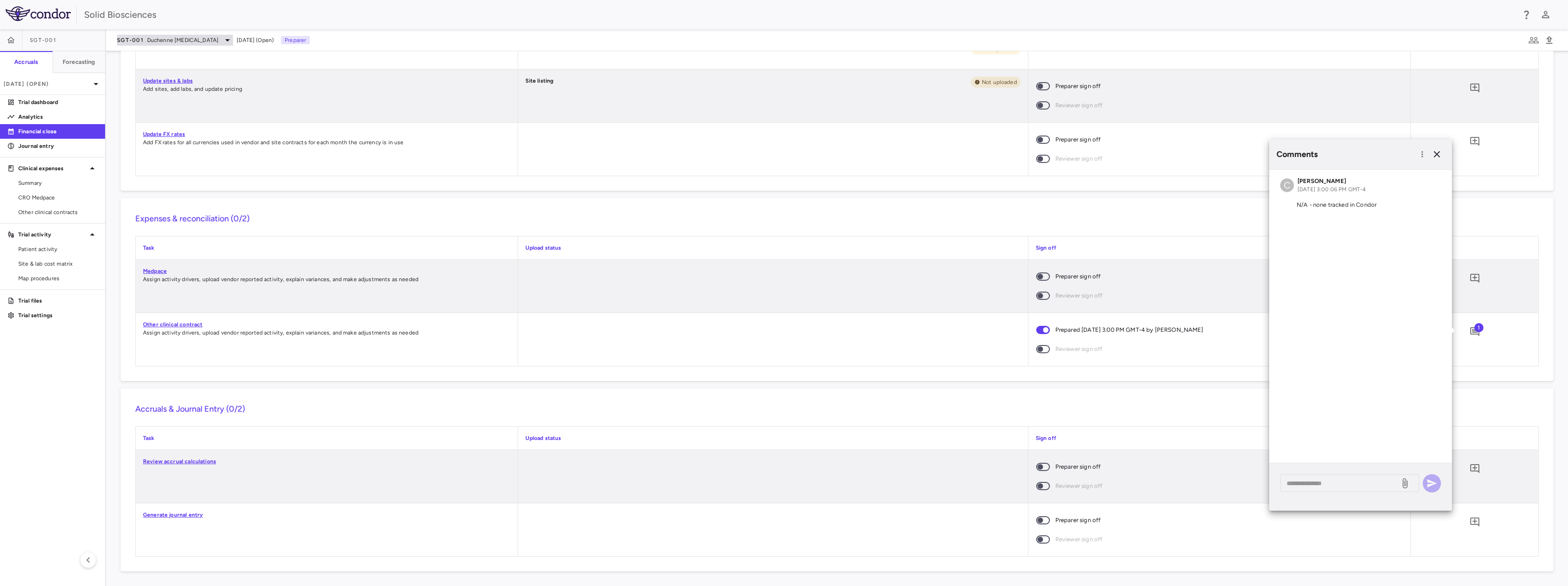
click at [147, 43] on span "Duchenne [MEDICAL_DATA]" at bounding box center [183, 40] width 71 height 8
click at [156, 135] on p "SGT-003-101 • Duchenne [MEDICAL_DATA]" at bounding box center [178, 137] width 89 height 16
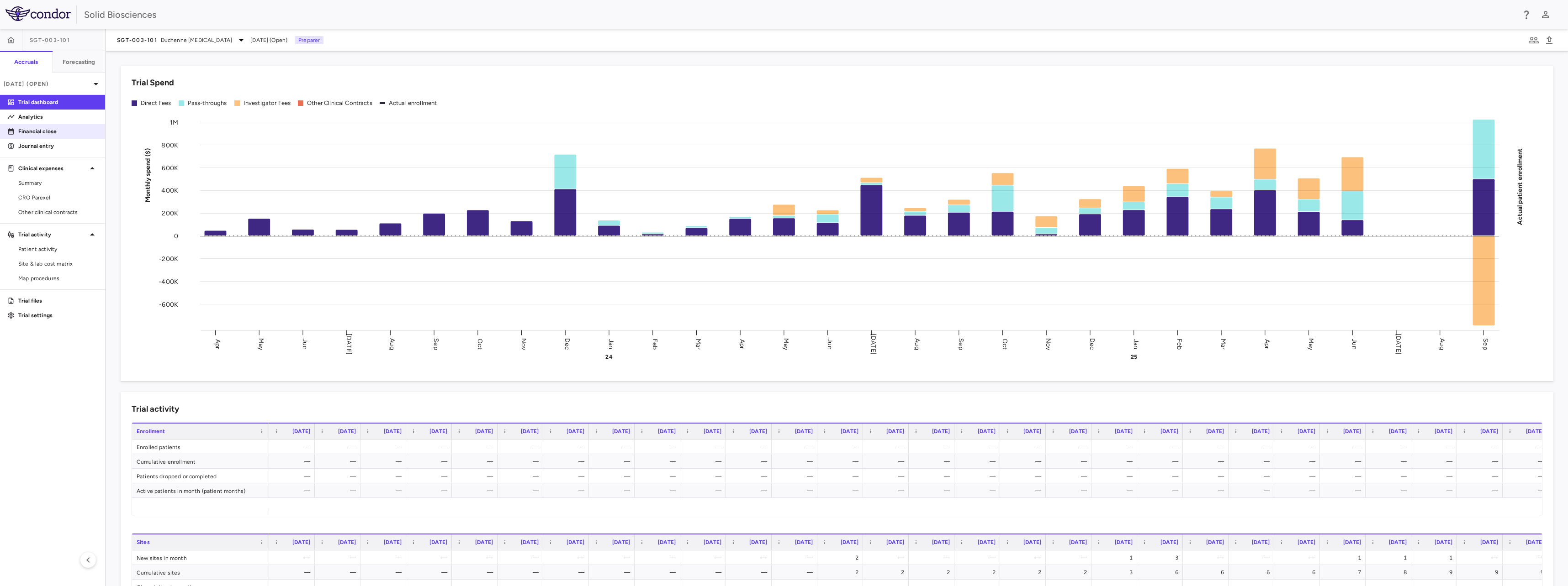
click at [40, 132] on p "Financial close" at bounding box center [58, 131] width 80 height 8
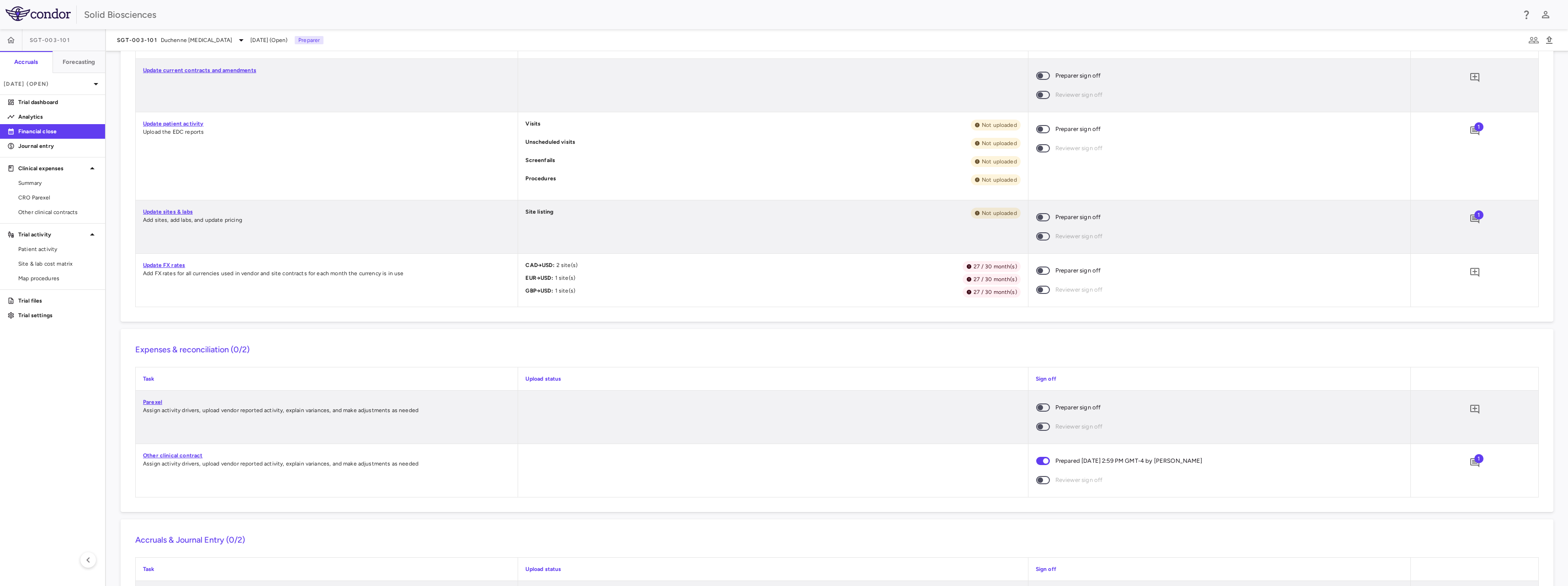
scroll to position [504, 0]
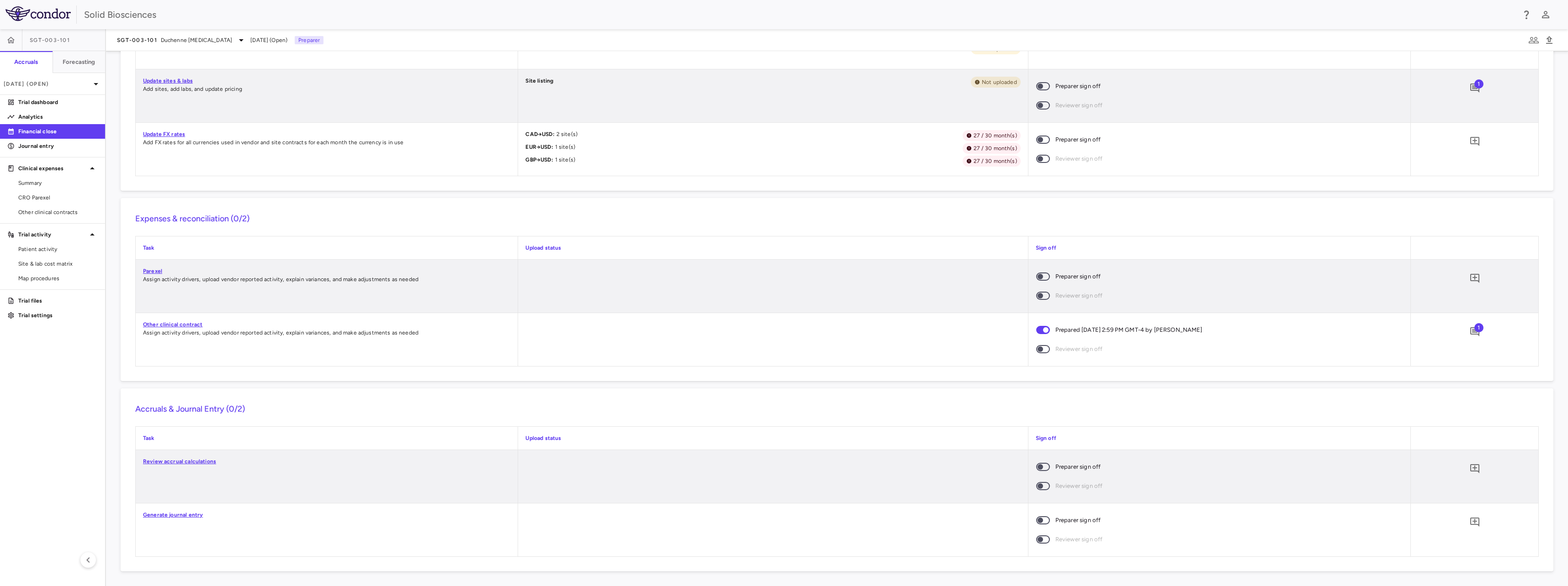
click at [212, 46] on div "SGT-003-101 Duchenne muscular dystrophy Sep 2025 (Open) Preparer" at bounding box center [837, 40] width 1462 height 22
click at [198, 41] on span "Duchenne [MEDICAL_DATA]" at bounding box center [196, 40] width 71 height 8
click at [162, 166] on p "SGT-003-301 • Duchenne [MEDICAL_DATA]" at bounding box center [178, 169] width 89 height 16
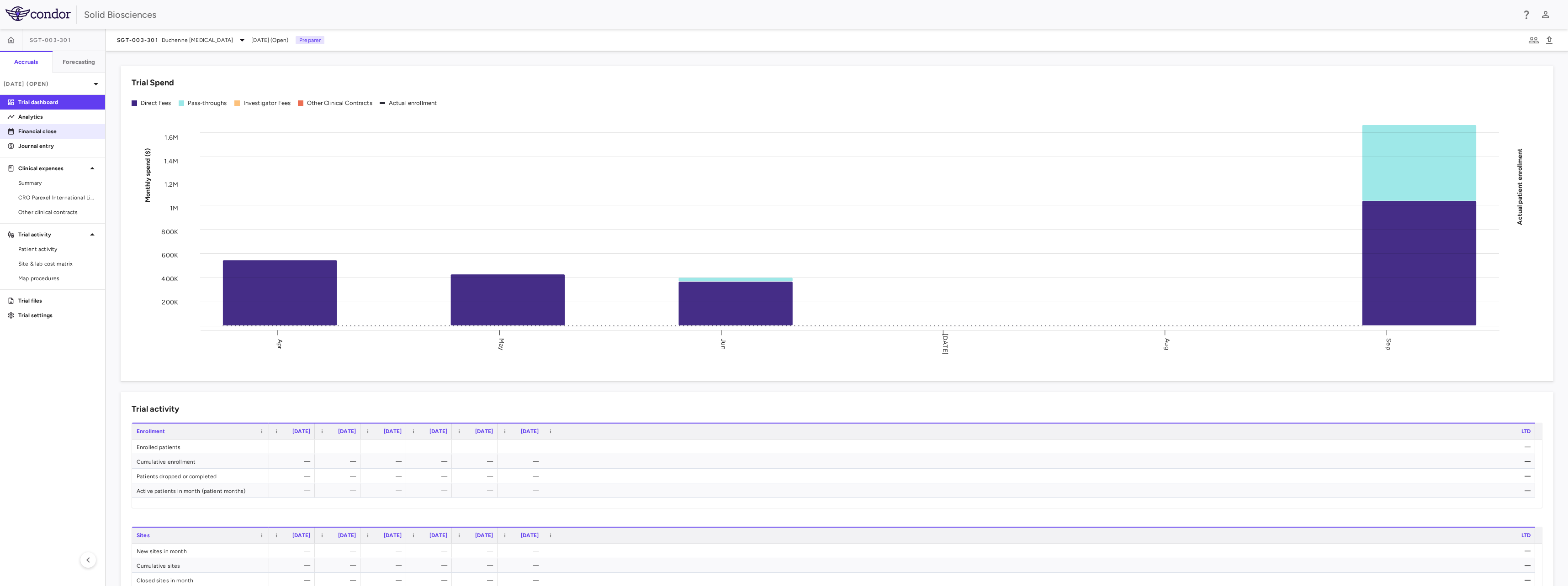
click at [44, 135] on p "Financial close" at bounding box center [58, 131] width 80 height 8
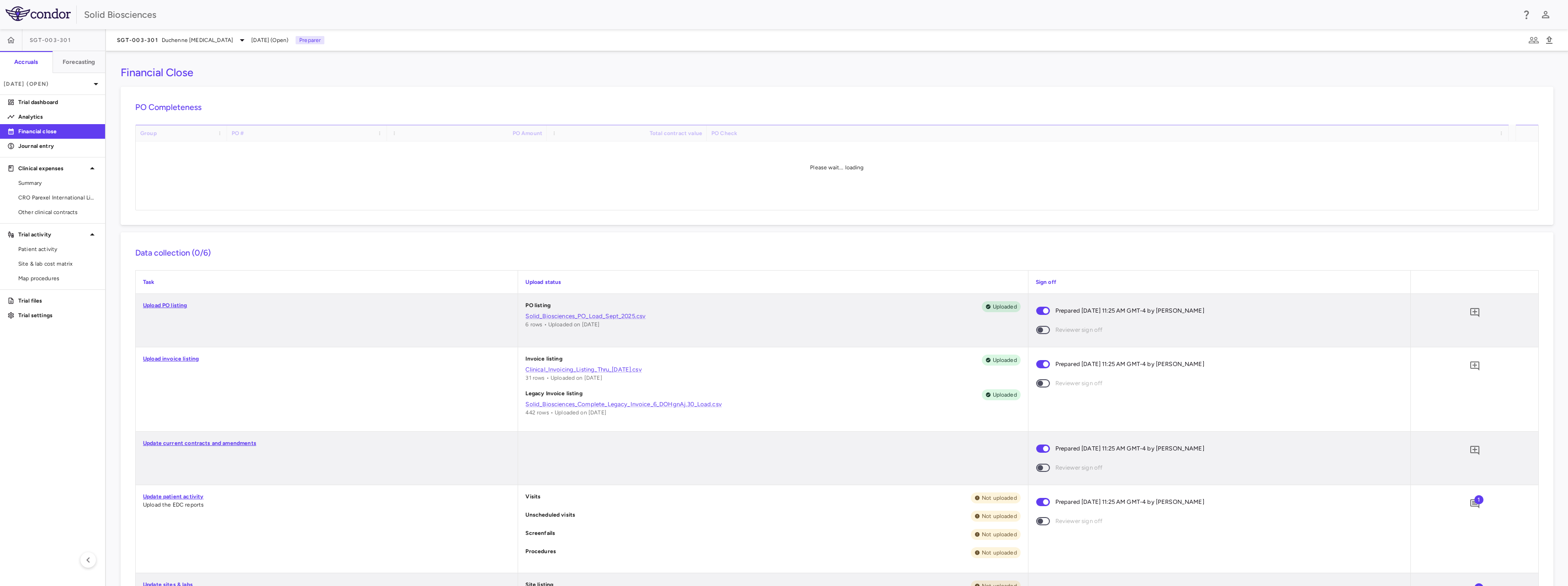
click at [116, 255] on div "Financial Close PO Completeness Vendor Drag here to set column labels Group PO …" at bounding box center [837, 319] width 1462 height 535
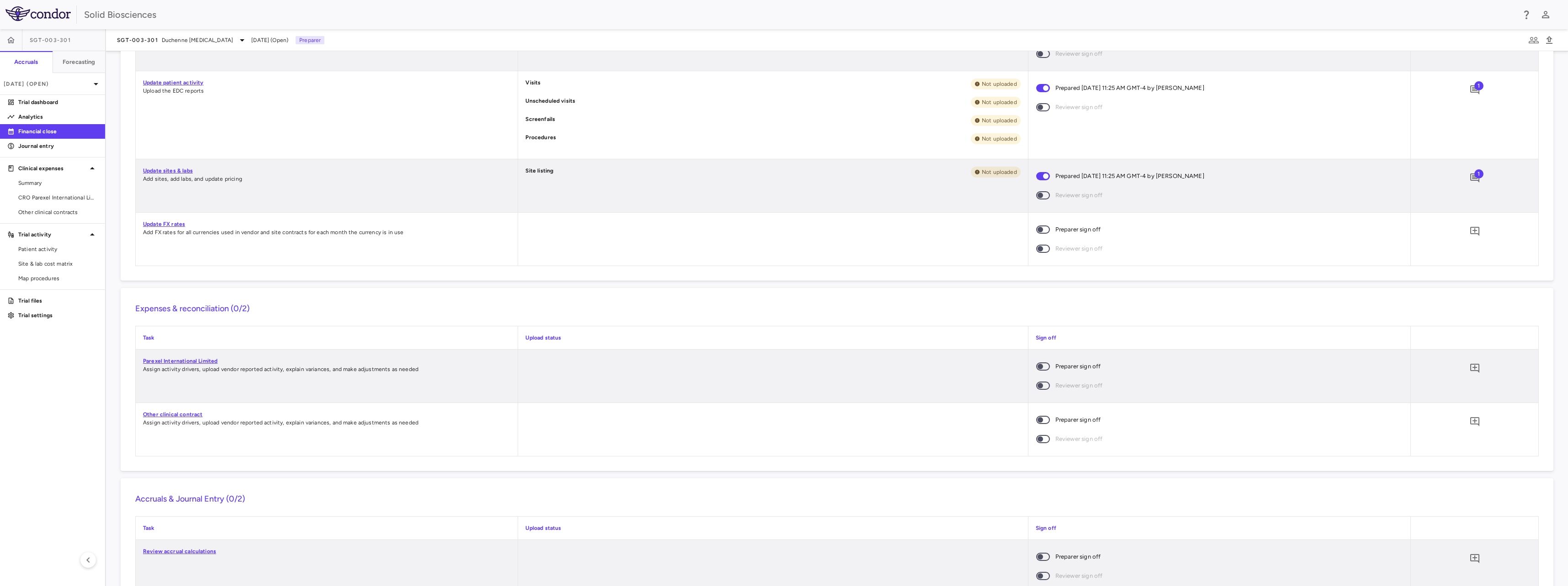
scroll to position [504, 0]
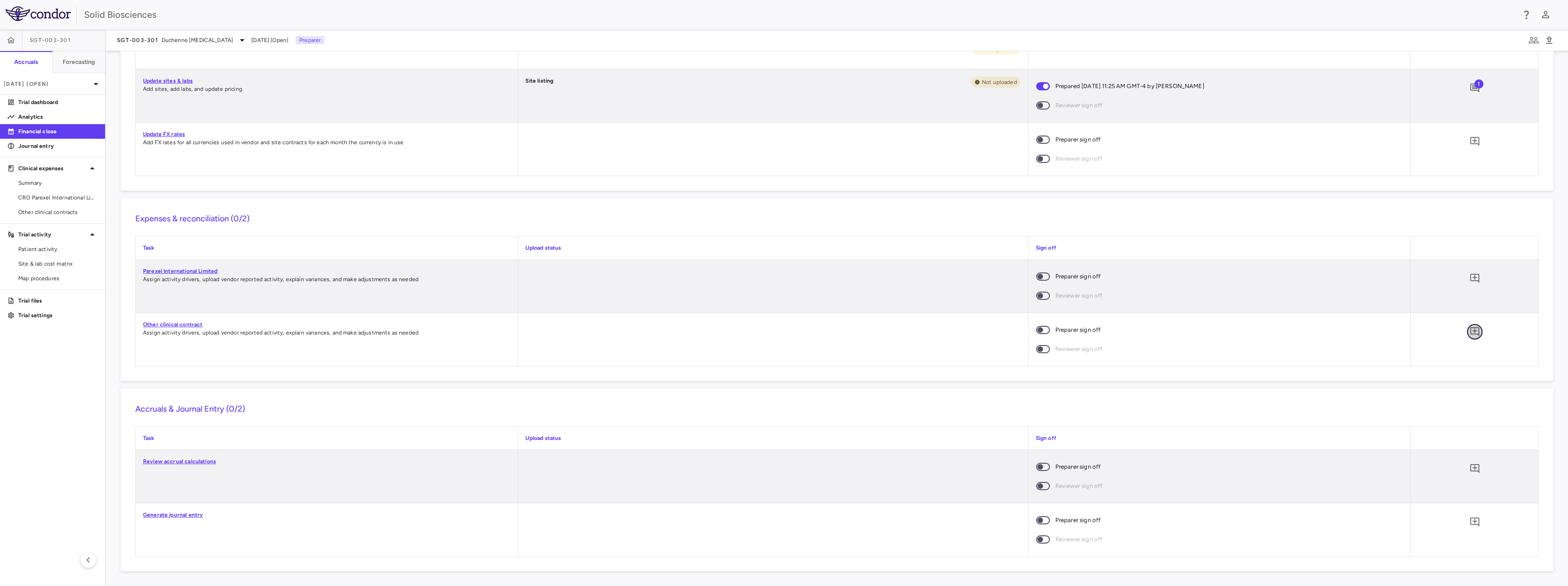
click at [1469, 330] on icon "Add comment" at bounding box center [1475, 332] width 11 height 11
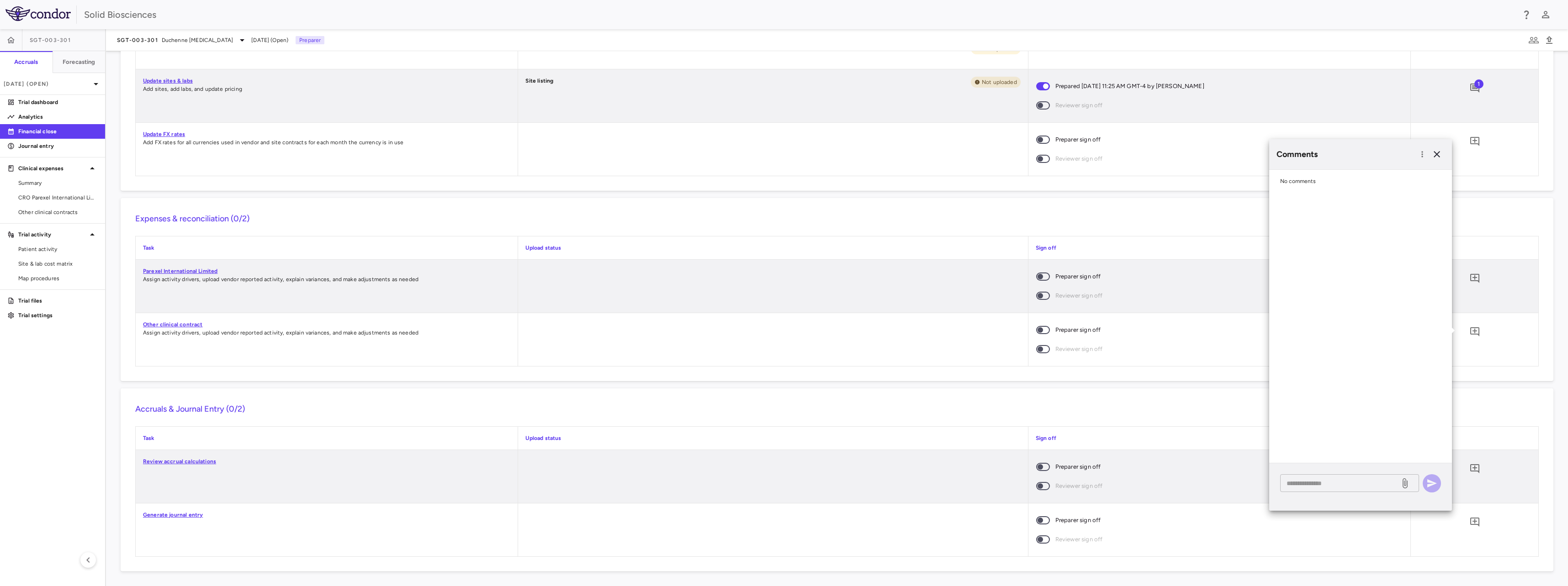
drag, startPoint x: 1325, startPoint y: 474, endPoint x: 1321, endPoint y: 481, distance: 8.1
click at [1322, 479] on div "* ​" at bounding box center [1349, 483] width 139 height 18
paste textarea "**********"
type textarea "**********"
click at [1429, 485] on icon "button" at bounding box center [1432, 483] width 9 height 8
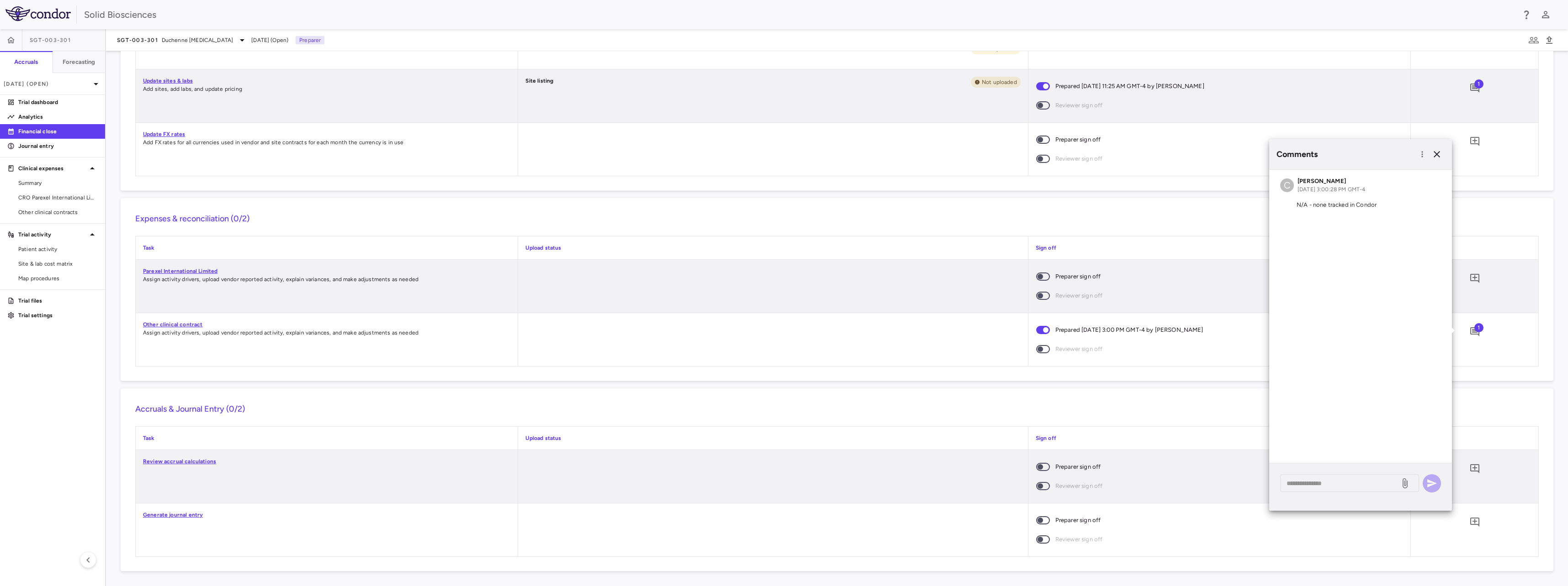
click at [117, 308] on div "Financial Close PO Completeness Vendor Drag here to set column labels Group PO …" at bounding box center [837, 319] width 1462 height 535
click at [209, 37] on span "Duchenne [MEDICAL_DATA]" at bounding box center [197, 40] width 71 height 8
drag, startPoint x: 177, startPoint y: 197, endPoint x: 197, endPoint y: 203, distance: 20.9
click at [177, 197] on p "SGT-212 • Friedreich’s [MEDICAL_DATA]" at bounding box center [178, 201] width 89 height 16
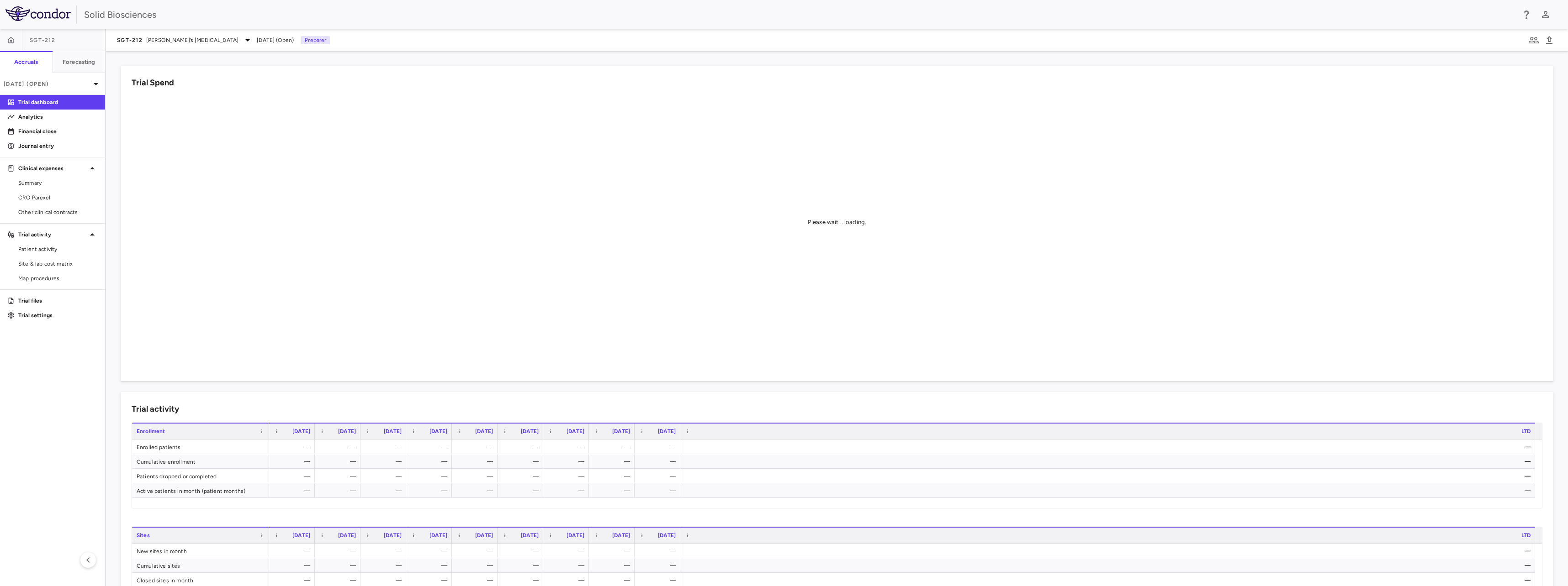
click at [110, 288] on div "Trial Spend Please wait... loading." at bounding box center [831, 218] width 1444 height 326
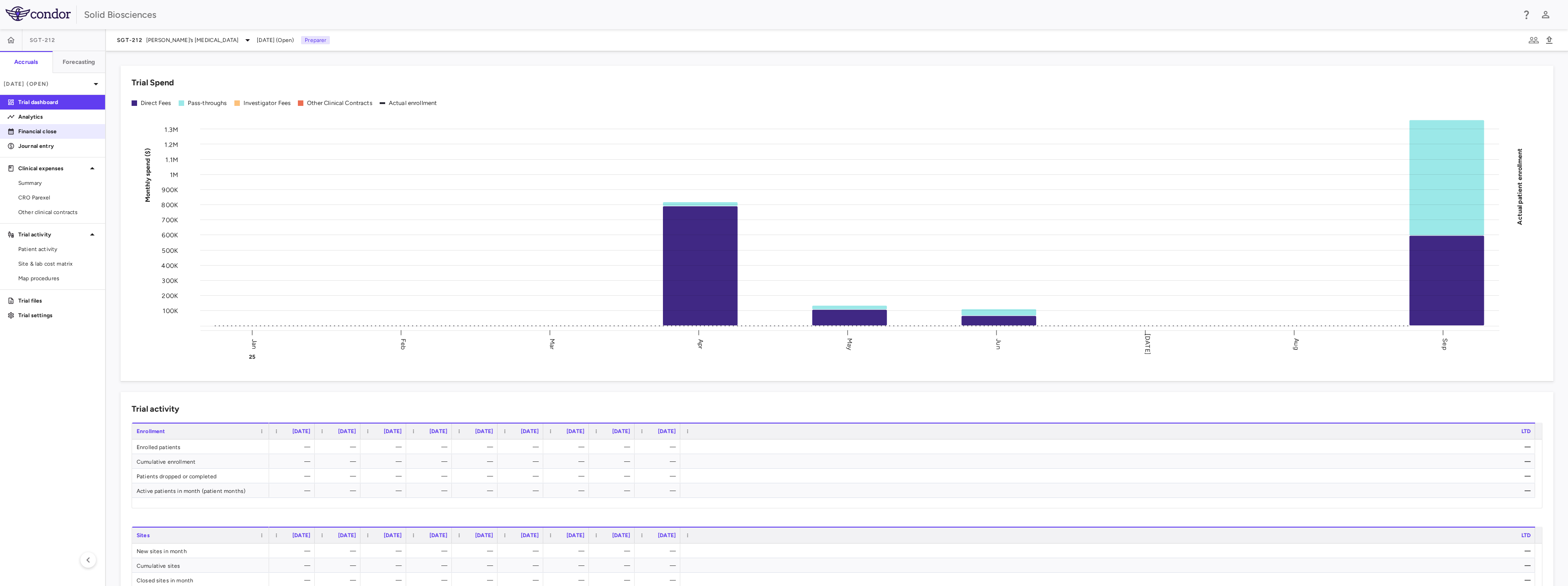
click at [35, 130] on p "Financial close" at bounding box center [58, 131] width 80 height 8
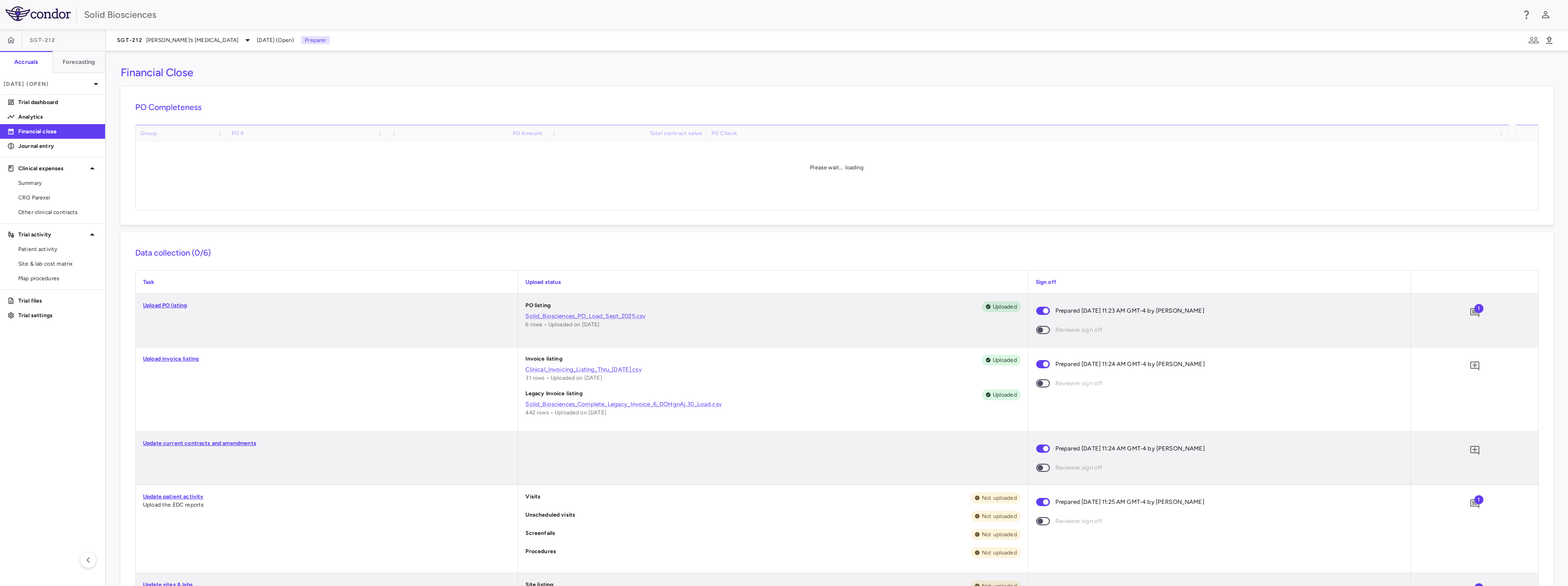
click at [116, 235] on div "Financial Close PO Completeness Vendor Drag here to set column labels Group PO …" at bounding box center [837, 319] width 1462 height 535
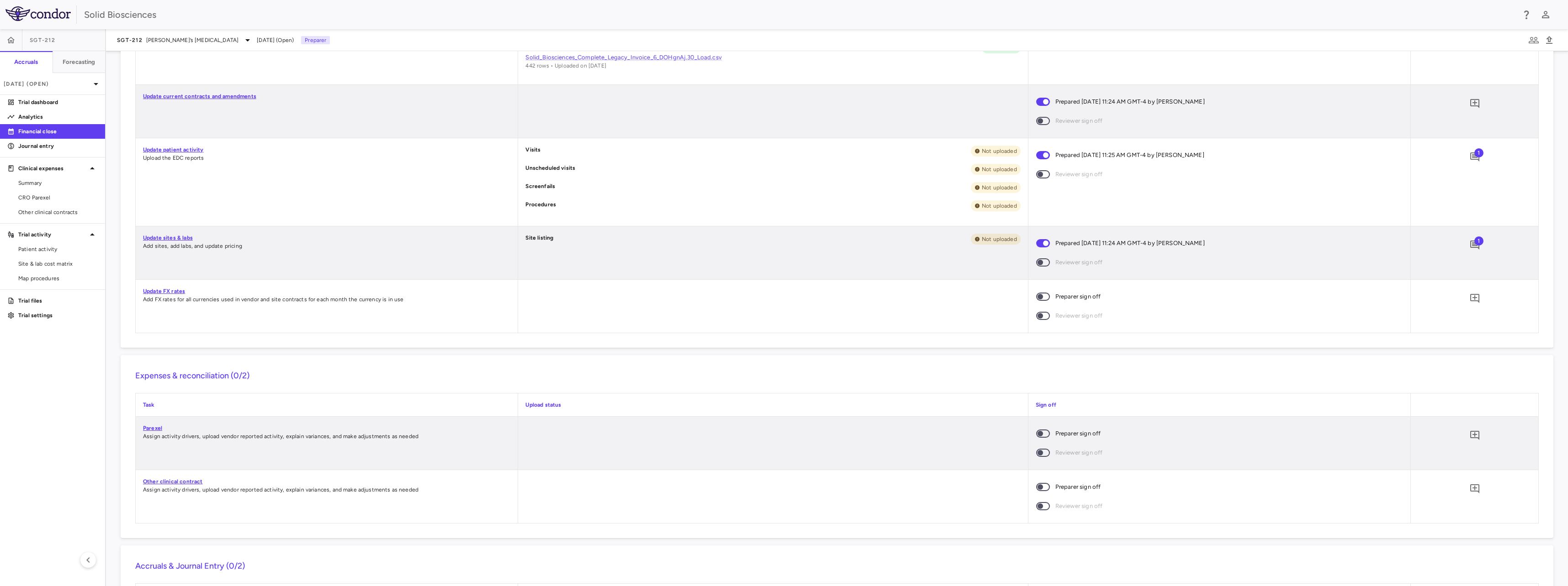
scroll to position [365, 0]
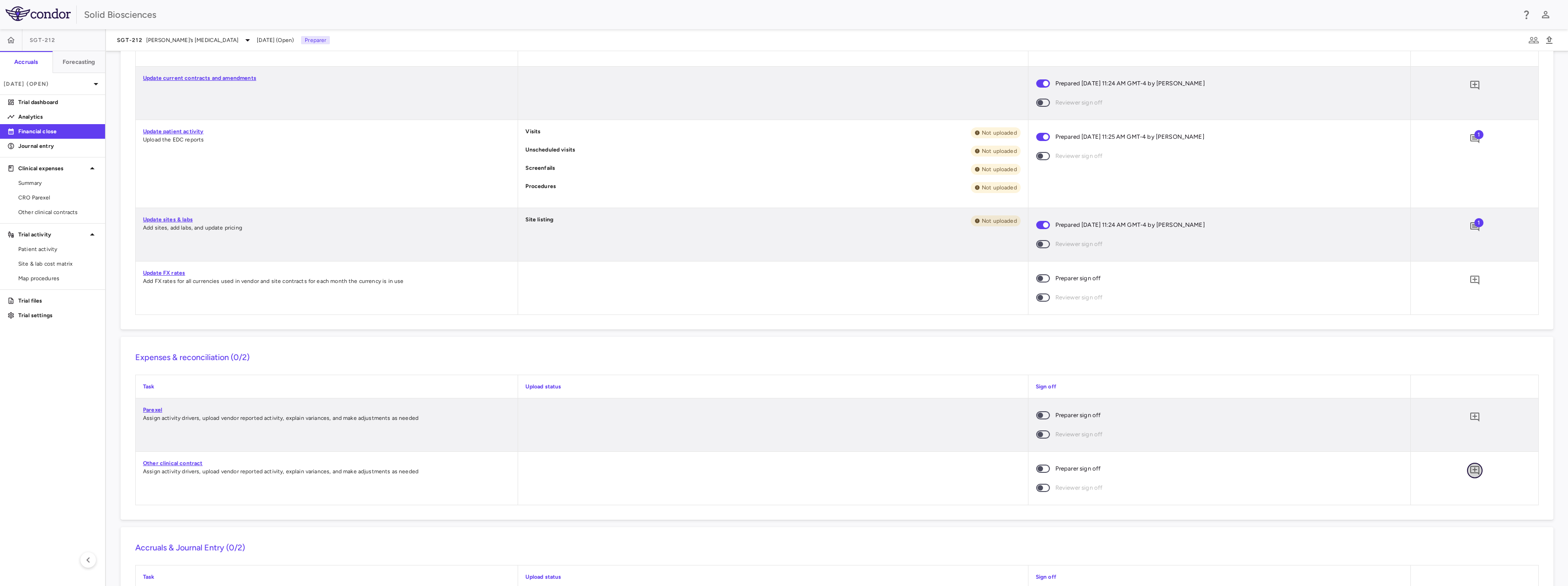
click at [1470, 472] on icon "Add comment" at bounding box center [1475, 471] width 9 height 9
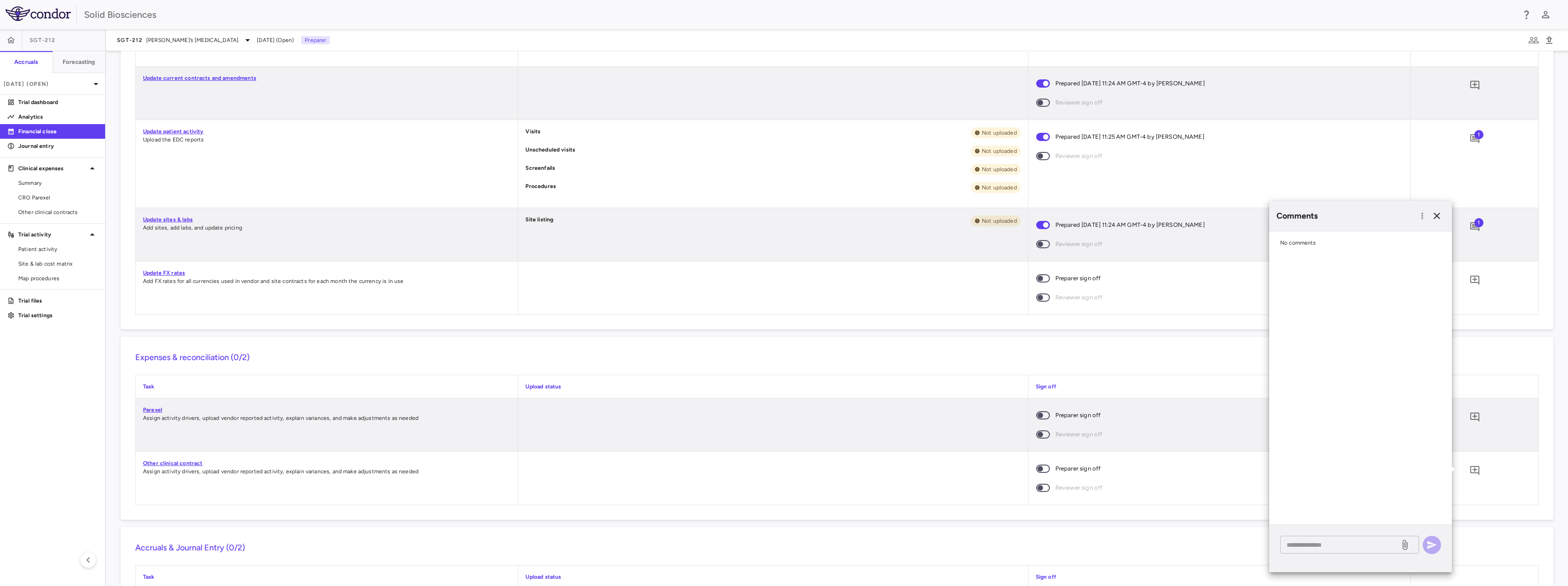
click at [1312, 546] on textarea at bounding box center [1339, 545] width 107 height 10
paste textarea "**********"
type textarea "**********"
click at [1430, 541] on icon "button" at bounding box center [1431, 545] width 11 height 11
click at [116, 439] on div "Financial Close PO Completeness Vendor Drag here to set column labels Group PO …" at bounding box center [837, 319] width 1462 height 535
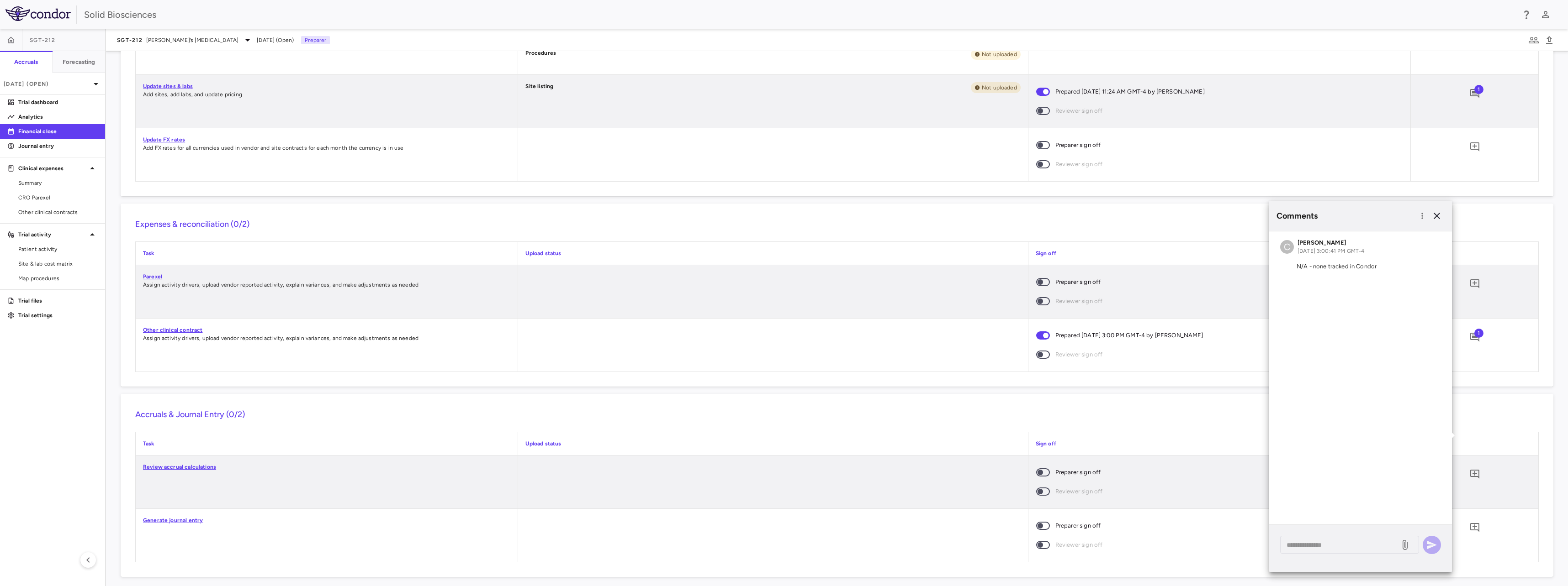
scroll to position [504, 0]
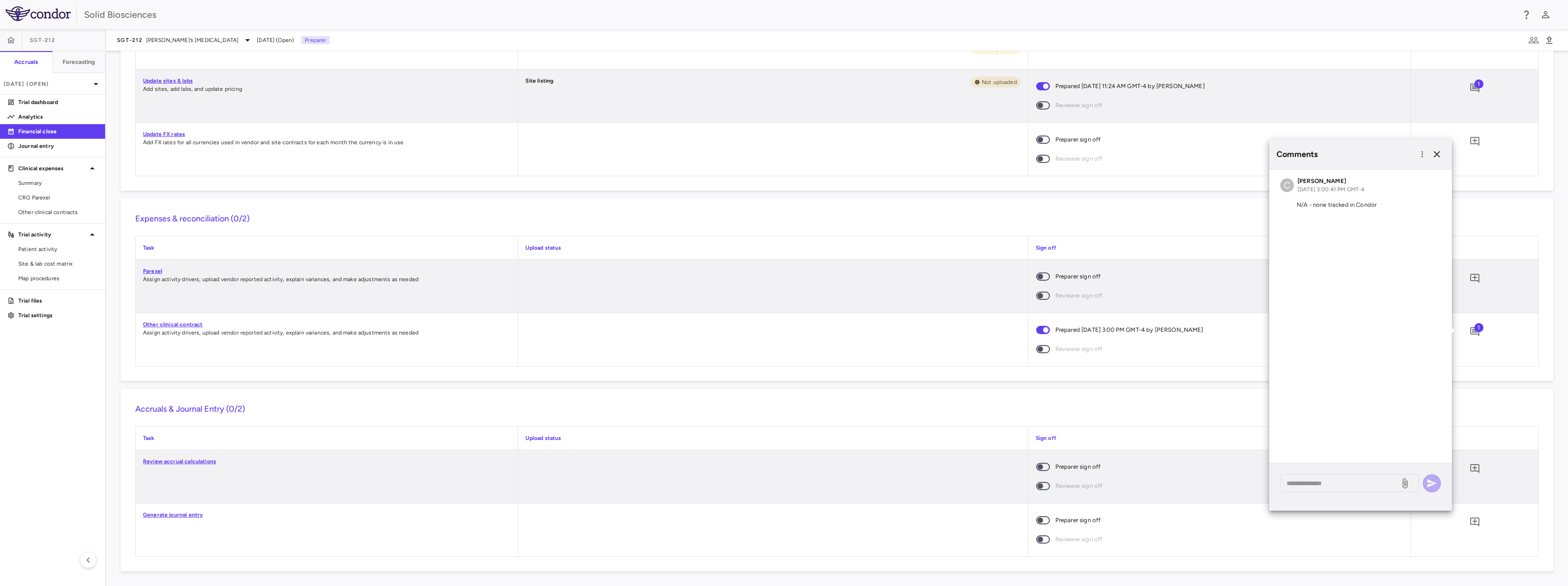
click at [110, 410] on div "Financial Close PO Completeness Vendor Drag here to set column labels Group PO …" at bounding box center [837, 319] width 1462 height 535
click at [1435, 153] on icon "button" at bounding box center [1436, 154] width 6 height 6
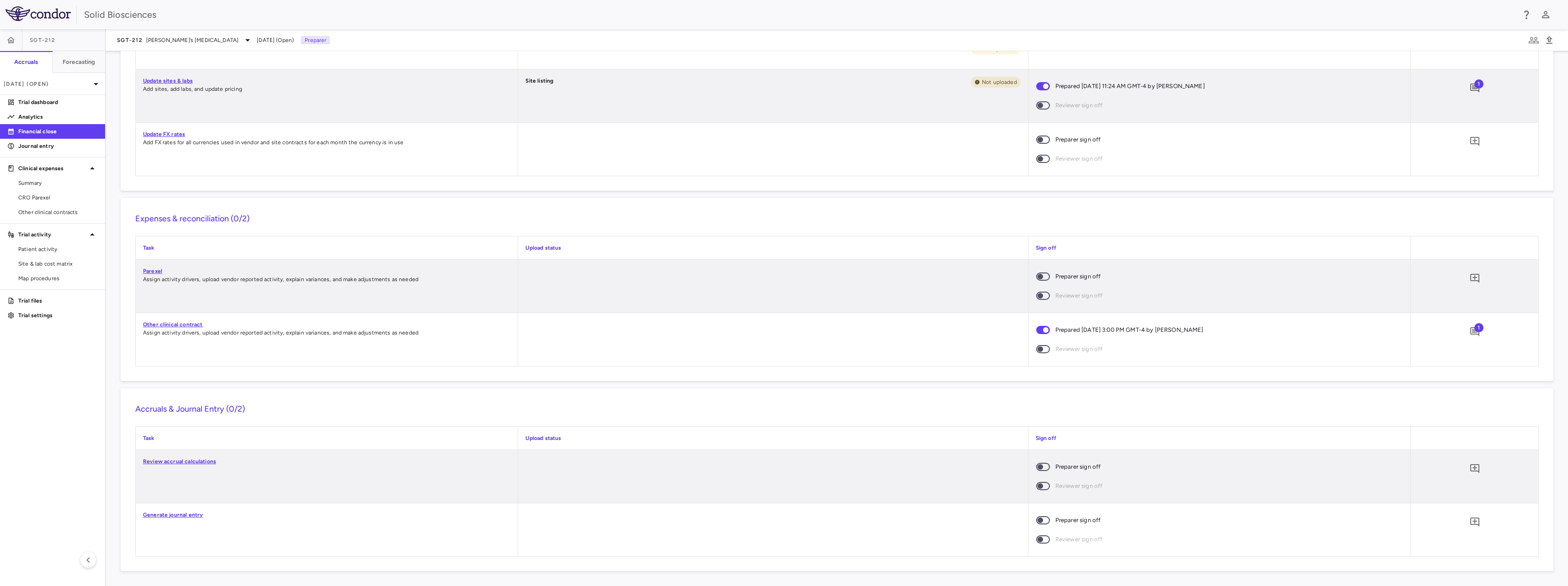
click at [117, 228] on div "Financial Close PO Completeness Vendor Drag here to set column labels Group PO …" at bounding box center [837, 319] width 1462 height 535
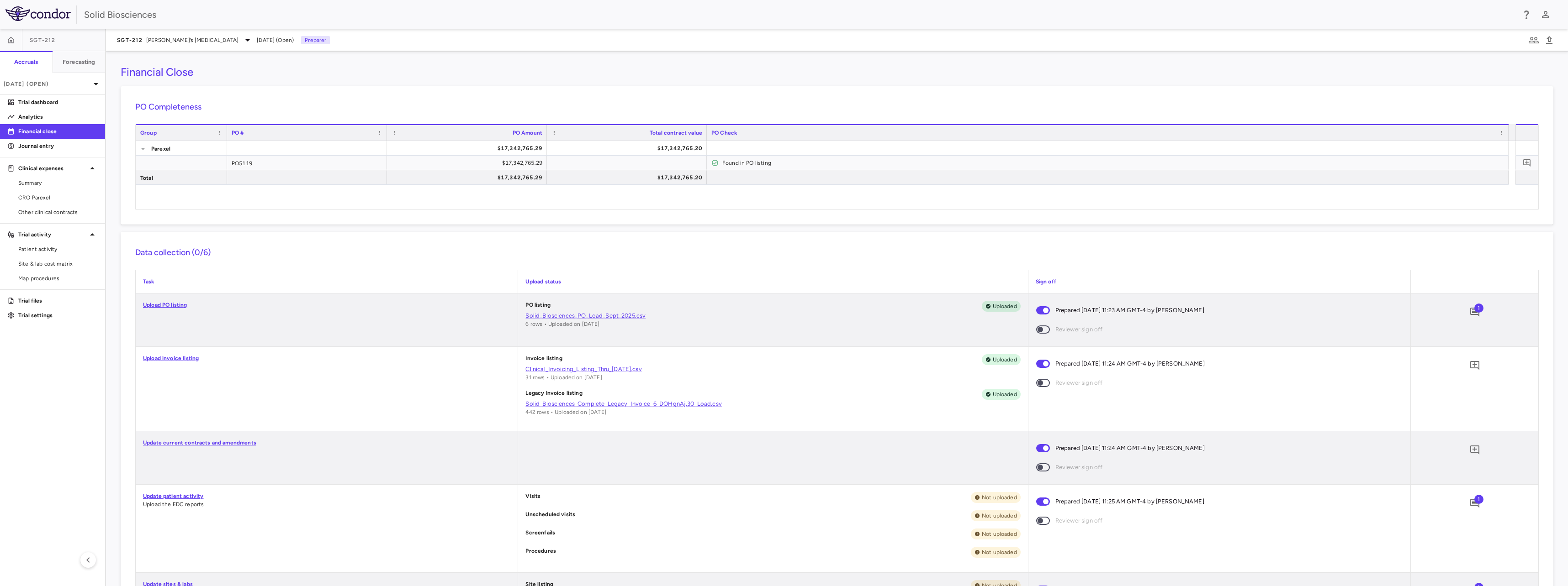
scroll to position [0, 0]
click at [113, 137] on div "Financial Close PO Completeness Vendor Drag here to set column labels Group PO …" at bounding box center [837, 319] width 1462 height 535
click at [113, 127] on div "Financial Close PO Completeness Vendor Drag here to set column labels Group PO …" at bounding box center [837, 319] width 1462 height 535
click at [292, 247] on h6 "Data collection (0/6)" at bounding box center [836, 253] width 1403 height 12
click at [249, 68] on div "Financial Close" at bounding box center [836, 72] width 1433 height 14
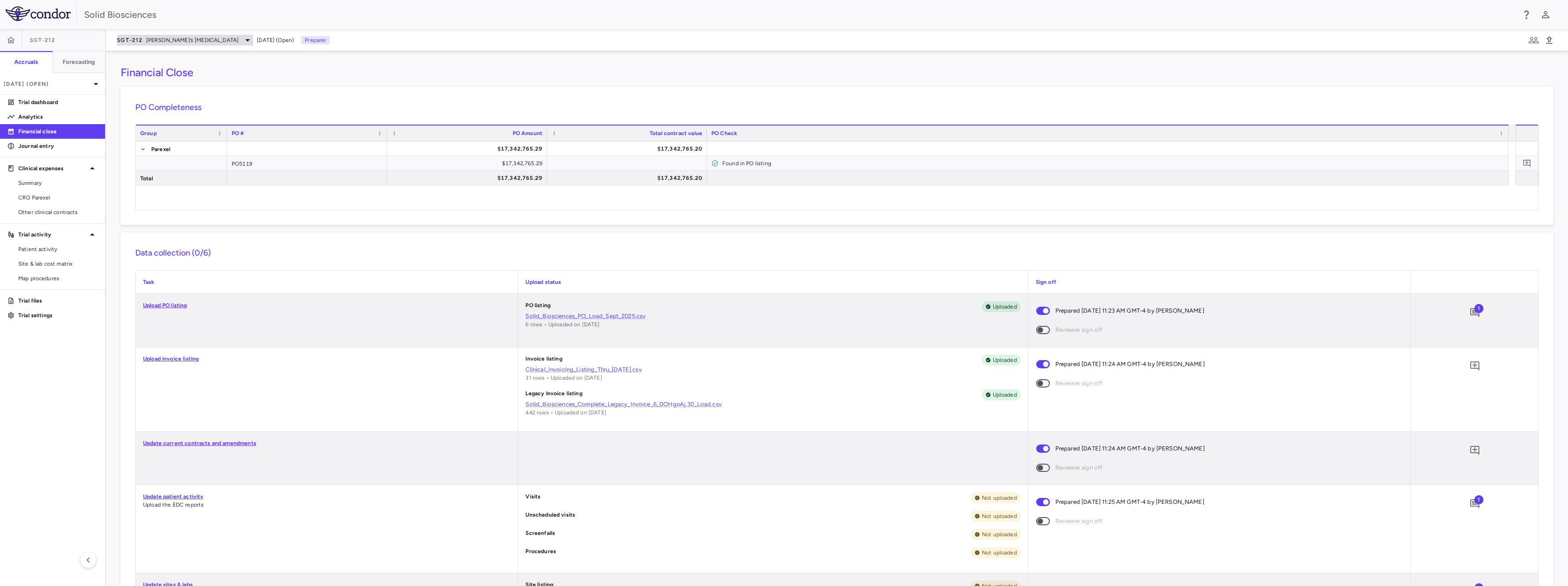
click at [177, 41] on span "[PERSON_NAME]’s [MEDICAL_DATA]" at bounding box center [192, 40] width 93 height 8
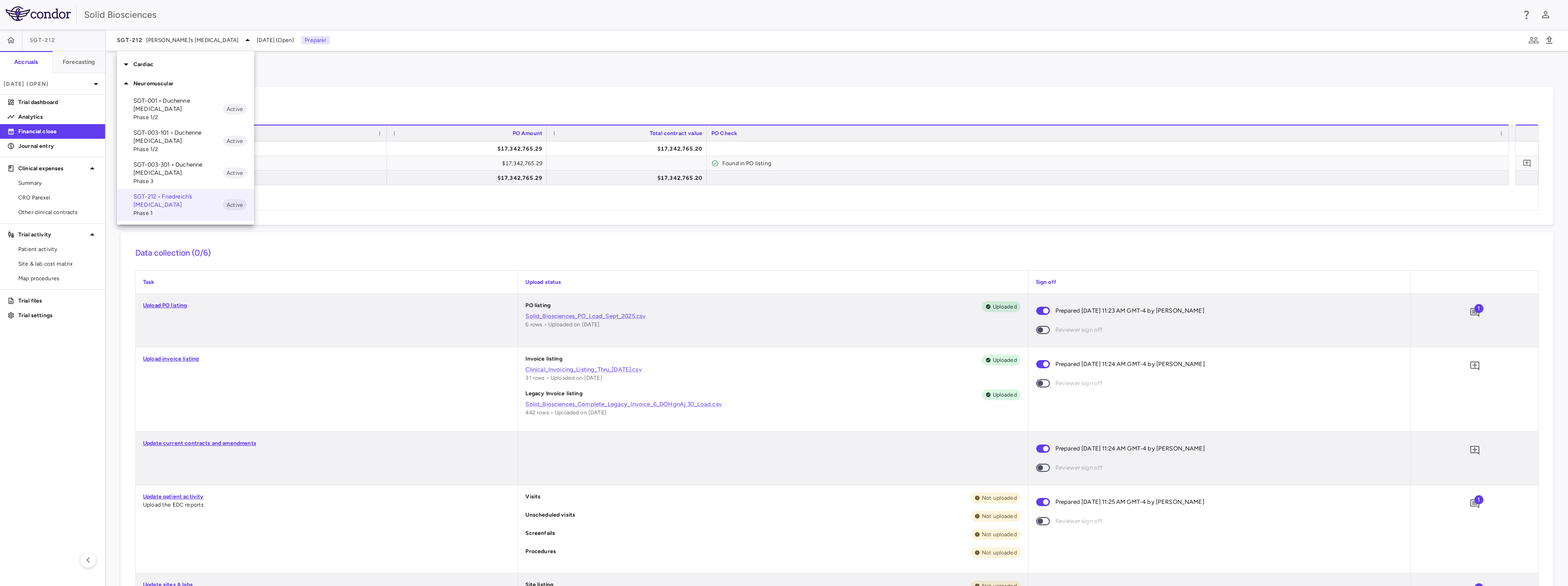
click at [322, 66] on div at bounding box center [784, 293] width 1568 height 586
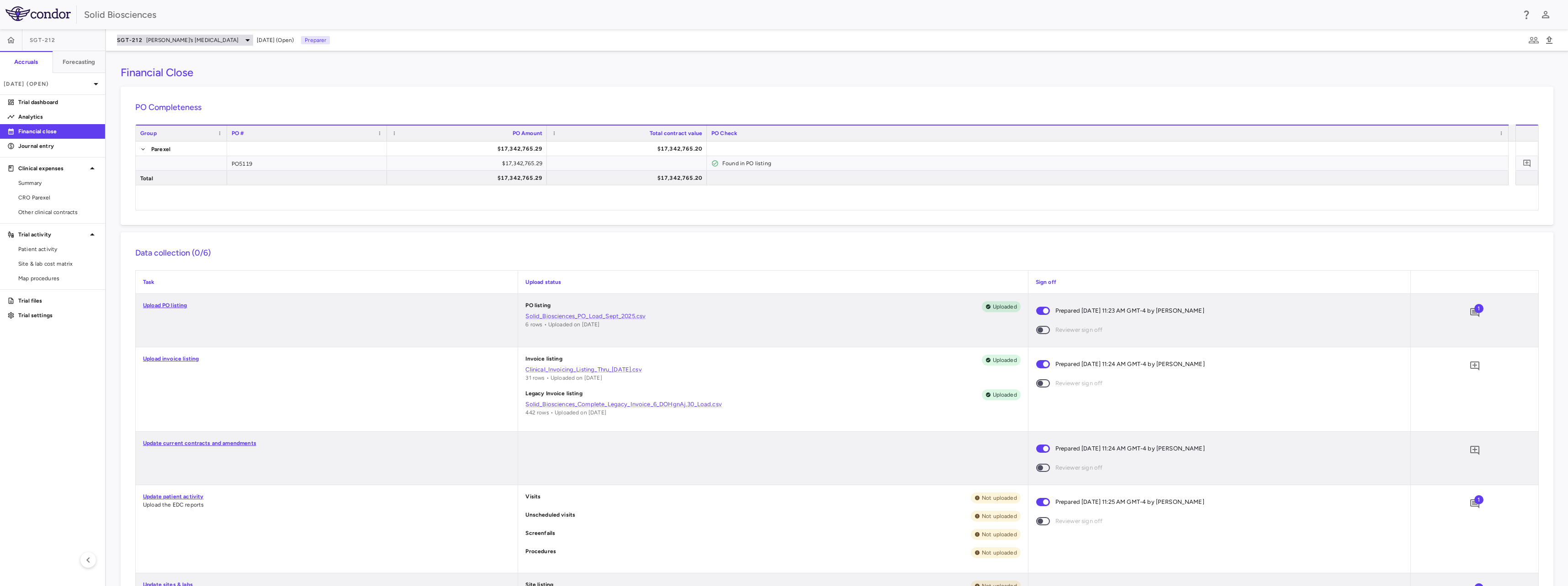
click at [166, 43] on span "[PERSON_NAME]’s [MEDICAL_DATA]" at bounding box center [192, 40] width 93 height 8
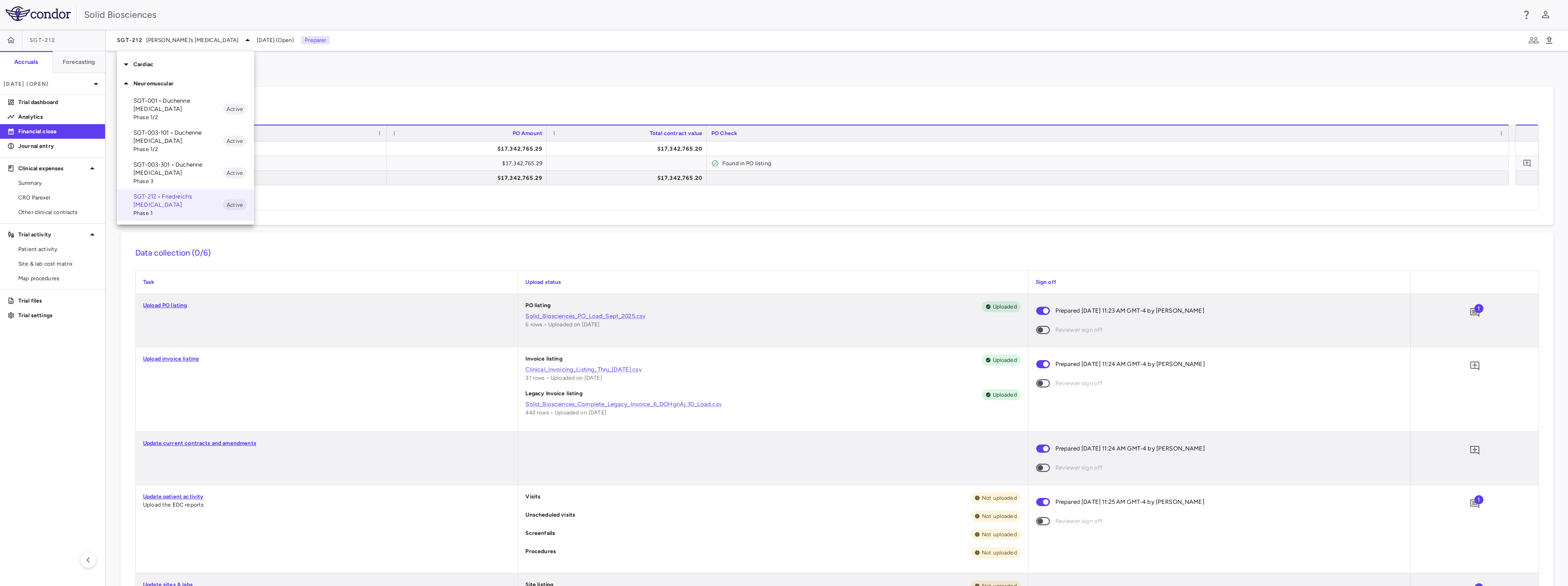
click at [151, 59] on div "Cardiac" at bounding box center [185, 64] width 137 height 19
click at [160, 85] on p "SGT-501-101 • Catecholaminergic Polymorphic [MEDICAL_DATA]" at bounding box center [178, 90] width 89 height 24
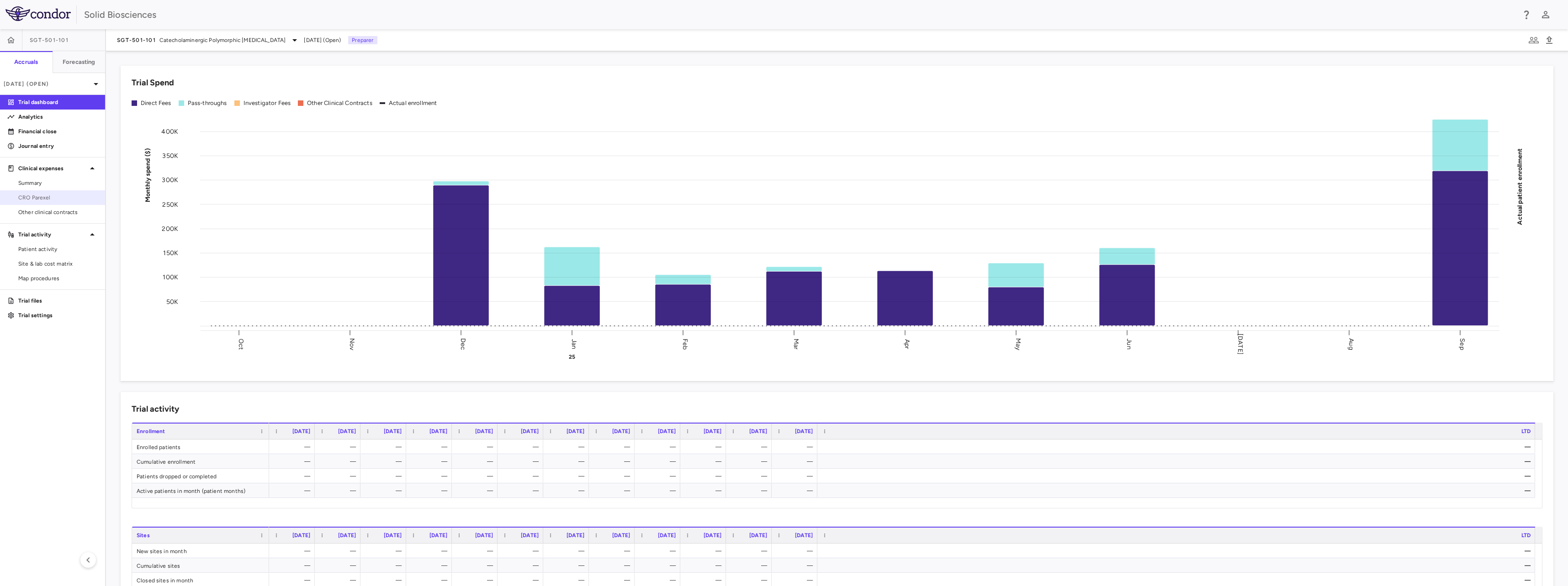
click at [42, 197] on span "CRO Parexel" at bounding box center [58, 197] width 80 height 8
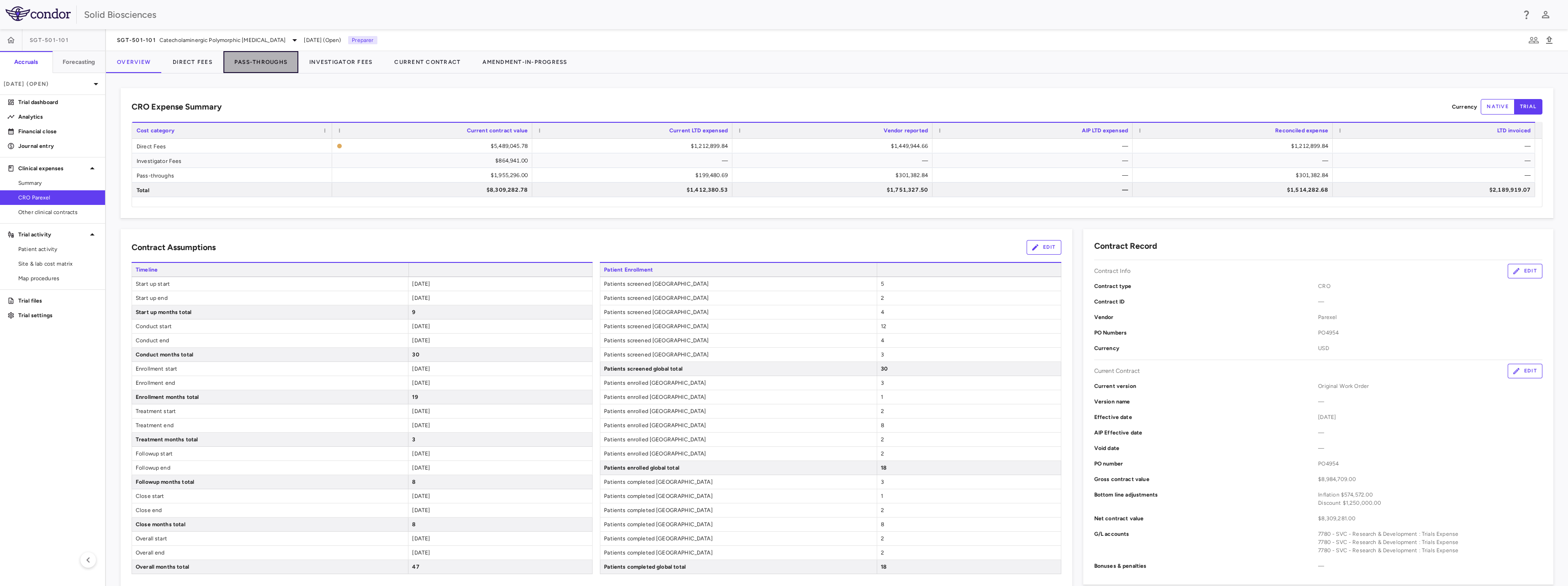
click at [262, 62] on button "Pass-Throughs" at bounding box center [260, 62] width 75 height 22
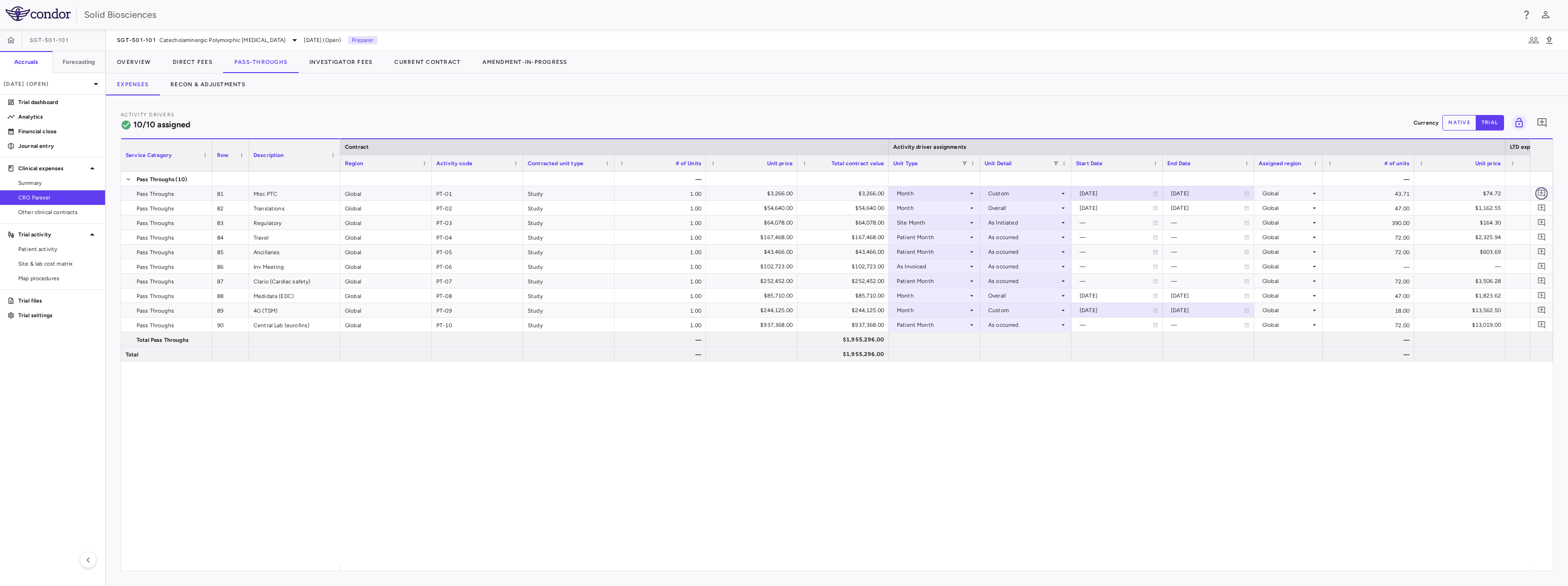
click at [1540, 192] on icon "Add comment" at bounding box center [1541, 193] width 9 height 9
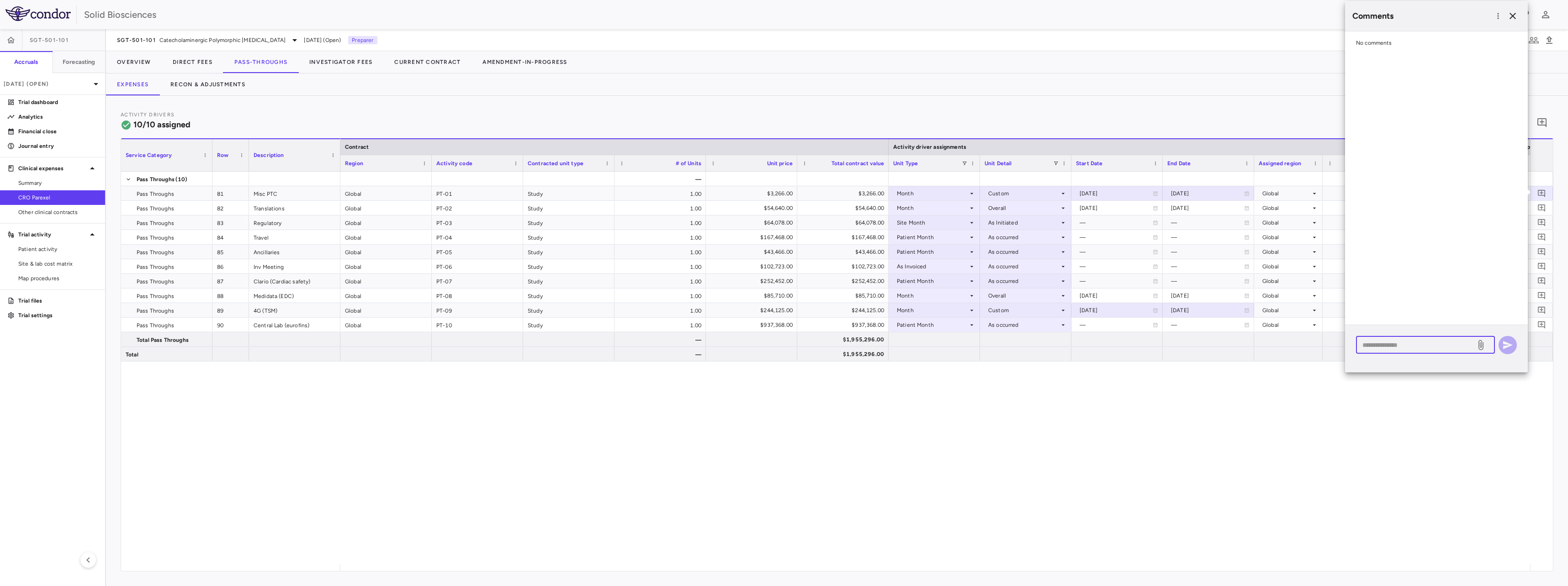
click at [1424, 347] on textarea at bounding box center [1416, 345] width 107 height 10
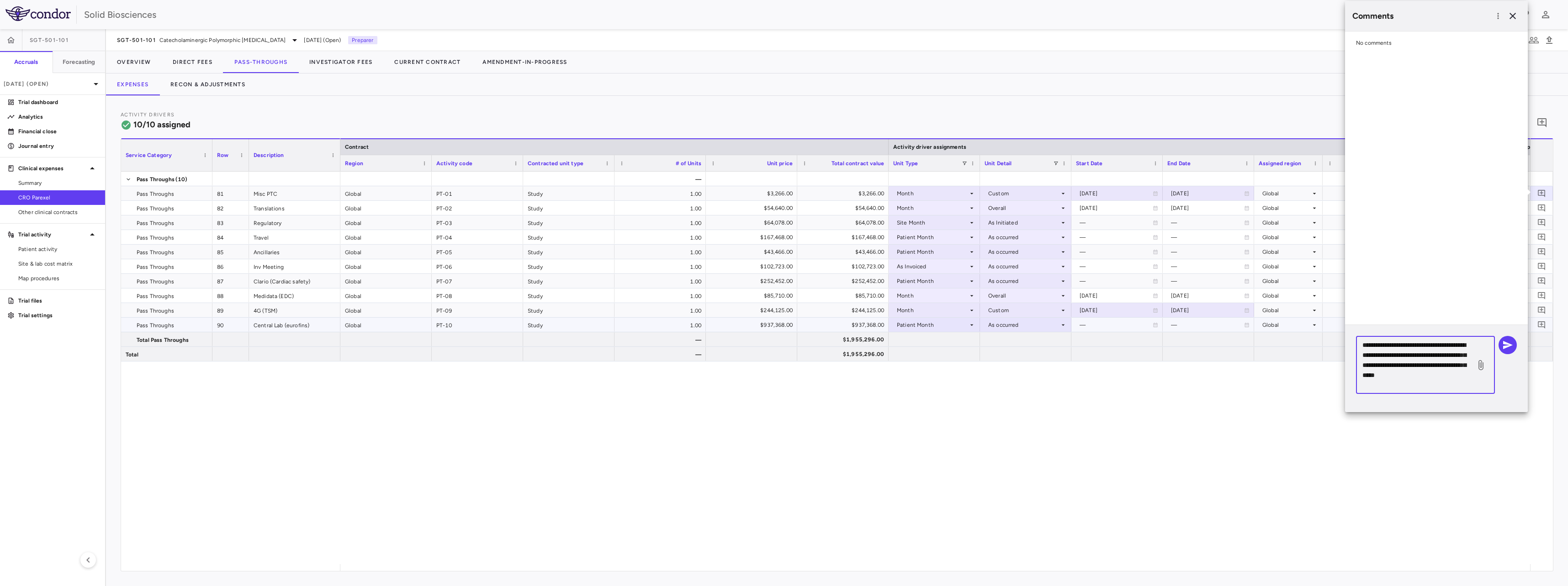
drag, startPoint x: 1402, startPoint y: 383, endPoint x: 1321, endPoint y: 319, distance: 103.2
click at [1321, 319] on body "Skip to sidebar Skip to main content Solid Biosciences SGT-501-101 Accruals For…" at bounding box center [784, 293] width 1568 height 586
type textarea "**********"
click at [1507, 343] on icon "button" at bounding box center [1508, 345] width 9 height 8
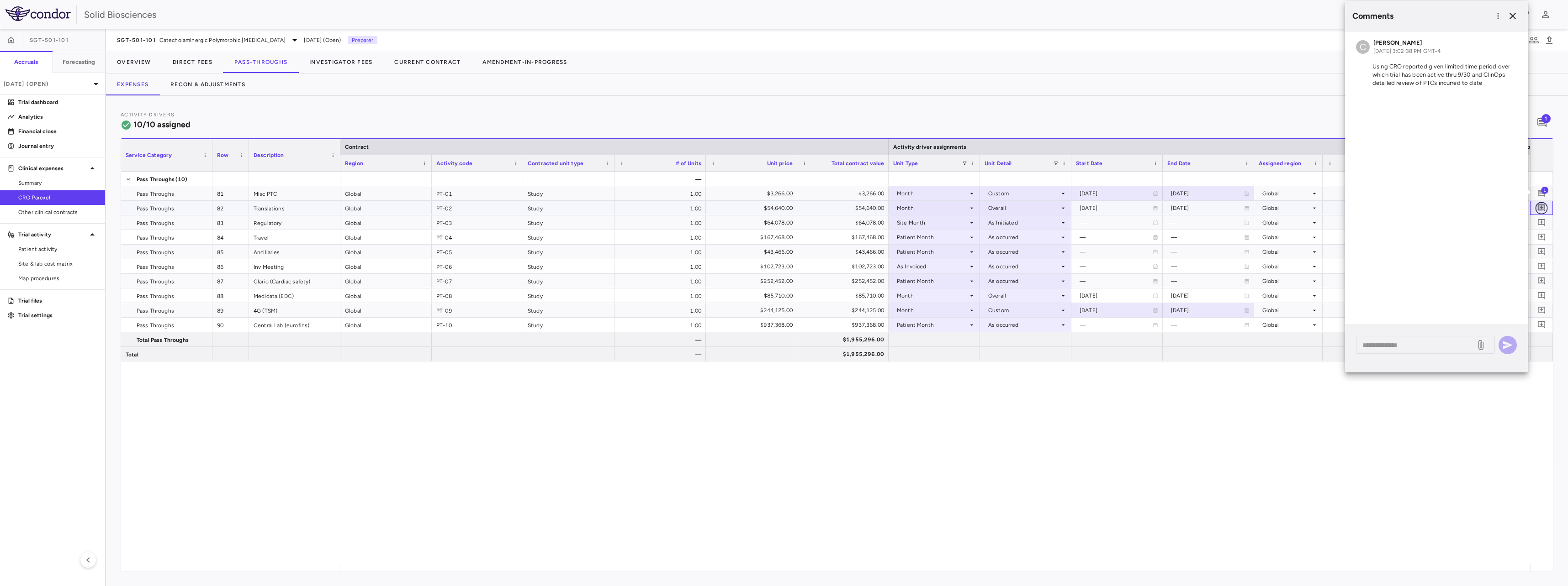
click at [1546, 206] on button "button" at bounding box center [1542, 208] width 12 height 12
click at [1412, 360] on textarea at bounding box center [1416, 360] width 107 height 10
paste textarea "**********"
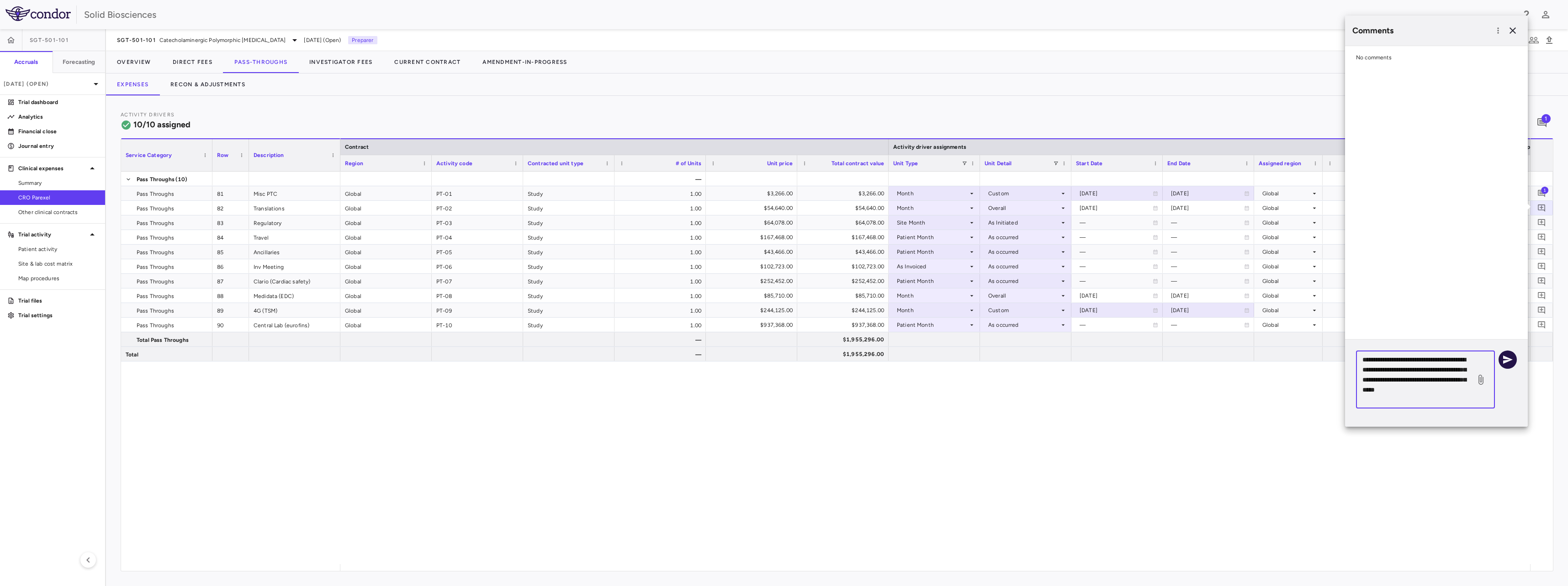
type textarea "**********"
click at [1508, 362] on icon "button" at bounding box center [1507, 360] width 11 height 11
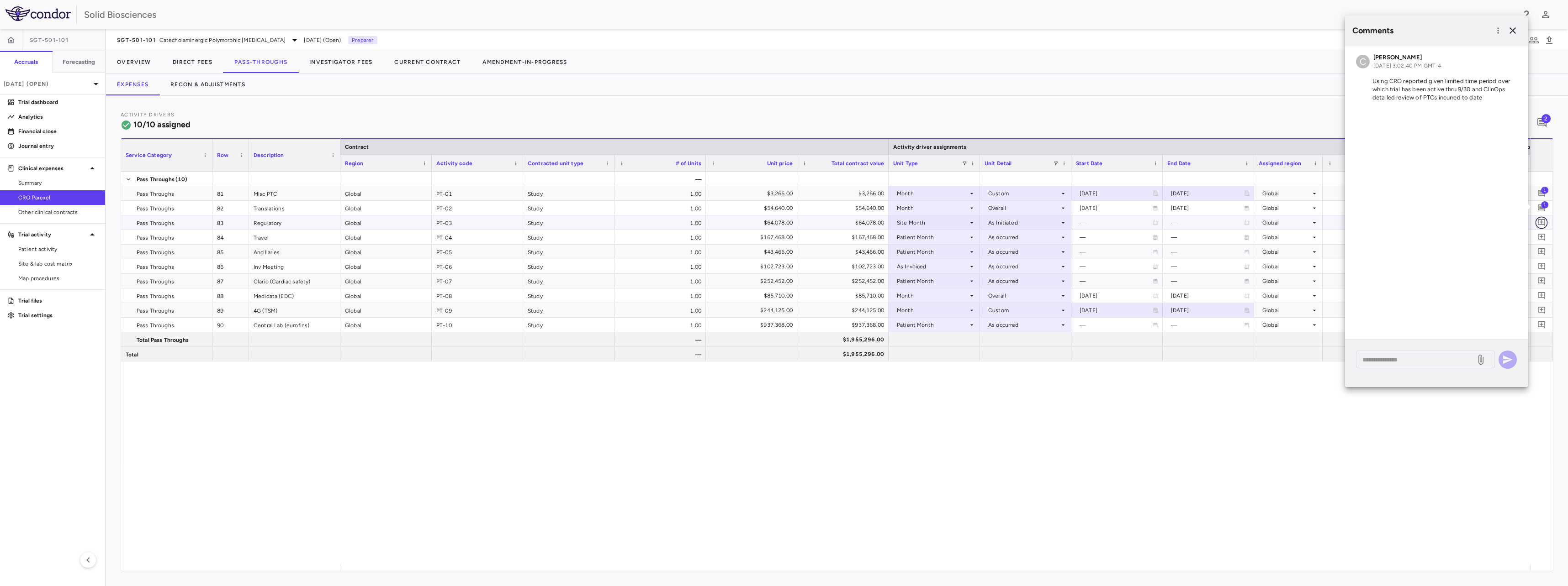
click at [1542, 222] on icon "Add comment" at bounding box center [1541, 222] width 7 height 7
click at [1420, 372] on textarea at bounding box center [1416, 374] width 107 height 10
paste textarea "**********"
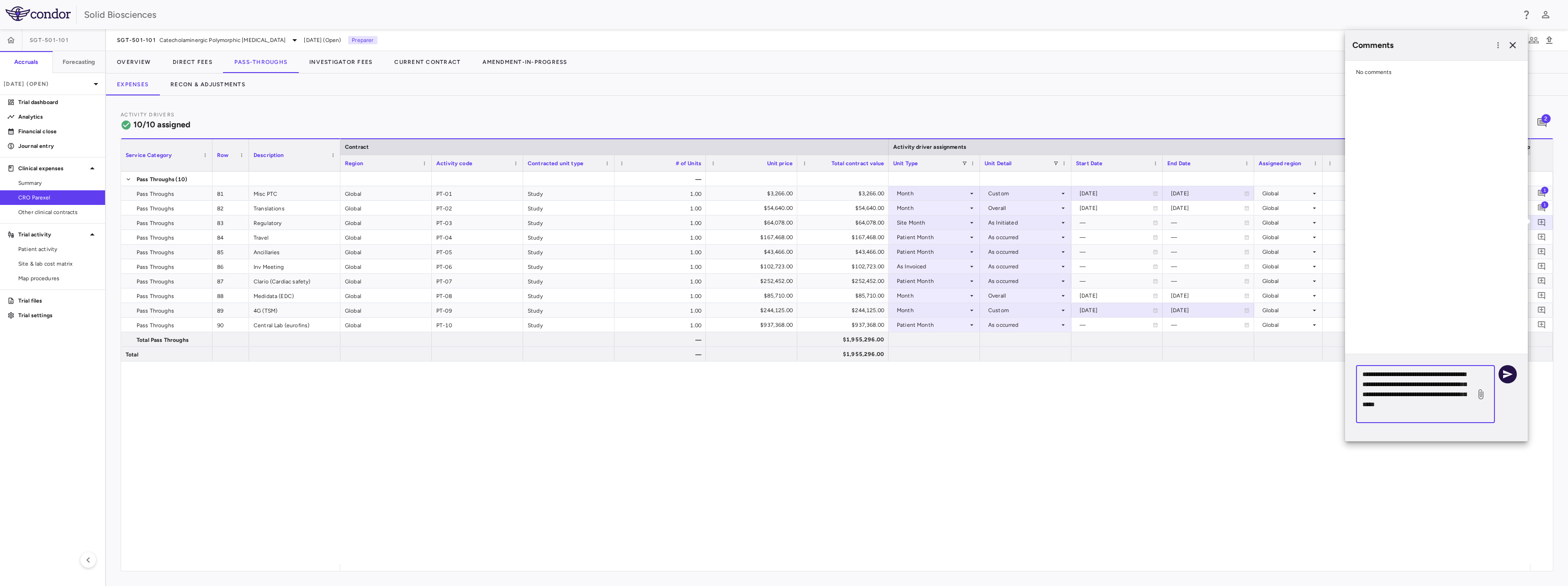
type textarea "**********"
drag, startPoint x: 1510, startPoint y: 377, endPoint x: 1537, endPoint y: 255, distance: 125.0
click at [1510, 374] on icon "button" at bounding box center [1507, 374] width 11 height 11
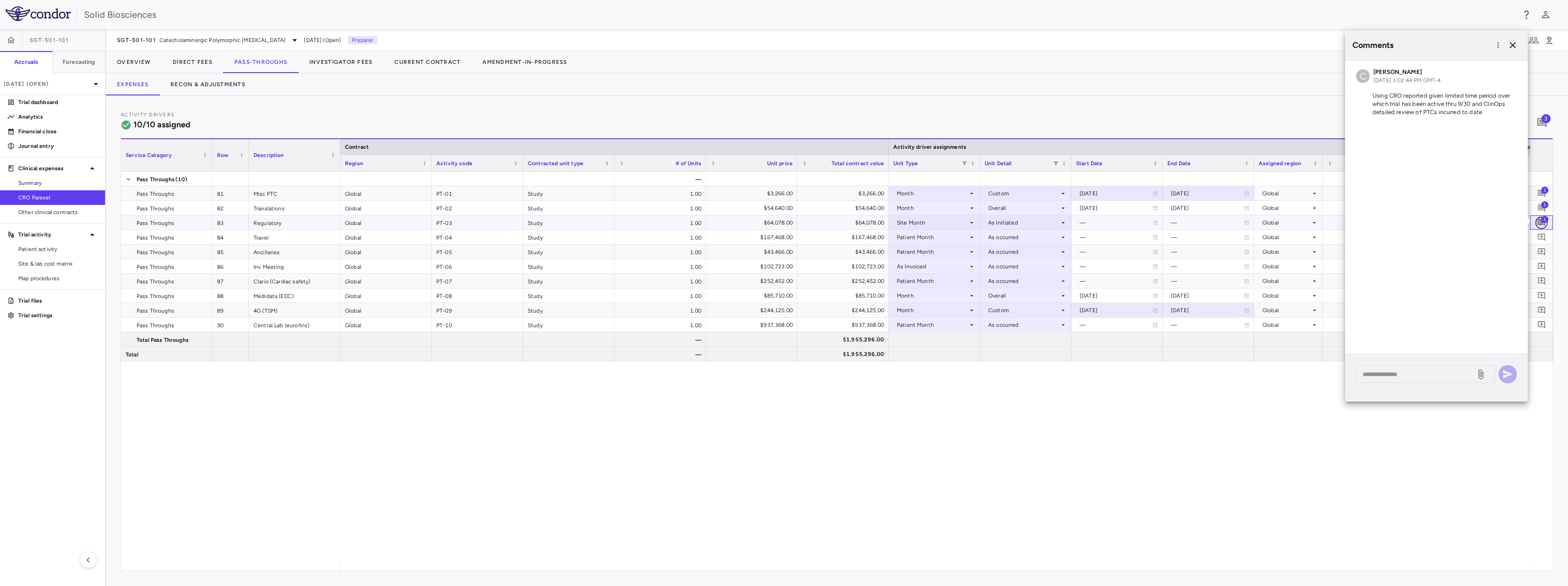
click at [1542, 223] on icon "Add comment" at bounding box center [1541, 222] width 7 height 7
click at [1542, 235] on icon "Add comment" at bounding box center [1541, 237] width 9 height 9
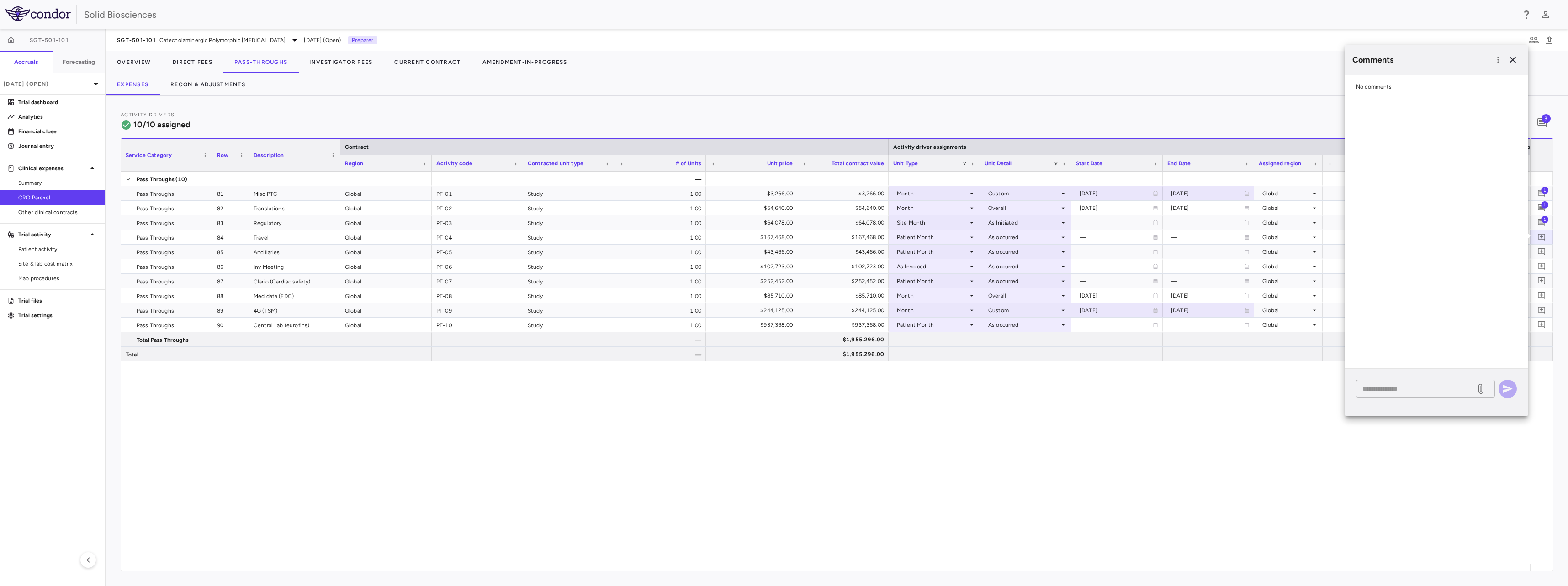
click at [1431, 394] on div "* ​" at bounding box center [1425, 389] width 139 height 18
paste textarea "**********"
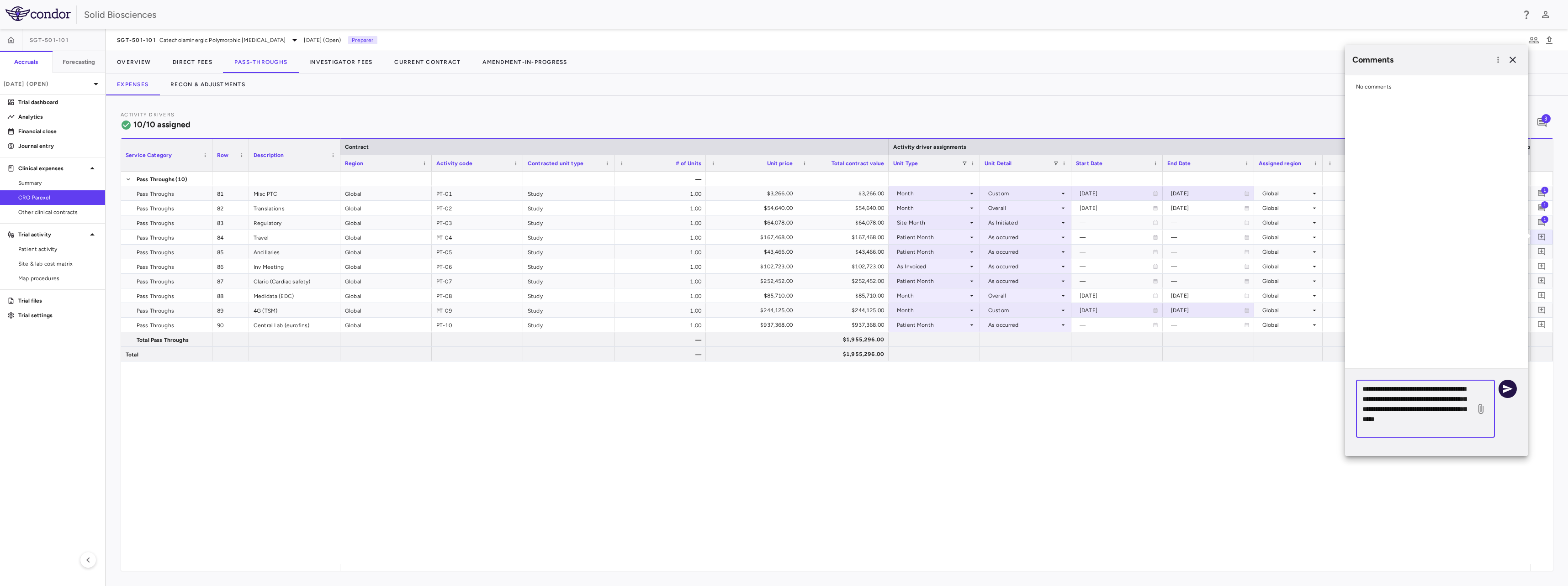
type textarea "**********"
drag, startPoint x: 1506, startPoint y: 389, endPoint x: 1508, endPoint y: 312, distance: 77.0
click at [1506, 385] on icon "button" at bounding box center [1507, 389] width 11 height 11
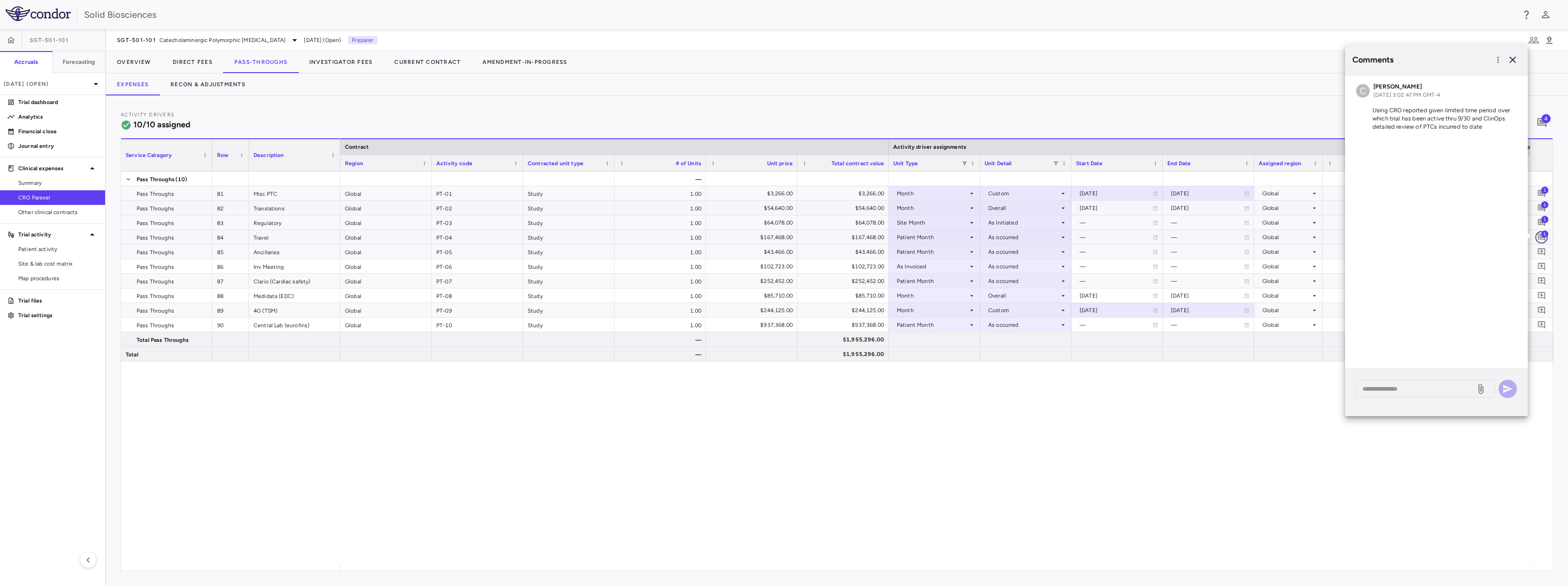
click at [1541, 238] on icon "Add comment" at bounding box center [1541, 237] width 7 height 7
click at [1540, 253] on icon "Add comment" at bounding box center [1541, 251] width 9 height 9
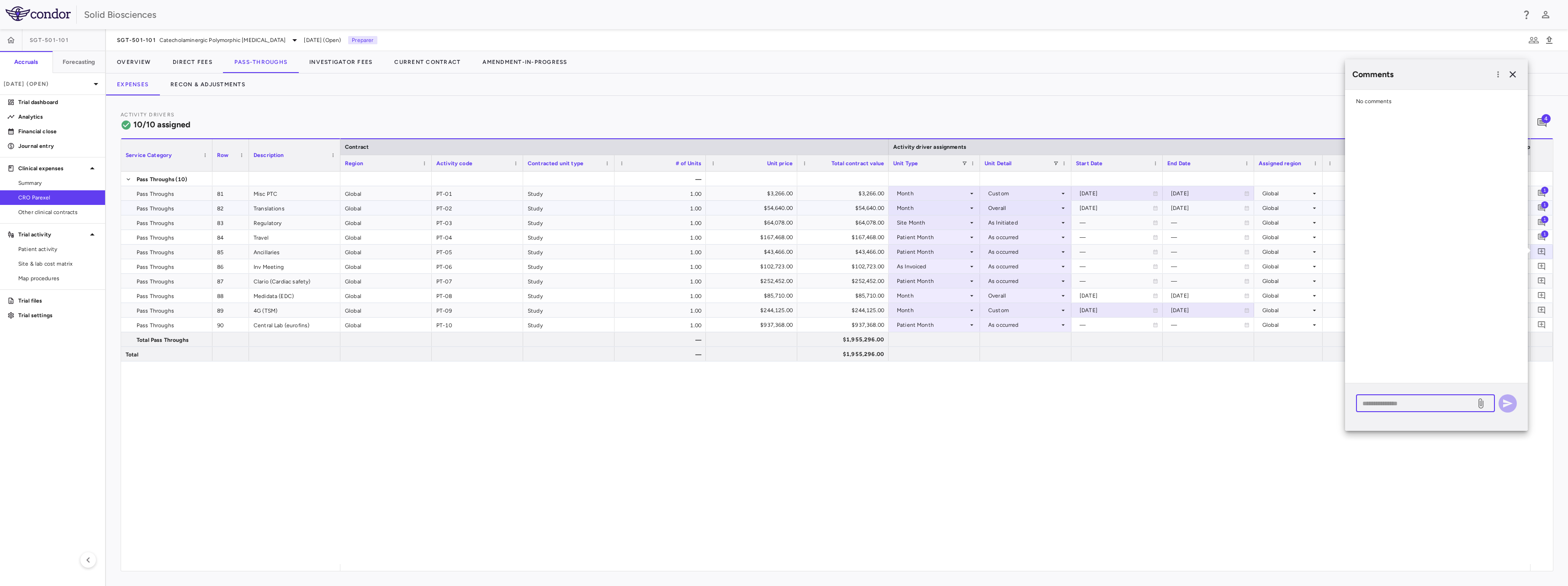
drag, startPoint x: 1425, startPoint y: 408, endPoint x: 1435, endPoint y: 404, distance: 10.8
click at [1425, 407] on textarea at bounding box center [1416, 404] width 107 height 10
paste textarea "**********"
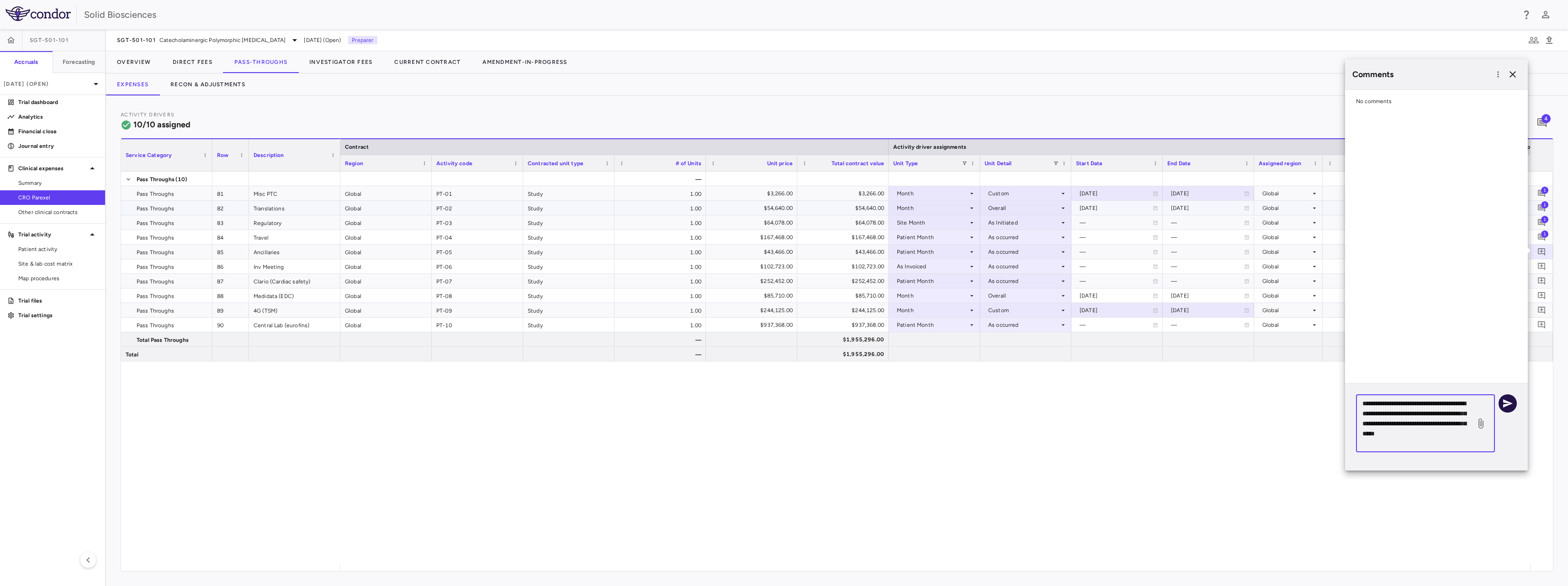
type textarea "**********"
drag, startPoint x: 1506, startPoint y: 404, endPoint x: 1506, endPoint y: 397, distance: 7.0
click at [1506, 404] on icon "button" at bounding box center [1507, 404] width 11 height 11
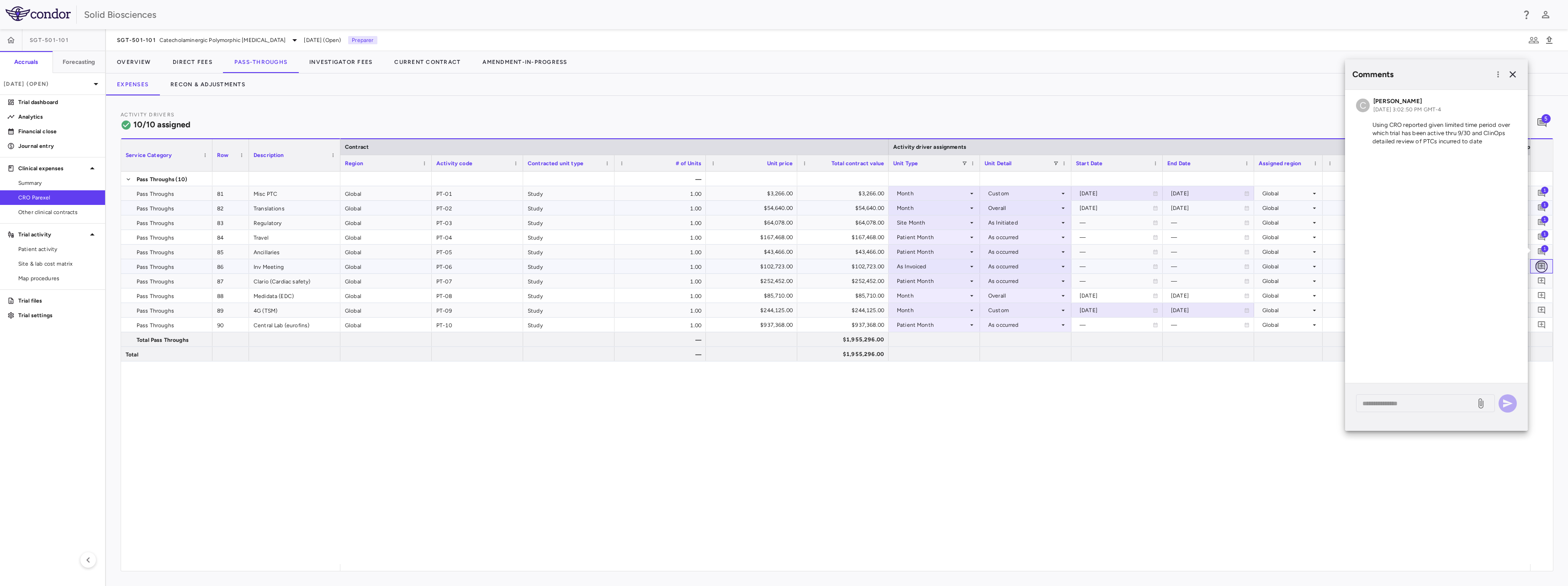
click at [1540, 267] on icon "Add comment" at bounding box center [1541, 266] width 9 height 9
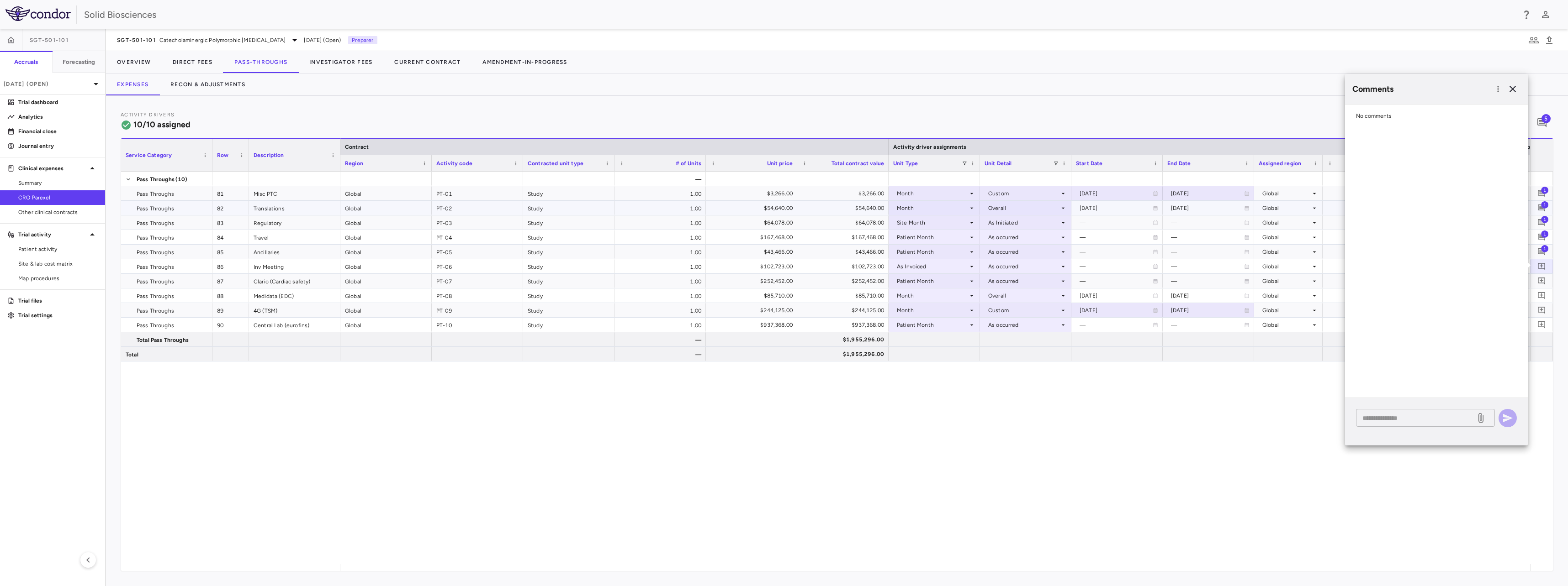
click at [1434, 416] on textarea at bounding box center [1416, 418] width 107 height 10
paste textarea "**********"
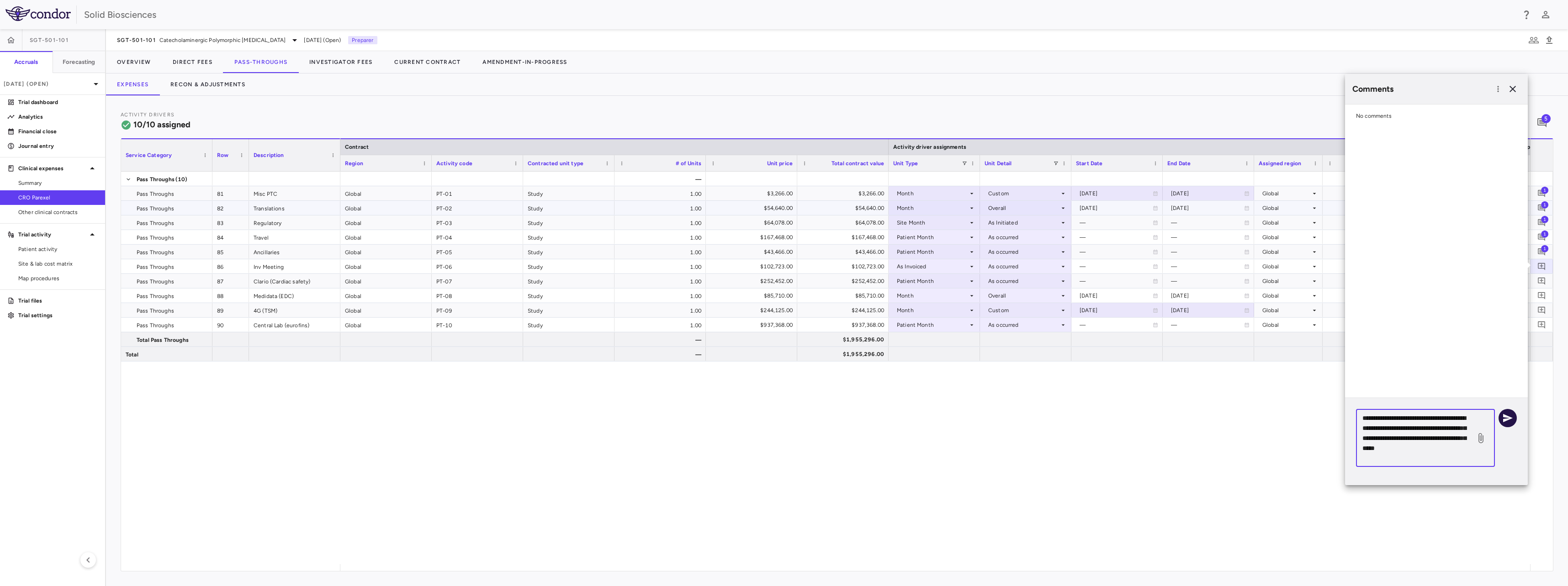
type textarea "**********"
click at [1508, 417] on icon "button" at bounding box center [1508, 418] width 9 height 8
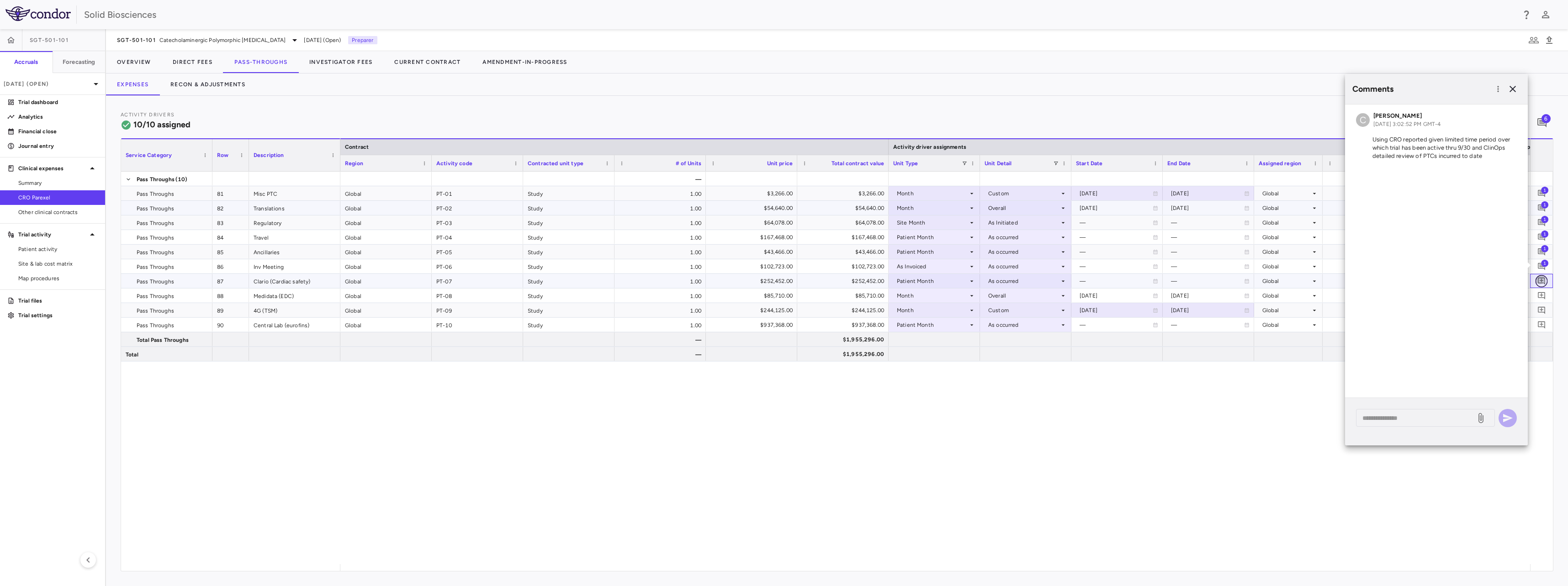
click at [1540, 278] on icon "Add comment" at bounding box center [1541, 280] width 9 height 9
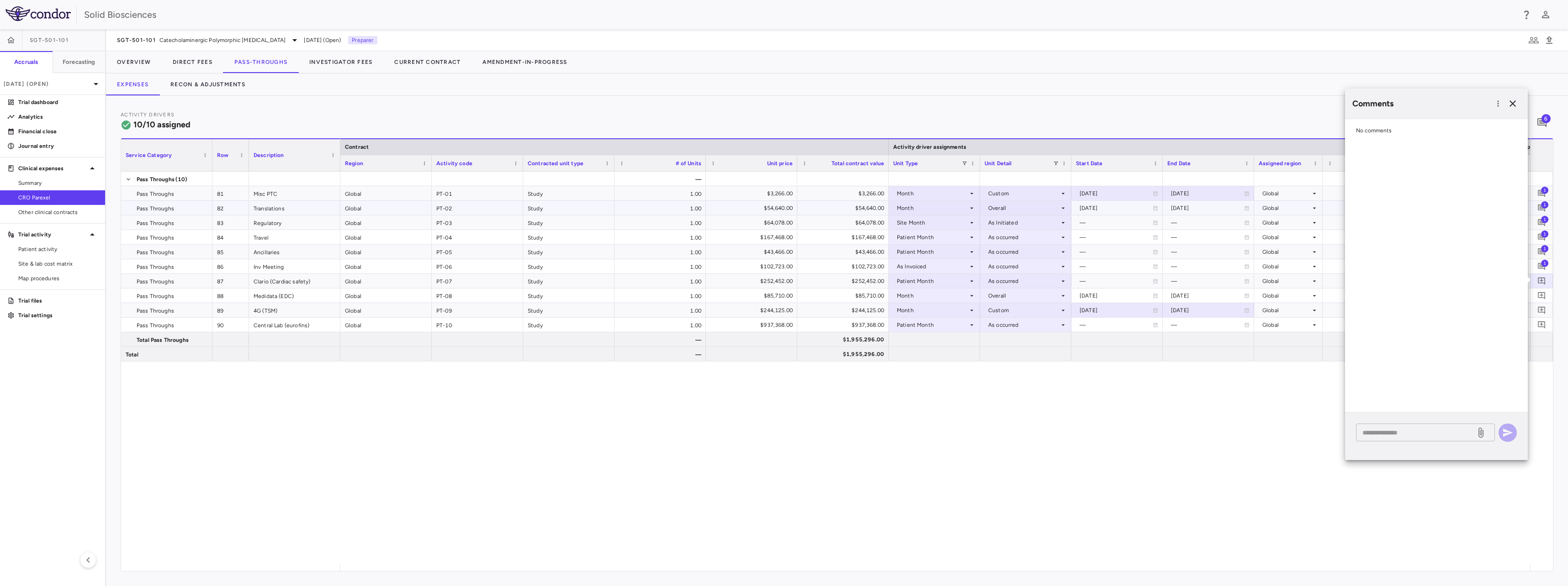
click at [1419, 430] on textarea at bounding box center [1416, 433] width 107 height 10
paste textarea "**********"
type textarea "**********"
click at [1499, 434] on button "button" at bounding box center [1507, 433] width 18 height 18
click at [1542, 293] on icon "Add comment" at bounding box center [1541, 295] width 9 height 9
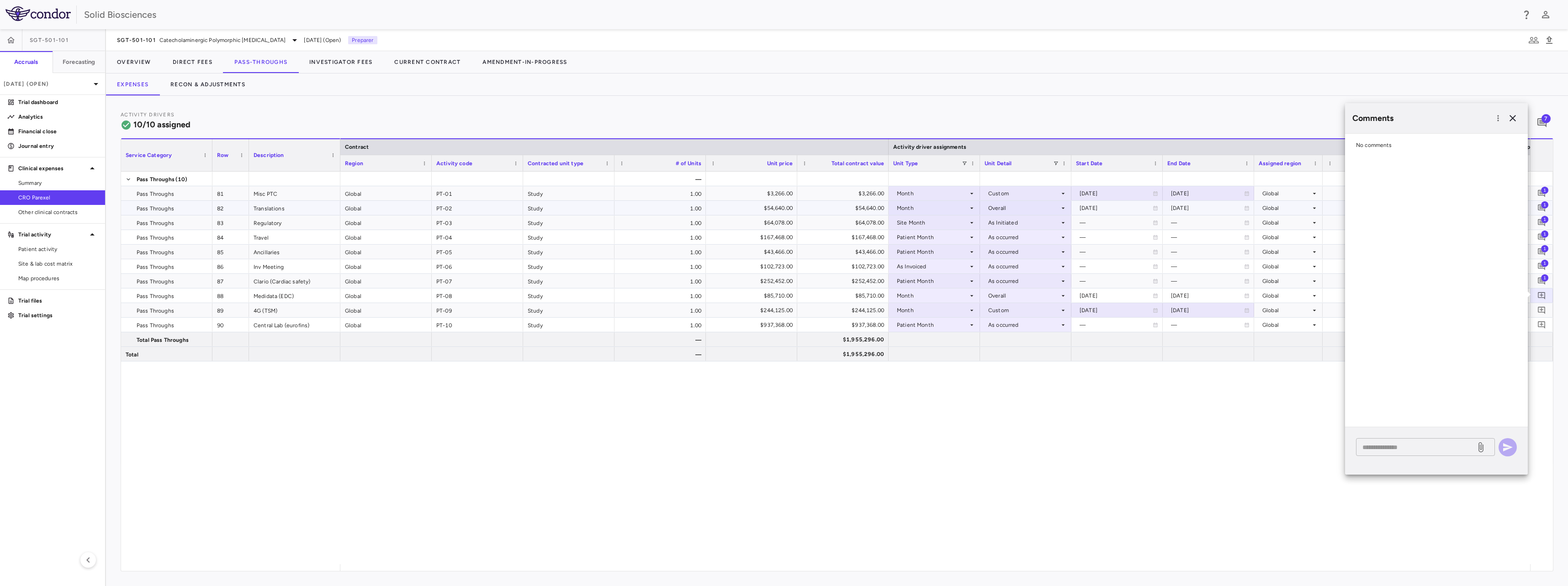
click at [1412, 453] on div "* ​" at bounding box center [1425, 447] width 139 height 18
paste textarea "**********"
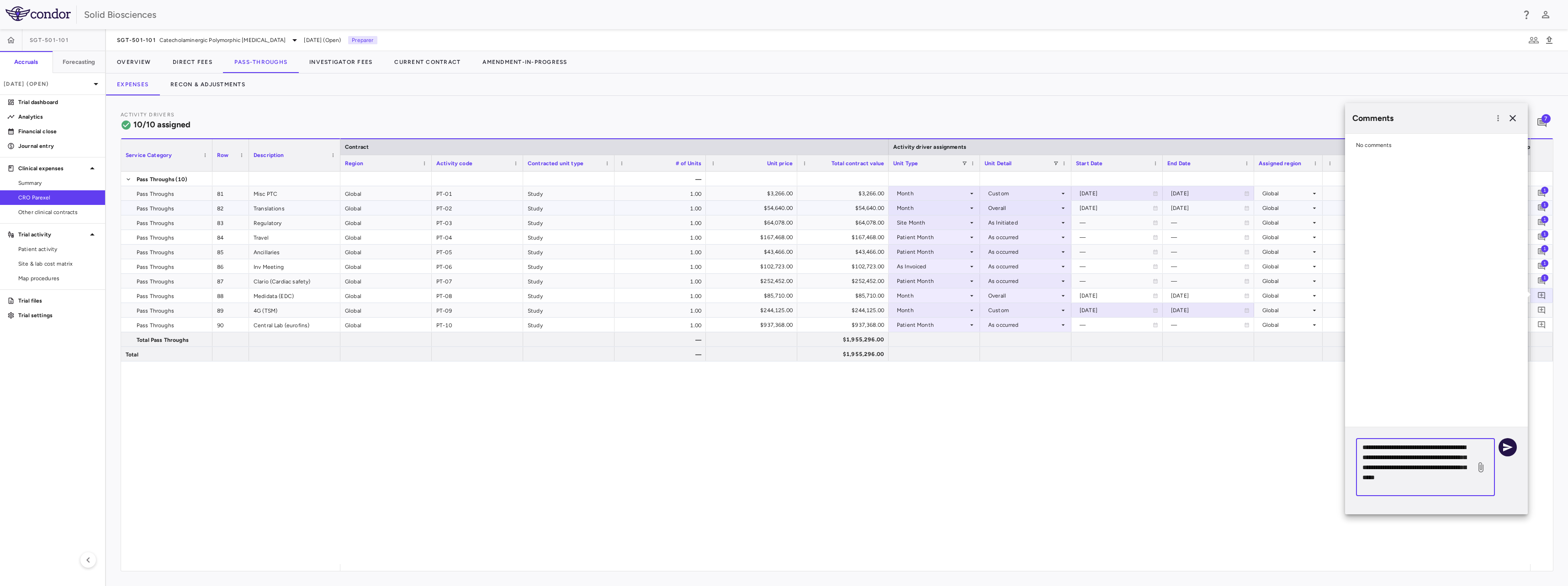
type textarea "**********"
click at [1504, 453] on button "button" at bounding box center [1507, 447] width 18 height 18
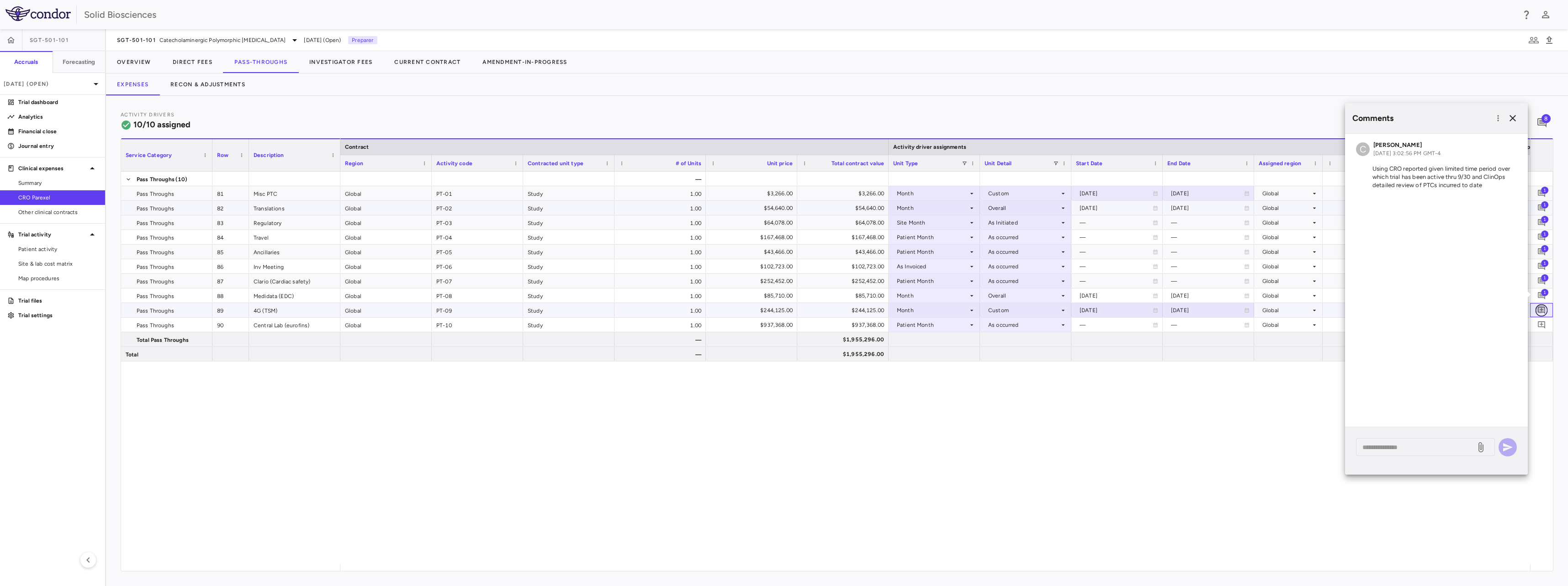
click at [1542, 314] on icon "Add comment" at bounding box center [1541, 310] width 9 height 9
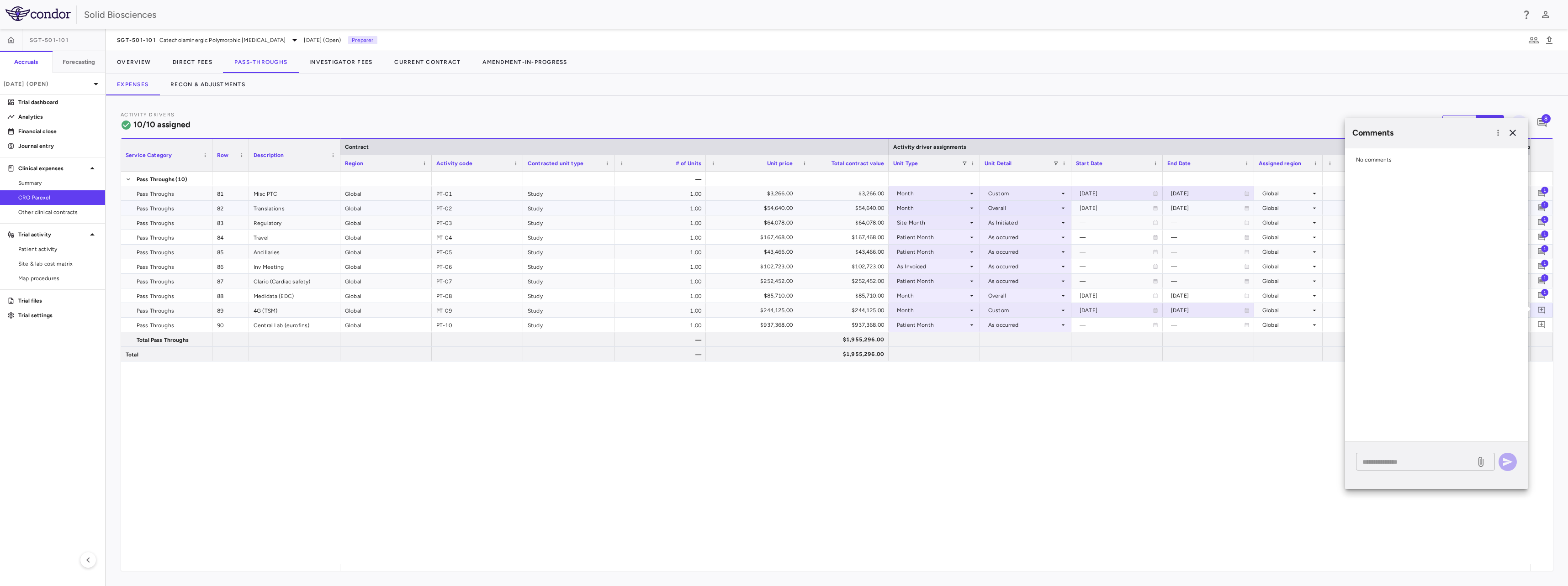
click at [1404, 460] on textarea at bounding box center [1416, 462] width 107 height 10
paste textarea "**********"
type textarea "**********"
click at [1501, 461] on button "button" at bounding box center [1507, 462] width 18 height 18
click at [1541, 327] on icon "Add comment" at bounding box center [1541, 325] width 7 height 7
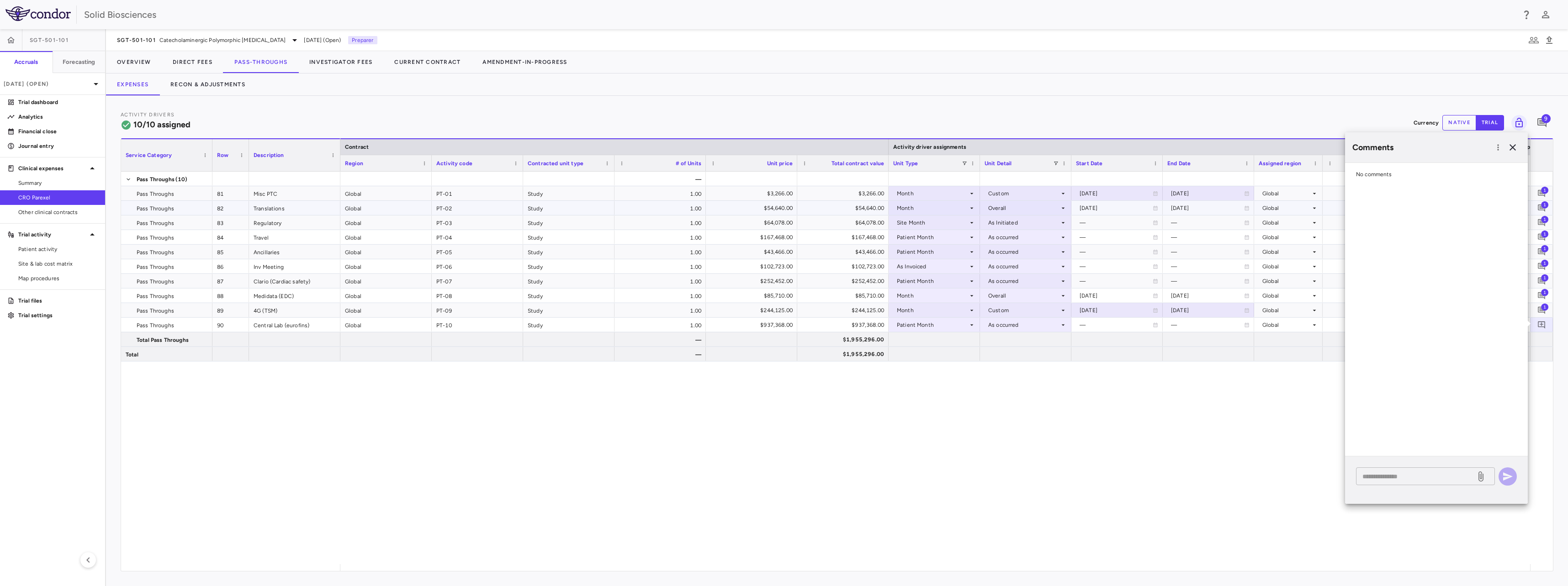
click at [1423, 474] on textarea at bounding box center [1416, 477] width 107 height 10
paste textarea "**********"
type textarea "**********"
click at [1504, 477] on icon "button" at bounding box center [1507, 477] width 11 height 11
click at [1206, 415] on div "— — Global PT-01 Study 1.00 $3,266.00 $3,266.00 Month Custom 2024-10-01 2028-05…" at bounding box center [934, 368] width 1189 height 393
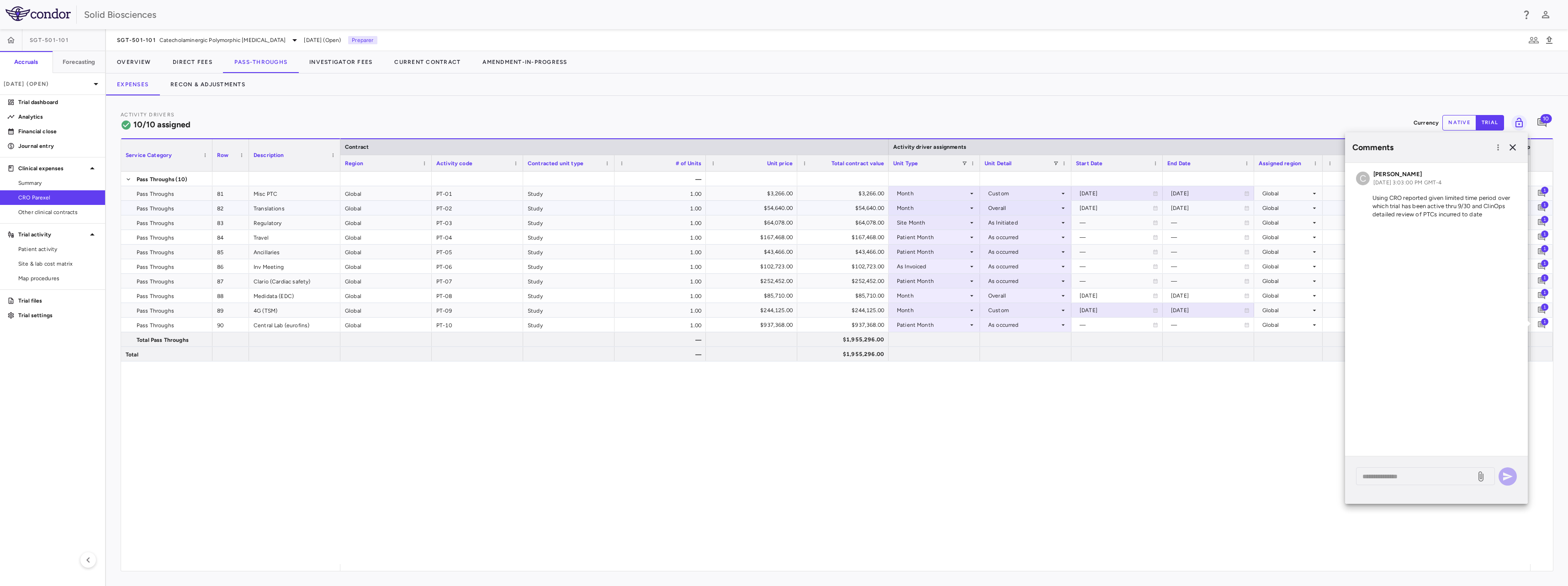
click at [1206, 404] on div "— — Global PT-01 Study 1.00 $3,266.00 $3,266.00 Month Custom 2024-10-01 2028-05…" at bounding box center [934, 368] width 1189 height 393
drag, startPoint x: 611, startPoint y: 563, endPoint x: 1217, endPoint y: 272, distance: 672.2
click at [636, 565] on div "Service Category Row Description Contract Activity driver assignments 81" at bounding box center [836, 355] width 1431 height 433
click at [1497, 149] on icon "button" at bounding box center [1498, 147] width 9 height 9
click at [1497, 149] on div at bounding box center [784, 293] width 1568 height 586
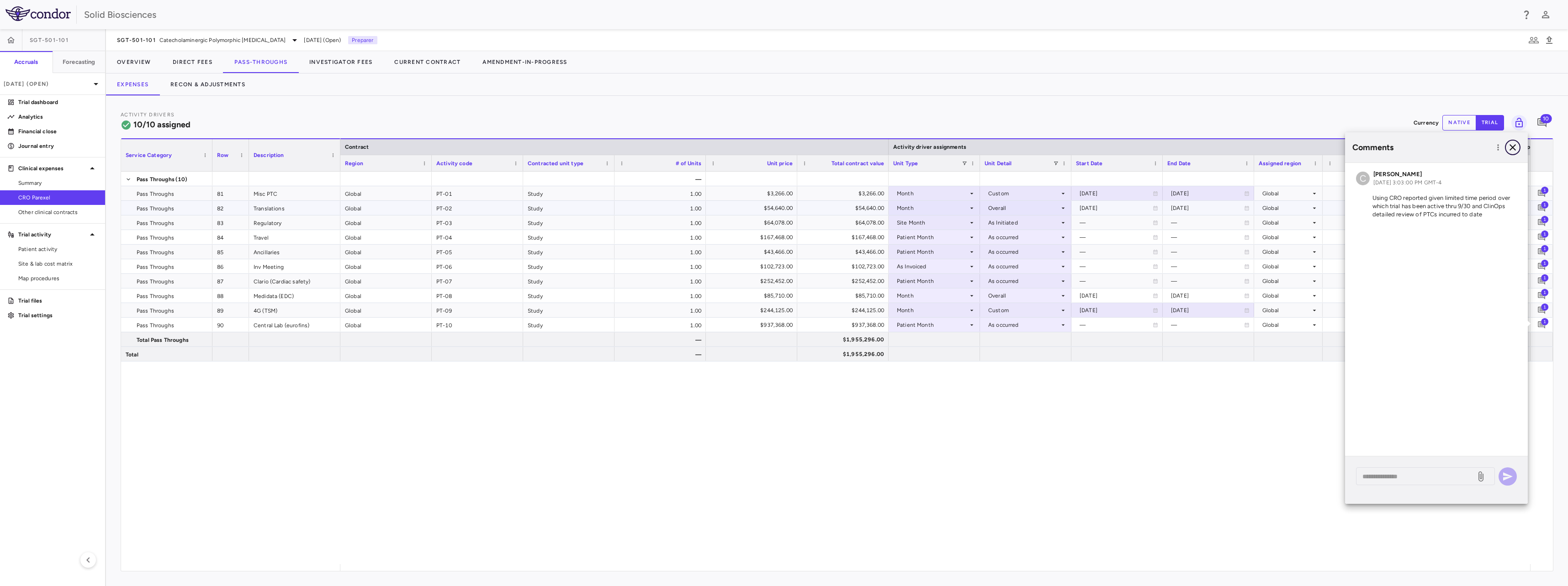
click at [1516, 147] on icon "button" at bounding box center [1513, 147] width 11 height 11
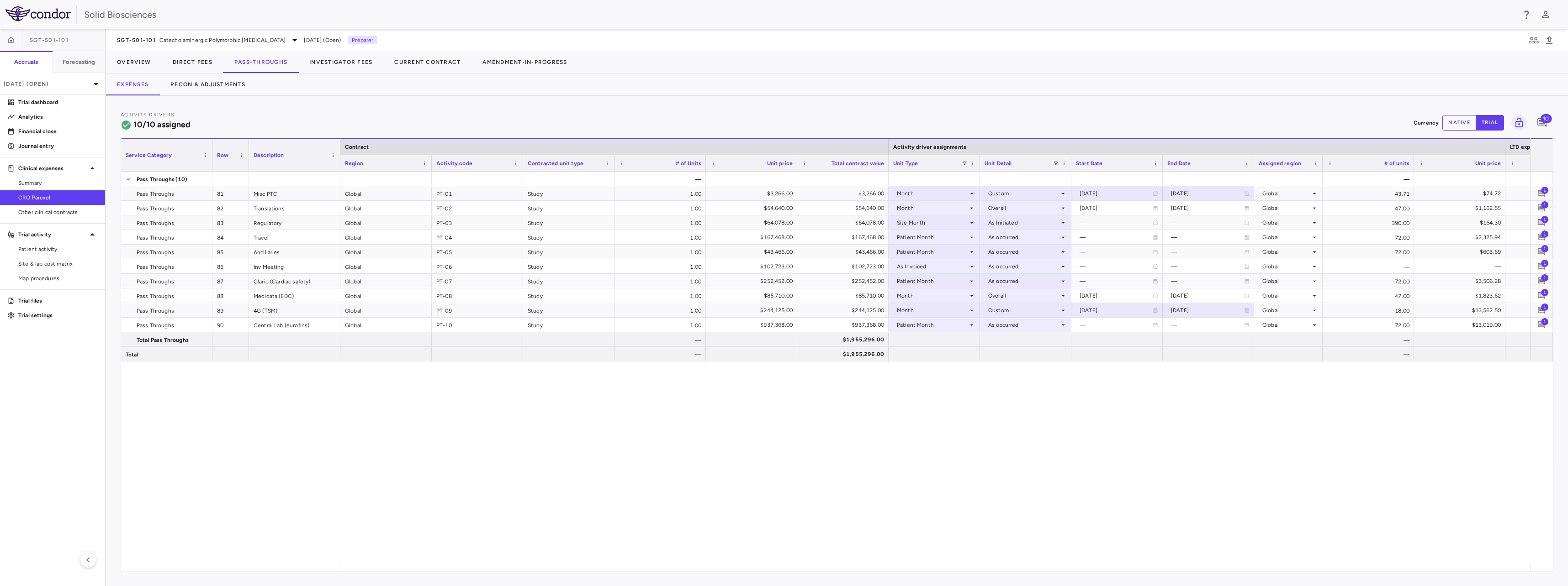
click at [1545, 122] on span "10" at bounding box center [1545, 119] width 11 height 9
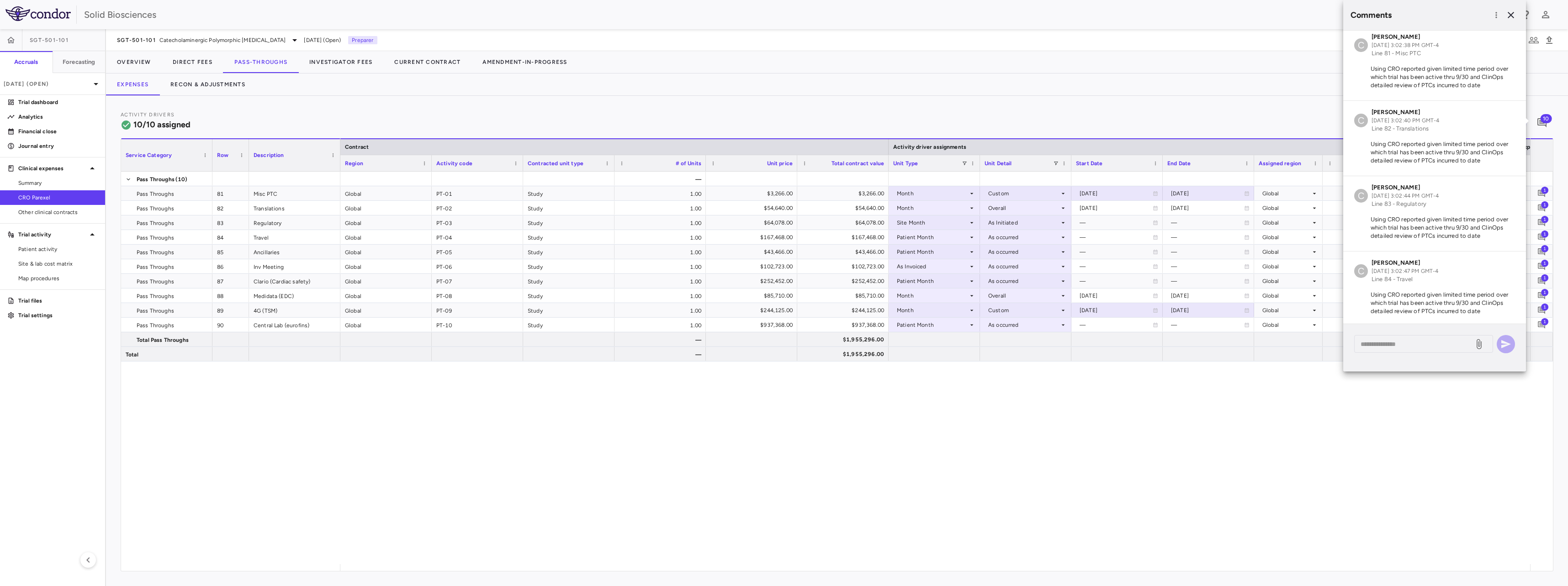
scroll to position [3, 0]
click at [1495, 14] on icon "button" at bounding box center [1496, 16] width 9 height 9
click at [1513, 14] on div at bounding box center [784, 293] width 1568 height 586
click at [1511, 14] on icon "button" at bounding box center [1511, 15] width 11 height 11
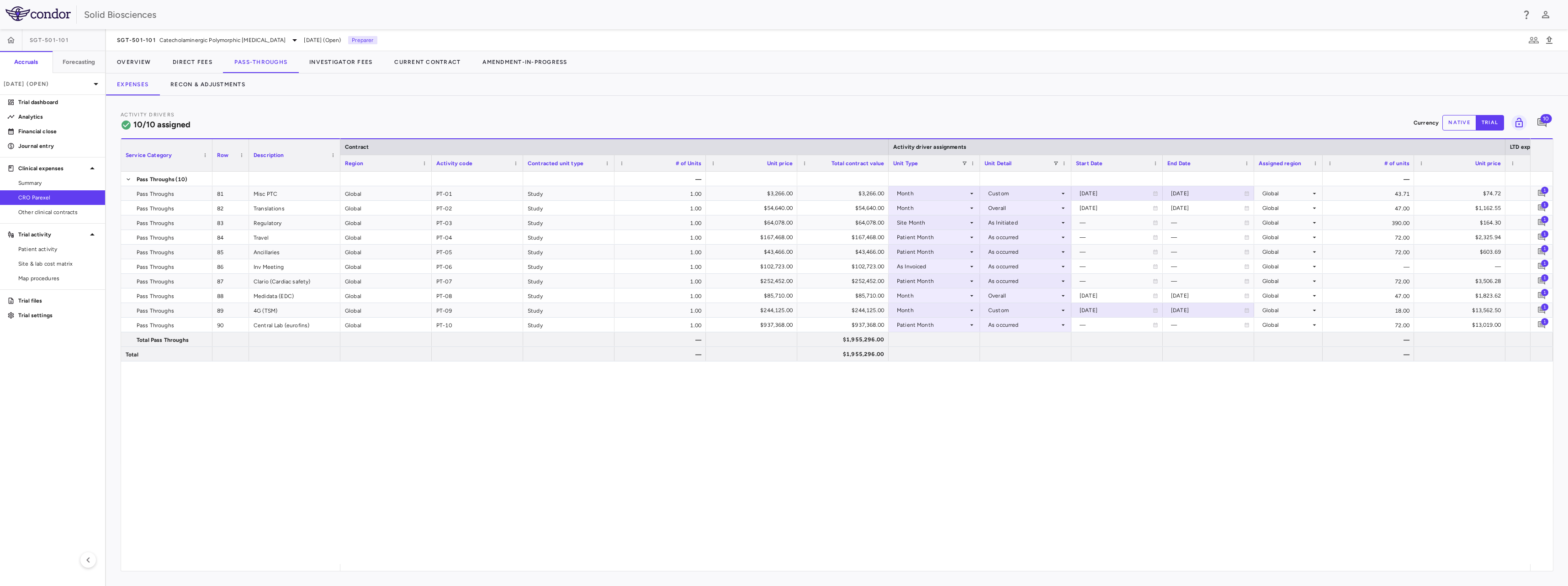
click at [1007, 88] on div "Expenses Recon & Adjustments" at bounding box center [837, 84] width 1462 height 22
click at [355, 114] on div "Activity Drivers 10/10 assigned Currency native trial 10" at bounding box center [836, 122] width 1433 height 24
click at [187, 62] on button "Direct Fees" at bounding box center [192, 62] width 62 height 22
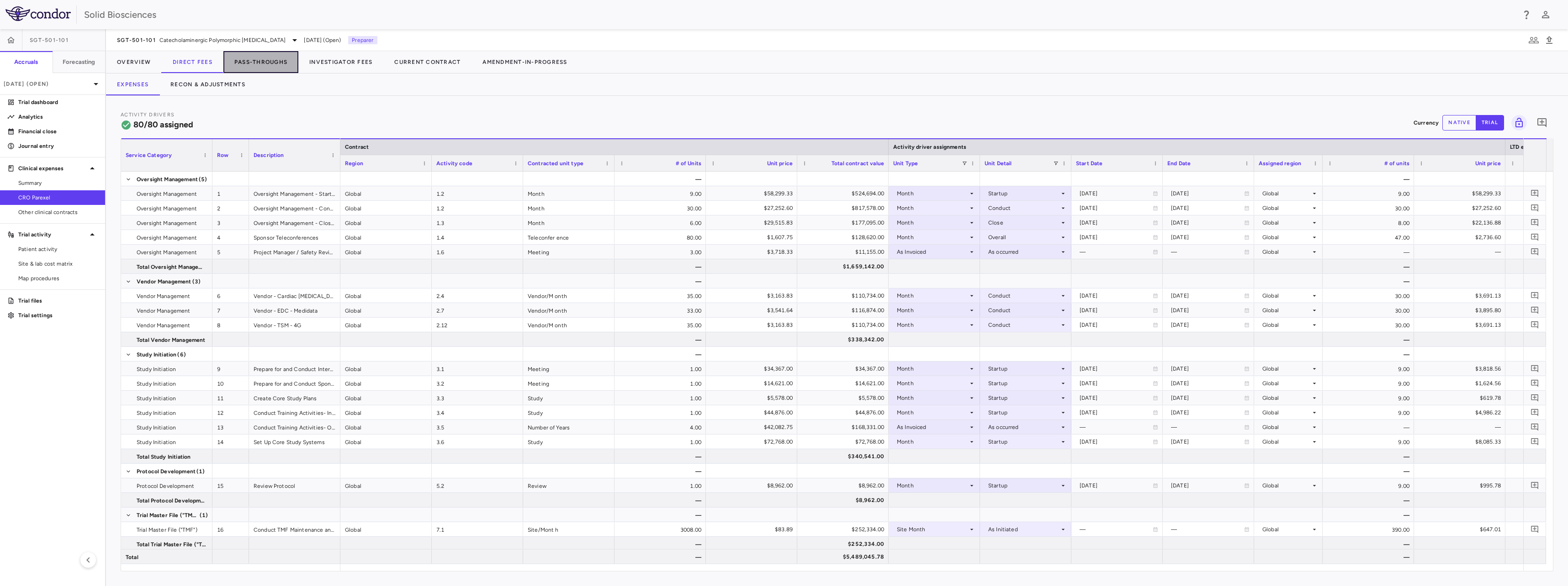
drag, startPoint x: 245, startPoint y: 61, endPoint x: 234, endPoint y: 72, distance: 15.6
click at [245, 60] on button "Pass-Throughs" at bounding box center [260, 62] width 75 height 22
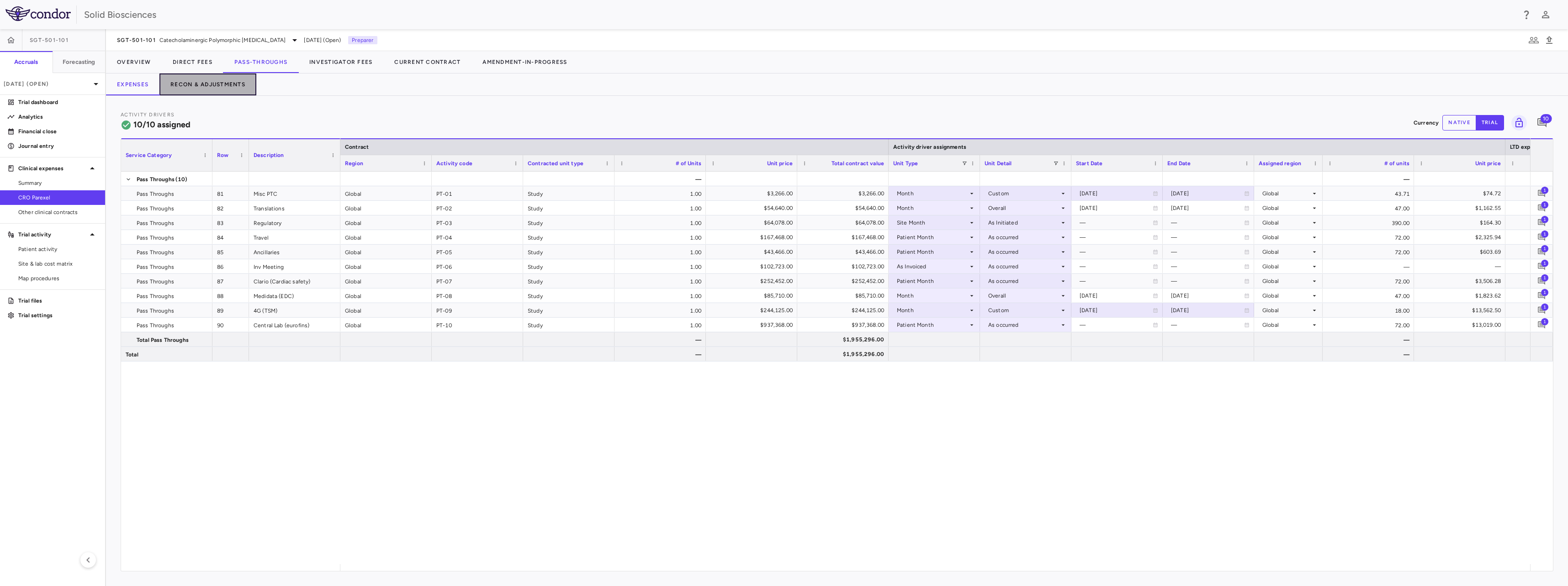
click at [214, 82] on button "Recon & Adjustments" at bounding box center [208, 84] width 97 height 22
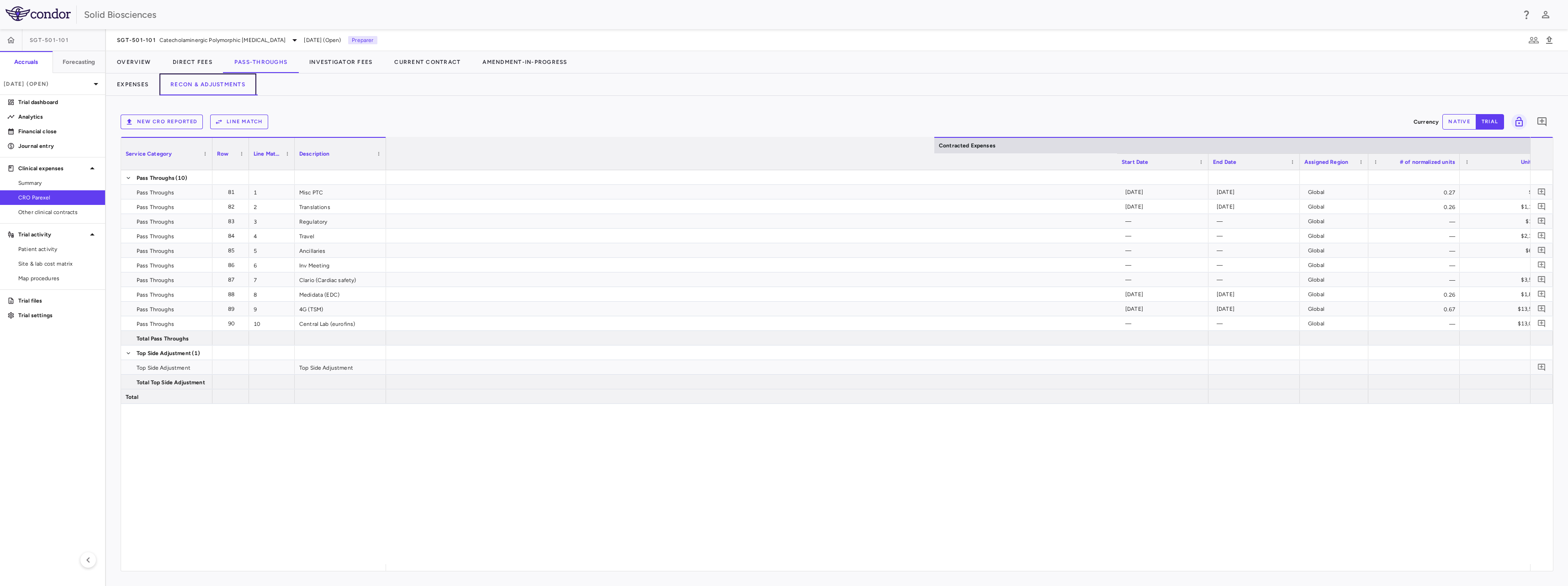
scroll to position [0, 1117]
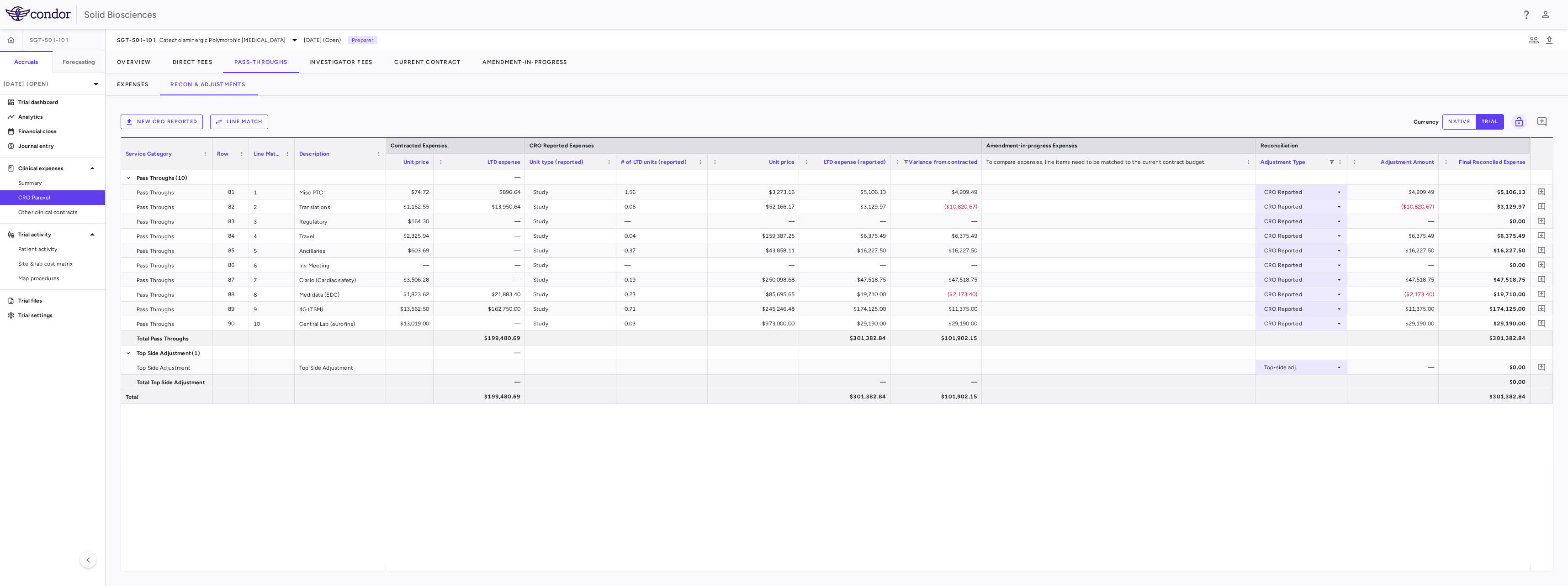
click at [1464, 121] on button "native" at bounding box center [1459, 122] width 34 height 16
click at [1489, 120] on button "trial" at bounding box center [1490, 122] width 28 height 16
click at [1461, 119] on button "native" at bounding box center [1459, 122] width 34 height 16
click at [1493, 120] on button "trial" at bounding box center [1490, 122] width 28 height 16
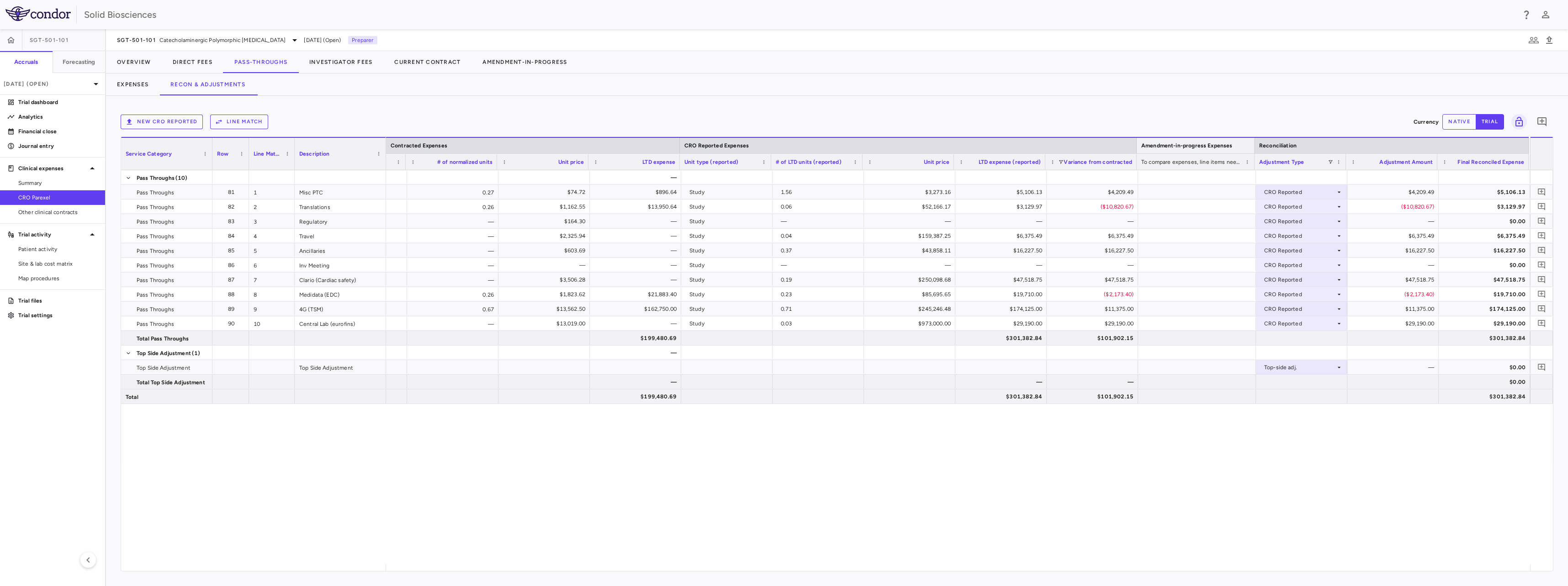
scroll to position [0, 953]
drag, startPoint x: 1257, startPoint y: 146, endPoint x: 1092, endPoint y: 172, distance: 167.0
click at [1092, 172] on div "Service Category Row Line Match" at bounding box center [836, 354] width 1431 height 434
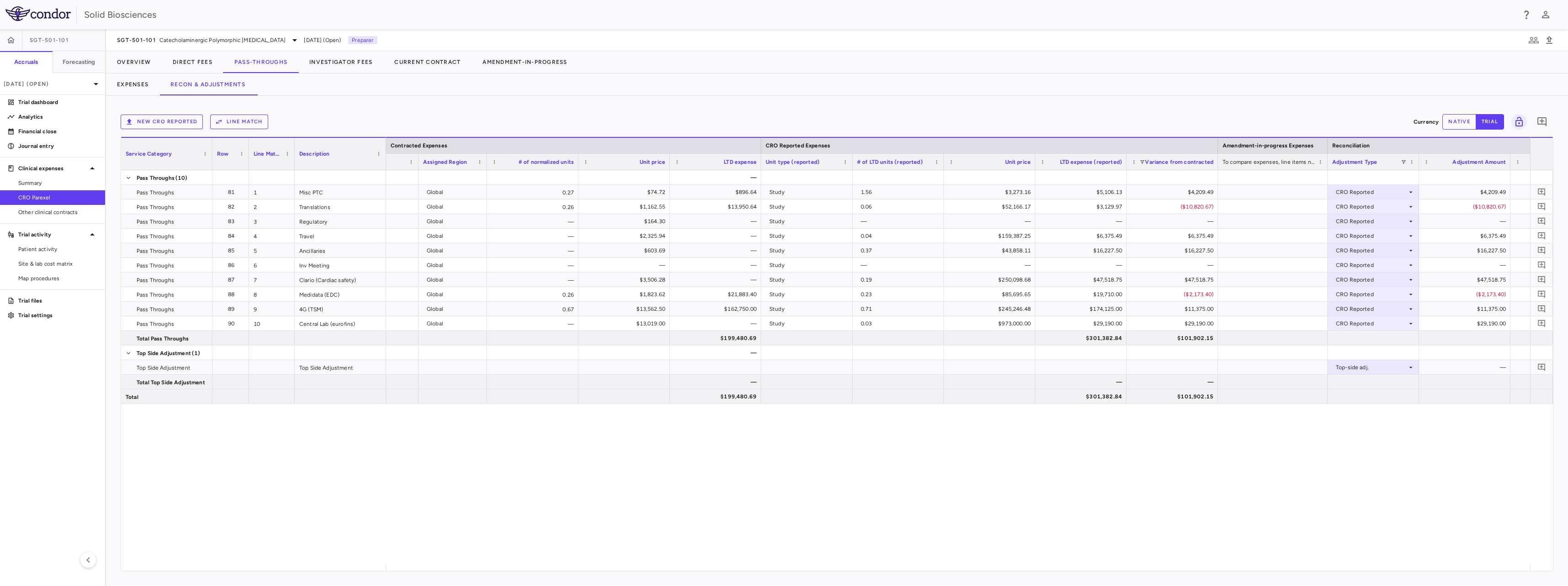
scroll to position [0, 902]
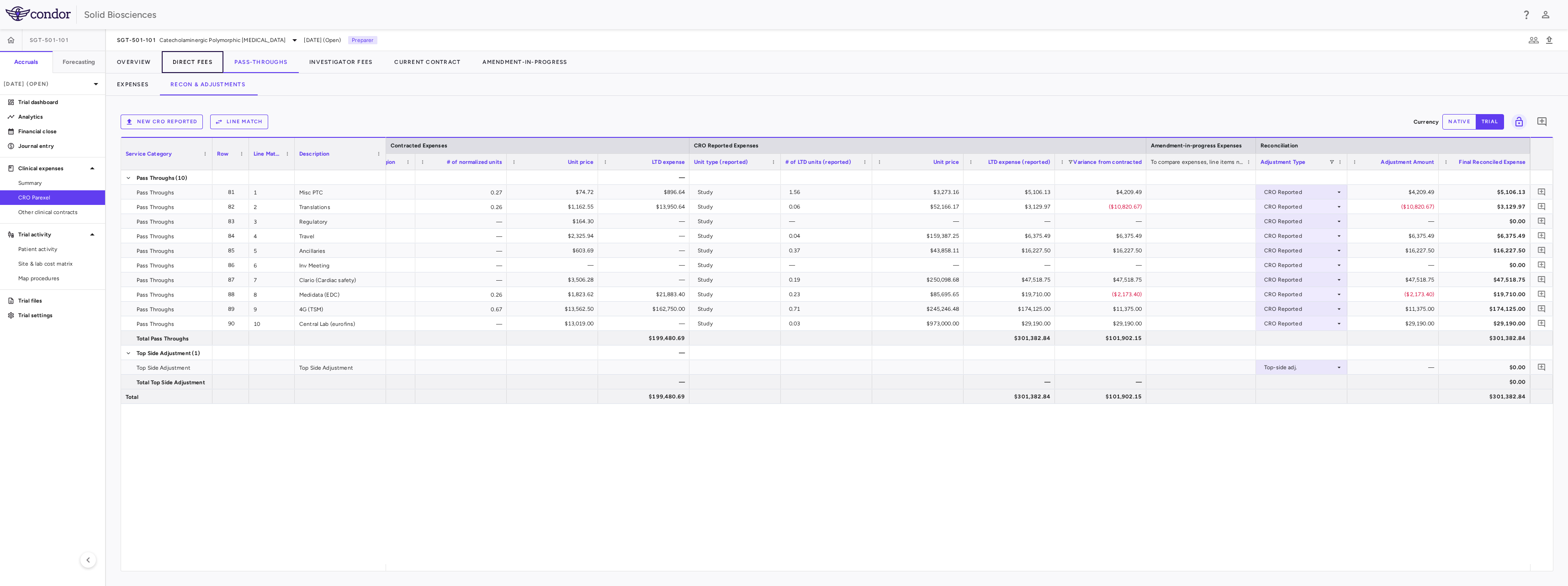
click at [187, 64] on button "Direct Fees" at bounding box center [192, 62] width 62 height 22
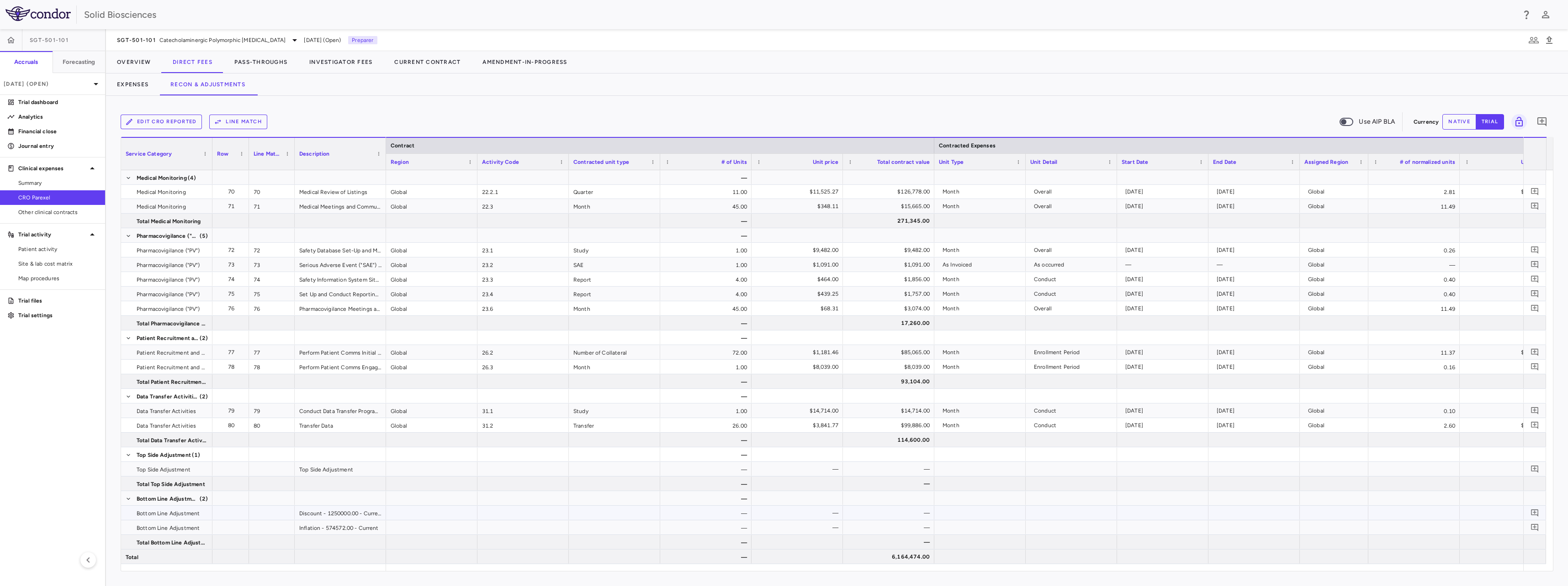
click at [921, 514] on div "—" at bounding box center [890, 514] width 78 height 15
click at [1241, 510] on div at bounding box center [1254, 513] width 91 height 14
click at [1243, 512] on div at bounding box center [1254, 513] width 91 height 14
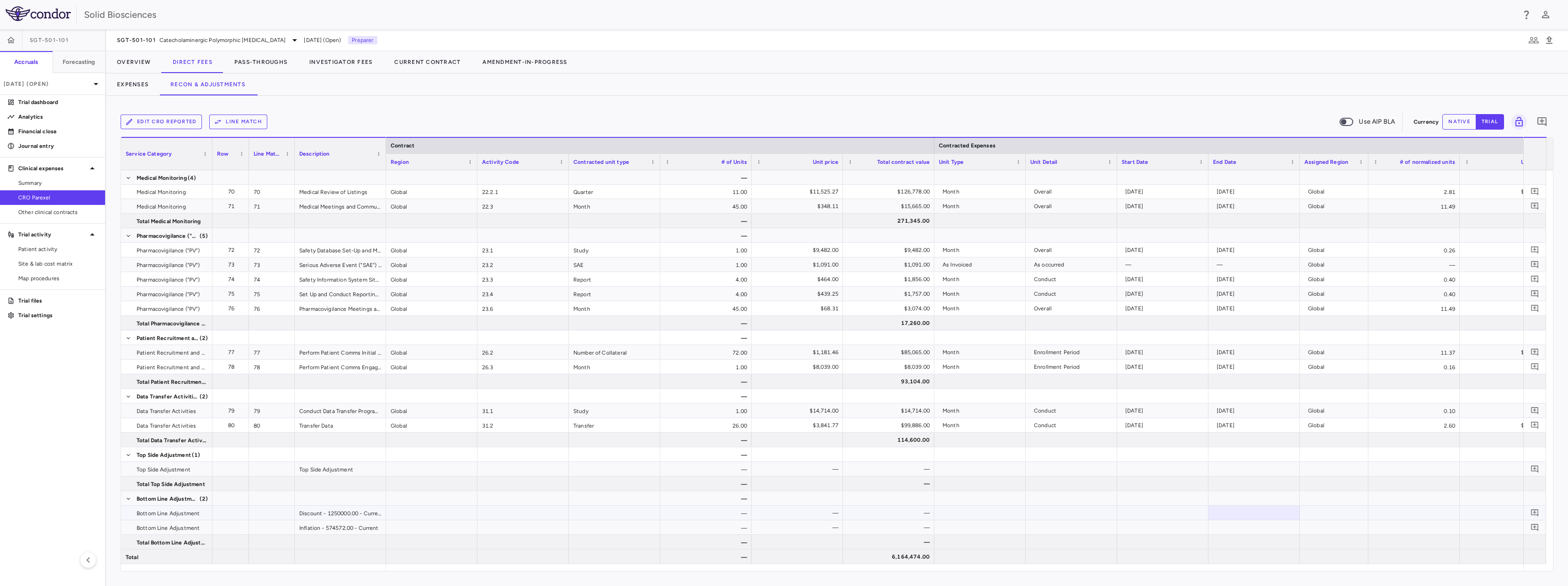
click at [448, 516] on div at bounding box center [431, 513] width 91 height 14
click at [514, 512] on div at bounding box center [523, 513] width 91 height 14
click at [667, 505] on div "—" at bounding box center [705, 498] width 91 height 14
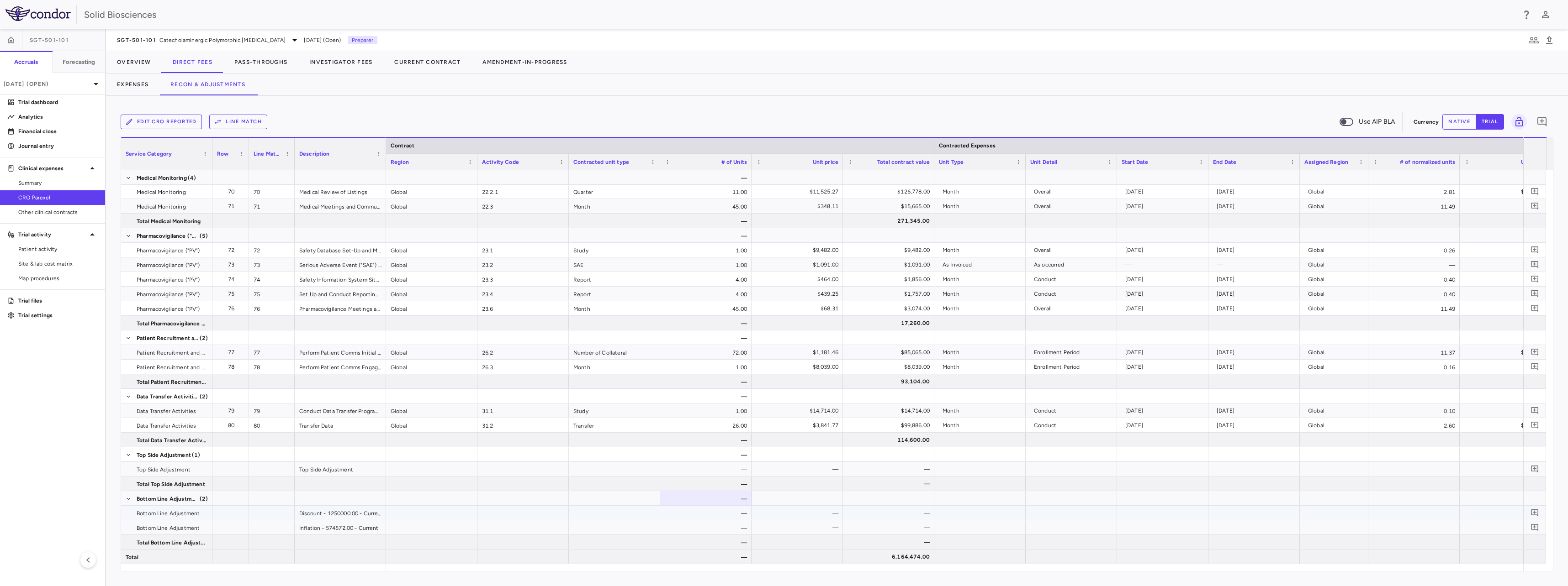
click at [721, 506] on div "—" at bounding box center [705, 513] width 91 height 14
click at [726, 512] on div "—" at bounding box center [705, 513] width 91 height 14
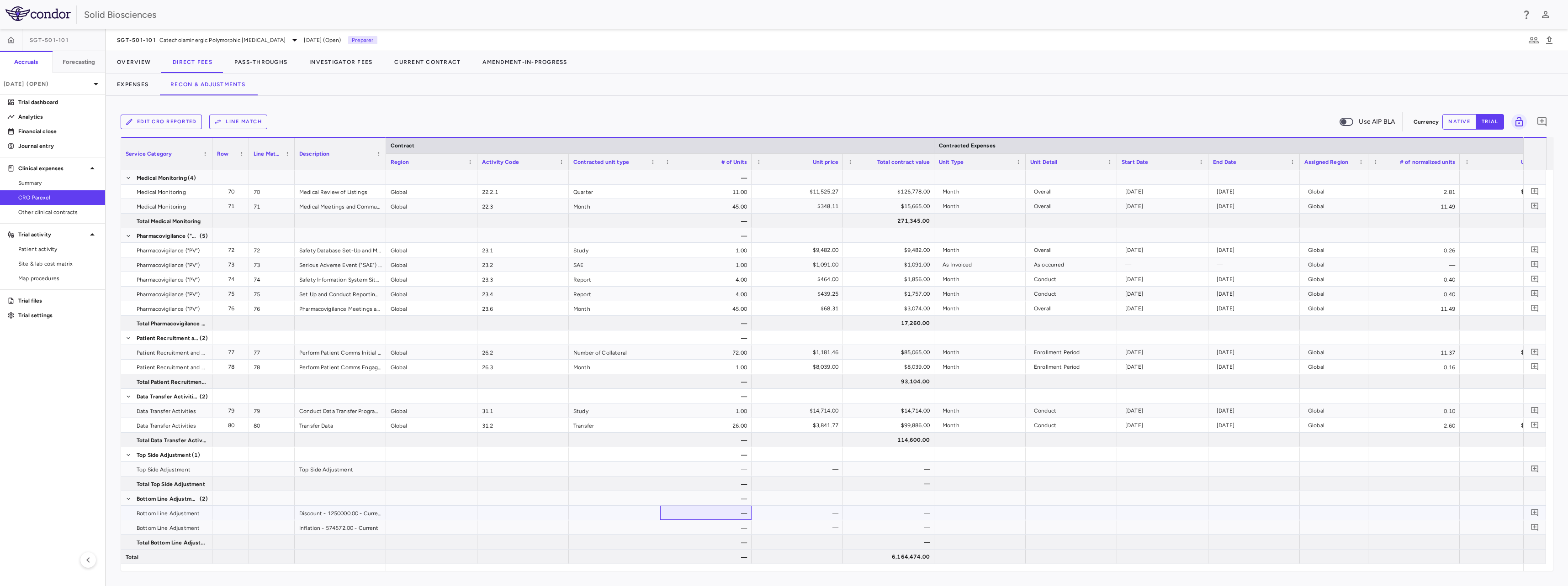
click at [726, 512] on div "—" at bounding box center [705, 513] width 91 height 14
click at [323, 111] on div "Edit CRO reported Line Match Use AIP BLA Currency native trial 0" at bounding box center [836, 122] width 1433 height 23
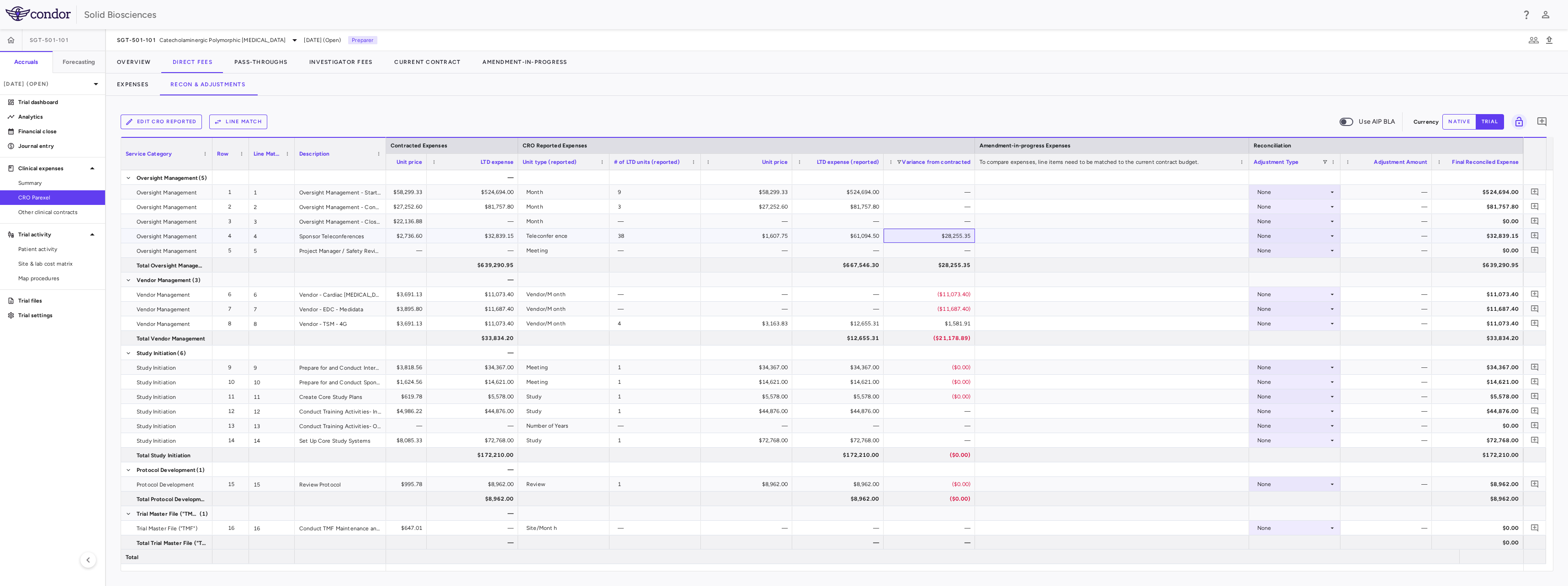
click at [945, 236] on div "$28,255.35" at bounding box center [931, 236] width 78 height 15
click at [167, 37] on span "Catecholaminergic Polymorphic [MEDICAL_DATA]" at bounding box center [222, 40] width 126 height 8
click at [149, 121] on p "Neuromuscular" at bounding box center [193, 124] width 120 height 8
click at [163, 249] on span "Phase 1" at bounding box center [178, 253] width 89 height 8
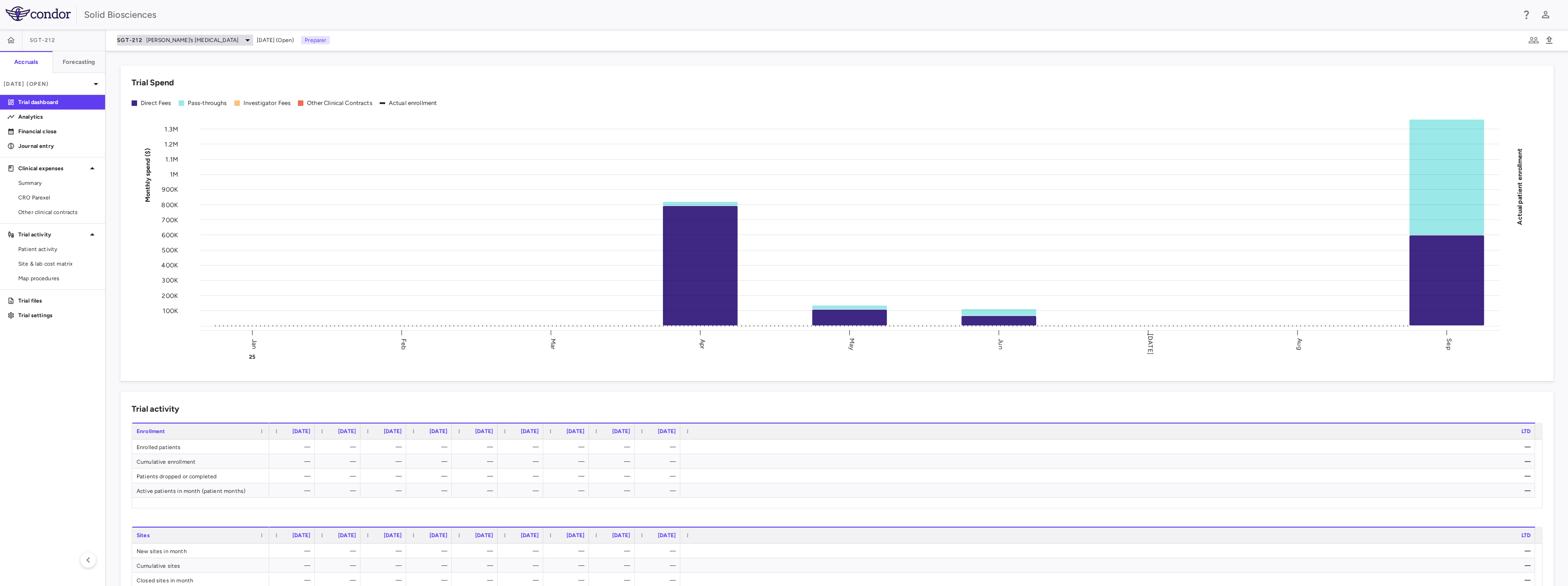
click at [157, 37] on span "[PERSON_NAME]’s [MEDICAL_DATA]" at bounding box center [192, 40] width 93 height 8
click at [350, 53] on div at bounding box center [784, 293] width 1568 height 586
click at [40, 201] on span "CRO Parexel" at bounding box center [58, 197] width 80 height 8
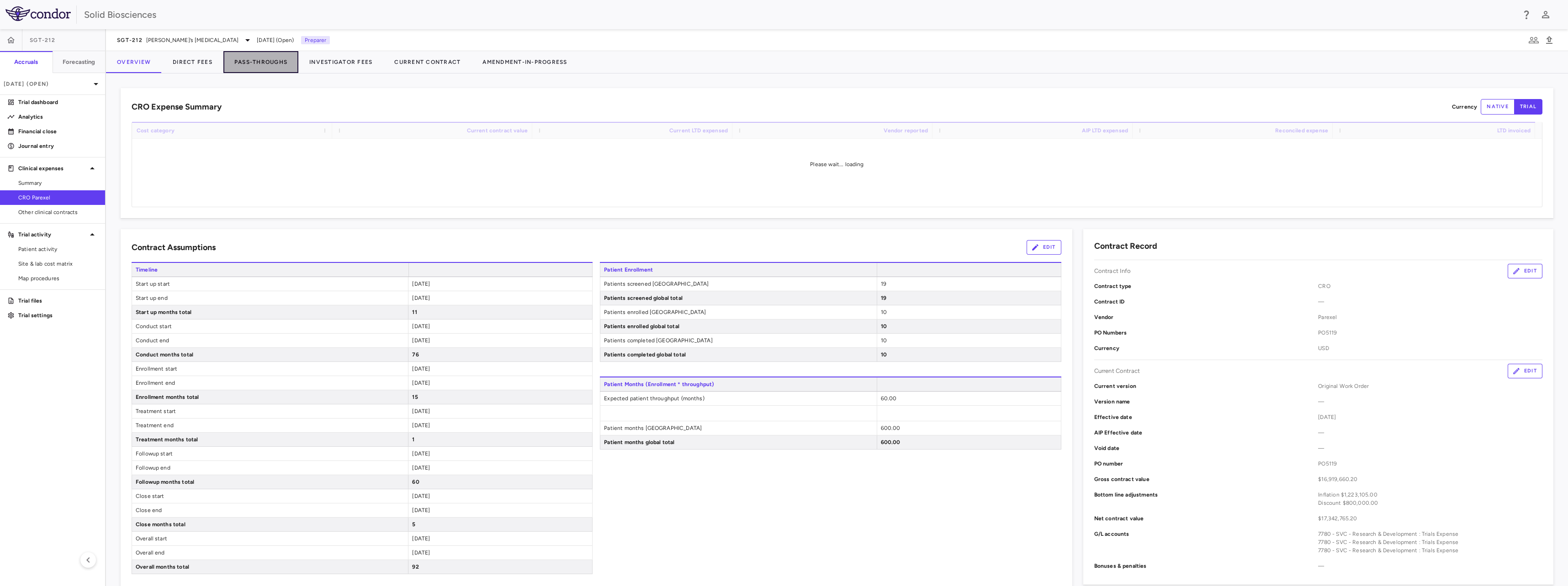
click at [257, 62] on button "Pass-Throughs" at bounding box center [260, 62] width 75 height 22
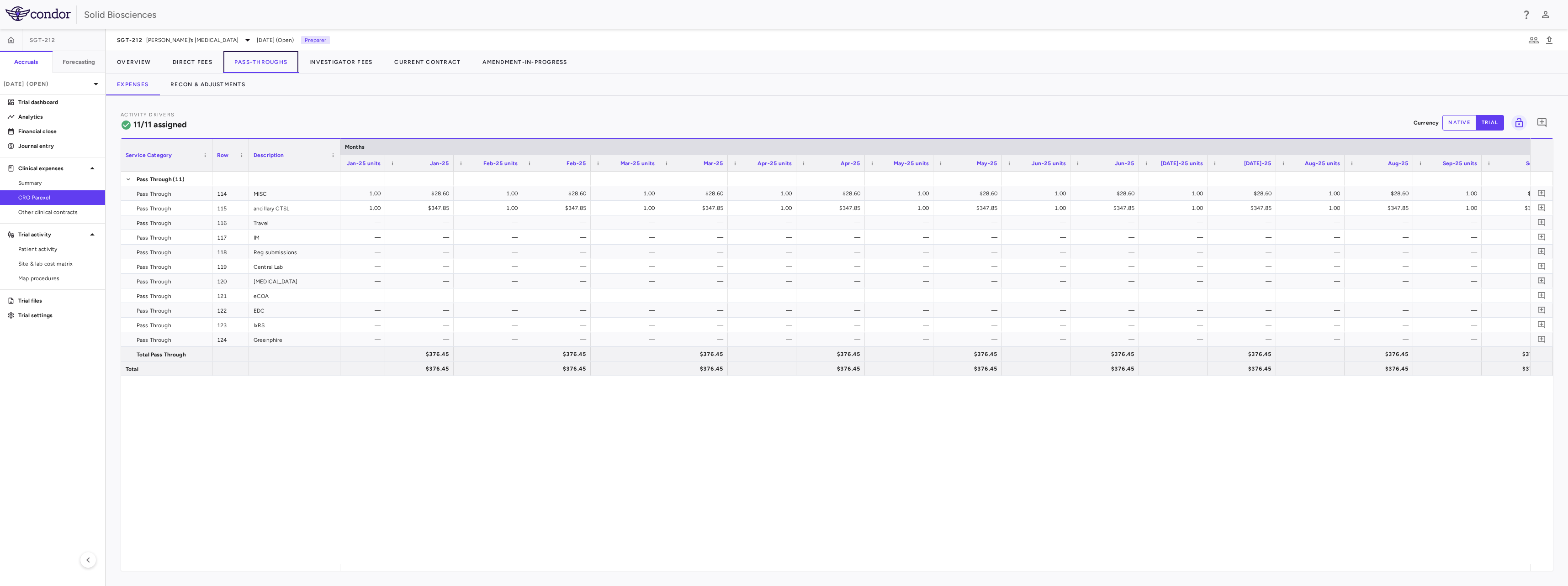
scroll to position [0, 1392]
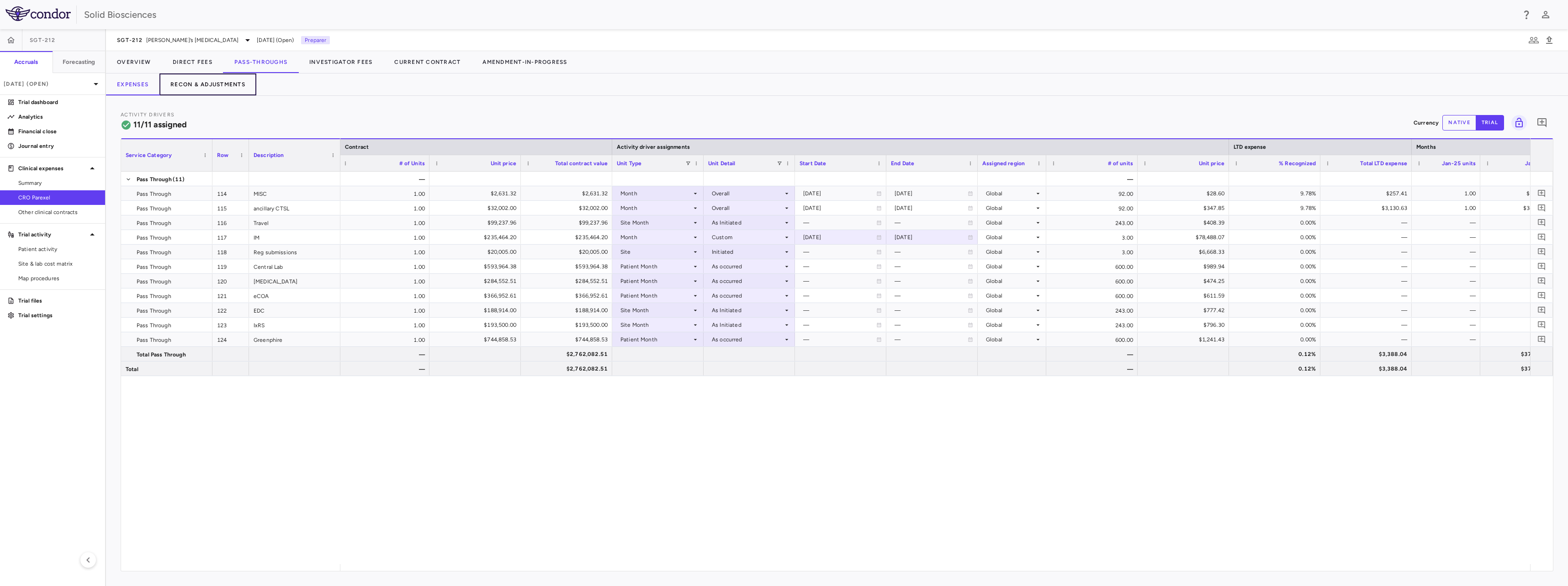
click at [198, 84] on button "Recon & Adjustments" at bounding box center [208, 84] width 97 height 22
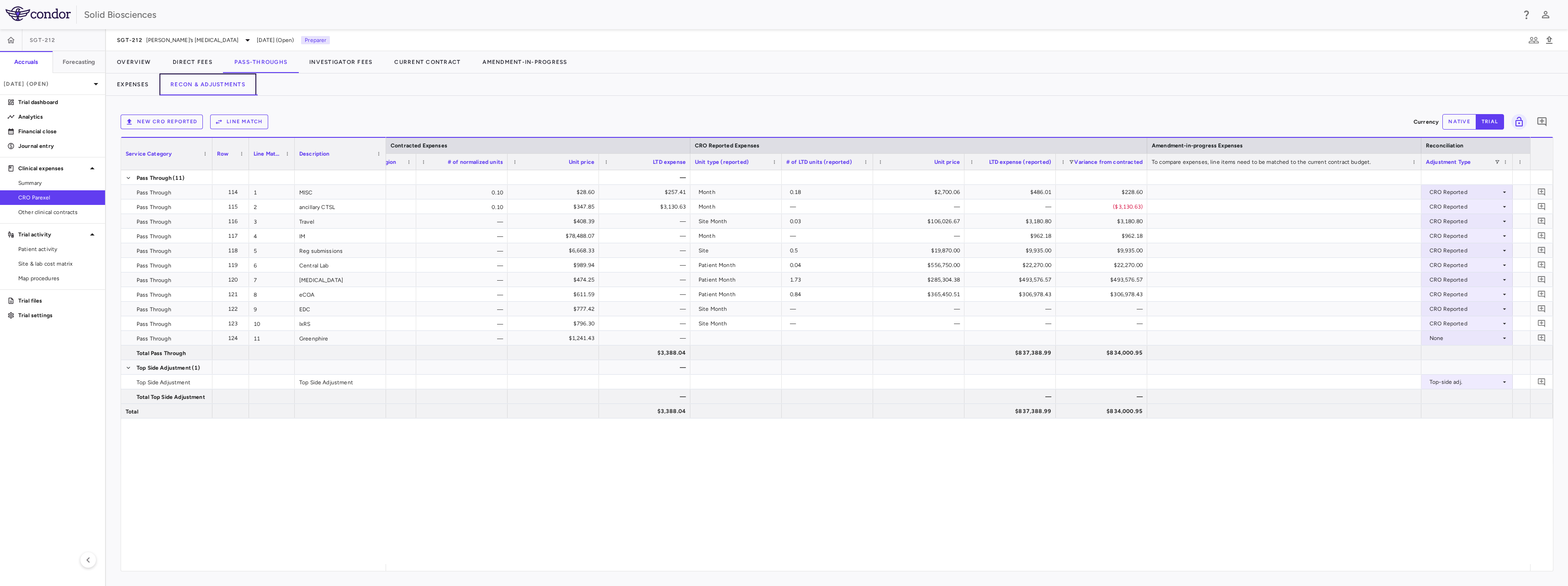
scroll to position [0, 819]
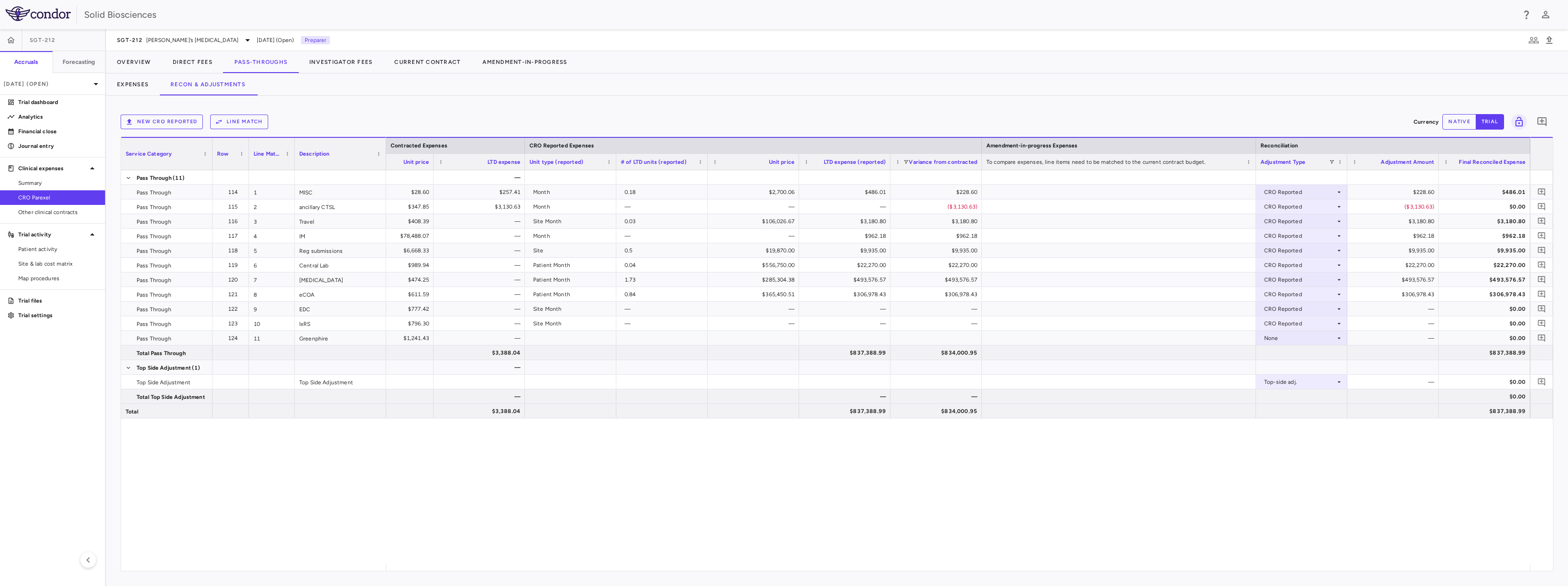
drag, startPoint x: 578, startPoint y: 489, endPoint x: 577, endPoint y: 471, distance: 18.0
click at [578, 488] on div "— 0.10 $28.60 $257.41 Month 0.18 $2,700.06 $486.01 $228.60 CRO Reported $228.60…" at bounding box center [958, 367] width 1144 height 394
click at [540, 91] on div "Expenses Recon & Adjustments" at bounding box center [837, 84] width 1462 height 22
click at [616, 496] on div "— 0.10 $28.60 $257.41 Month 0.18 $2,700.06 $486.01 $228.60 CRO Reported $228.60…" at bounding box center [958, 367] width 1144 height 394
click at [439, 94] on div "Expenses Recon & Adjustments" at bounding box center [837, 84] width 1462 height 22
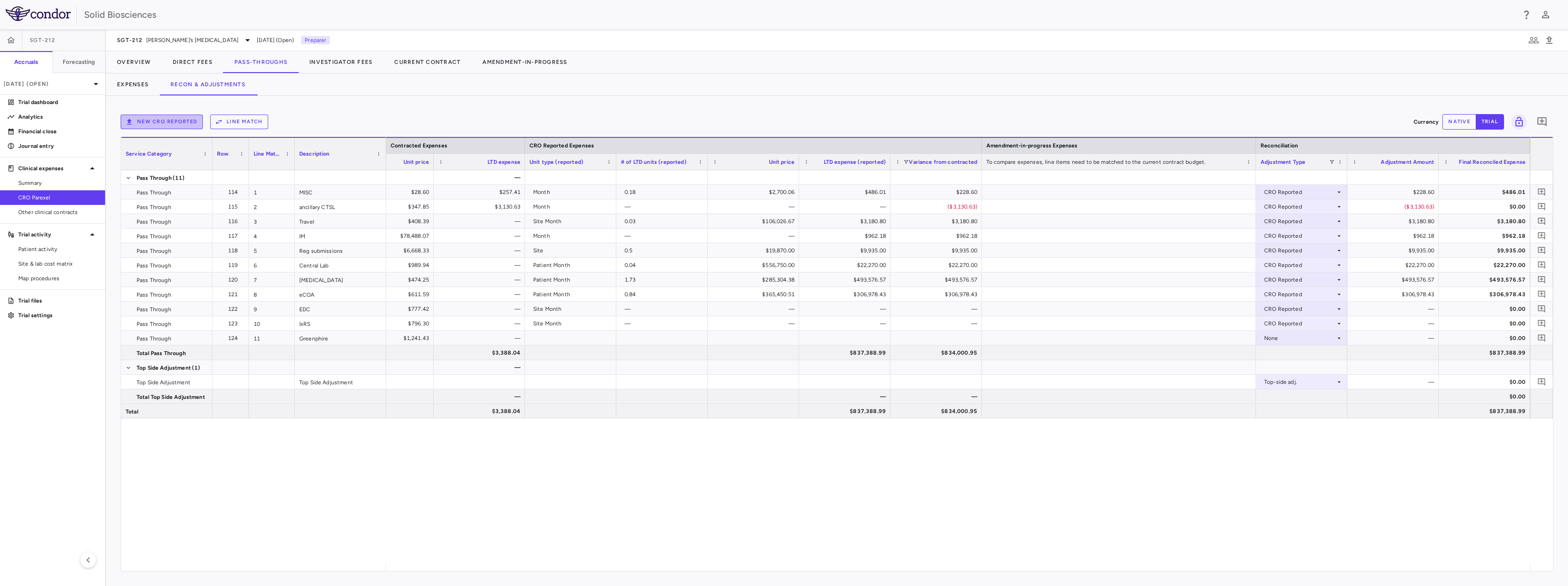
click at [172, 124] on button "New CRO reported" at bounding box center [162, 122] width 82 height 15
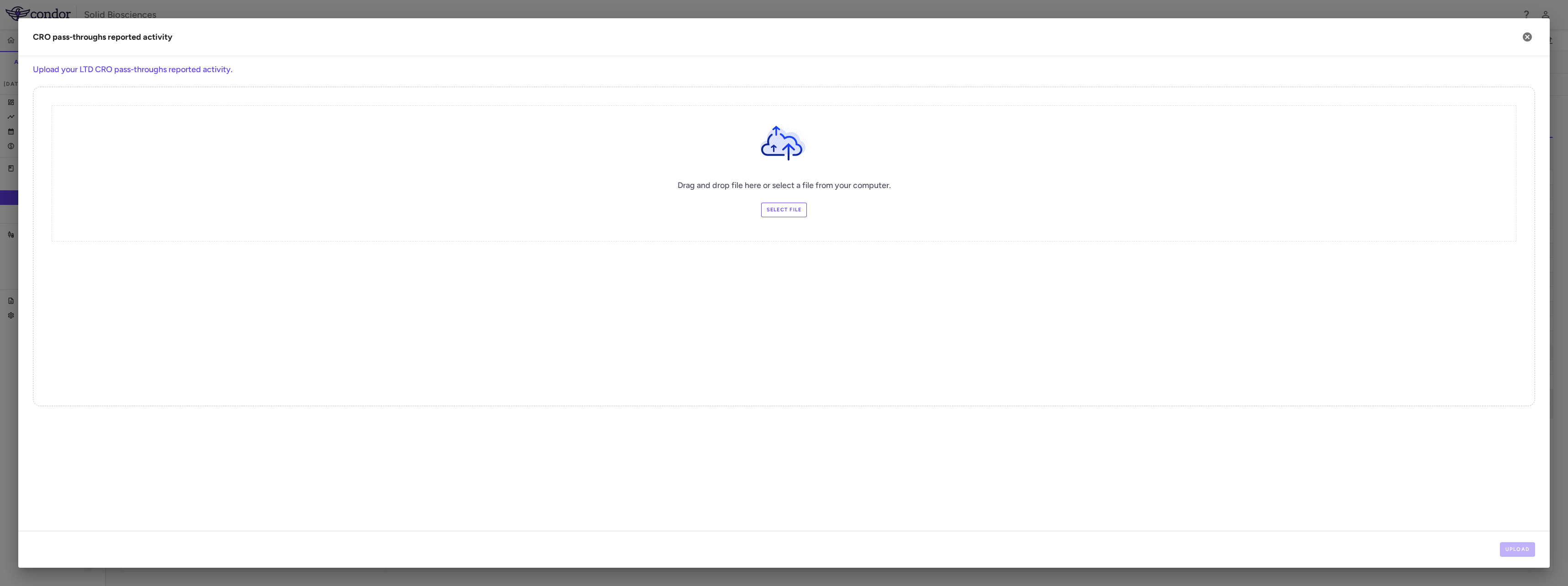
click at [786, 212] on label "Select file" at bounding box center [784, 210] width 46 height 15
click at [0, 0] on input "Select file" at bounding box center [0, 0] width 0 height 0
click at [1526, 551] on button "Upload" at bounding box center [1517, 550] width 36 height 15
click at [1523, 545] on button "Next" at bounding box center [1520, 550] width 29 height 15
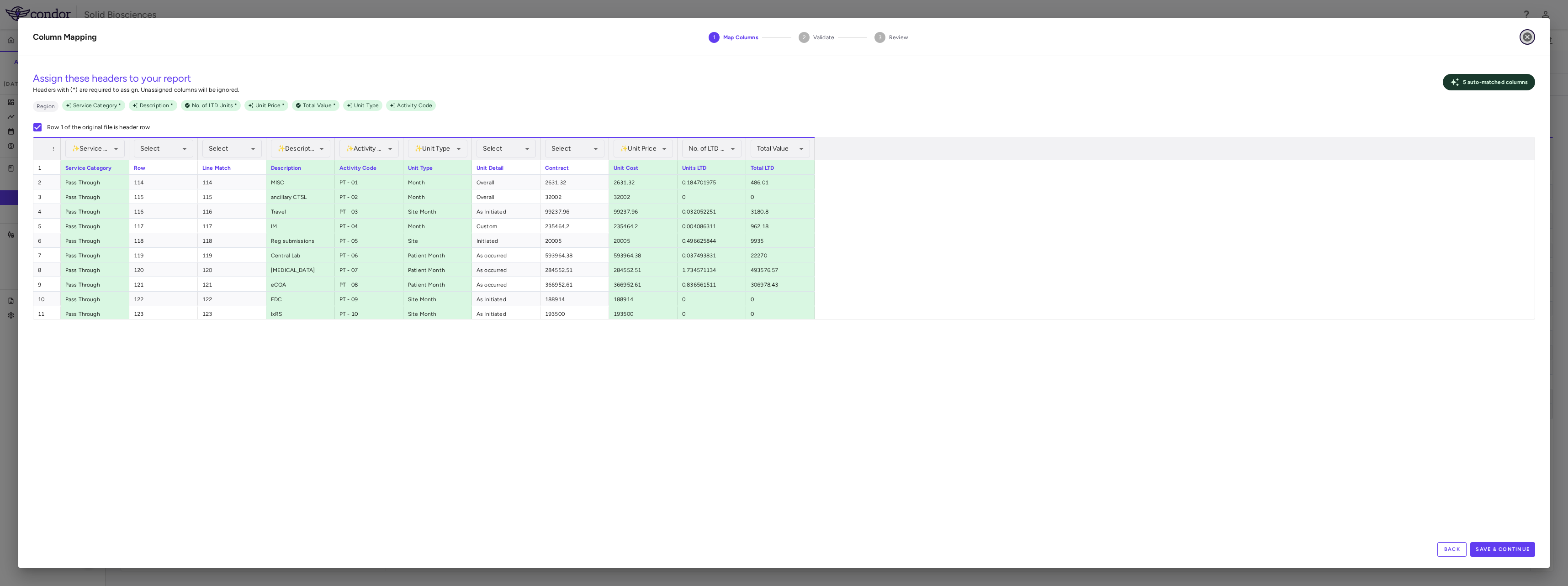
click at [1524, 36] on icon "button" at bounding box center [1527, 37] width 9 height 9
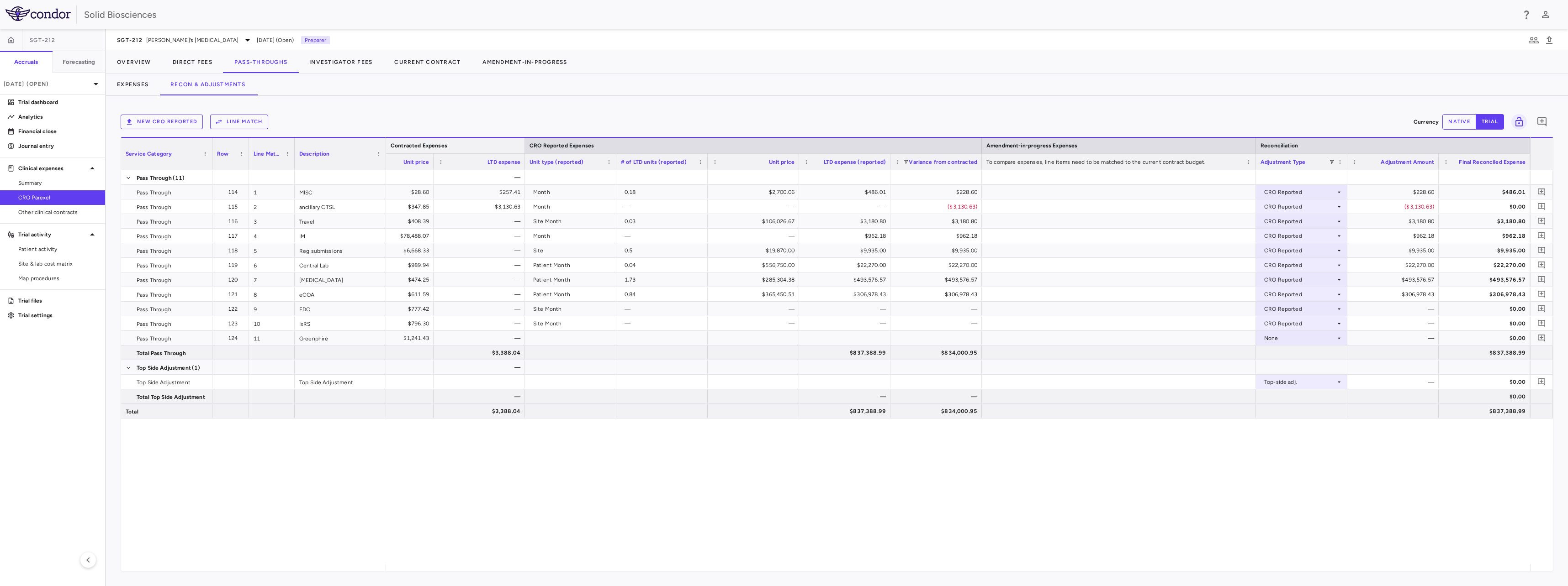
drag, startPoint x: 489, startPoint y: 83, endPoint x: 517, endPoint y: 144, distance: 67.1
click at [490, 84] on div "Expenses Recon & Adjustments" at bounding box center [837, 84] width 1462 height 22
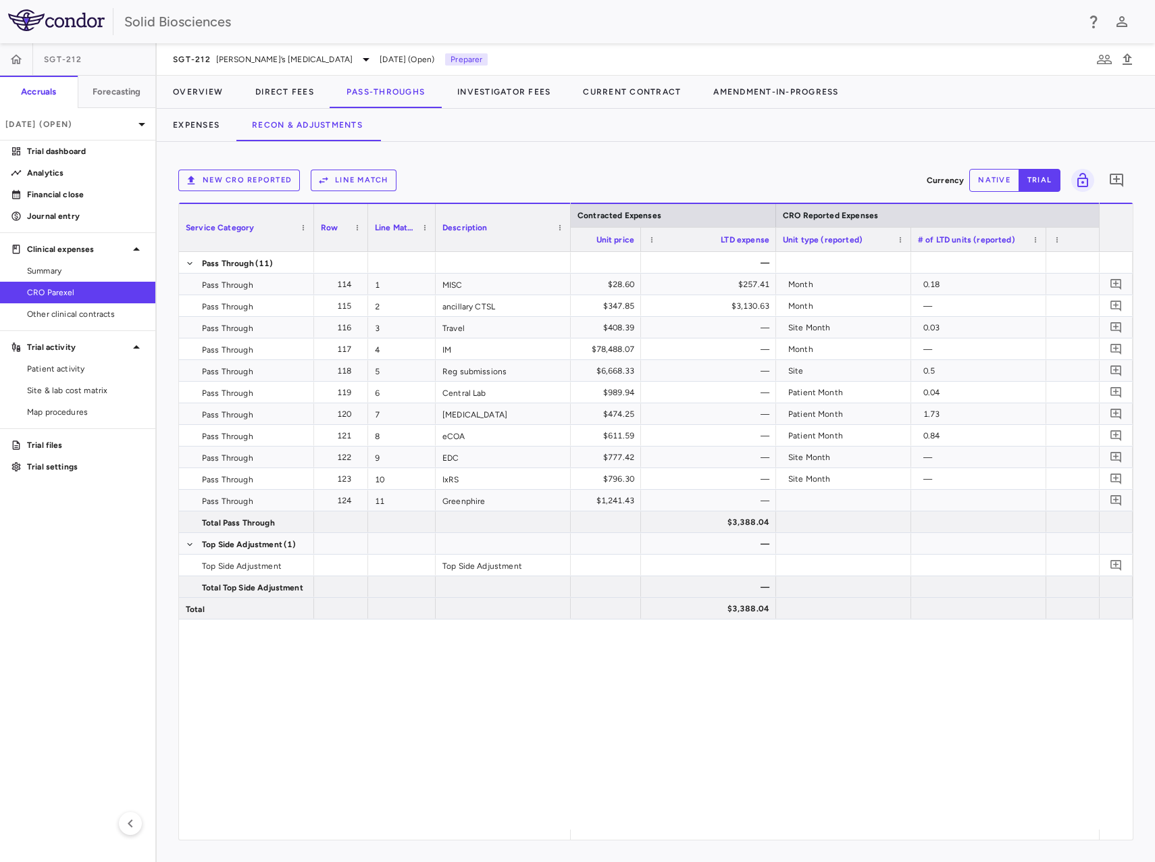
click at [260, 176] on button "New CRO reported" at bounding box center [239, 181] width 122 height 22
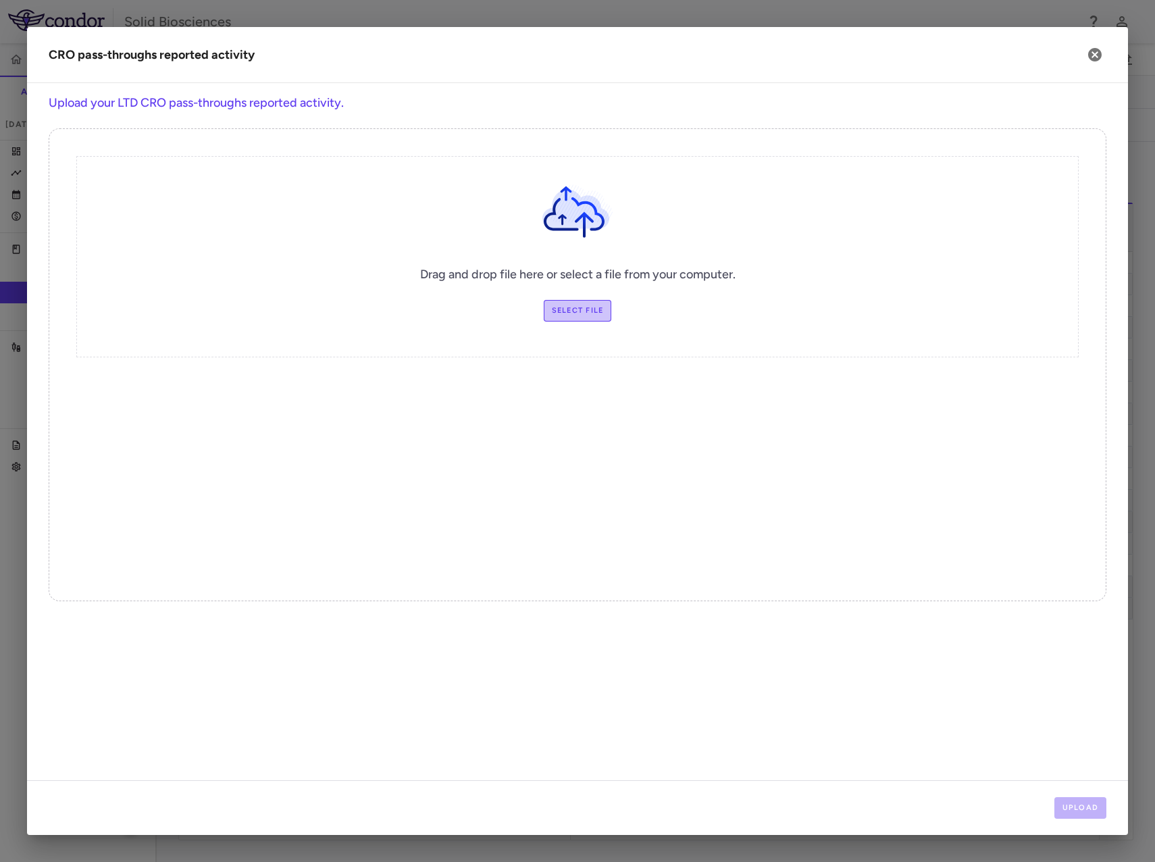
click at [568, 316] on label "Select file" at bounding box center [578, 311] width 68 height 22
click at [0, 0] on input "Select file" at bounding box center [0, 0] width 0 height 0
click at [1089, 808] on button "Upload" at bounding box center [1081, 808] width 53 height 22
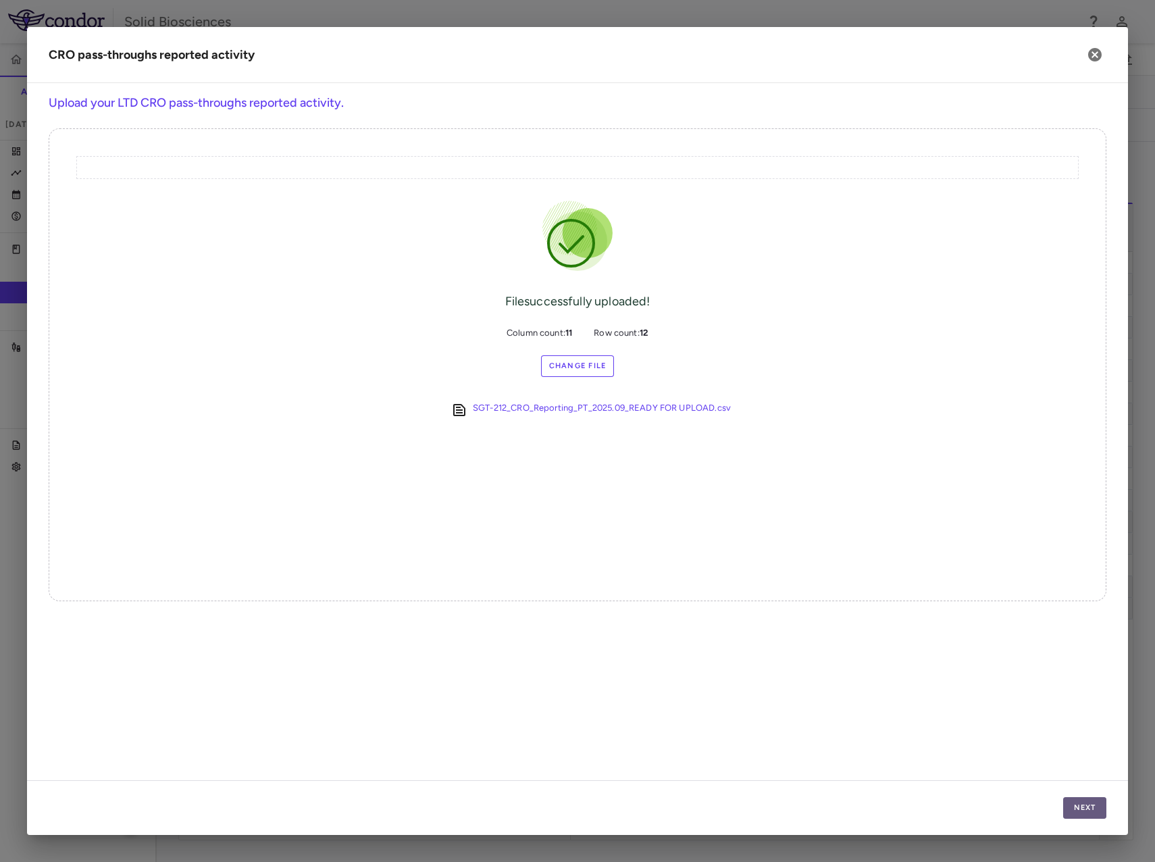
click at [1090, 803] on button "Next" at bounding box center [1084, 808] width 43 height 22
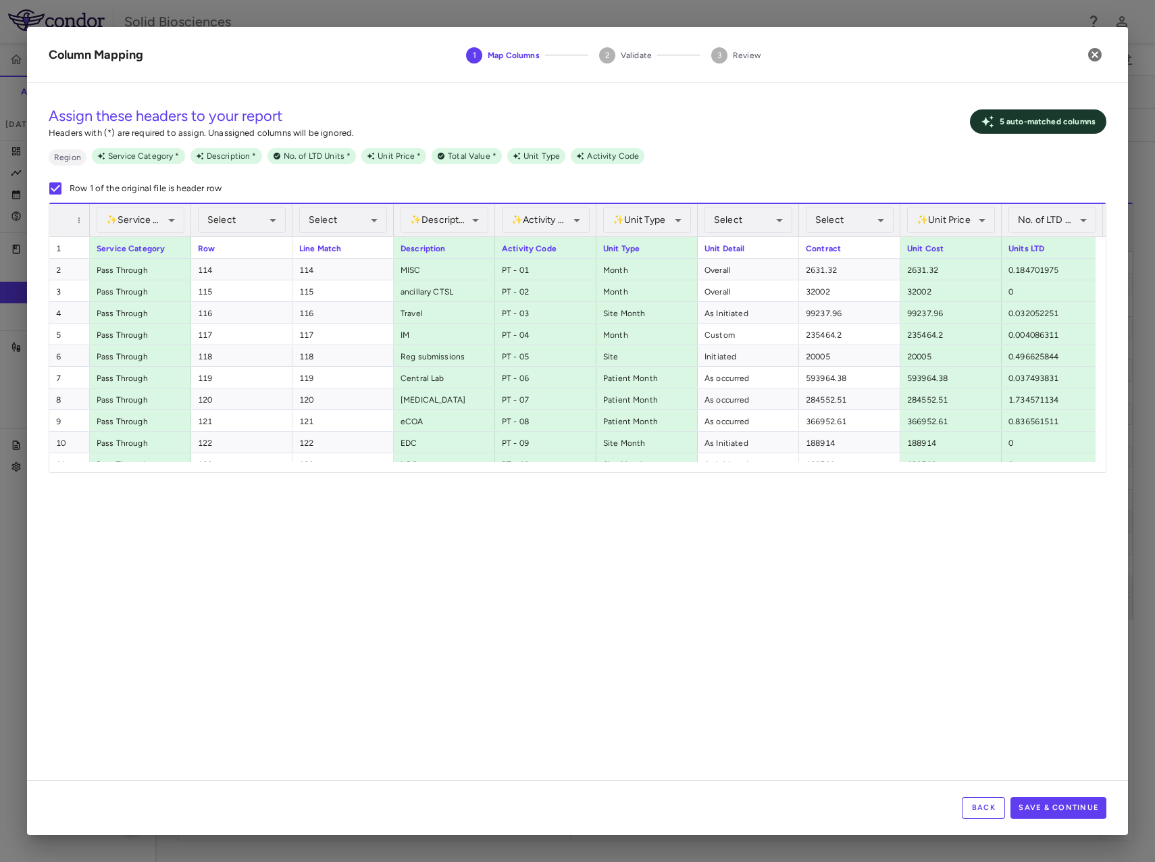
scroll to position [0, 109]
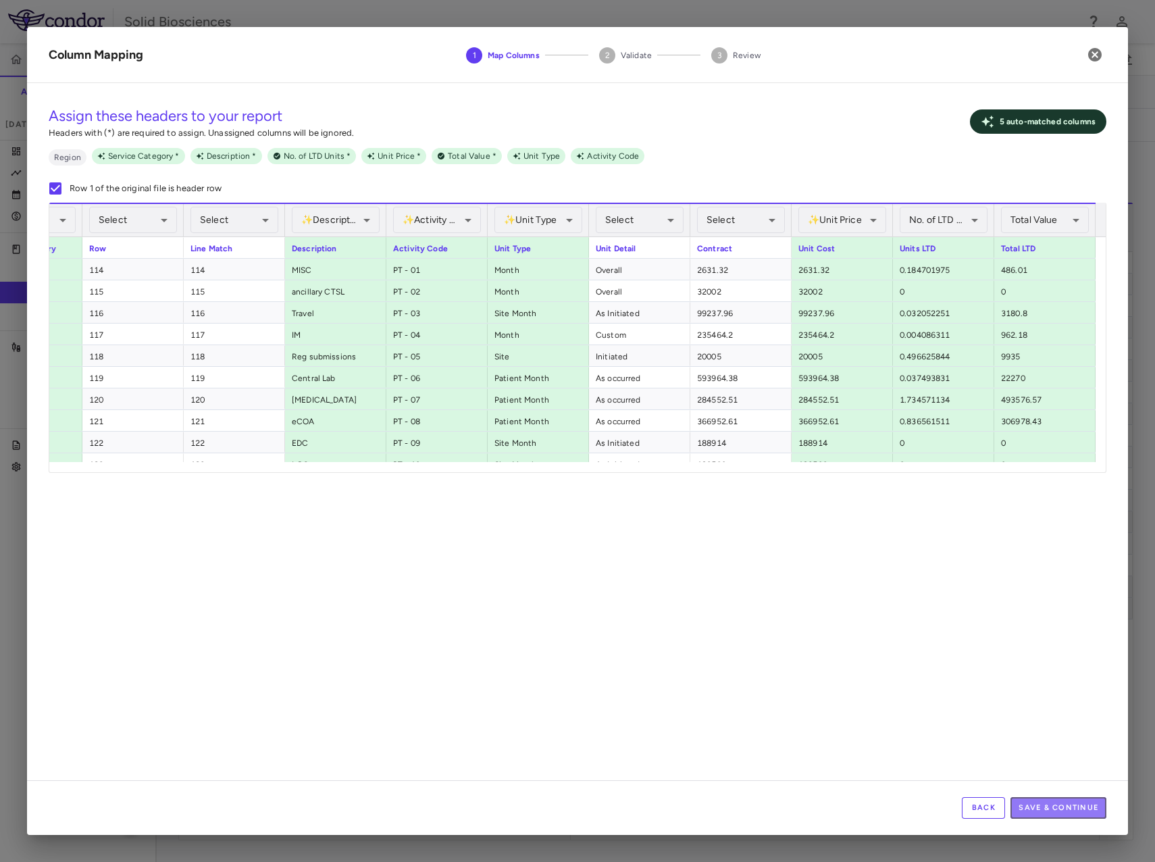
drag, startPoint x: 1083, startPoint y: 805, endPoint x: 935, endPoint y: 631, distance: 228.6
click at [1082, 805] on button "Save & Continue" at bounding box center [1059, 808] width 96 height 22
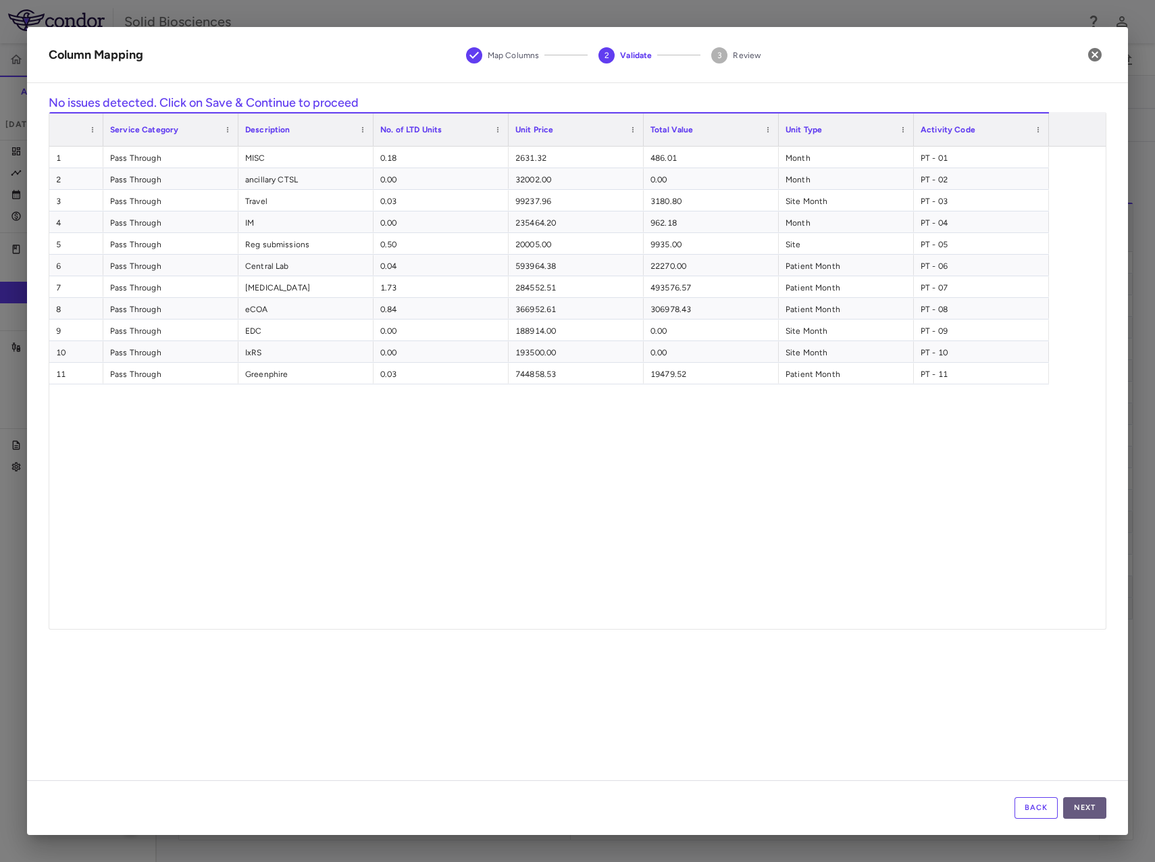
click at [1084, 803] on button "Next" at bounding box center [1084, 808] width 43 height 22
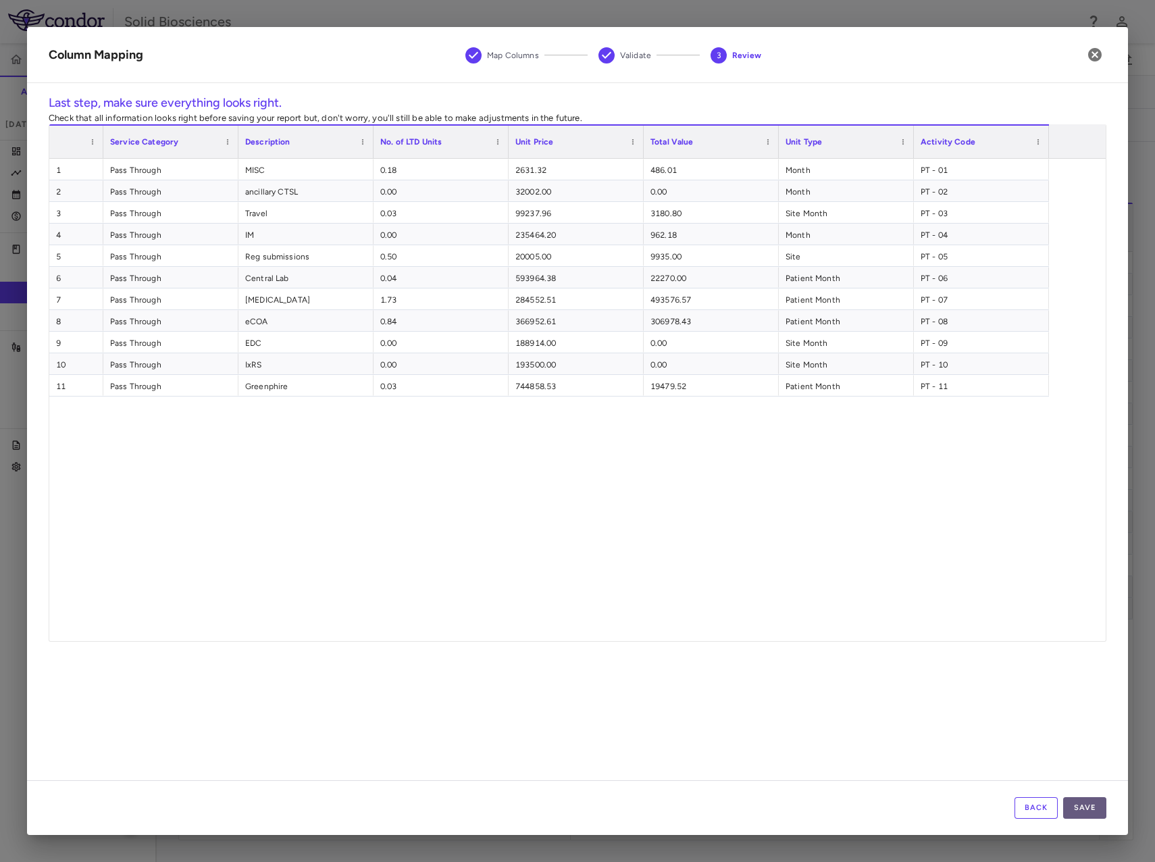
click at [1073, 806] on button "Save" at bounding box center [1084, 808] width 43 height 22
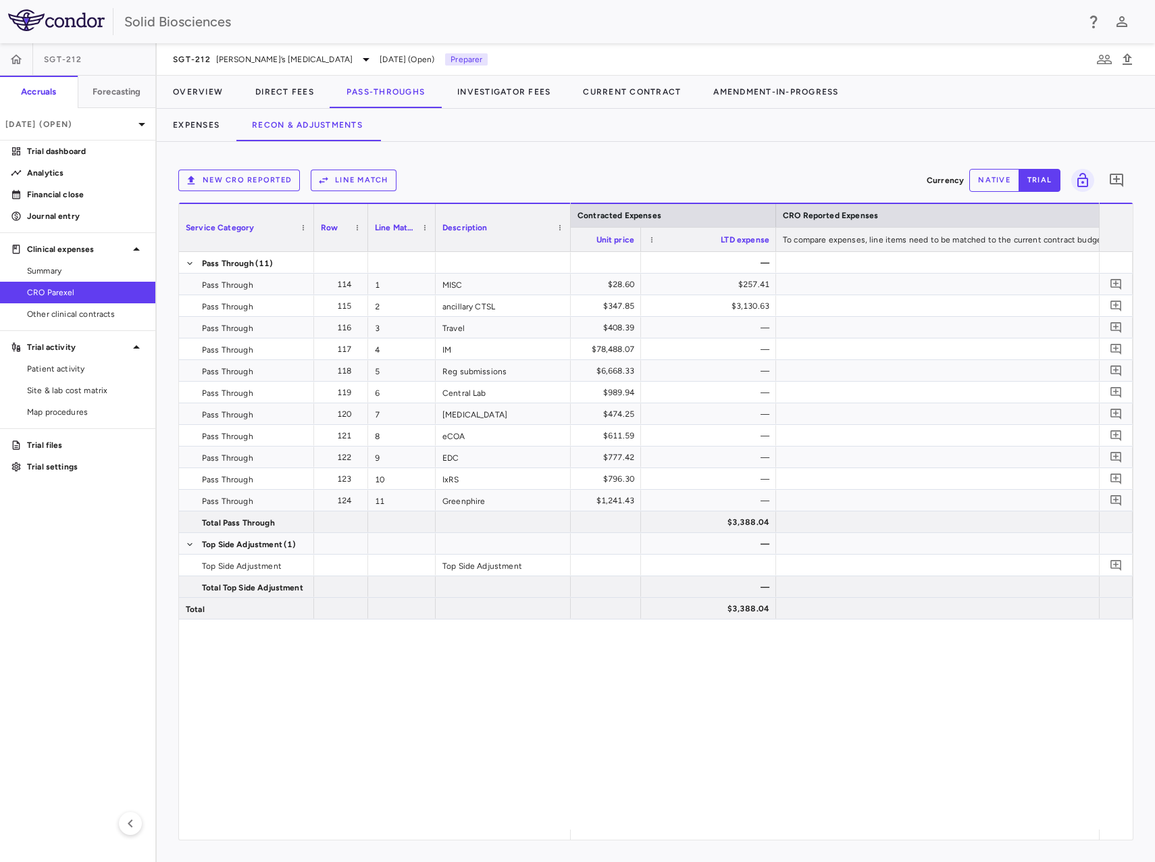
click at [355, 179] on button "Line Match" at bounding box center [354, 181] width 86 height 22
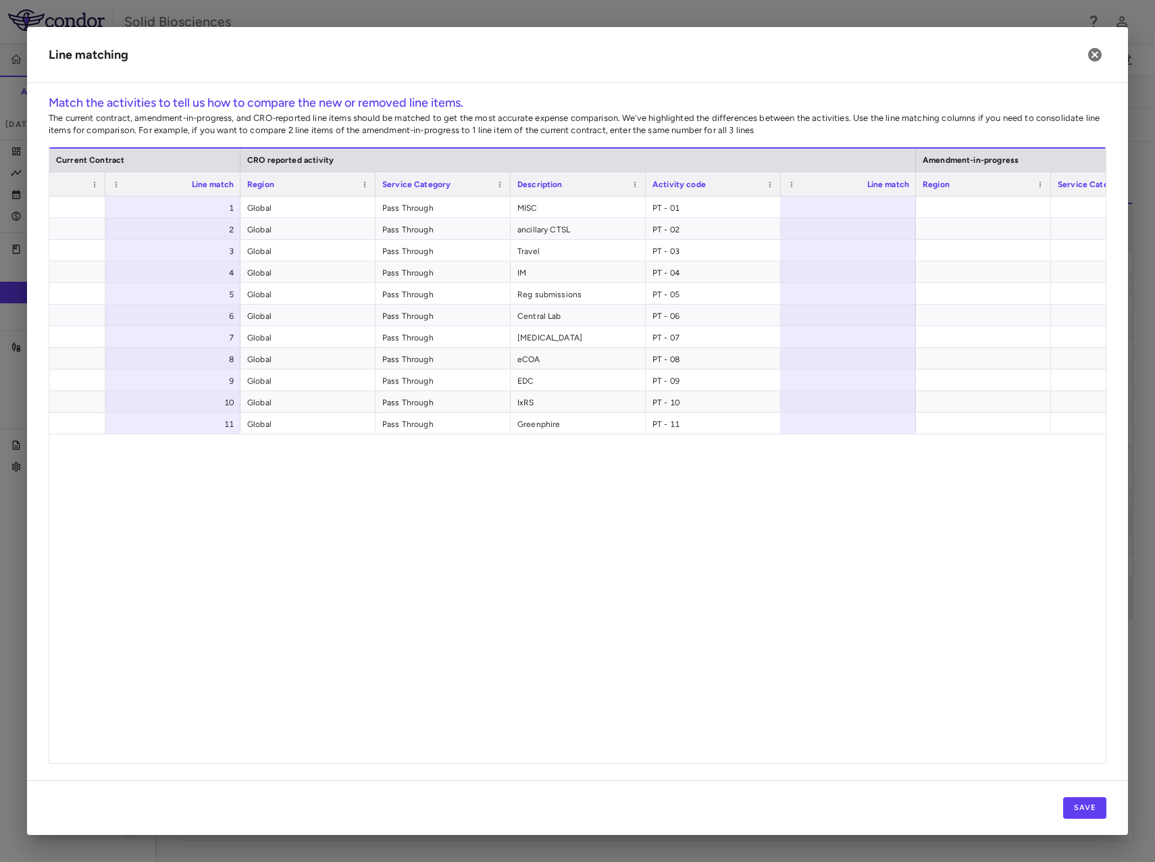
scroll to position [0, 597]
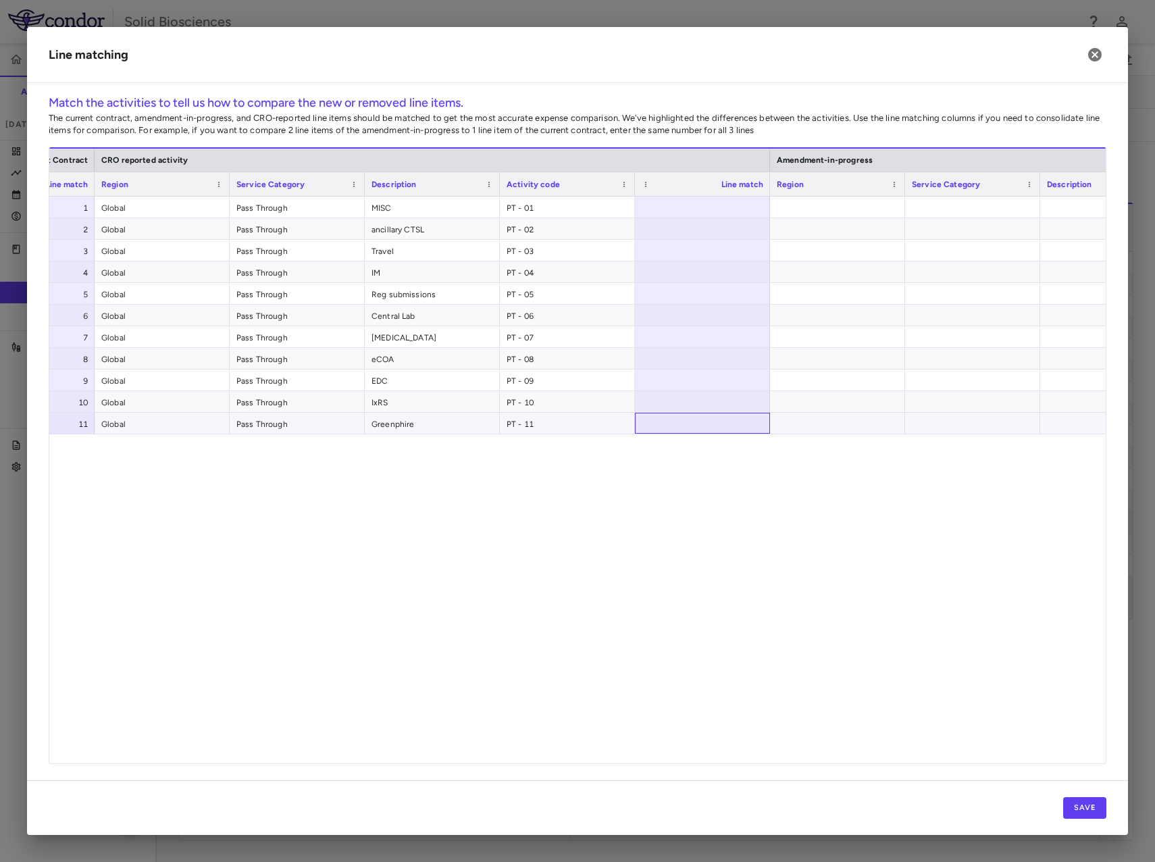
click at [730, 428] on div at bounding box center [702, 423] width 135 height 21
type input "**"
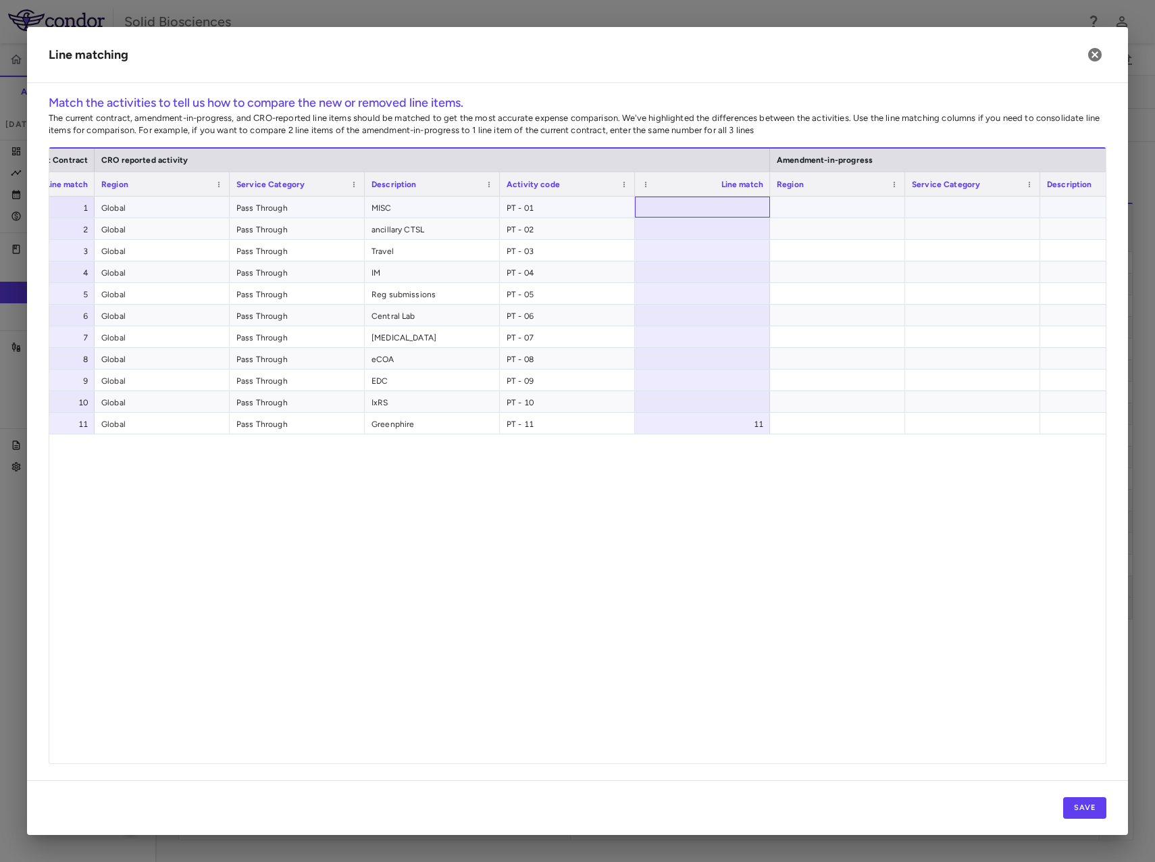
click at [726, 201] on div at bounding box center [702, 207] width 135 height 21
type input "***"
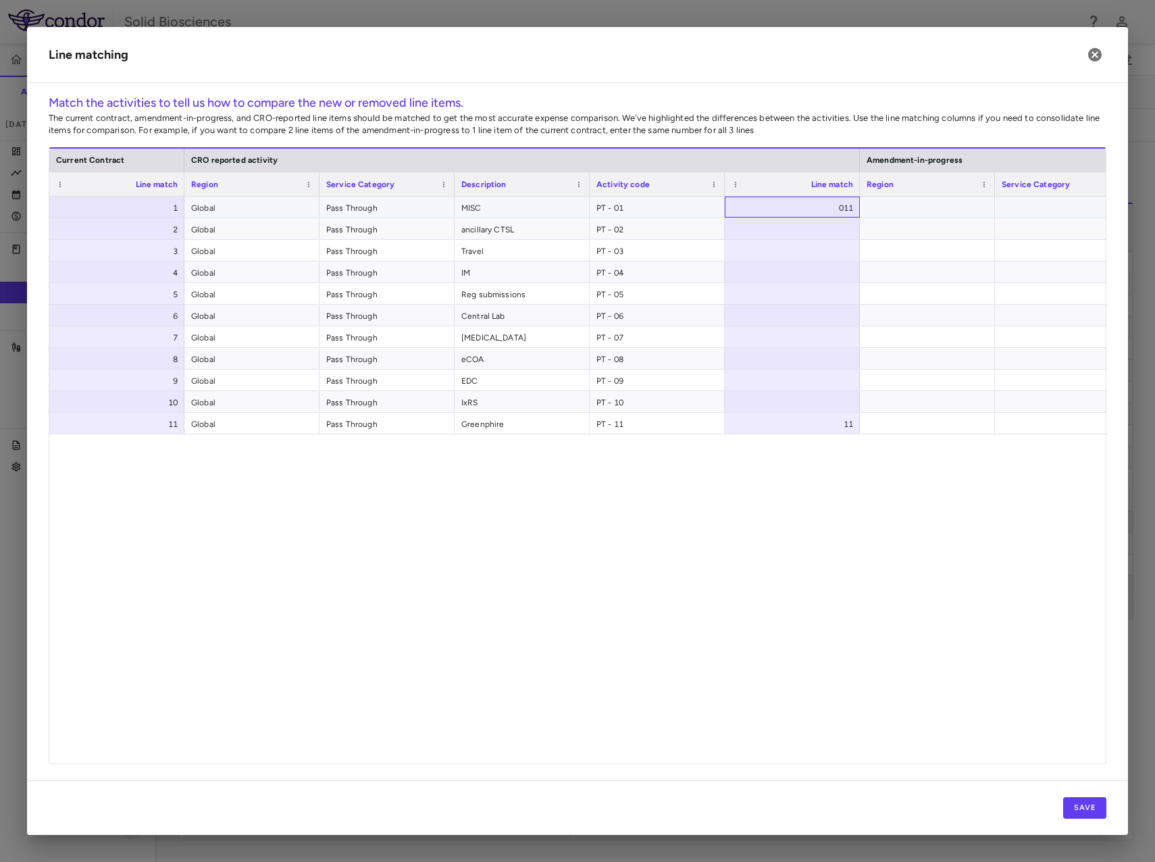
click at [856, 203] on div "011" at bounding box center [792, 207] width 135 height 21
click at [826, 206] on input "****" at bounding box center [802, 208] width 113 height 22
type input "*"
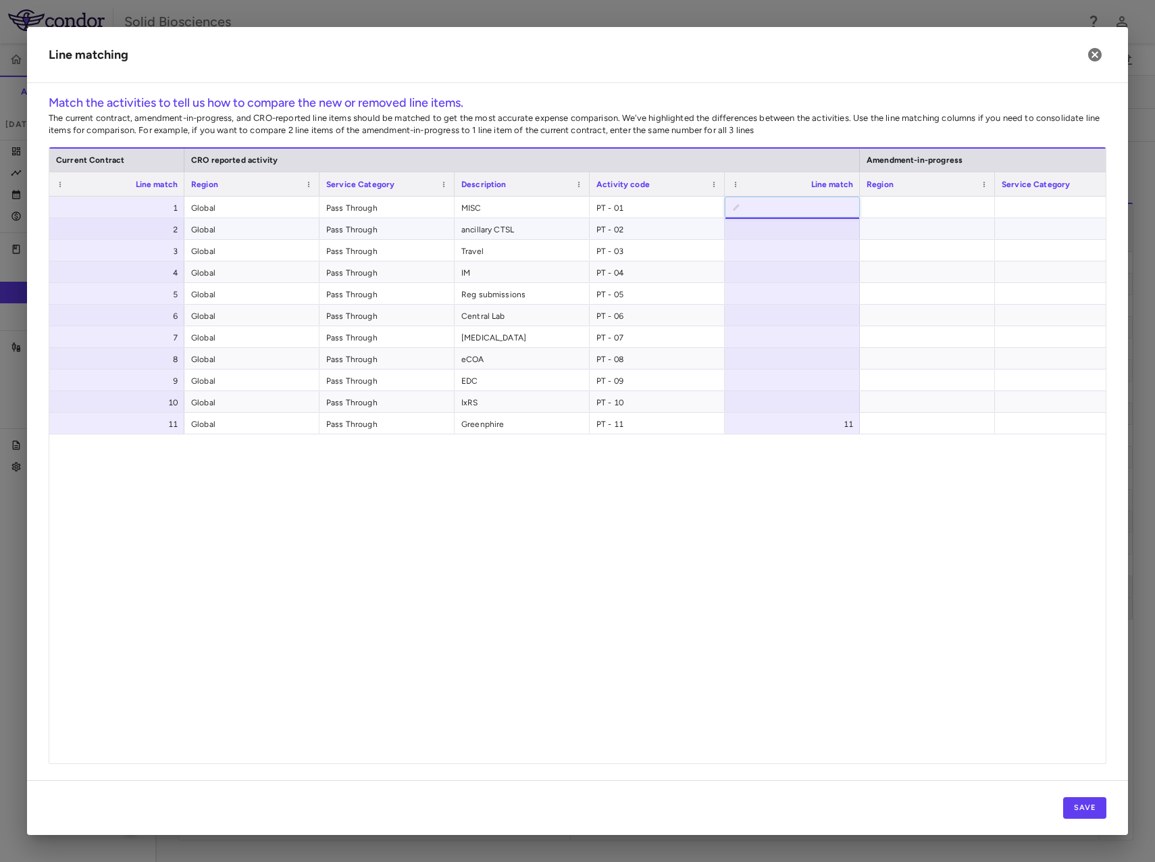
click at [835, 224] on div at bounding box center [792, 228] width 135 height 21
type input "*"
click at [831, 253] on div at bounding box center [792, 250] width 135 height 21
click at [828, 275] on div at bounding box center [792, 271] width 135 height 21
type input "*"
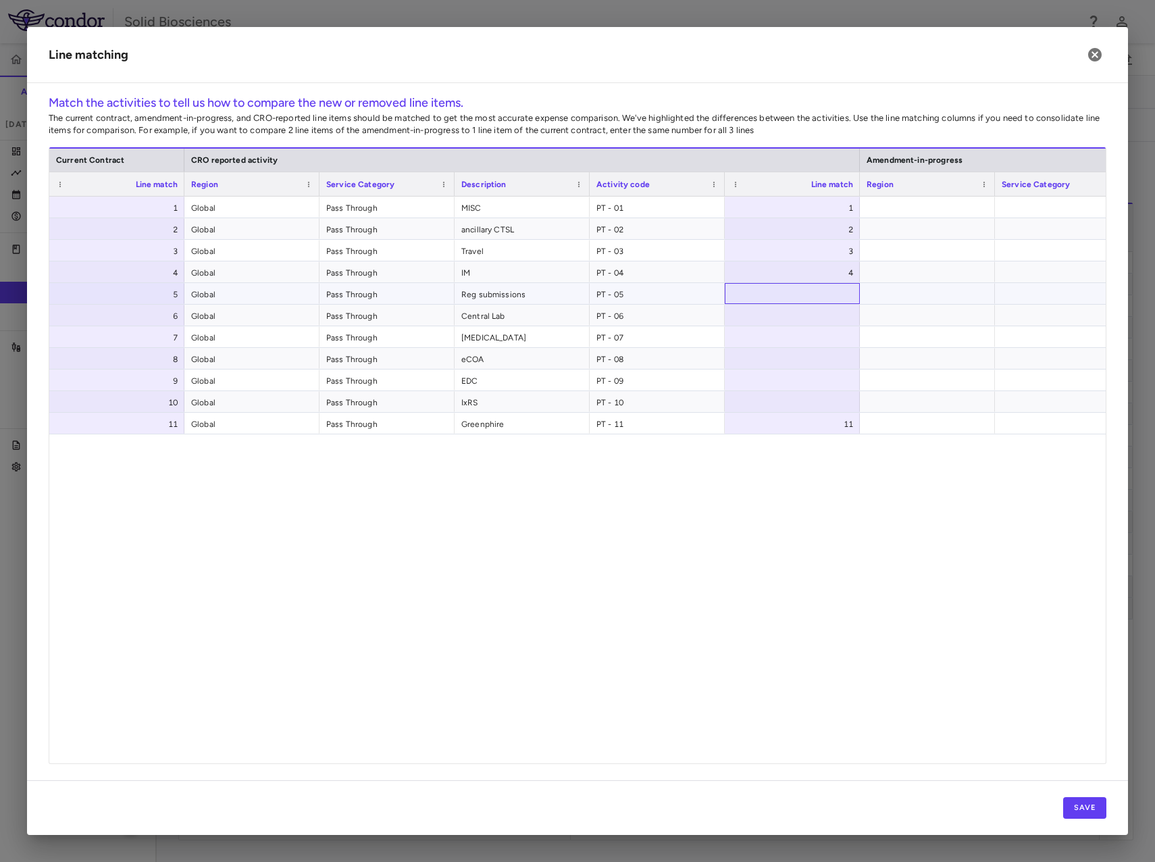
click at [830, 302] on div at bounding box center [792, 293] width 135 height 21
click at [828, 314] on div at bounding box center [792, 315] width 135 height 21
type input "*"
click at [838, 335] on div at bounding box center [792, 336] width 135 height 21
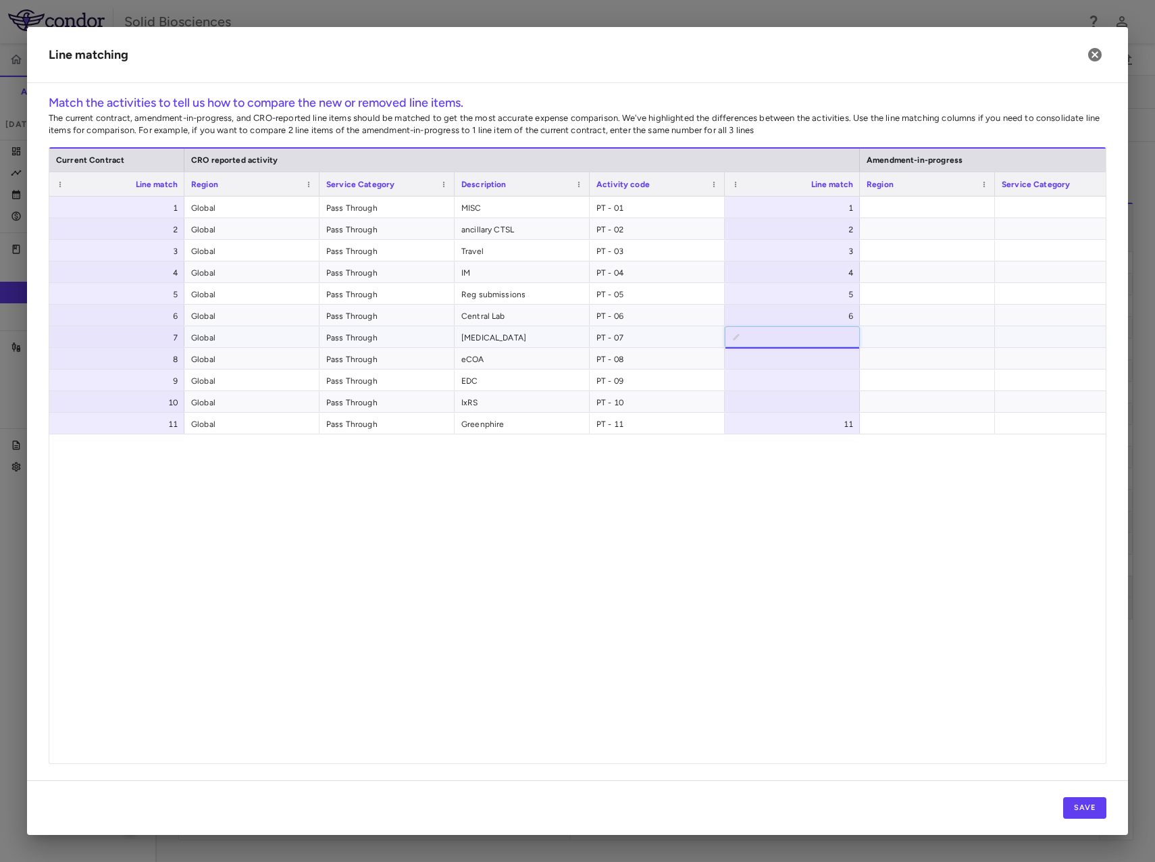
click at [830, 340] on input "**" at bounding box center [802, 337] width 113 height 22
type input "*"
click at [834, 359] on div at bounding box center [792, 358] width 135 height 21
type input "*"
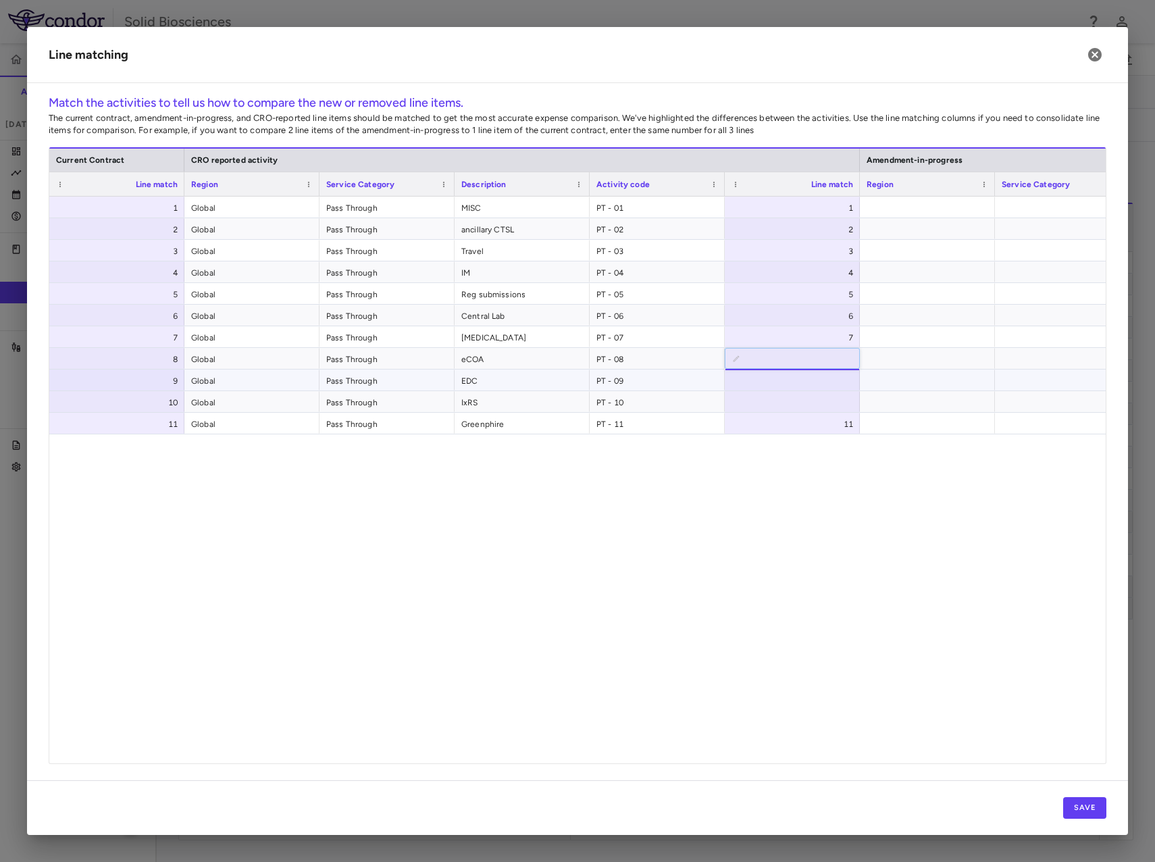
click at [838, 382] on div at bounding box center [792, 380] width 135 height 21
type input "*"
click at [840, 399] on div at bounding box center [792, 401] width 135 height 21
type input "**"
click at [905, 359] on div at bounding box center [927, 358] width 135 height 21
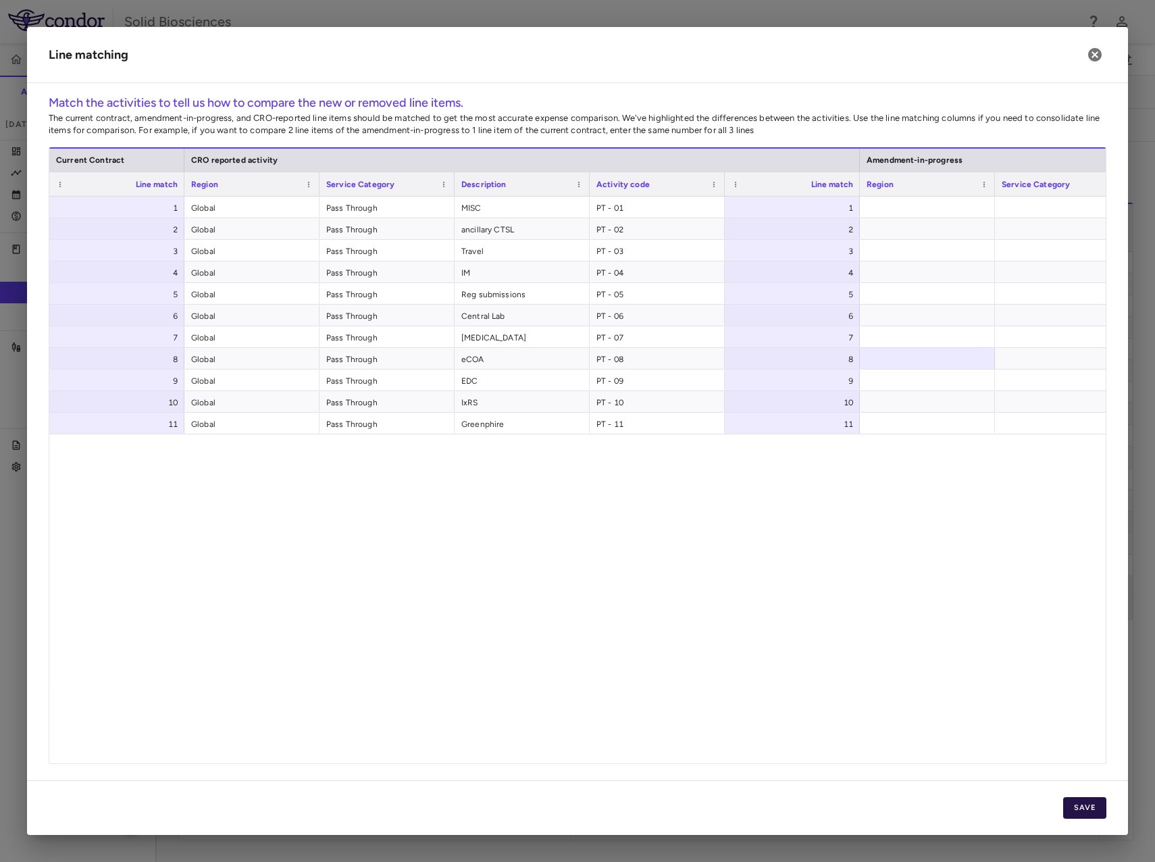
click at [1080, 810] on button "Save" at bounding box center [1084, 808] width 43 height 22
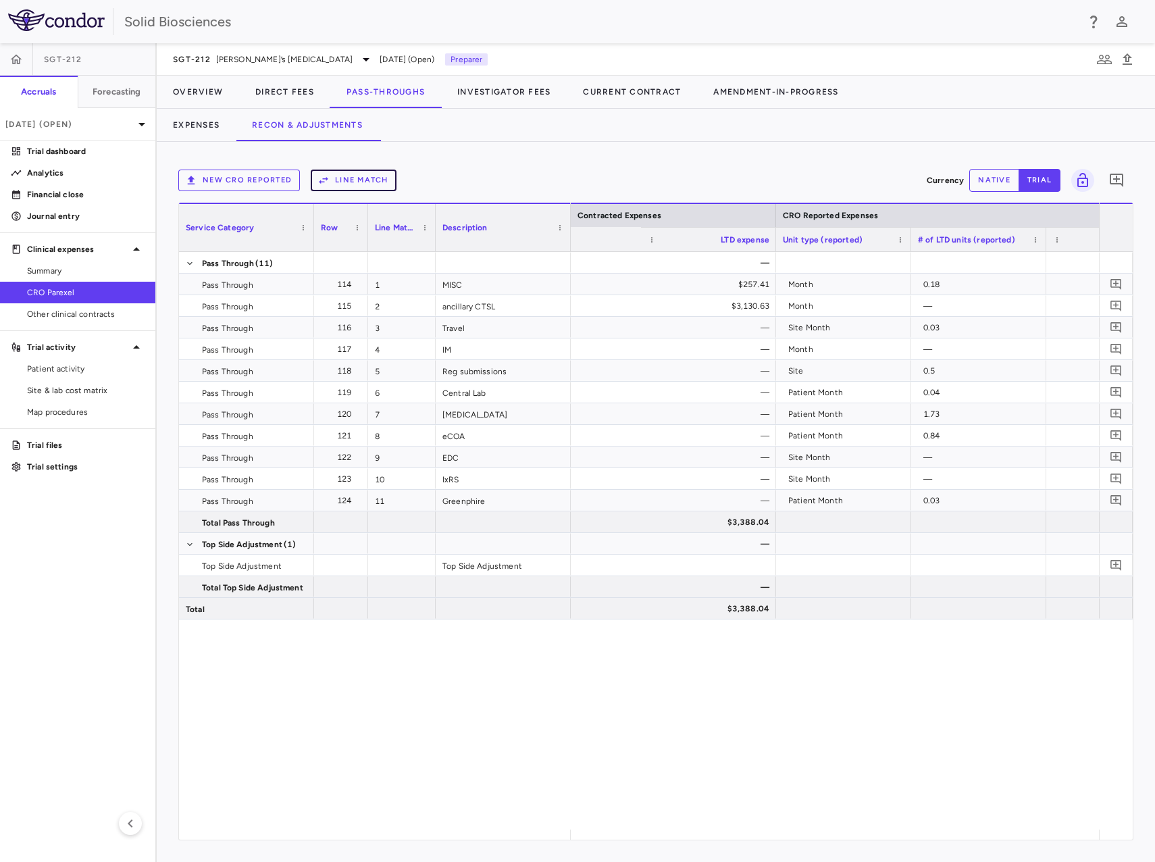
scroll to position [0, 2507]
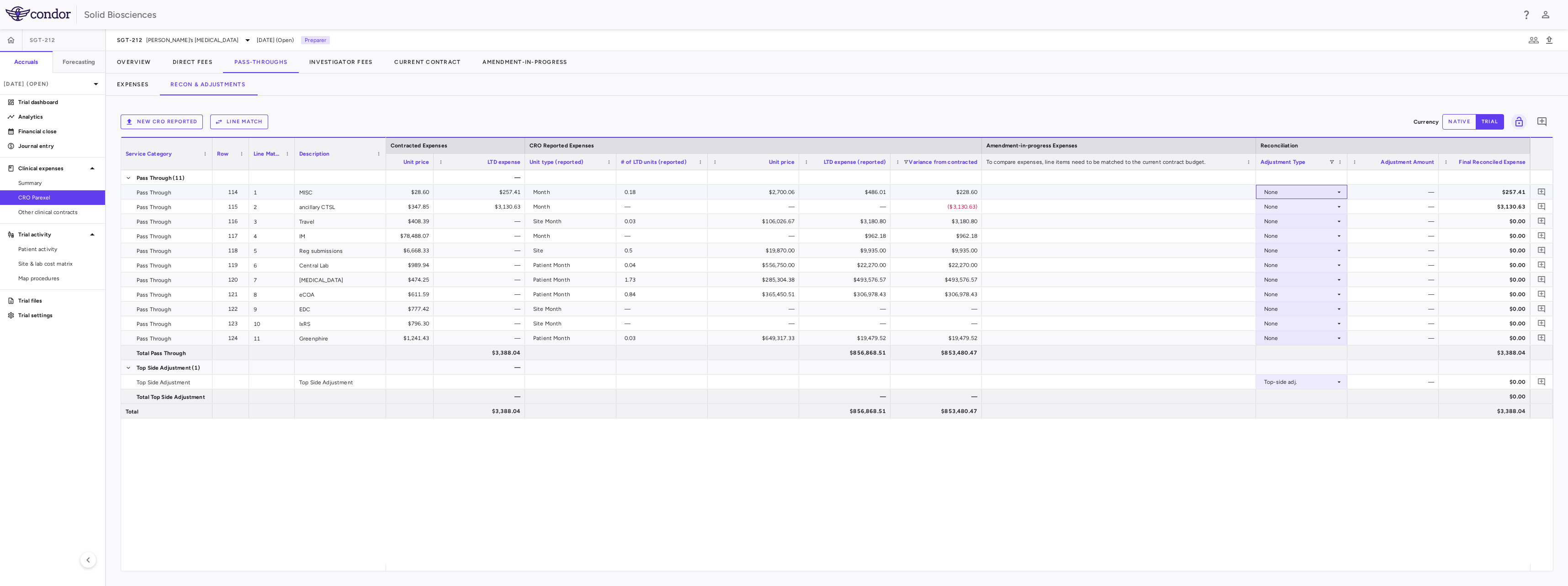
click at [1285, 189] on div "None" at bounding box center [1299, 193] width 71 height 15
click at [1301, 220] on div "CRO Reported" at bounding box center [1296, 224] width 43 height 8
click at [1293, 203] on div "None" at bounding box center [1299, 207] width 71 height 15
click at [1285, 206] on div "None" at bounding box center [1299, 207] width 71 height 15
click at [1294, 235] on li "CRO Reported" at bounding box center [1302, 239] width 91 height 14
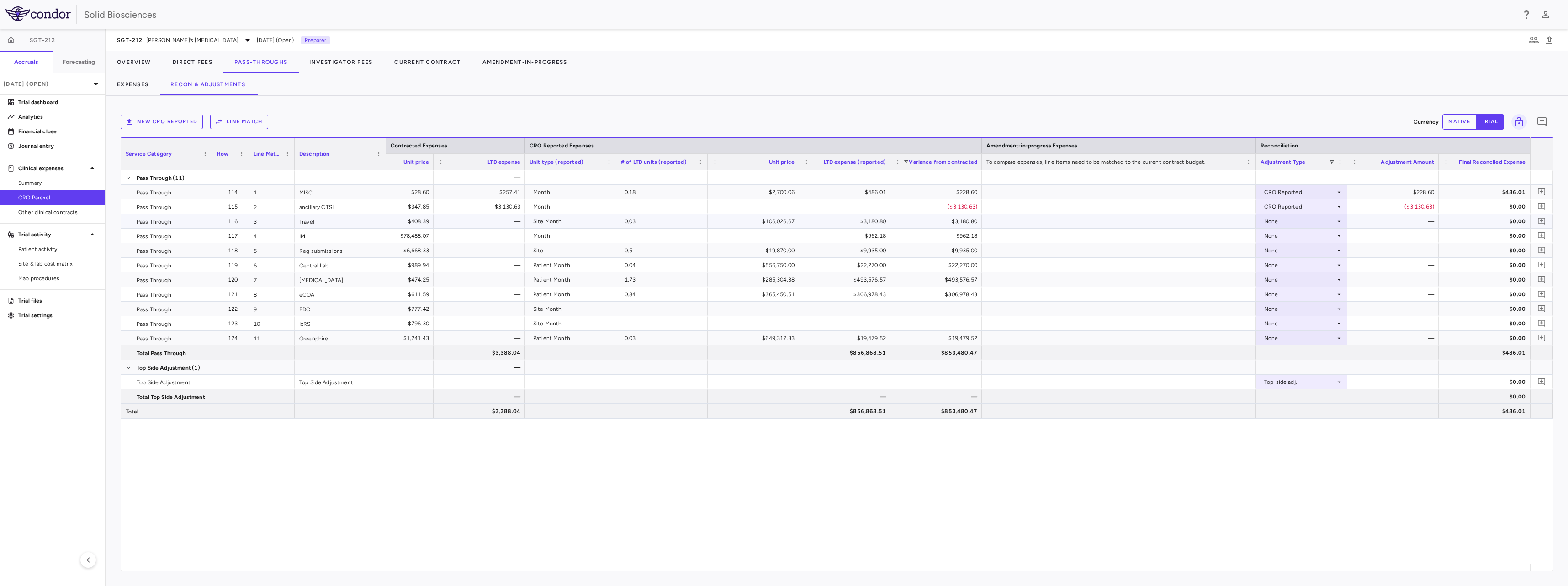
click at [1284, 224] on div "None" at bounding box center [1299, 222] width 71 height 15
click at [1293, 250] on div "CRO Reported" at bounding box center [1296, 253] width 43 height 8
click at [1286, 235] on div "None" at bounding box center [1299, 236] width 71 height 15
click at [1296, 264] on li "CRO Reported" at bounding box center [1302, 268] width 91 height 14
click at [1278, 250] on div "None" at bounding box center [1299, 251] width 71 height 15
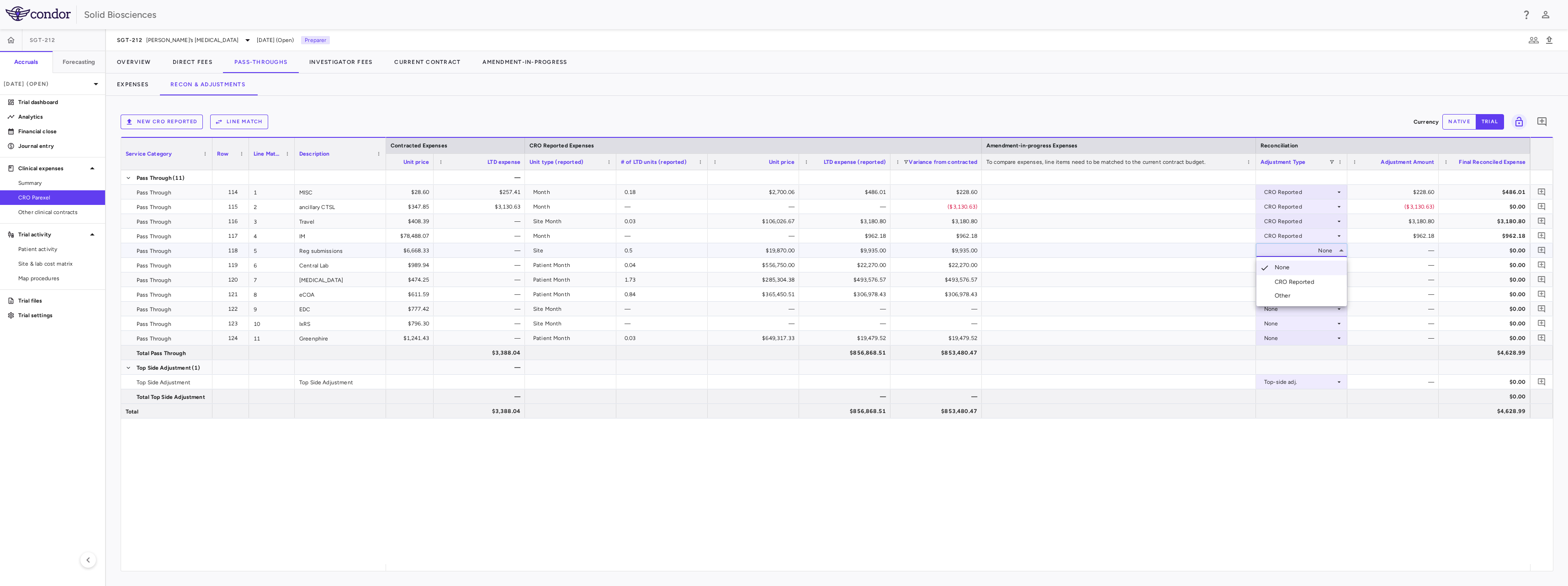
click at [1289, 280] on div "CRO Reported" at bounding box center [1296, 282] width 43 height 8
click at [1283, 297] on div "CRO Reported" at bounding box center [1296, 297] width 43 height 8
click at [1281, 277] on div "None" at bounding box center [1299, 280] width 71 height 15
drag, startPoint x: 1296, startPoint y: 312, endPoint x: 1291, endPoint y: 308, distance: 6.4
click at [1295, 312] on div "CRO Reported" at bounding box center [1296, 312] width 43 height 8
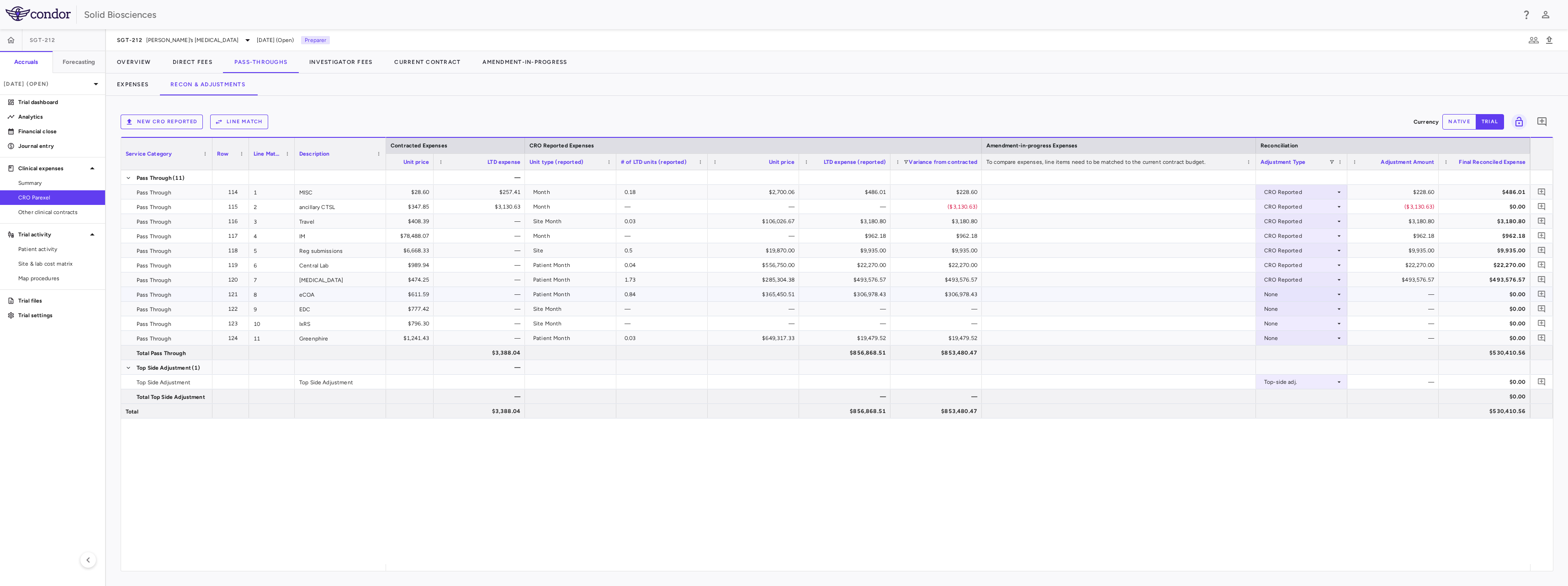
click at [1281, 295] on div "None" at bounding box center [1299, 295] width 71 height 15
click at [1291, 324] on div "CRO Reported" at bounding box center [1296, 326] width 43 height 8
click at [1287, 340] on div "CRO Reported" at bounding box center [1296, 341] width 43 height 8
click at [1278, 326] on div "None" at bounding box center [1299, 324] width 71 height 15
click at [1293, 358] on div "CRO Reported" at bounding box center [1296, 356] width 43 height 8
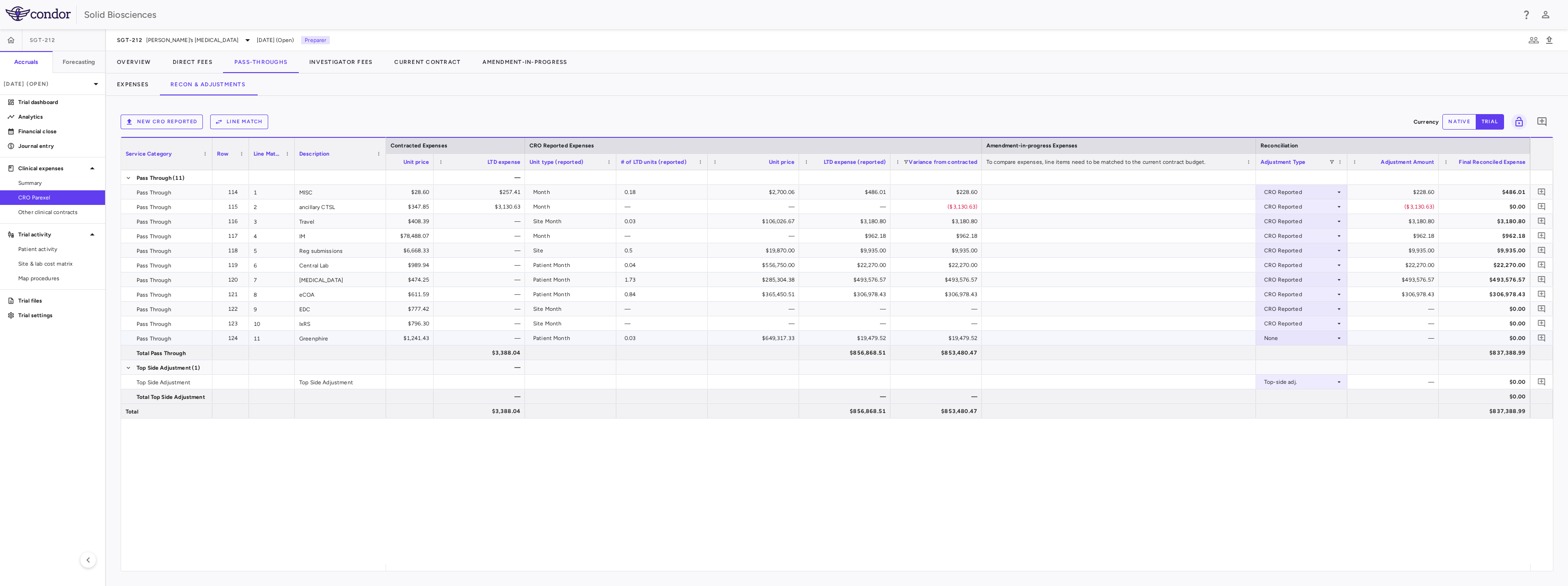
click at [1278, 338] on div "None" at bounding box center [1299, 339] width 71 height 15
click at [1293, 366] on div "CRO Reported" at bounding box center [1296, 370] width 43 height 8
click at [1354, 470] on div "— 0.10 $28.60 $257.41 Month 0.18 $2,700.06 $486.01 $228.60 CRO Reported $228.60…" at bounding box center [958, 367] width 1144 height 394
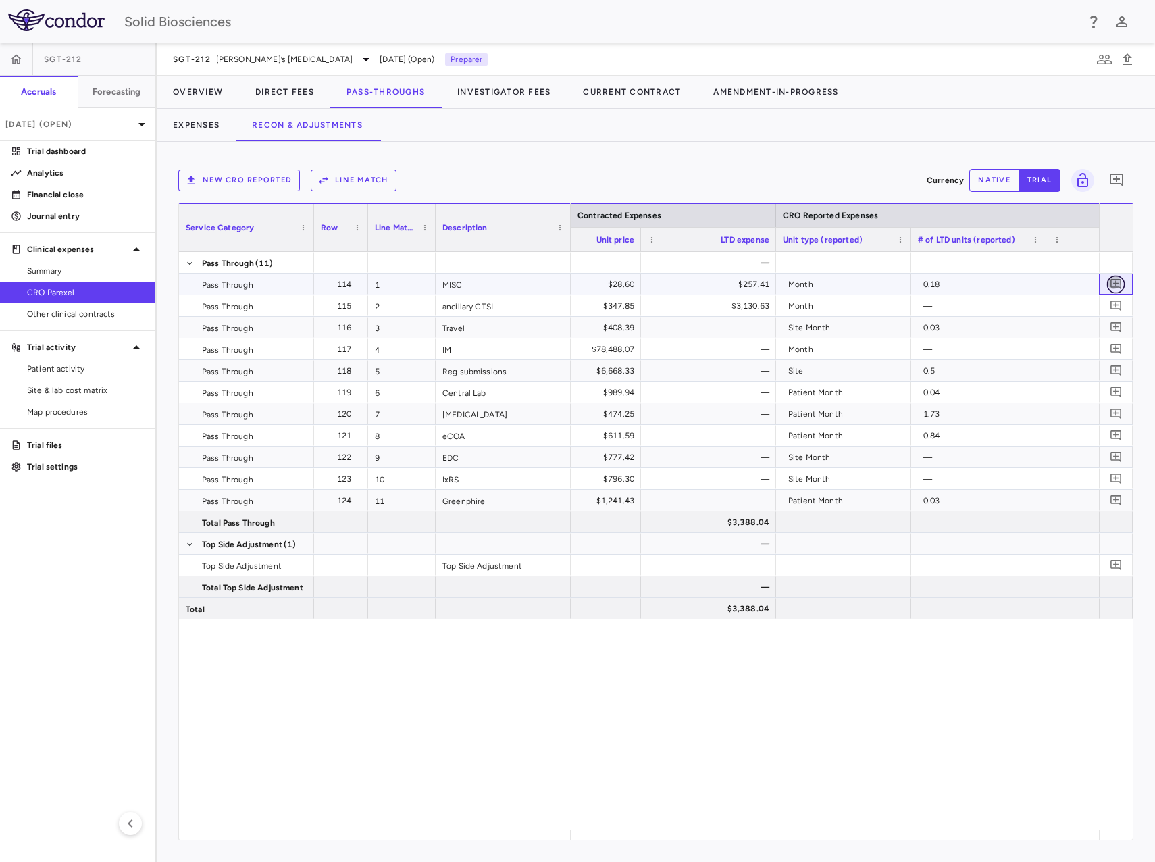
click at [1117, 281] on icon "Add comment" at bounding box center [1116, 284] width 13 height 13
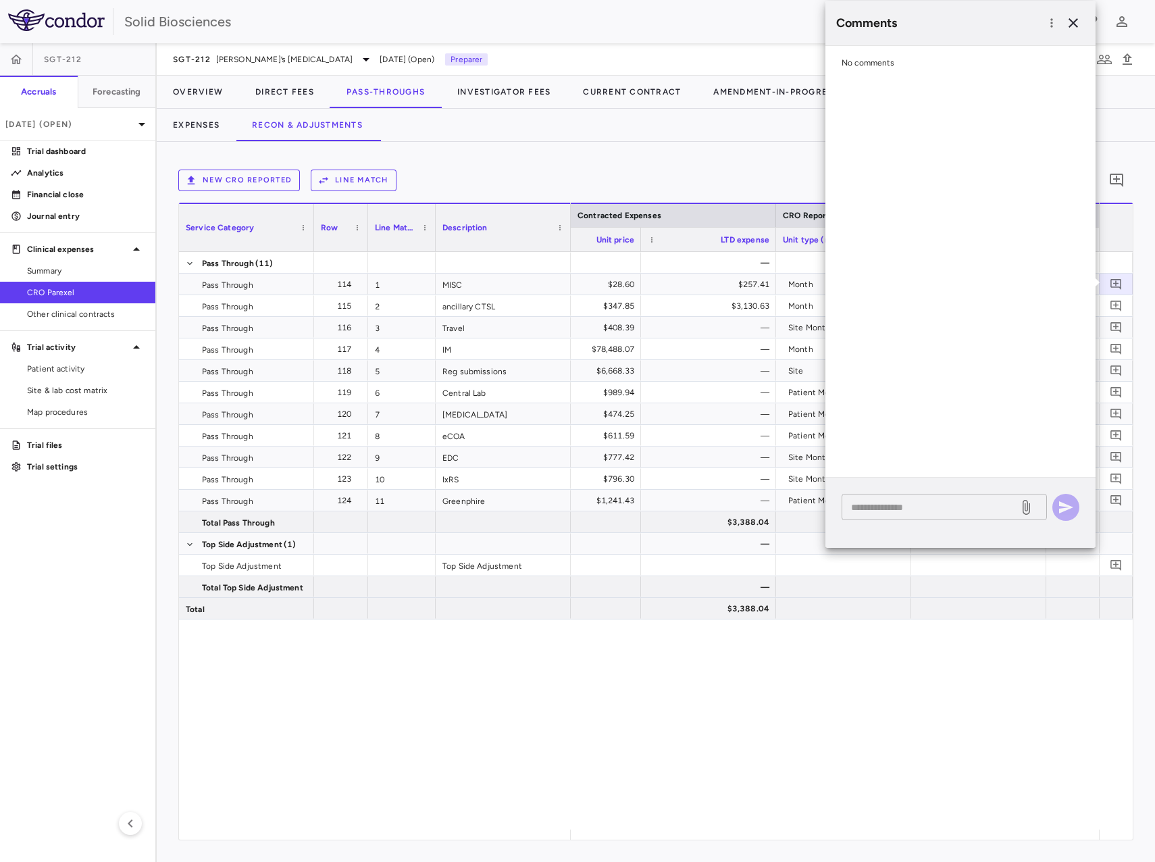
click at [925, 517] on div "* ​" at bounding box center [944, 507] width 205 height 26
paste textarea "**********"
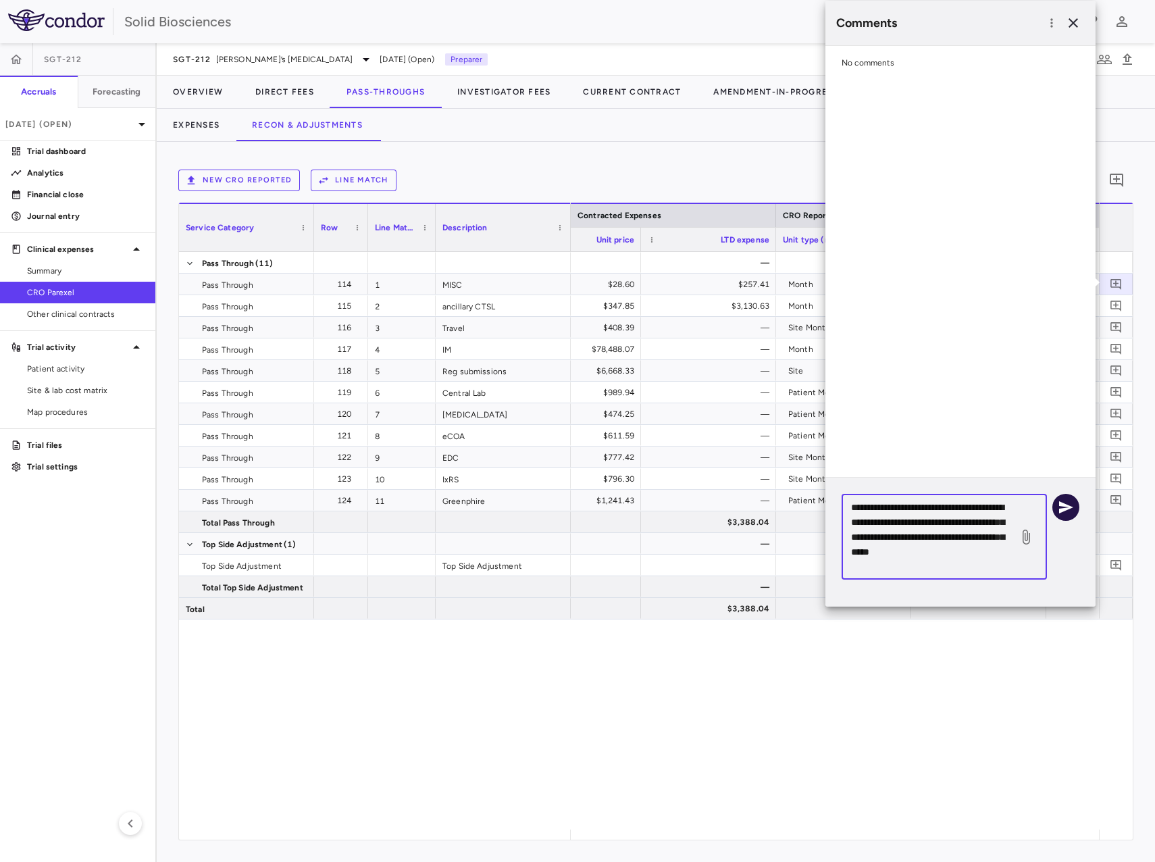
type textarea "**********"
click at [1056, 511] on button "button" at bounding box center [1066, 507] width 27 height 27
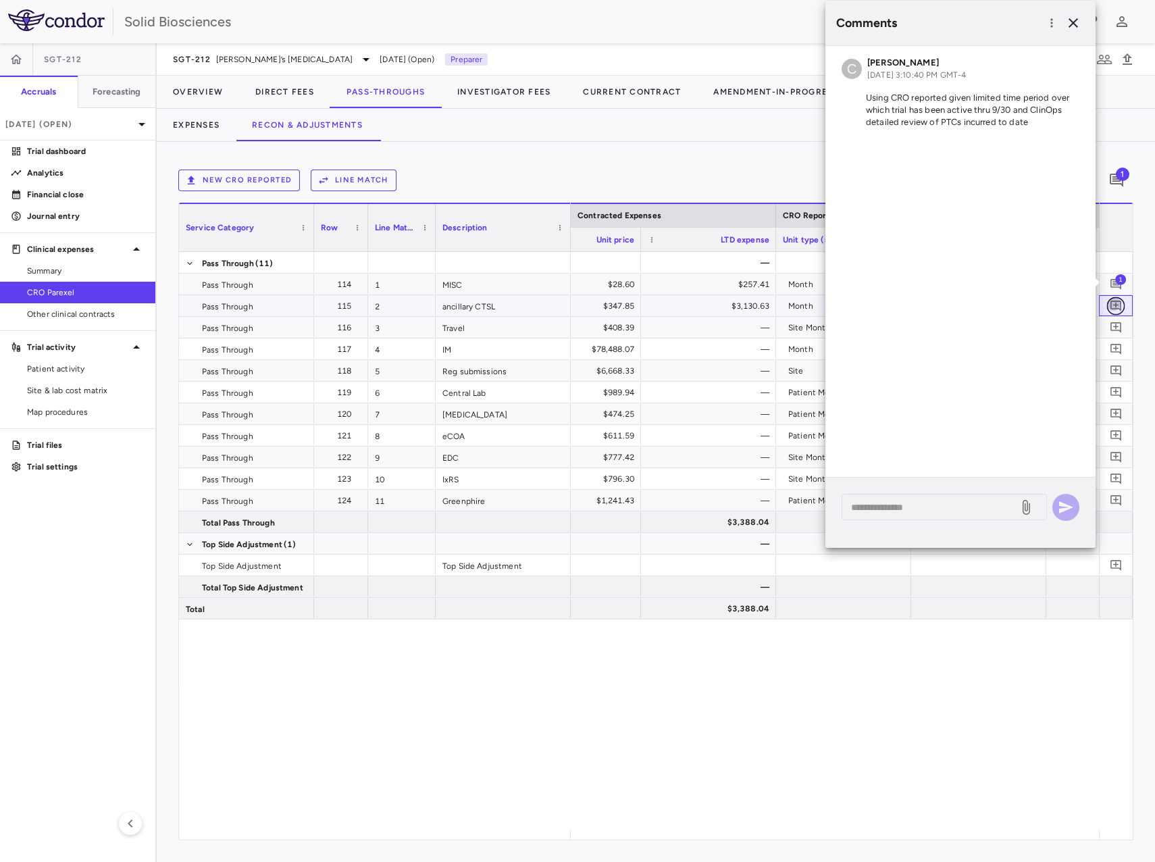
click at [1115, 307] on icon "Add comment" at bounding box center [1116, 305] width 13 height 13
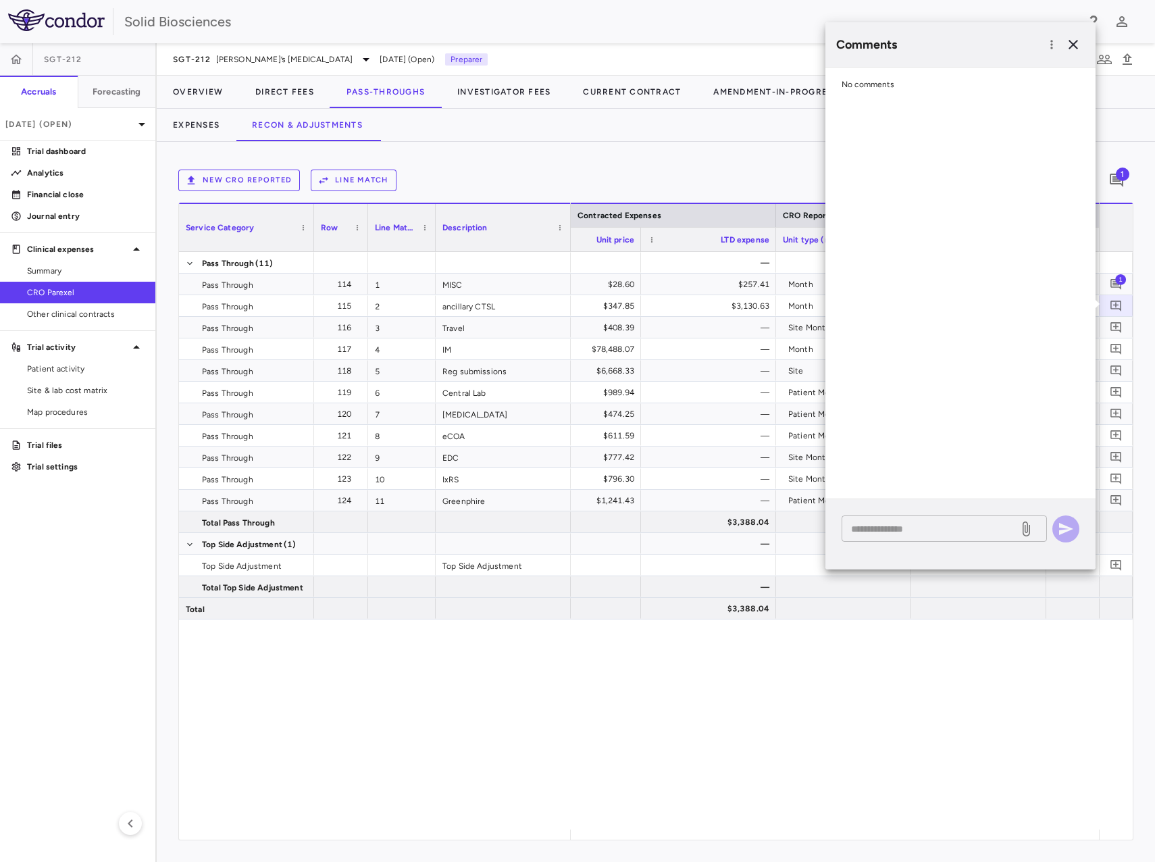
click at [942, 533] on textarea at bounding box center [930, 529] width 158 height 15
paste textarea "**********"
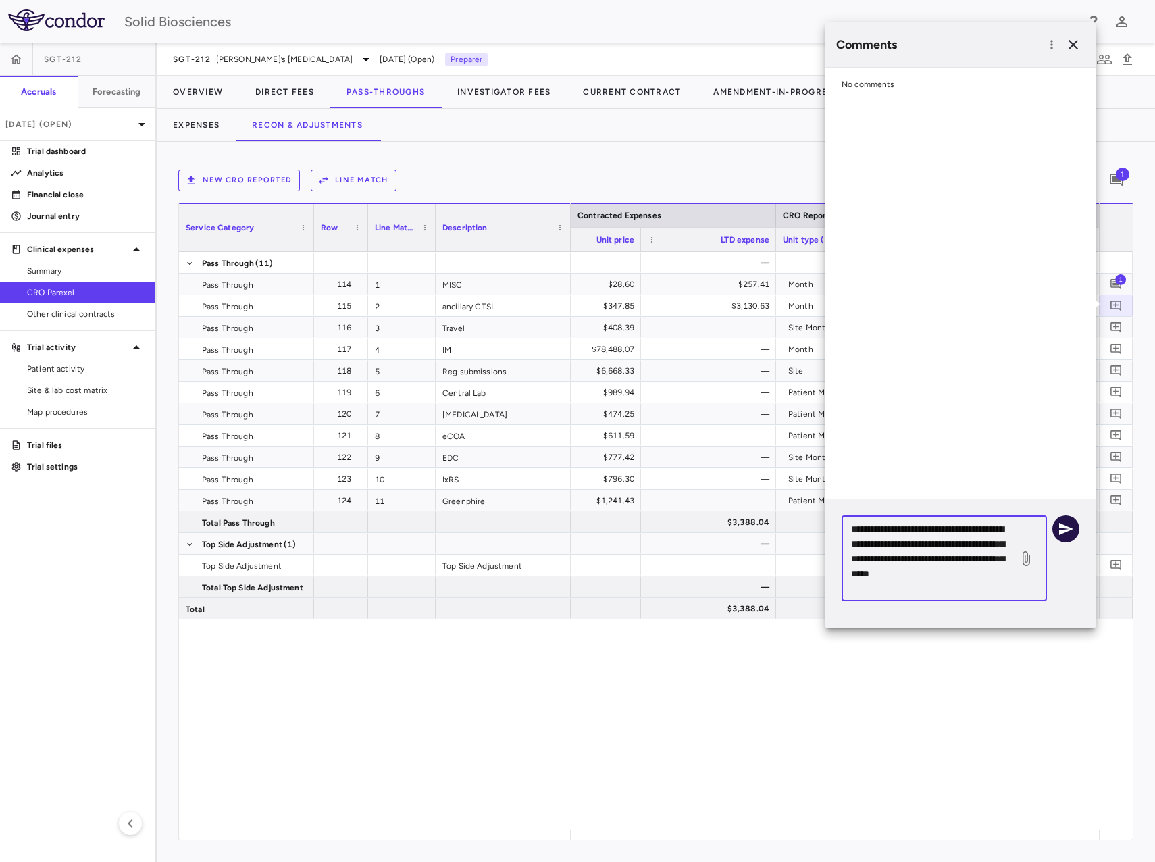
type textarea "**********"
click at [1061, 524] on icon "button" at bounding box center [1066, 529] width 14 height 12
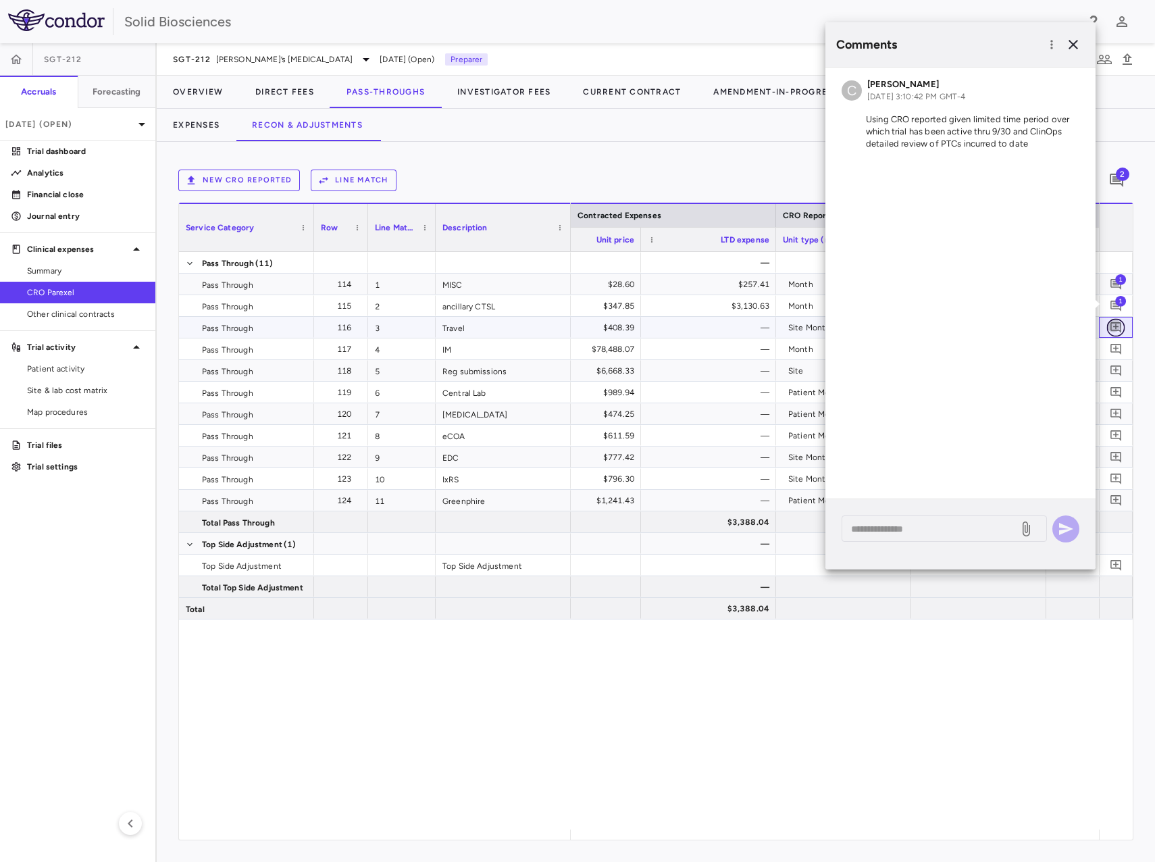
click at [1121, 327] on icon "Add comment" at bounding box center [1116, 327] width 11 height 11
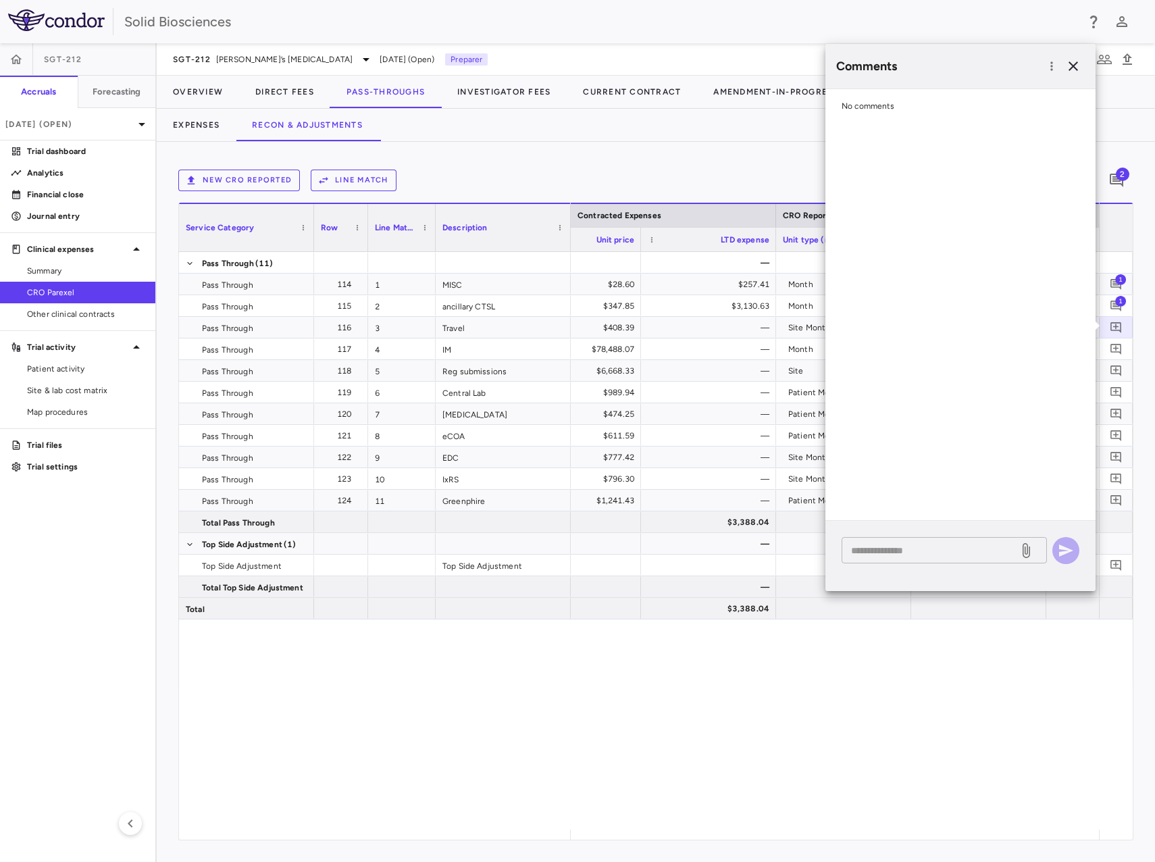
click at [956, 559] on div "* ​" at bounding box center [944, 550] width 205 height 26
paste textarea "**********"
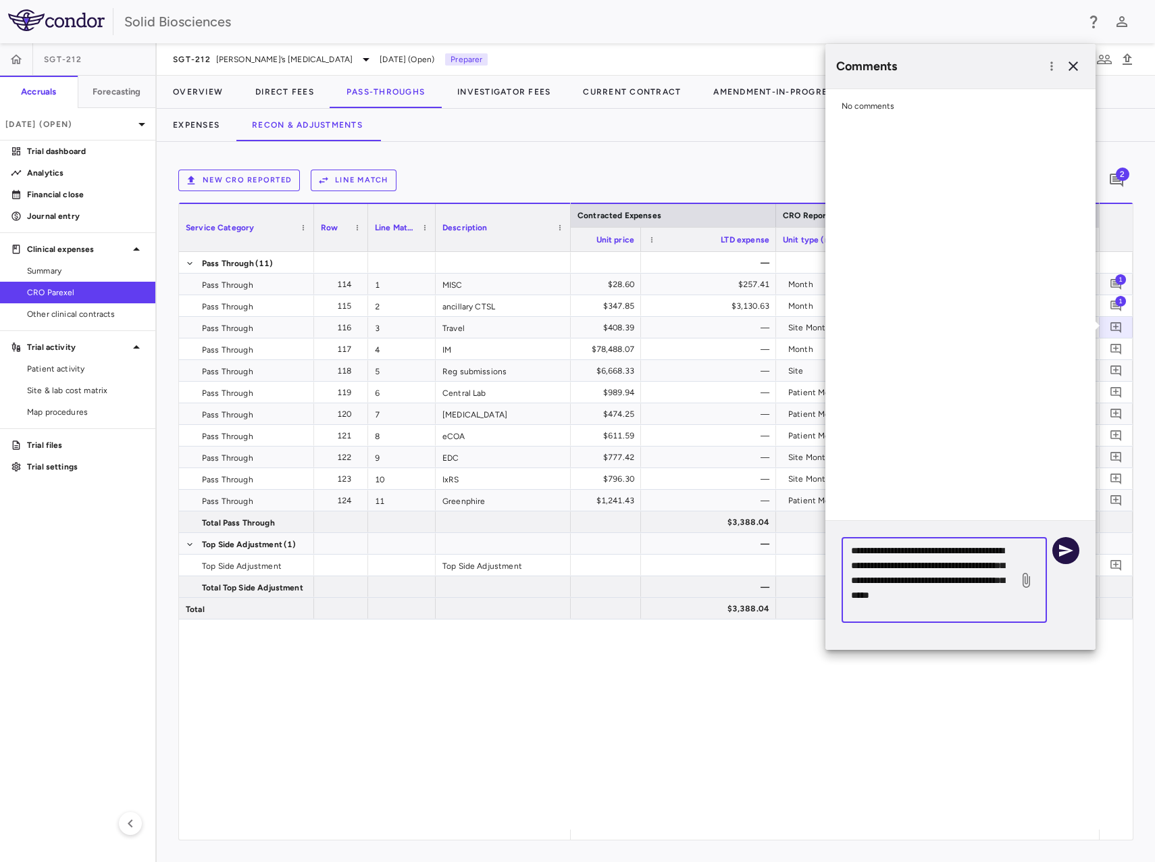
type textarea "**********"
drag, startPoint x: 1069, startPoint y: 552, endPoint x: 1114, endPoint y: 345, distance: 211.6
click at [1069, 551] on icon "button" at bounding box center [1066, 551] width 14 height 12
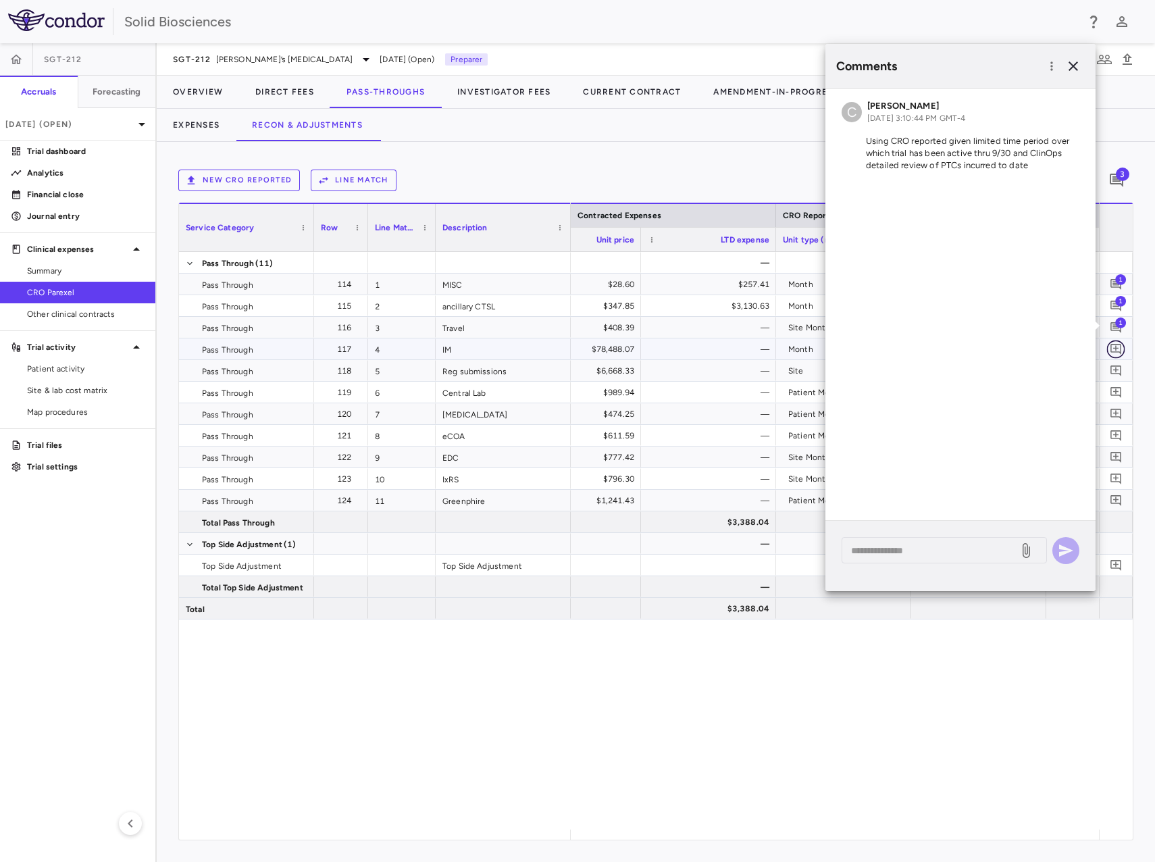
click at [1118, 346] on icon "Add comment" at bounding box center [1116, 349] width 13 height 13
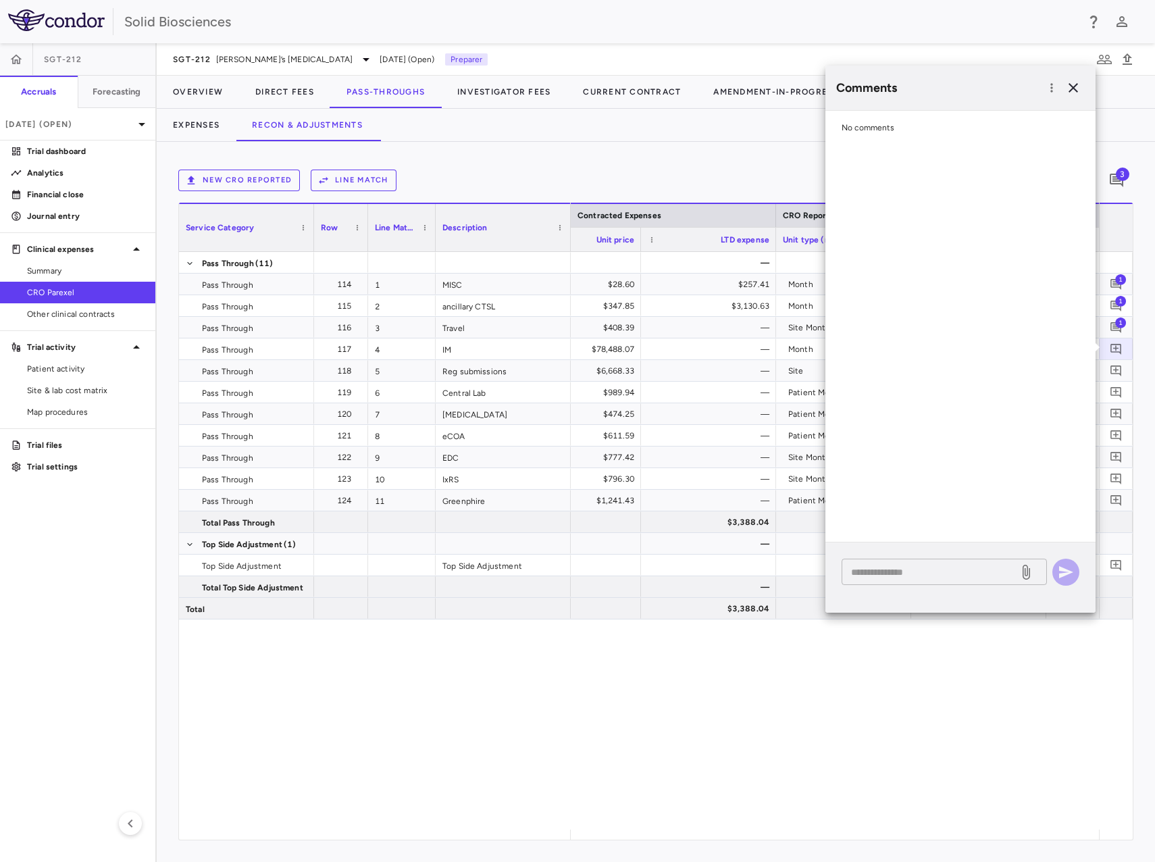
click at [930, 573] on textarea at bounding box center [930, 572] width 158 height 15
paste textarea "**********"
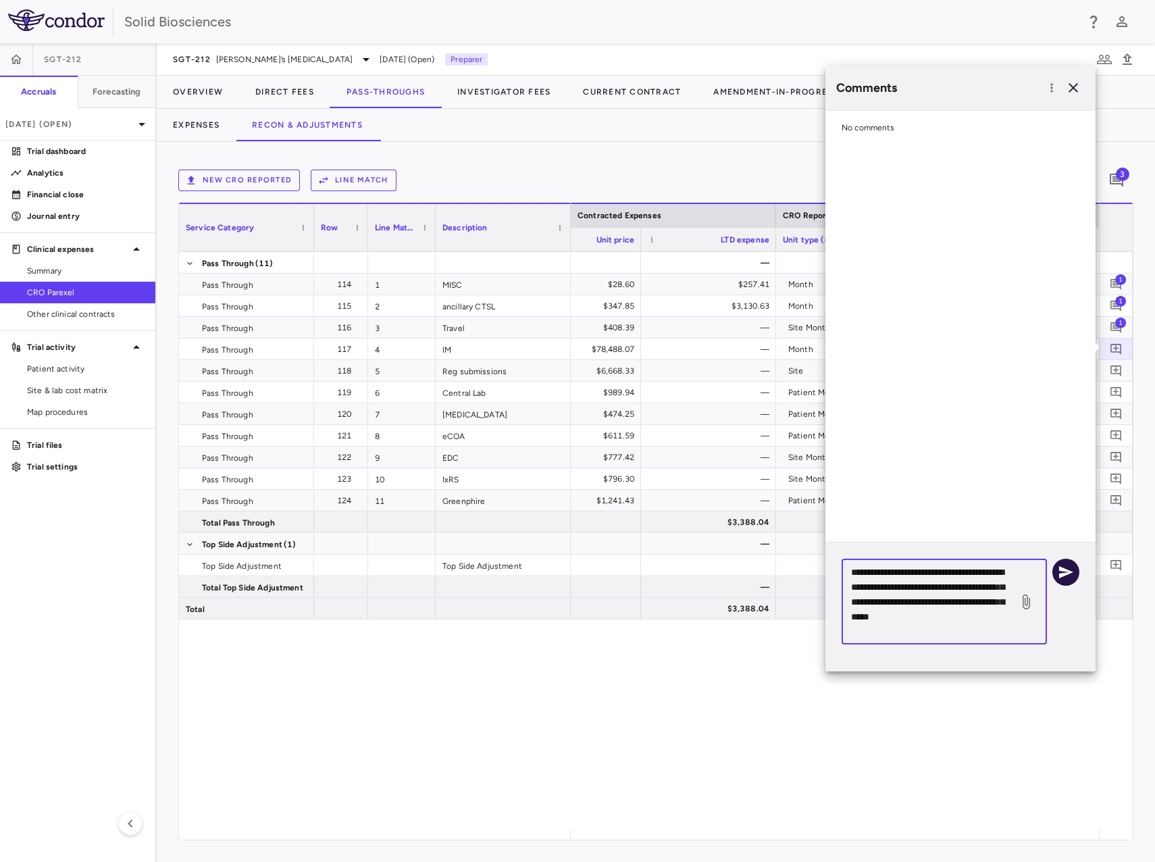
type textarea "**********"
drag, startPoint x: 1057, startPoint y: 575, endPoint x: 1109, endPoint y: 355, distance: 225.8
click at [1057, 574] on button "button" at bounding box center [1066, 572] width 27 height 27
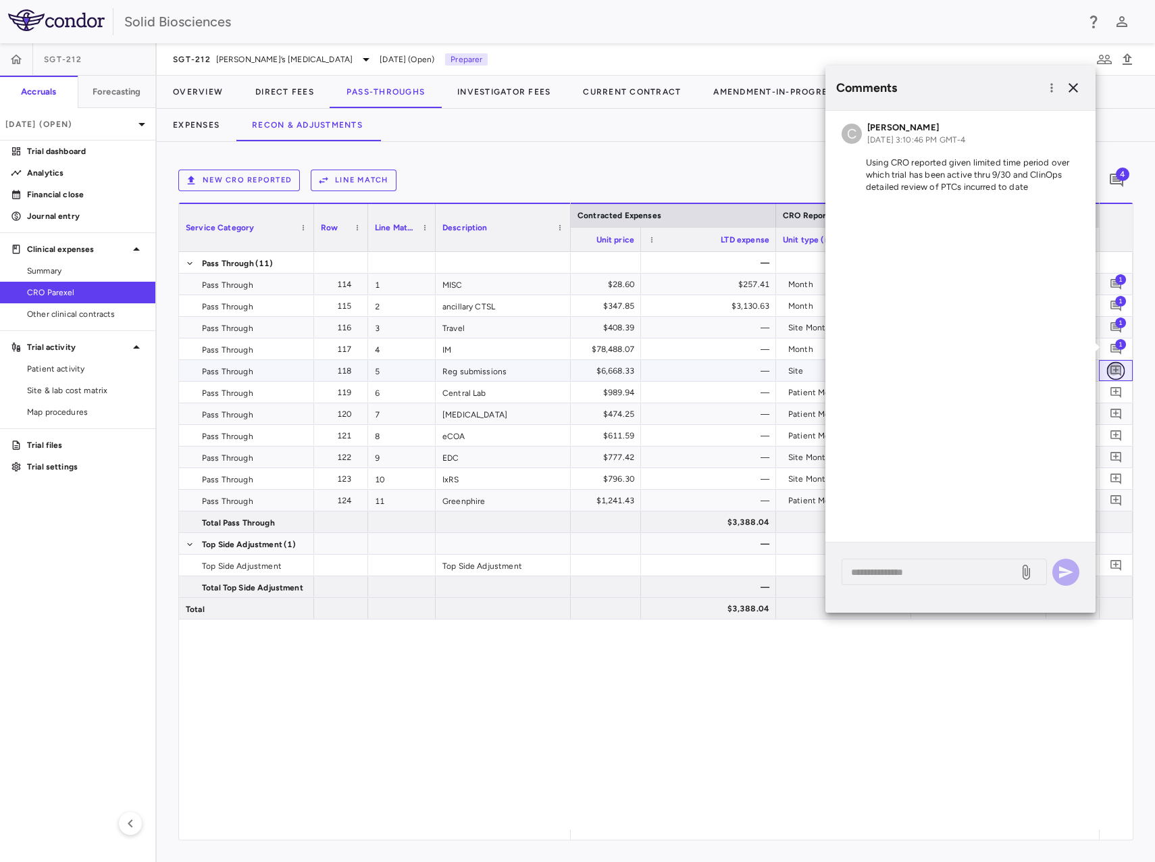
click at [1117, 370] on icon "Add comment" at bounding box center [1116, 370] width 11 height 11
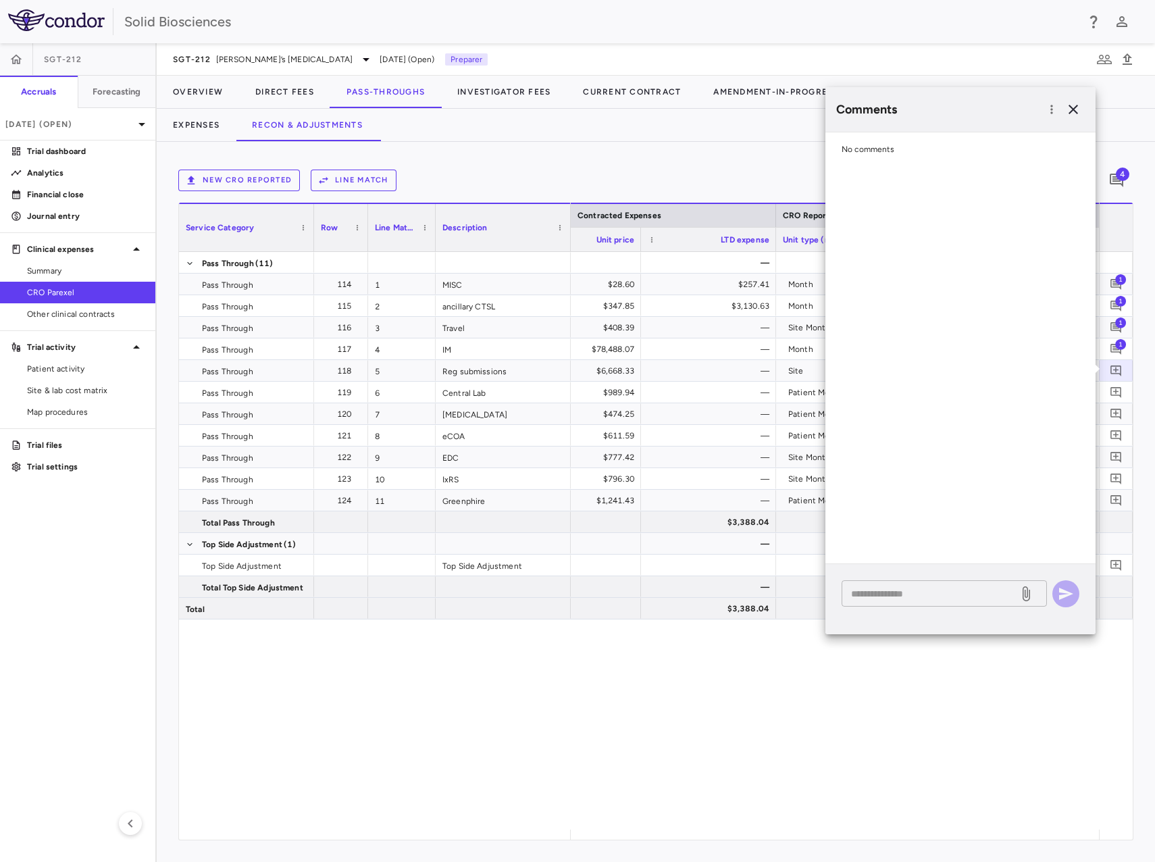
drag, startPoint x: 940, startPoint y: 594, endPoint x: 959, endPoint y: 590, distance: 19.2
click at [940, 594] on textarea at bounding box center [930, 593] width 158 height 15
paste textarea "**********"
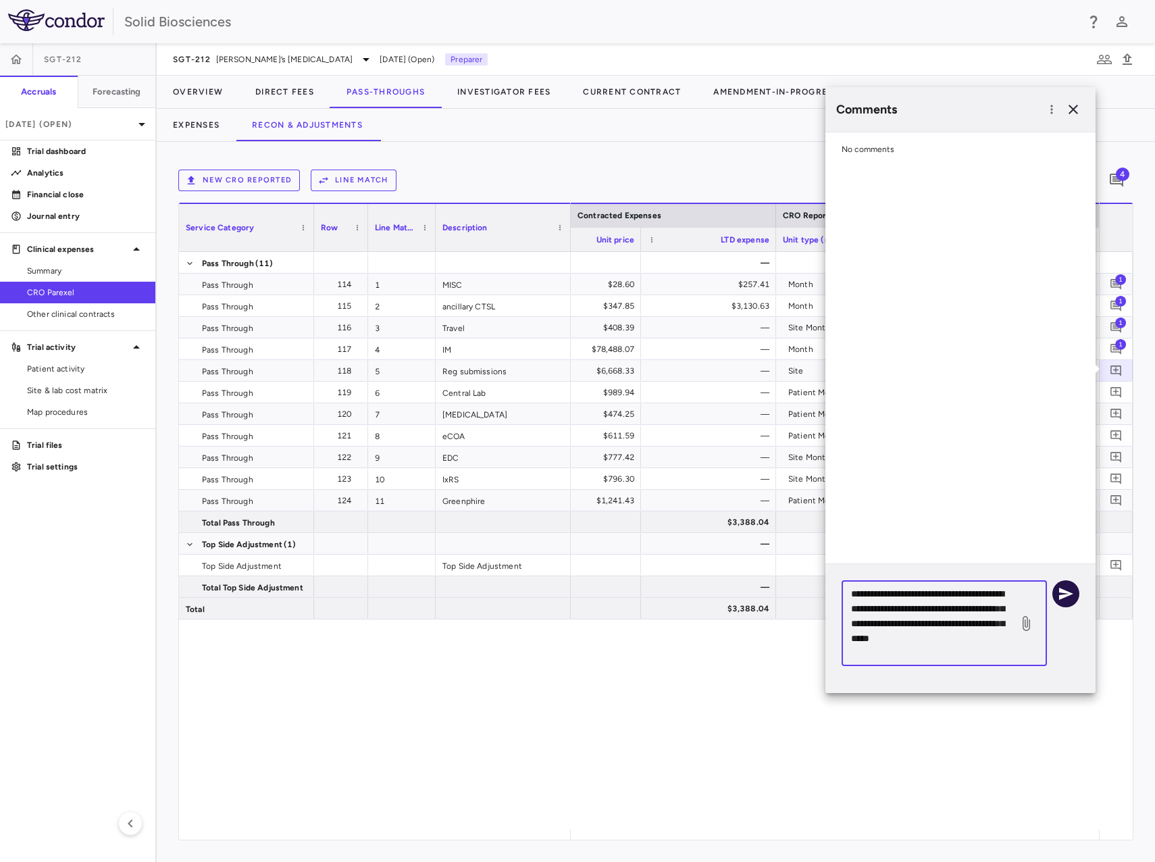
type textarea "**********"
click at [1069, 595] on icon "button" at bounding box center [1066, 594] width 16 height 16
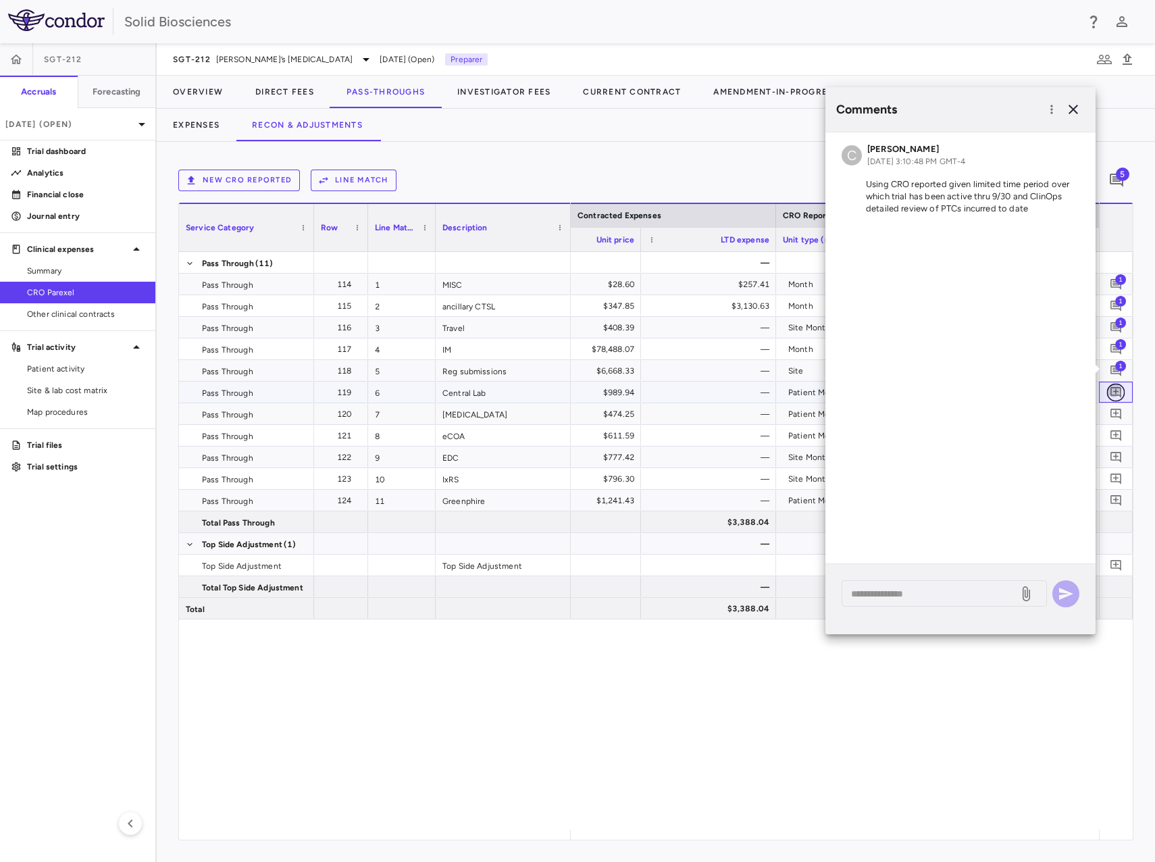
click at [1112, 394] on icon "Add comment" at bounding box center [1116, 392] width 13 height 13
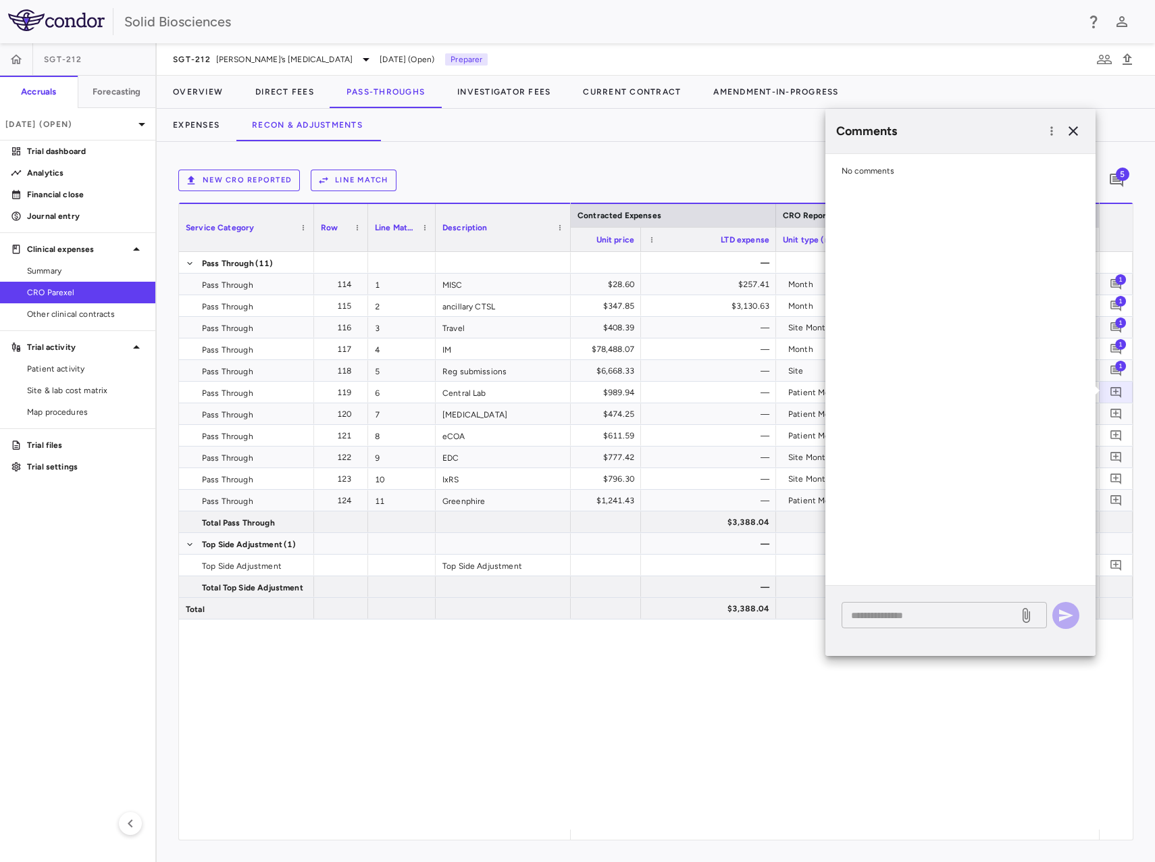
click at [916, 617] on textarea at bounding box center [930, 615] width 158 height 15
paste textarea "**********"
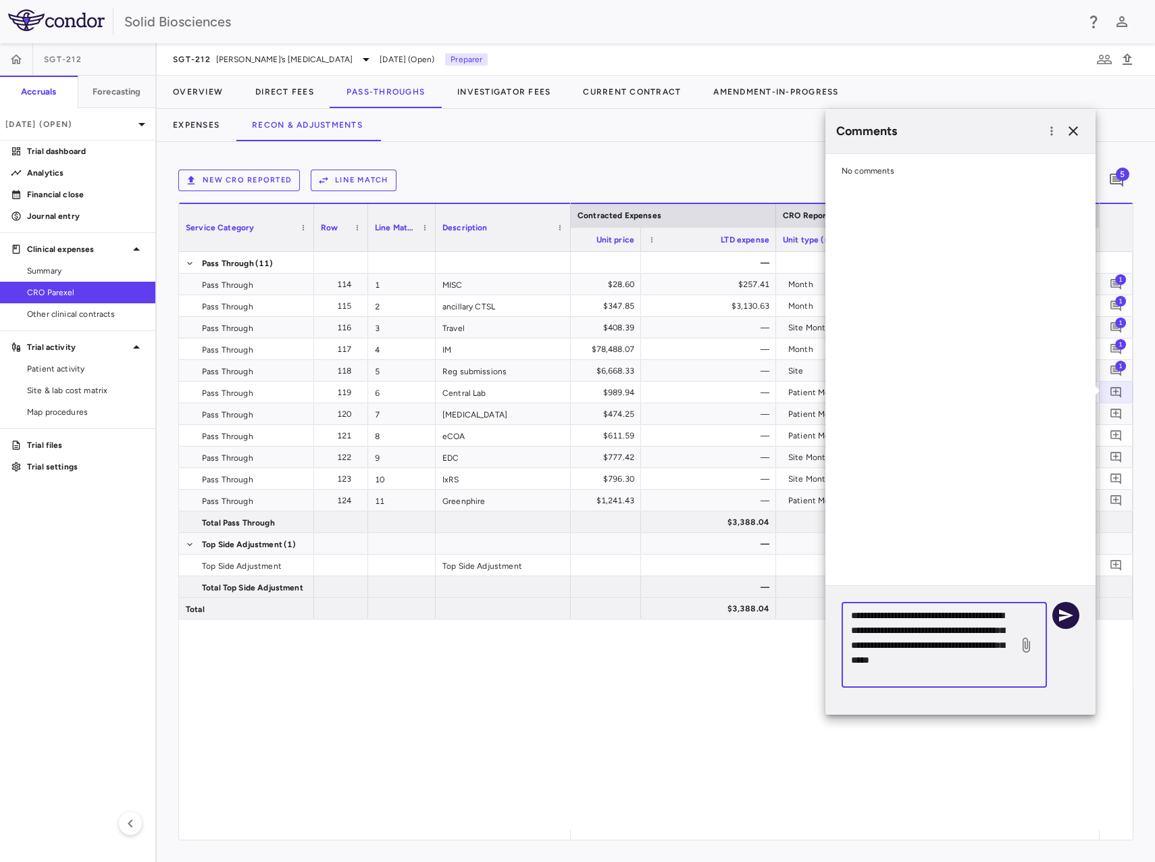
type textarea "**********"
click at [1063, 613] on icon "button" at bounding box center [1066, 615] width 14 height 12
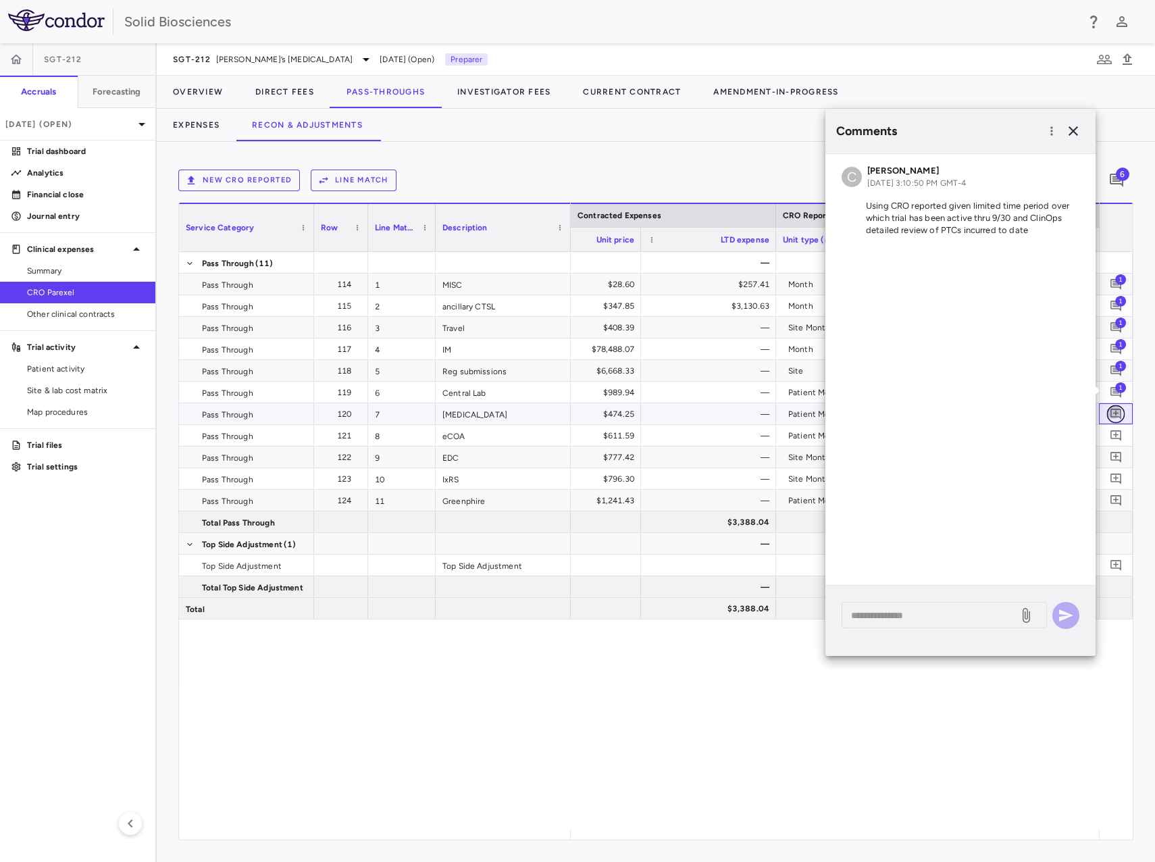
click at [1115, 413] on icon "Add comment" at bounding box center [1116, 414] width 11 height 11
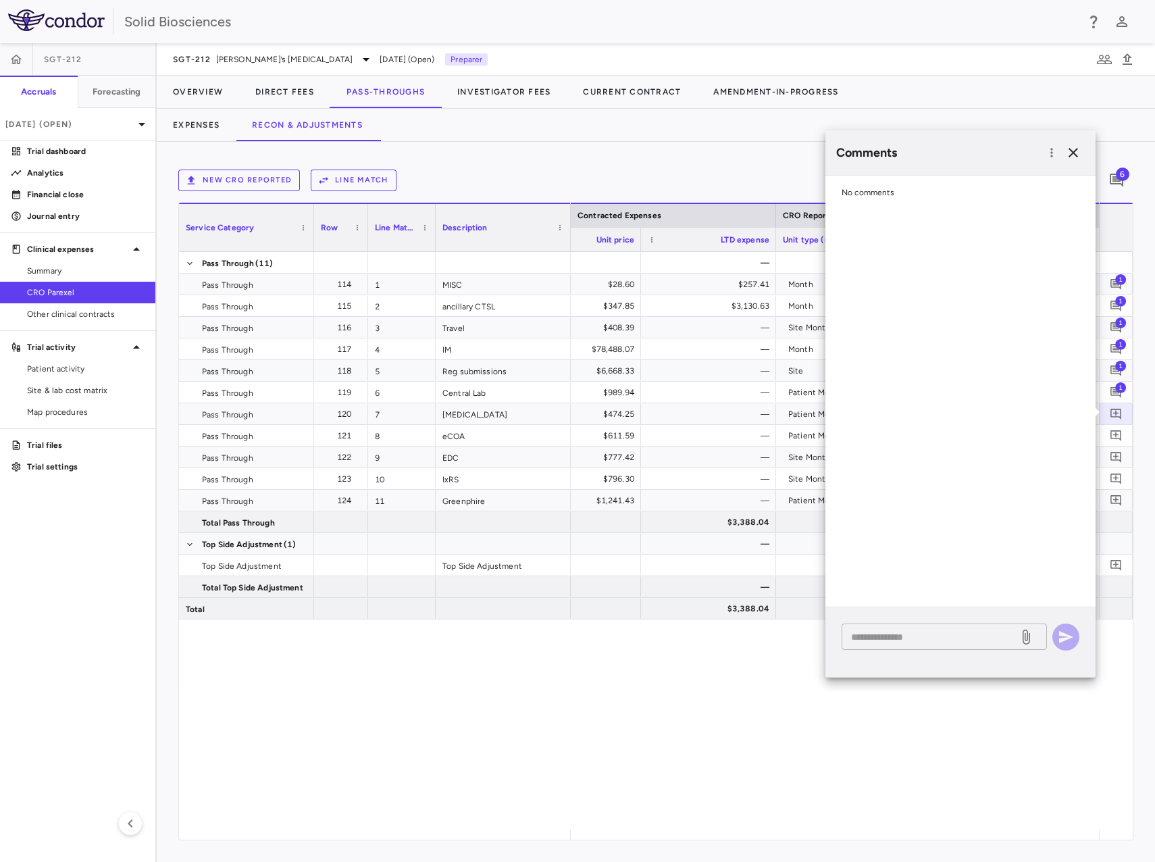
click at [928, 630] on textarea at bounding box center [930, 637] width 158 height 15
paste textarea "**********"
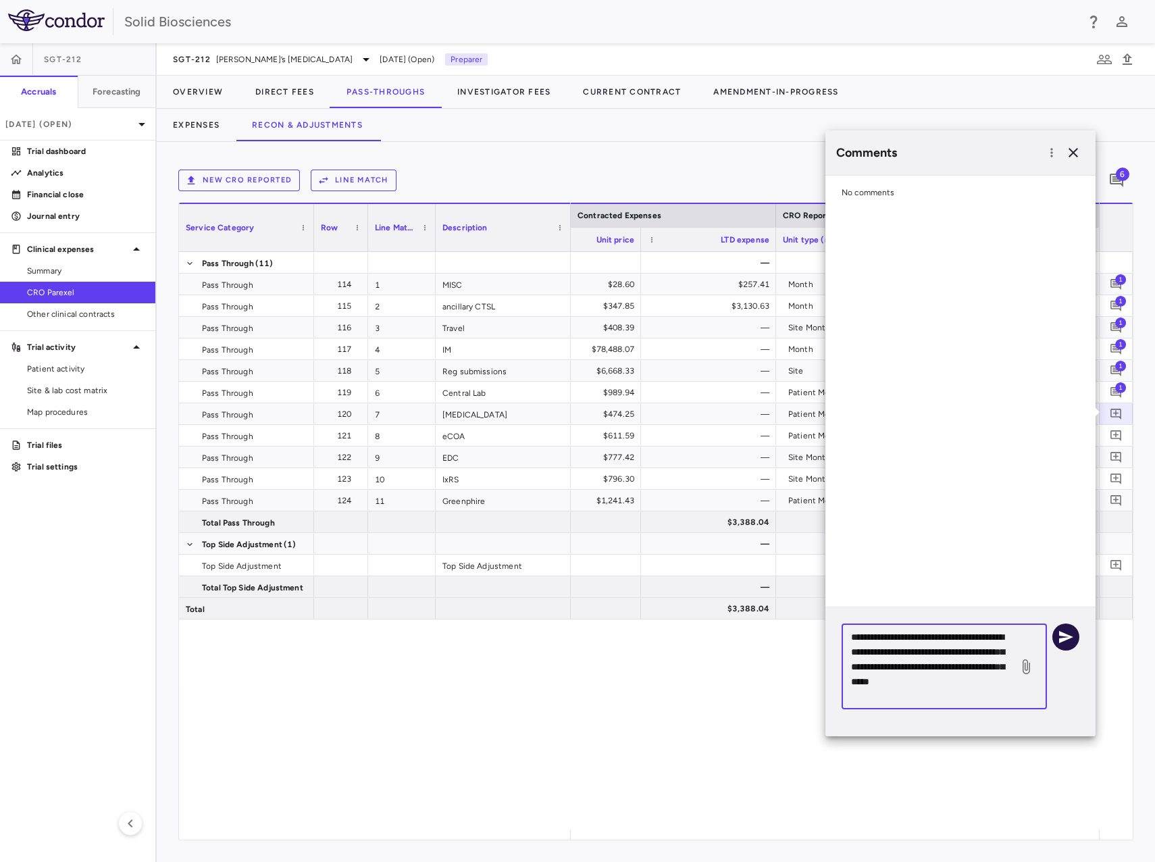
type textarea "**********"
drag, startPoint x: 1059, startPoint y: 637, endPoint x: 1090, endPoint y: 434, distance: 204.9
click at [1055, 630] on button "button" at bounding box center [1066, 637] width 27 height 27
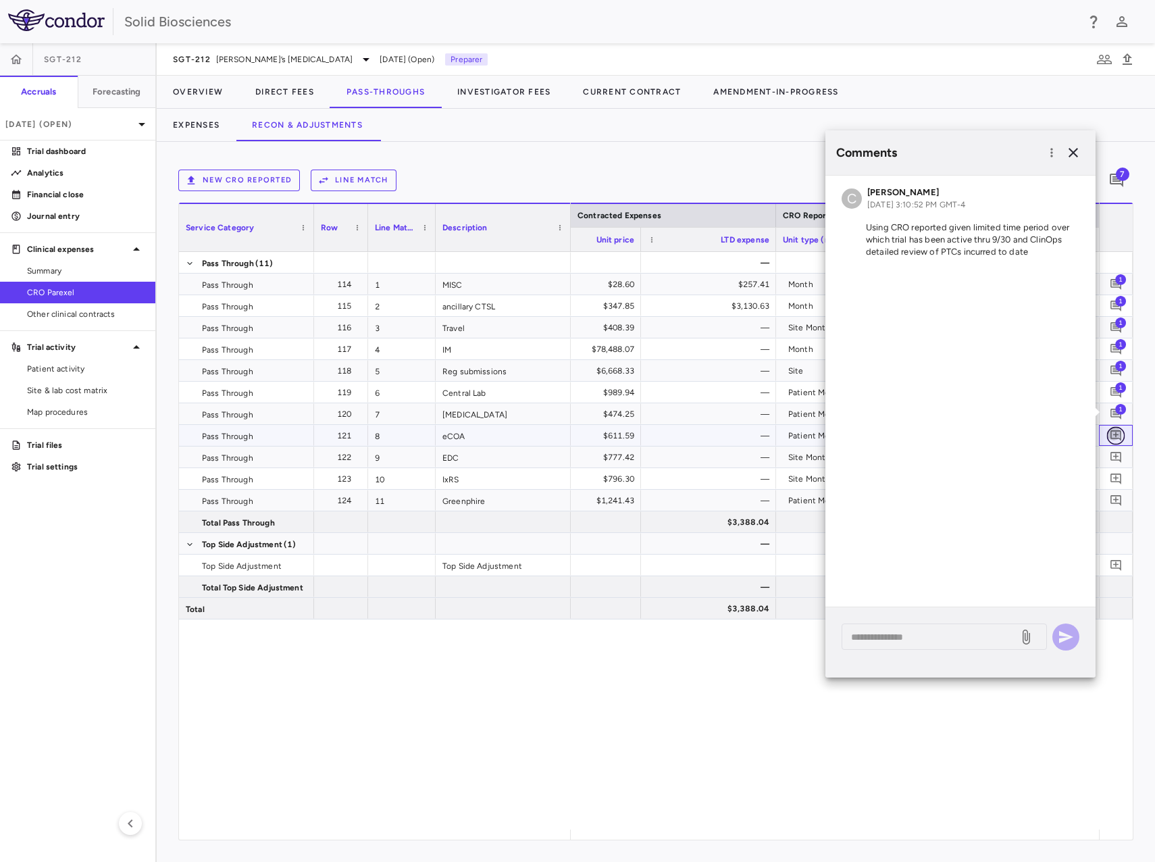
click at [1117, 438] on icon "Add comment" at bounding box center [1116, 435] width 11 height 11
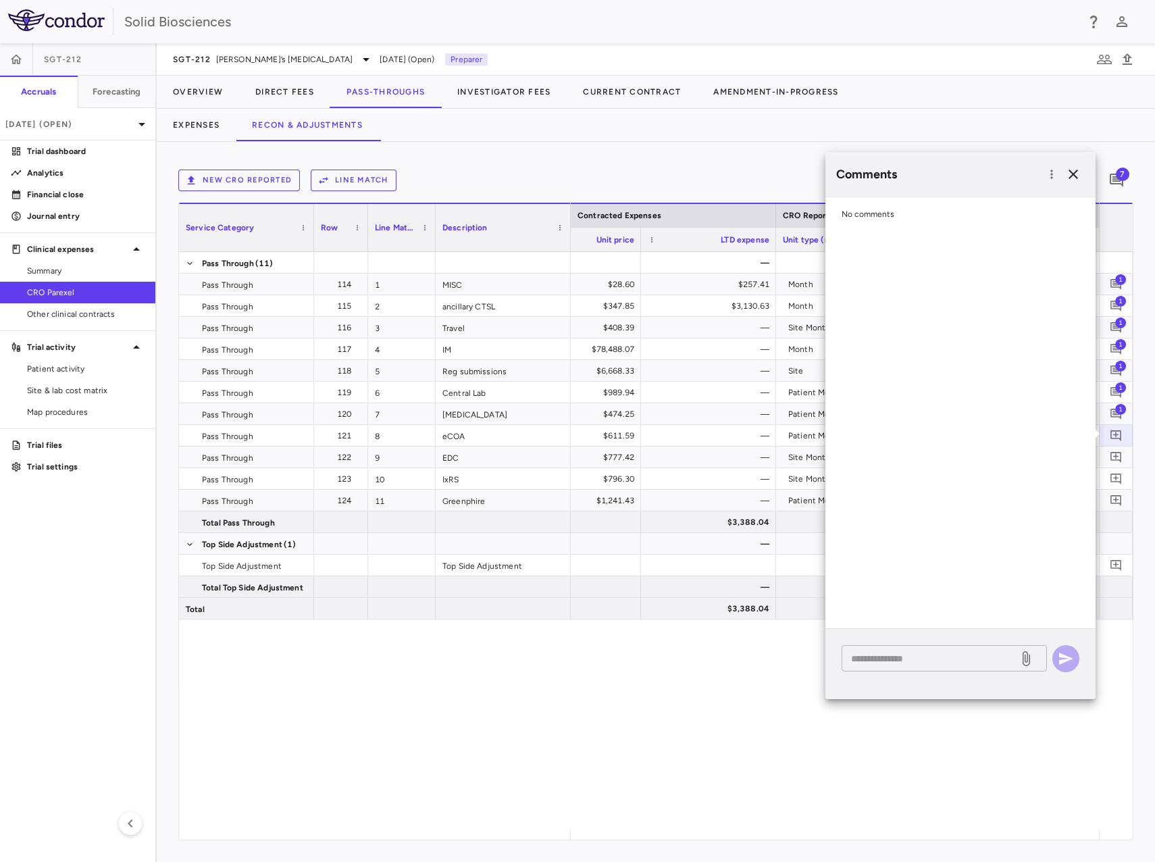
click at [927, 650] on div "* ​" at bounding box center [944, 658] width 205 height 26
paste textarea "**********"
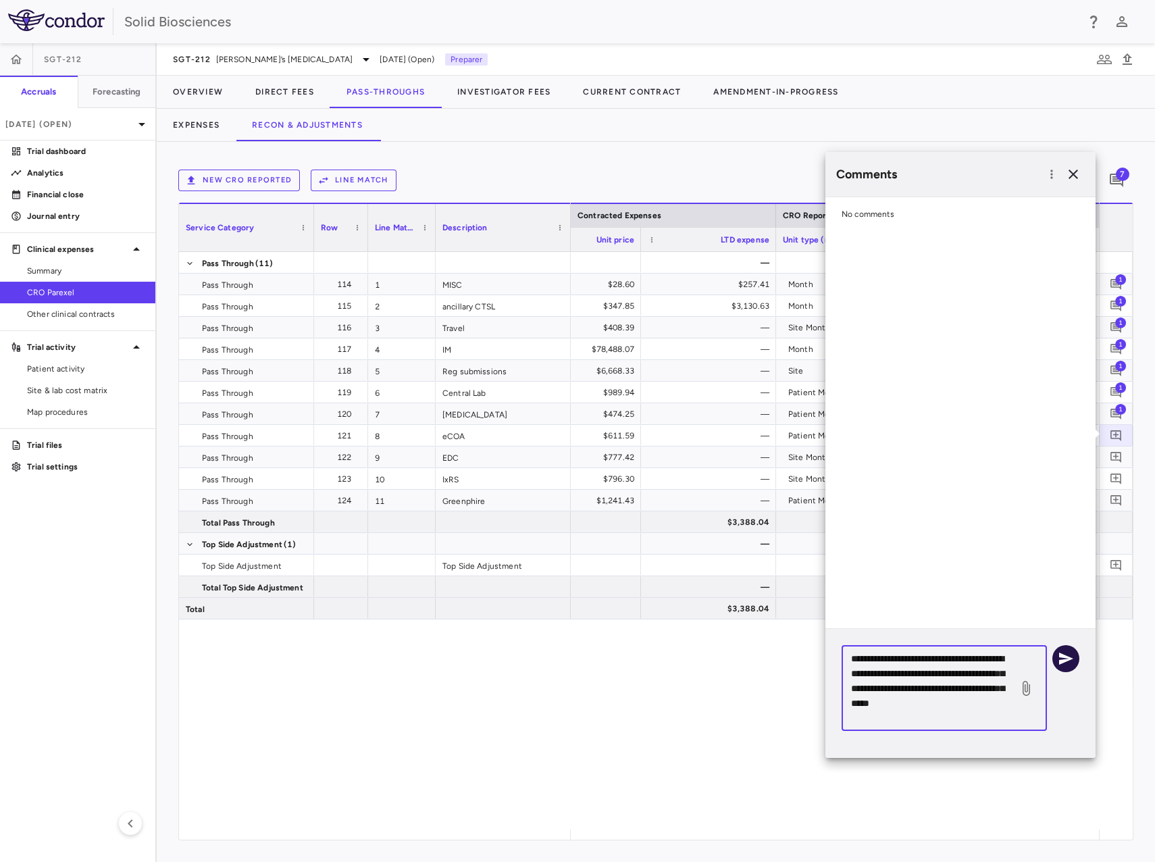
type textarea "**********"
click at [1063, 653] on icon "button" at bounding box center [1066, 659] width 16 height 16
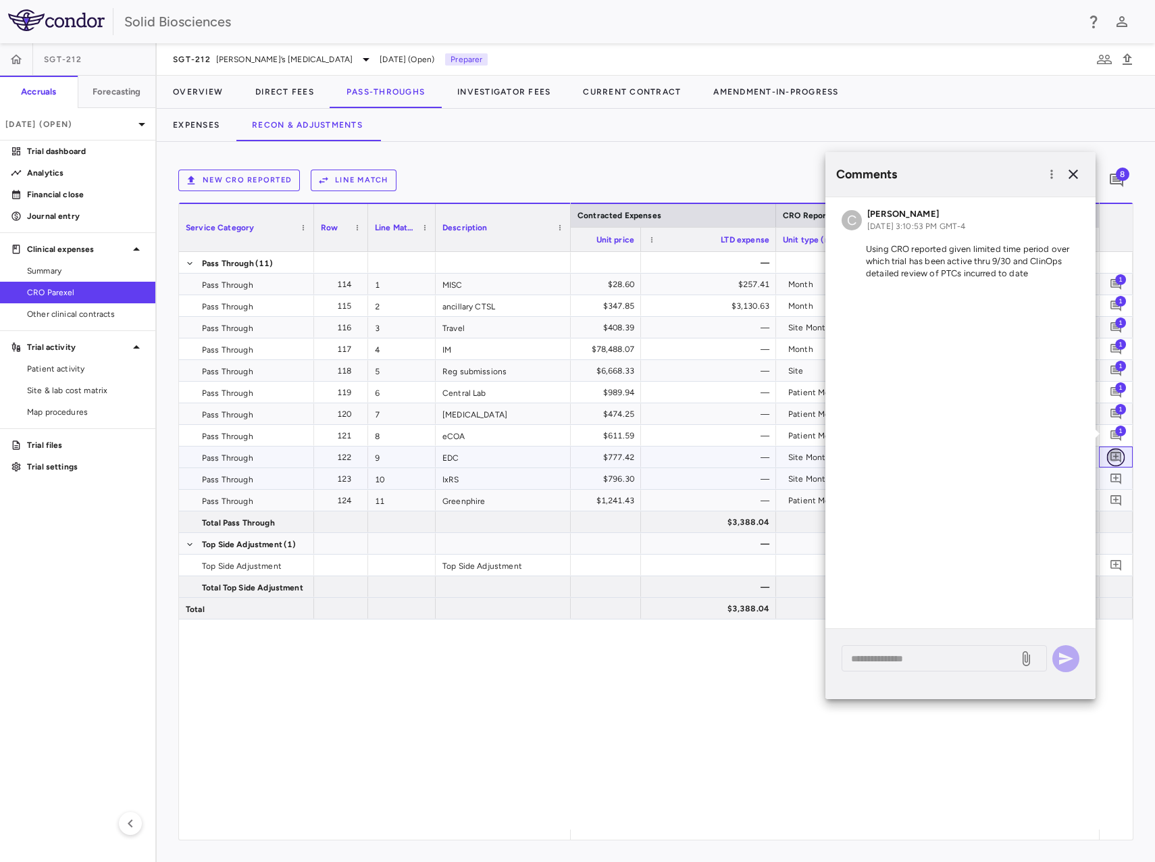
click at [1119, 456] on icon "Add comment" at bounding box center [1116, 457] width 13 height 13
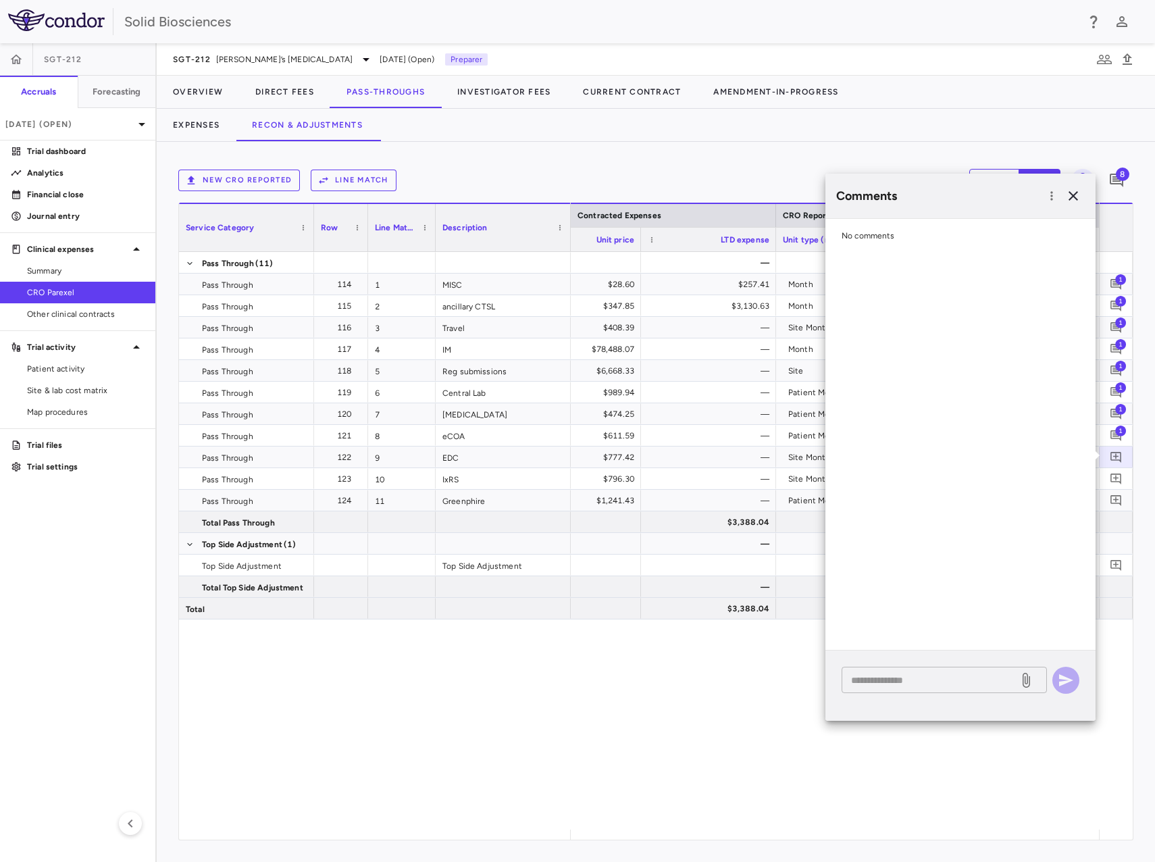
click at [931, 684] on textarea at bounding box center [930, 680] width 158 height 15
paste textarea "**********"
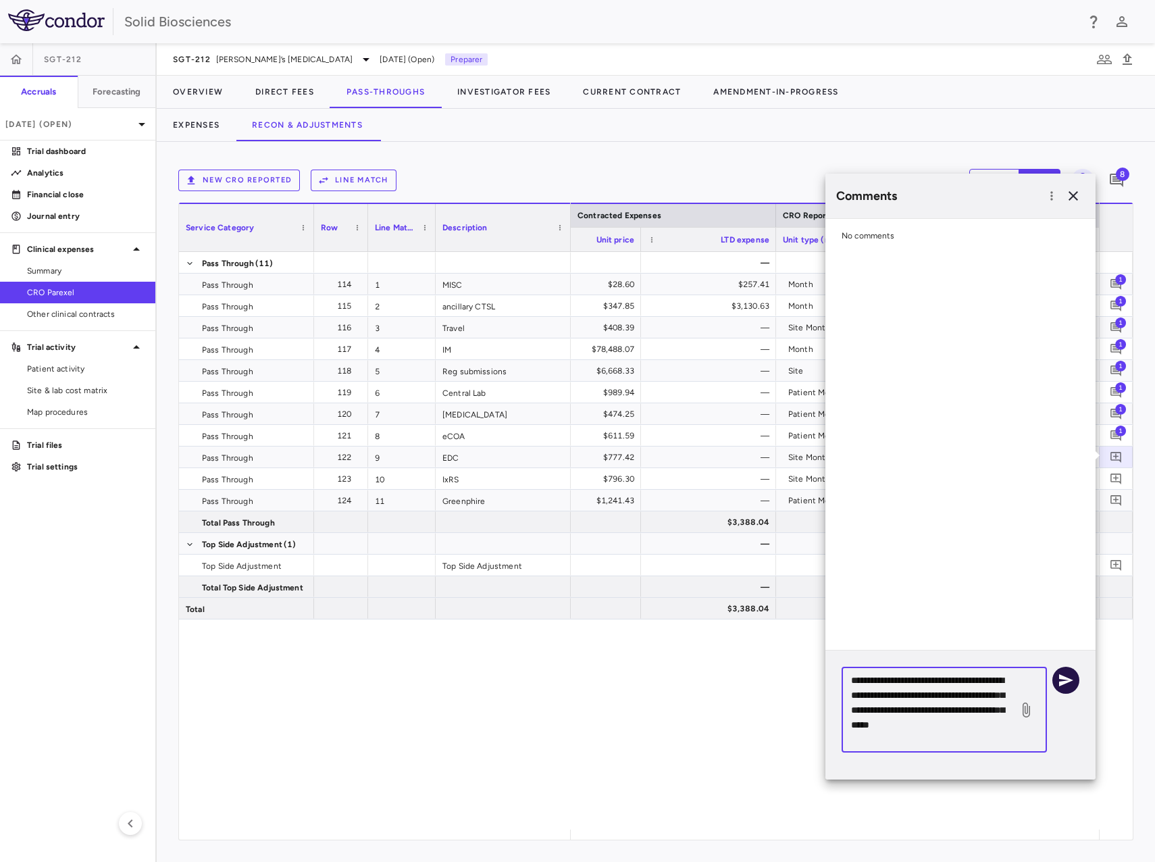
type textarea "**********"
click at [1054, 682] on button "button" at bounding box center [1066, 680] width 27 height 27
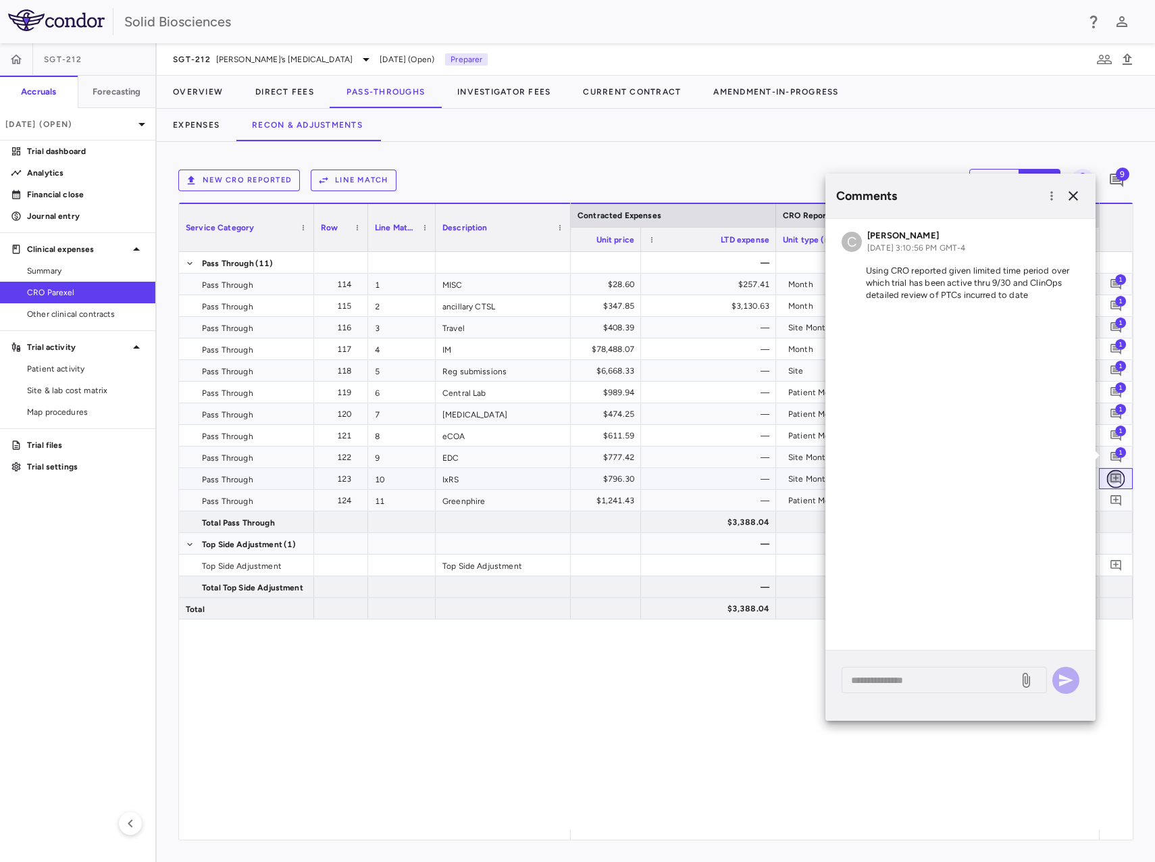
click at [1117, 477] on icon "Add comment" at bounding box center [1116, 478] width 13 height 13
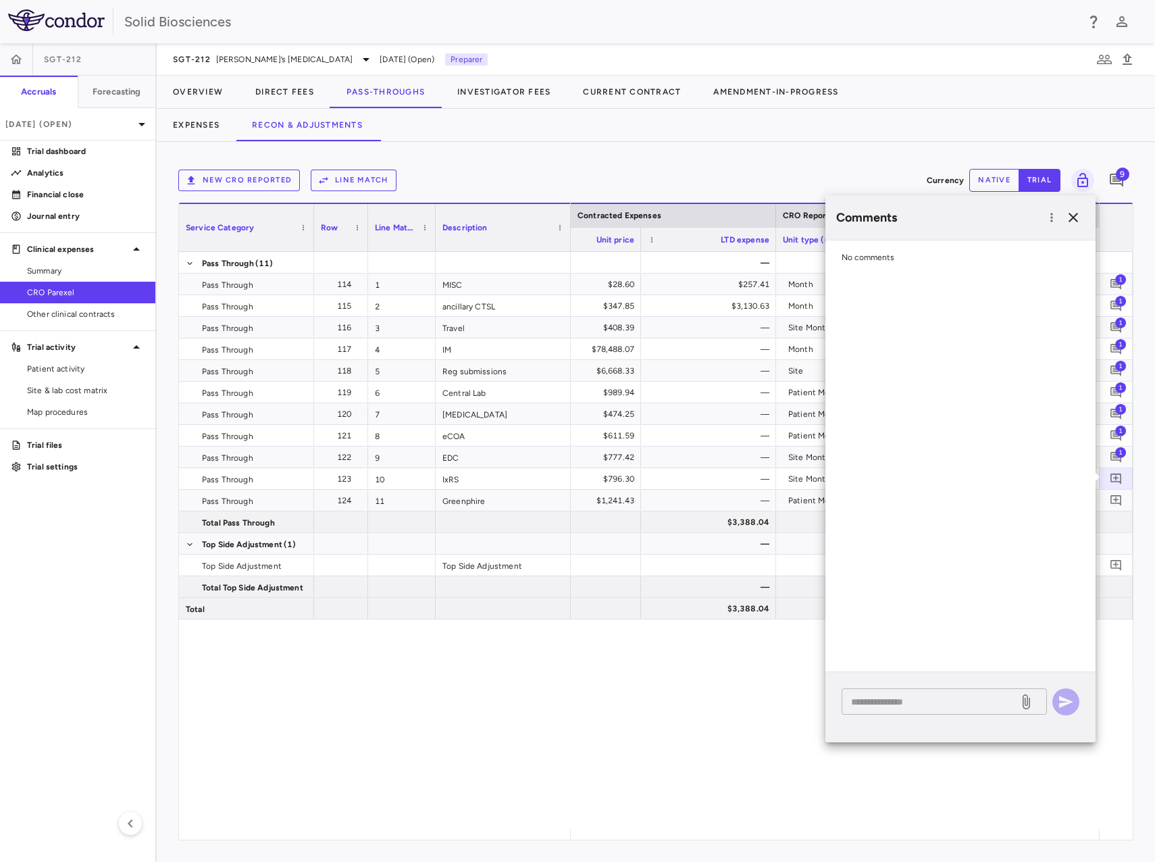
click at [955, 700] on textarea at bounding box center [930, 701] width 158 height 15
paste textarea "**********"
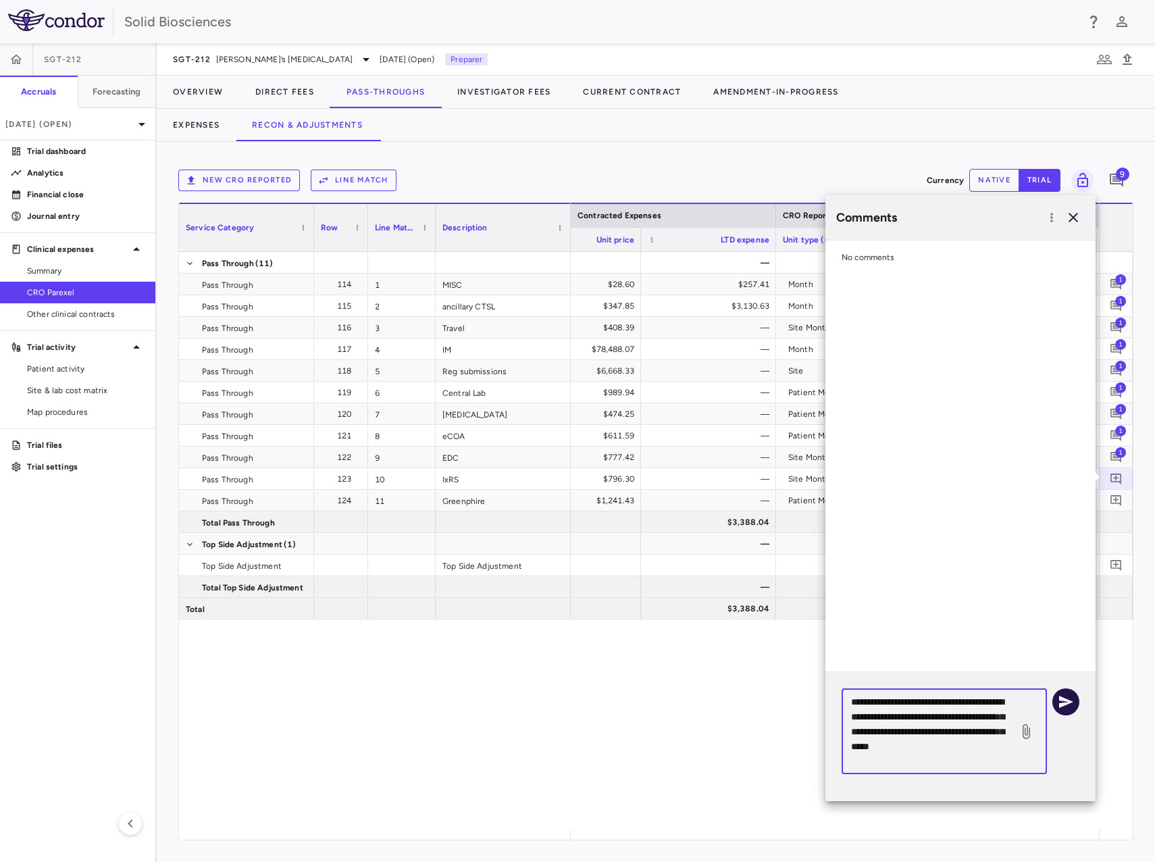
type textarea "**********"
click at [1072, 701] on icon "button" at bounding box center [1066, 702] width 16 height 16
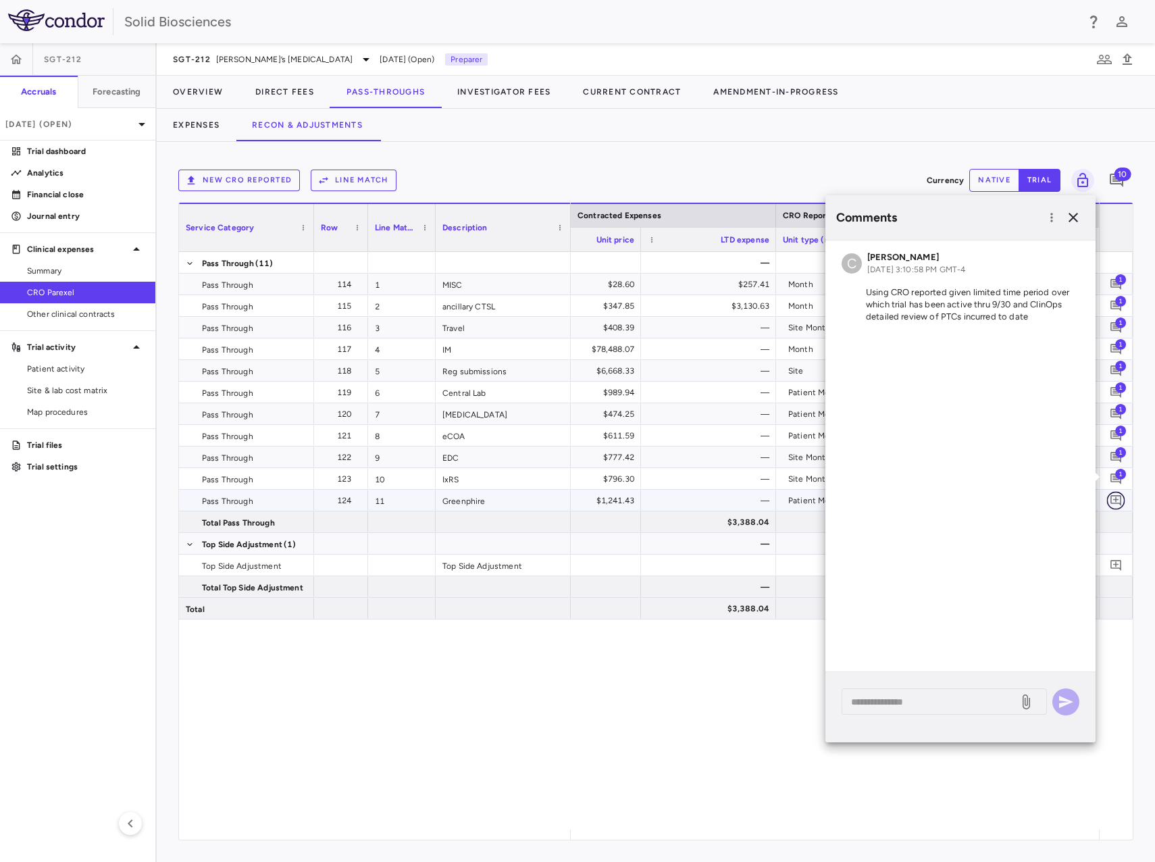
click at [1117, 502] on icon "Add comment" at bounding box center [1116, 500] width 13 height 13
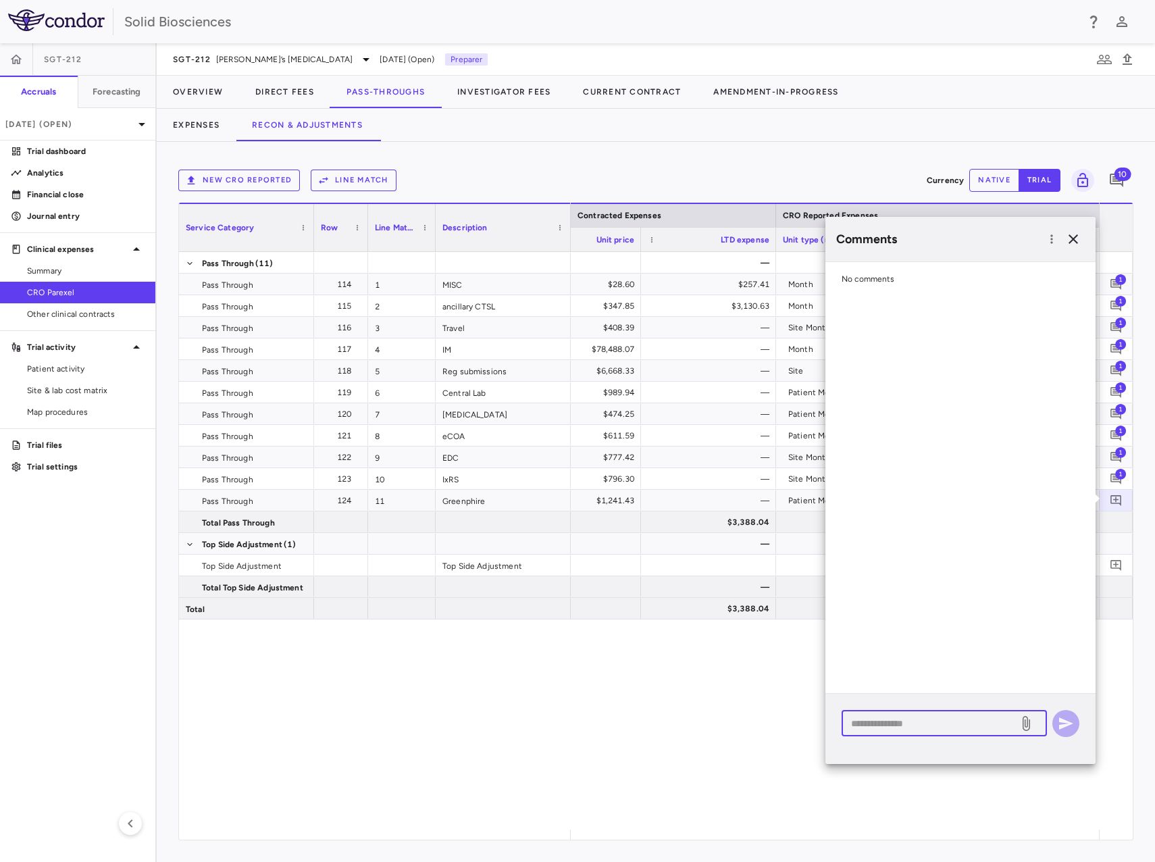
click at [951, 724] on textarea at bounding box center [930, 723] width 158 height 15
paste textarea "**********"
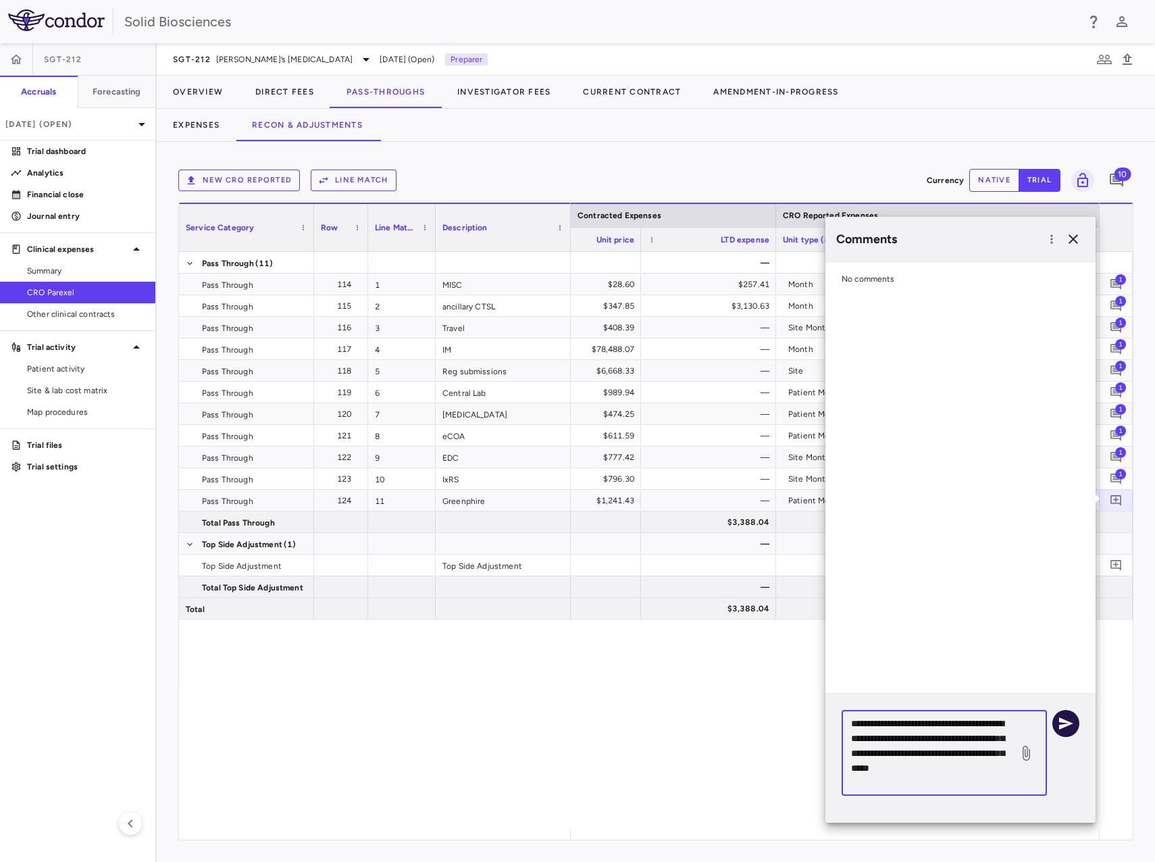
type textarea "**********"
click at [1063, 723] on icon "button" at bounding box center [1066, 723] width 16 height 16
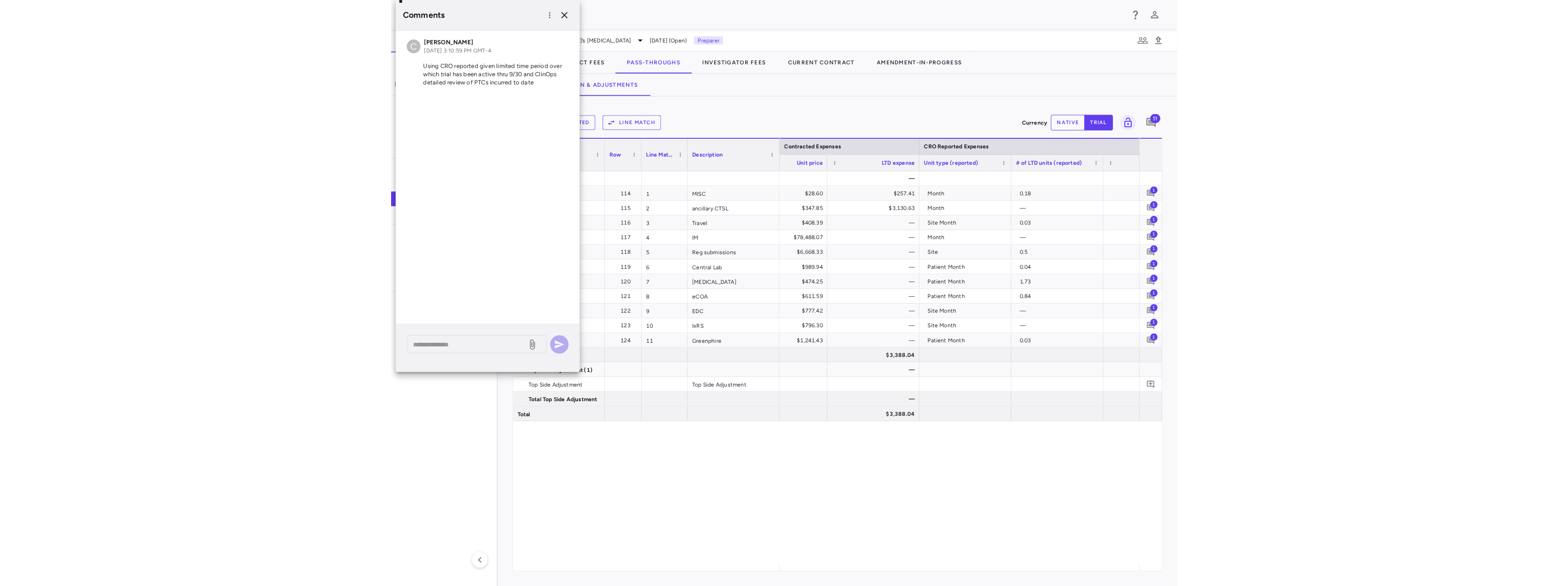
scroll to position [0, 1117]
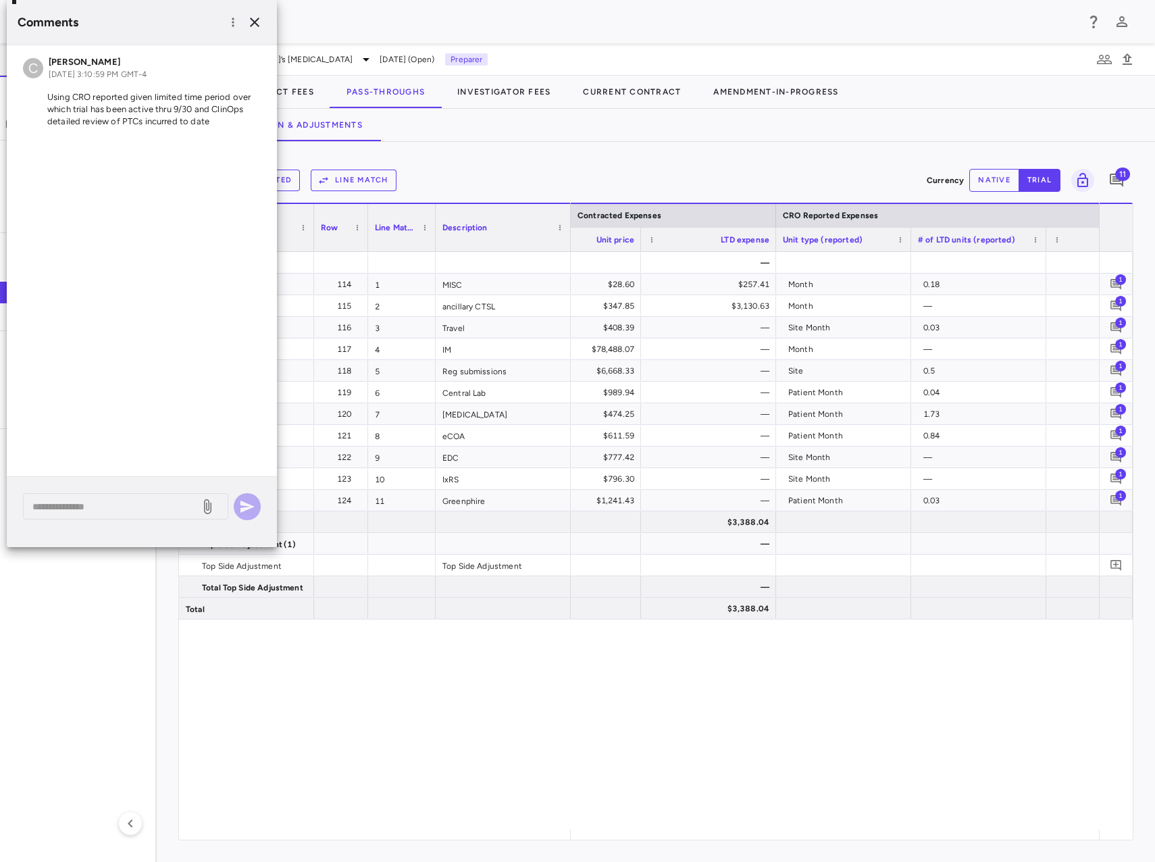
click at [540, 152] on div "New CRO reported Line Match Currency native trial 11 Service Category Drag here…" at bounding box center [656, 502] width 999 height 720
click at [257, 22] on icon "button" at bounding box center [255, 22] width 16 height 16
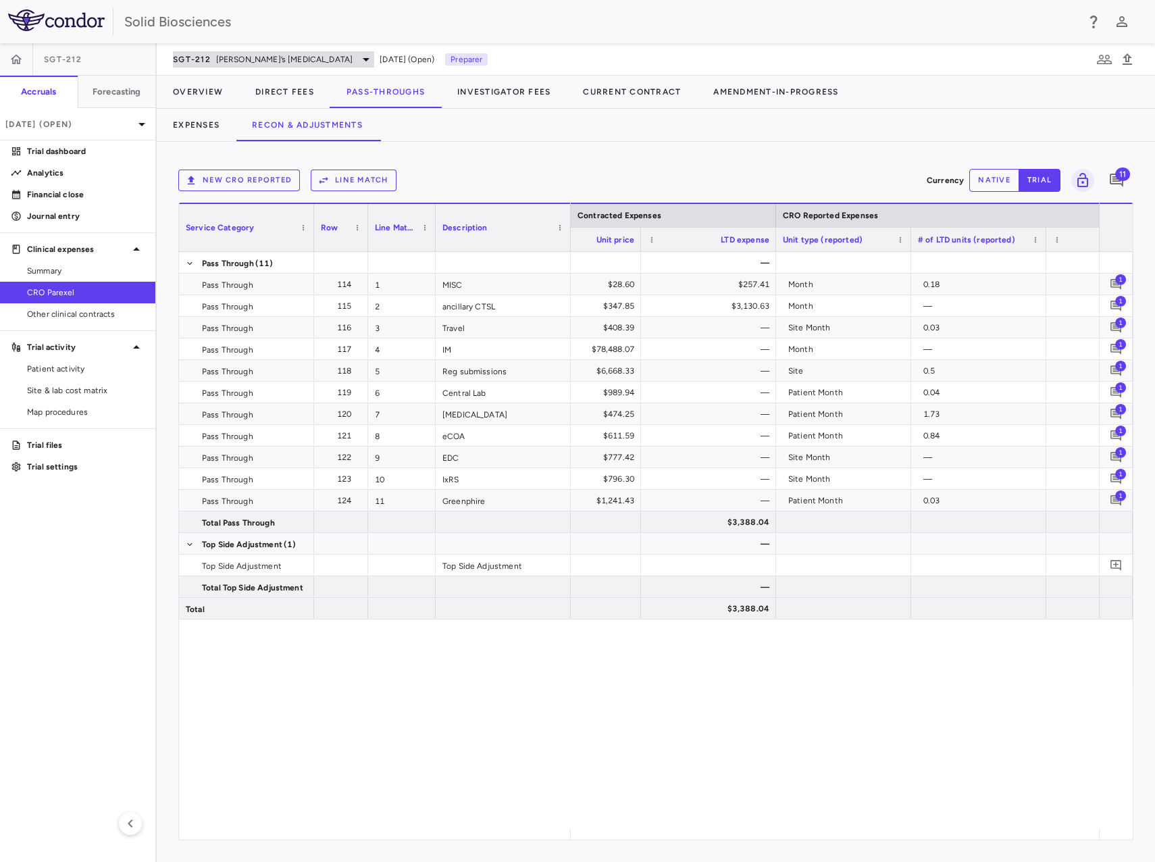
click at [196, 64] on span "SGT-212" at bounding box center [192, 59] width 38 height 11
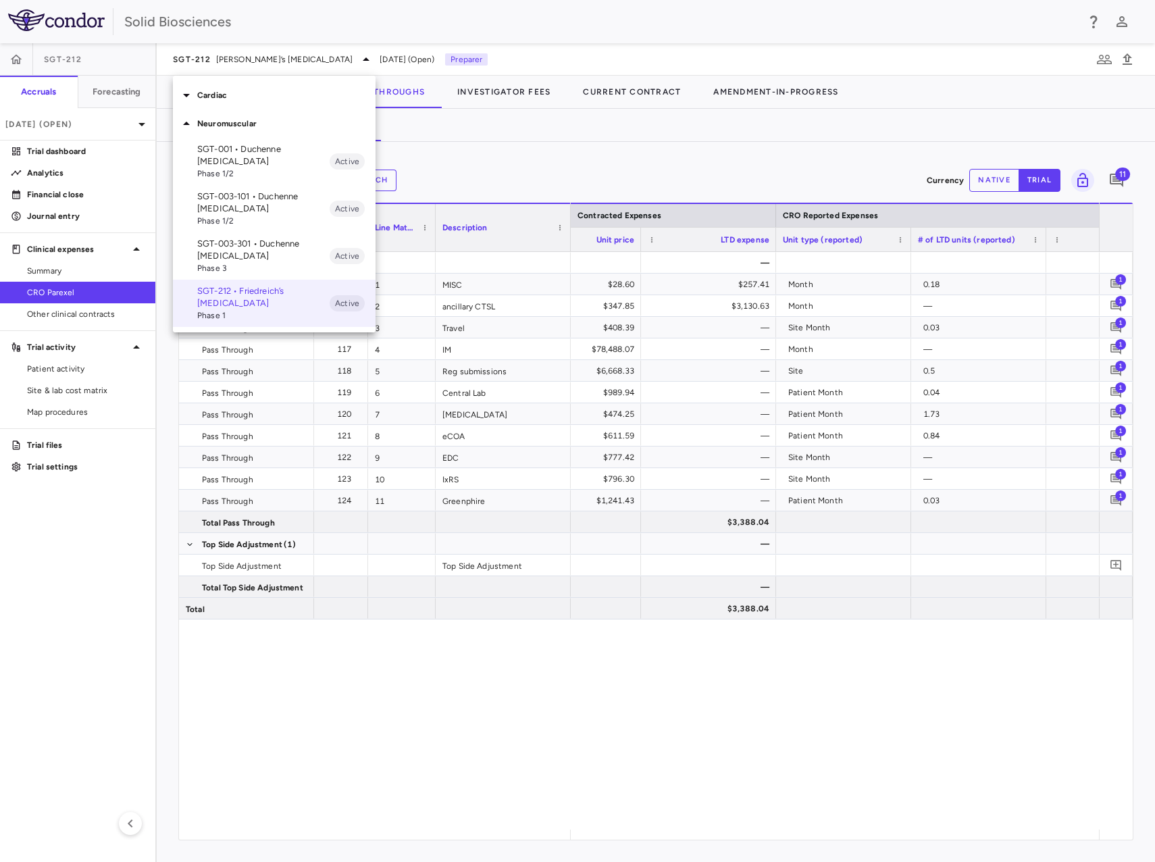
click at [256, 248] on p "SGT-003-301 • Duchenne muscular dystrophy" at bounding box center [263, 250] width 132 height 24
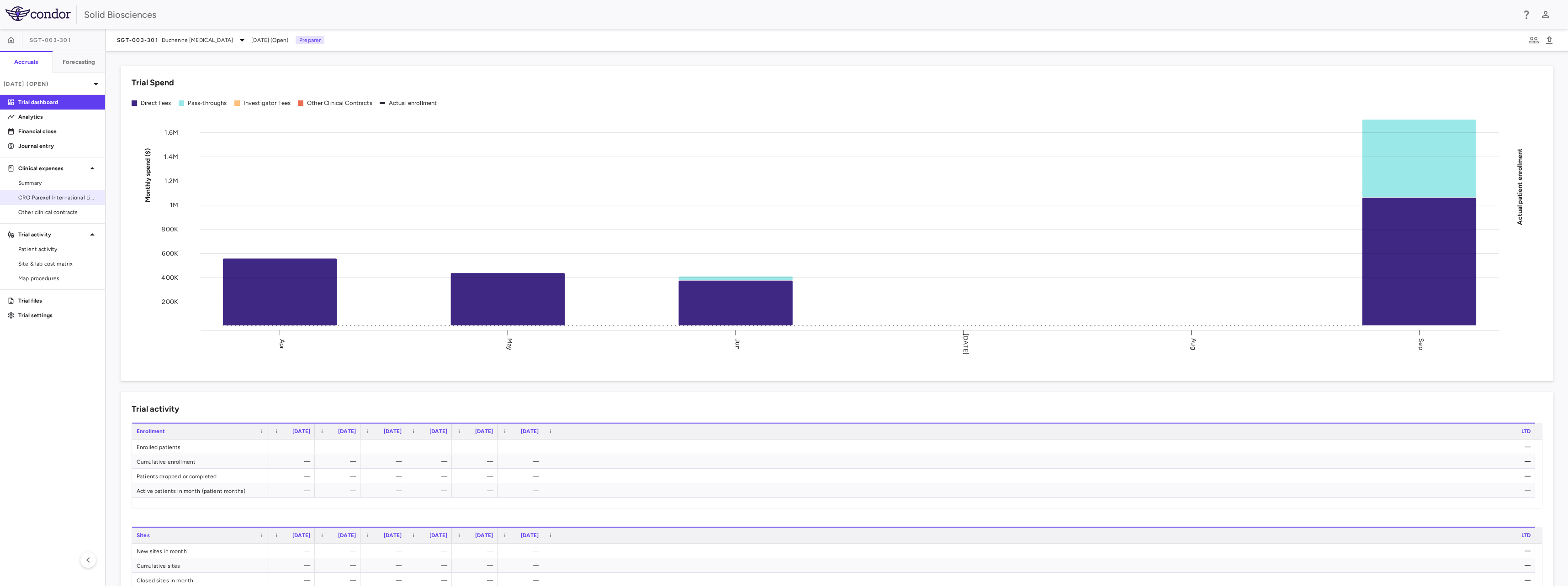
click at [49, 197] on span "CRO Parexel International Limited" at bounding box center [58, 197] width 80 height 8
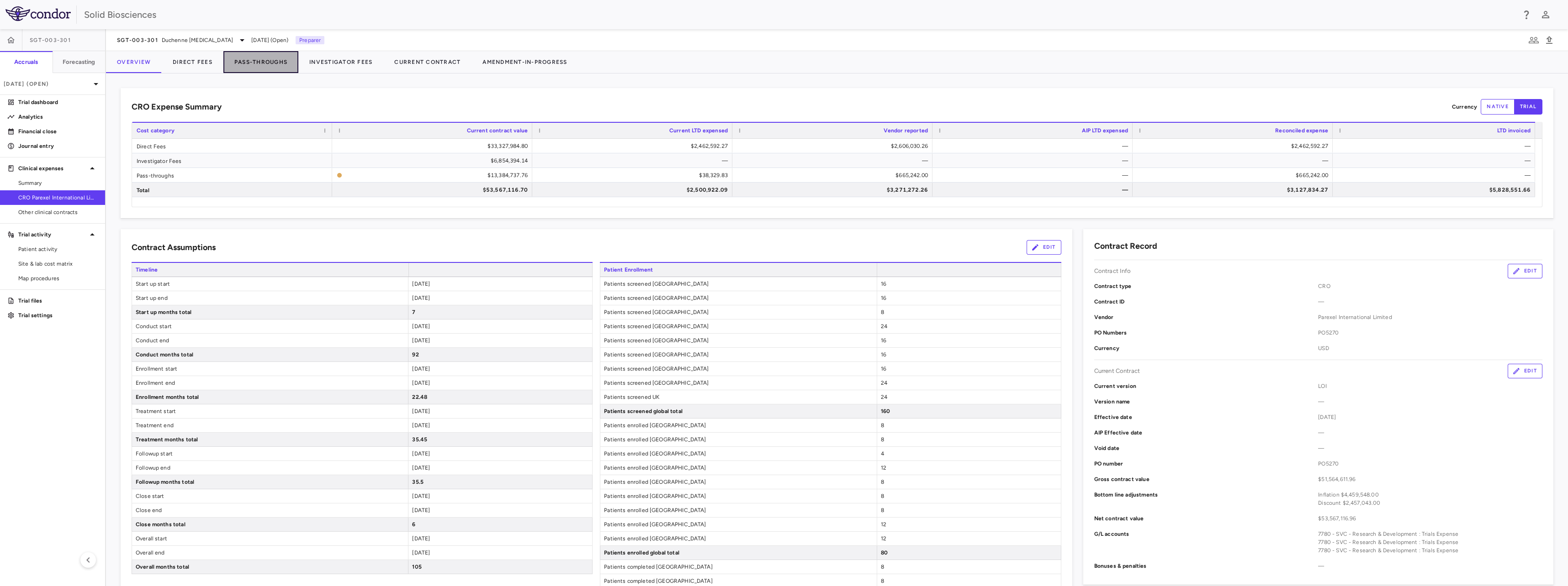
click at [270, 62] on button "Pass-Throughs" at bounding box center [260, 62] width 75 height 22
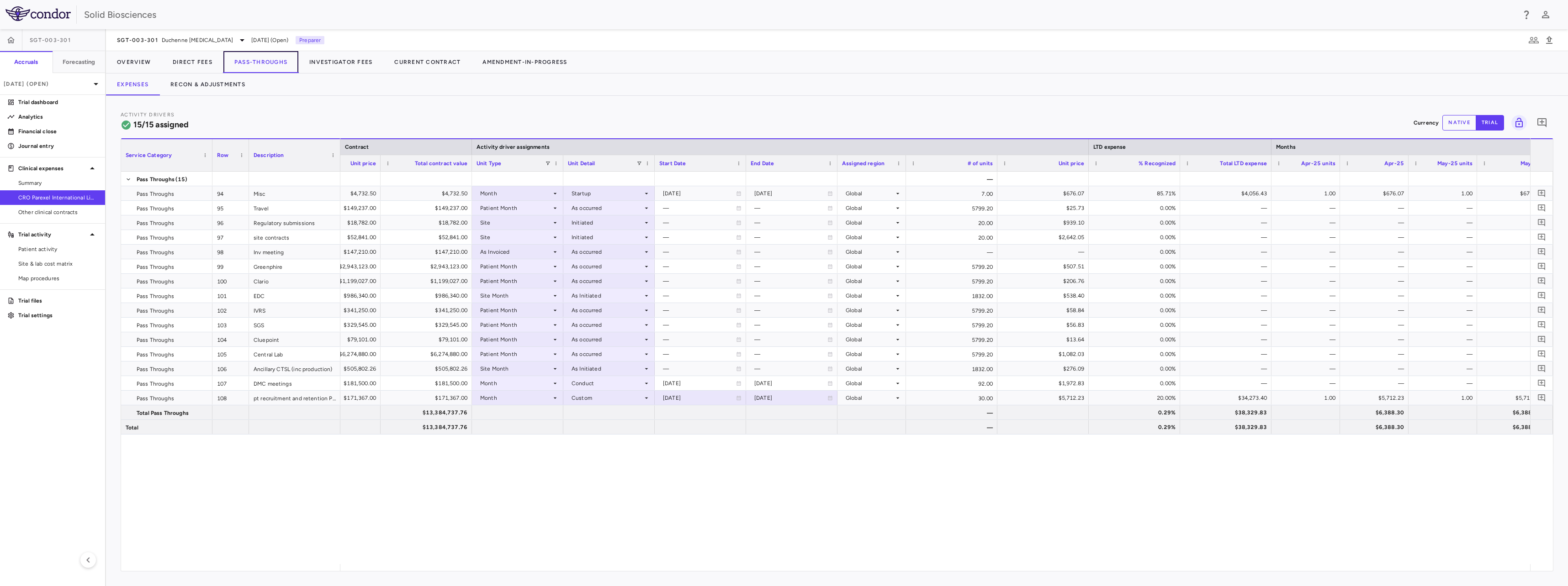
scroll to position [0, 980]
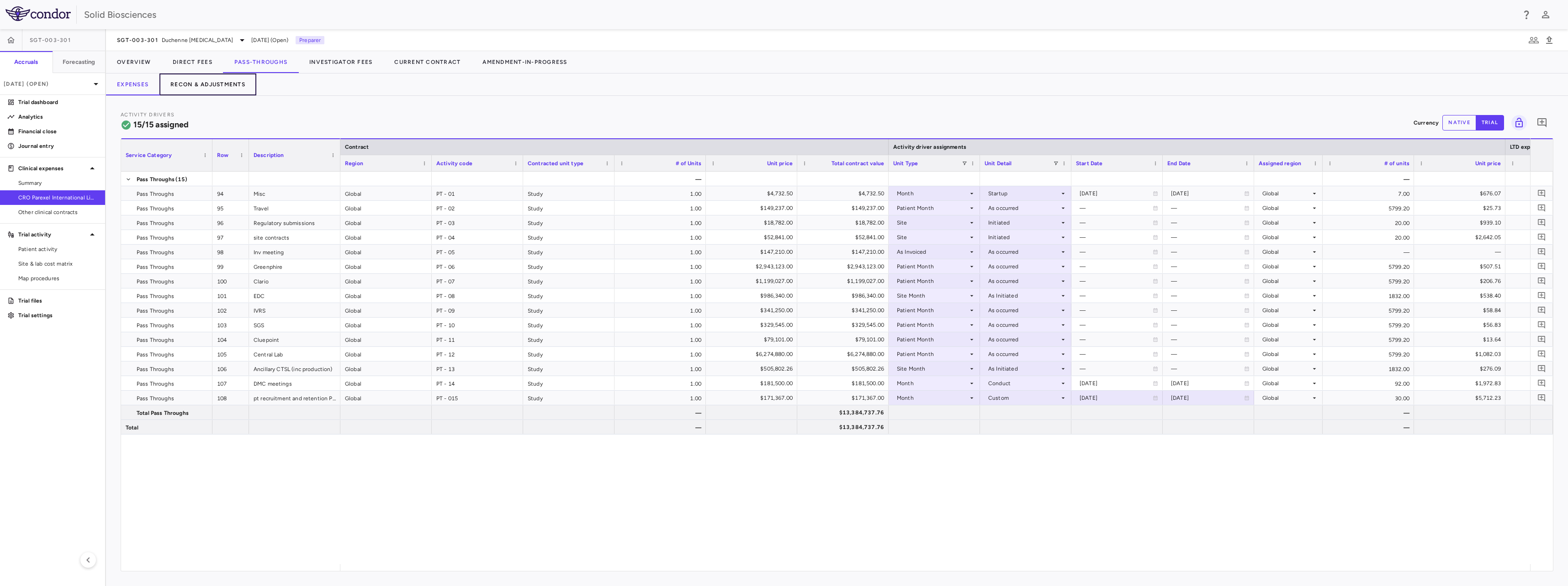
click at [229, 85] on button "Recon & Adjustments" at bounding box center [208, 84] width 97 height 22
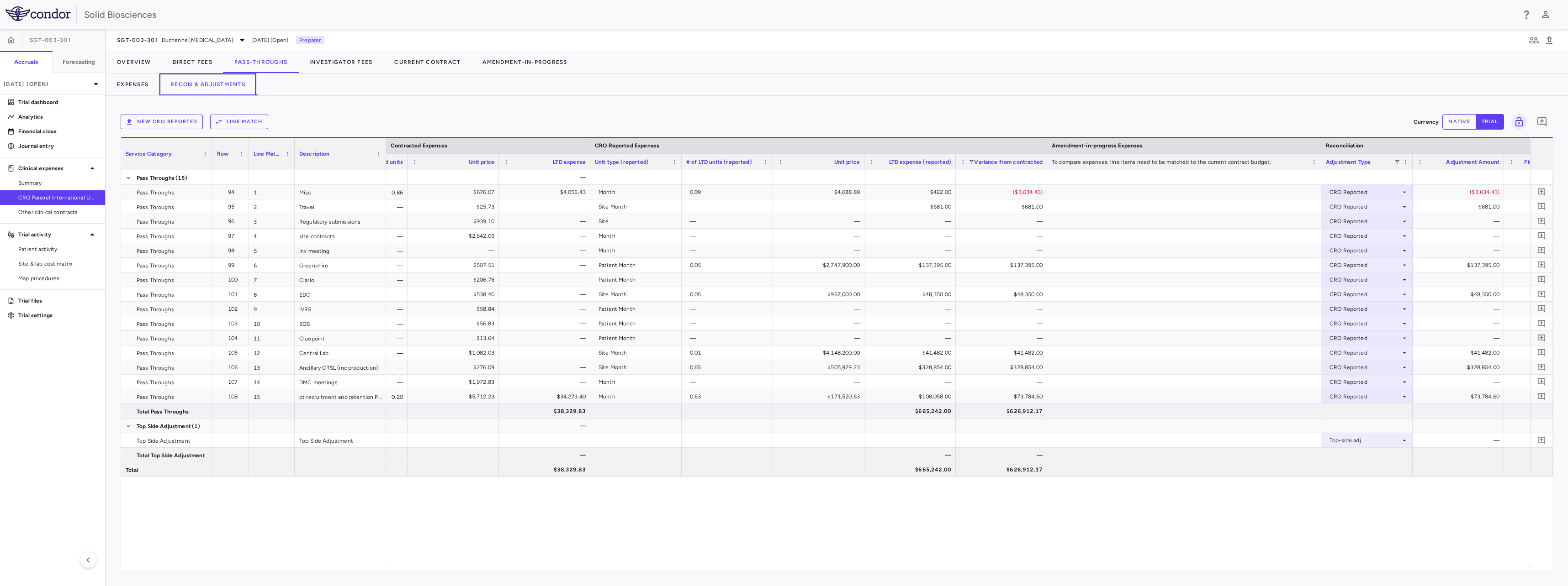
scroll to position [0, 1117]
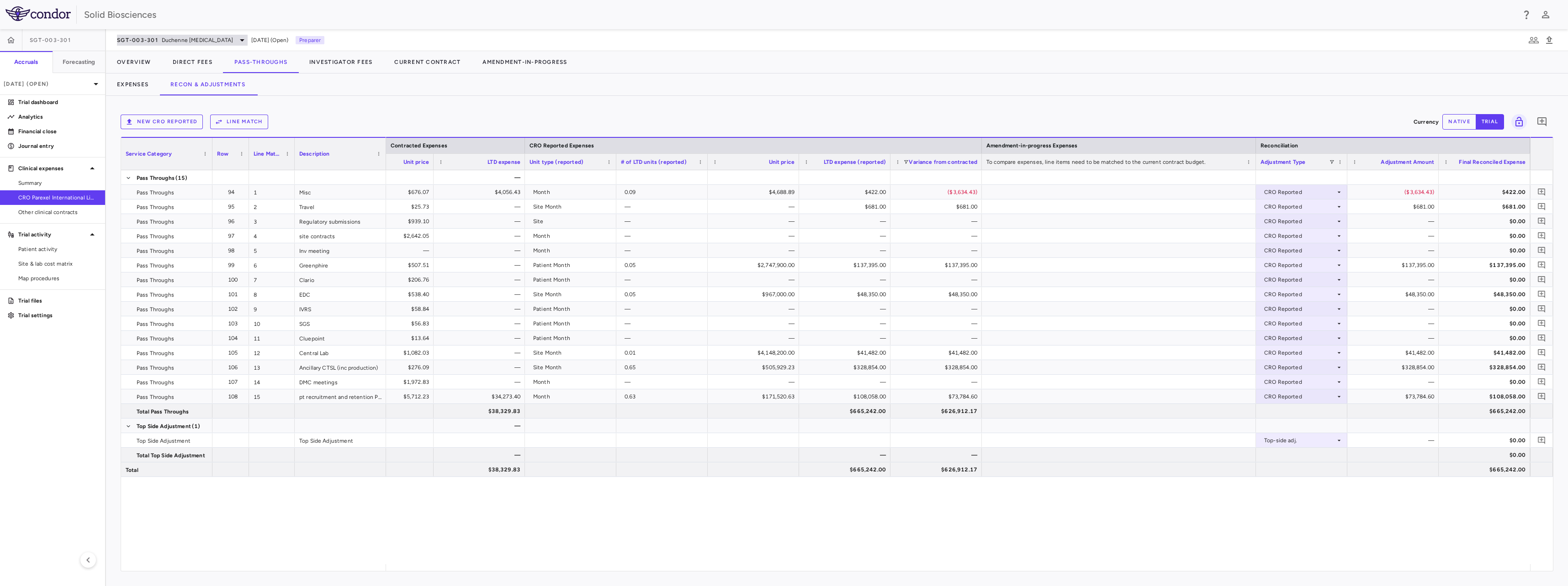
click at [205, 39] on span "Duchenne muscular dystrophy" at bounding box center [197, 40] width 71 height 8
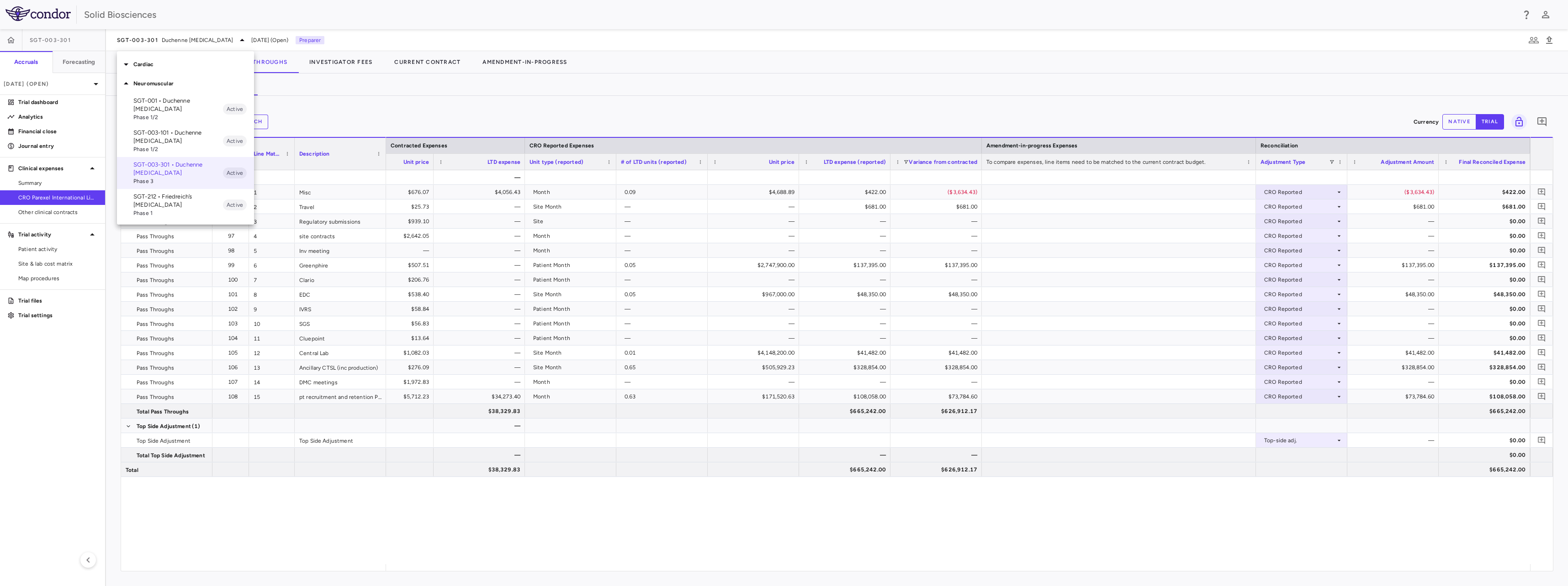
click at [160, 198] on p "SGT-212 • Friedreich’s ataxia" at bounding box center [178, 201] width 89 height 16
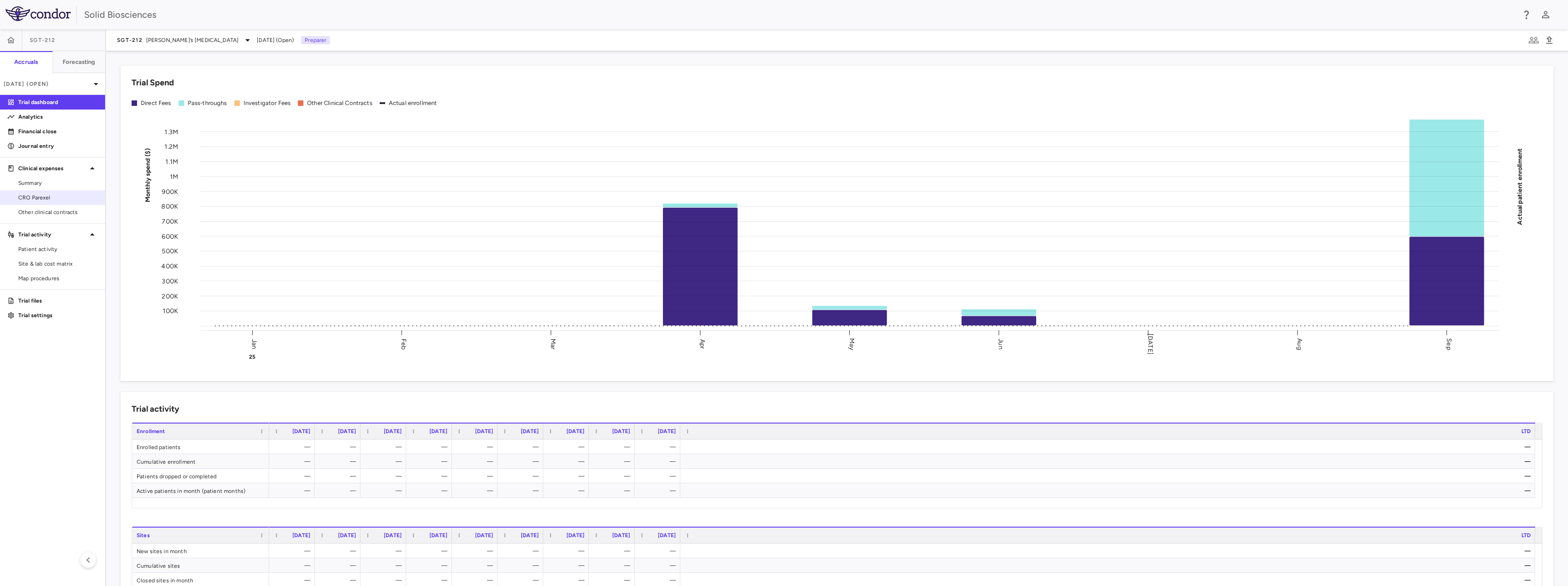
drag, startPoint x: 54, startPoint y: 196, endPoint x: 72, endPoint y: 201, distance: 18.7
click at [54, 196] on span "CRO Parexel" at bounding box center [58, 197] width 80 height 8
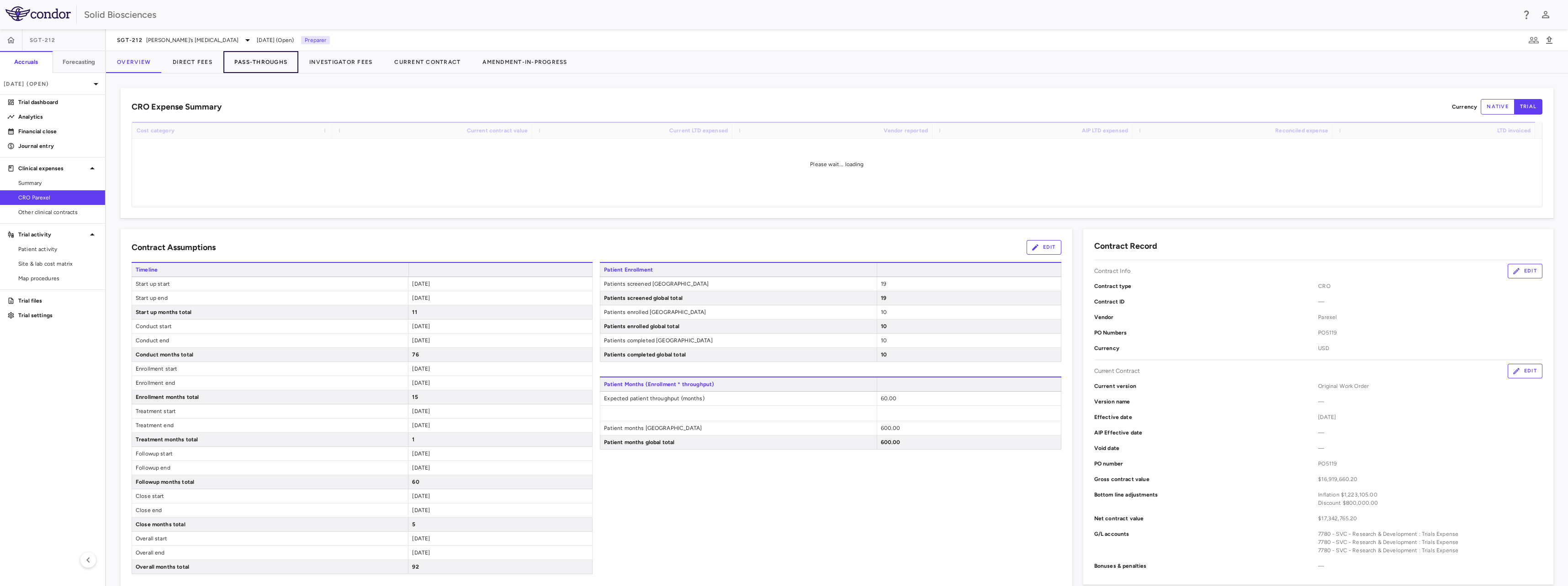
click at [261, 64] on button "Pass-Throughs" at bounding box center [260, 62] width 75 height 22
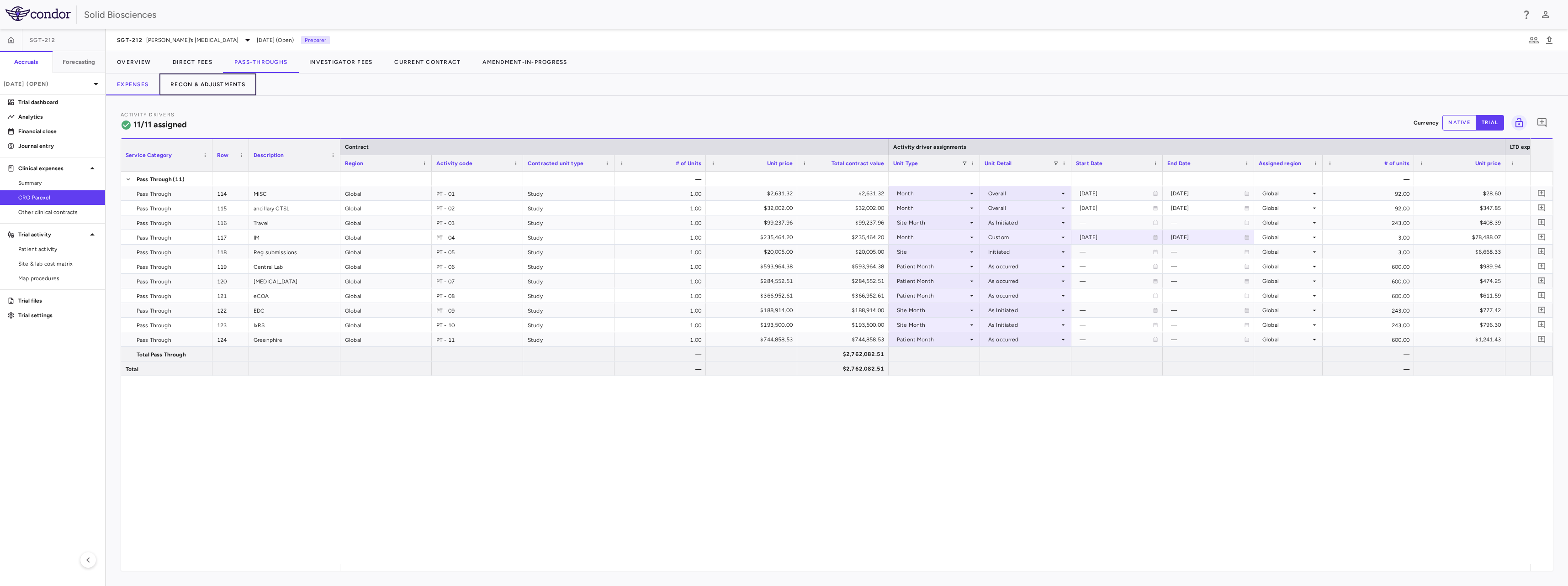
click at [212, 83] on button "Recon & Adjustments" at bounding box center [208, 84] width 97 height 22
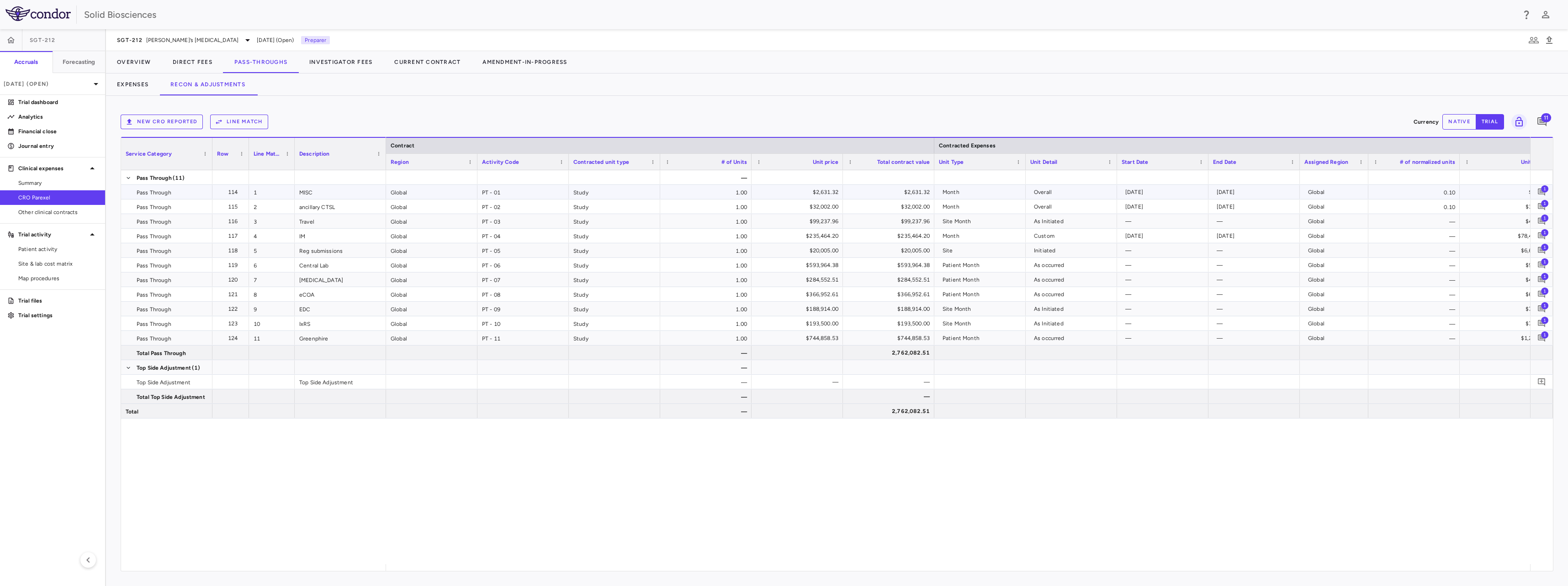
click at [1545, 190] on span "1" at bounding box center [1544, 189] width 7 height 7
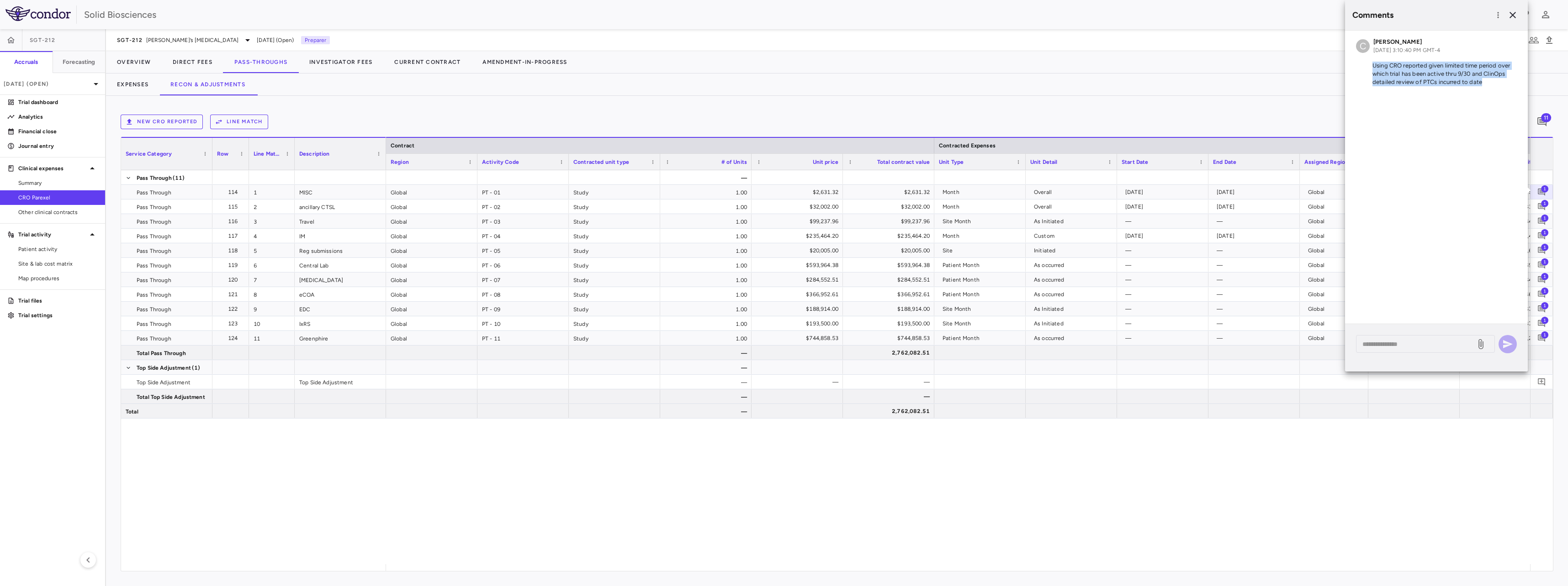
drag, startPoint x: 1498, startPoint y: 83, endPoint x: 1362, endPoint y: 67, distance: 136.9
click at [1362, 67] on p "Using CRO reported given limited time period over which trial has been active t…" at bounding box center [1436, 74] width 161 height 24
copy p "Using CRO reported given limited time period over which trial has been active t…"
click at [1513, 14] on icon "button" at bounding box center [1513, 15] width 11 height 11
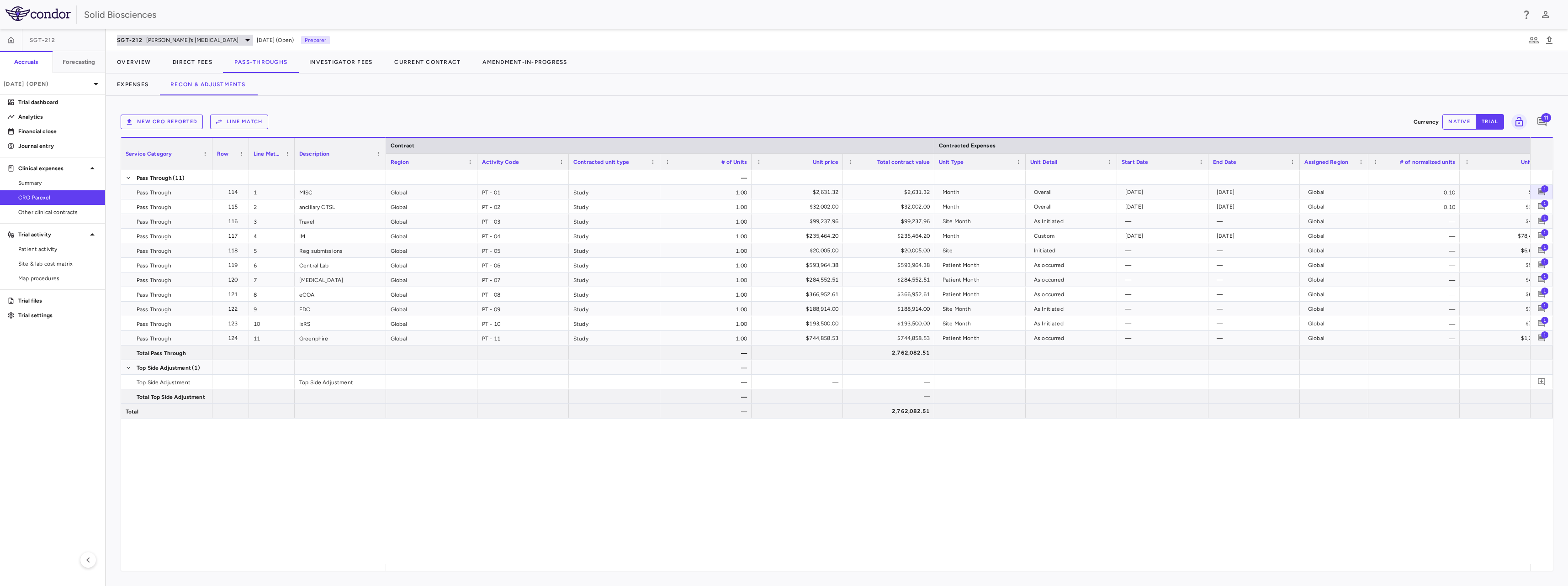
click at [173, 41] on span "Friedreich’s ataxia" at bounding box center [192, 40] width 93 height 8
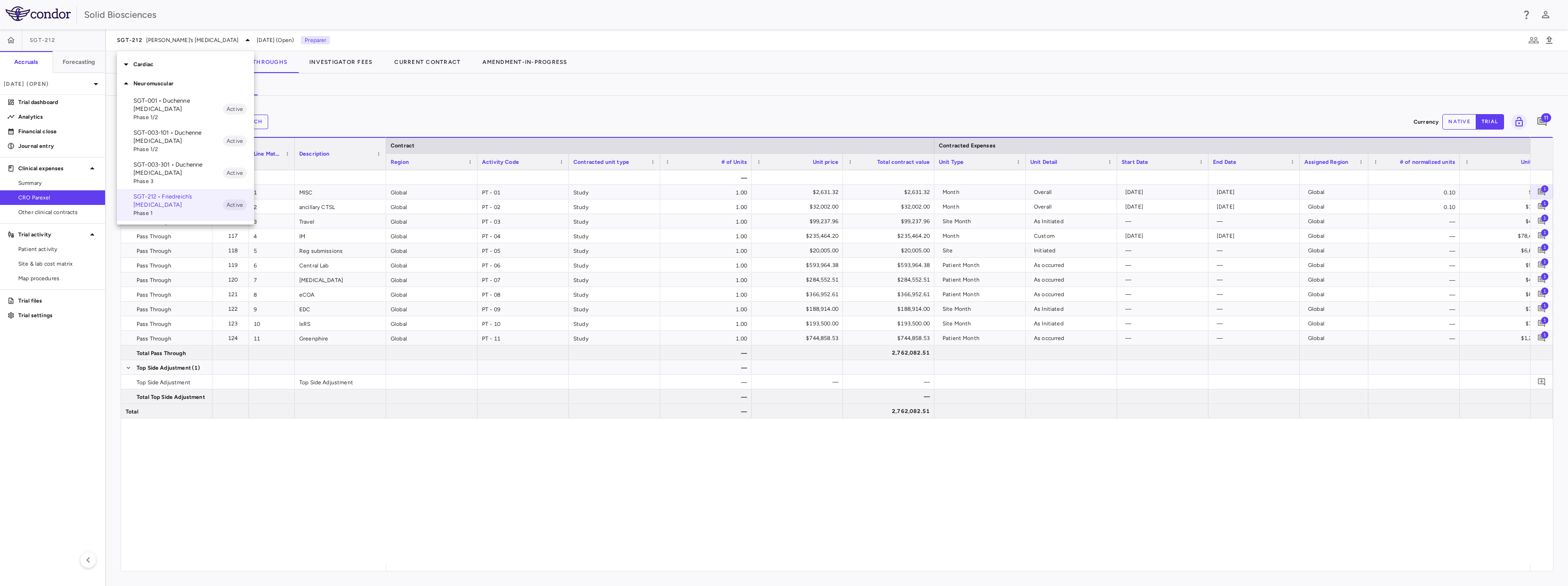
click at [172, 172] on p "SGT-003-301 • Duchenne muscular dystrophy" at bounding box center [178, 169] width 89 height 16
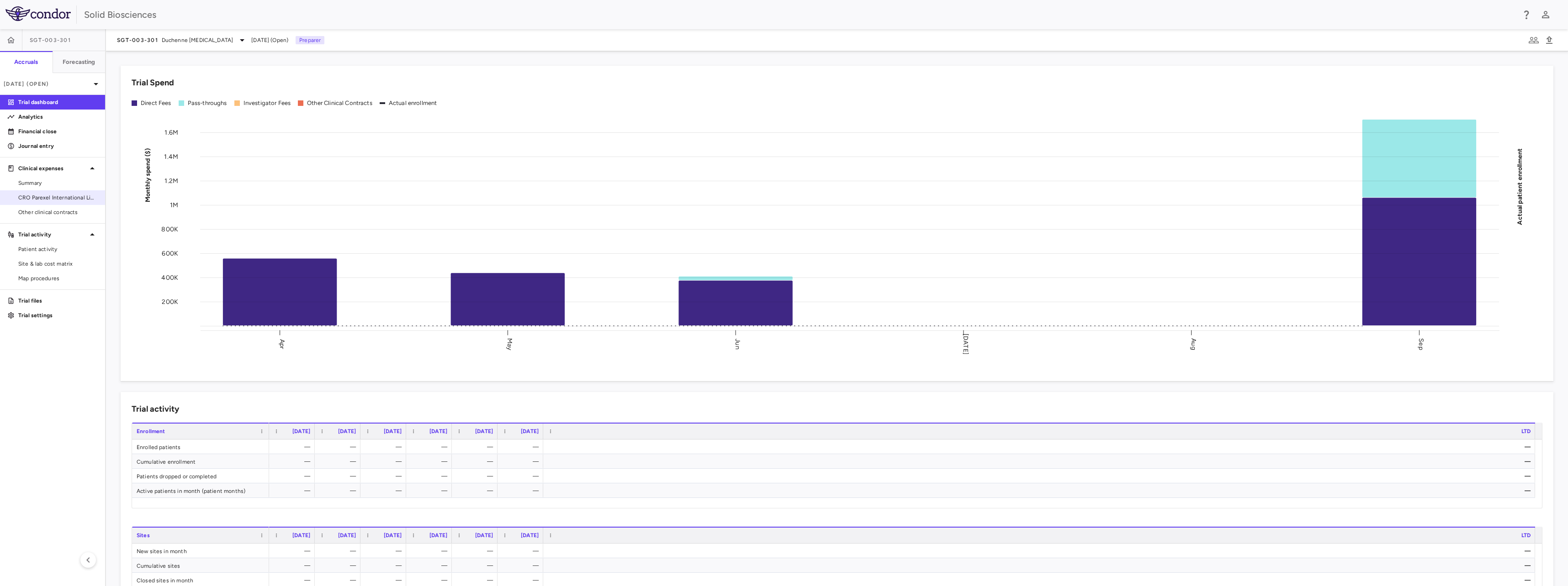
click at [46, 195] on span "CRO Parexel International Limited" at bounding box center [58, 197] width 80 height 8
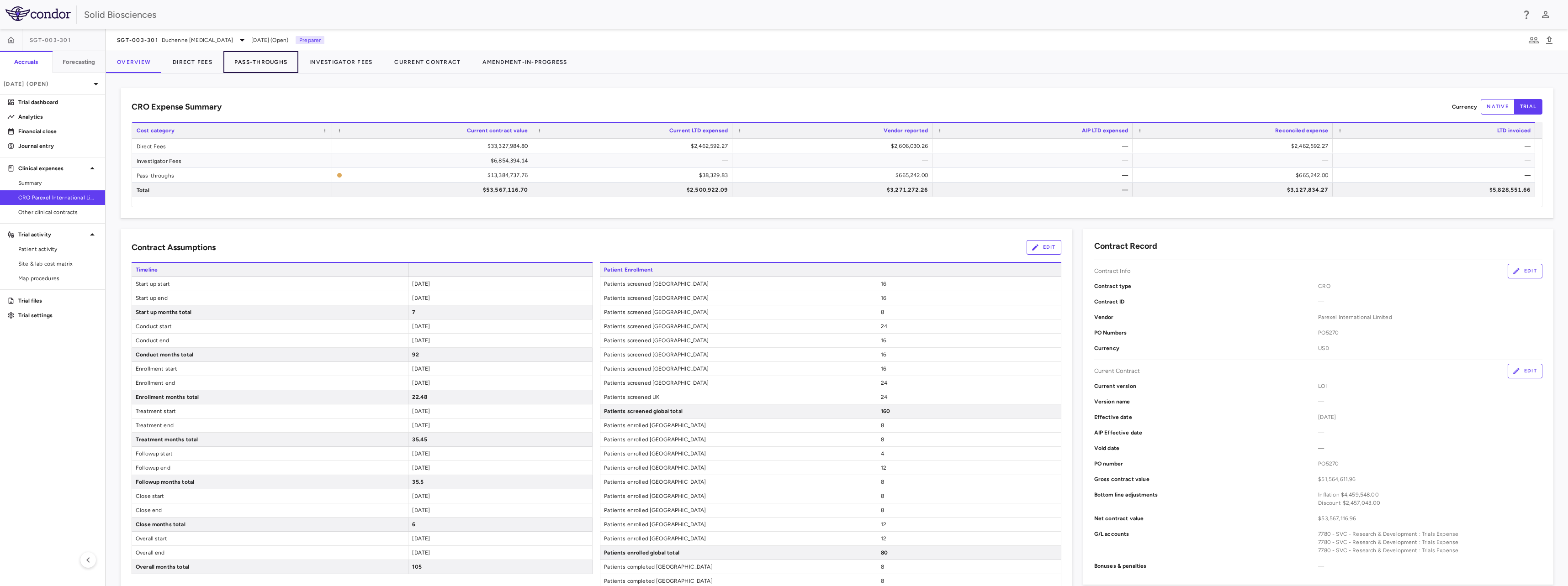
click at [259, 61] on button "Pass-Throughs" at bounding box center [260, 62] width 75 height 22
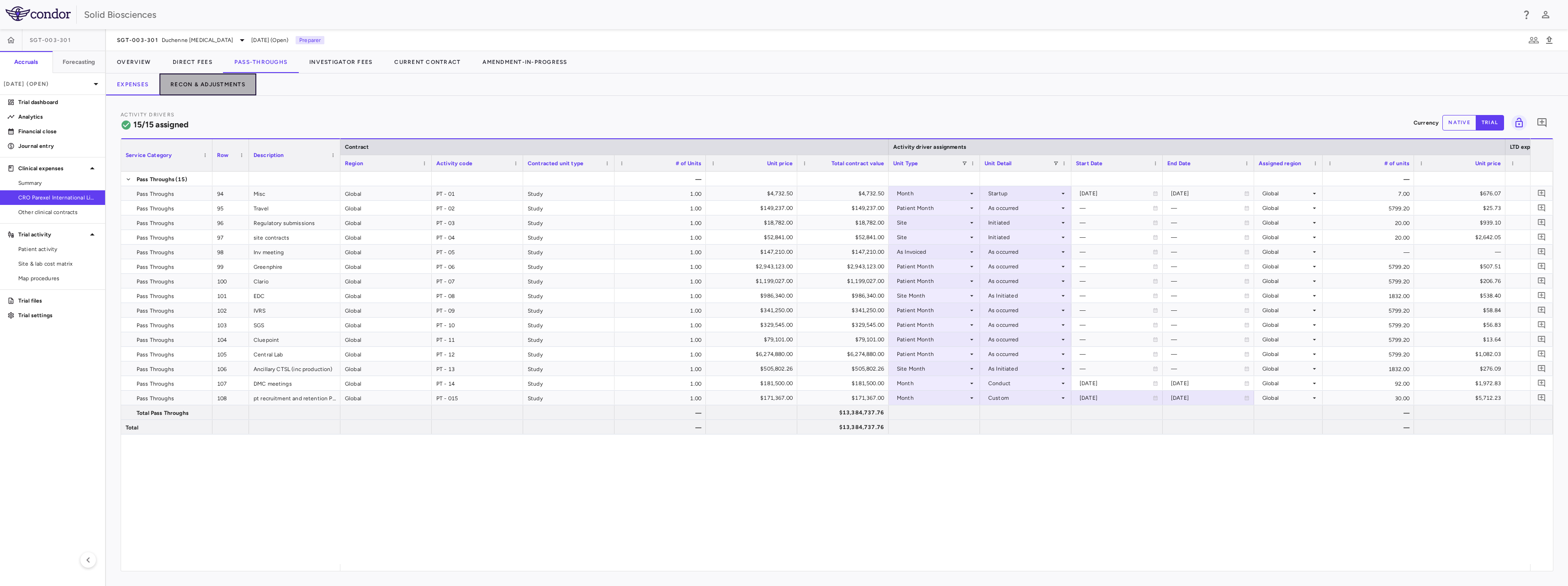
click at [225, 81] on button "Recon & Adjustments" at bounding box center [208, 84] width 97 height 22
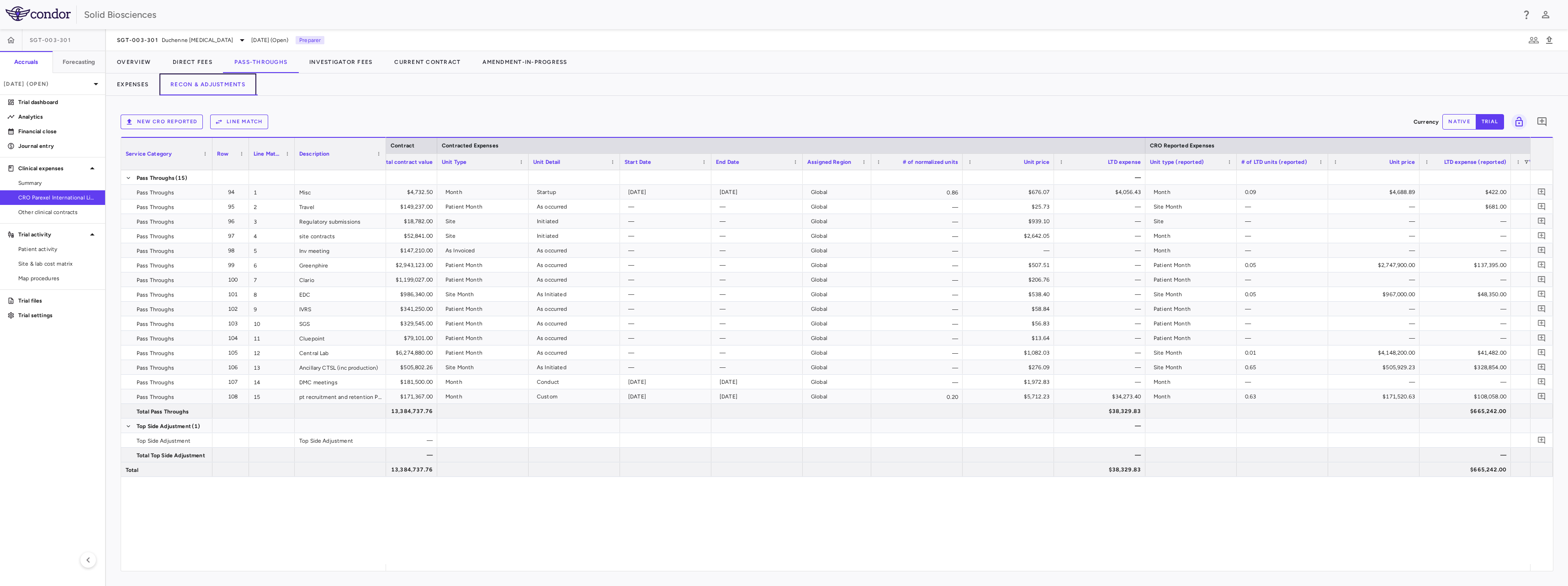
scroll to position [0, 906]
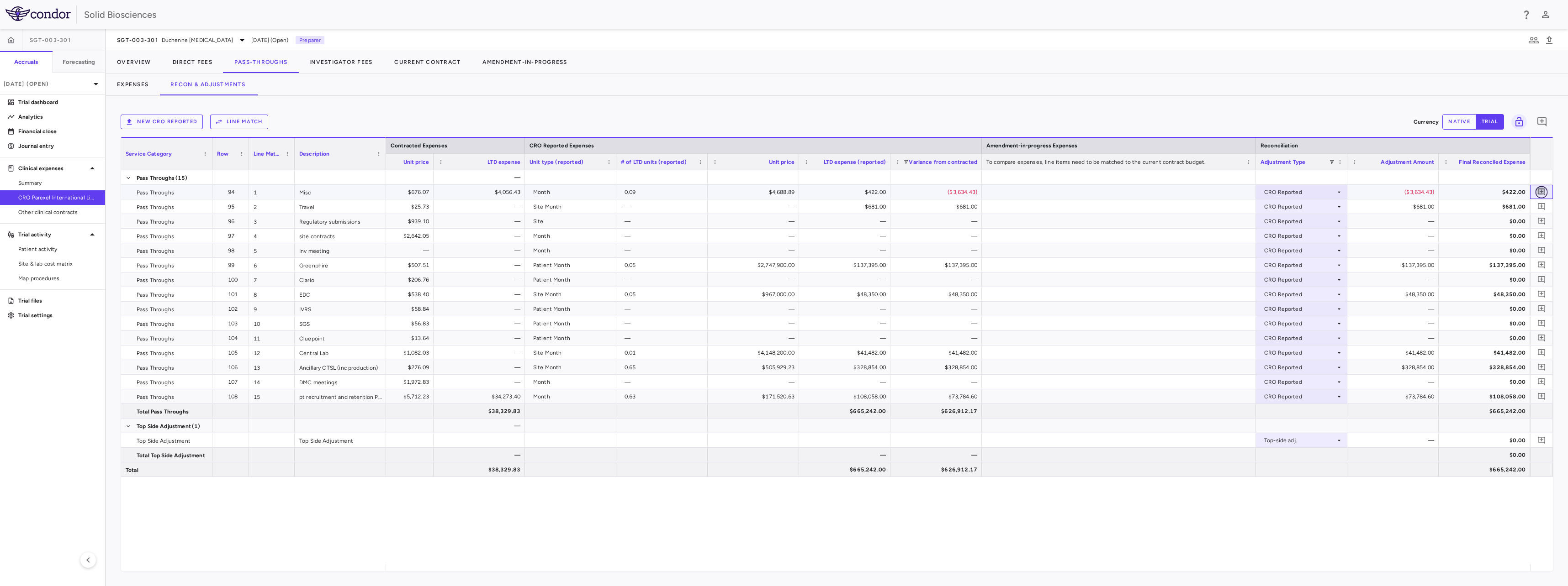
click at [1541, 189] on icon "Add comment" at bounding box center [1541, 192] width 9 height 9
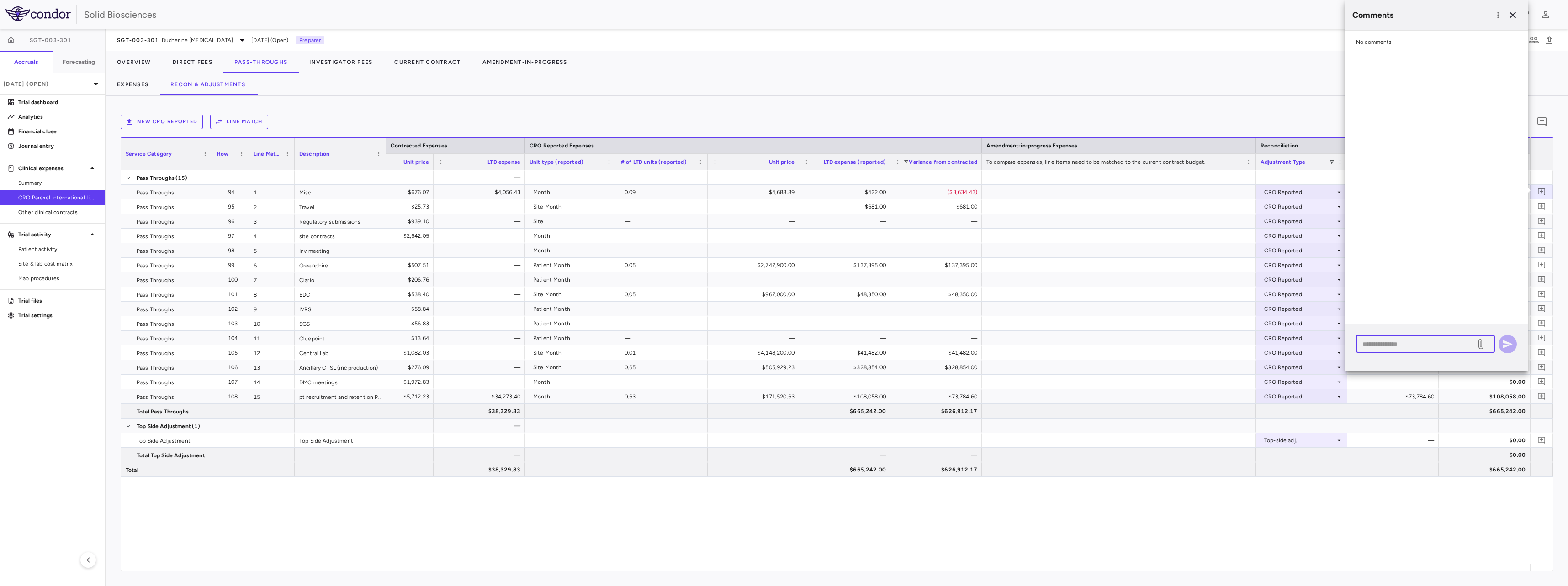
click at [1428, 341] on textarea at bounding box center [1416, 344] width 107 height 10
paste textarea "**********"
type textarea "**********"
click at [1508, 345] on icon "button" at bounding box center [1508, 344] width 9 height 8
click at [1545, 206] on icon "Add comment" at bounding box center [1541, 206] width 9 height 9
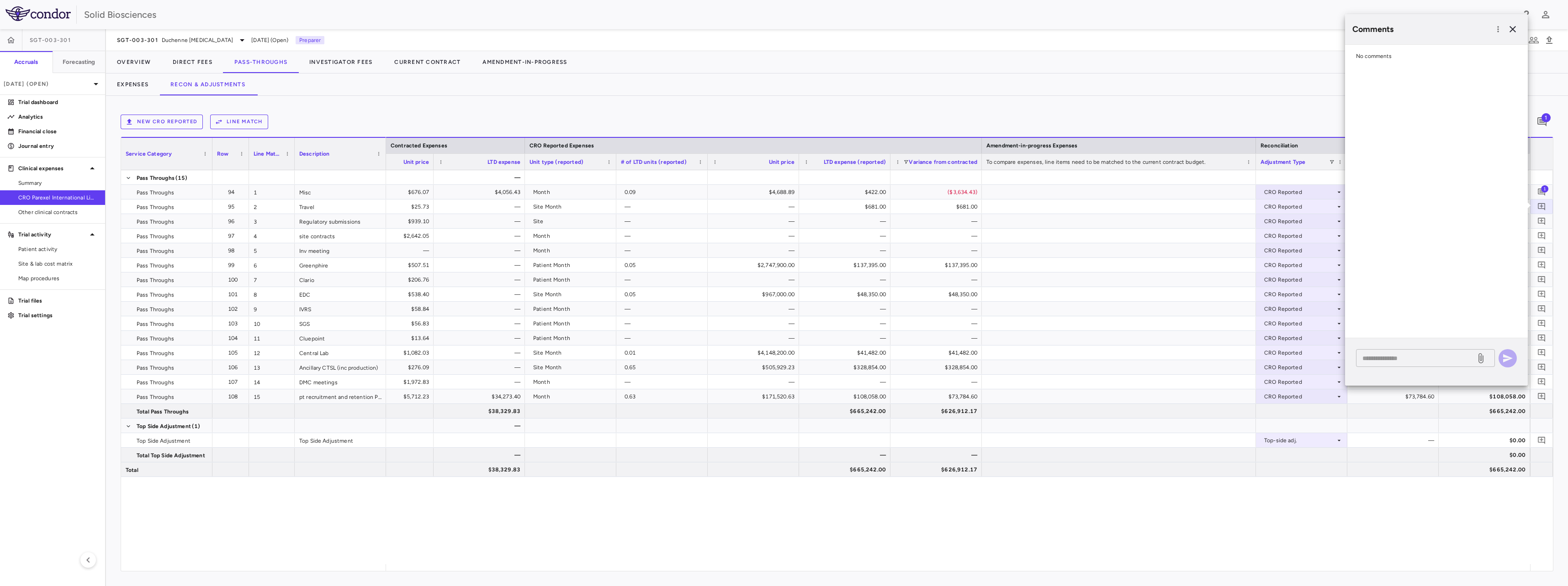
click at [1446, 352] on div "* ​" at bounding box center [1425, 358] width 139 height 18
paste textarea "**********"
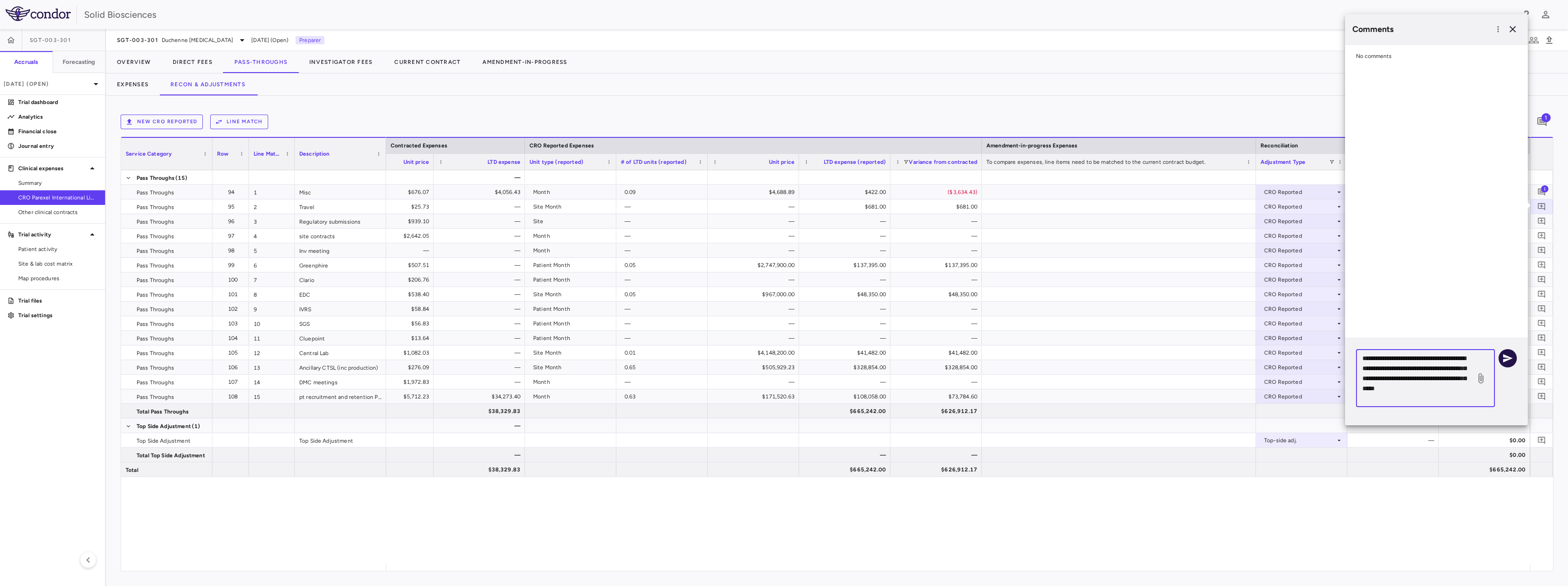
type textarea "**********"
click at [1512, 359] on icon "button" at bounding box center [1507, 358] width 11 height 11
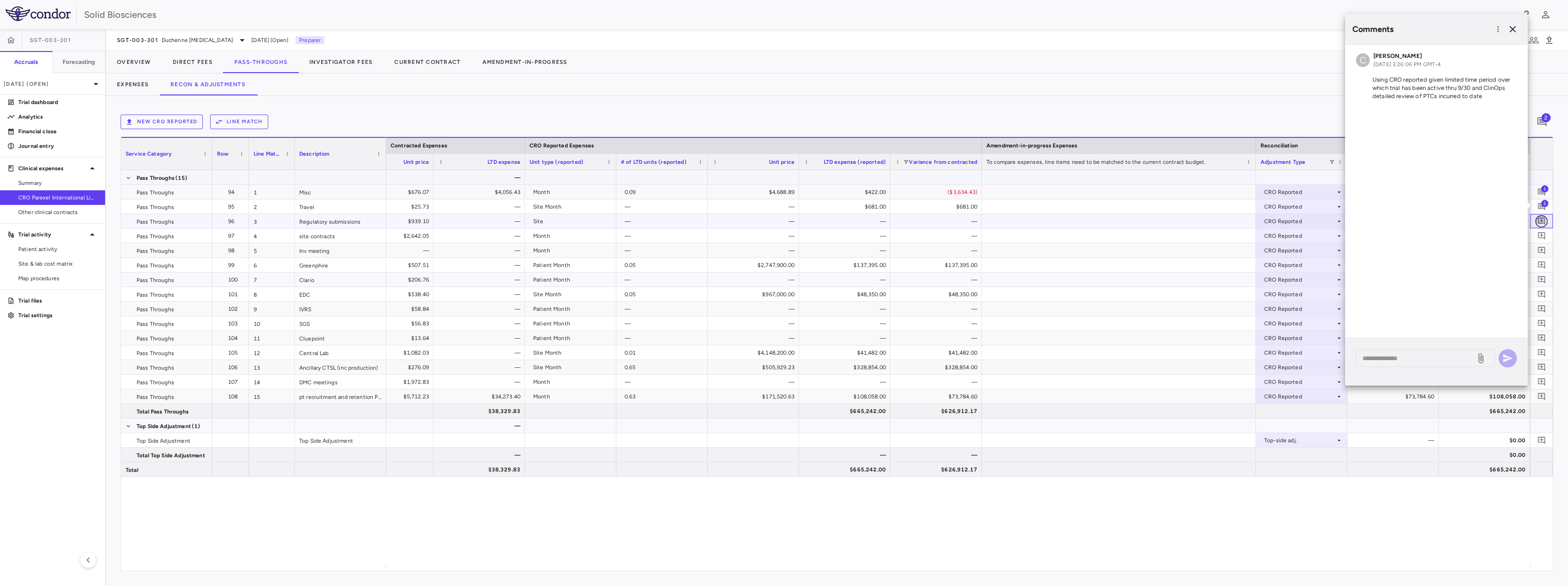
click at [1541, 222] on icon "Add comment" at bounding box center [1541, 221] width 9 height 9
click at [1425, 371] on textarea at bounding box center [1416, 373] width 107 height 10
paste textarea "**********"
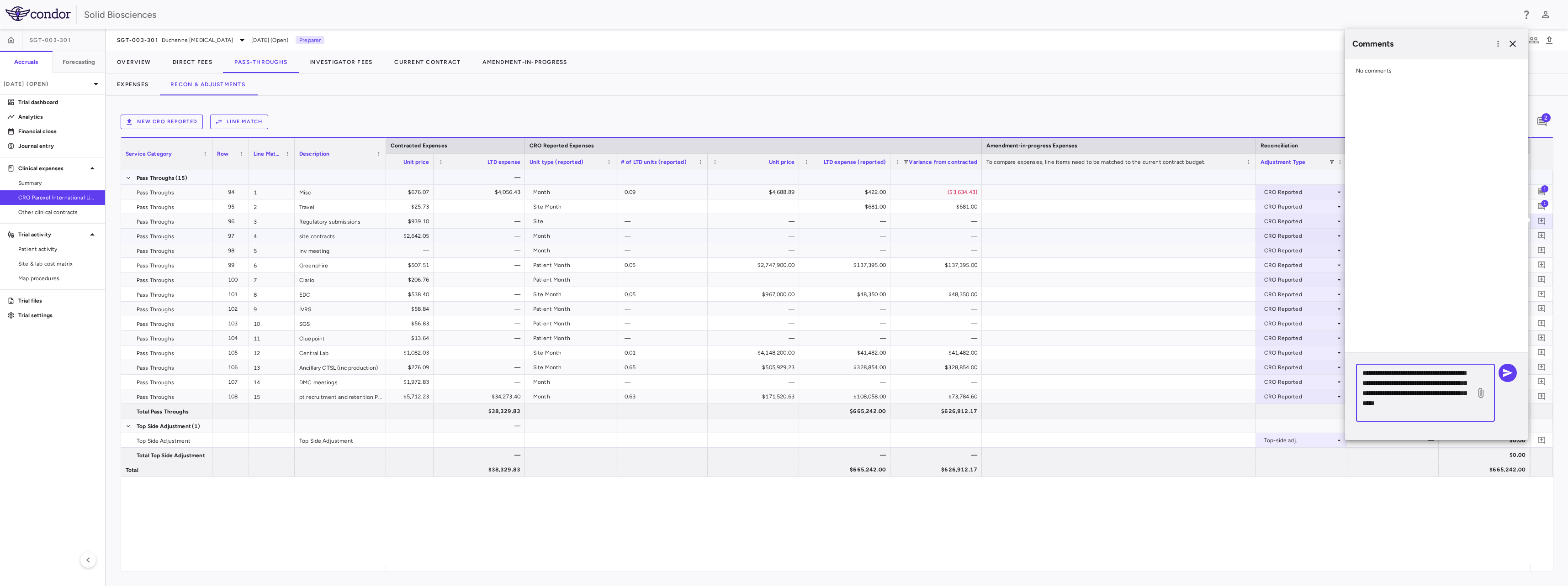
type textarea "**********"
click at [1540, 238] on icon "Add comment" at bounding box center [1541, 236] width 7 height 7
click at [1507, 370] on icon "button" at bounding box center [1508, 368] width 9 height 8
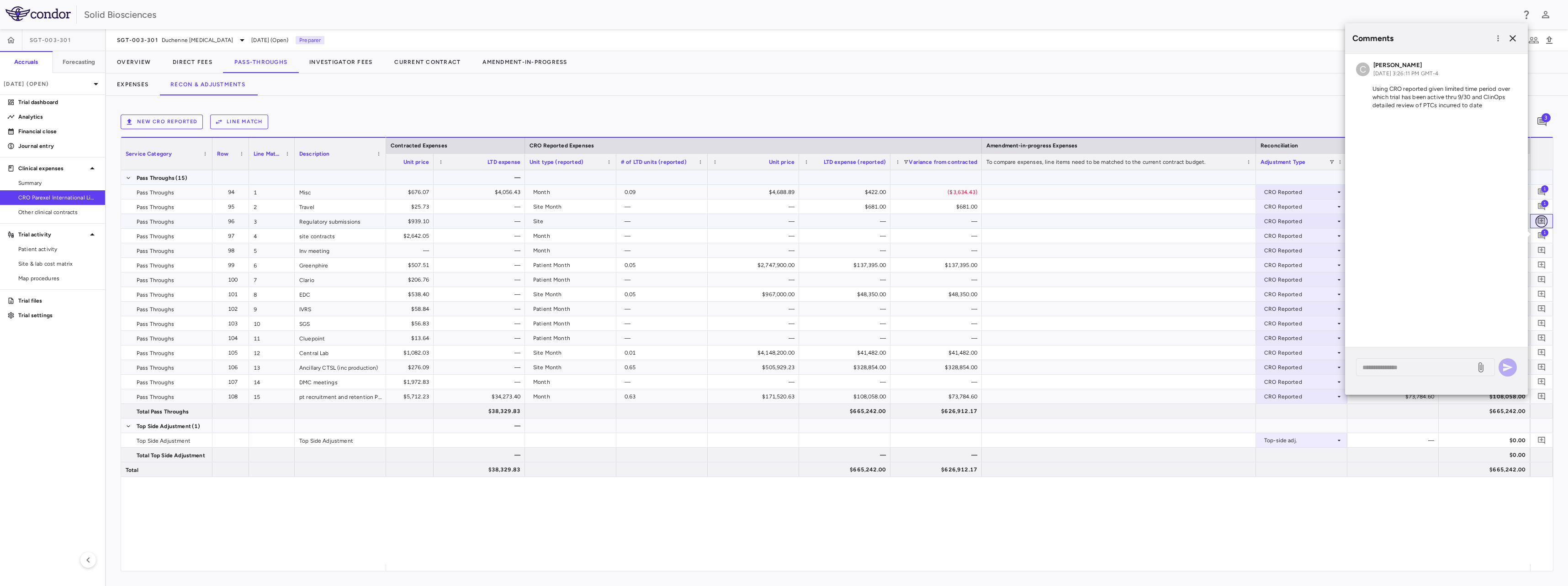
click at [1544, 220] on icon "Add comment" at bounding box center [1541, 221] width 9 height 9
click at [1439, 374] on textarea at bounding box center [1416, 373] width 107 height 10
paste textarea "**********"
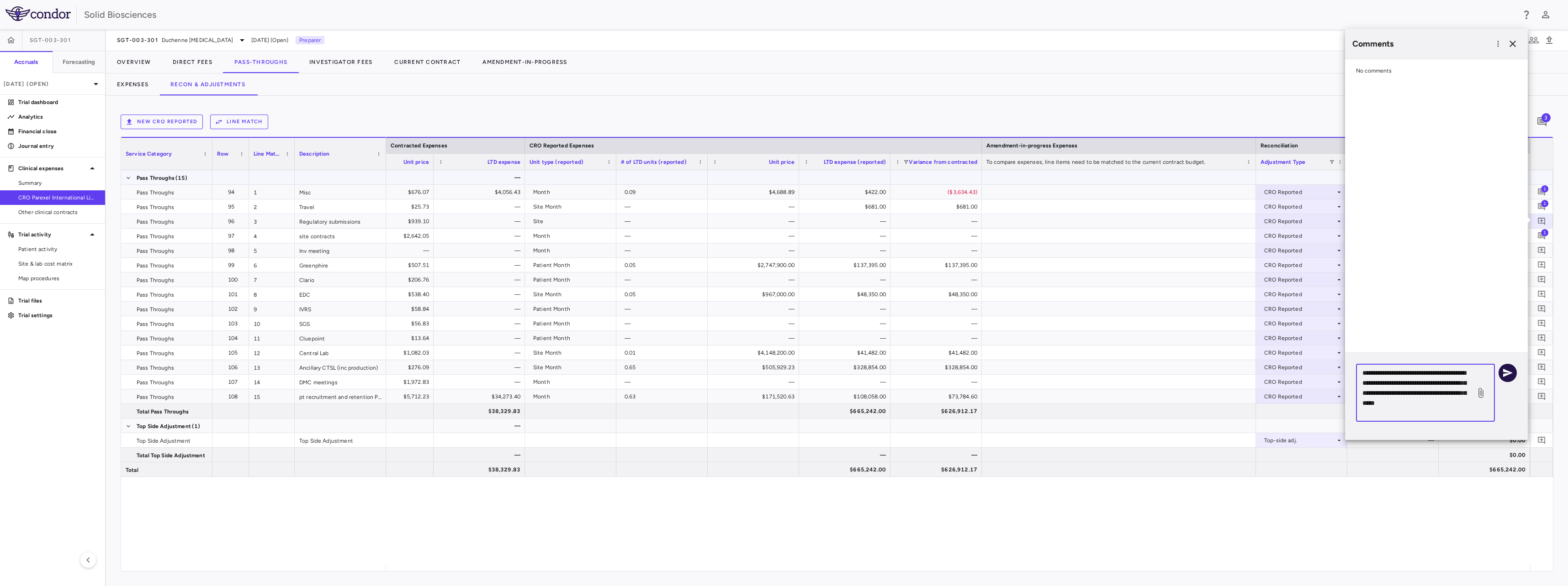
type textarea "**********"
click at [1509, 370] on icon "button" at bounding box center [1507, 373] width 11 height 11
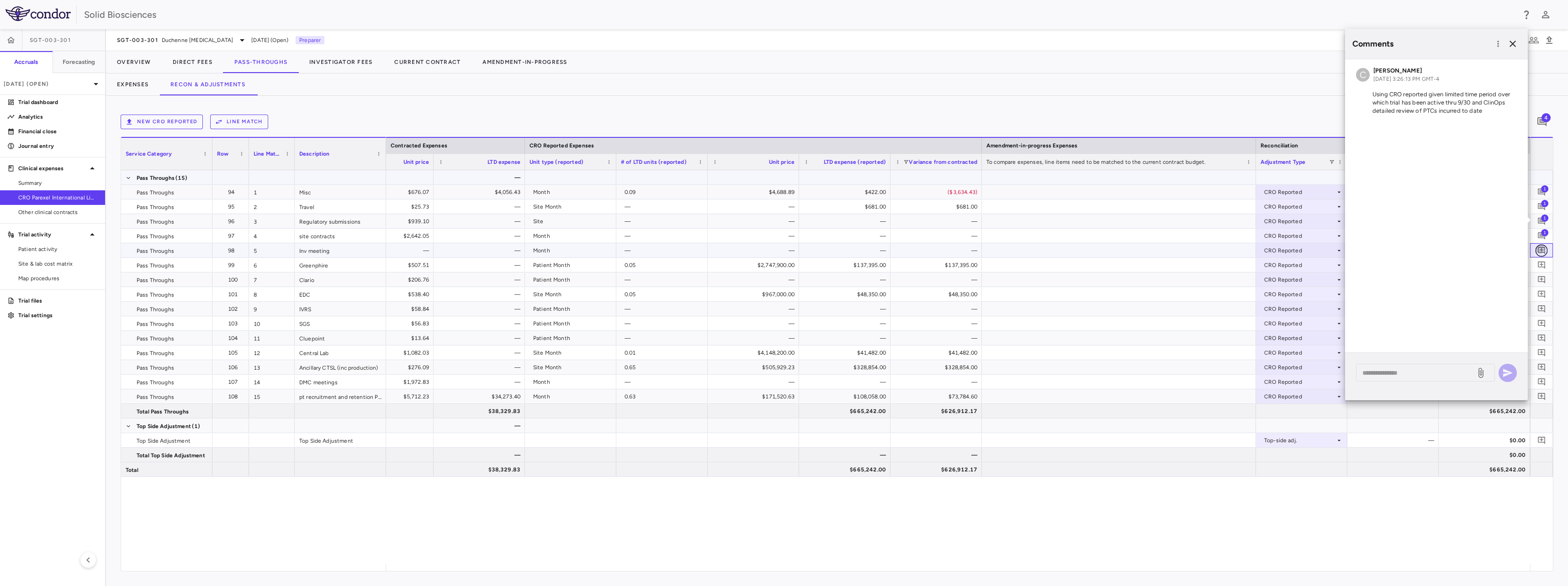
click at [1542, 249] on icon "Add comment" at bounding box center [1541, 250] width 9 height 9
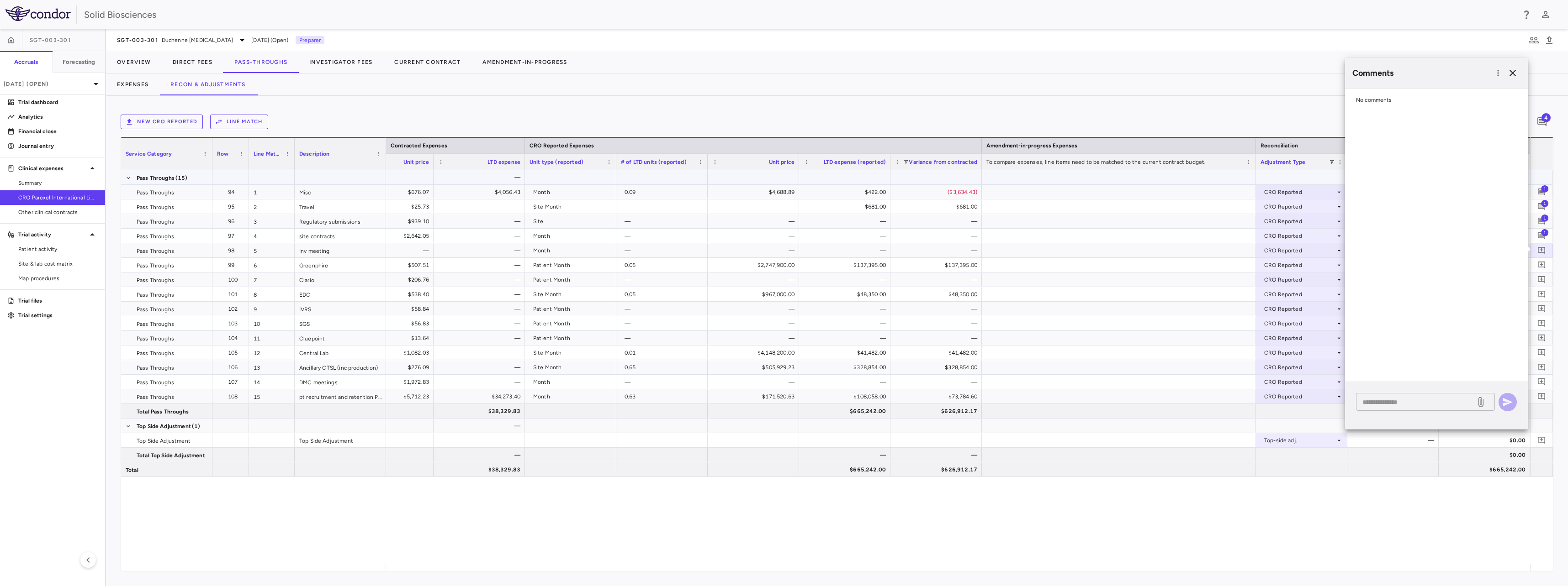
click at [1408, 400] on textarea at bounding box center [1416, 402] width 107 height 10
paste textarea "**********"
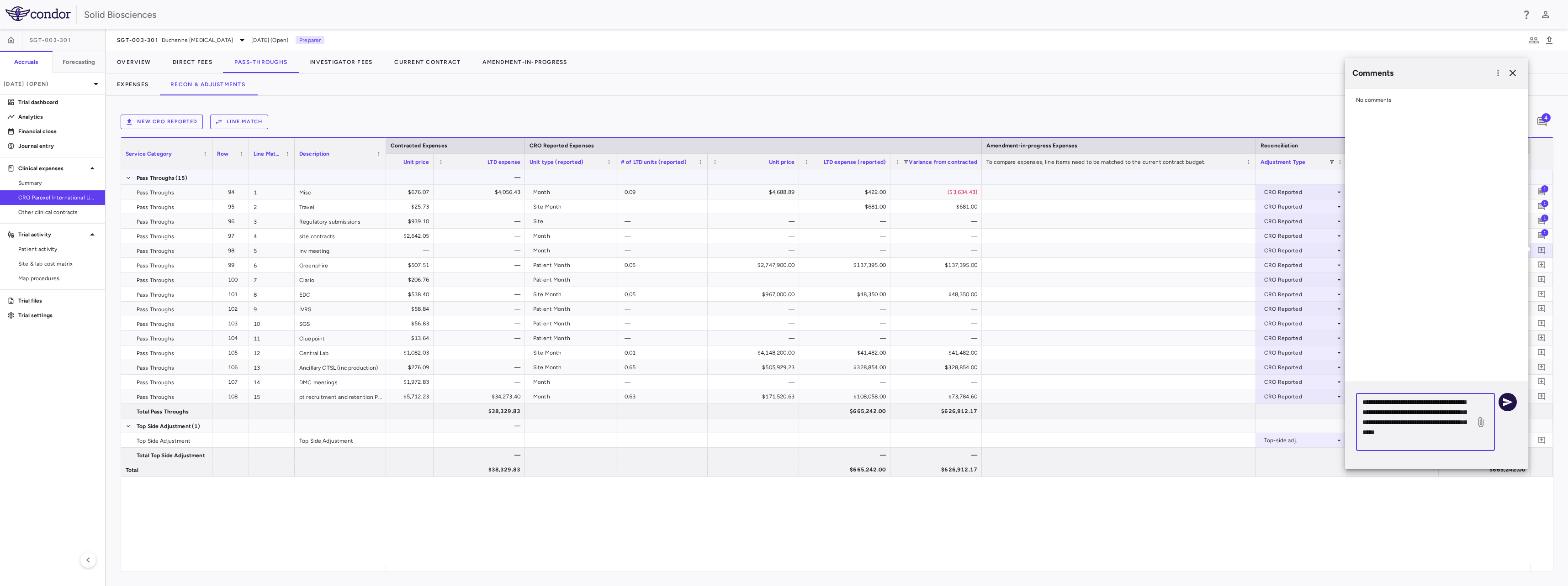
type textarea "**********"
click at [1500, 402] on button "button" at bounding box center [1507, 402] width 18 height 18
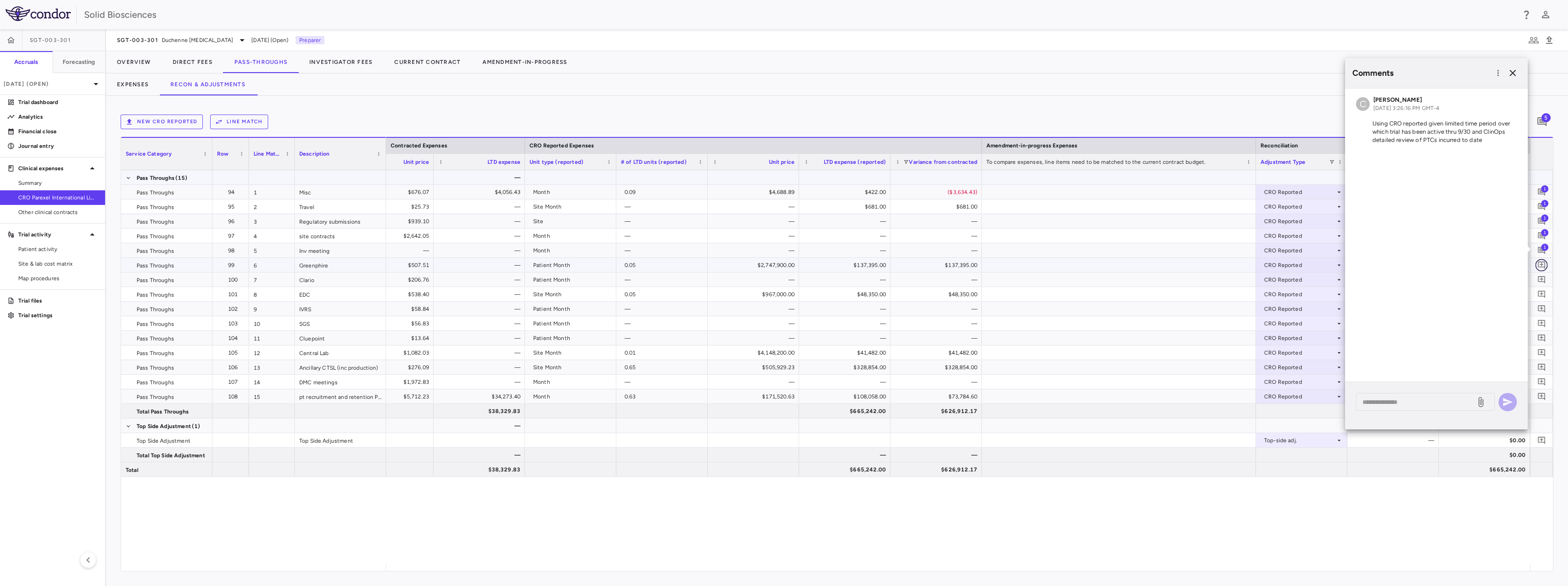
click at [1541, 266] on icon "Add comment" at bounding box center [1541, 265] width 7 height 7
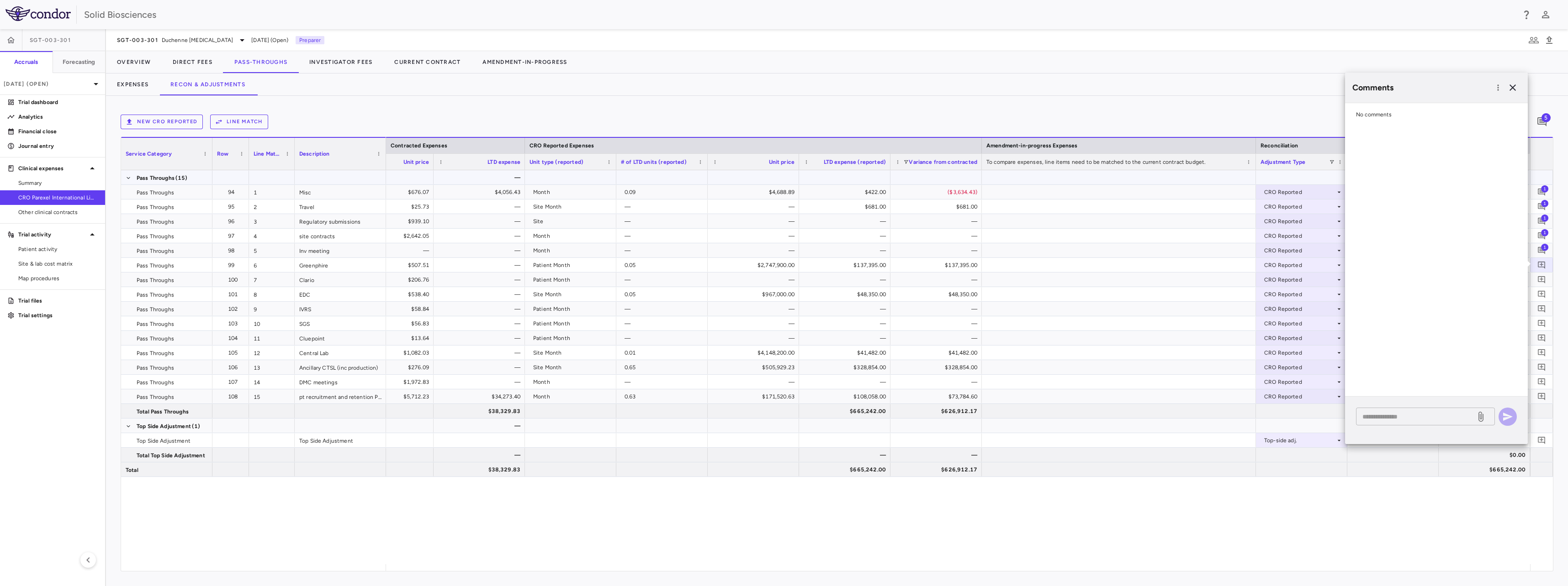
click at [1428, 410] on div "* ​" at bounding box center [1425, 416] width 139 height 18
paste textarea "**********"
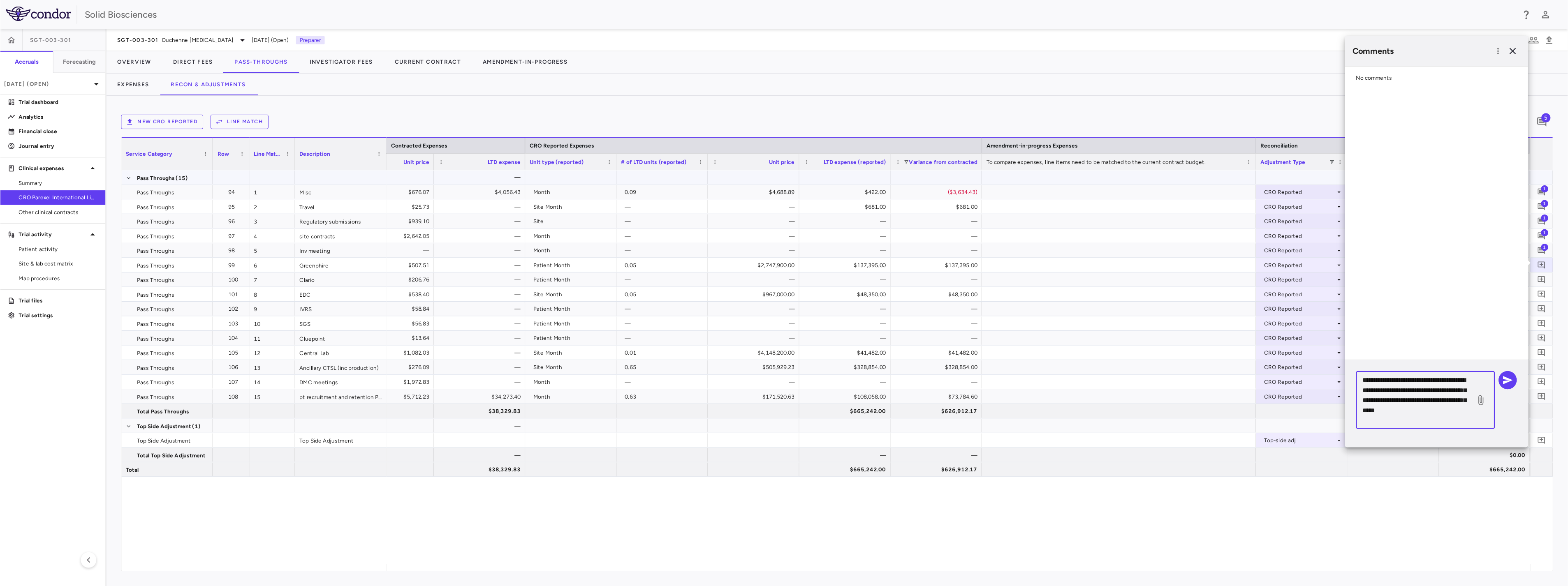
scroll to position [0, 849]
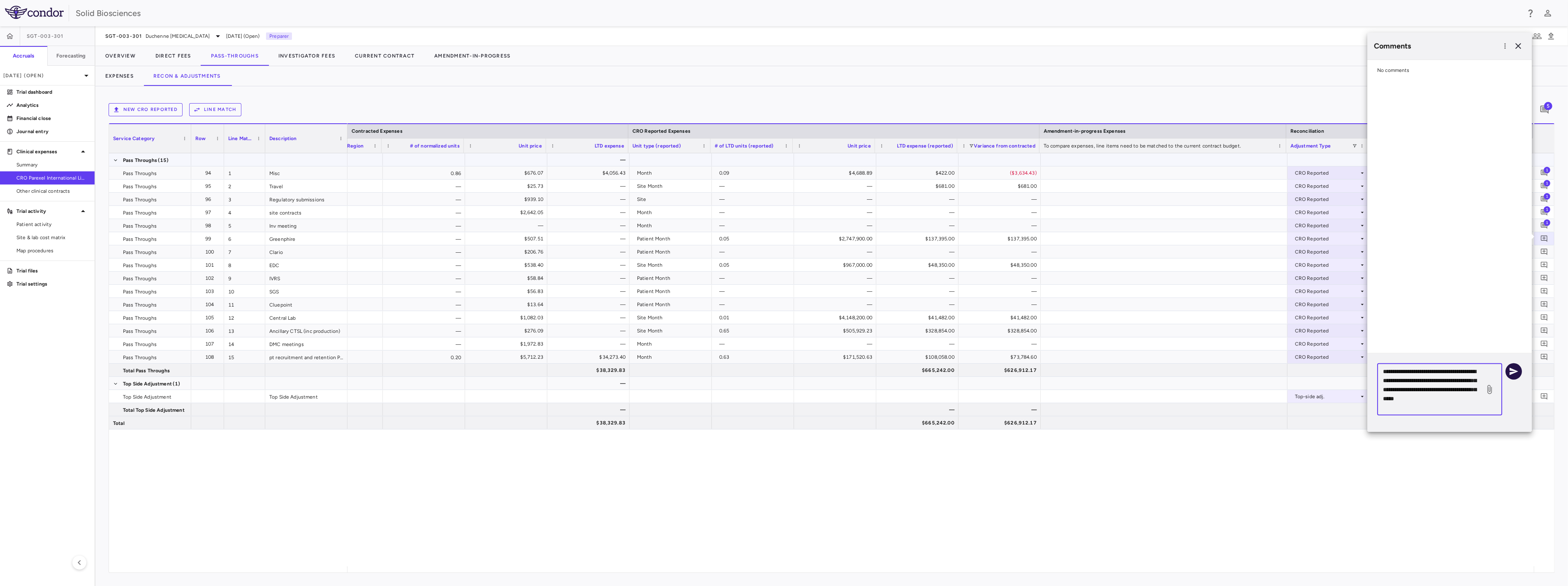
type textarea "**********"
click at [1411, 373] on icon "button" at bounding box center [1514, 372] width 10 height 10
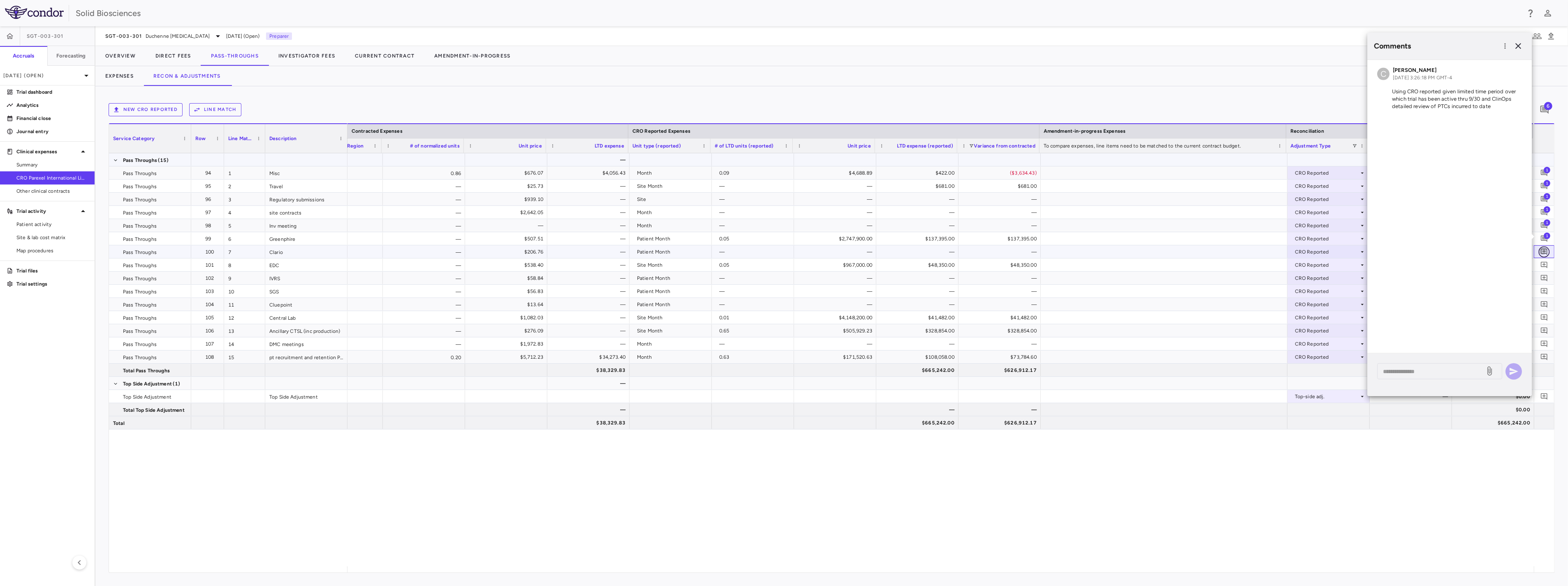
click at [1411, 253] on icon "Add comment" at bounding box center [1544, 251] width 8 height 8
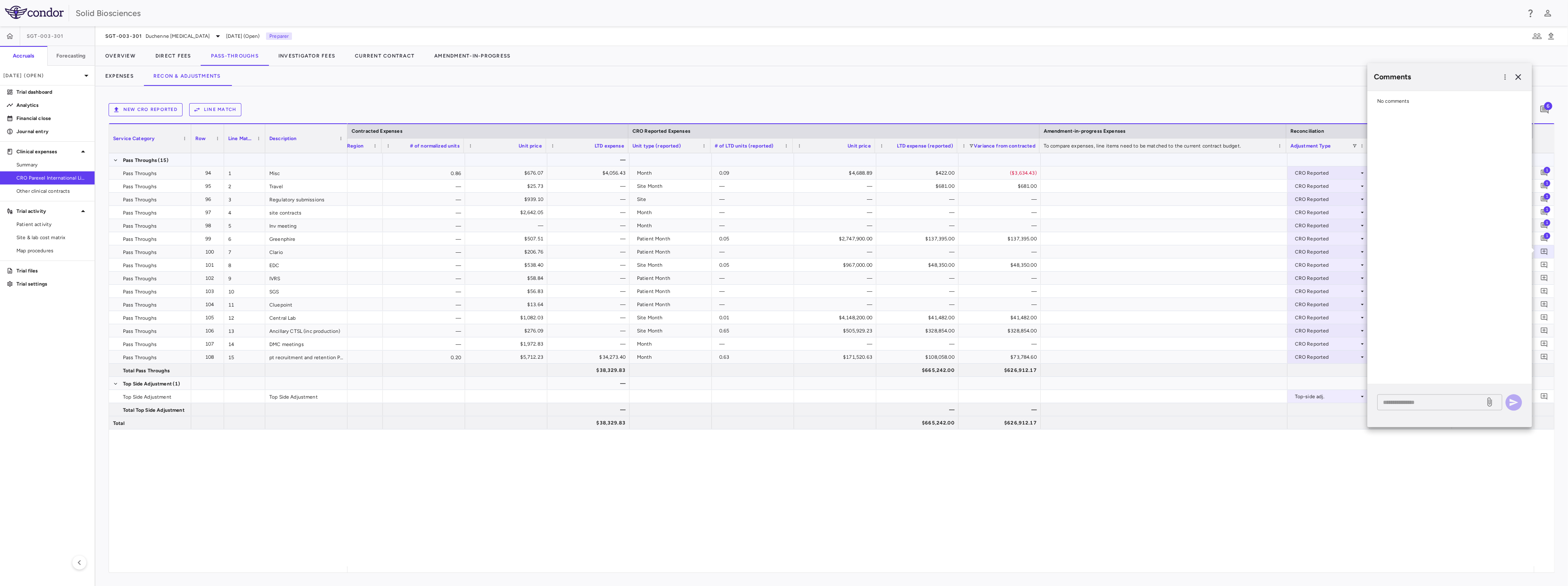
click at [1411, 408] on div "* ​" at bounding box center [1440, 402] width 125 height 16
paste textarea "**********"
type textarea "**********"
click at [1411, 401] on icon "button" at bounding box center [1514, 402] width 9 height 7
click at [1411, 264] on icon "Add comment" at bounding box center [1544, 265] width 7 height 7
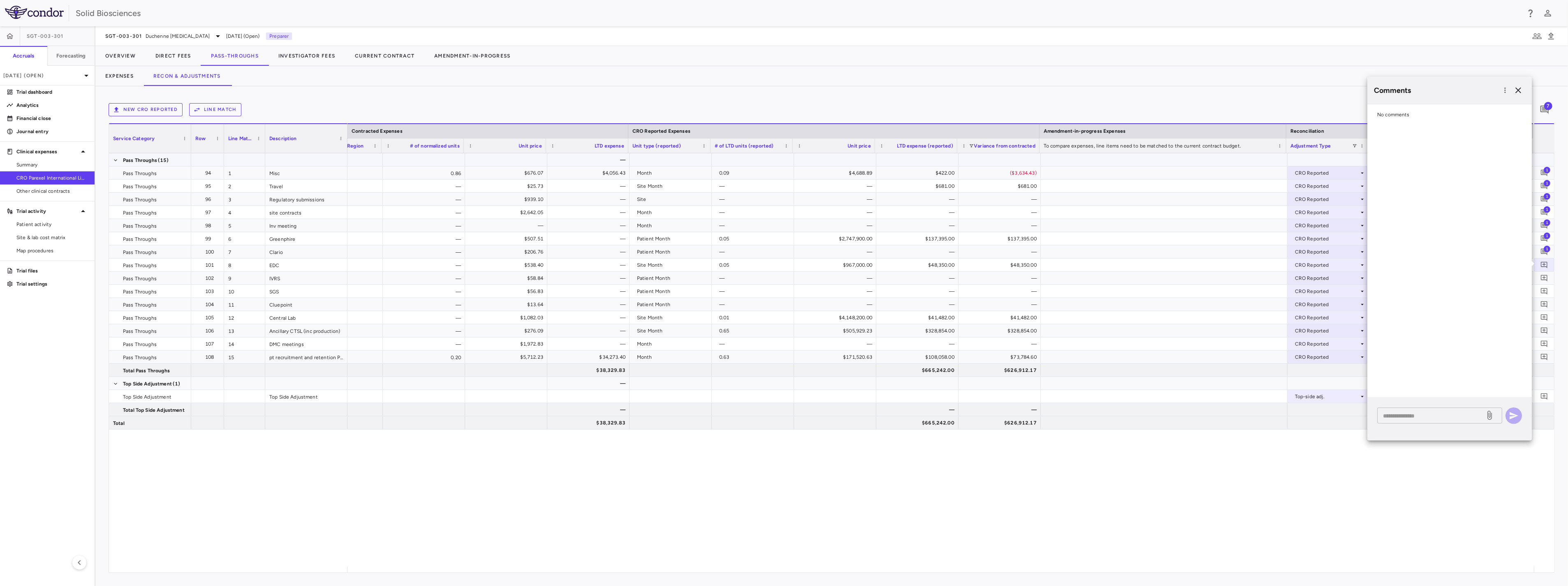
click at [1411, 416] on textarea at bounding box center [1431, 416] width 96 height 9
paste textarea "**********"
type textarea "**********"
click at [1411, 417] on icon "button" at bounding box center [1514, 416] width 9 height 7
click at [1411, 278] on icon "Add comment" at bounding box center [1544, 278] width 7 height 7
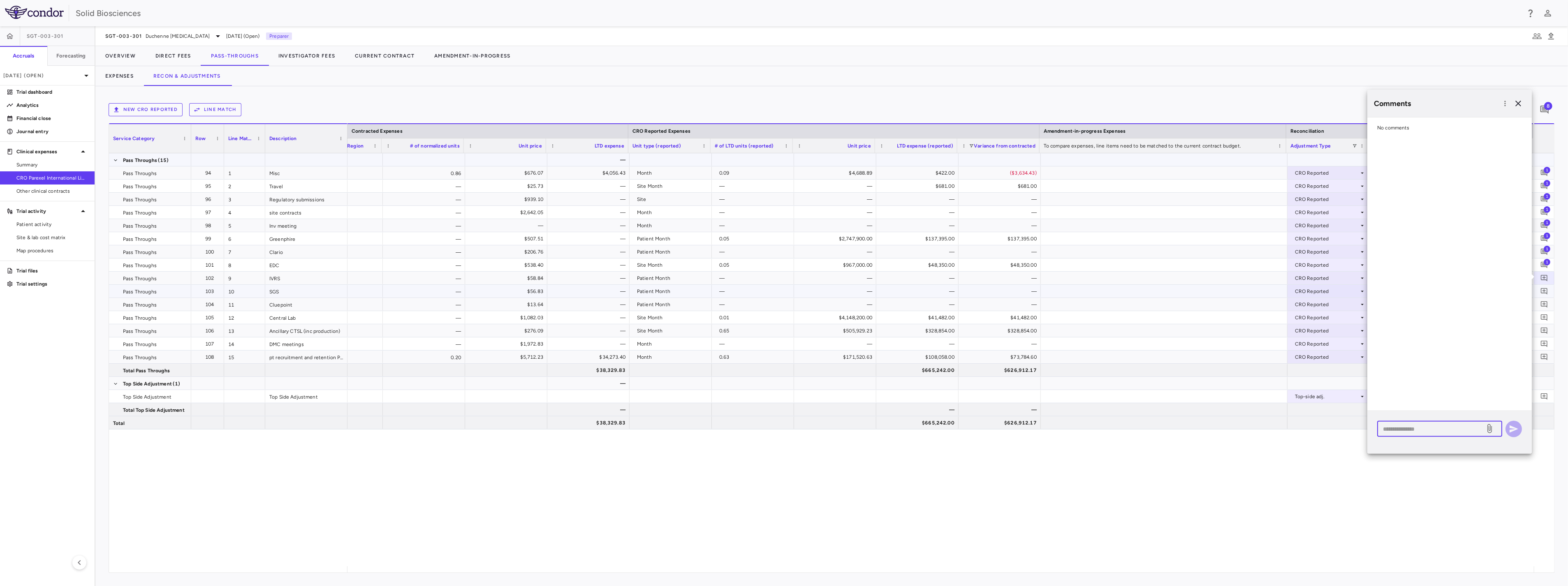
click at [1411, 433] on textarea at bounding box center [1431, 428] width 96 height 9
paste textarea "**********"
type textarea "**********"
click at [1411, 433] on icon "button" at bounding box center [1514, 429] width 9 height 7
click at [1411, 291] on icon "Add comment" at bounding box center [1544, 291] width 7 height 7
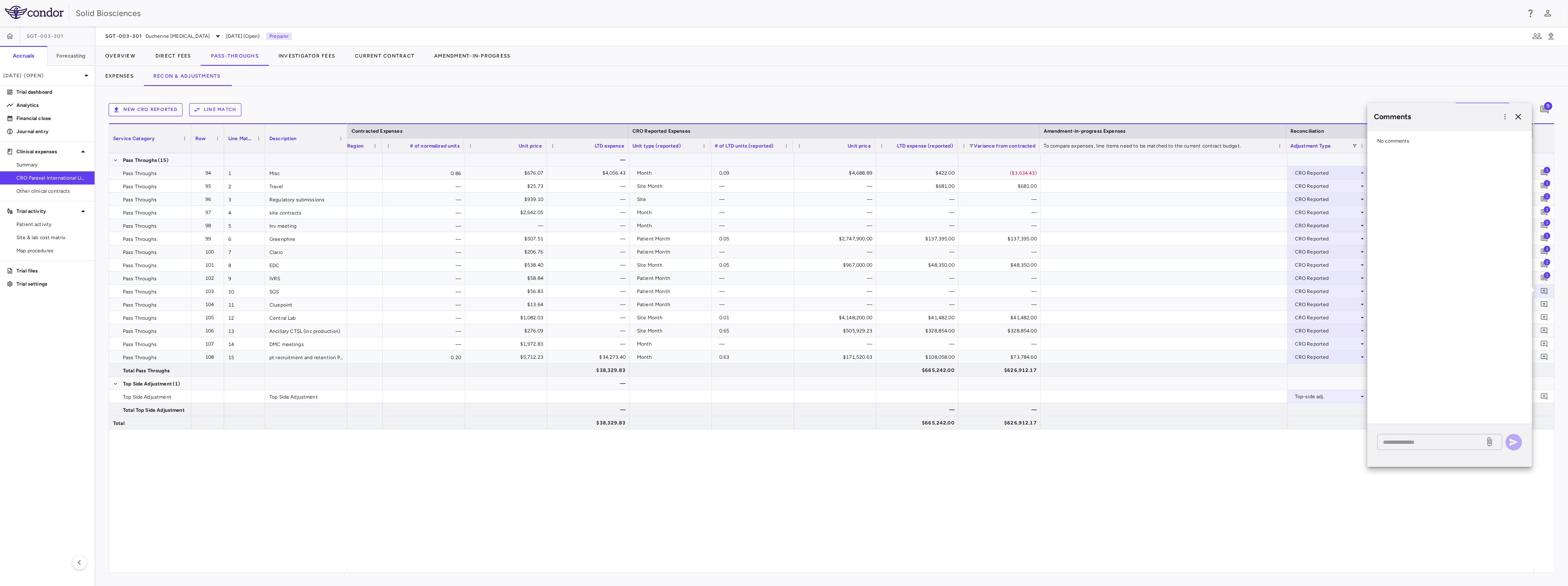
click at [1411, 439] on textarea at bounding box center [1431, 442] width 96 height 9
paste textarea "**********"
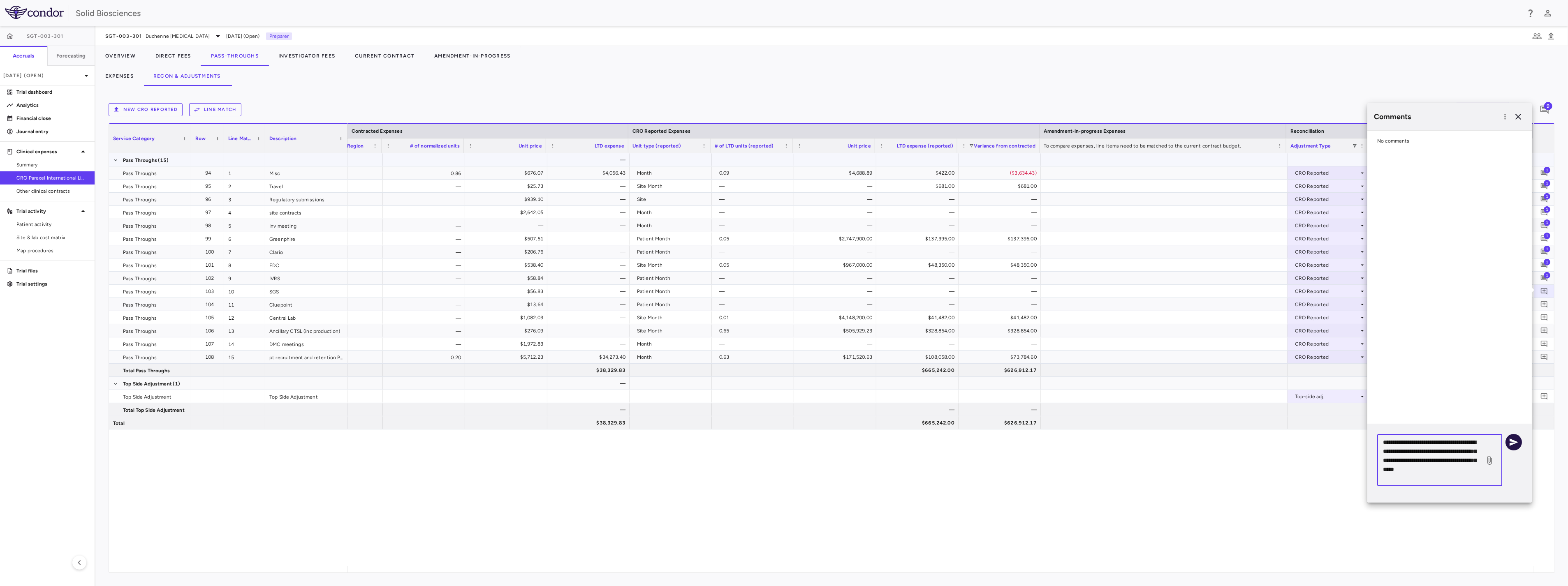
type textarea "**********"
click at [1411, 442] on icon "button" at bounding box center [1514, 442] width 10 height 10
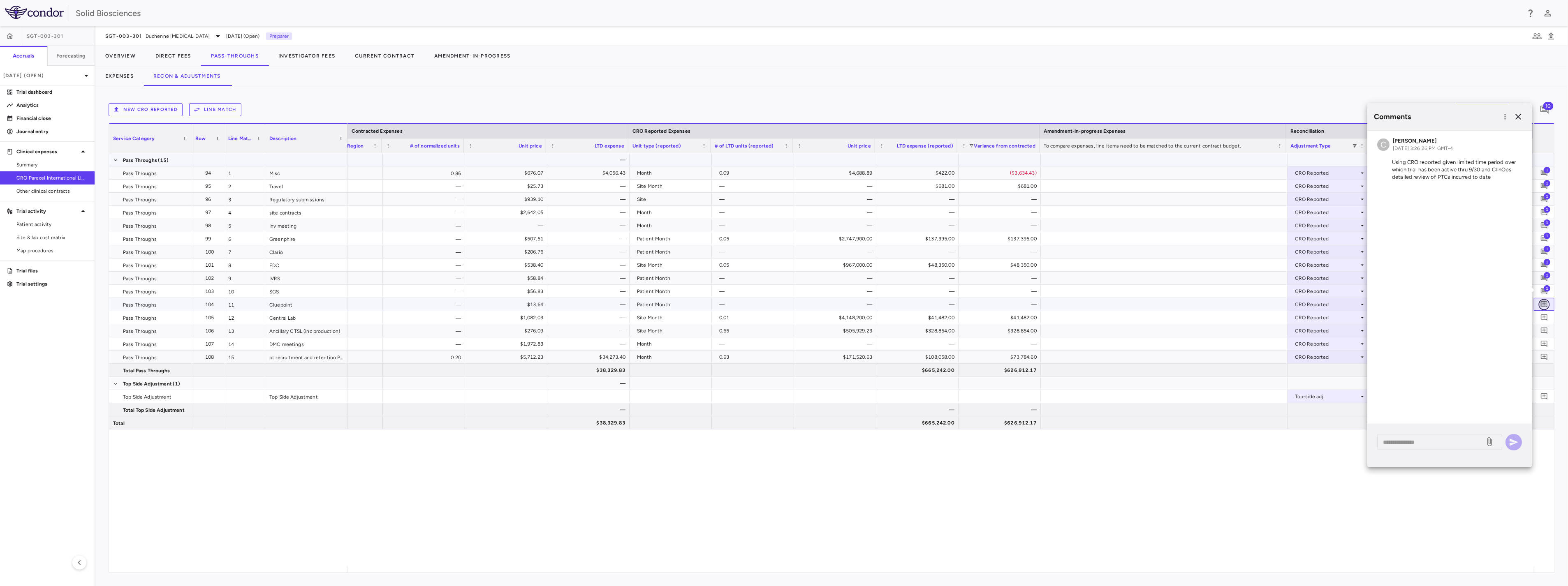
click at [1411, 306] on icon "Add comment" at bounding box center [1544, 304] width 7 height 7
click at [1411, 454] on textarea at bounding box center [1431, 455] width 96 height 9
paste textarea "**********"
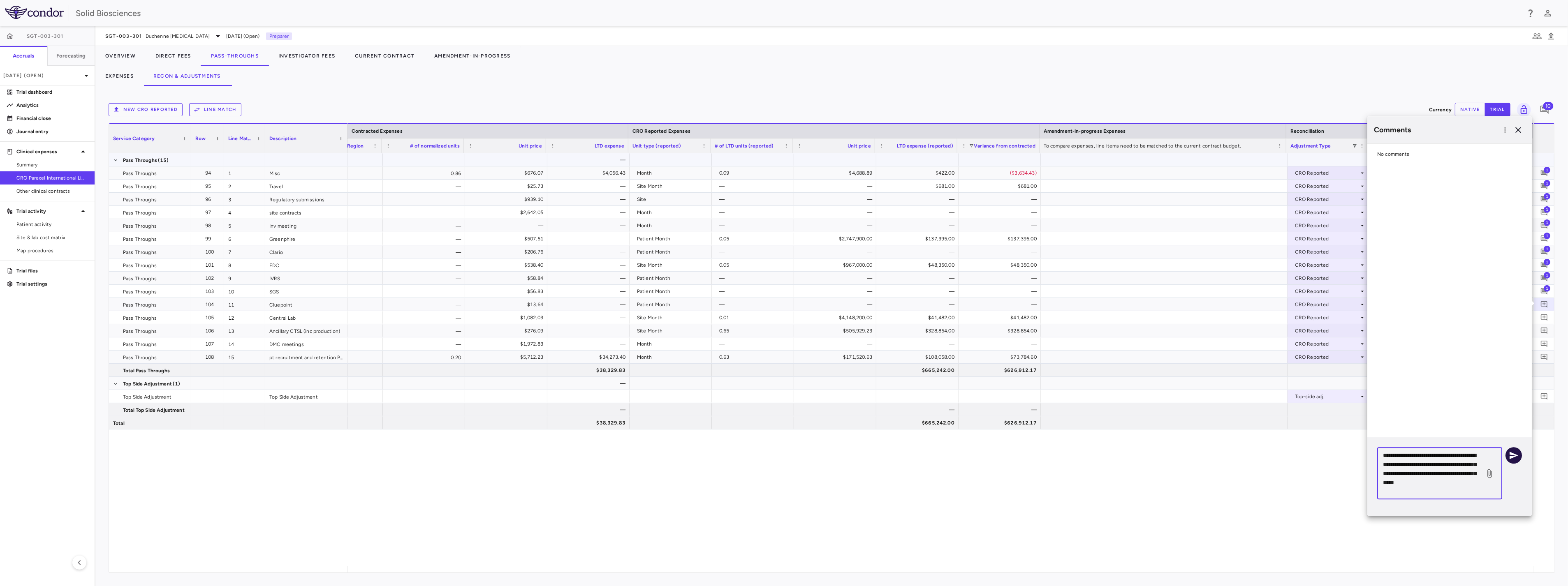
type textarea "**********"
click at [1411, 455] on icon "button" at bounding box center [1514, 455] width 10 height 10
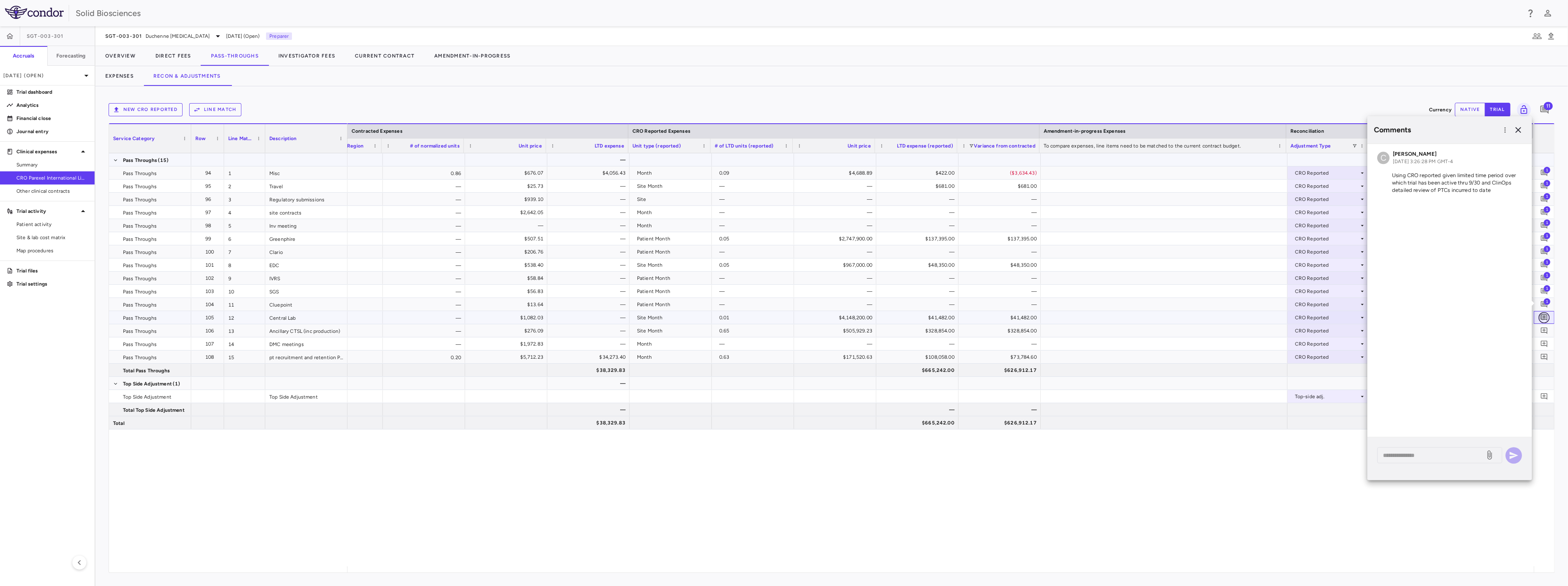
click at [1411, 317] on icon "Add comment" at bounding box center [1544, 318] width 7 height 7
click at [1411, 459] on div "* ​" at bounding box center [1449, 472] width 164 height 43
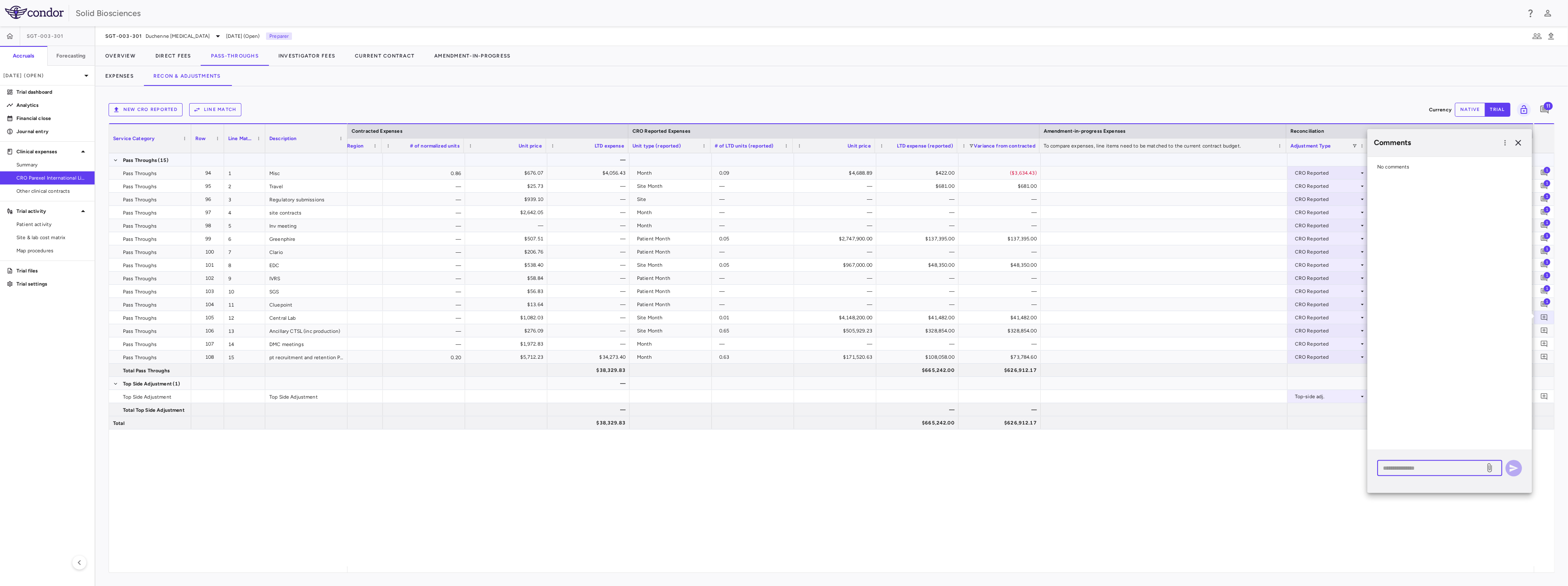
click at [1411, 466] on textarea at bounding box center [1431, 468] width 96 height 9
paste textarea "**********"
type textarea "**********"
click at [1411, 467] on icon "button" at bounding box center [1514, 468] width 9 height 7
click at [1411, 331] on icon "Add comment" at bounding box center [1544, 330] width 8 height 8
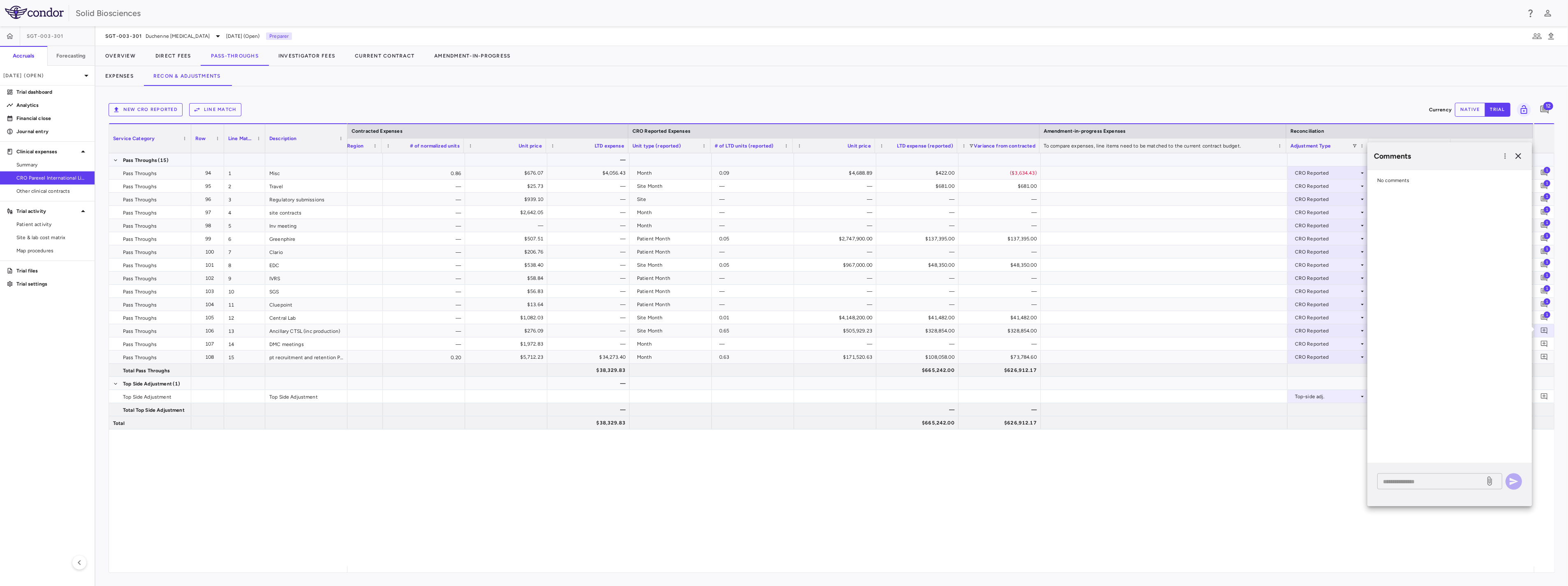
click at [1411, 480] on textarea at bounding box center [1431, 481] width 96 height 9
paste textarea "**********"
type textarea "**********"
drag, startPoint x: 1511, startPoint y: 483, endPoint x: 1522, endPoint y: 448, distance: 36.7
click at [1411, 483] on icon "button" at bounding box center [1514, 482] width 9 height 7
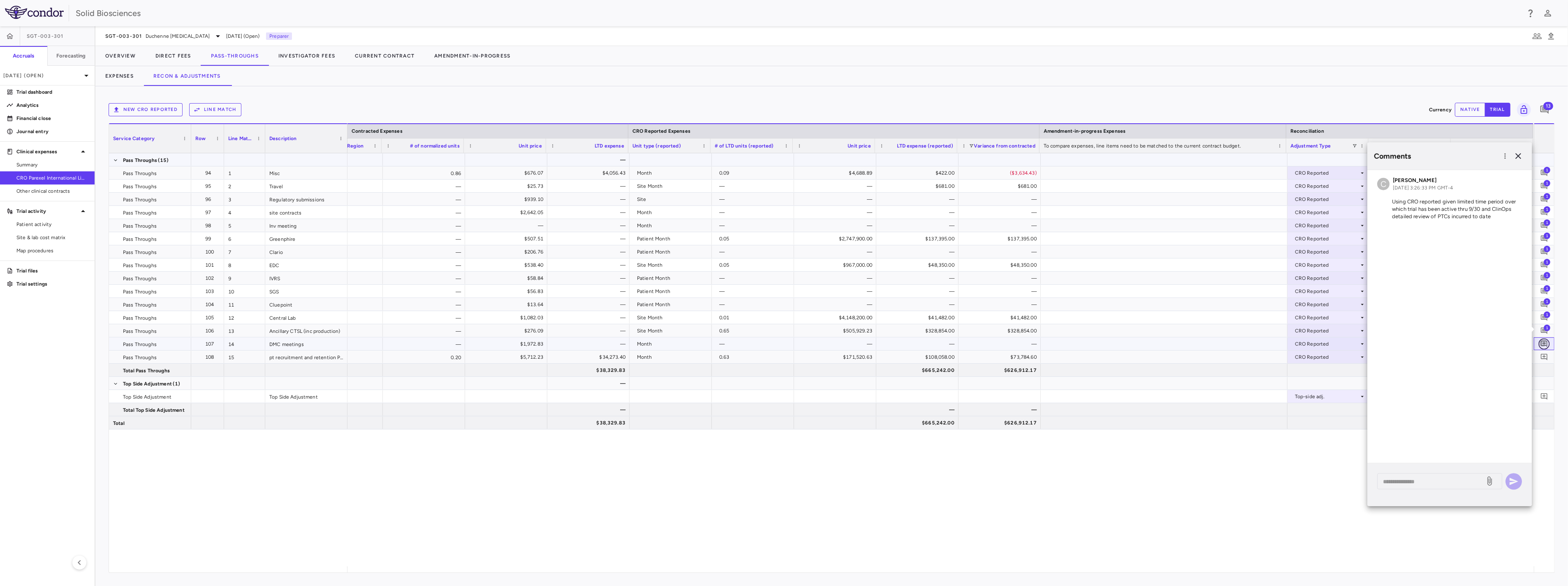
click at [1411, 344] on icon "Add comment" at bounding box center [1544, 344] width 8 height 8
click at [1411, 503] on div "* ​" at bounding box center [1449, 498] width 164 height 43
click at [1411, 494] on textarea at bounding box center [1431, 494] width 96 height 9
paste textarea "**********"
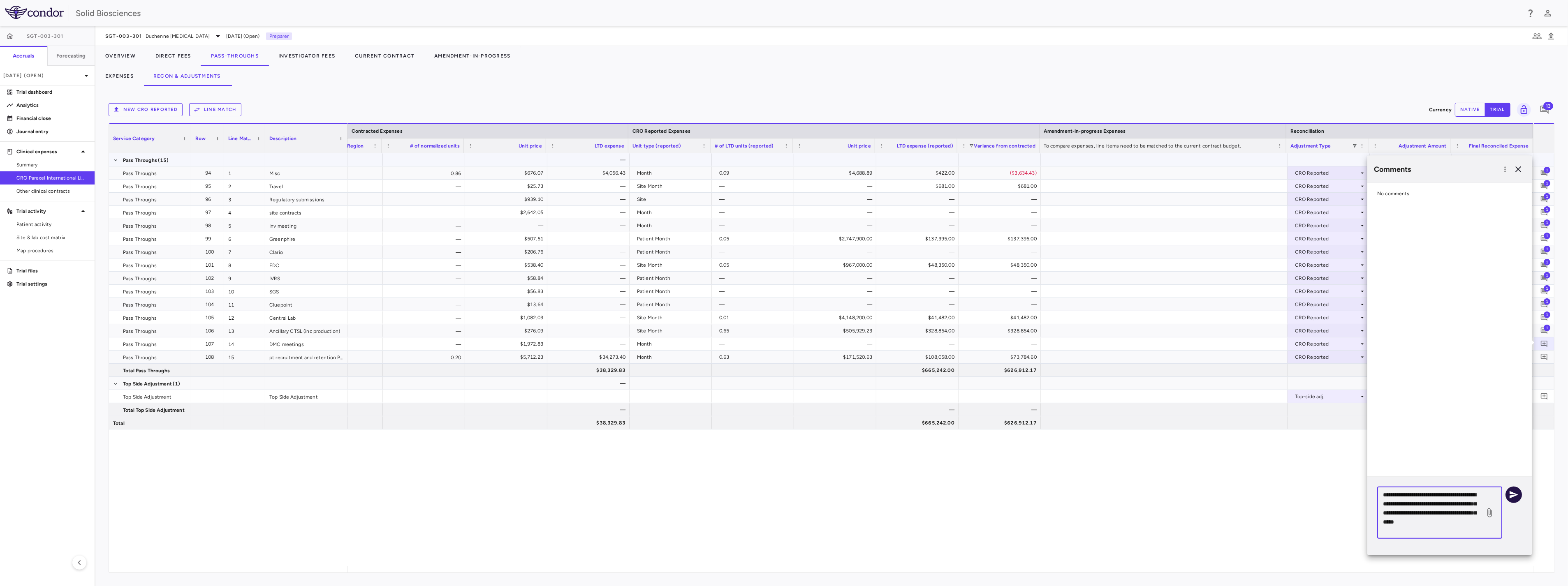
type textarea "**********"
click at [1411, 495] on icon "button" at bounding box center [1514, 495] width 10 height 10
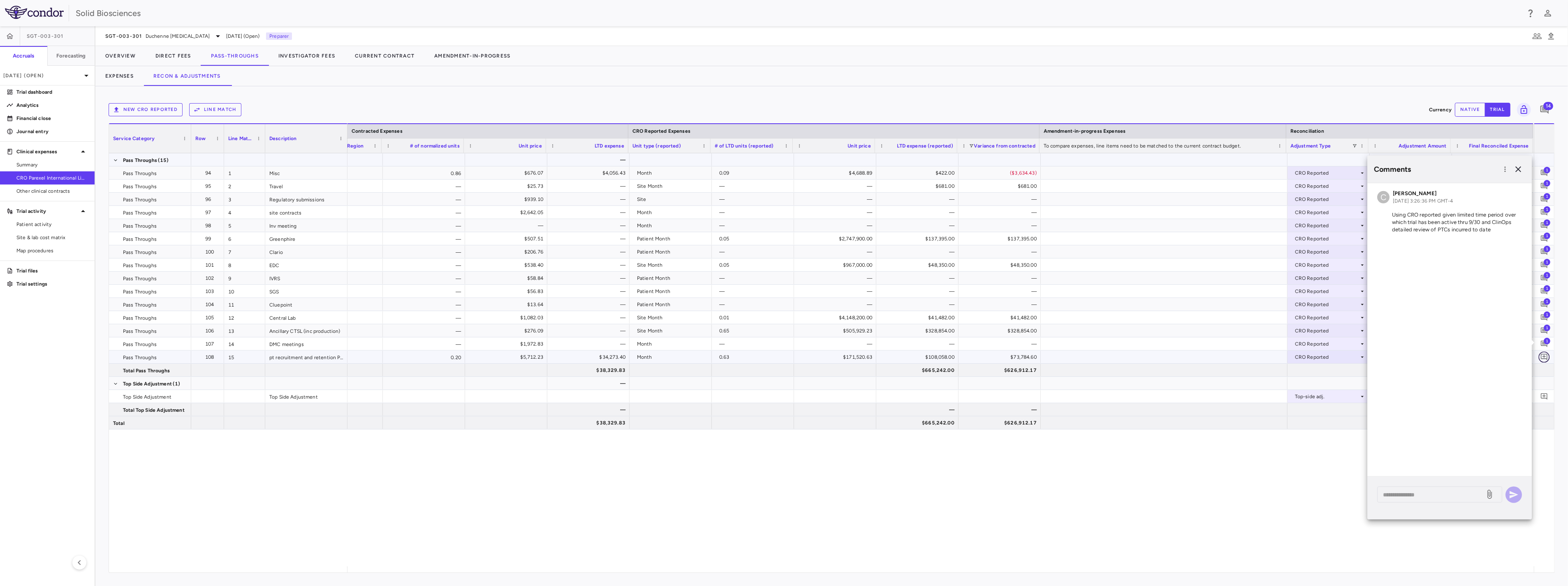
click at [1411, 355] on icon "Add comment" at bounding box center [1544, 357] width 8 height 8
click at [1411, 514] on div "* ​" at bounding box center [1440, 508] width 125 height 16
paste textarea "**********"
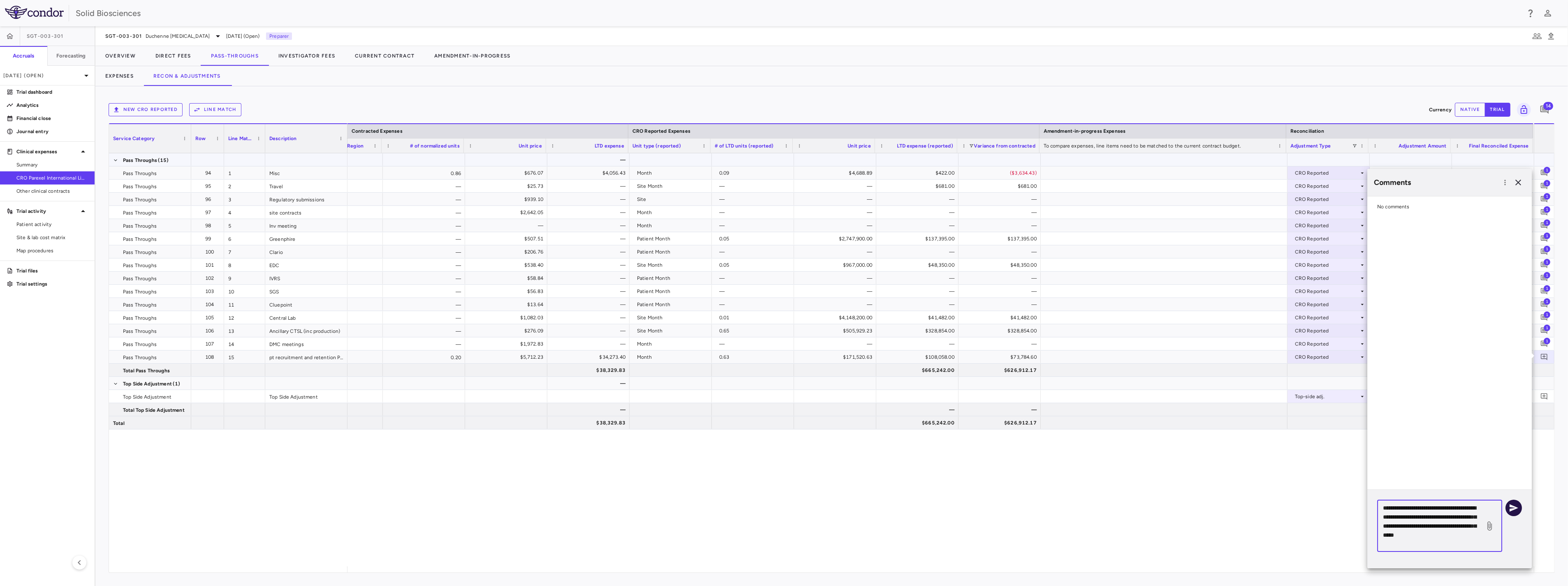
type textarea "**********"
click at [1411, 515] on button "button" at bounding box center [1513, 508] width 16 height 16
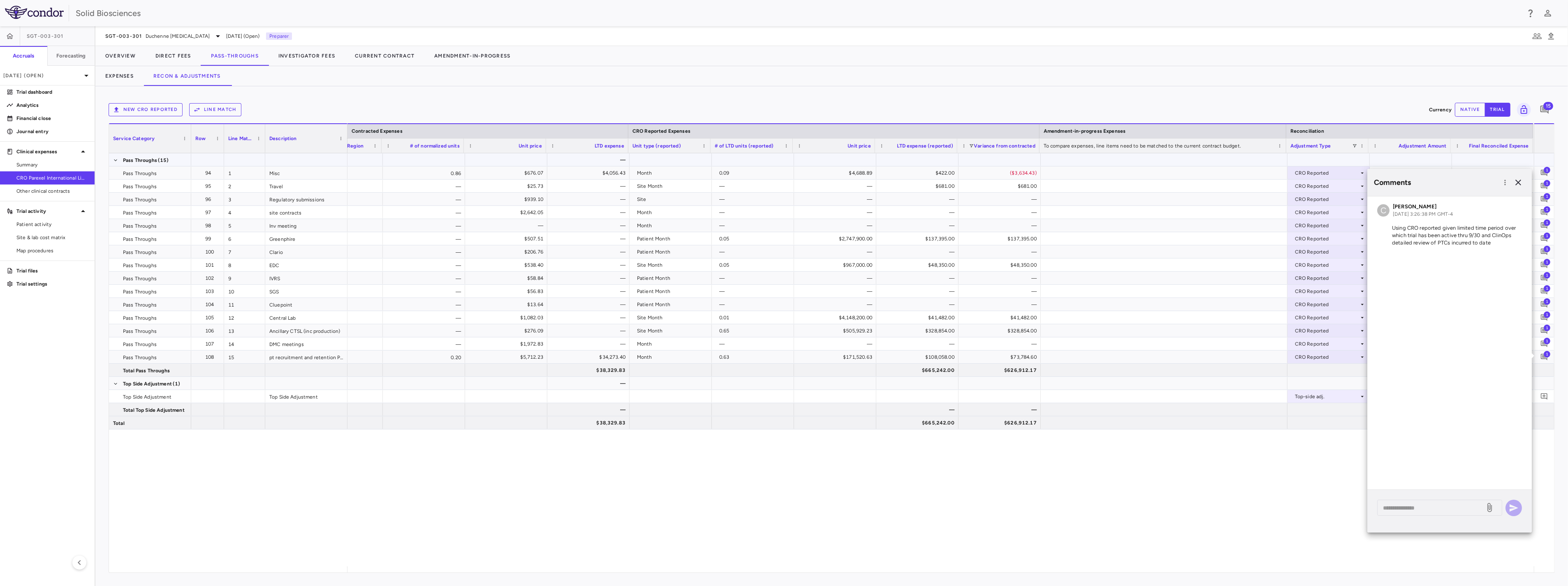
click at [1139, 490] on div "— 2025-10-31 Global 0.86 $676.07 $4,056.43 Month 0.09 $4,688.89 $422.00 ($3,634…" at bounding box center [940, 360] width 1186 height 413
drag, startPoint x: 1325, startPoint y: 466, endPoint x: 1323, endPoint y: 459, distance: 7.3
click at [1323, 463] on div "— 2025-10-31 Global 0.86 $676.07 $4,056.43 Month 0.09 $4,688.89 $422.00 ($3,634…" at bounding box center [940, 360] width 1186 height 413
click at [1411, 180] on icon "button" at bounding box center [1518, 183] width 10 height 10
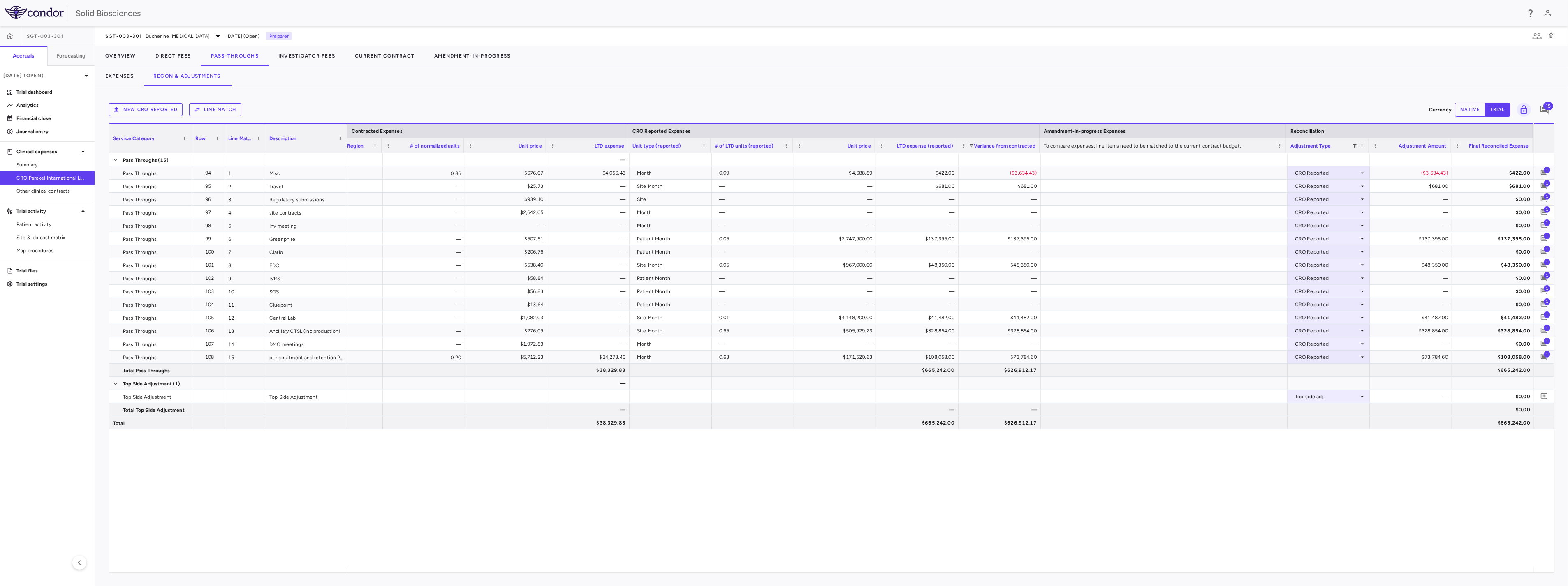
click at [1055, 468] on div "— 2025-10-31 Global 0.86 $676.07 $4,056.43 Month 0.09 $4,688.89 $422.00 ($3,634…" at bounding box center [940, 360] width 1186 height 413
click at [121, 77] on button "Expenses" at bounding box center [119, 76] width 48 height 19
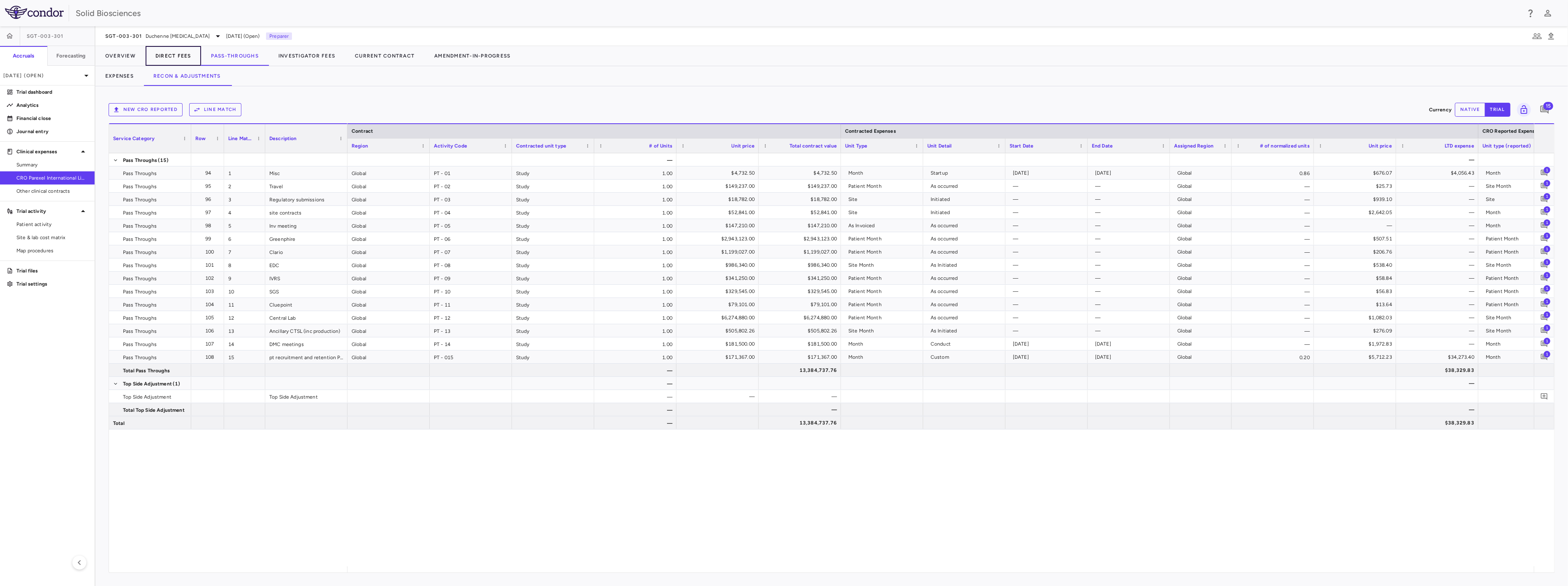
click at [175, 56] on button "Direct Fees" at bounding box center [173, 56] width 55 height 19
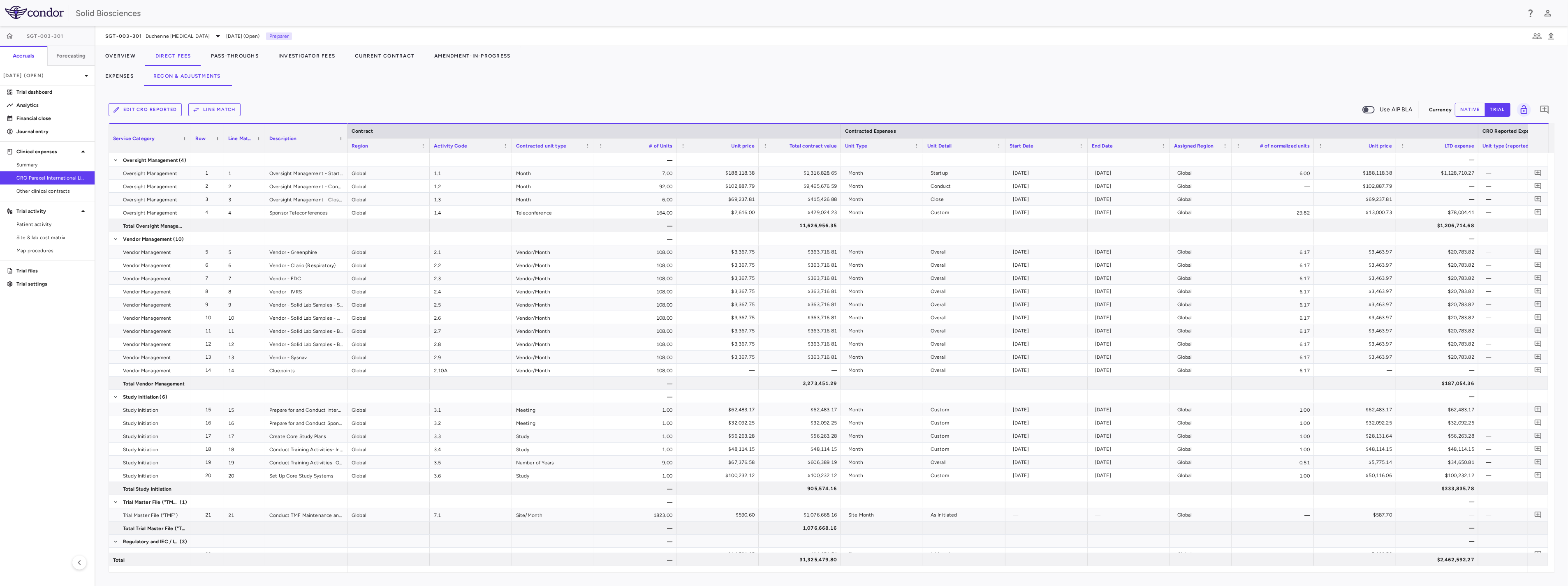
click at [310, 84] on div "Expenses Recon & Adjustments" at bounding box center [831, 76] width 1472 height 19
click at [201, 37] on span "Duchenne [MEDICAL_DATA]" at bounding box center [177, 36] width 64 height 7
click at [137, 58] on p "Cardiac" at bounding box center [174, 58] width 108 height 7
click at [141, 80] on p "SGT-501-101 • Catecholaminergic Polymorphic [MEDICAL_DATA]" at bounding box center [160, 80] width 80 height 22
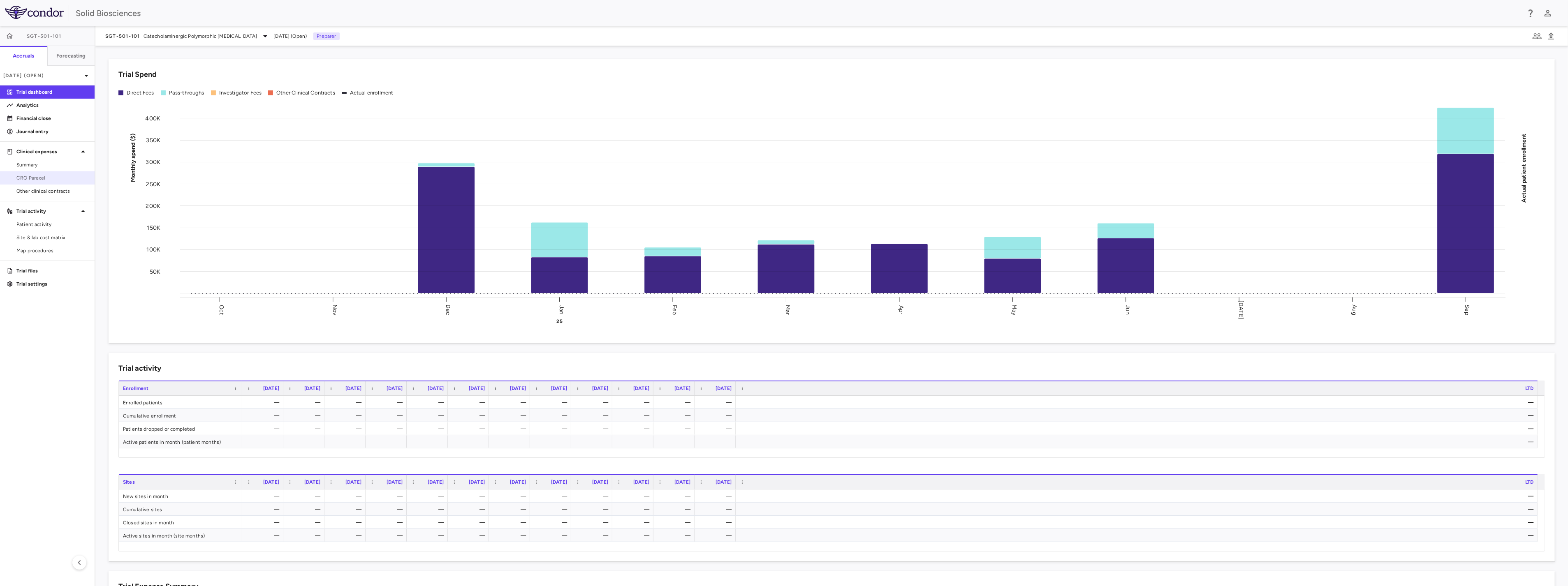
click at [47, 178] on span "CRO Parexel" at bounding box center [52, 178] width 72 height 7
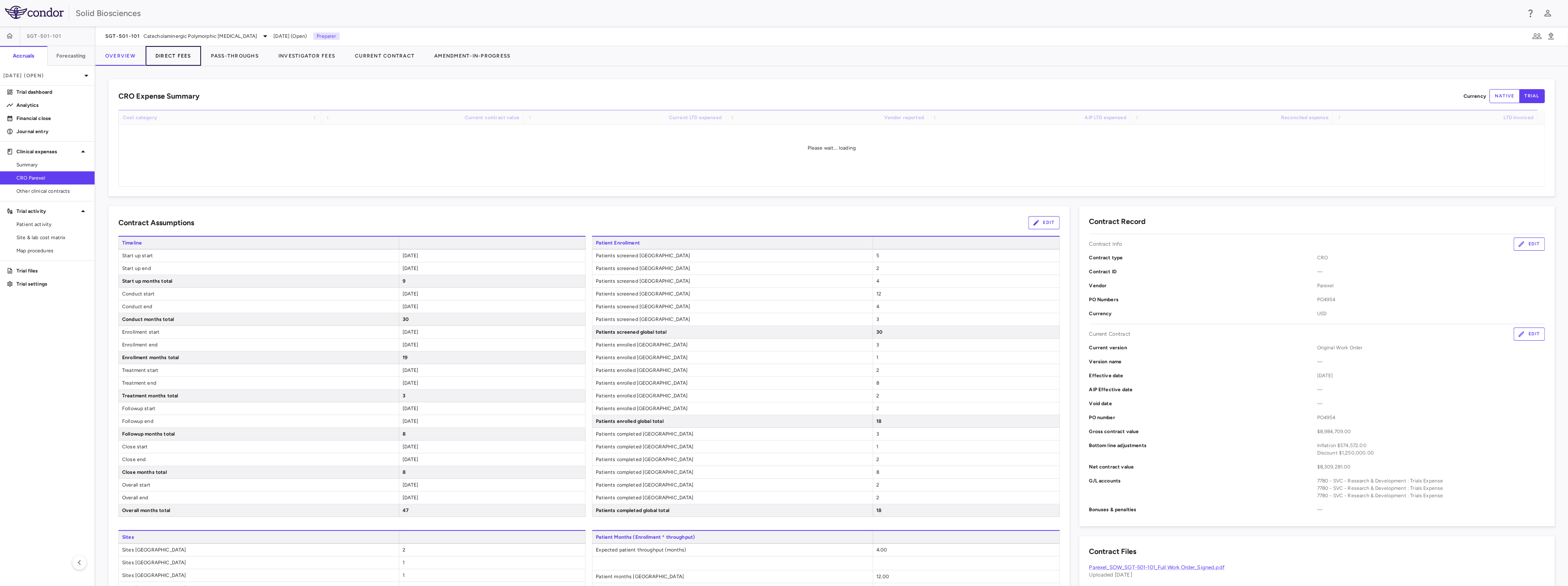
click at [174, 61] on button "Direct Fees" at bounding box center [173, 56] width 55 height 19
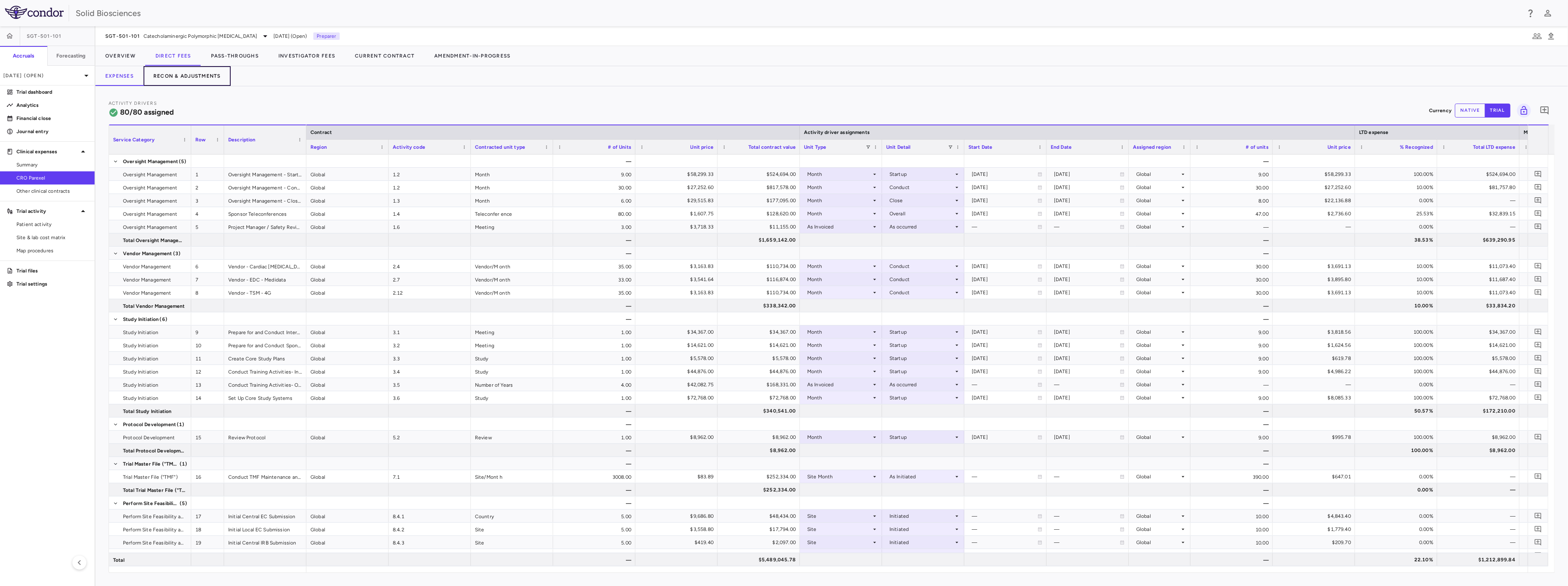
click at [187, 76] on button "Recon & Adjustments" at bounding box center [187, 76] width 87 height 19
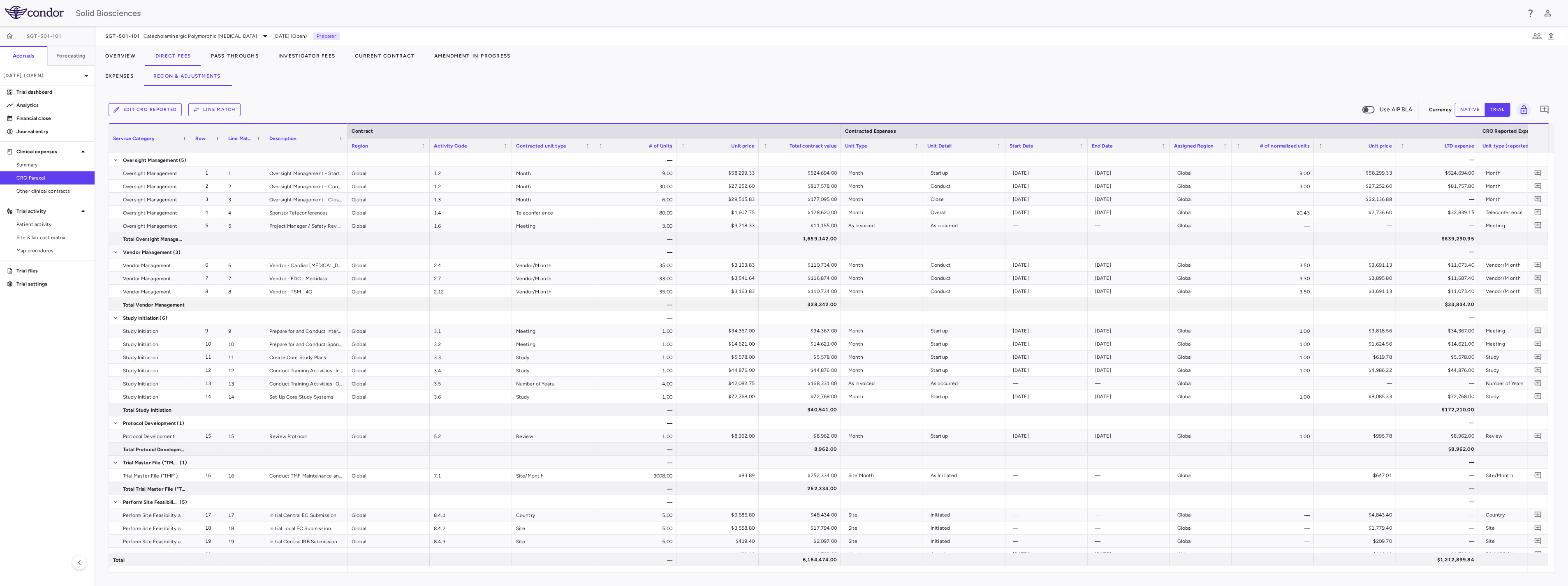
scroll to position [0, 746]
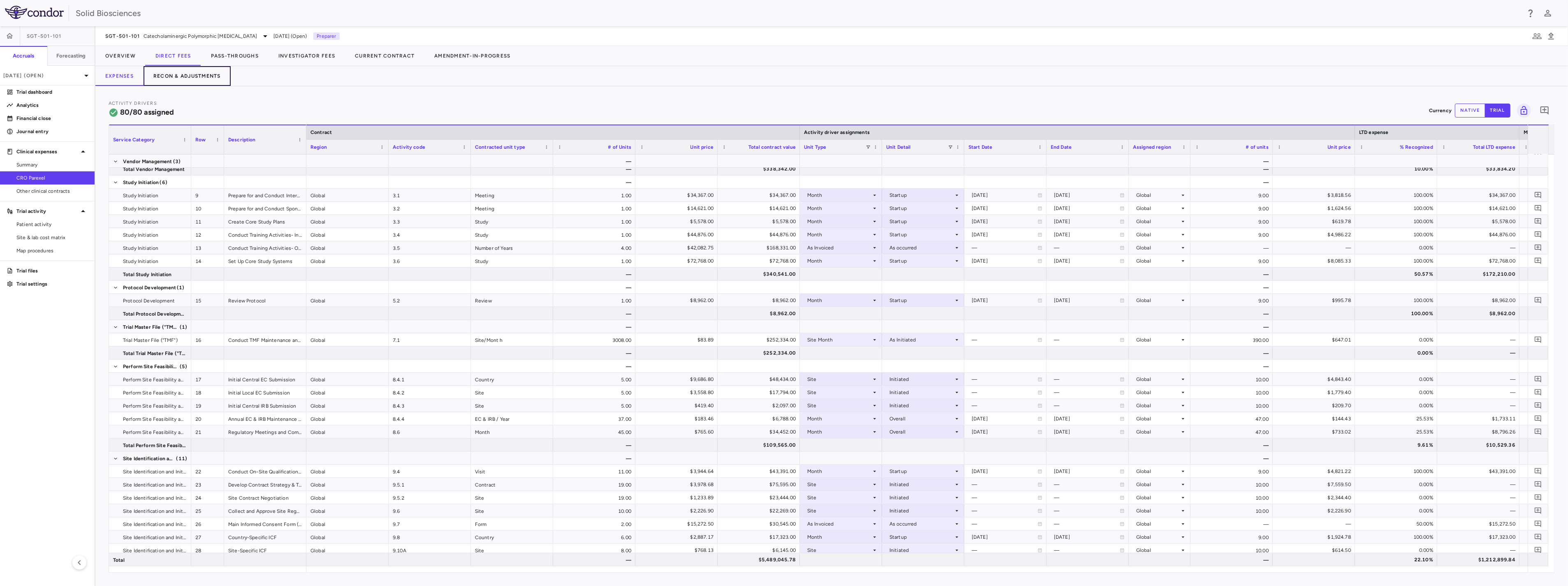
click at [196, 77] on button "Recon & Adjustments" at bounding box center [187, 76] width 87 height 19
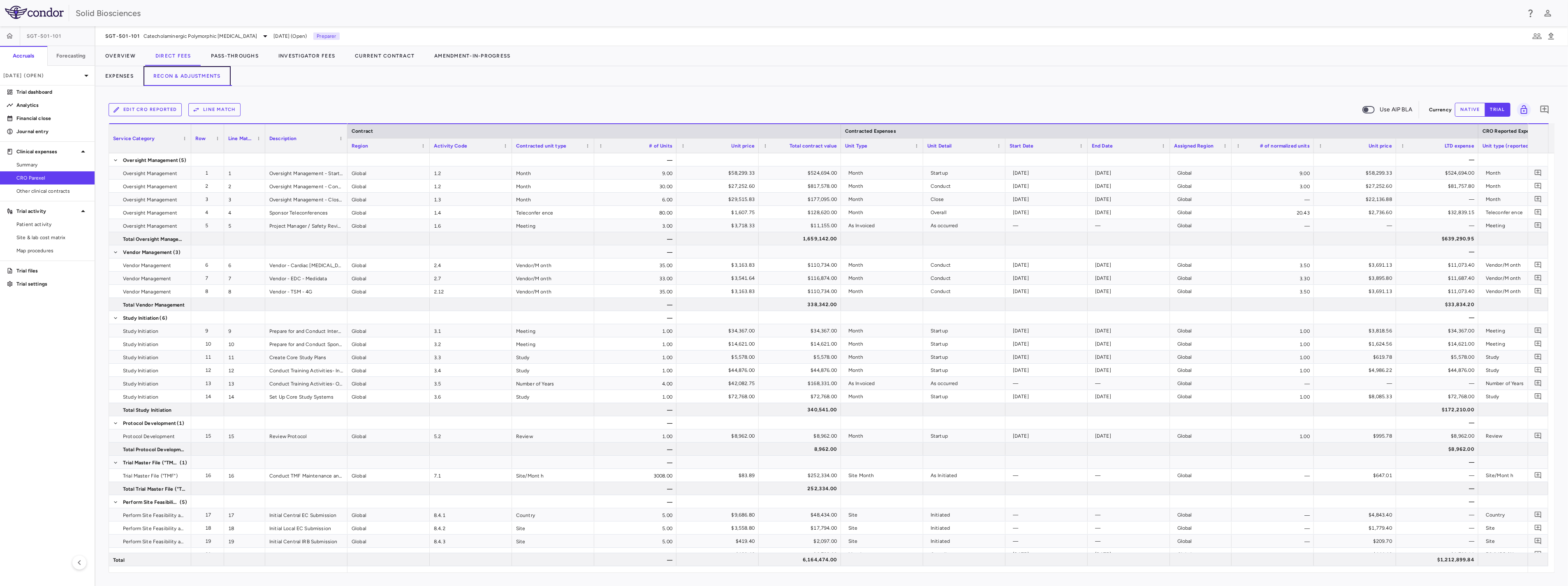
click at [182, 79] on button "Recon & Adjustments" at bounding box center [187, 76] width 87 height 19
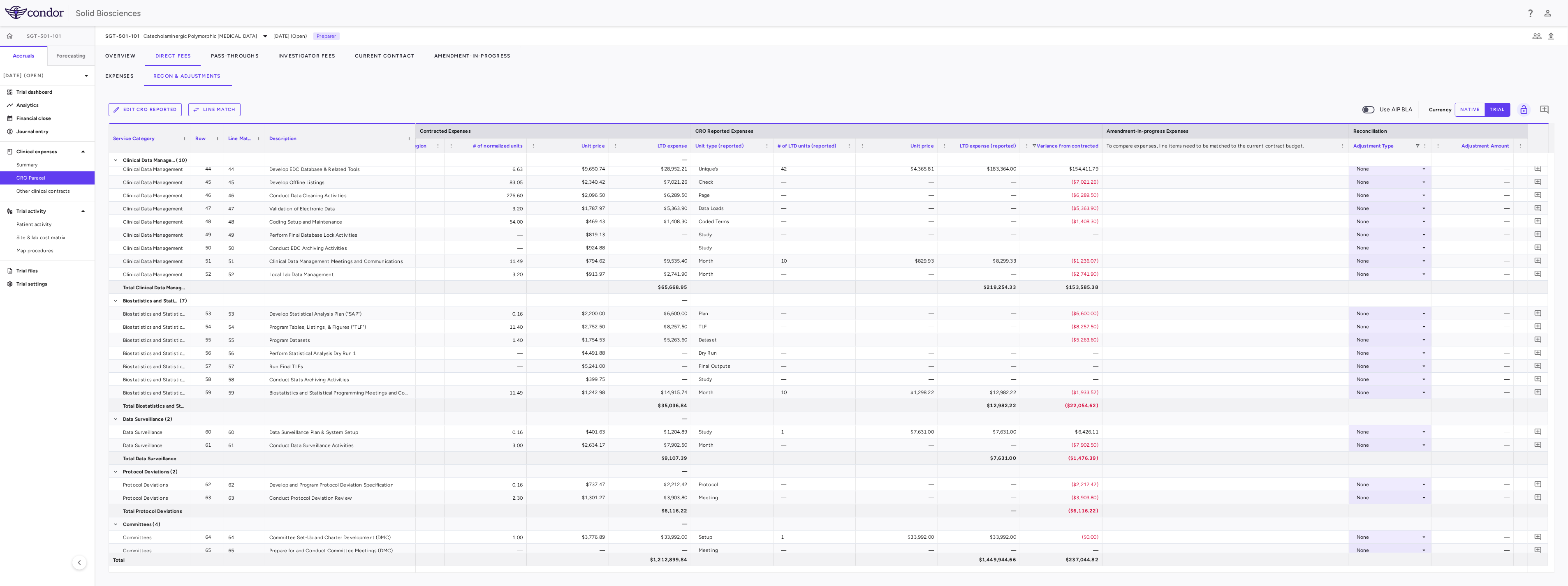
drag, startPoint x: 346, startPoint y: 130, endPoint x: 415, endPoint y: 144, distance: 70.4
click at [415, 144] on div at bounding box center [415, 138] width 3 height 29
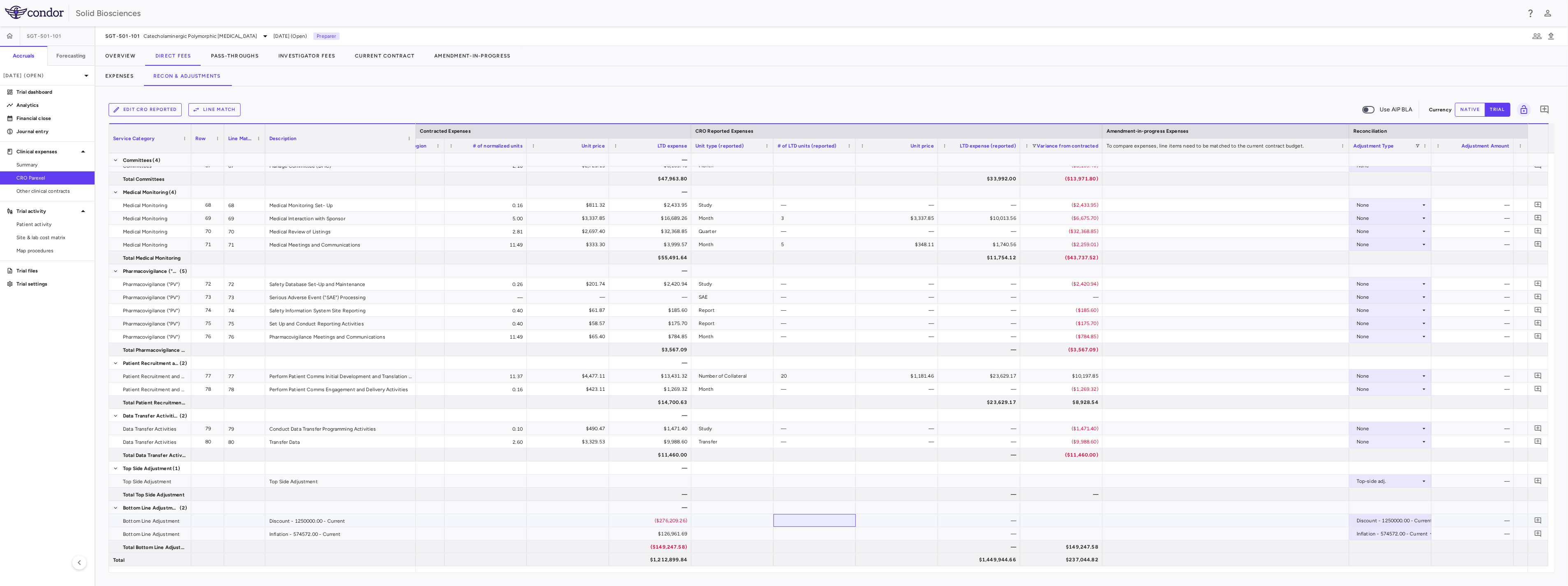
click at [835, 519] on div at bounding box center [814, 520] width 82 height 13
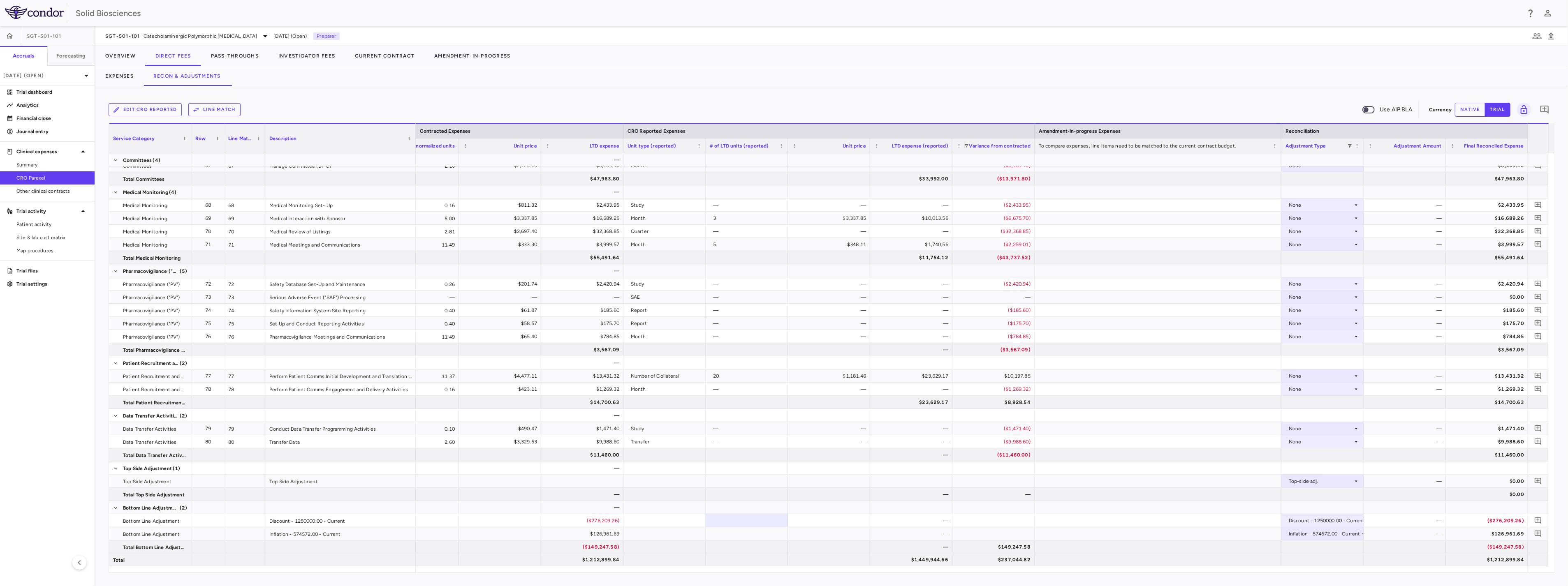
click at [319, 98] on div "Edit CRO reported Line Match Use AIP BLA Currency native trial 0 Press ENTER to…" at bounding box center [831, 337] width 1472 height 500
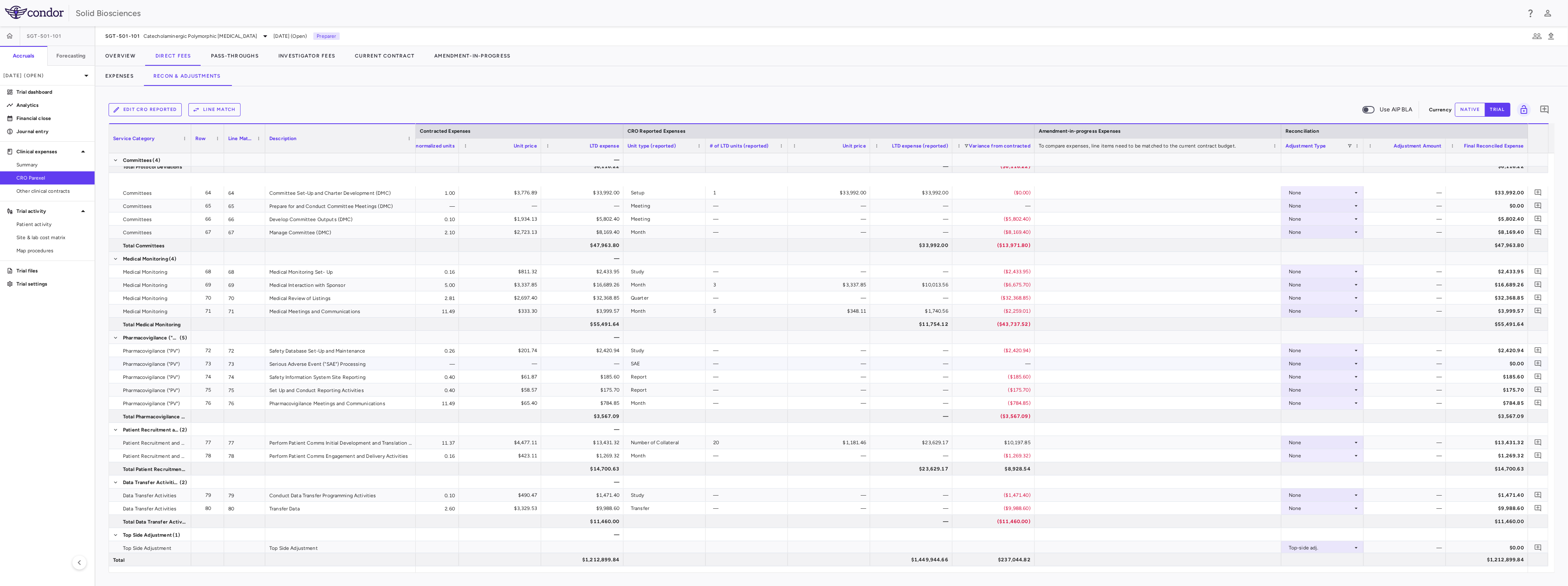
scroll to position [1160, 0]
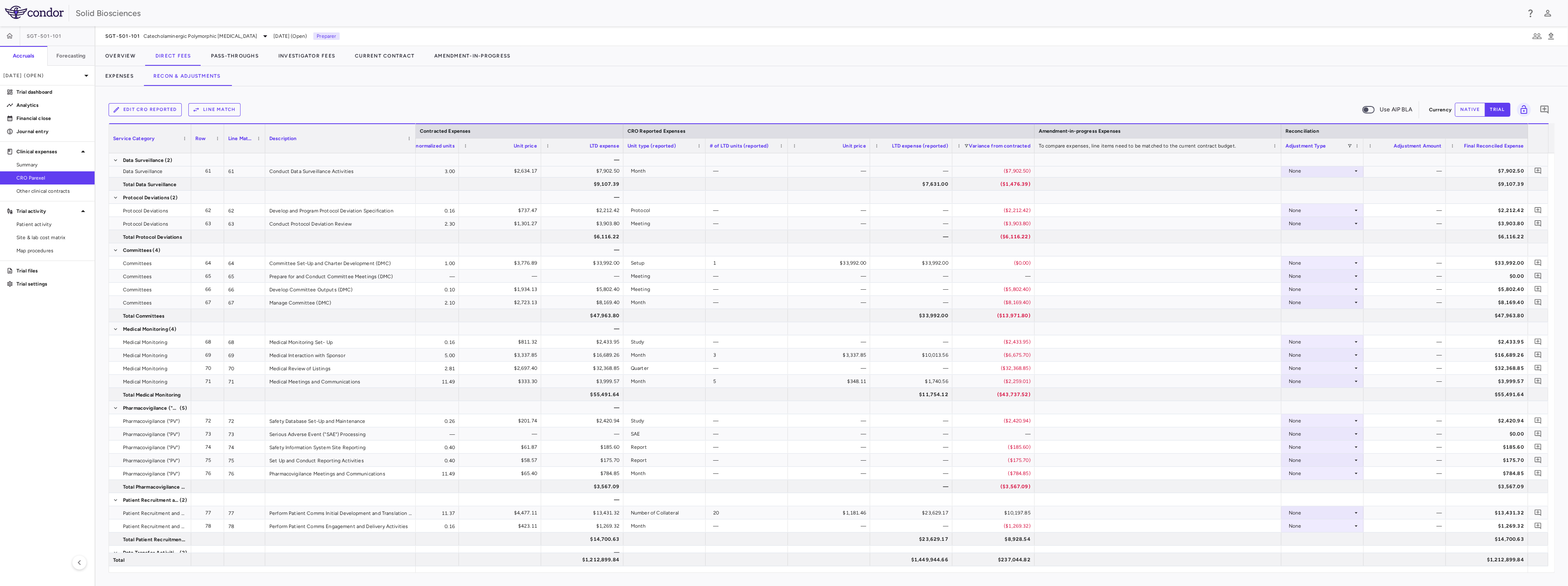
click at [1017, 147] on span "Variance from contracted" at bounding box center [999, 145] width 61 height 5
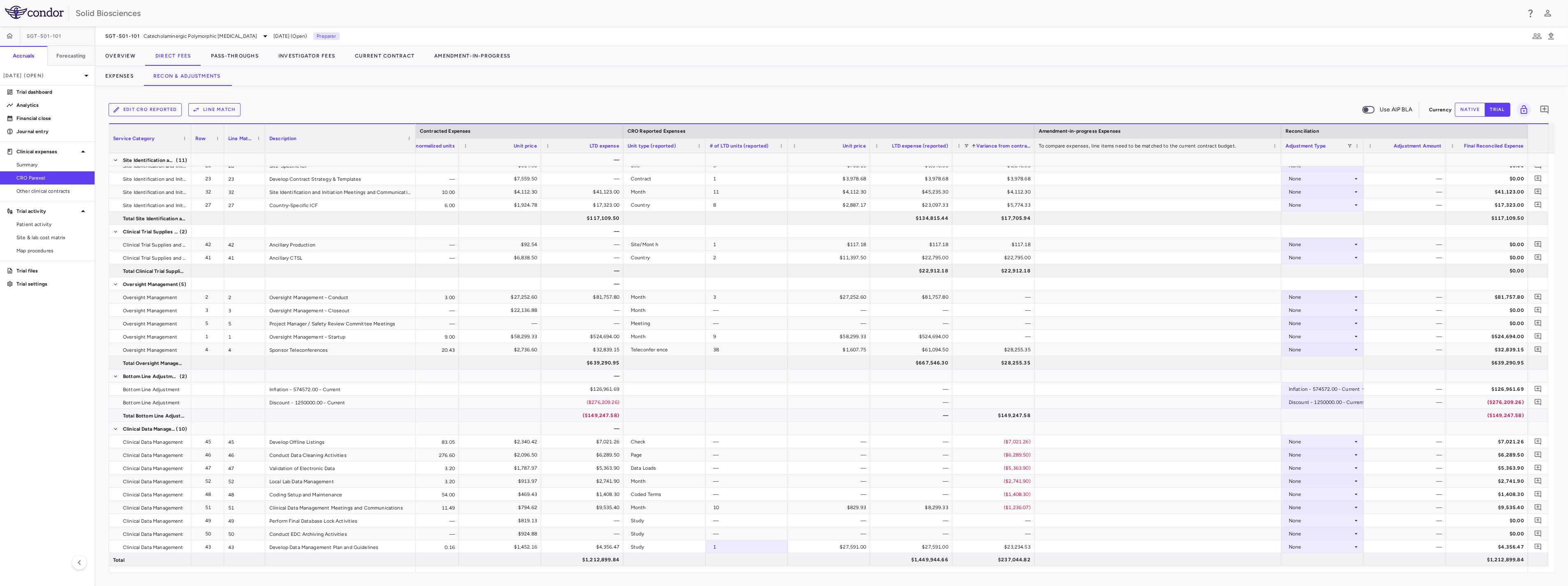
scroll to position [1251, 0]
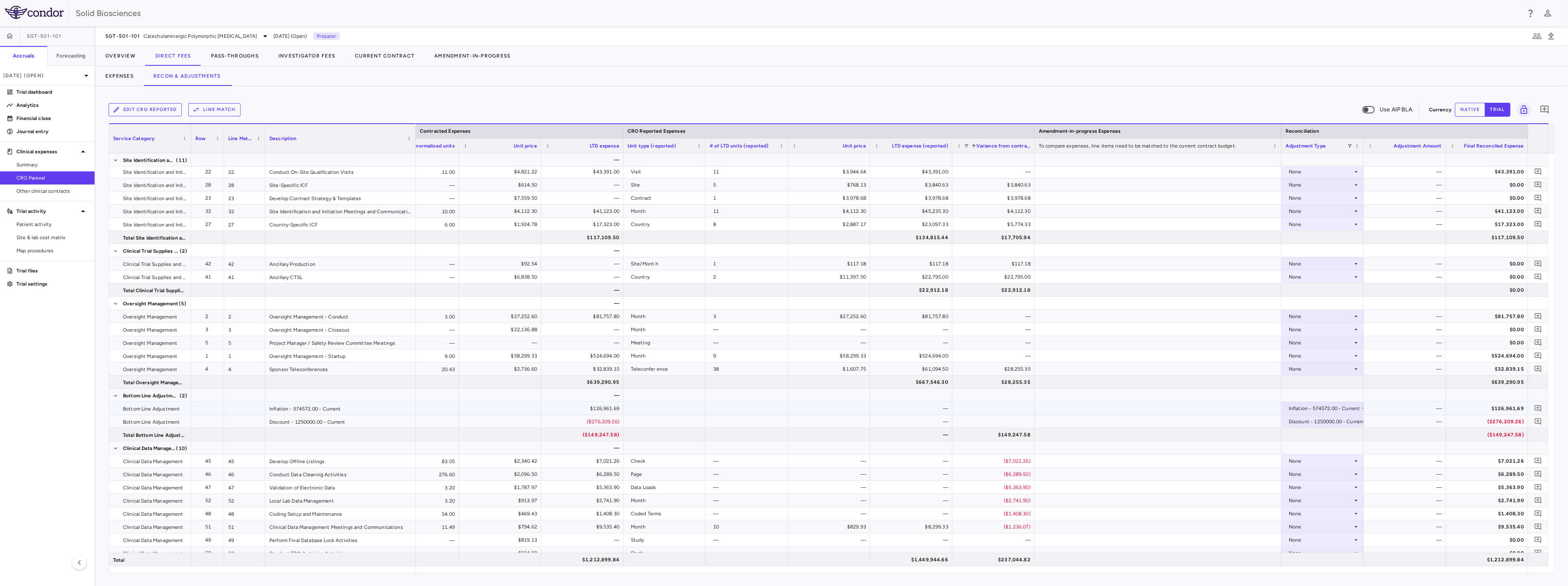
click at [1009, 405] on div at bounding box center [993, 408] width 82 height 13
click at [1013, 434] on div "$149,247.58" at bounding box center [995, 435] width 71 height 13
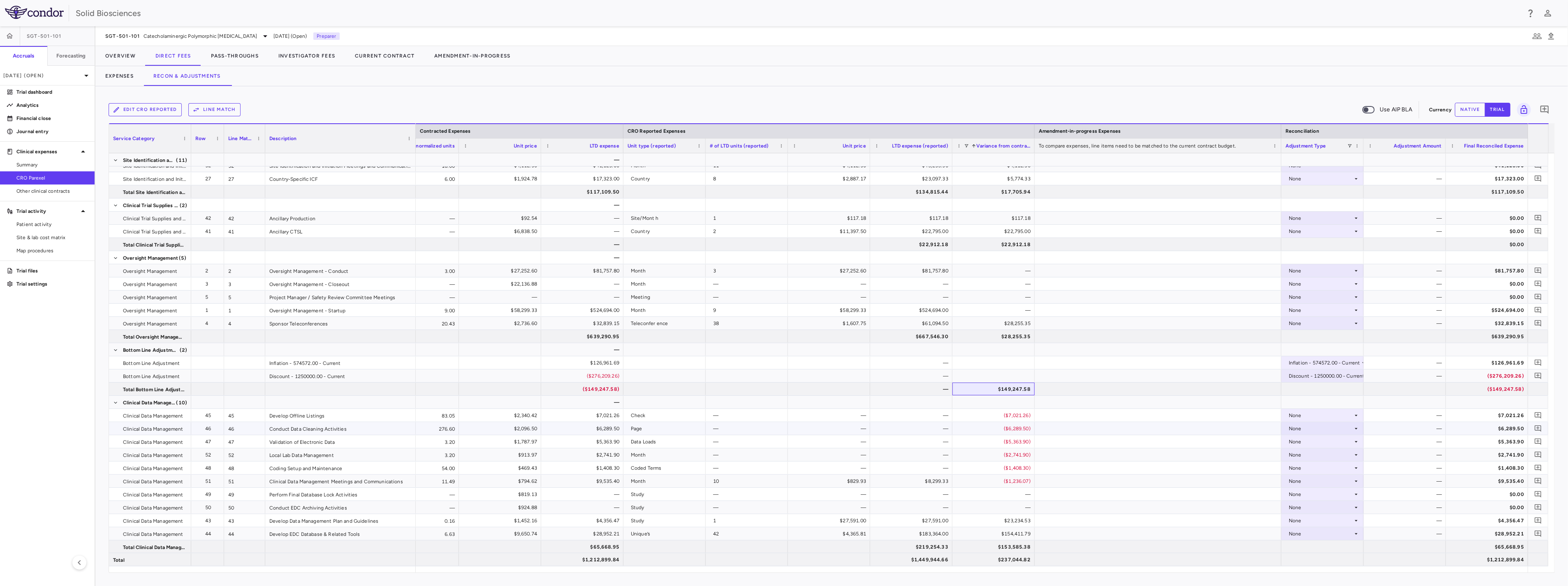
scroll to position [1205, 0]
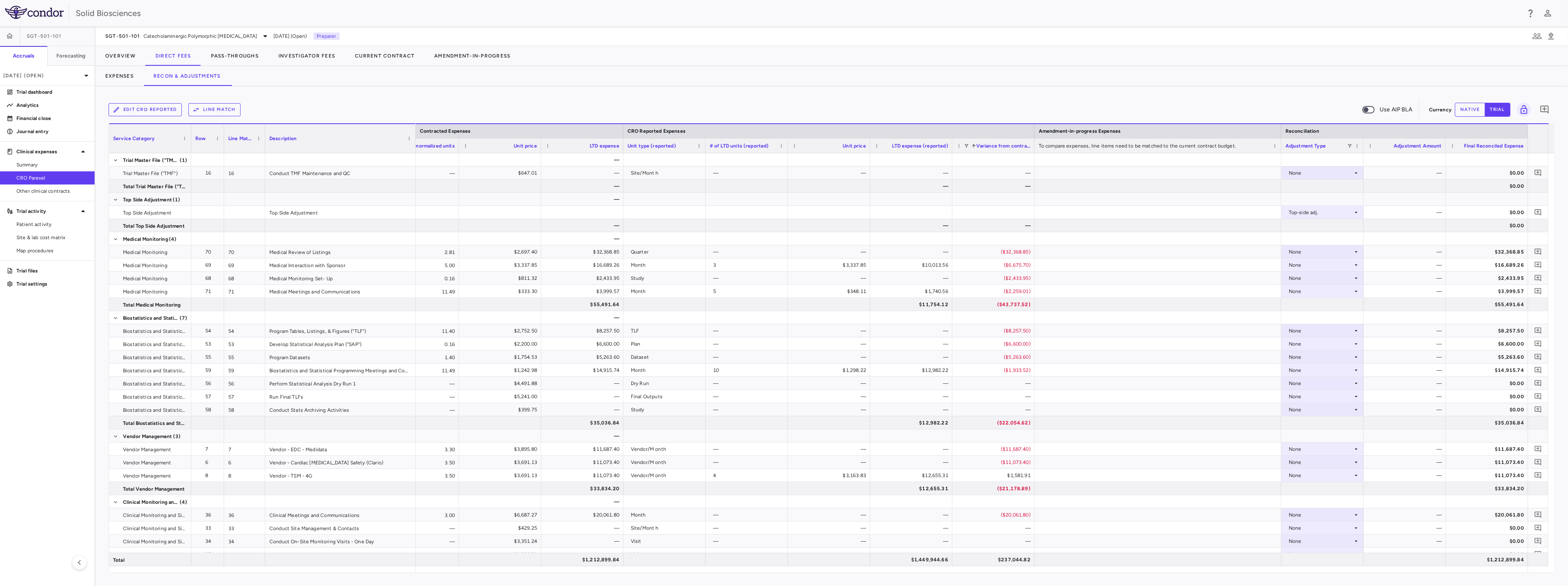
click at [206, 139] on div "Row" at bounding box center [204, 138] width 17 height 25
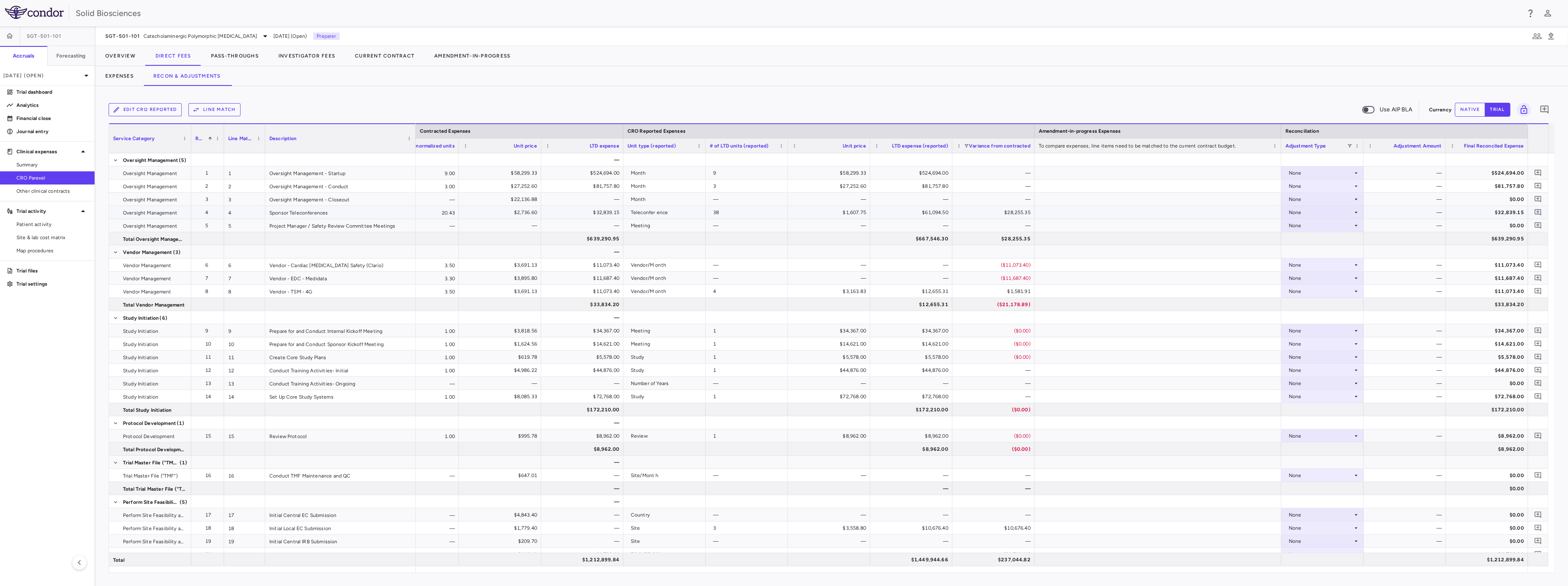
click at [975, 208] on div "$28,255.35" at bounding box center [995, 212] width 71 height 13
click at [934, 211] on div "$61,094.50" at bounding box center [913, 212] width 71 height 13
click at [1334, 211] on div "None" at bounding box center [1320, 212] width 64 height 13
click at [1328, 240] on div "CRO Reported" at bounding box center [1318, 241] width 39 height 7
click at [1388, 209] on div "$28,255.35" at bounding box center [1406, 212] width 71 height 13
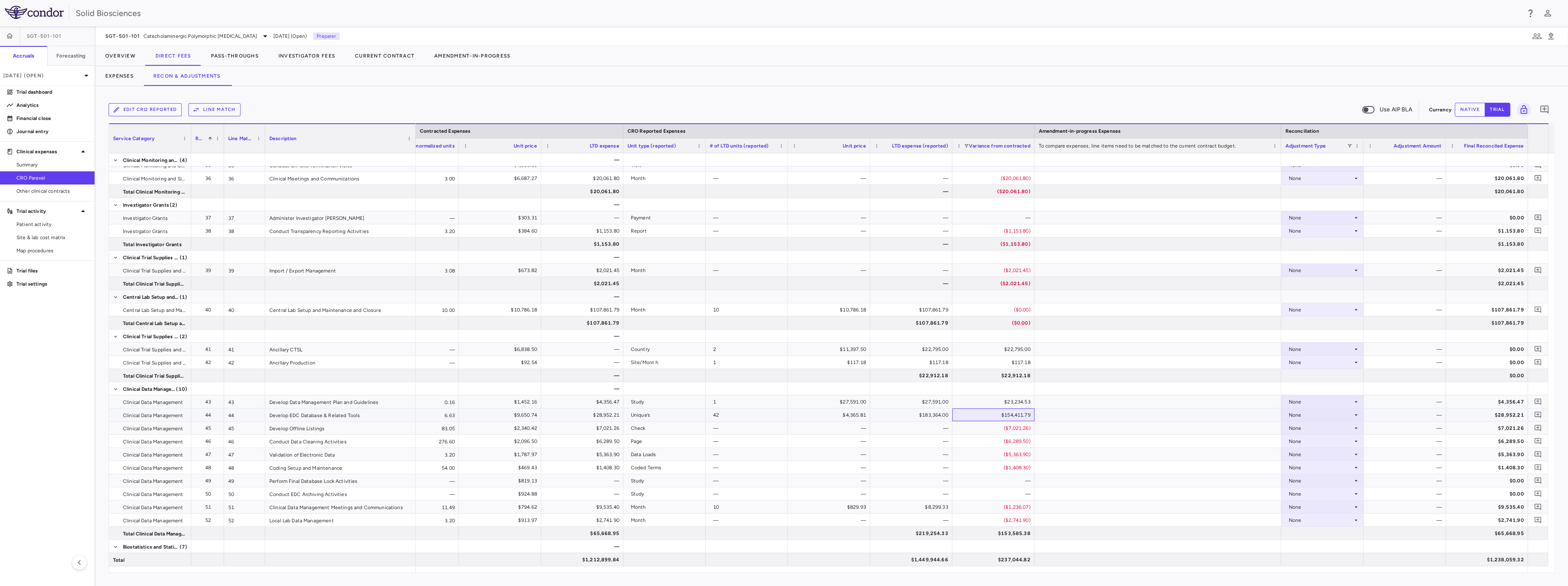
click at [1012, 413] on div "$154,411.79" at bounding box center [995, 416] width 71 height 13
click at [135, 37] on span "SGT-501-101" at bounding box center [122, 36] width 35 height 7
click at [138, 110] on p "Neuromuscular" at bounding box center [174, 111] width 108 height 7
click at [154, 224] on span "Phase 1" at bounding box center [160, 228] width 80 height 7
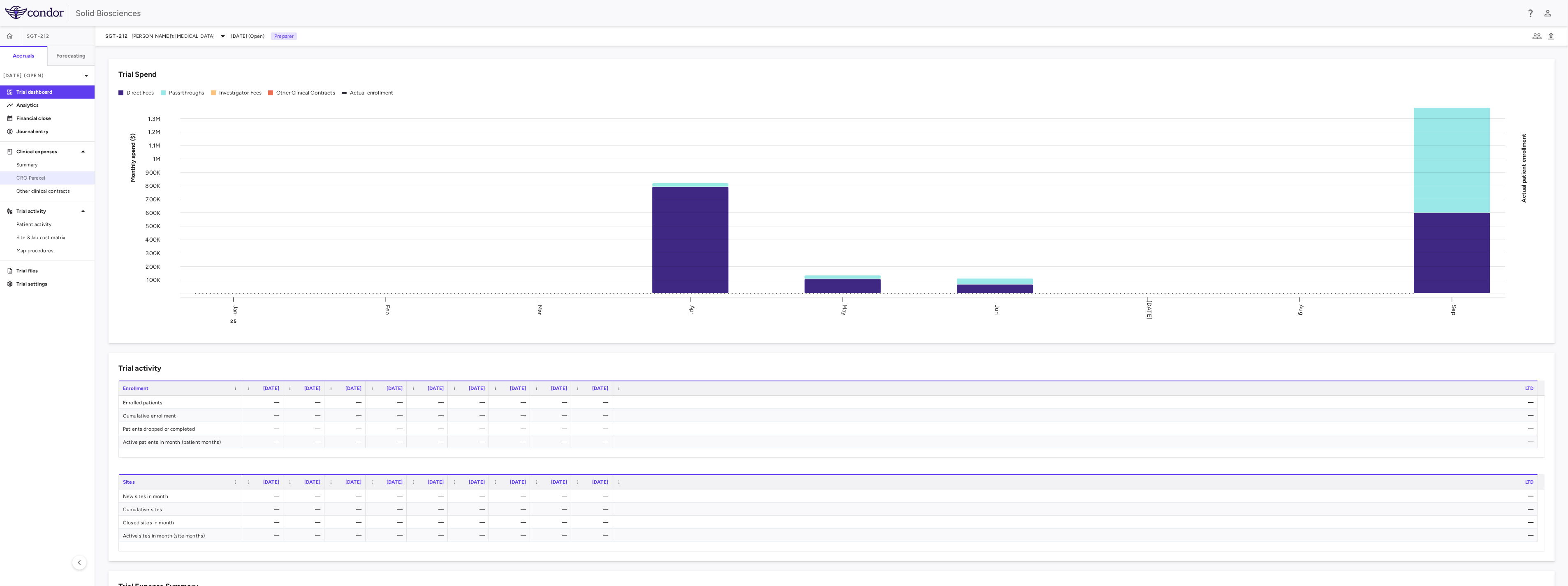
click at [40, 175] on span "CRO Parexel" at bounding box center [52, 178] width 72 height 7
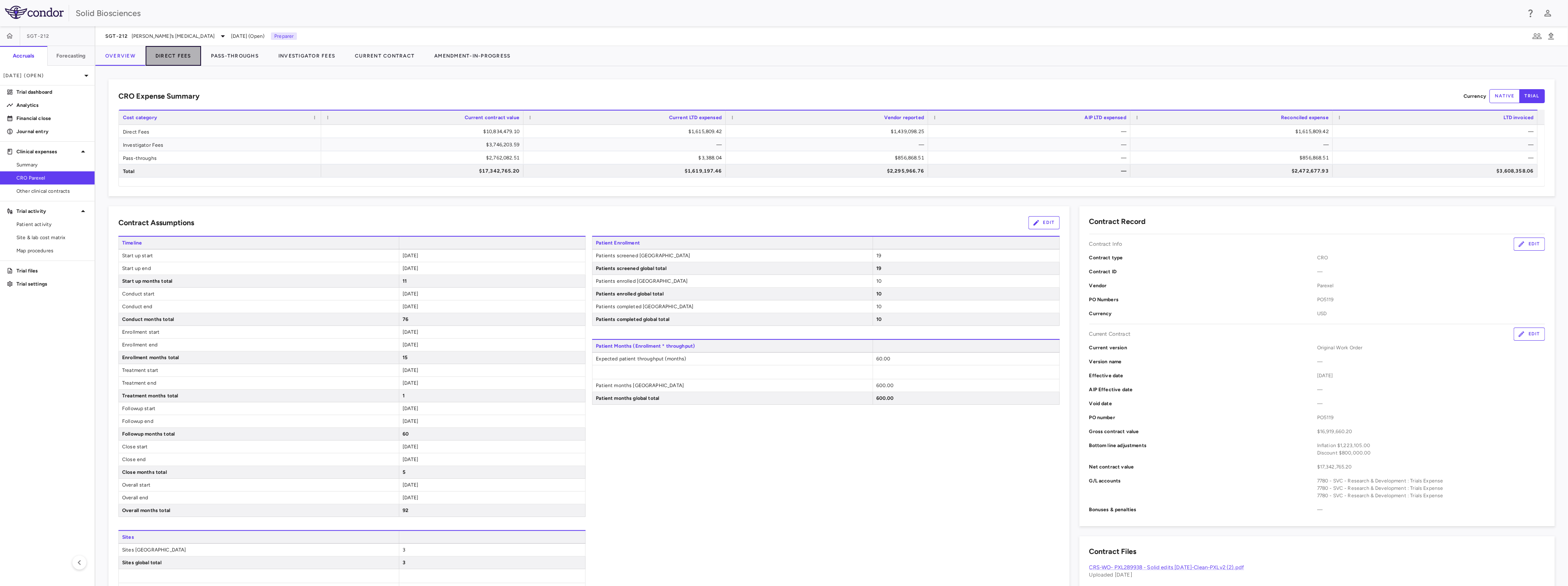
click at [172, 57] on button "Direct Fees" at bounding box center [173, 56] width 55 height 19
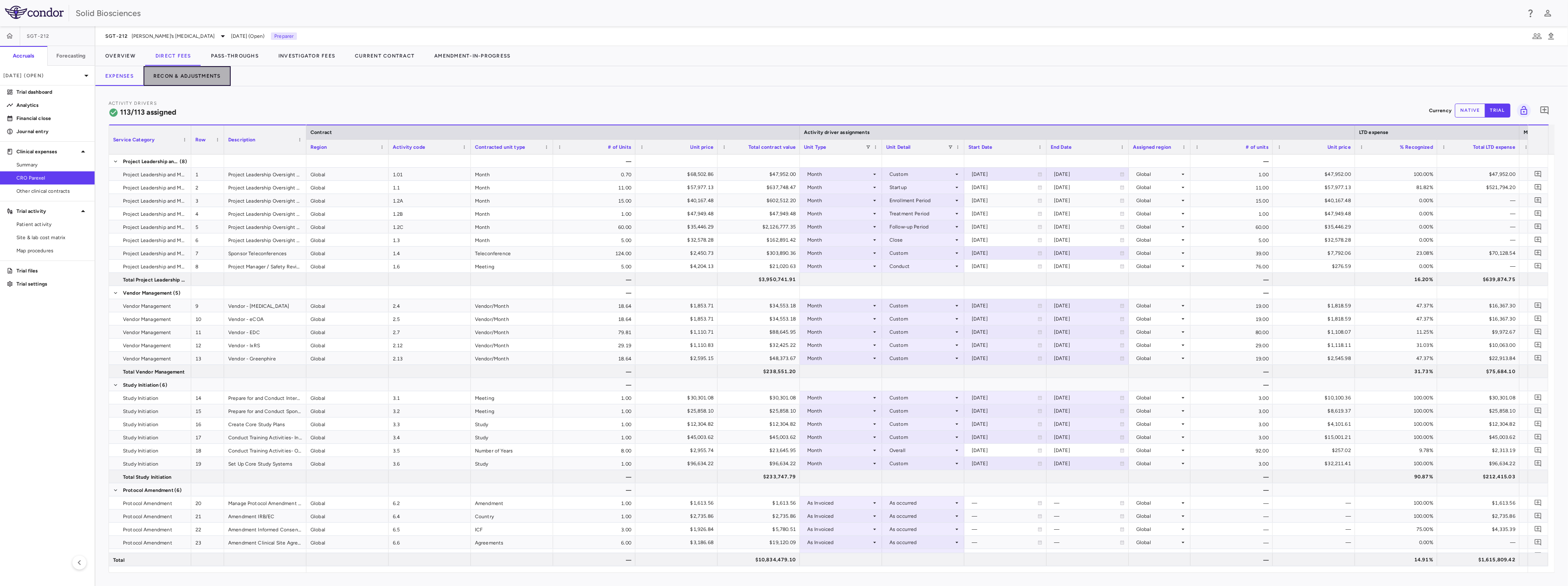
click at [196, 75] on button "Recon & Adjustments" at bounding box center [187, 76] width 87 height 19
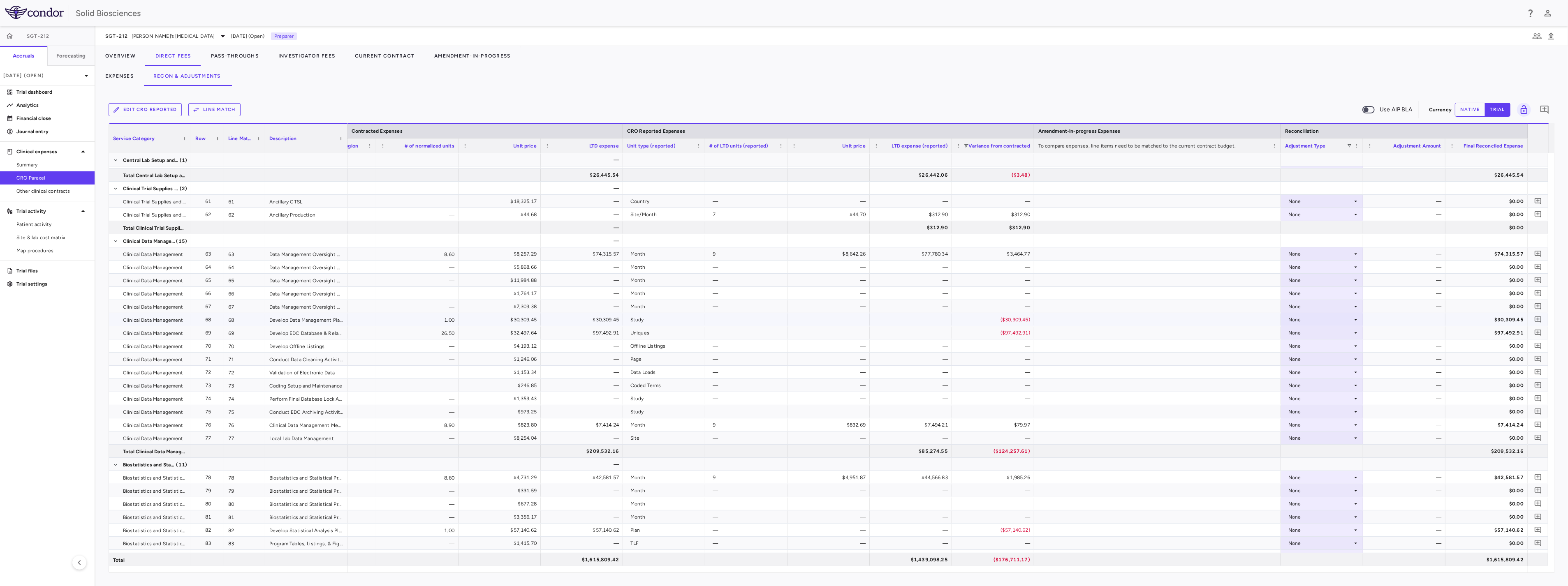
click at [1010, 315] on div "($30,309.45)" at bounding box center [995, 320] width 71 height 13
click at [1298, 316] on div "None" at bounding box center [1320, 320] width 64 height 13
click at [1308, 344] on div "CRO Reported" at bounding box center [1317, 347] width 39 height 7
click at [1315, 329] on div "None" at bounding box center [1320, 333] width 64 height 13
click at [1315, 359] on div "CRO Reported" at bounding box center [1317, 361] width 39 height 7
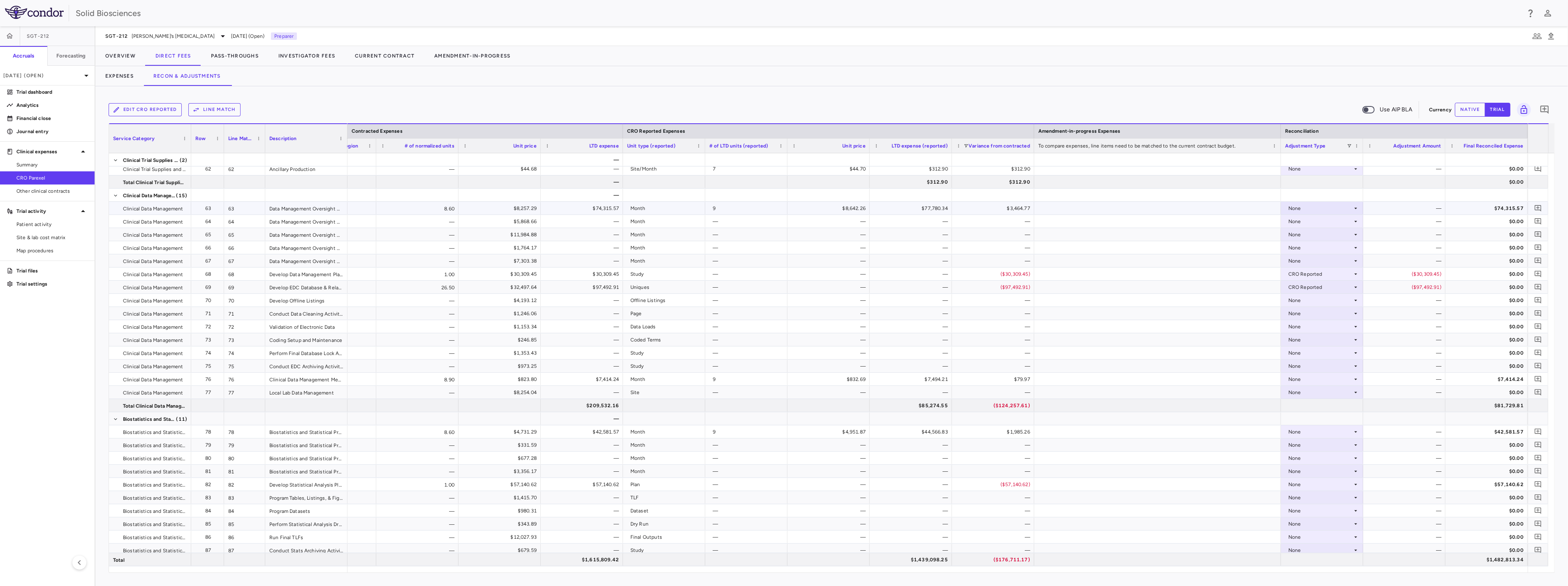
click at [1337, 209] on div "None" at bounding box center [1320, 209] width 64 height 13
click at [1328, 237] on div "CRO Reported" at bounding box center [1317, 236] width 39 height 7
click at [1332, 206] on div "CRO Reported" at bounding box center [1320, 209] width 64 height 13
click at [1310, 223] on div "None" at bounding box center [1306, 223] width 17 height 7
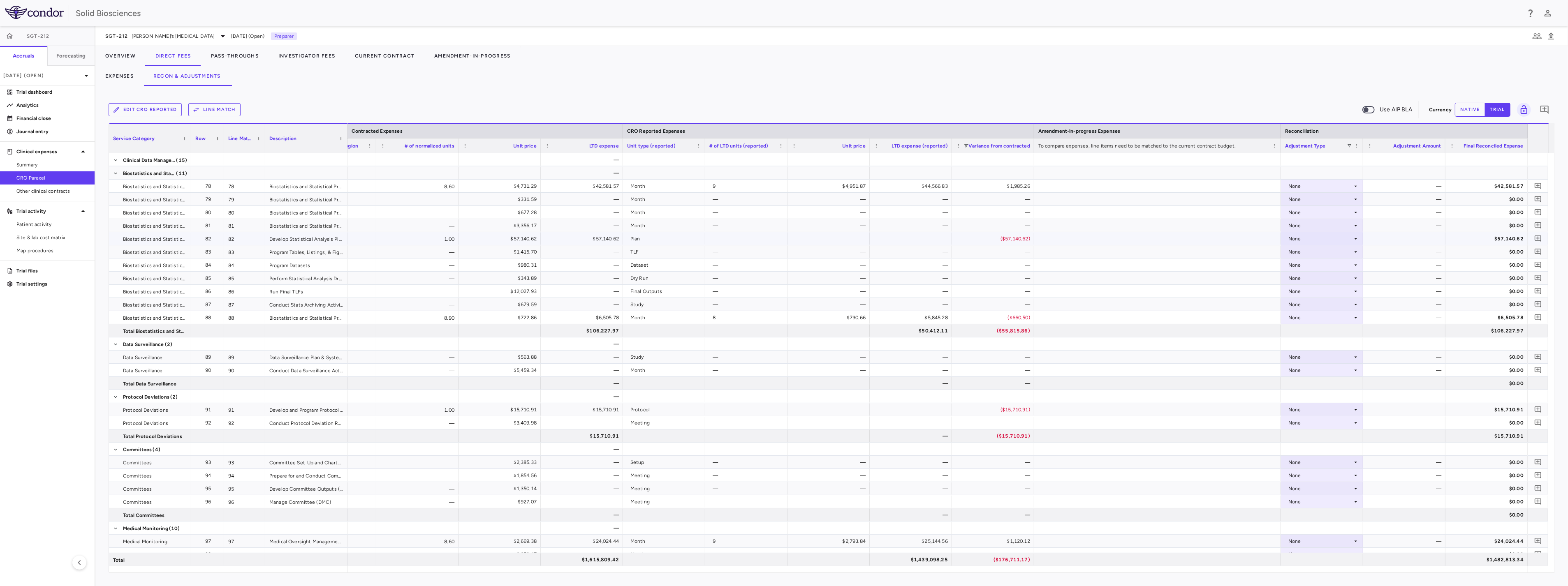
click at [1014, 236] on div "($57,140.62)" at bounding box center [995, 239] width 71 height 13
click at [1342, 237] on div "None" at bounding box center [1320, 239] width 64 height 13
click at [1321, 264] on div "CRO Reported" at bounding box center [1317, 267] width 39 height 7
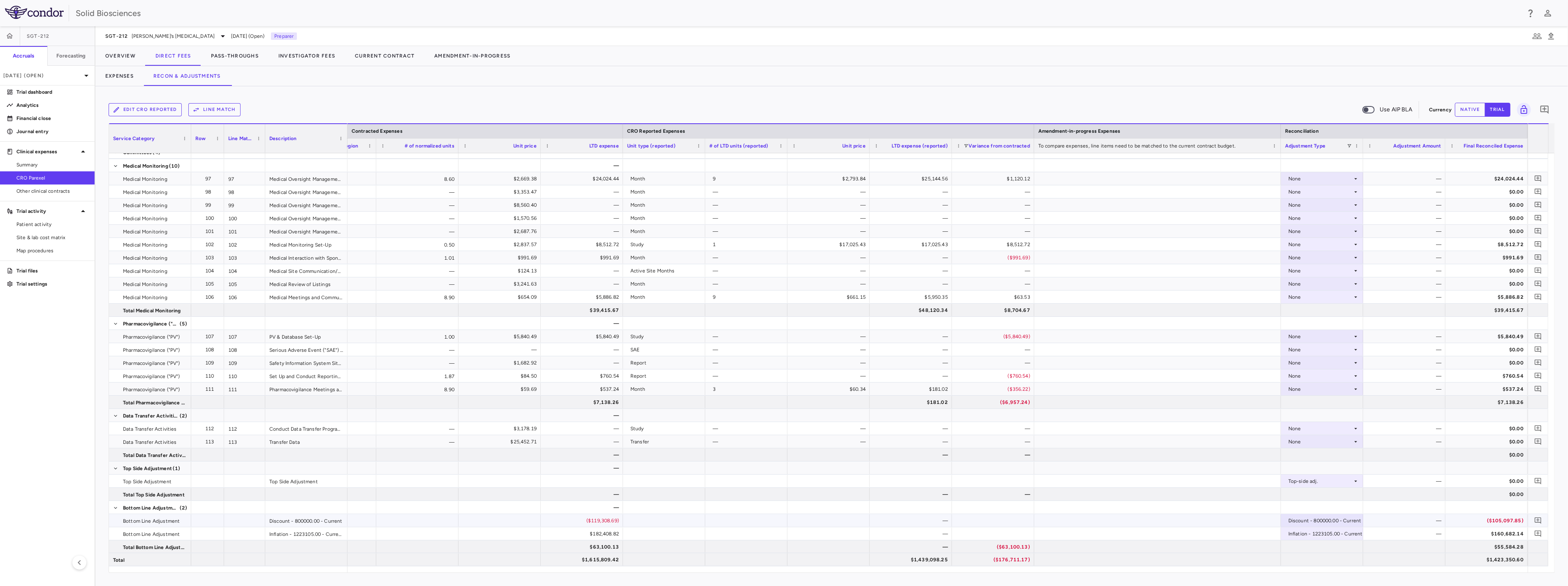
click at [1502, 519] on div "($105,097.85)" at bounding box center [1488, 521] width 71 height 13
click at [1349, 521] on div "Discount - 800000.00 - Current" at bounding box center [1325, 521] width 73 height 13
click at [1349, 521] on div at bounding box center [784, 293] width 1568 height 586
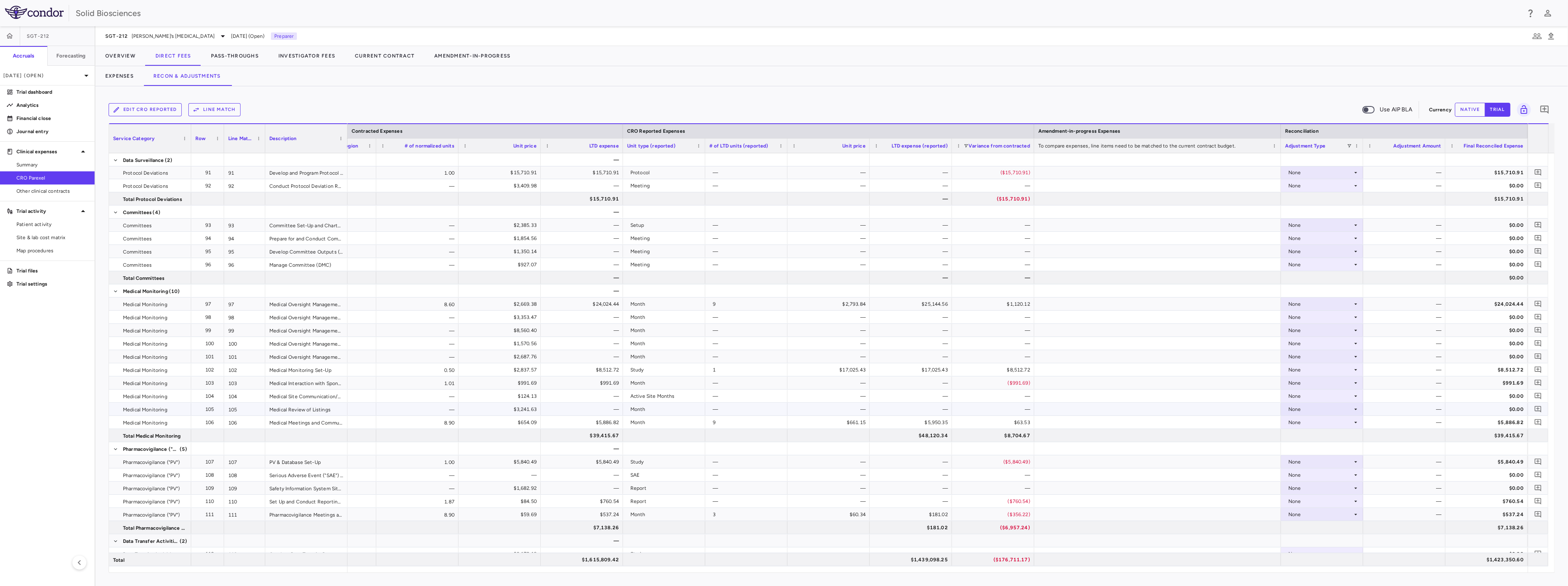
scroll to position [1522, 0]
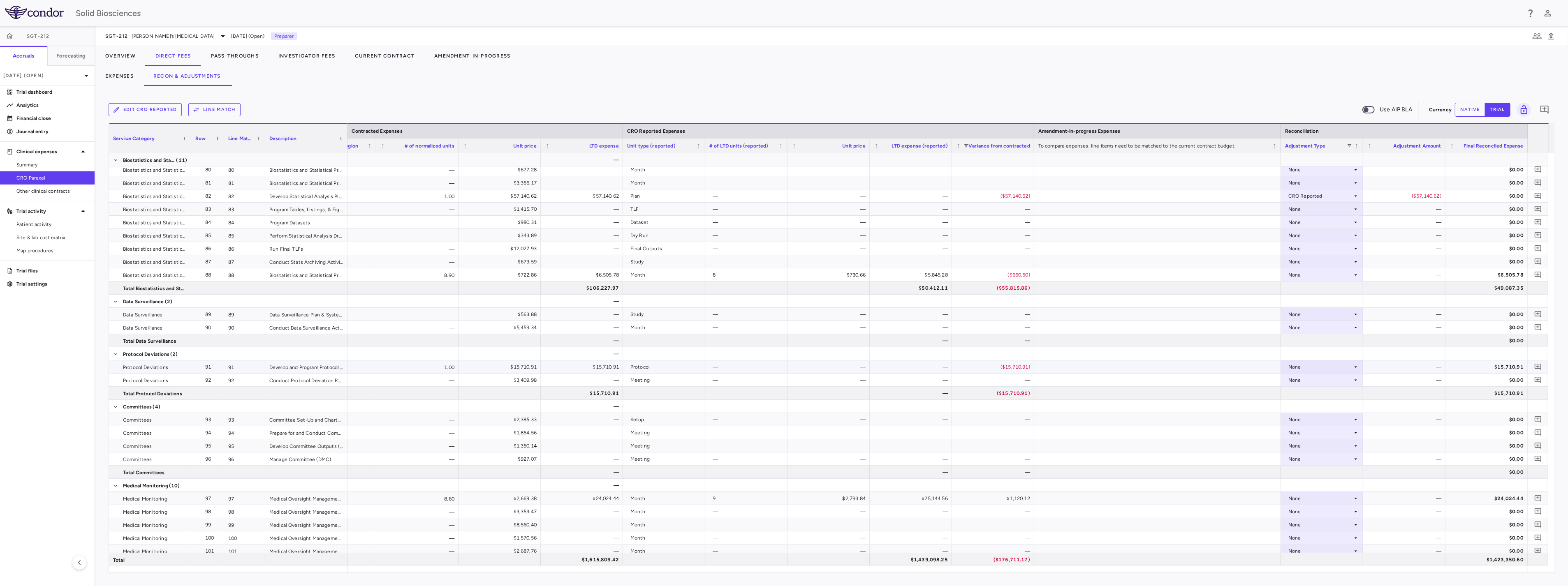
click at [315, 366] on div "Develop and Program Protocol Deviation Specification" at bounding box center [306, 366] width 82 height 13
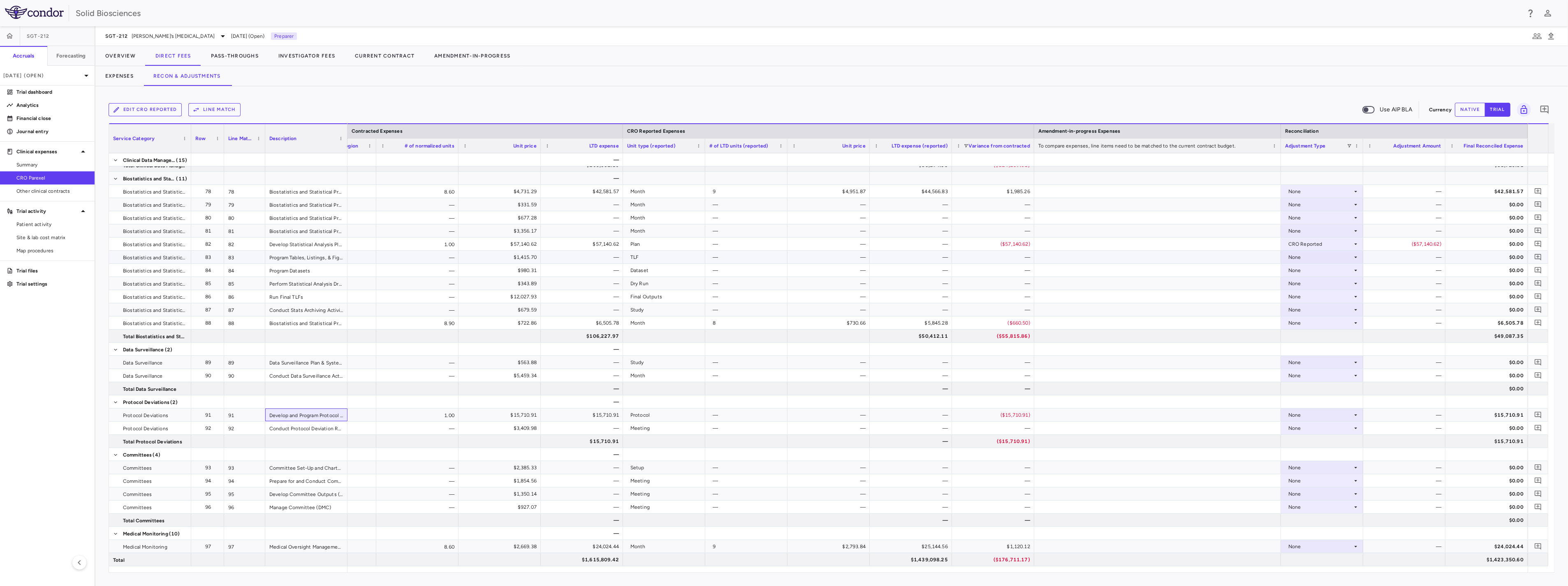
scroll to position [1339, 0]
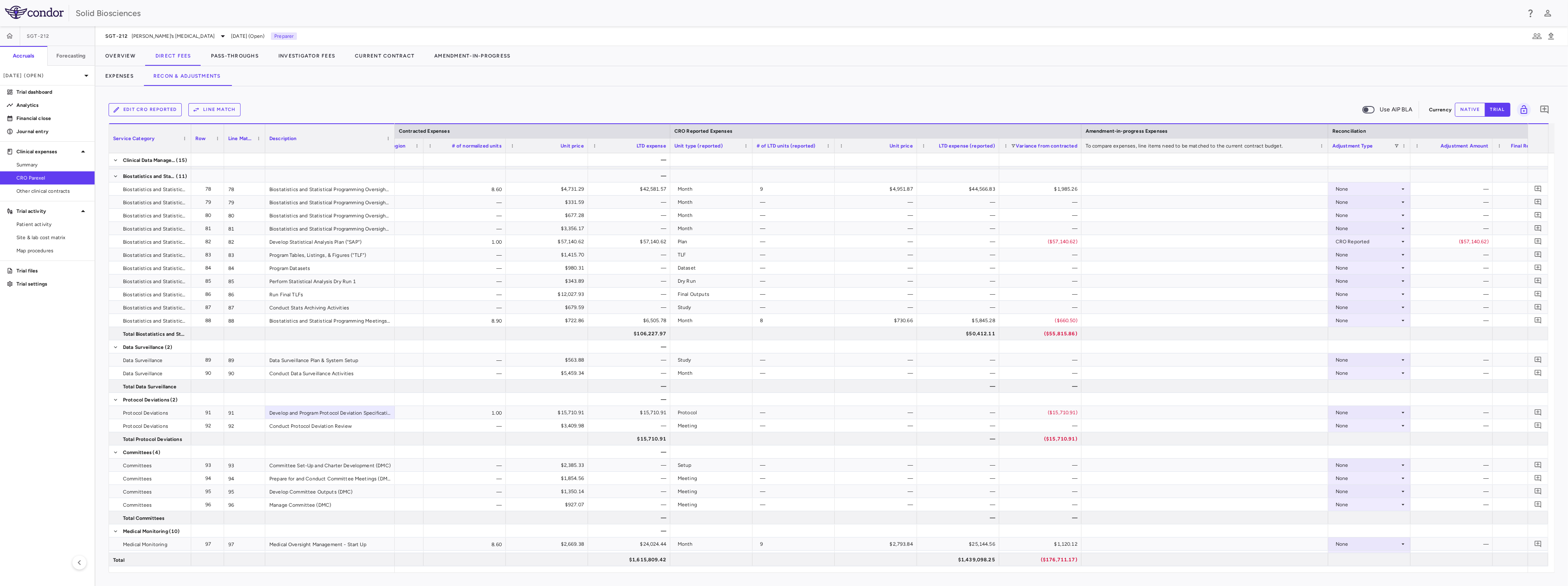
drag, startPoint x: 346, startPoint y: 130, endPoint x: 413, endPoint y: 169, distance: 77.5
click at [394, 139] on div at bounding box center [394, 138] width 3 height 29
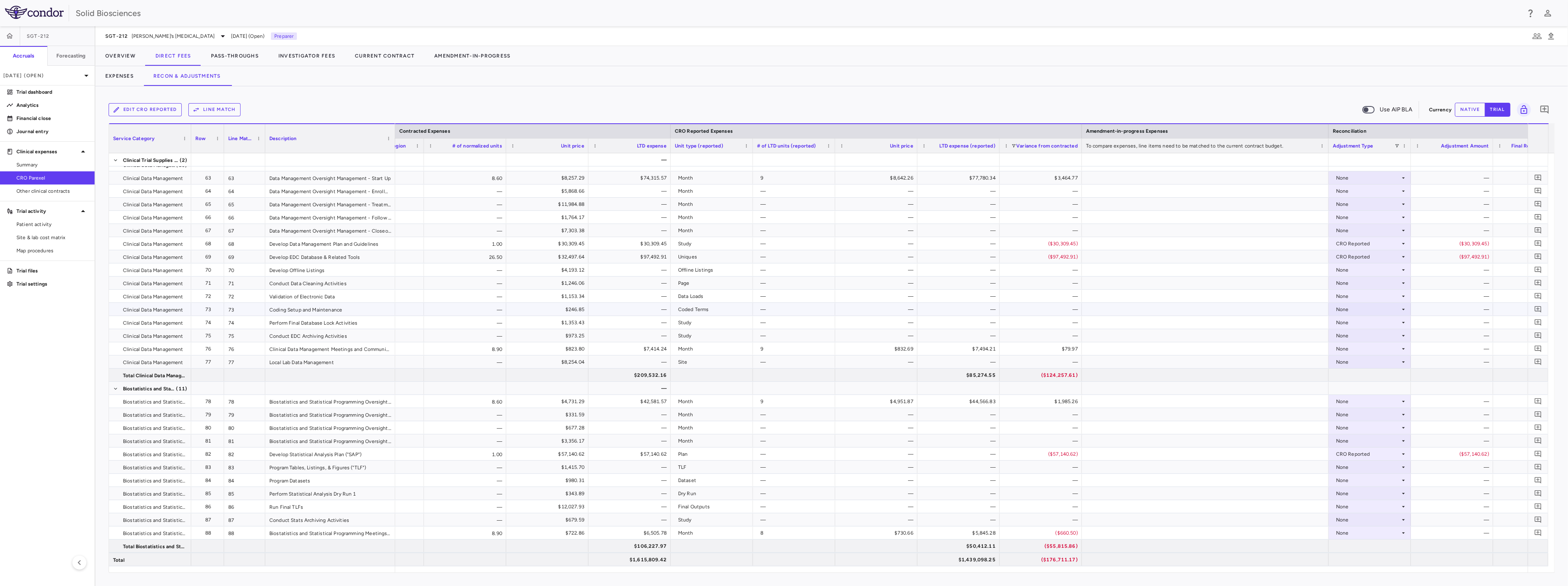
scroll to position [1102, 0]
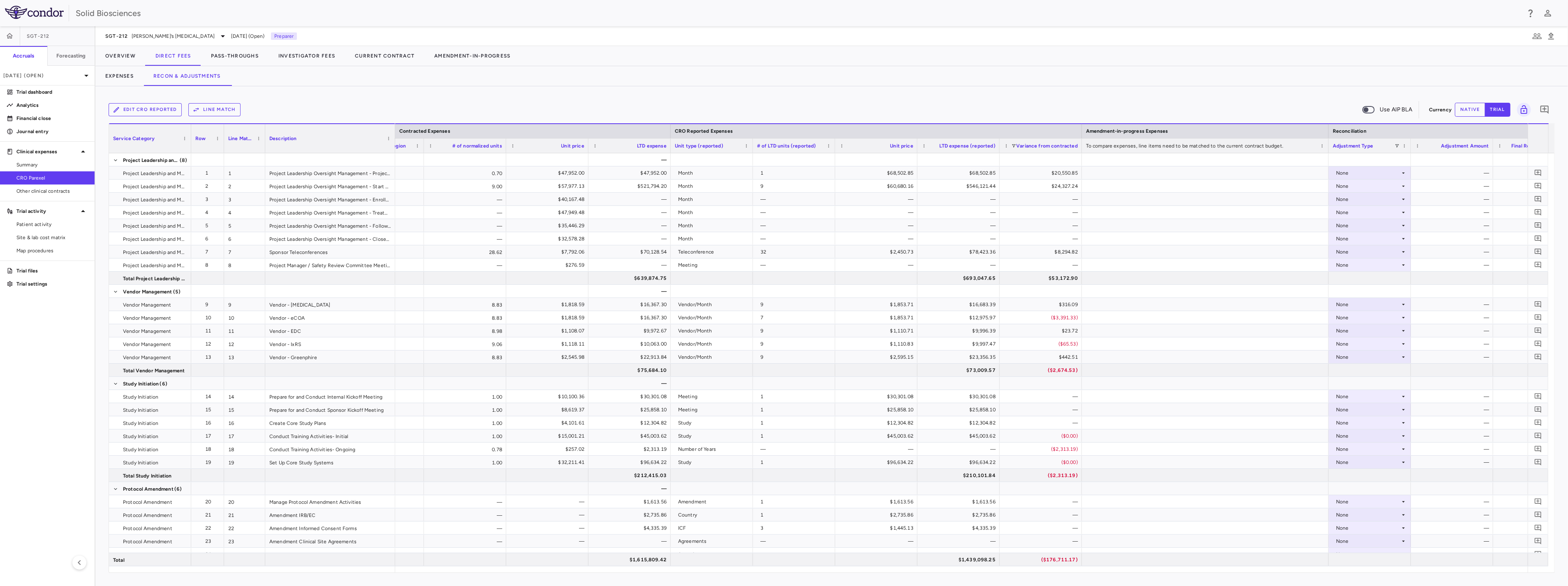
click at [1037, 78] on div "Expenses Recon & Adjustments" at bounding box center [831, 76] width 1472 height 19
click at [124, 55] on button "Overview" at bounding box center [121, 56] width 50 height 19
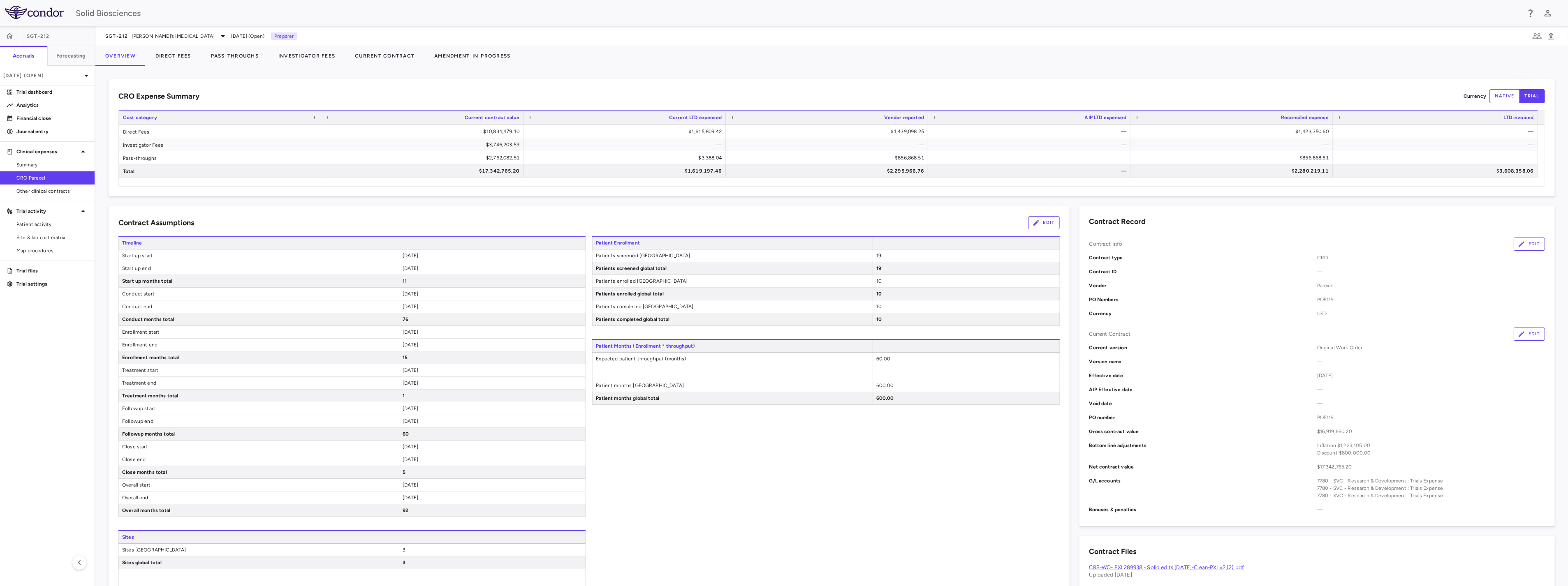
click at [607, 89] on div "CRO Expense Summary Currency native trial" at bounding box center [832, 96] width 1427 height 14
click at [674, 466] on div "Patient Enrollment Patients screened United States 19 Patients screened global …" at bounding box center [825, 436] width 467 height 400
click at [149, 36] on span "[PERSON_NAME]’s [MEDICAL_DATA]" at bounding box center [173, 36] width 83 height 7
click at [155, 152] on p "SGT-003-301 • Duchenne [MEDICAL_DATA]" at bounding box center [160, 152] width 80 height 15
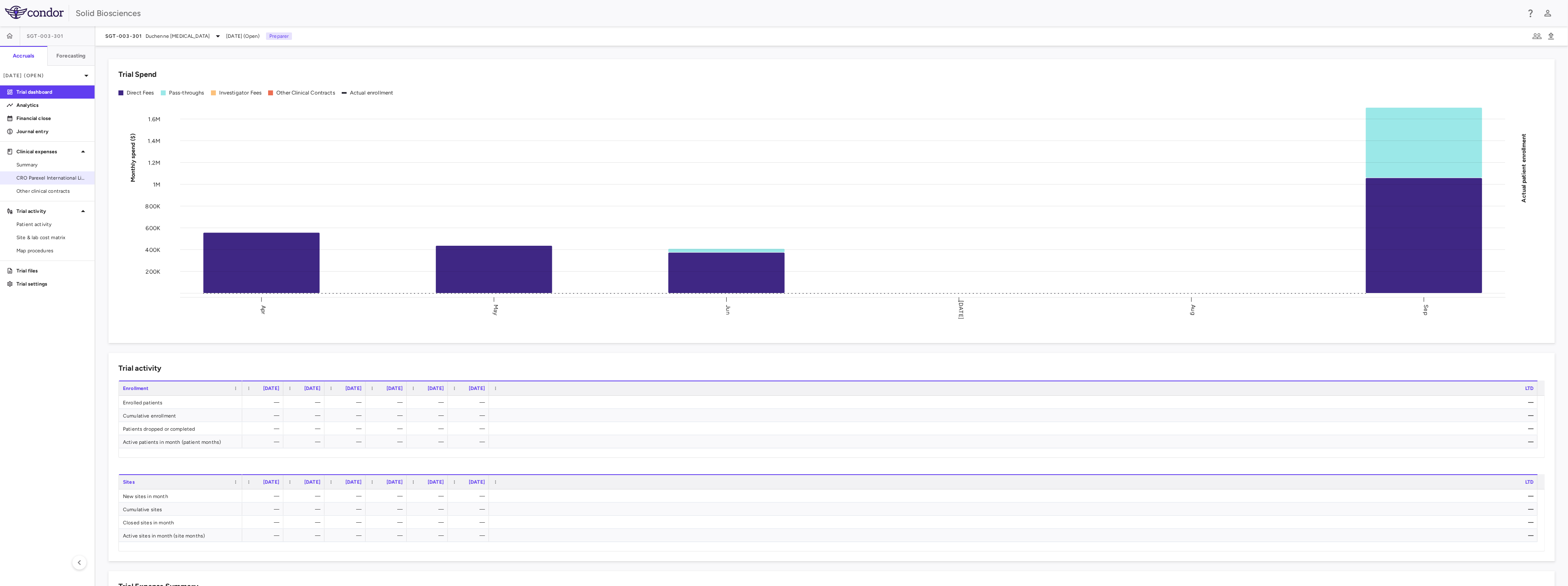
click at [52, 177] on span "CRO Parexel International Limited" at bounding box center [52, 178] width 72 height 7
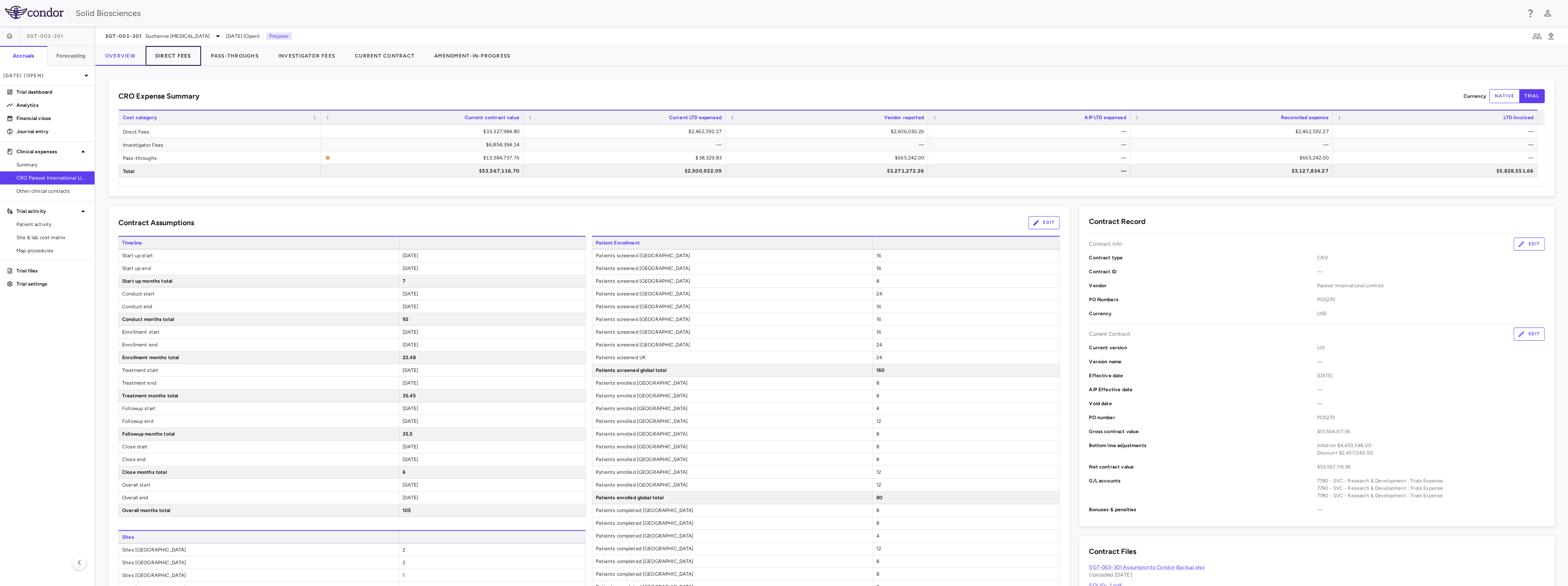
click at [178, 58] on button "Direct Fees" at bounding box center [173, 56] width 55 height 19
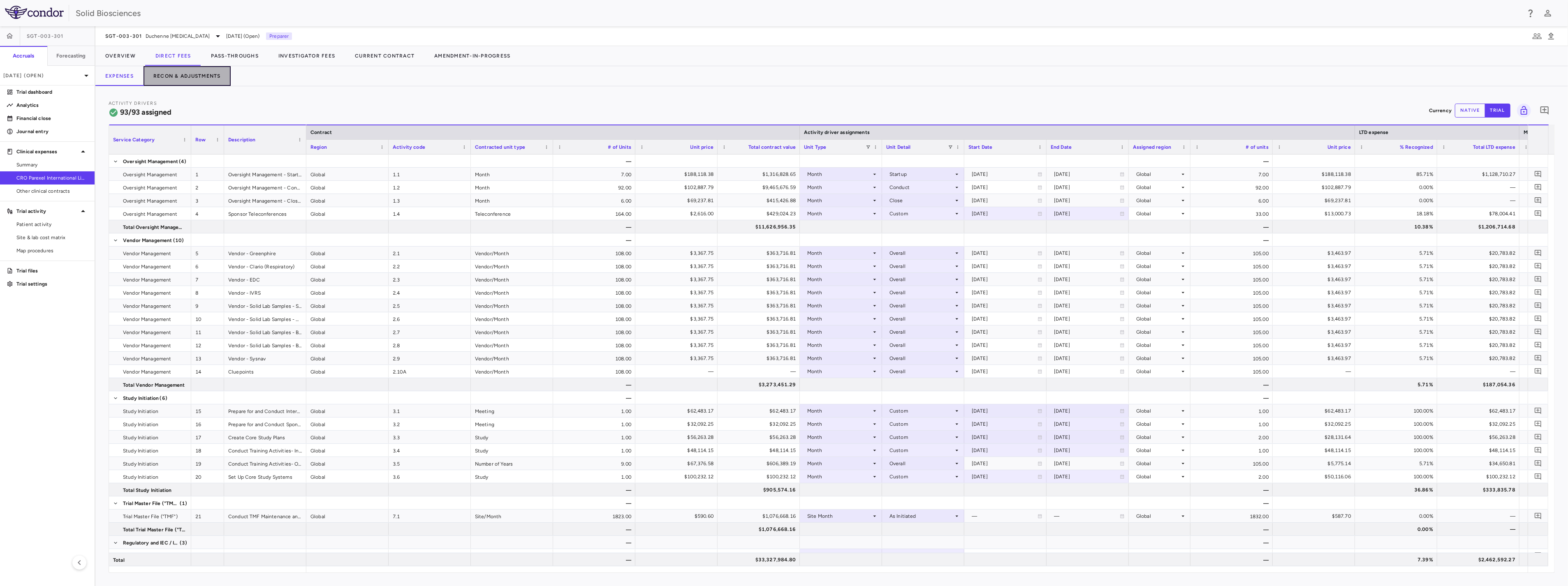
click at [195, 70] on button "Recon & Adjustments" at bounding box center [187, 76] width 87 height 19
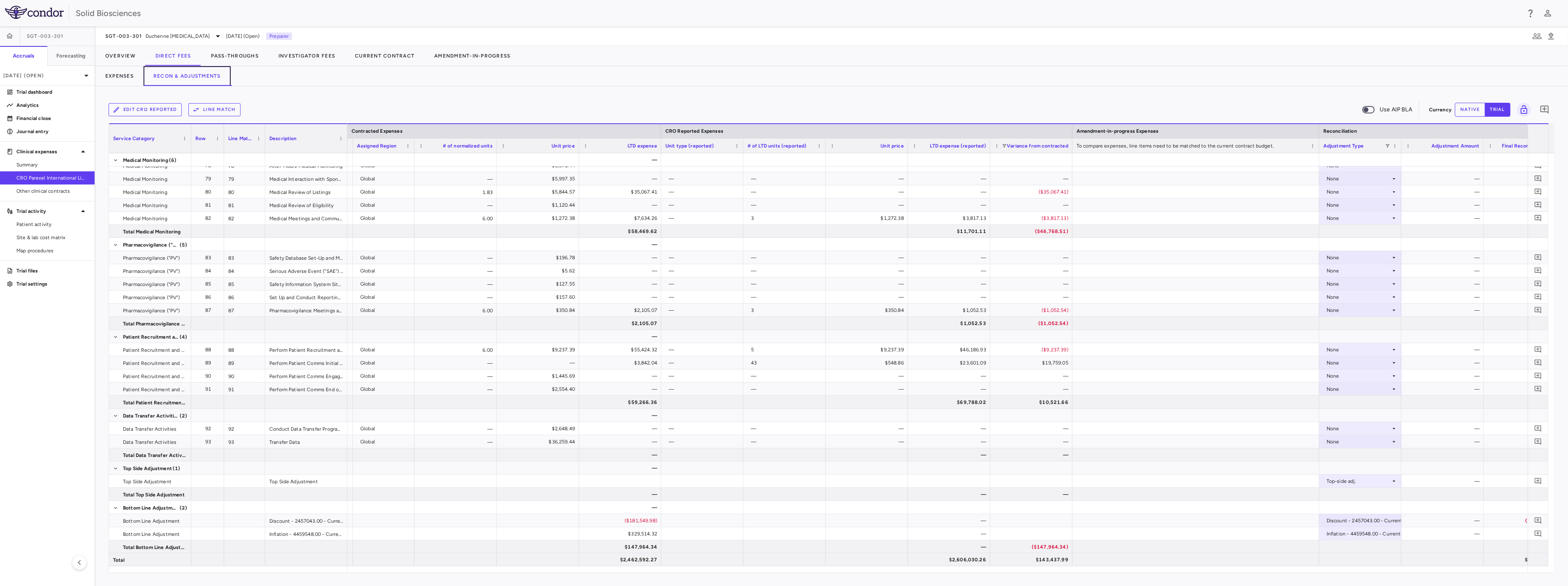
scroll to position [0, 849]
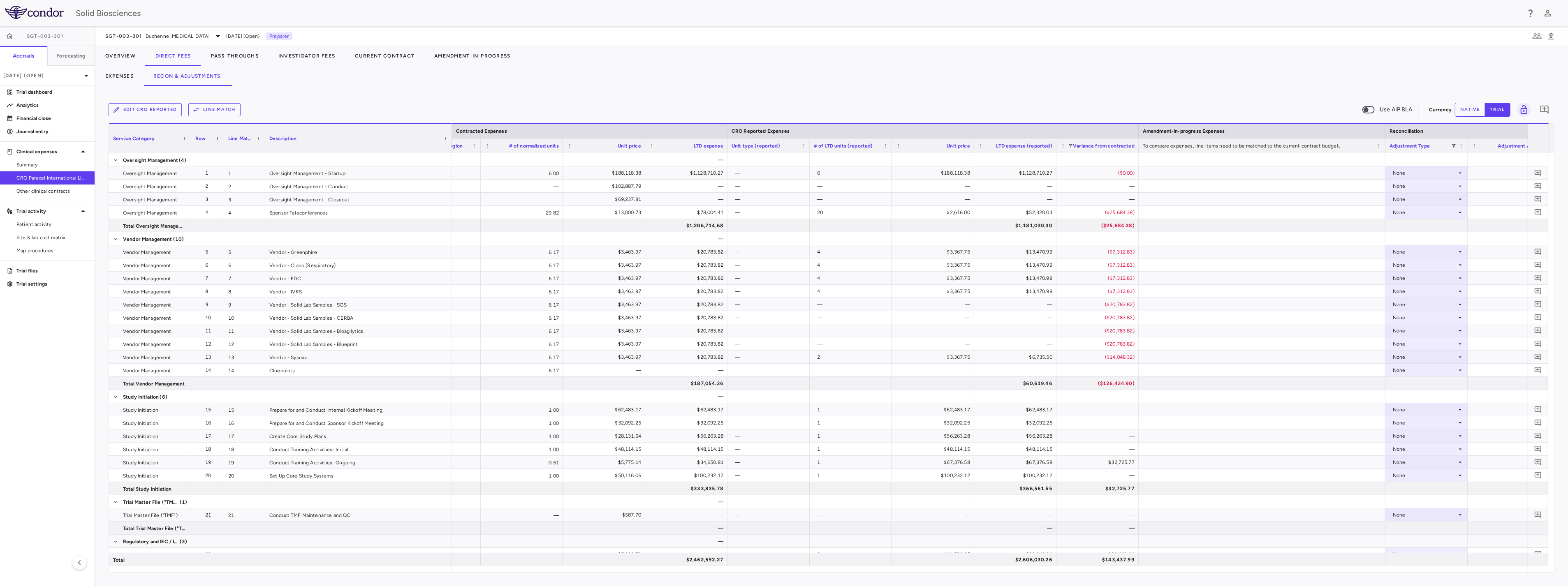
drag, startPoint x: 346, startPoint y: 130, endPoint x: 456, endPoint y: 164, distance: 115.1
click at [451, 155] on div "Service Category Row Line Match" at bounding box center [831, 348] width 1446 height 449
click at [1413, 306] on div "None" at bounding box center [1426, 305] width 64 height 13
click at [1419, 330] on div "CRO Reported" at bounding box center [1423, 333] width 39 height 7
click at [1406, 319] on div "None" at bounding box center [1426, 318] width 64 height 13
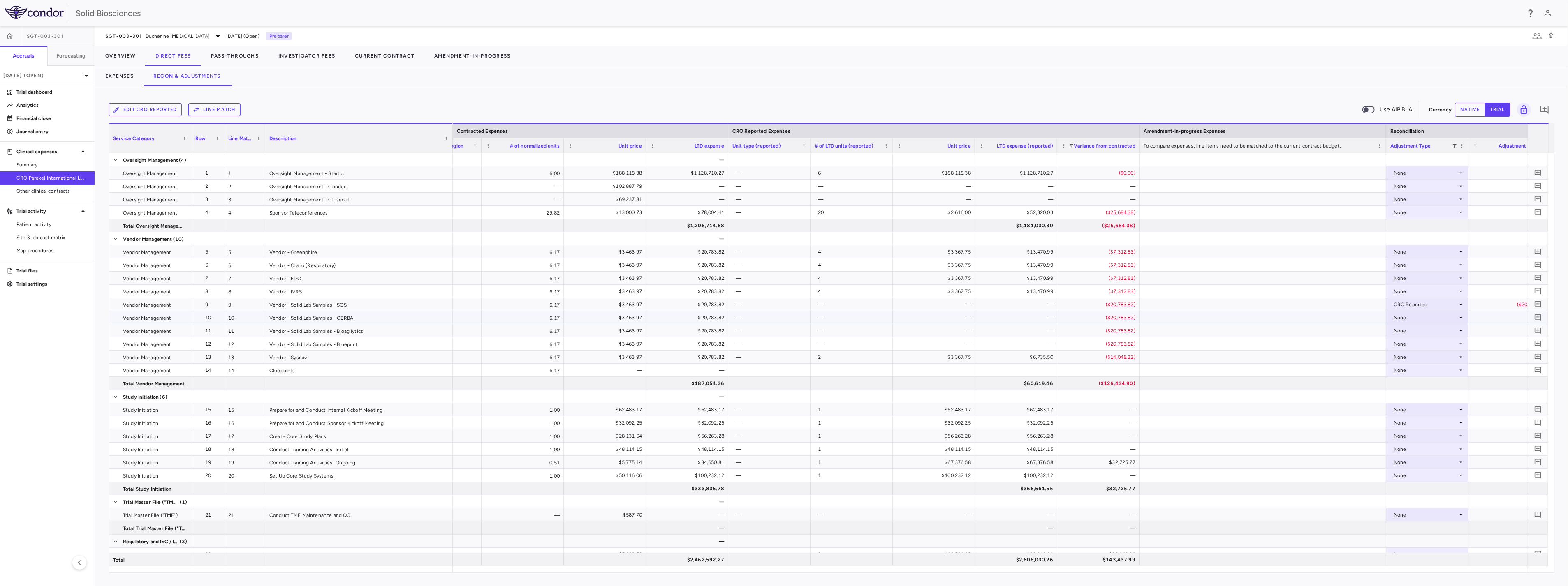
click at [1407, 316] on div "None" at bounding box center [1426, 318] width 64 height 13
click at [1409, 343] on div "CRO Reported" at bounding box center [1423, 346] width 39 height 7
click at [1405, 327] on div "None" at bounding box center [1426, 331] width 64 height 13
click at [1413, 359] on div "CRO Reported" at bounding box center [1423, 359] width 39 height 7
click at [1411, 367] on li "CRO Reported" at bounding box center [1427, 372] width 82 height 12
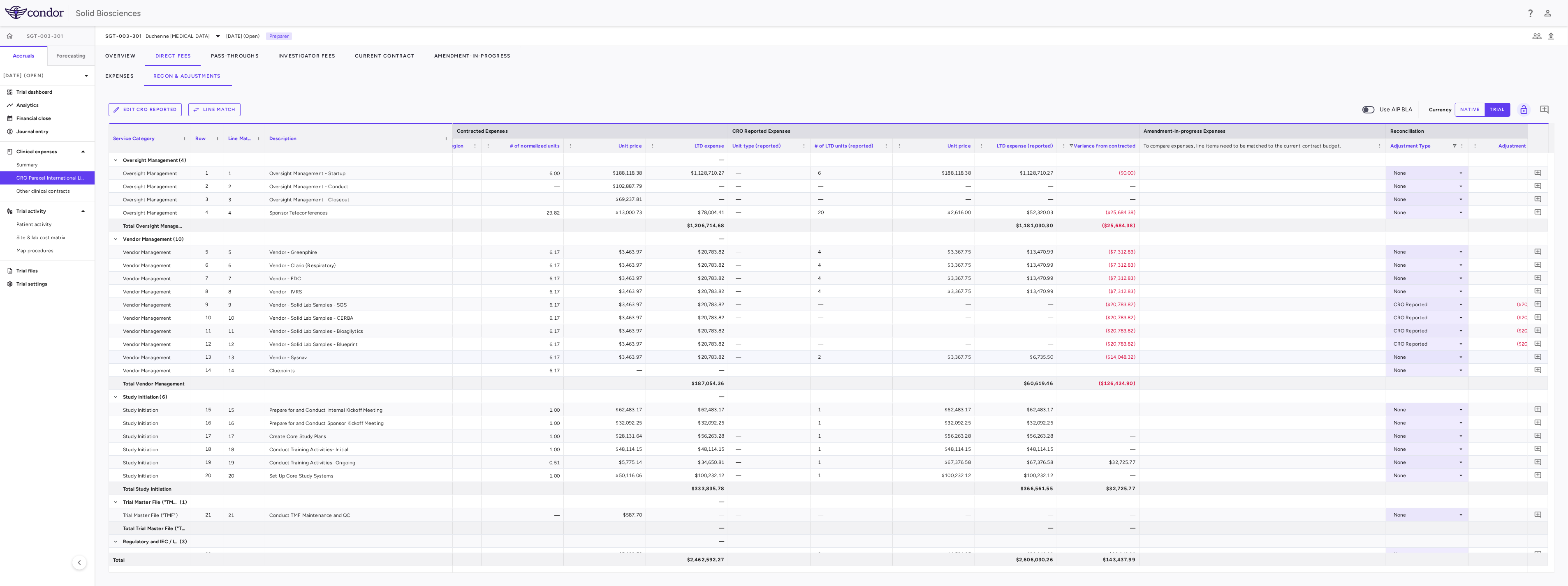
click at [1407, 355] on div "None" at bounding box center [1426, 357] width 64 height 13
click at [1419, 385] on div "CRO Reported" at bounding box center [1423, 386] width 39 height 7
click at [1417, 251] on div "None" at bounding box center [1426, 252] width 64 height 13
click at [1415, 278] on div "CRO Reported" at bounding box center [1423, 281] width 39 height 7
click at [1409, 265] on div "None" at bounding box center [1426, 265] width 64 height 13
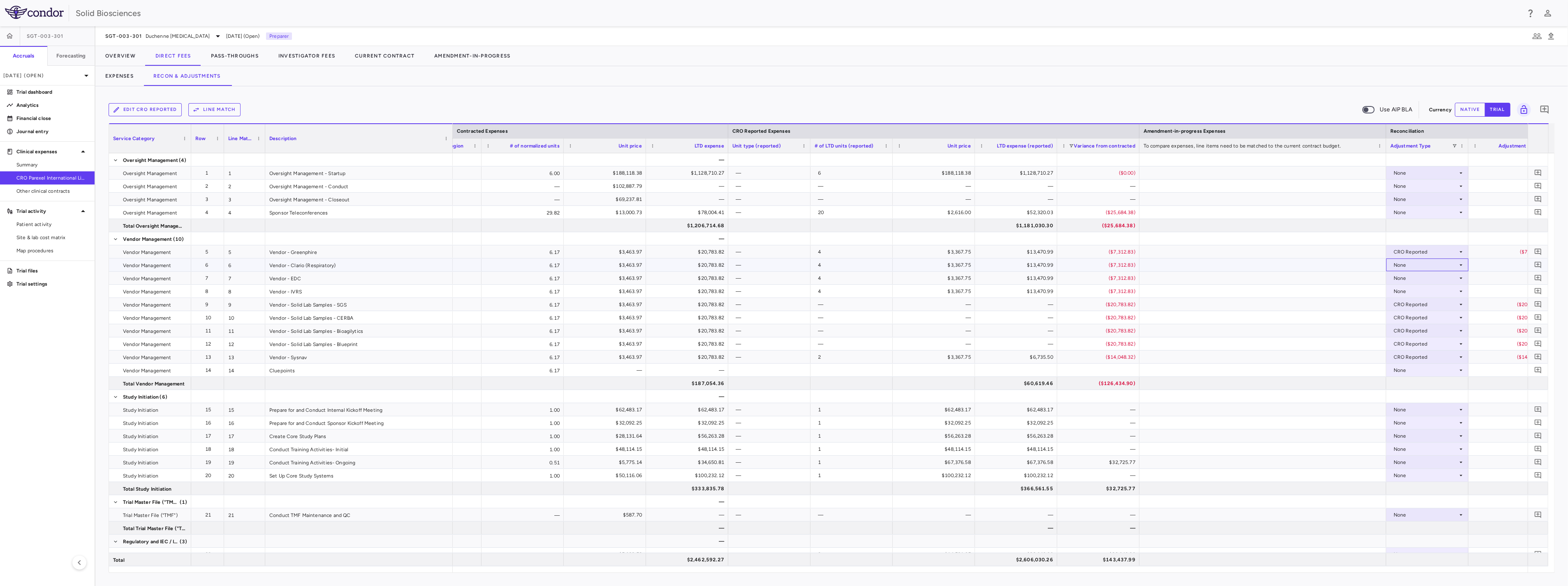
click at [1408, 263] on div "None" at bounding box center [1426, 265] width 64 height 13
click at [1429, 290] on div "CRO Reported" at bounding box center [1423, 293] width 39 height 7
click at [1418, 277] on div "None" at bounding box center [1426, 279] width 64 height 13
click at [1421, 303] on div "CRO Reported" at bounding box center [1423, 307] width 39 height 7
click at [1414, 296] on div "None" at bounding box center [1426, 291] width 64 height 13
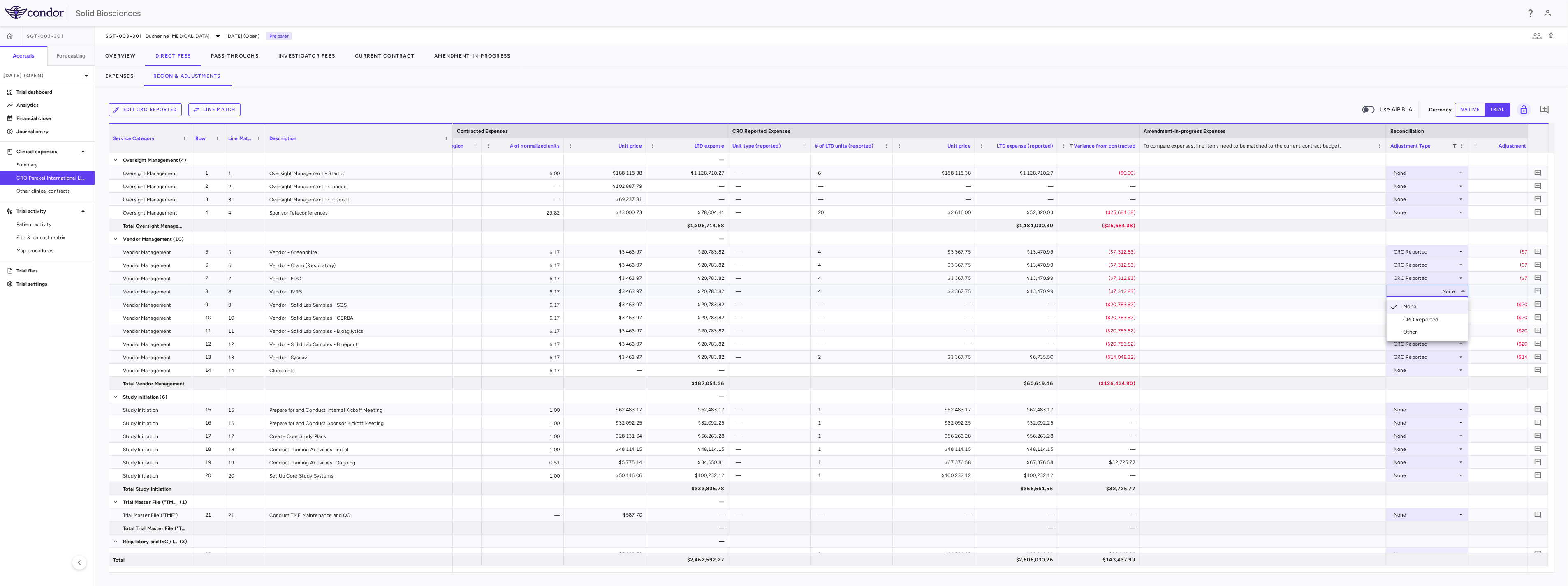
click at [1422, 318] on div "CRO Reported" at bounding box center [1423, 320] width 39 height 7
click at [120, 54] on button "Overview" at bounding box center [121, 56] width 50 height 19
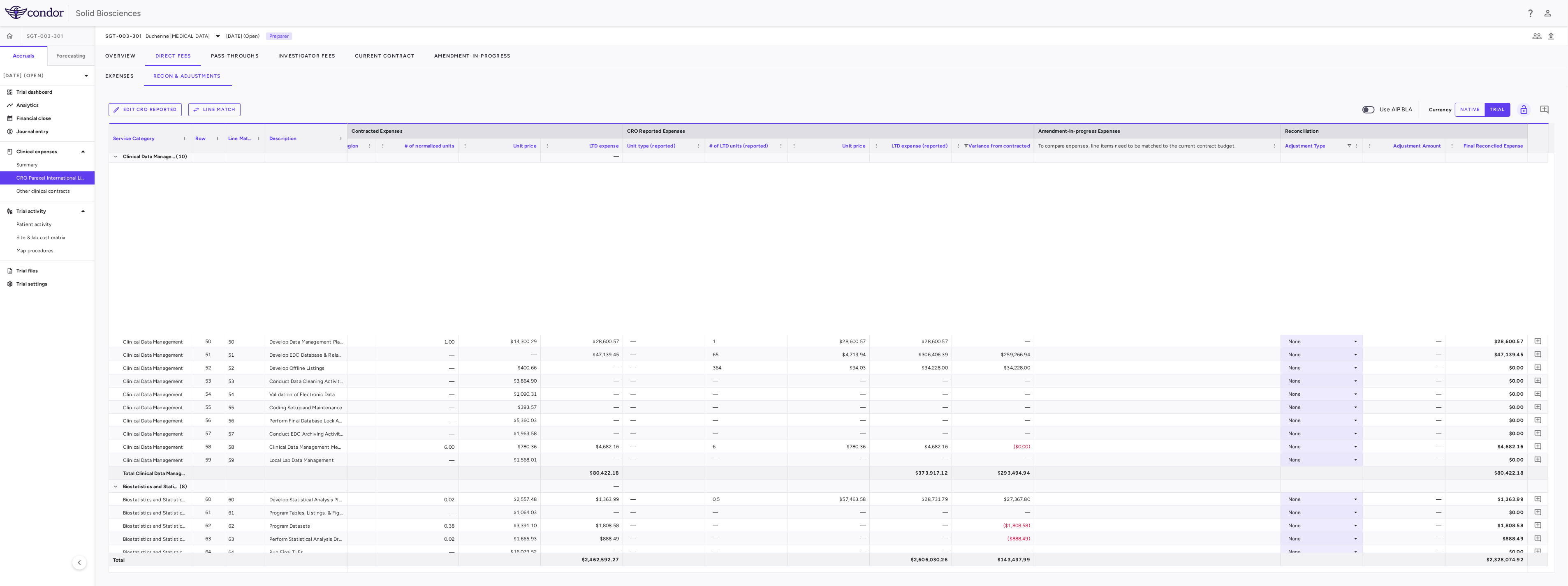
scroll to position [1468, 0]
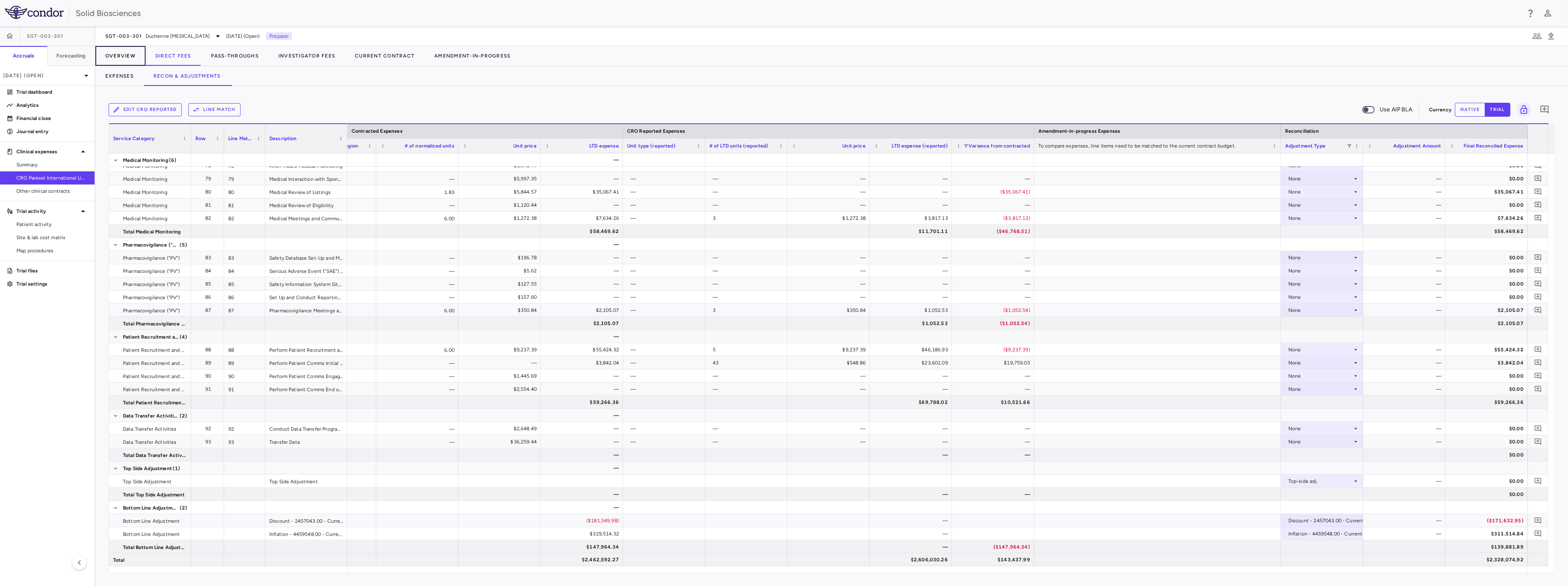
click at [112, 55] on button "Overview" at bounding box center [121, 56] width 50 height 19
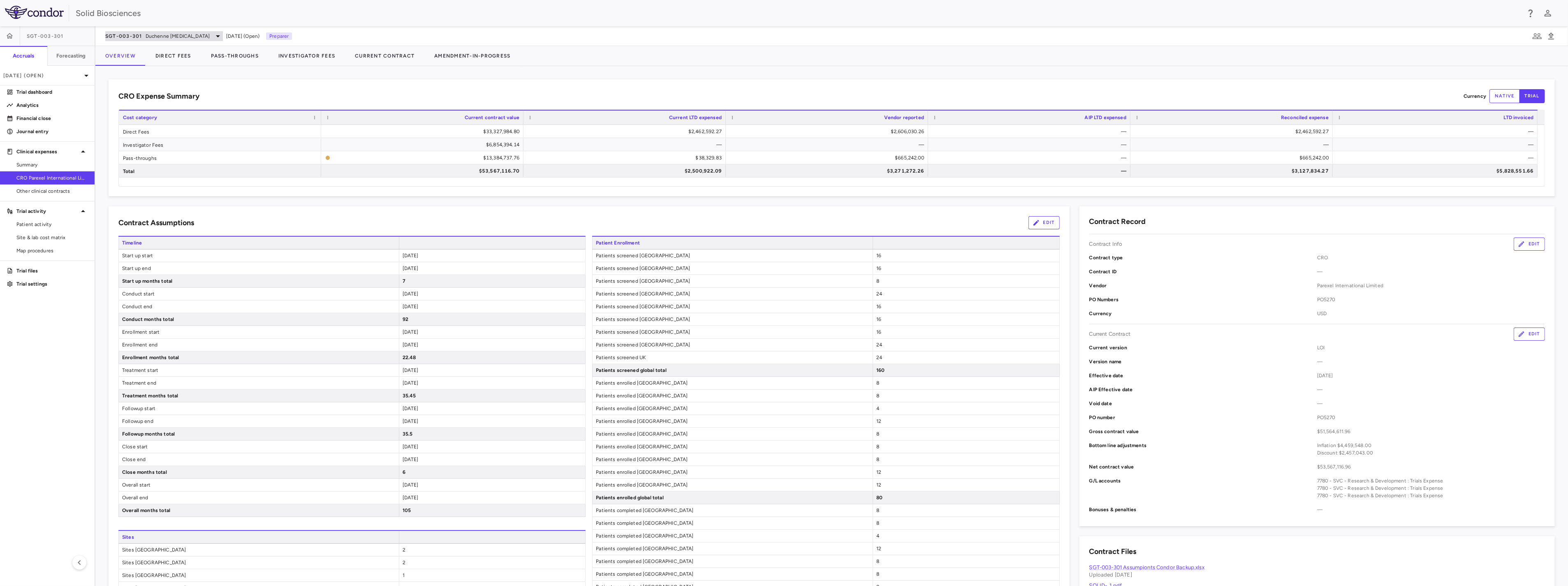
click at [180, 34] on span "Duchenne [MEDICAL_DATA]" at bounding box center [177, 36] width 64 height 7
click at [131, 61] on p "Cardiac" at bounding box center [174, 58] width 108 height 7
click at [136, 78] on p "SGT-501-101 • Catecholaminergic Polymorphic [MEDICAL_DATA]" at bounding box center [160, 80] width 80 height 22
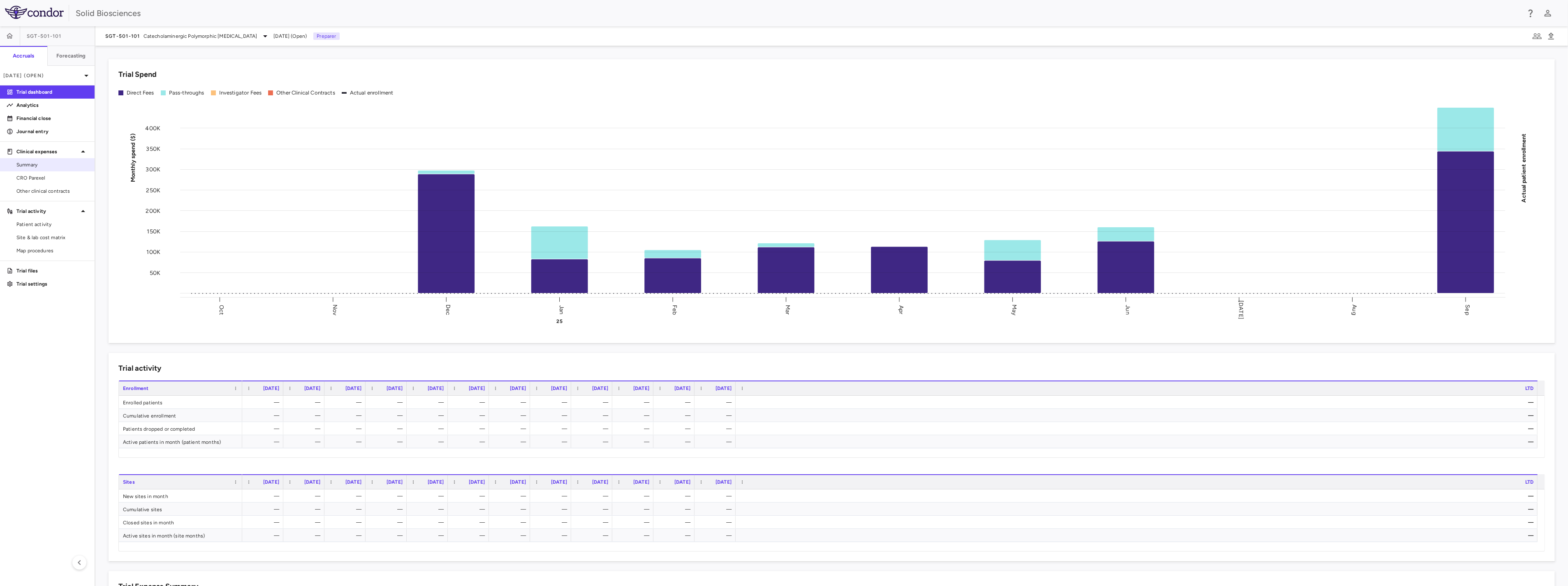
click at [34, 169] on link "Summary" at bounding box center [47, 165] width 94 height 12
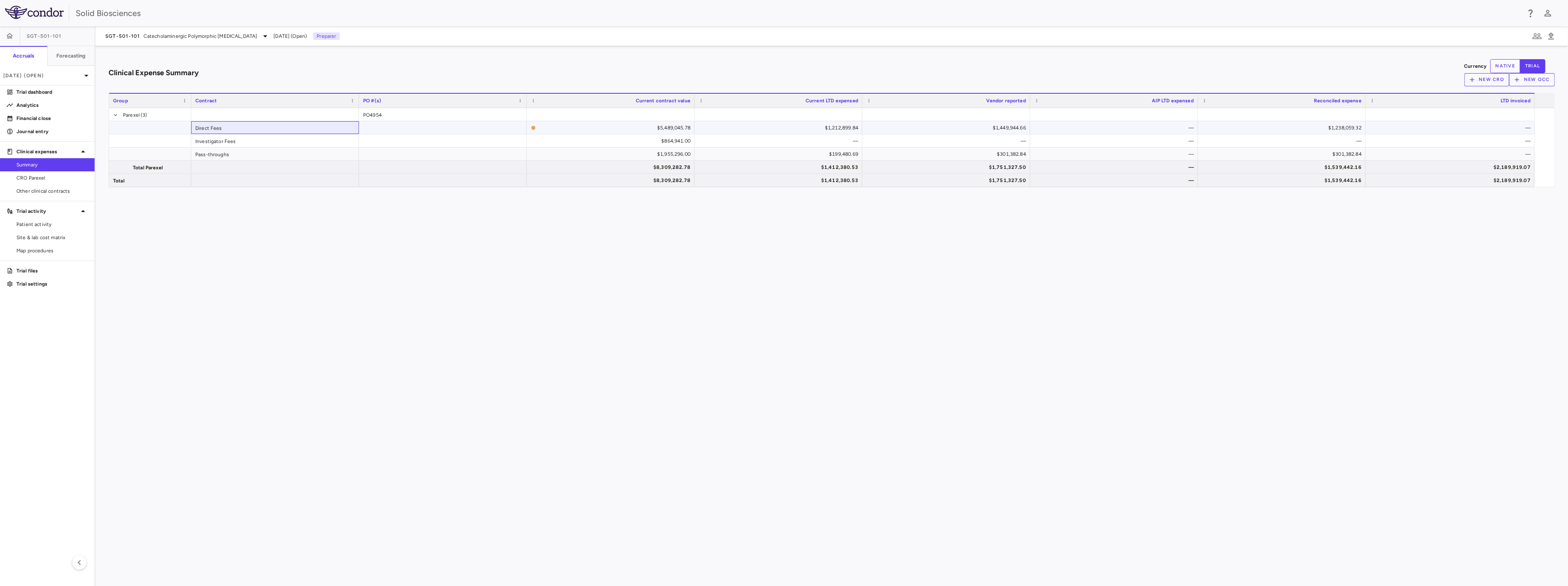
click at [212, 125] on div "Direct Fees" at bounding box center [275, 127] width 168 height 13
click at [40, 181] on span "CRO Parexel" at bounding box center [52, 178] width 72 height 7
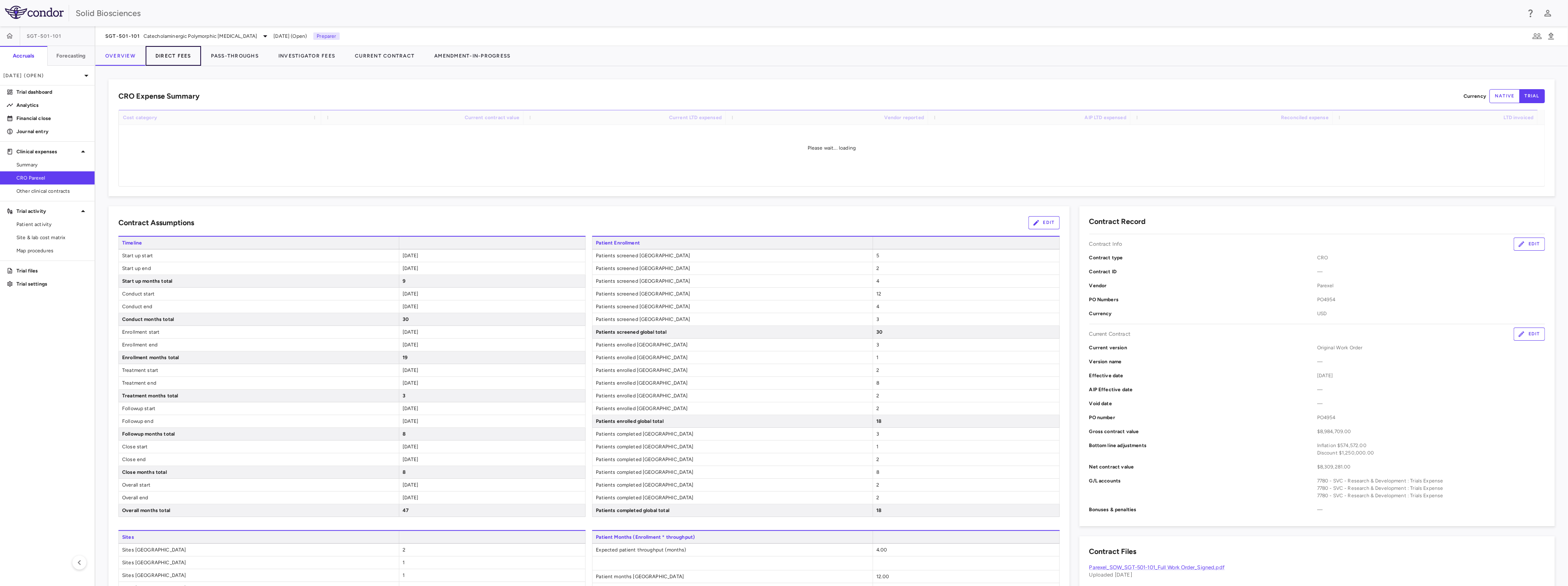
click at [173, 52] on button "Direct Fees" at bounding box center [173, 56] width 55 height 19
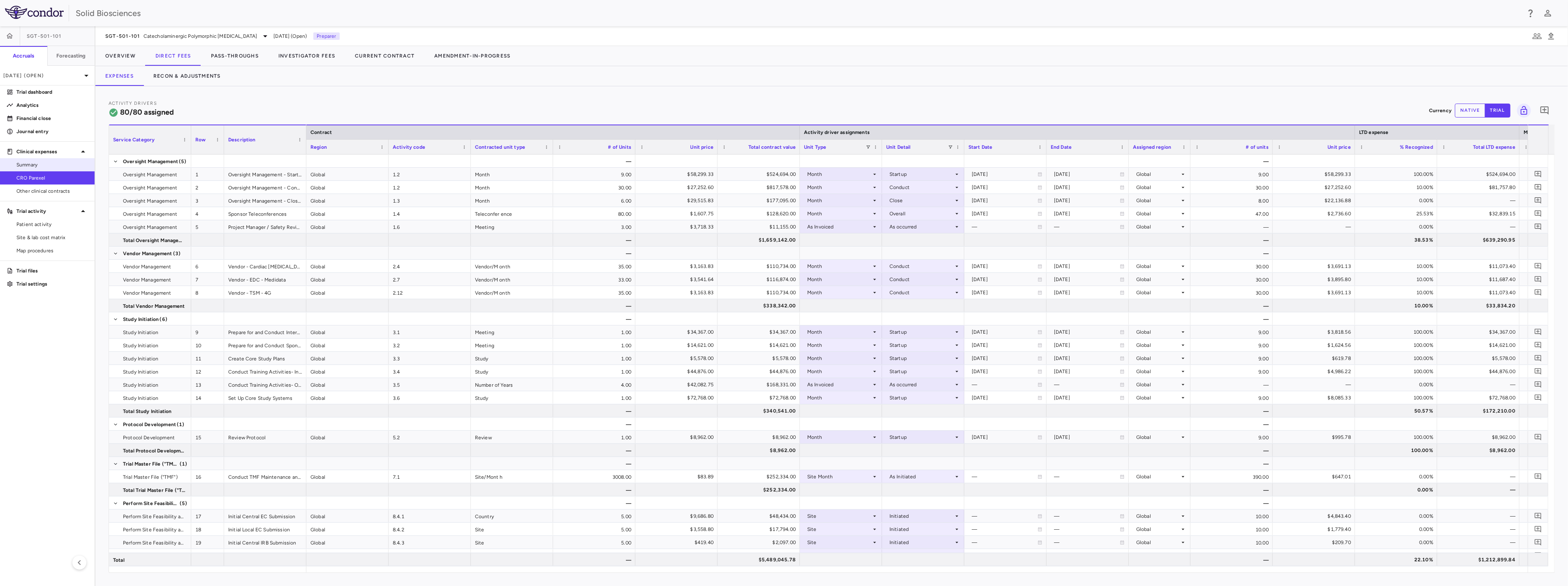
click at [43, 164] on span "Summary" at bounding box center [52, 165] width 72 height 7
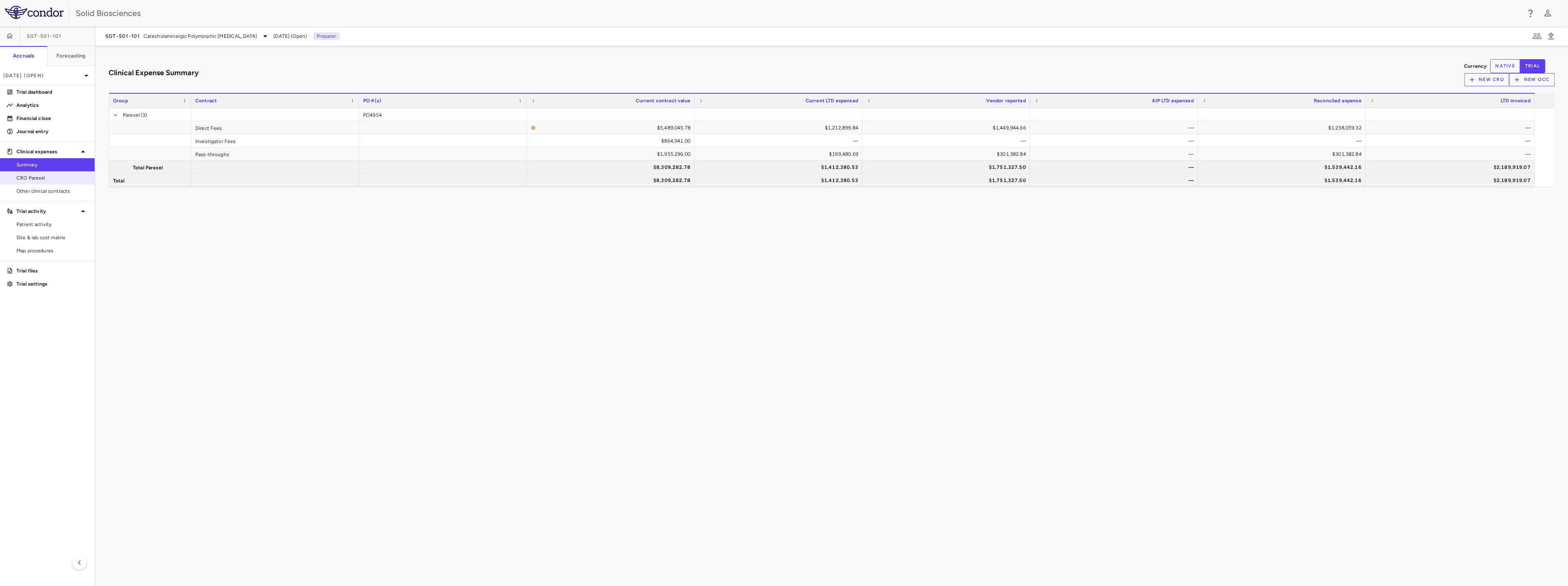
click at [36, 177] on span "CRO Parexel" at bounding box center [52, 178] width 72 height 7
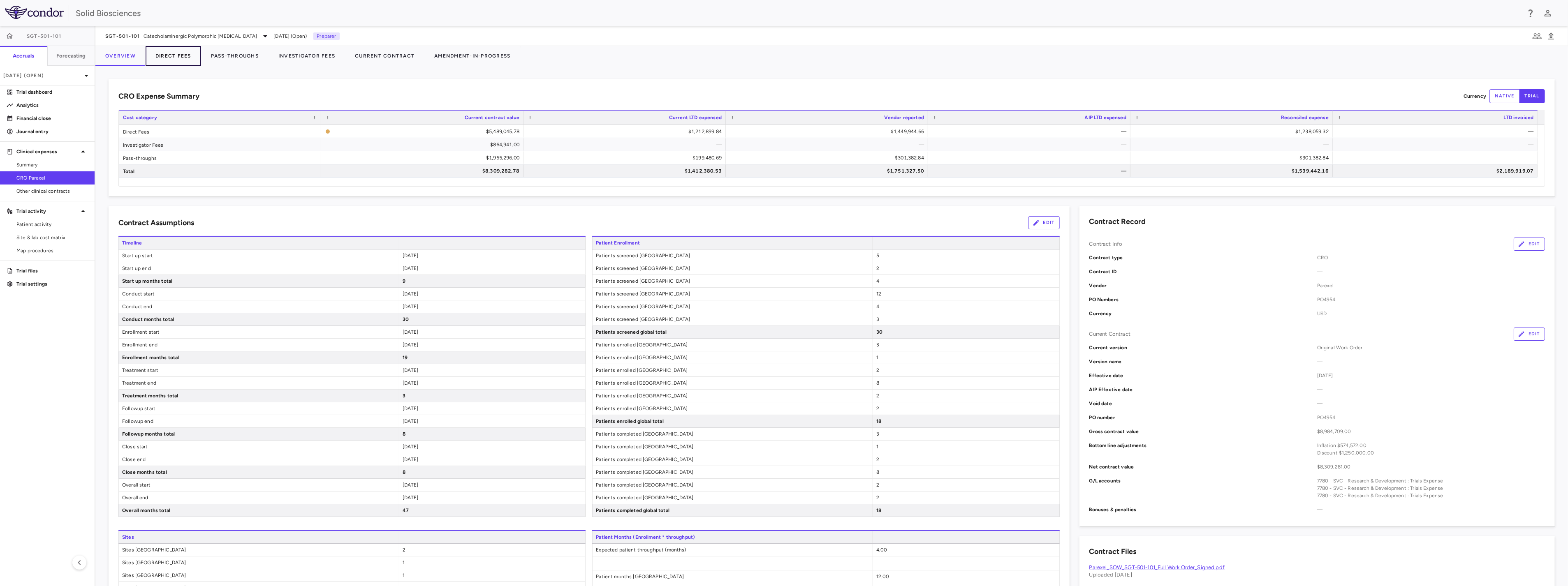
click at [168, 58] on button "Direct Fees" at bounding box center [173, 56] width 55 height 19
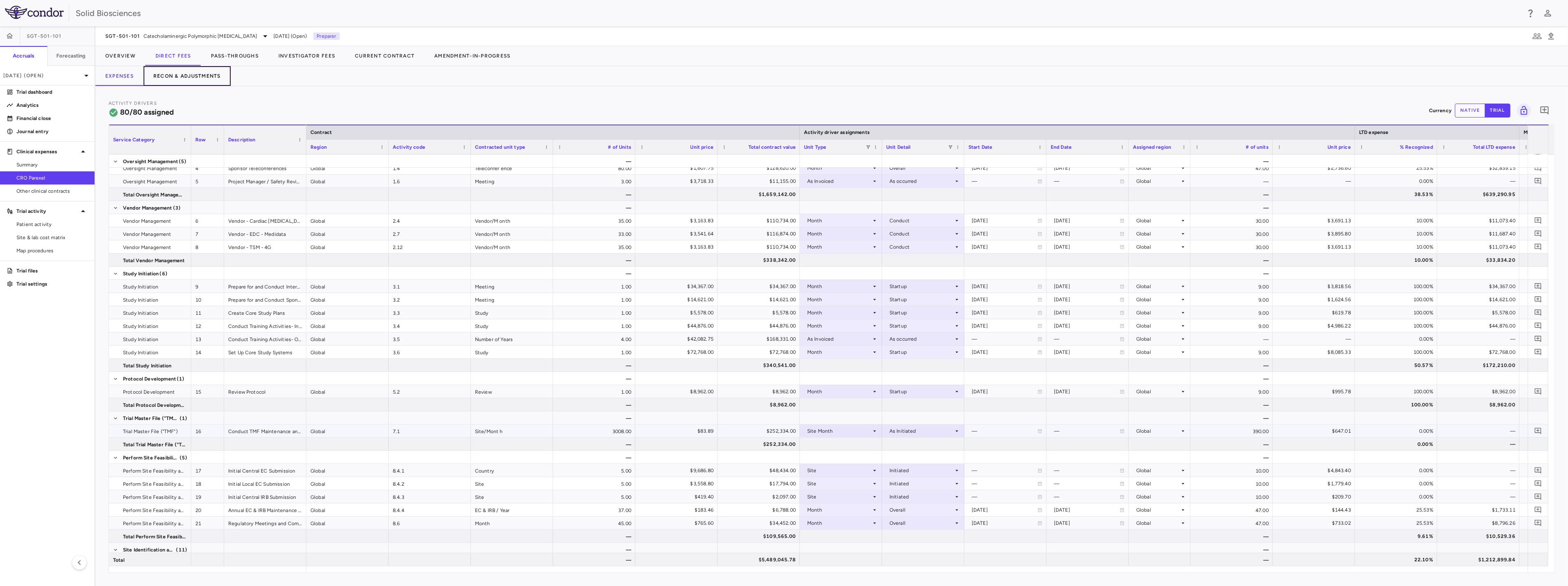
click at [187, 79] on button "Recon & Adjustments" at bounding box center [187, 76] width 87 height 19
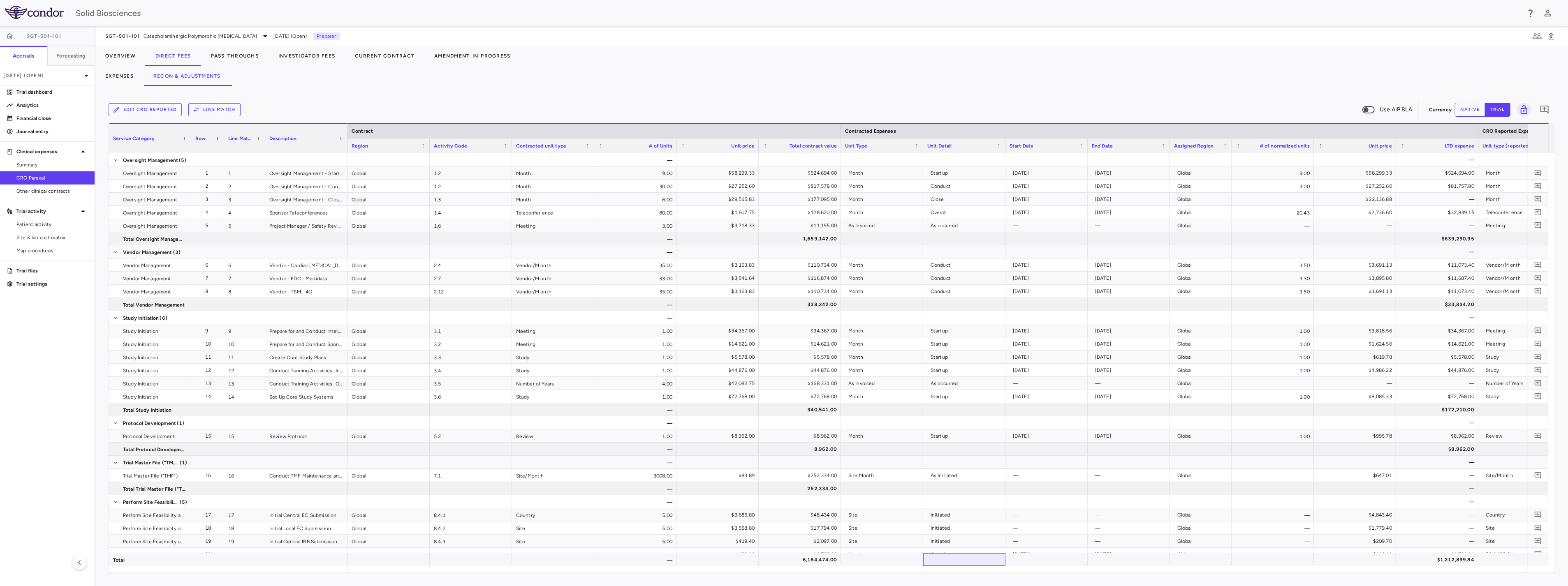
drag, startPoint x: 963, startPoint y: 565, endPoint x: 1041, endPoint y: 566, distance: 78.0
click at [1041, 566] on div "— 6,164,474.00 $1,212,899.84" at bounding box center [1365, 560] width 2035 height 13
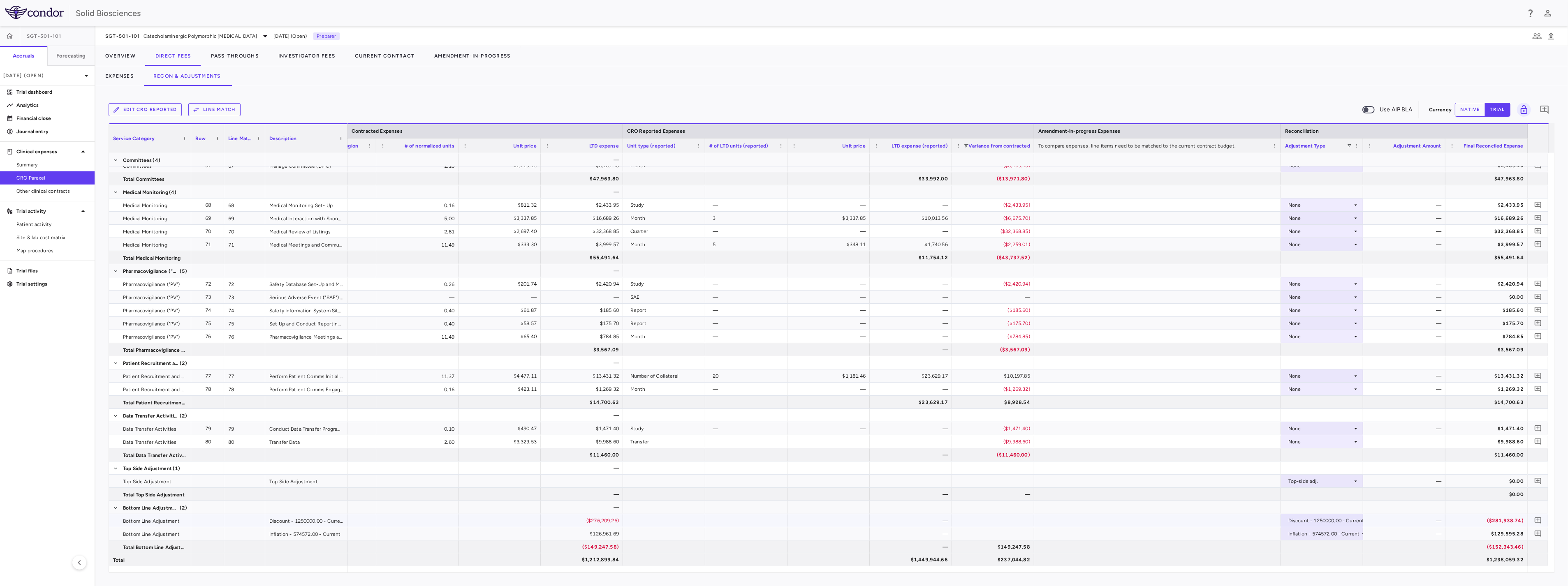
click at [1513, 519] on div "($281,938.74)" at bounding box center [1488, 521] width 71 height 13
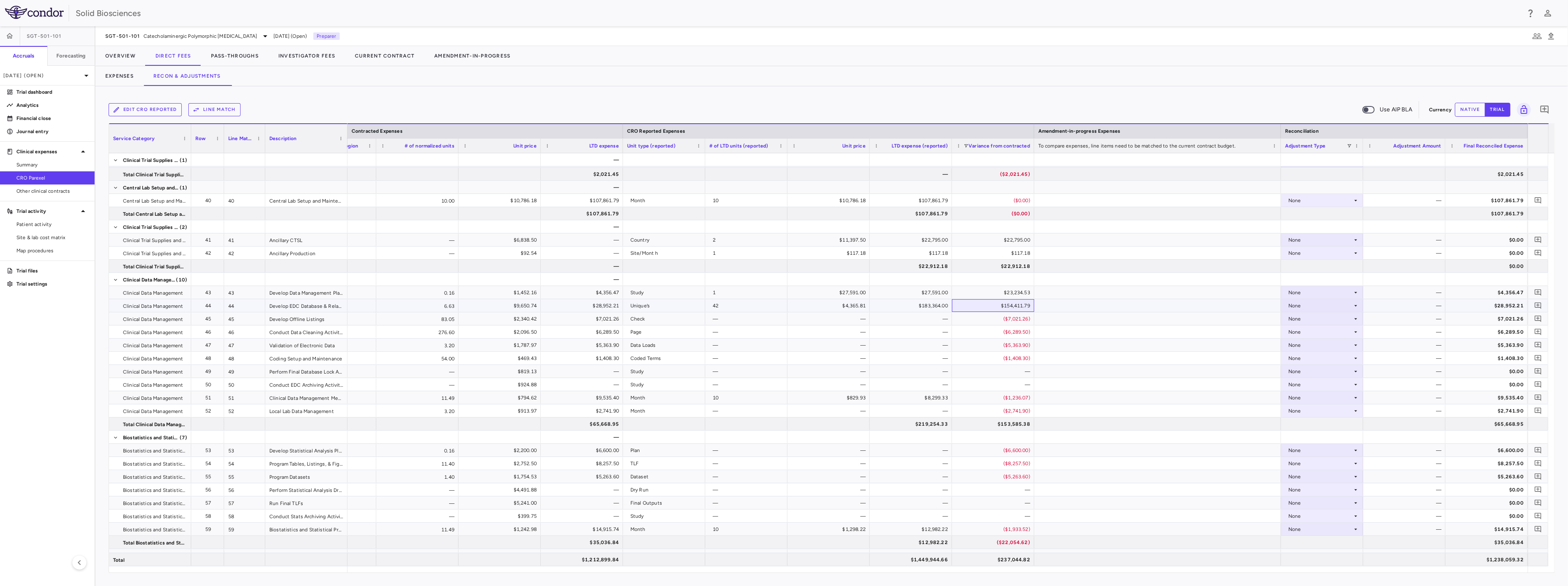
click at [1013, 305] on div "$154,411.79" at bounding box center [995, 306] width 71 height 13
click at [1297, 307] on div "None" at bounding box center [1320, 306] width 64 height 13
click at [1308, 337] on div "CRO Reported" at bounding box center [1317, 334] width 39 height 7
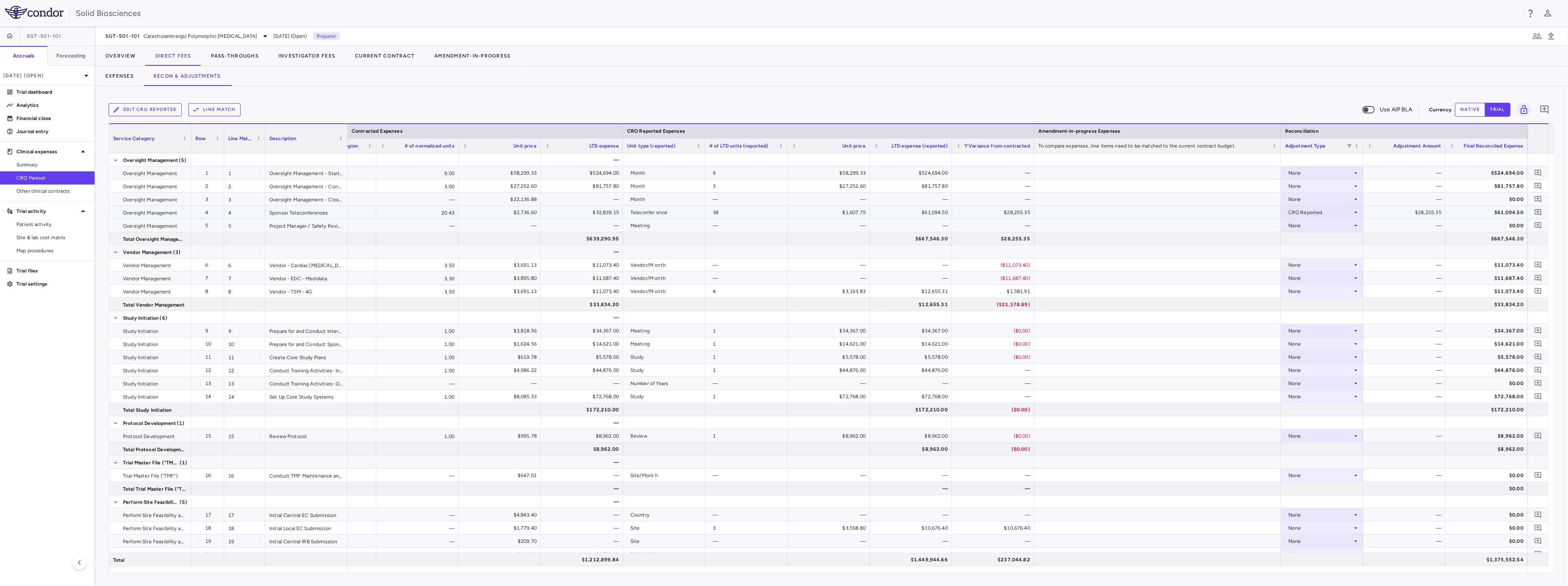
click at [1009, 211] on div "$28,255.35" at bounding box center [995, 212] width 71 height 13
click at [135, 60] on button "Overview" at bounding box center [121, 56] width 50 height 19
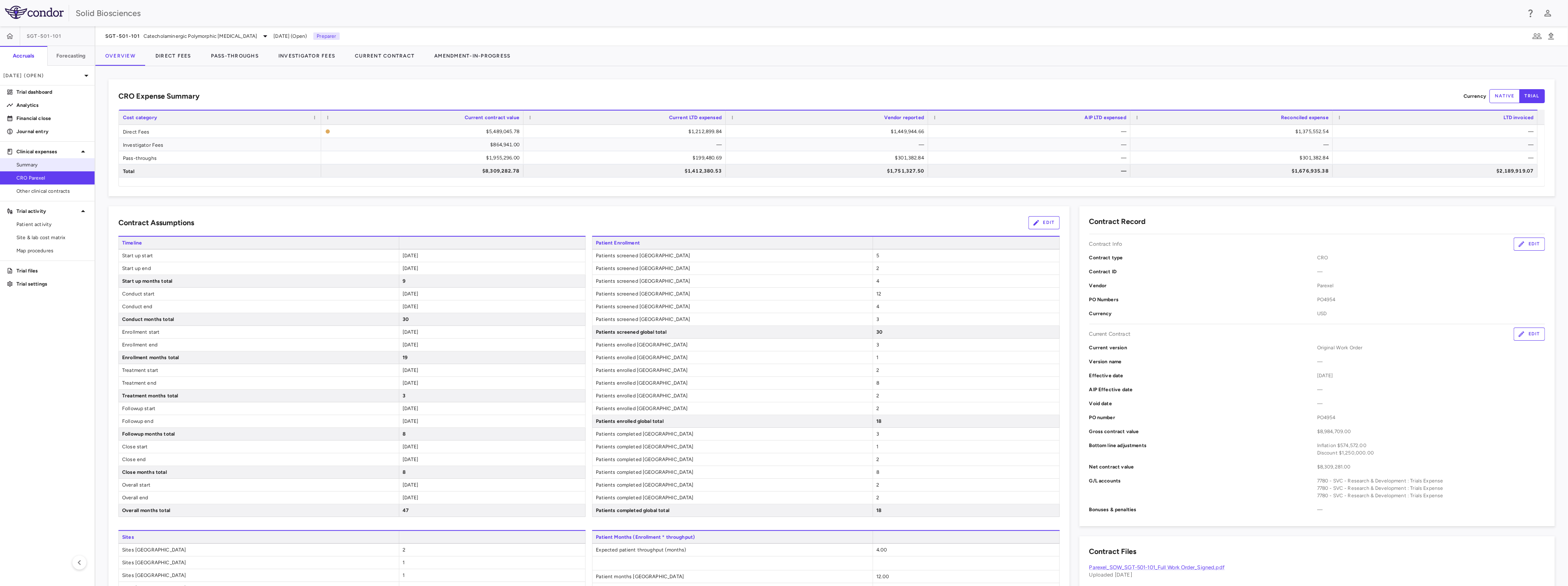
click at [36, 166] on span "Summary" at bounding box center [52, 165] width 72 height 7
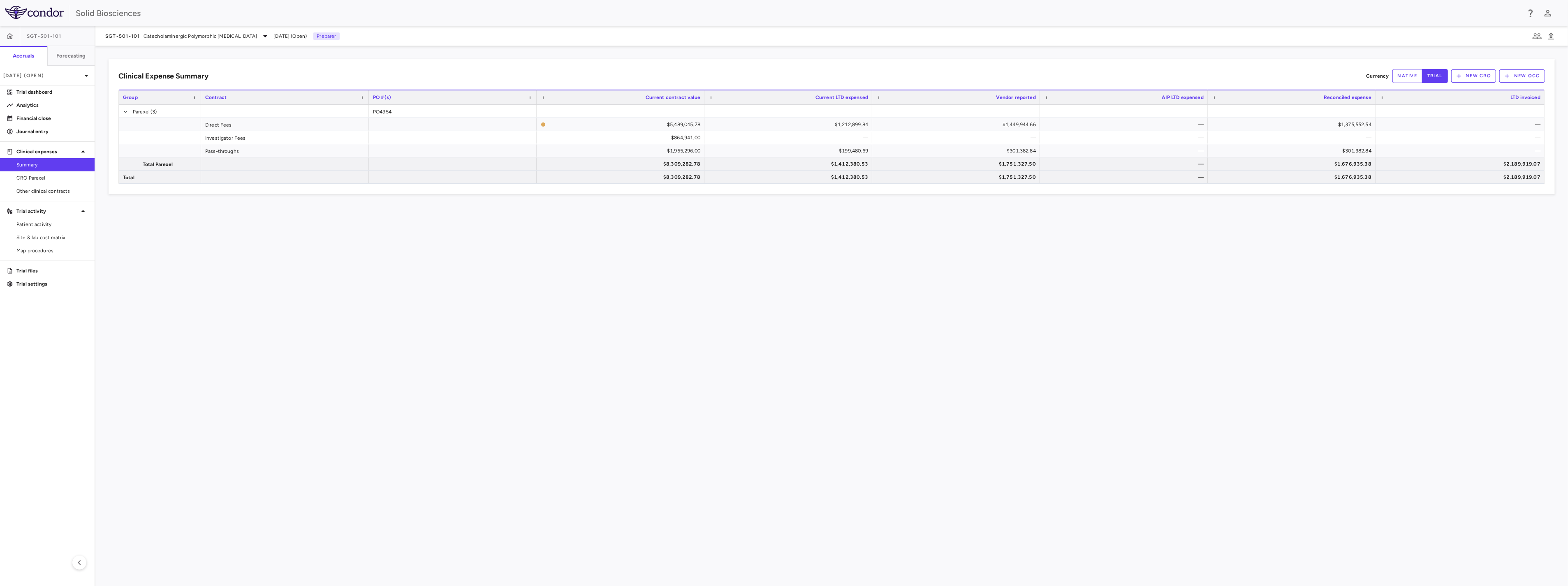
click at [441, 251] on div "Clinical Expense Summary Currency native trial New CRO New OCC Drag here to set…" at bounding box center [831, 316] width 1472 height 540
drag, startPoint x: 587, startPoint y: 270, endPoint x: 593, endPoint y: 13, distance: 257.1
click at [586, 265] on div "Clinical Expense Summary Currency native trial New CRO New OCC Drag here to set…" at bounding box center [831, 316] width 1472 height 540
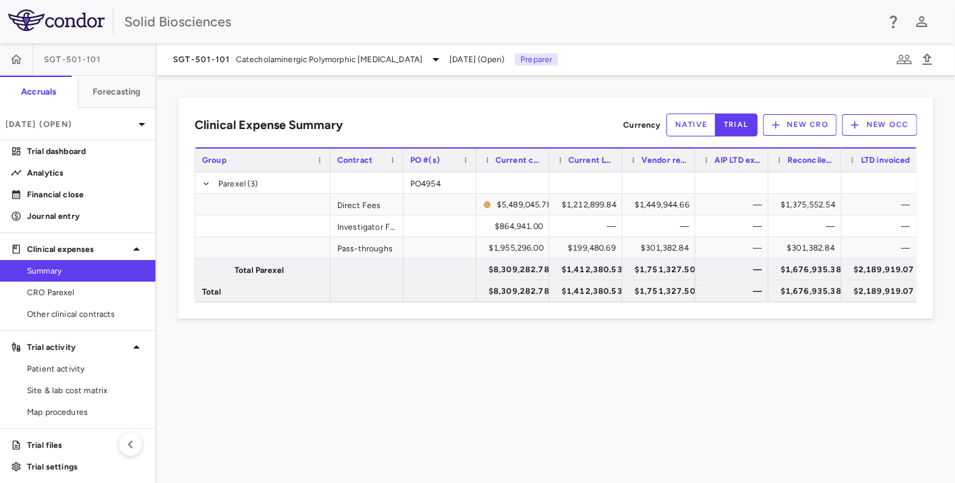
drag, startPoint x: 419, startPoint y: 366, endPoint x: 413, endPoint y: 359, distance: 9.6
click at [415, 363] on div "Clinical Expense Summary Currency native trial New CRO New OCC Drag here to set…" at bounding box center [556, 279] width 798 height 407
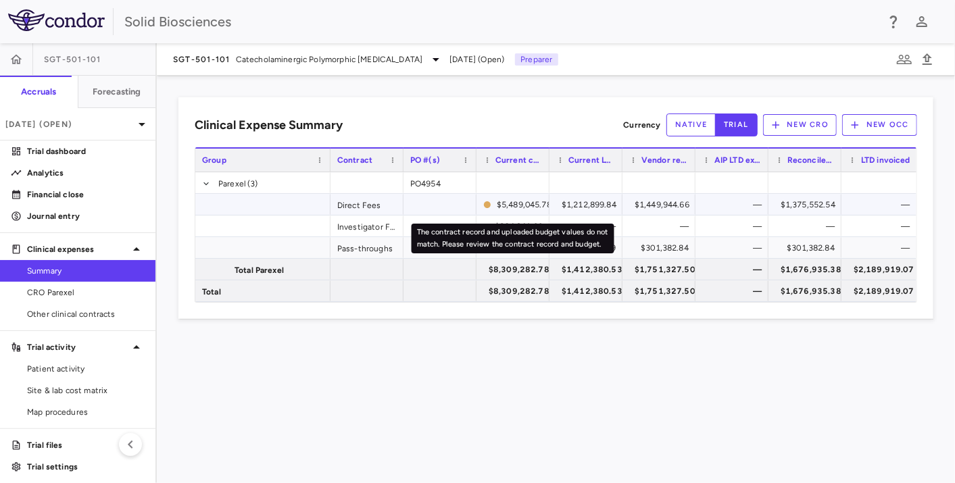
click at [484, 203] on icon "The contract record and uploaded budget values do not match. Please review the …" at bounding box center [487, 204] width 7 height 7
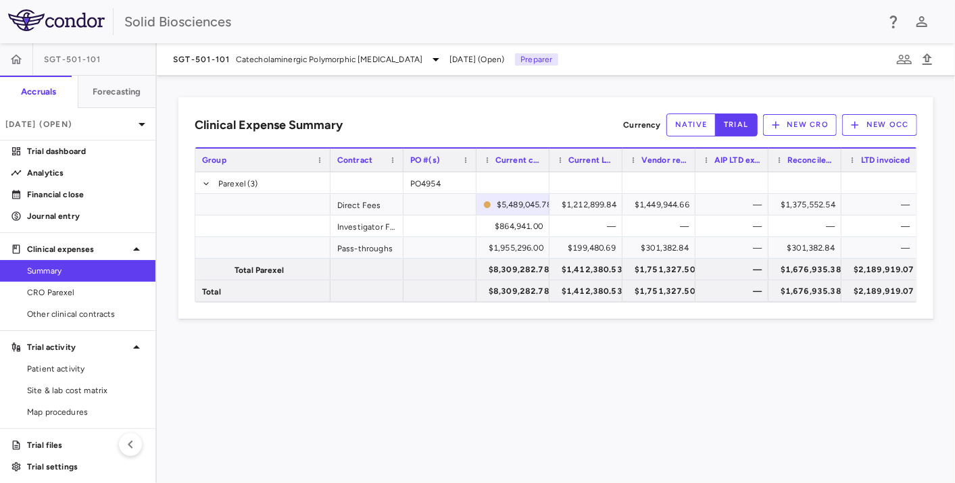
click at [528, 386] on div "Clinical Expense Summary Currency native trial New CRO New OCC Press SPACE to d…" at bounding box center [556, 279] width 798 height 407
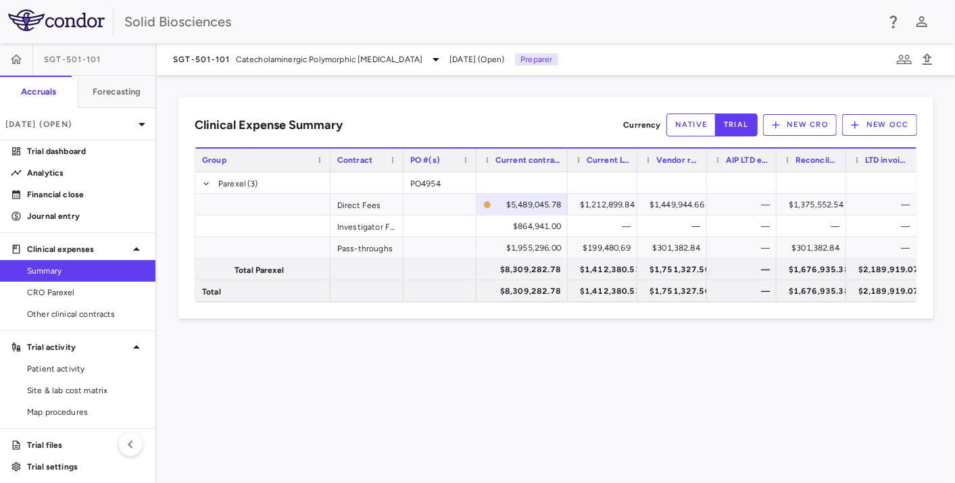
drag, startPoint x: 546, startPoint y: 158, endPoint x: 575, endPoint y: 163, distance: 29.5
click at [570, 163] on div at bounding box center [566, 160] width 5 height 23
click at [533, 401] on div "Clinical Expense Summary Currency native trial New CRO New OCC Press ENTER to s…" at bounding box center [556, 279] width 798 height 407
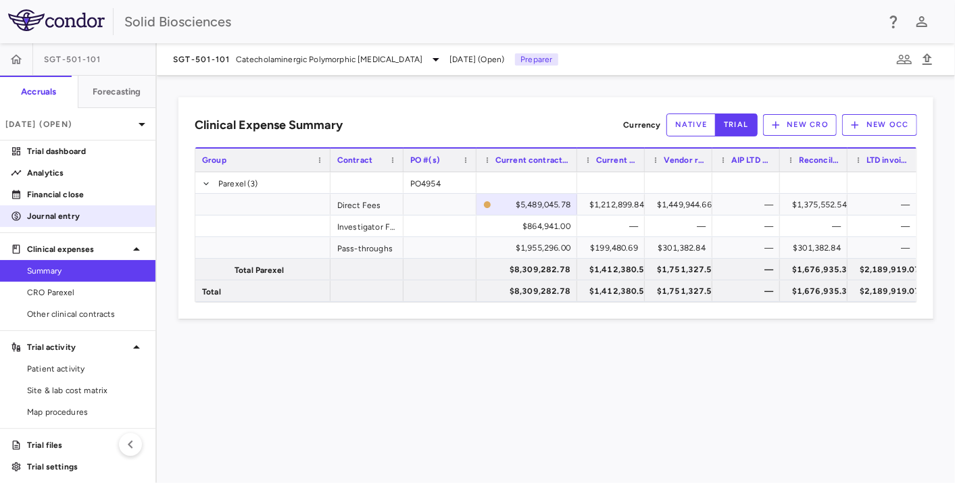
click at [59, 216] on p "Journal entry" at bounding box center [86, 216] width 118 height 12
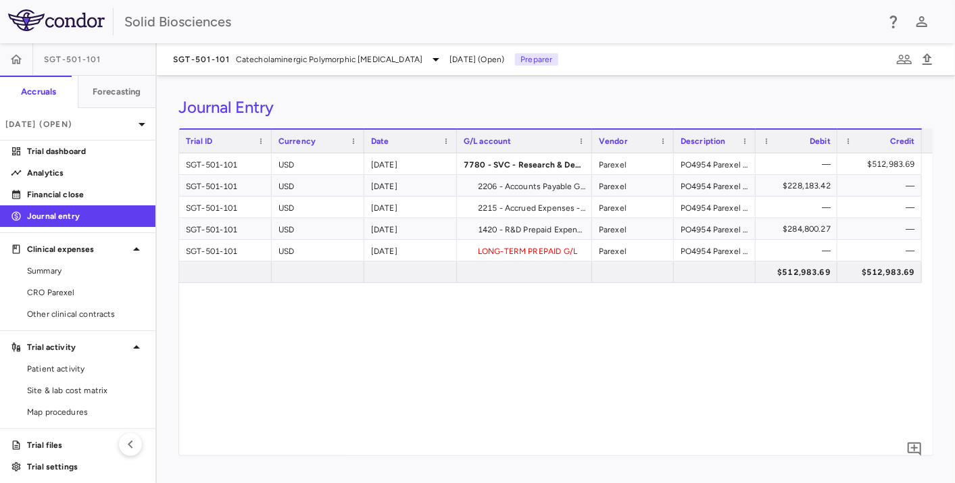
drag, startPoint x: 549, startPoint y: 141, endPoint x: 591, endPoint y: 181, distance: 58.3
click at [591, 181] on div "Trial ID Currency Date G/L account" at bounding box center [555, 291] width 753 height 327
click at [601, 375] on div "SGT-501-101 USD [DATE] 7780 - SVC - Research & Development : Trials Expense Par…" at bounding box center [555, 304] width 753 height 302
